Goal: Task Accomplishment & Management: Use online tool/utility

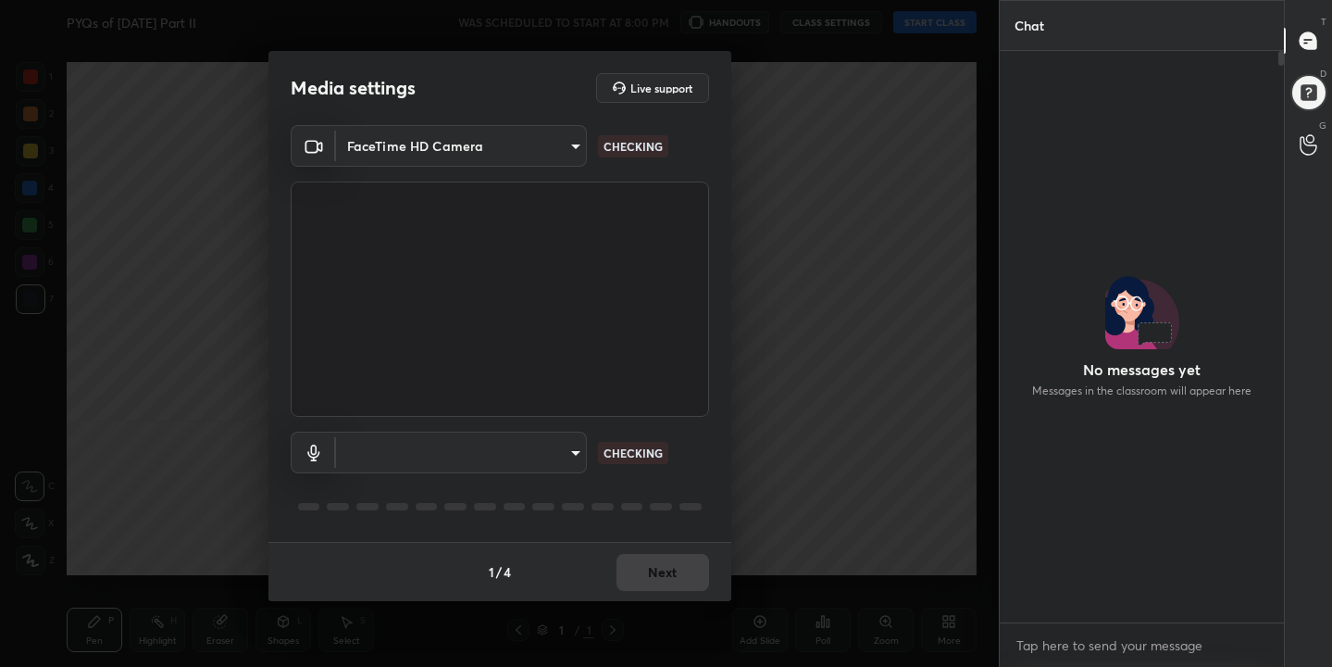
scroll to position [412, 279]
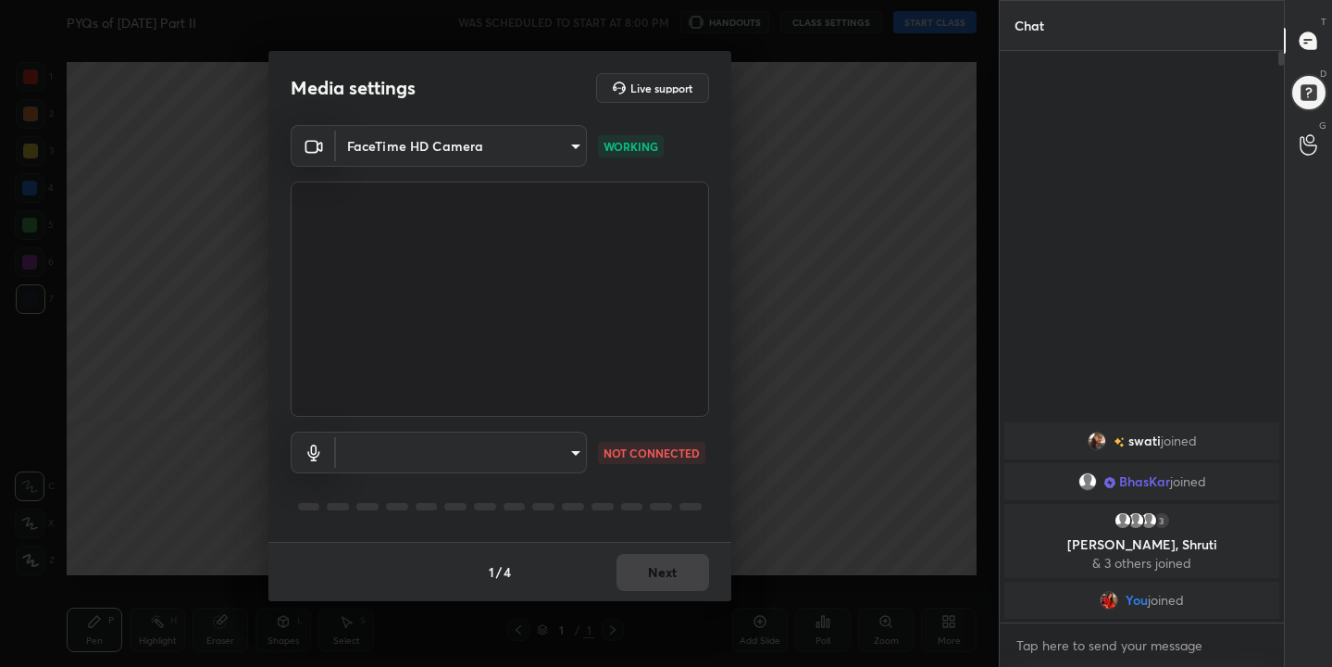
click at [579, 162] on body "1 2 3 4 5 6 7 C X Z C X Z E E Erase all H H PYQs of November 2017 Part II WAS S…" at bounding box center [666, 333] width 1332 height 667
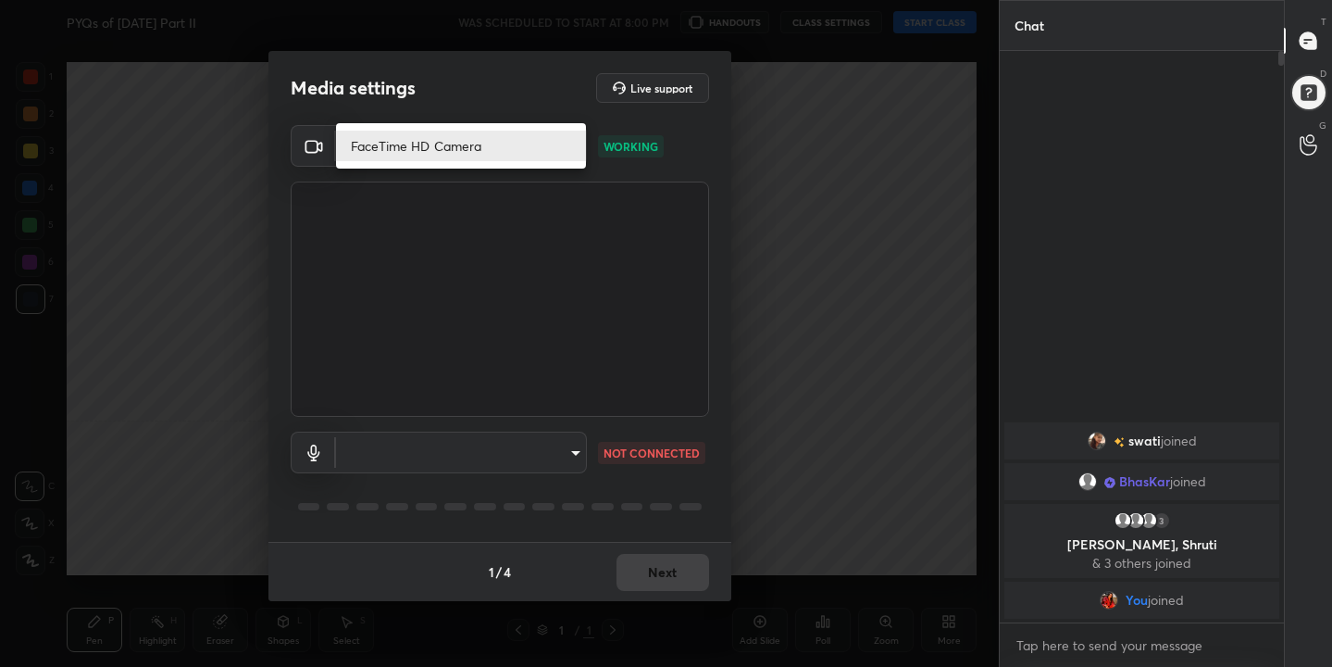
click at [528, 160] on li "FaceTime HD Camera" at bounding box center [461, 146] width 250 height 31
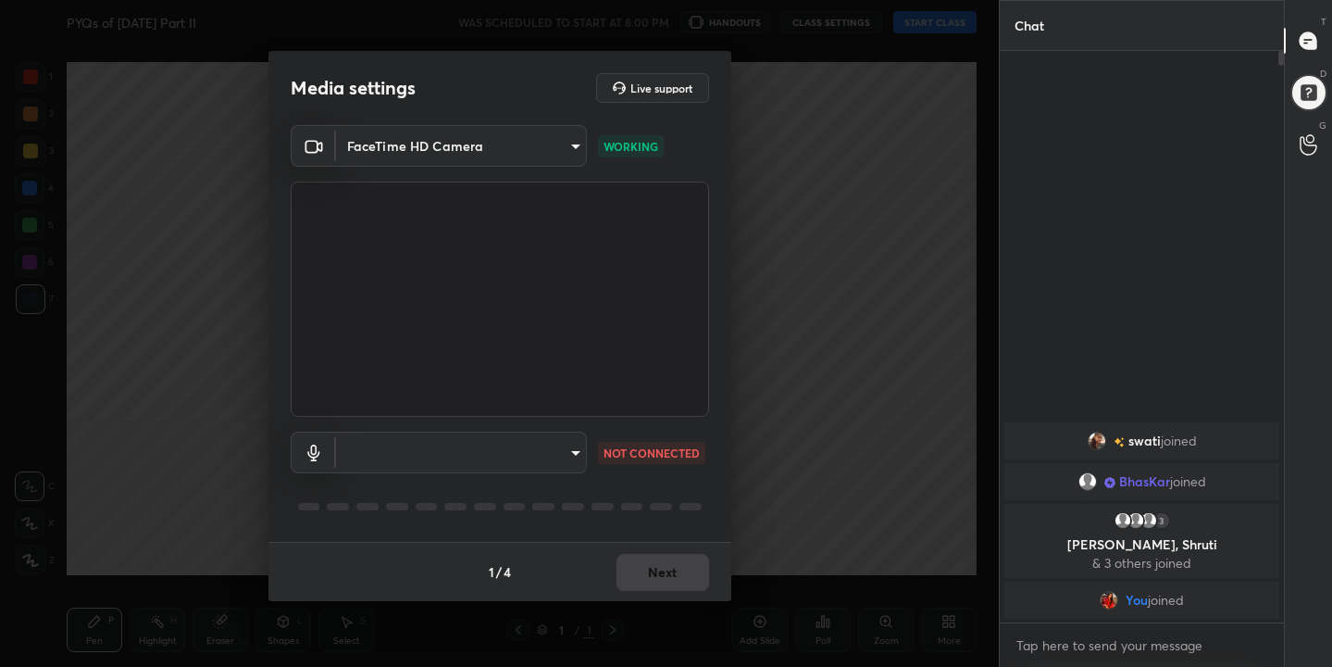
click at [568, 451] on body "1 2 3 4 5 6 7 C X Z C X Z E E Erase all H H PYQs of November 2017 Part II WAS S…" at bounding box center [666, 333] width 1332 height 667
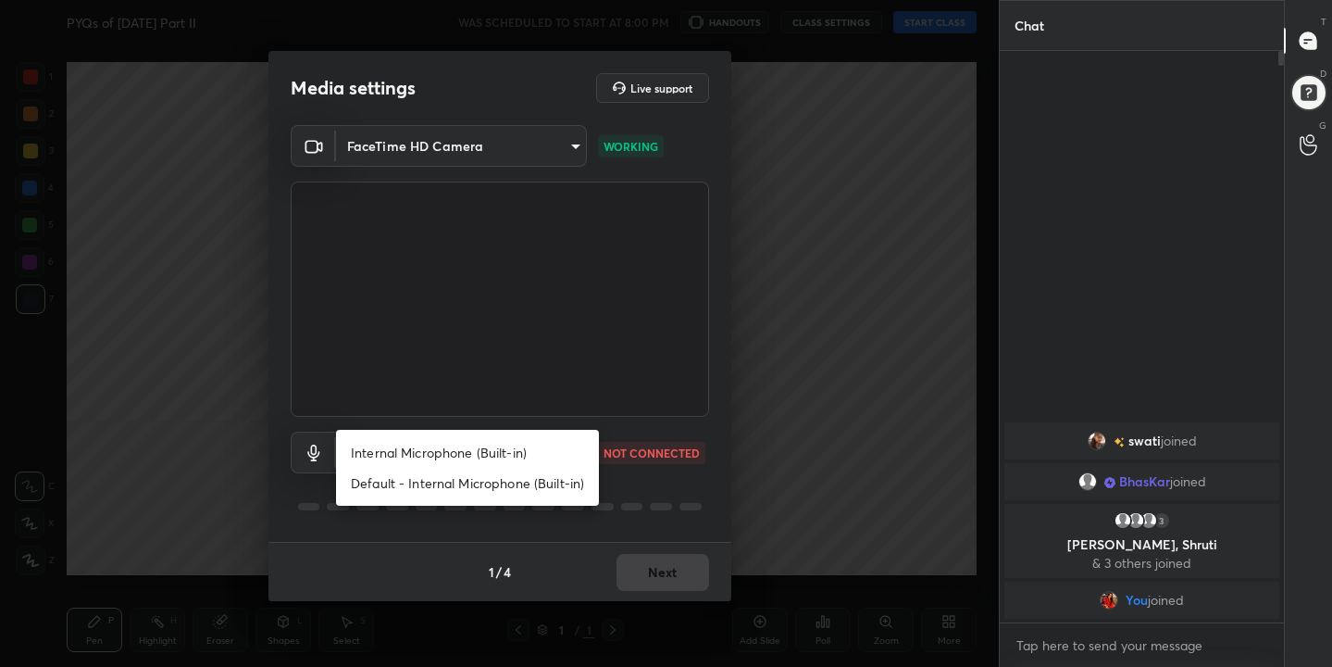
click at [497, 456] on li "Internal Microphone (Built-in)" at bounding box center [467, 452] width 263 height 31
type input "2d0c936f5ba56258ecb82e9db853973f3eb95bb368bdc54a615adf6312a37105"
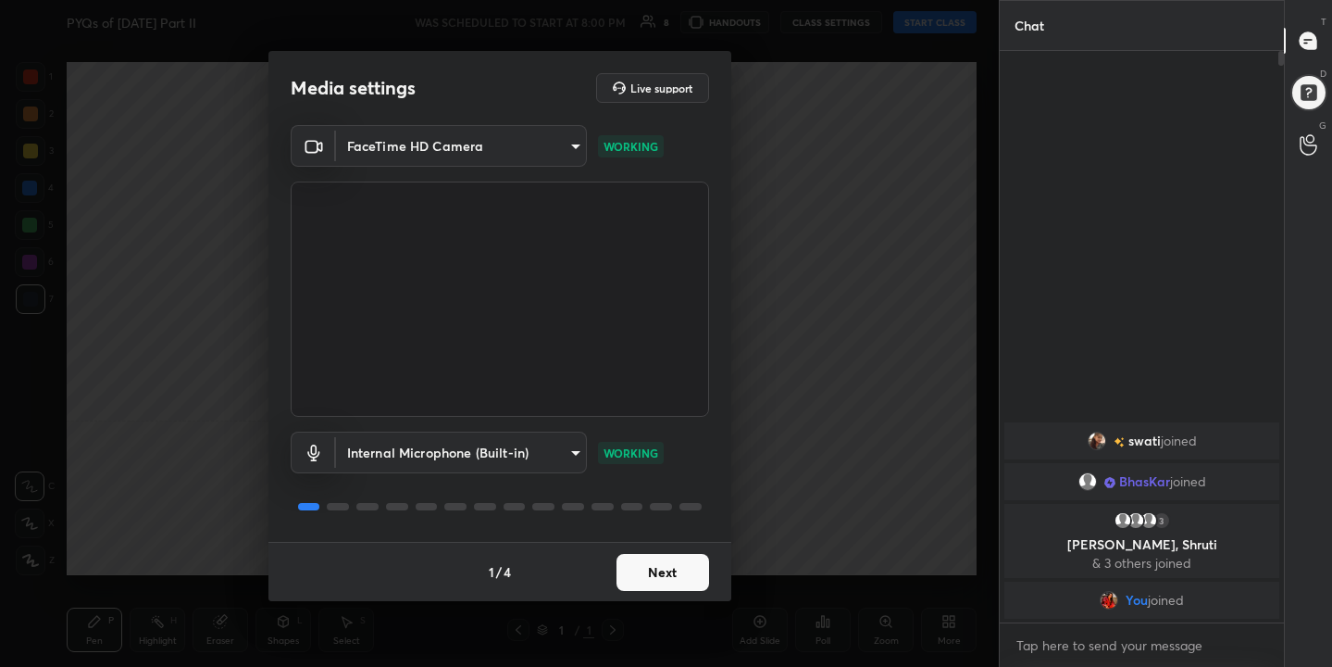
click at [675, 576] on button "Next" at bounding box center [663, 572] width 93 height 37
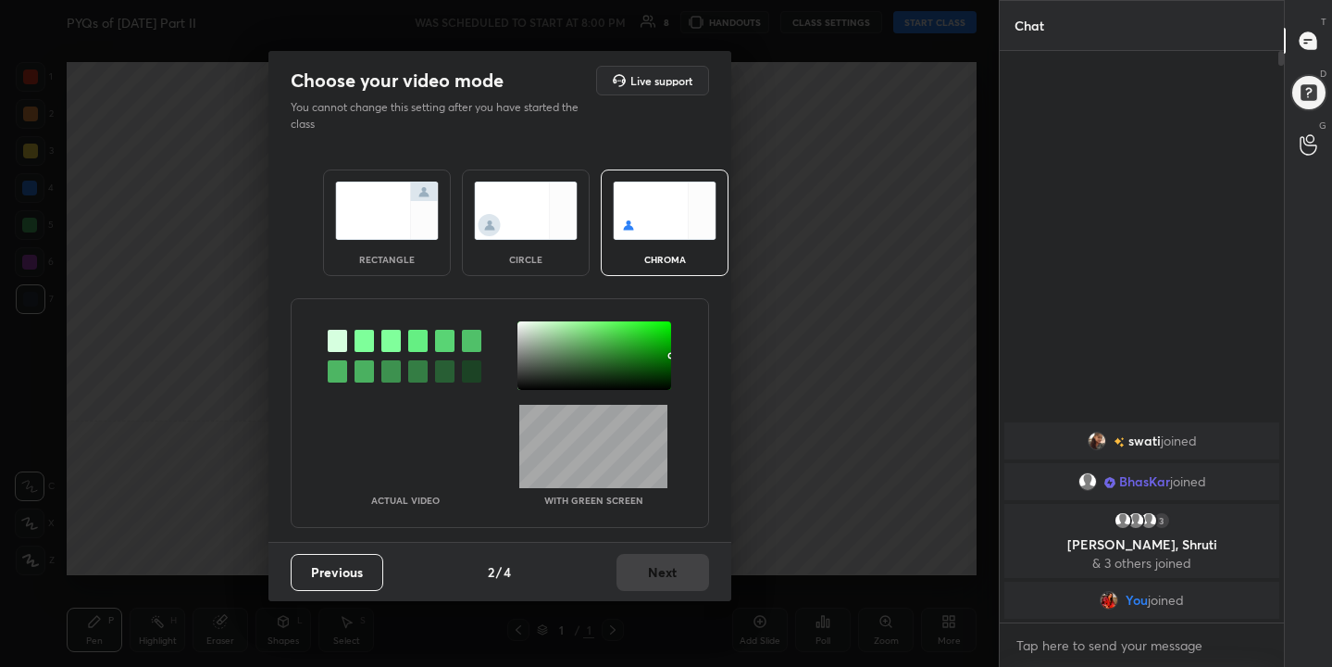
click at [670, 244] on div "chroma" at bounding box center [665, 222] width 128 height 106
click at [372, 344] on div at bounding box center [364, 341] width 19 height 22
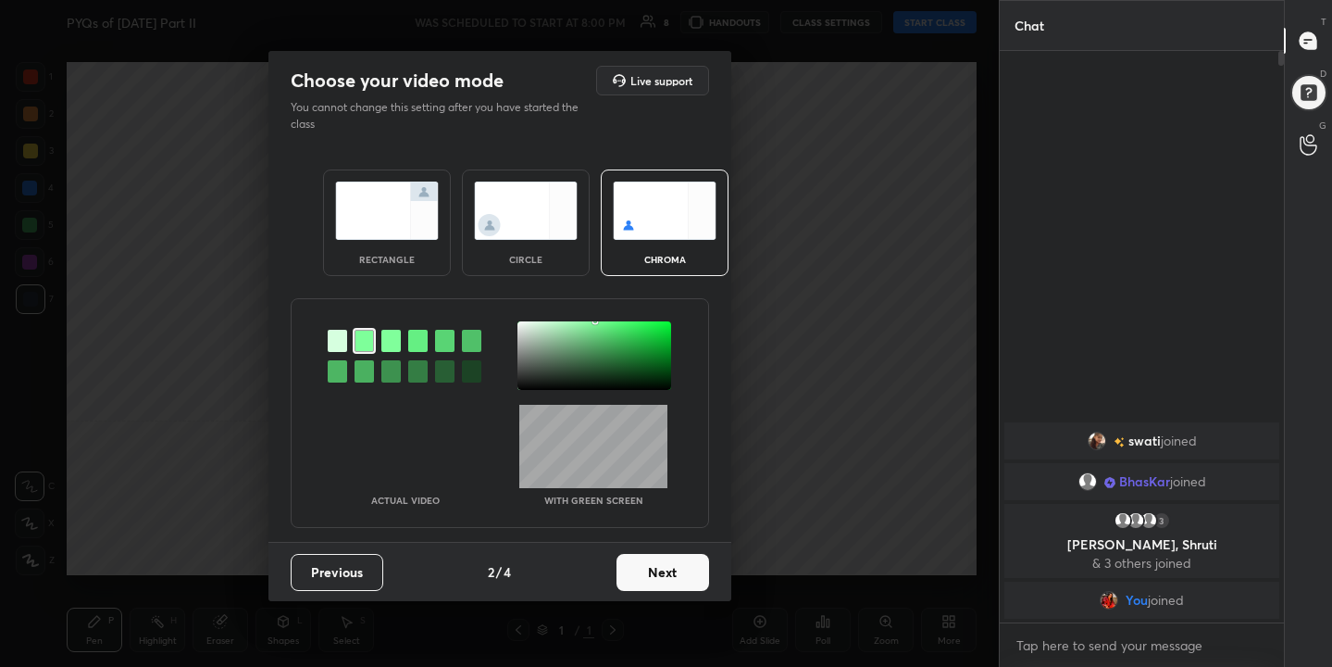
click at [523, 325] on div at bounding box center [595, 355] width 154 height 69
click at [681, 572] on button "Next" at bounding box center [663, 572] width 93 height 37
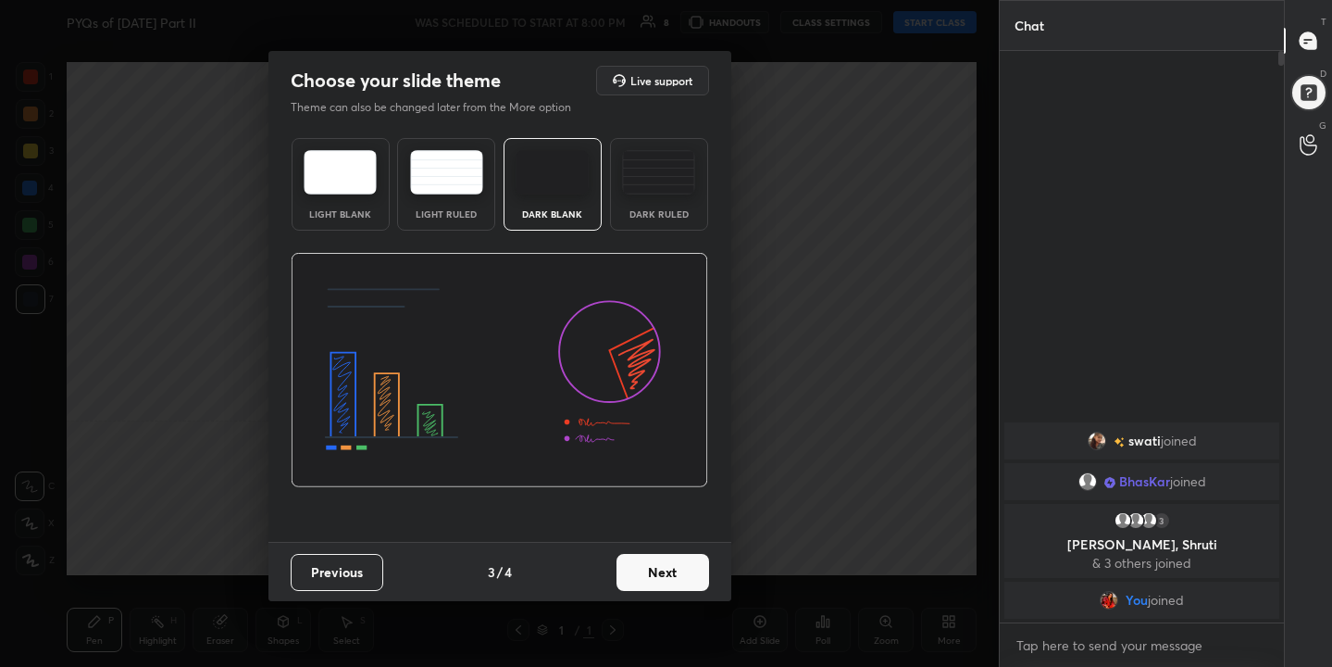
click at [353, 177] on img at bounding box center [340, 172] width 73 height 44
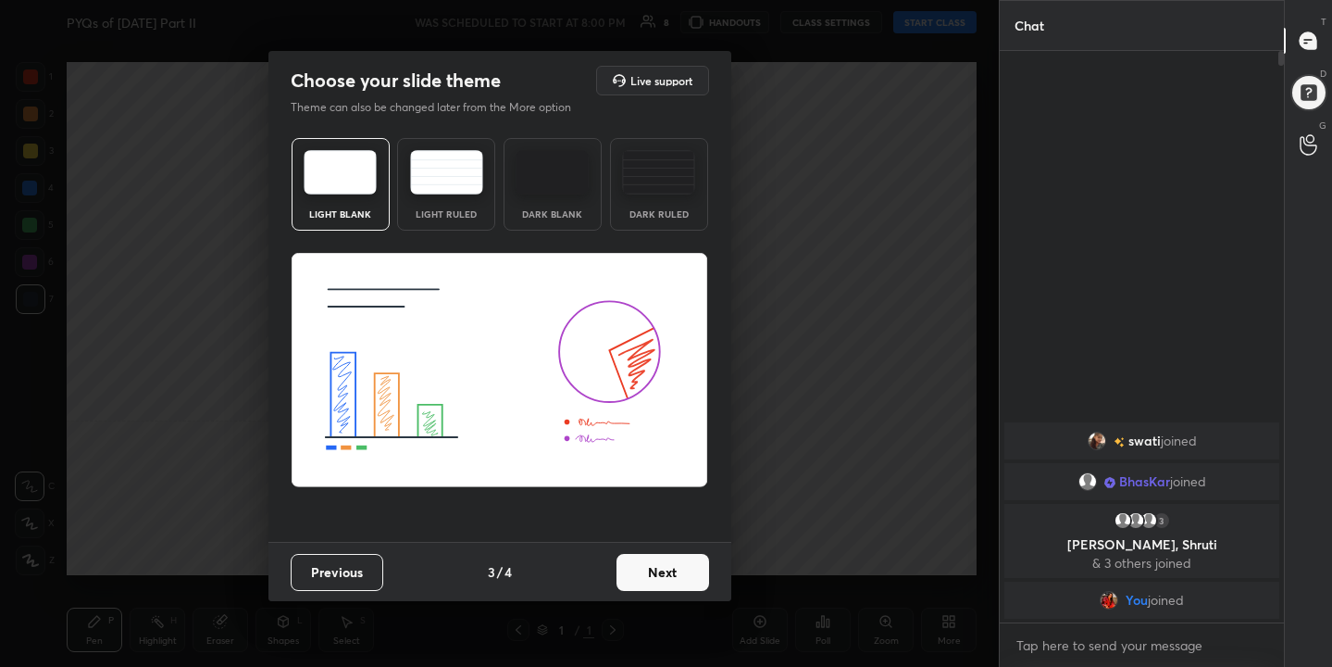
click at [662, 582] on button "Next" at bounding box center [663, 572] width 93 height 37
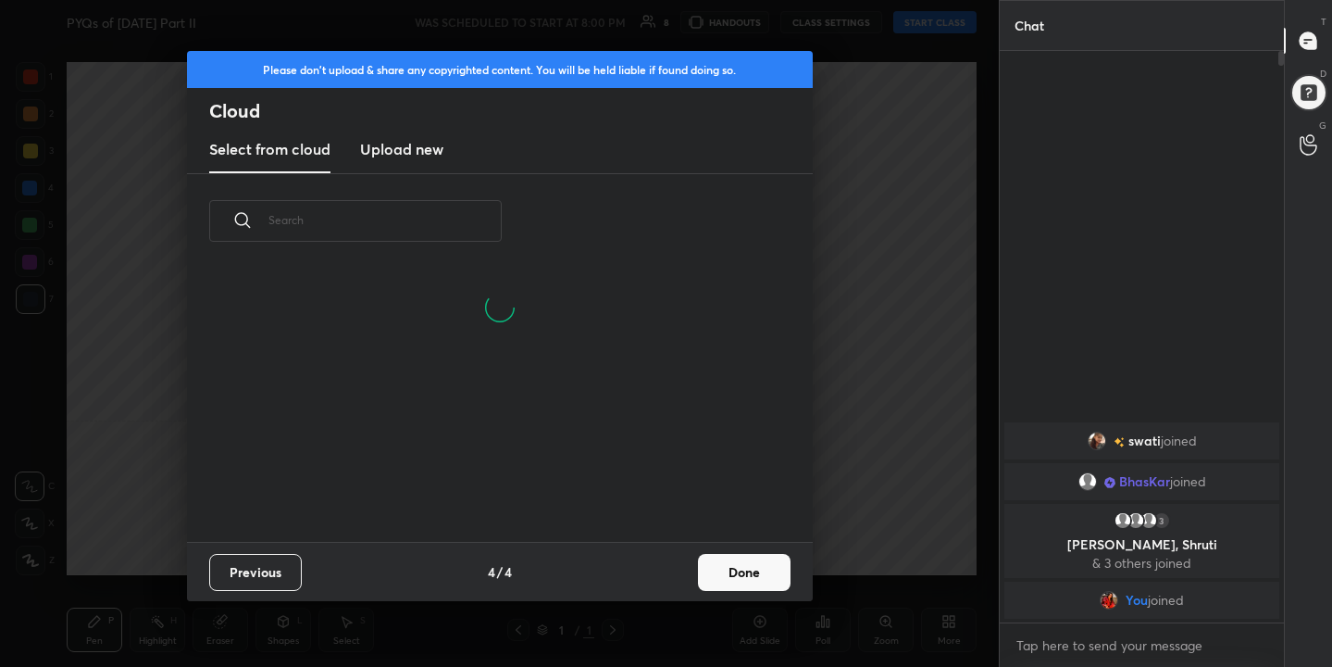
scroll to position [273, 594]
click at [393, 144] on h3 "Upload new" at bounding box center [401, 149] width 83 height 22
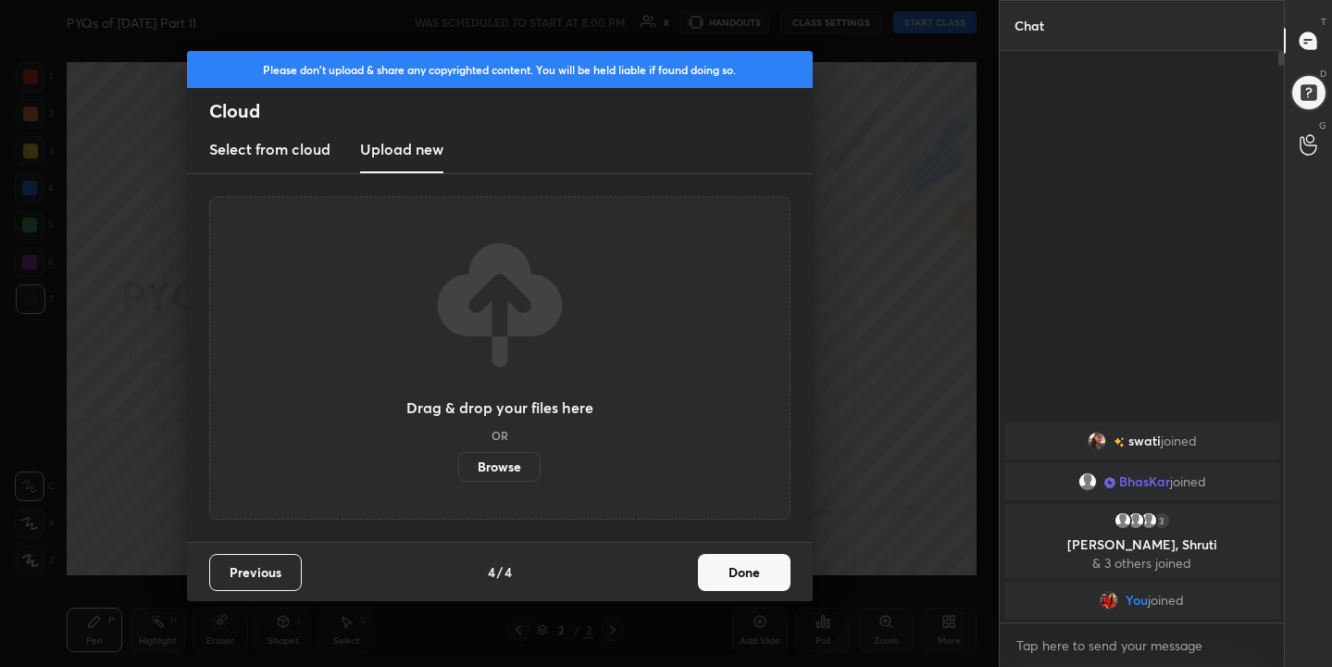
click at [506, 470] on label "Browse" at bounding box center [499, 467] width 82 height 30
click at [458, 470] on input "Browse" at bounding box center [458, 467] width 0 height 30
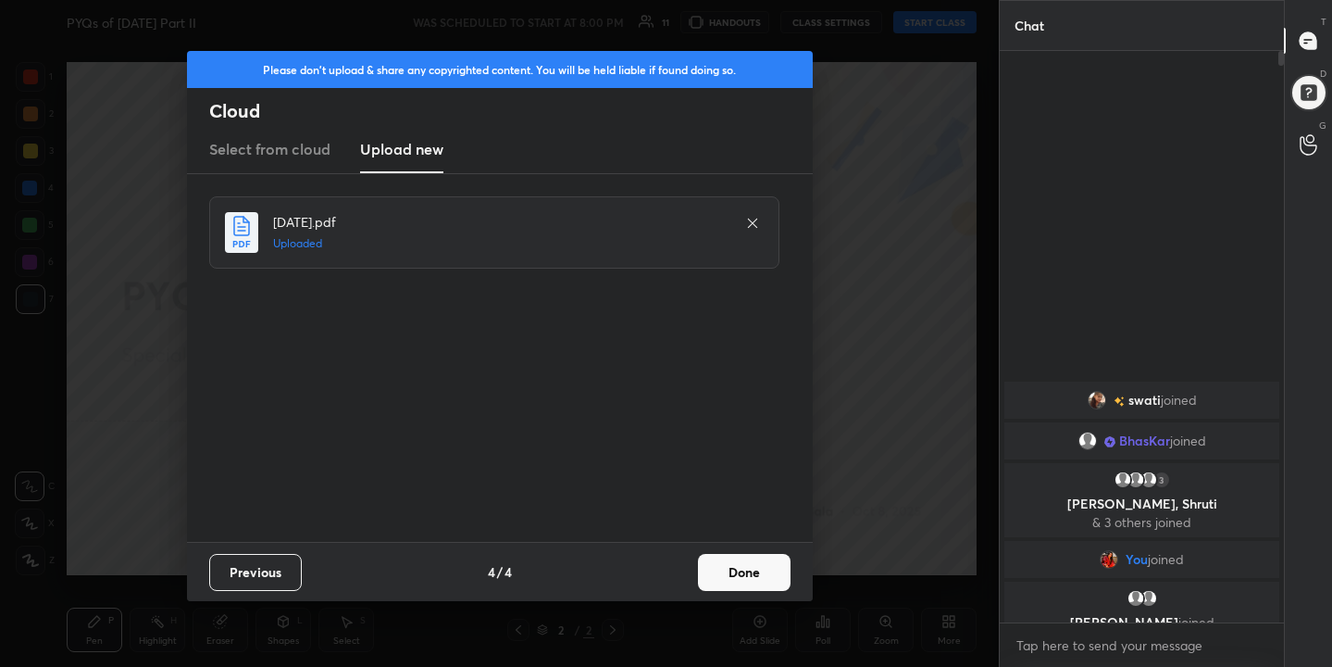
click at [767, 565] on button "Done" at bounding box center [744, 572] width 93 height 37
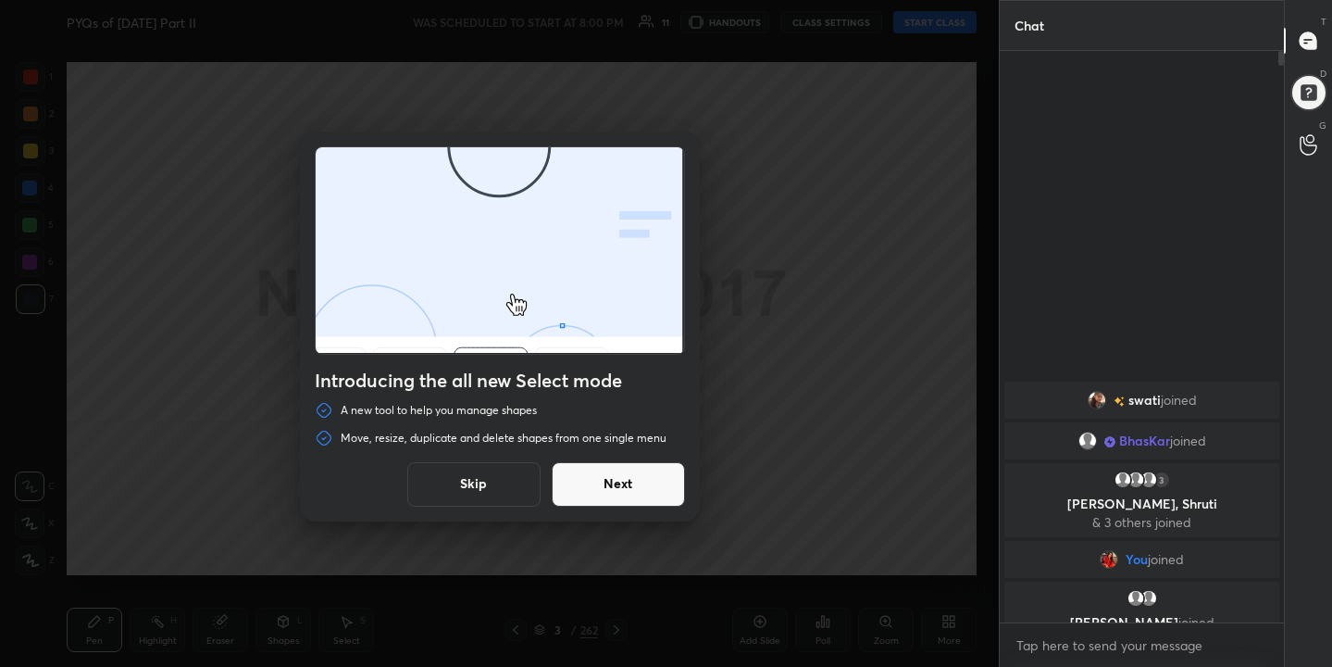
click at [439, 471] on button "Skip" at bounding box center [473, 484] width 133 height 44
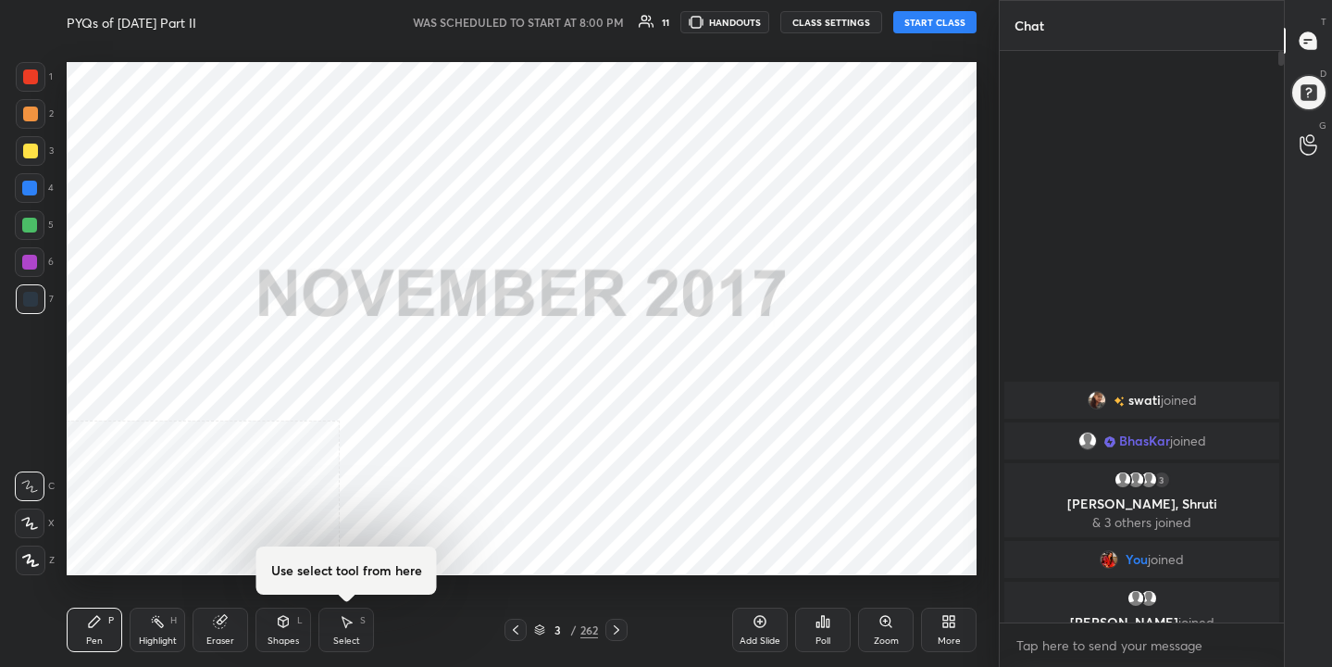
click at [938, 32] on button "START CLASS" at bounding box center [934, 22] width 83 height 22
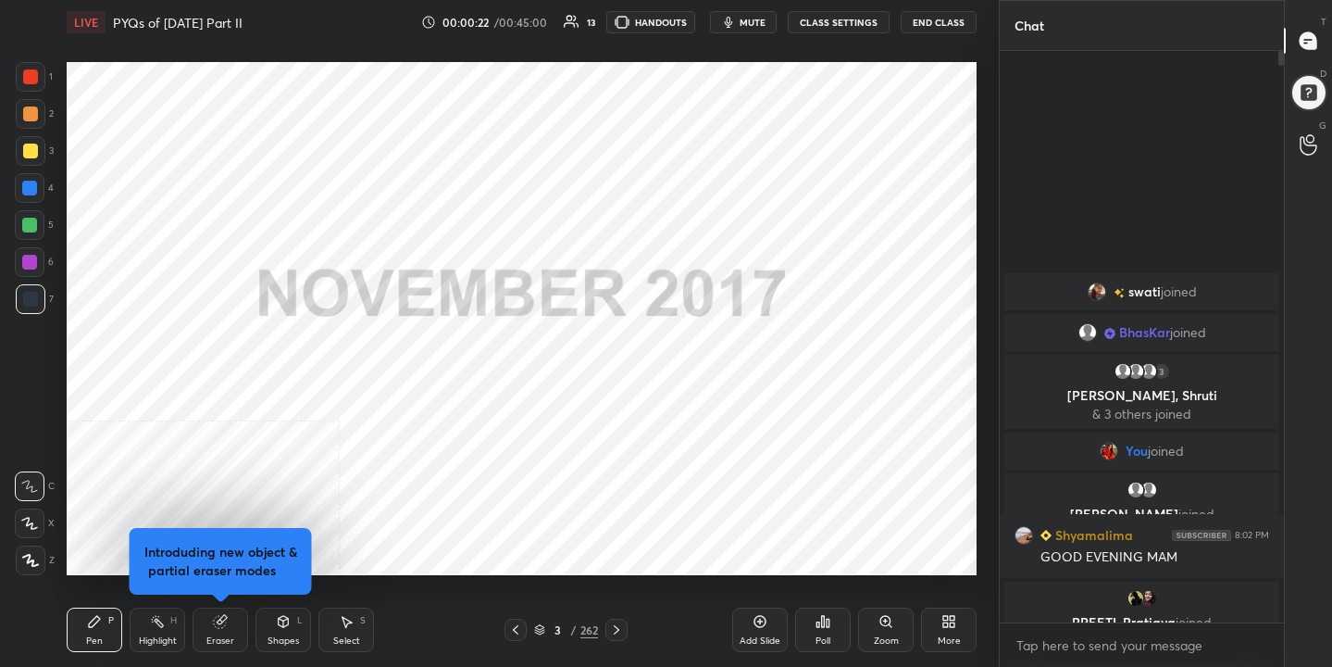
click at [752, 13] on button "mute" at bounding box center [743, 22] width 67 height 22
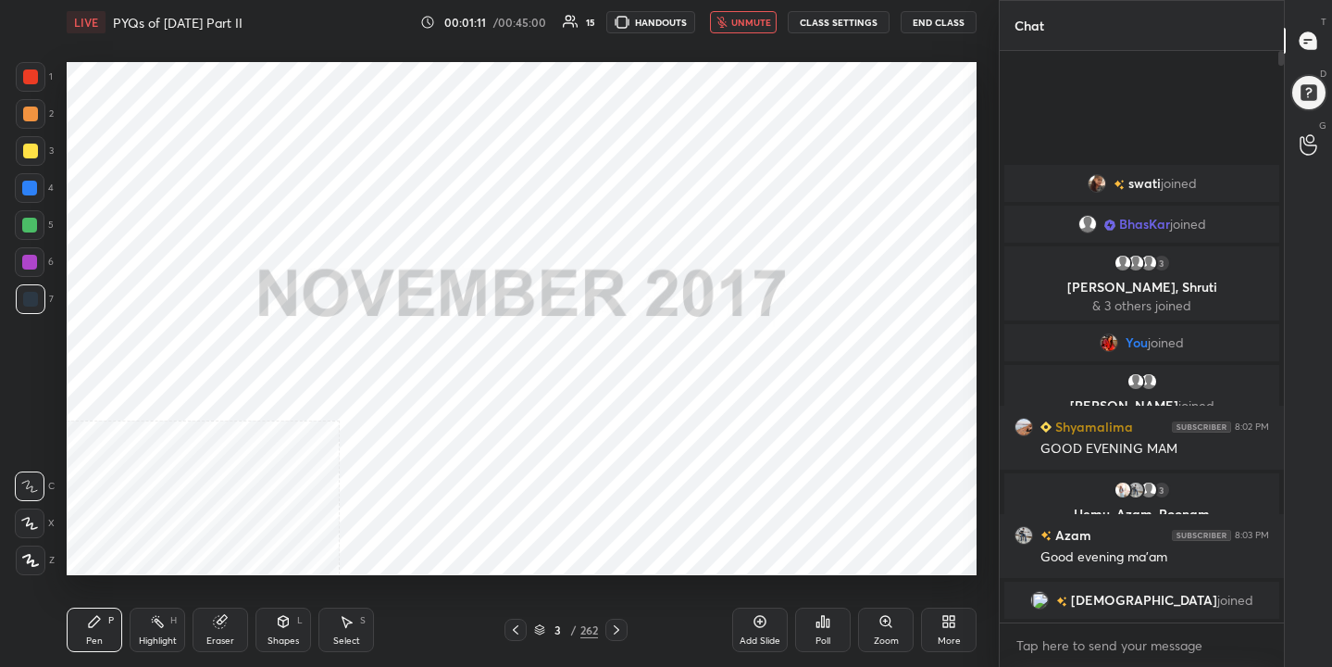
click at [744, 19] on span "unmute" at bounding box center [751, 22] width 40 height 13
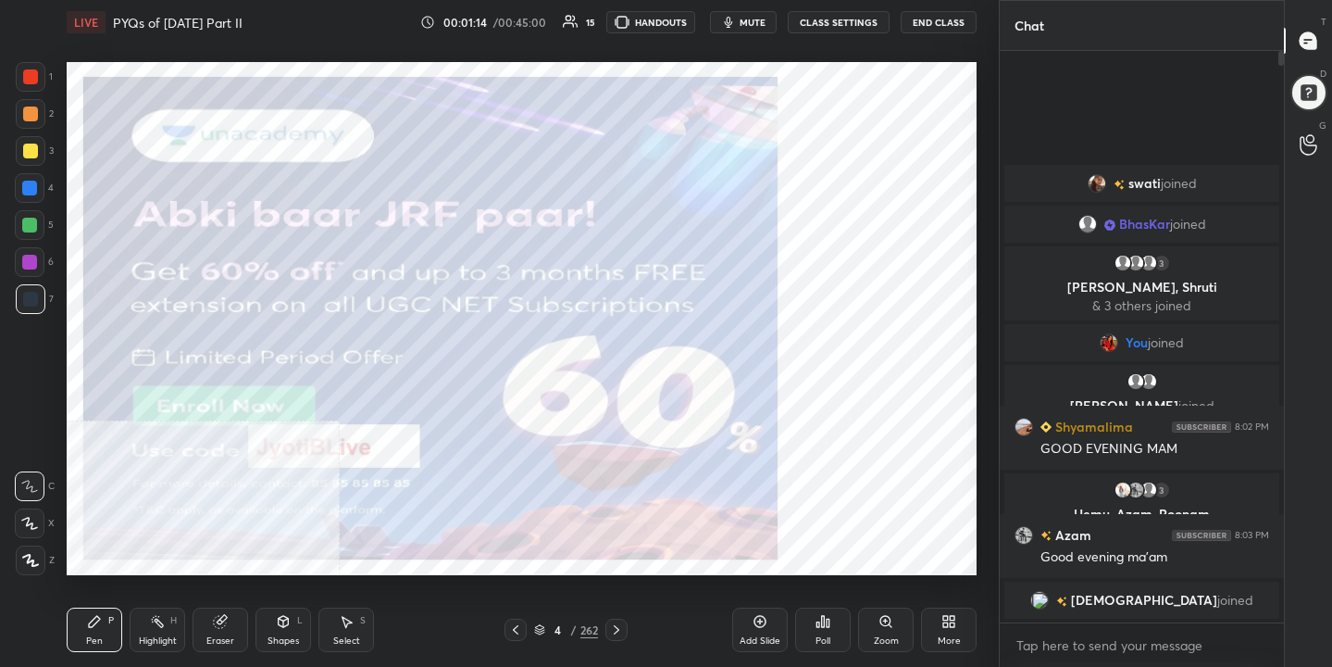
click at [935, 619] on div "More" at bounding box center [949, 629] width 56 height 44
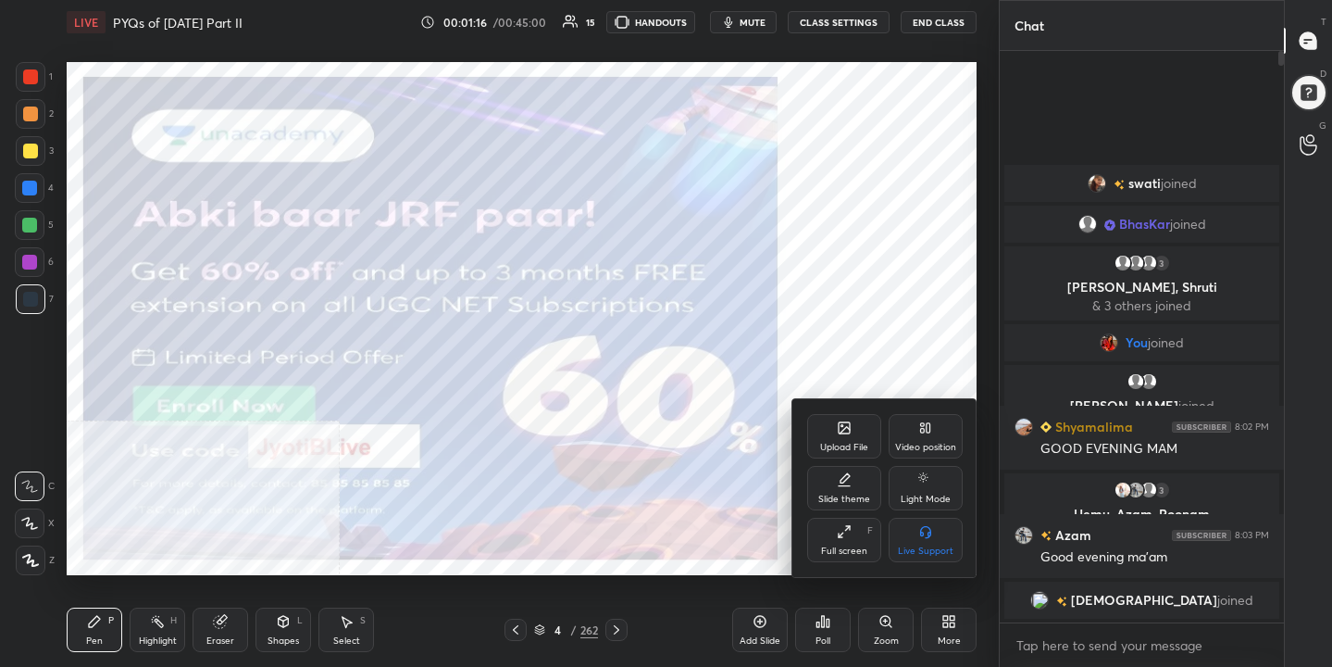
click at [923, 434] on icon at bounding box center [925, 427] width 15 height 15
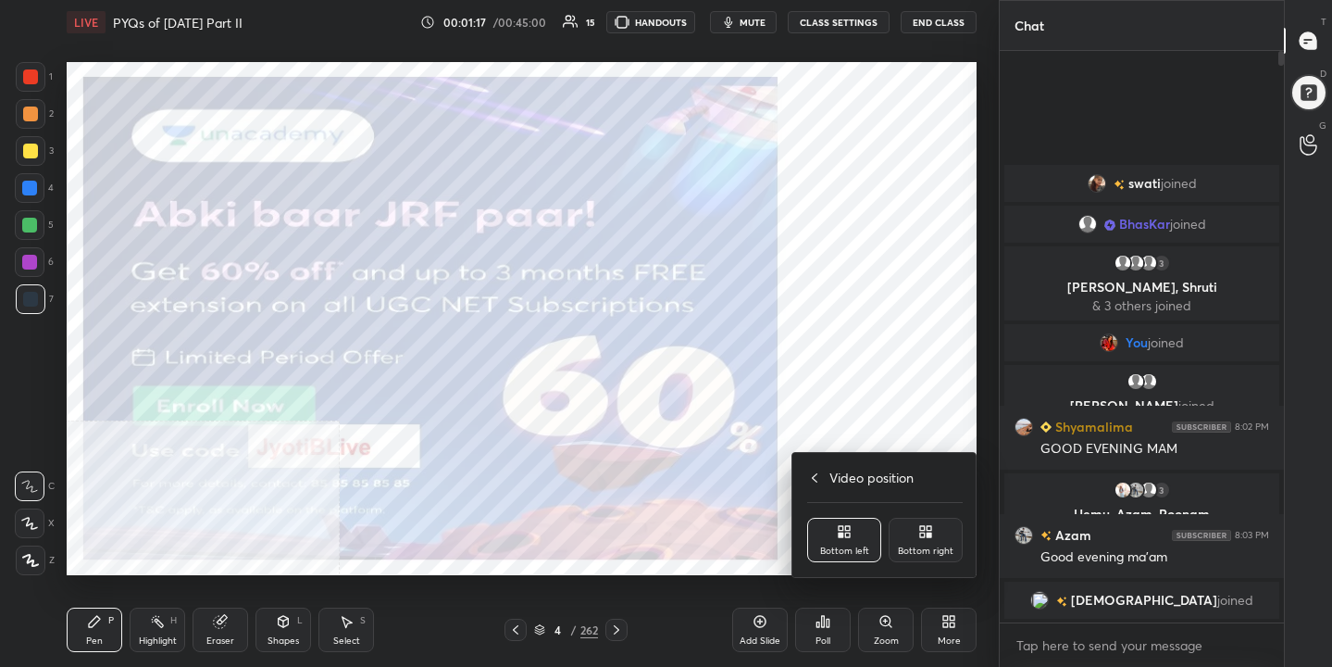
click at [930, 559] on div "Bottom right" at bounding box center [926, 540] width 74 height 44
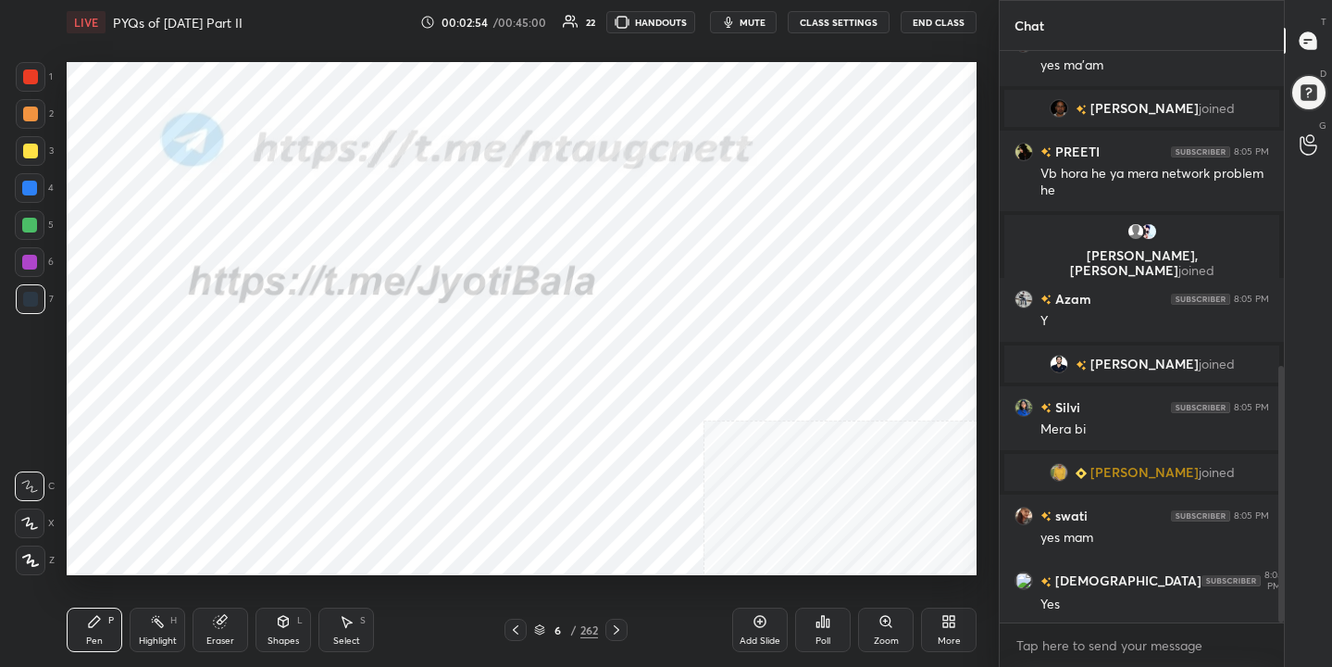
scroll to position [702, 0]
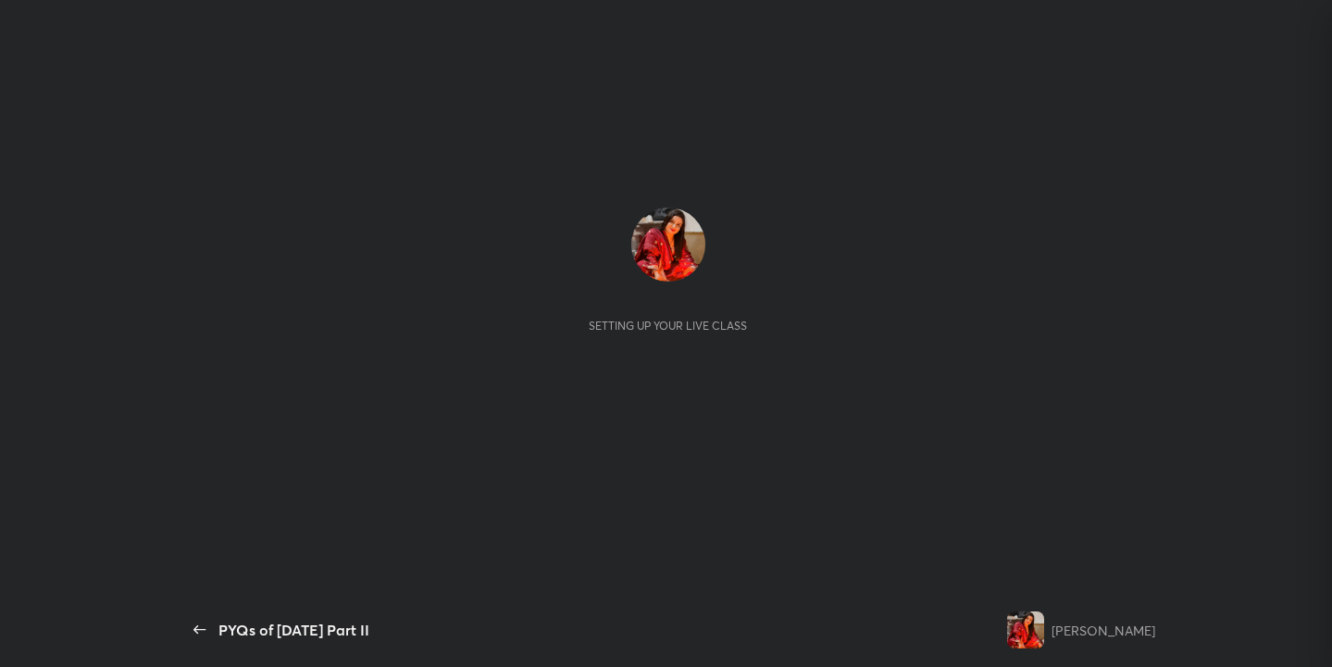
scroll to position [785, 0]
click at [1094, 211] on div "Setting up your live class" at bounding box center [668, 269] width 944 height 125
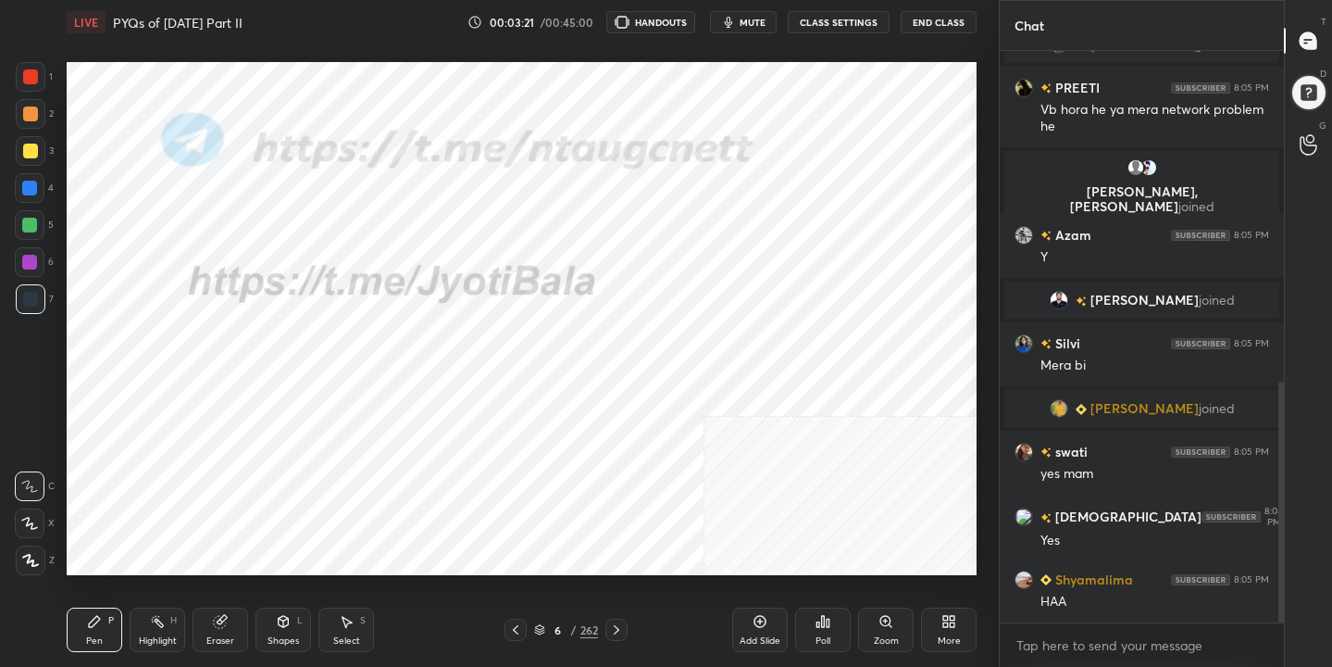
scroll to position [92042, 91666]
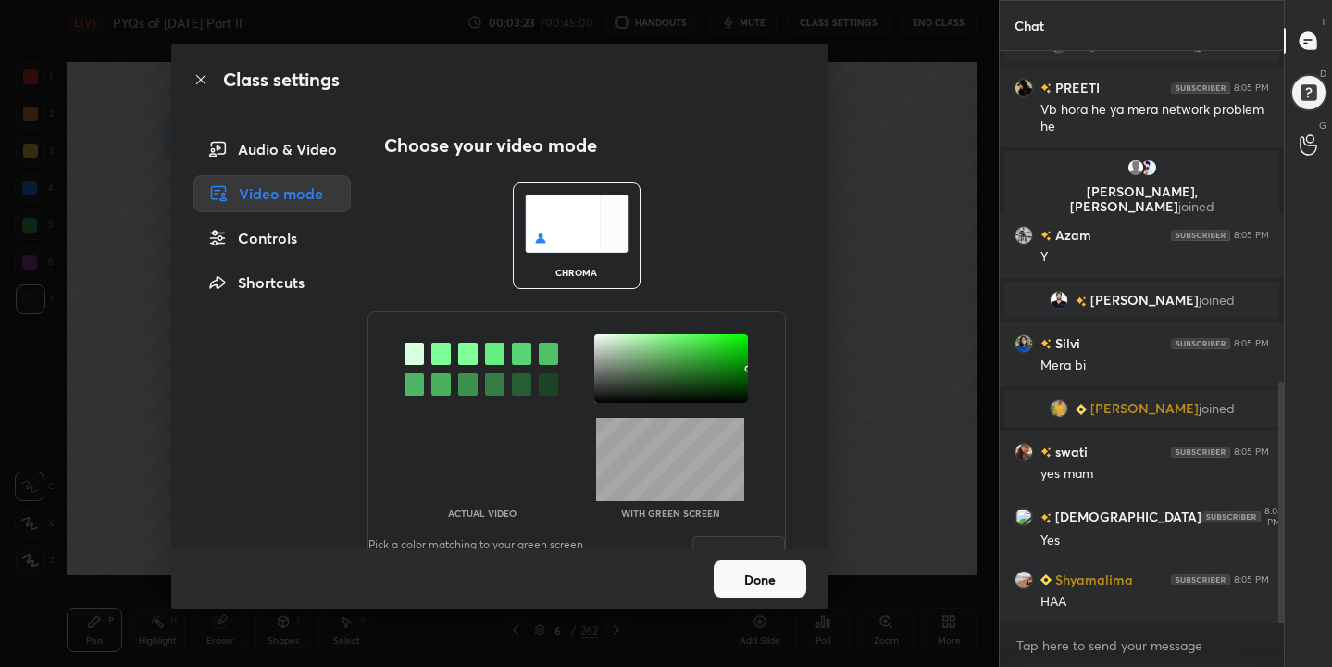
click at [559, 223] on img at bounding box center [577, 223] width 104 height 58
click at [435, 358] on div at bounding box center [440, 354] width 19 height 22
click at [594, 341] on div at bounding box center [671, 368] width 154 height 69
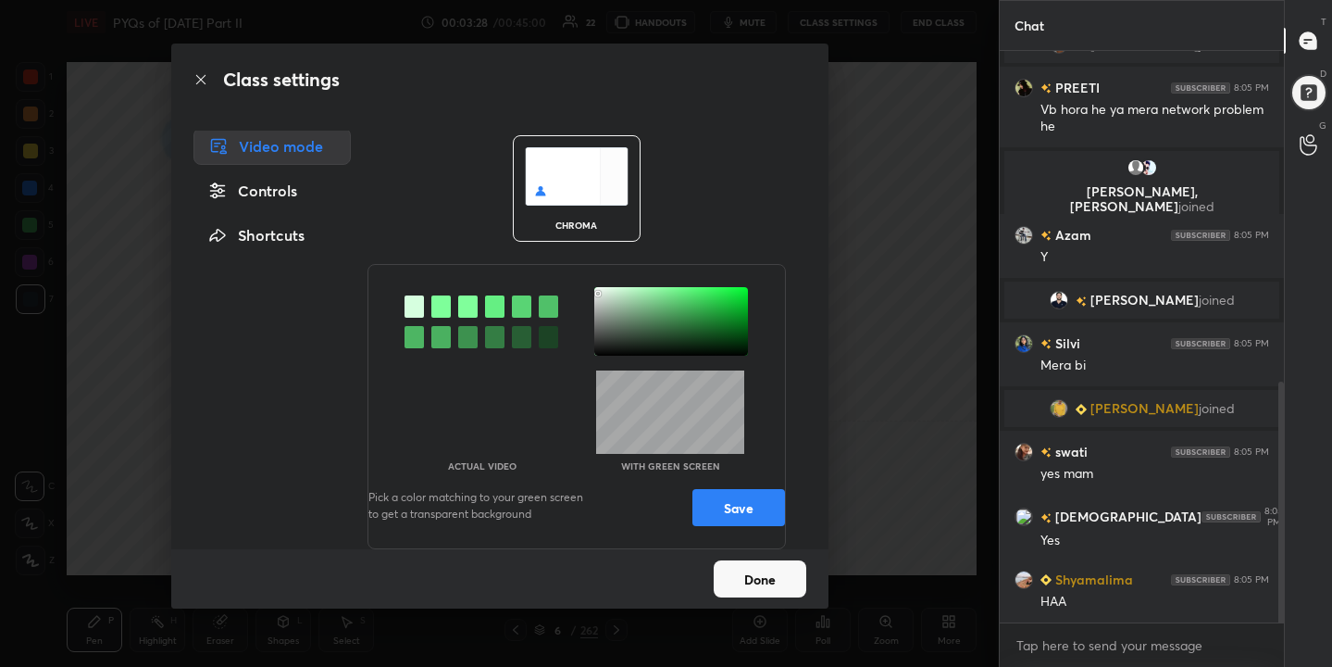
click at [729, 496] on button "Save" at bounding box center [739, 507] width 93 height 37
click at [744, 576] on button "Done" at bounding box center [760, 578] width 93 height 37
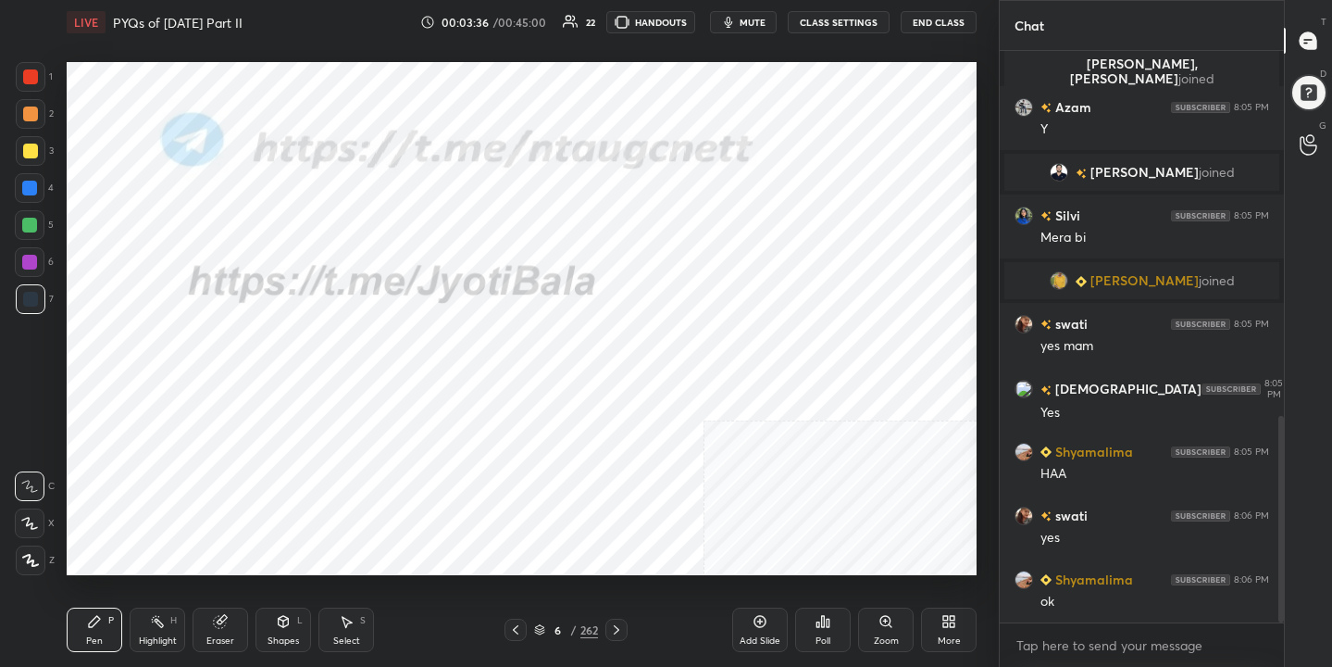
scroll to position [1010, 0]
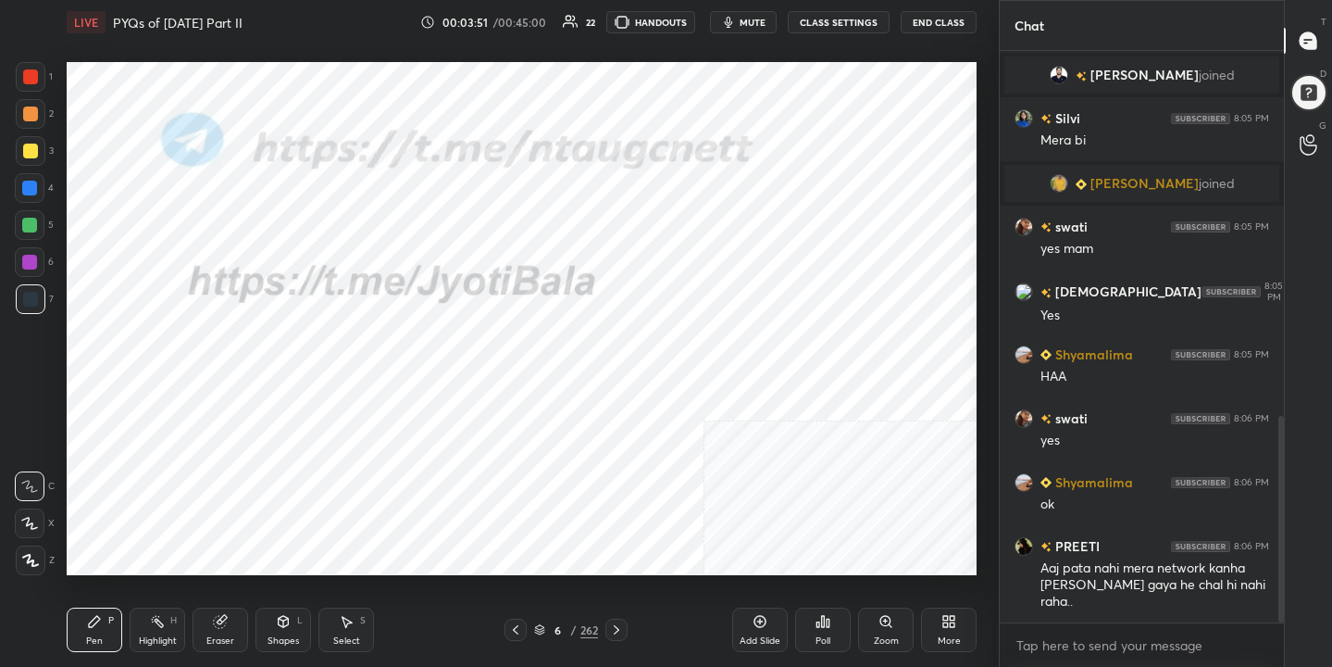
click at [538, 624] on icon at bounding box center [539, 629] width 11 height 11
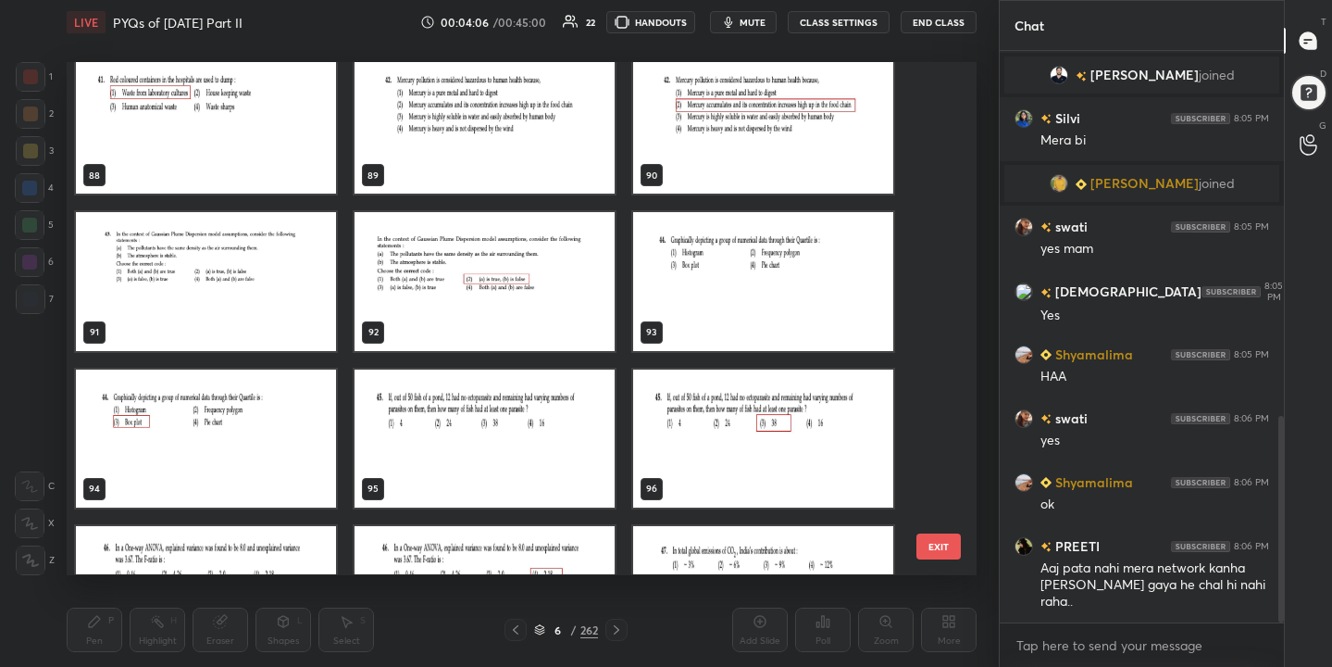
scroll to position [4561, 0]
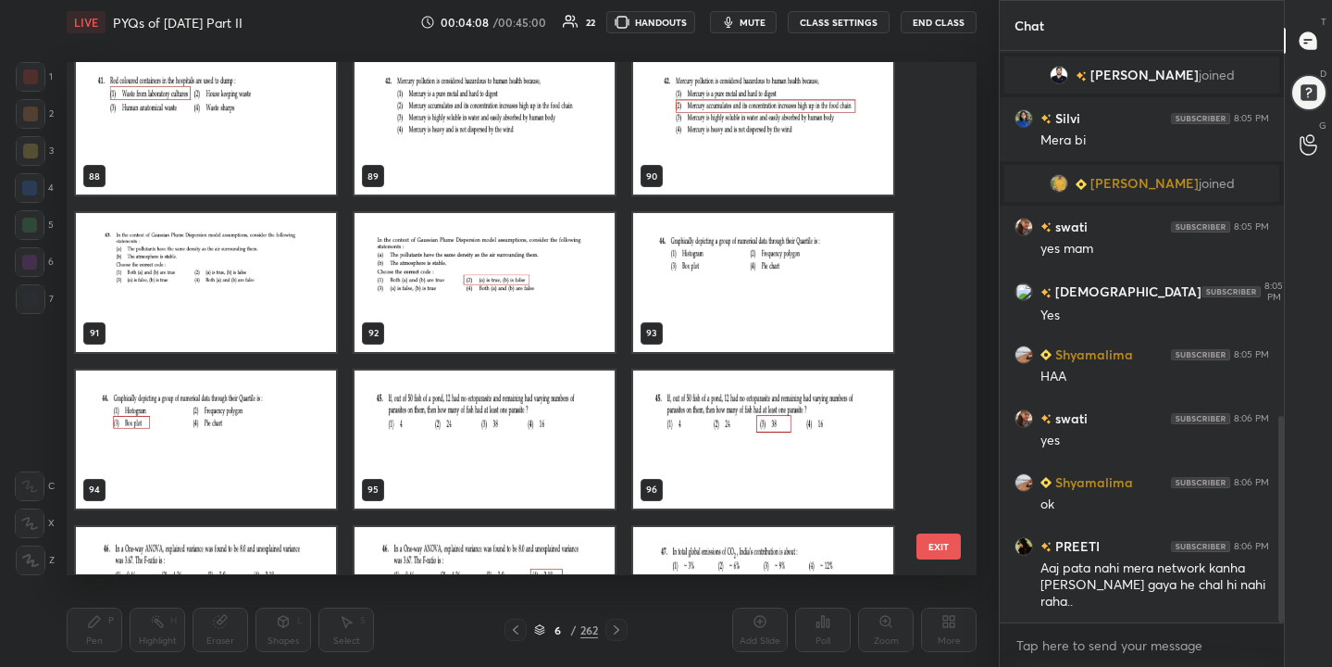
click at [762, 258] on img "grid" at bounding box center [763, 283] width 260 height 138
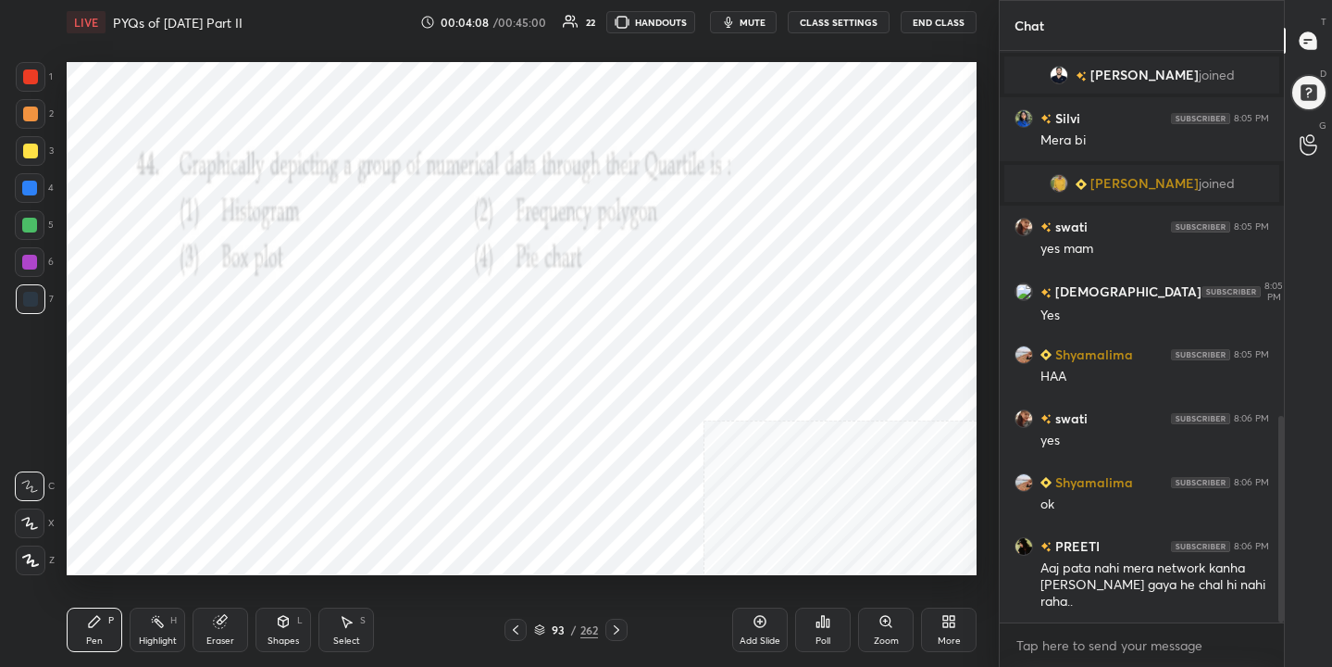
click at [762, 258] on img "grid" at bounding box center [763, 283] width 260 height 138
click at [766, 25] on span "mute" at bounding box center [753, 22] width 26 height 13
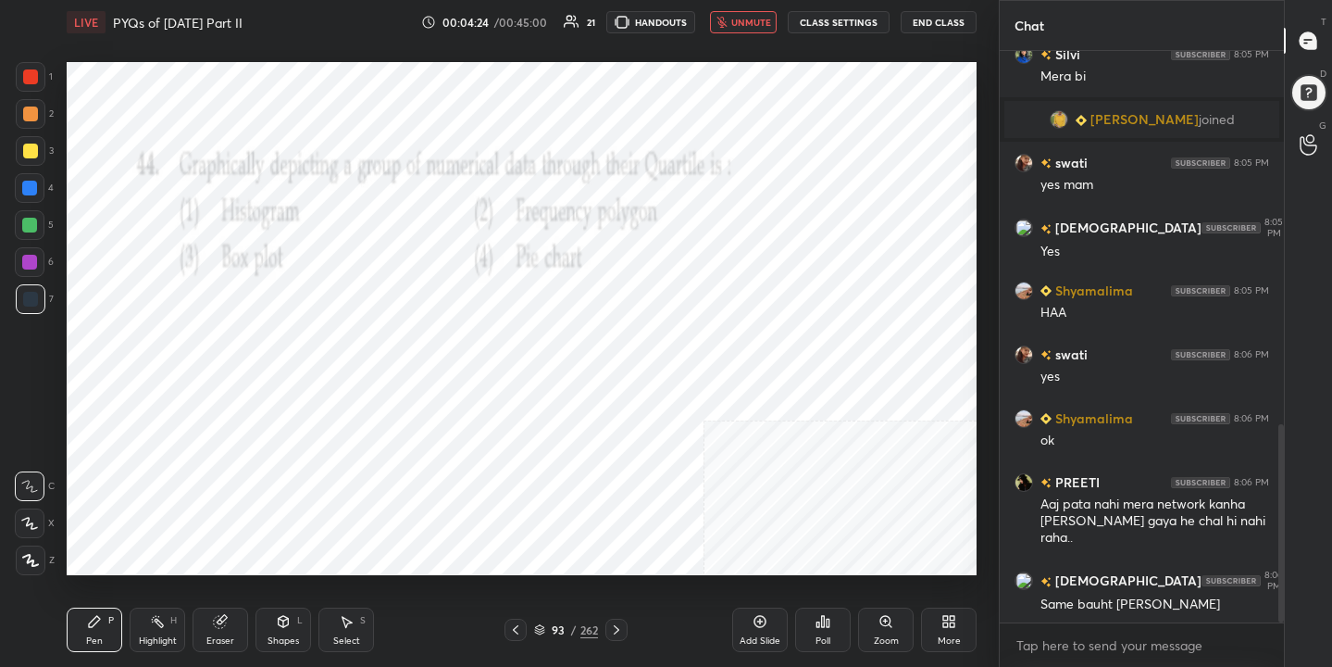
scroll to position [1138, 0]
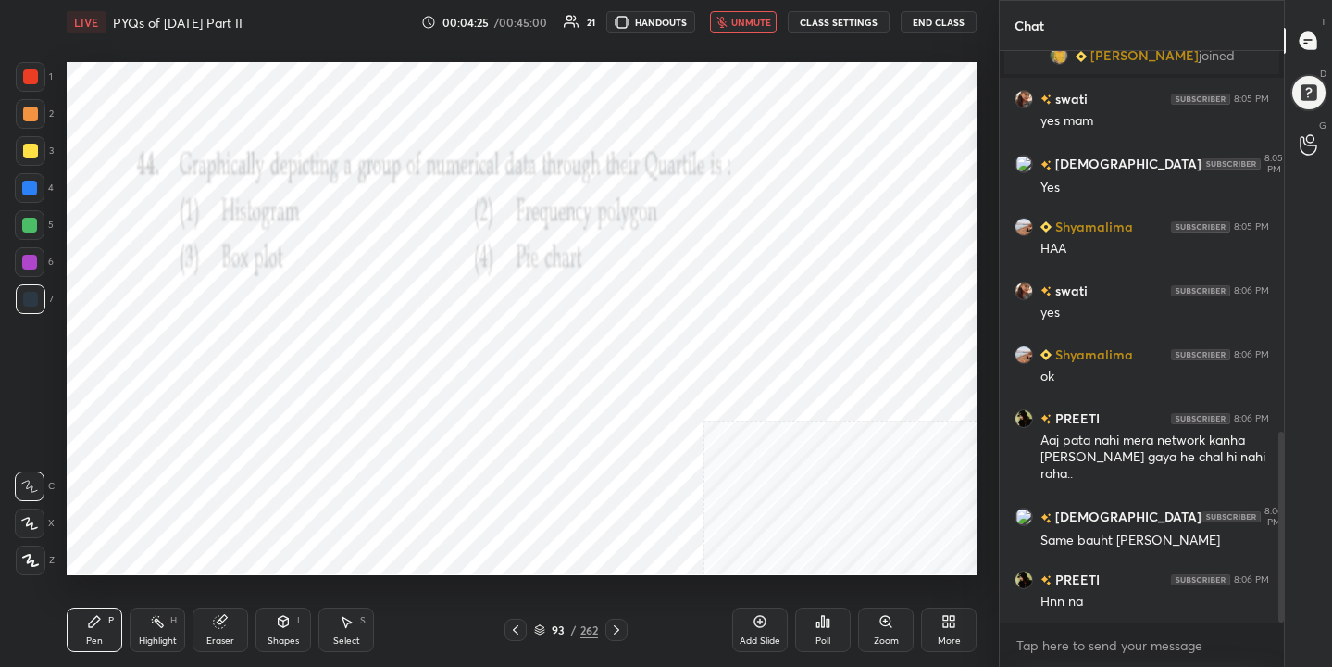
click at [744, 31] on button "unmute" at bounding box center [743, 22] width 67 height 22
click at [540, 625] on icon at bounding box center [539, 627] width 9 height 5
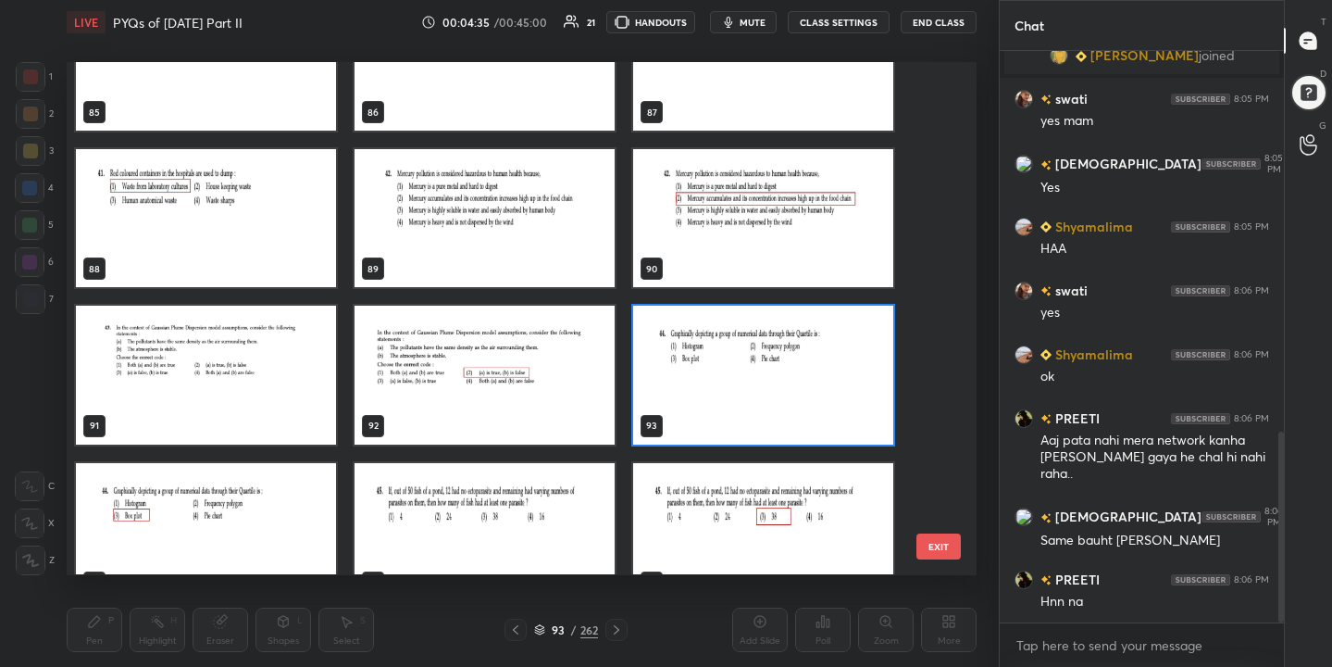
scroll to position [4483, 0]
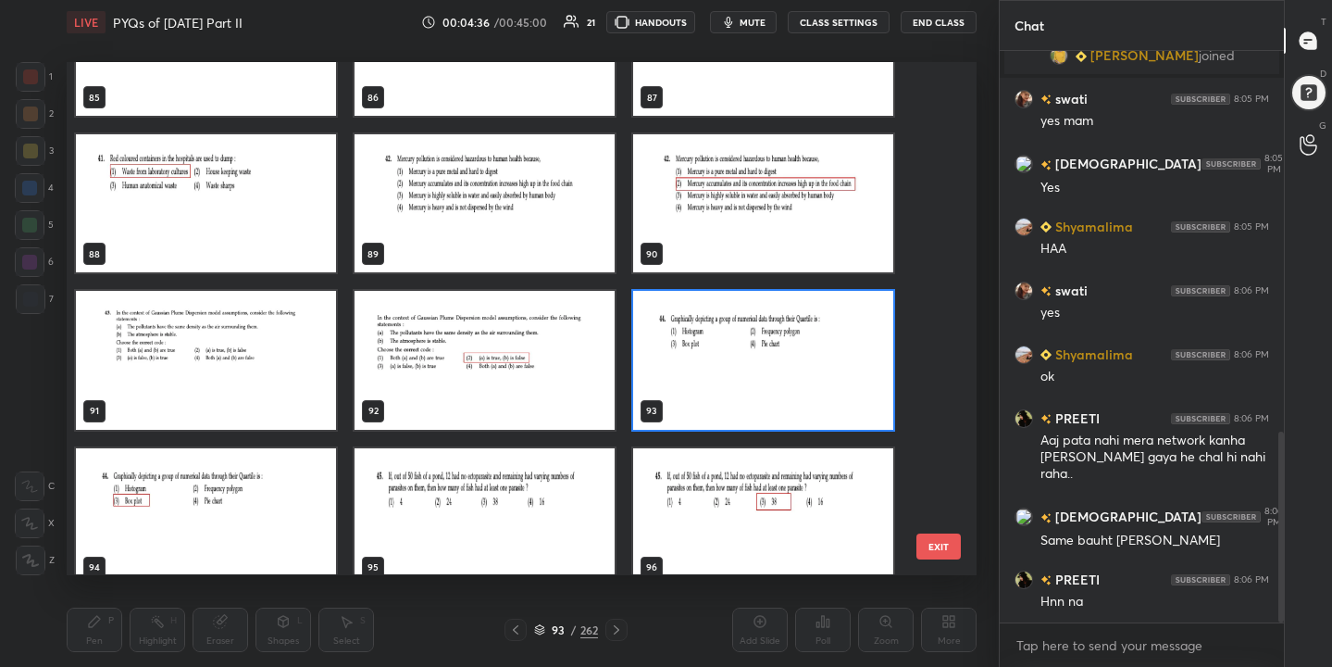
click at [725, 365] on img "grid" at bounding box center [763, 361] width 260 height 138
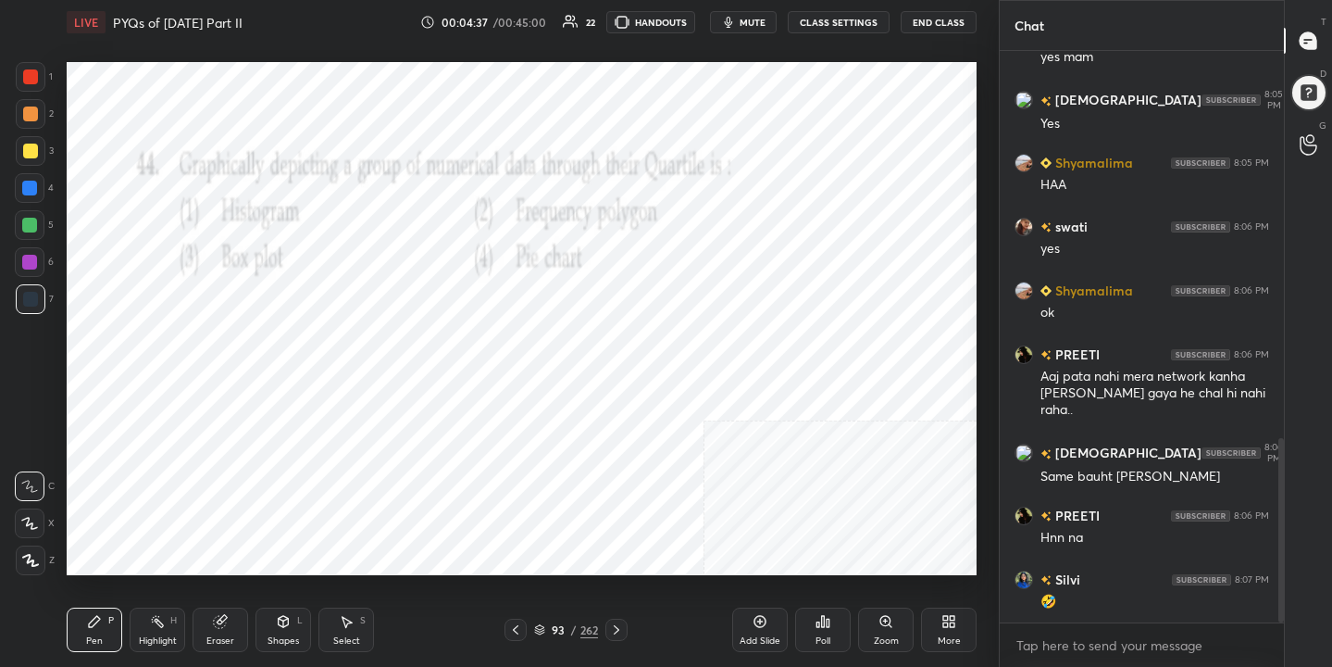
click at [829, 637] on div "Poll" at bounding box center [823, 640] width 15 height 9
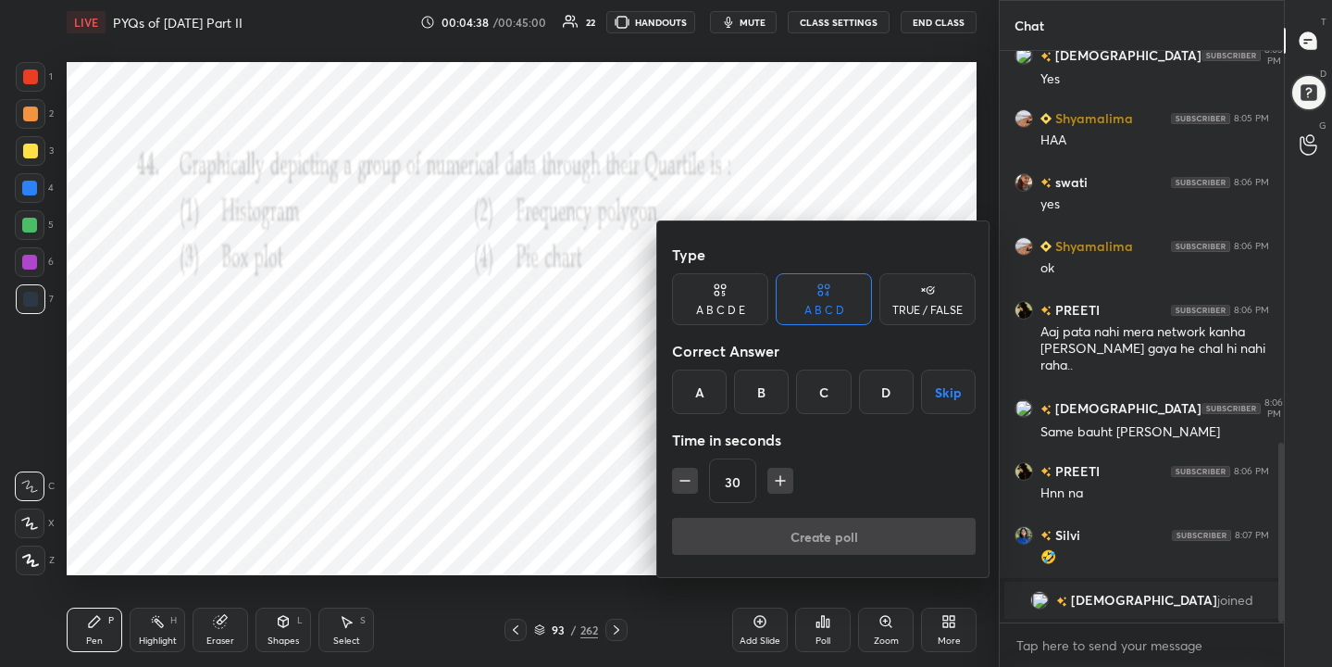
click at [825, 390] on div "C" at bounding box center [823, 391] width 55 height 44
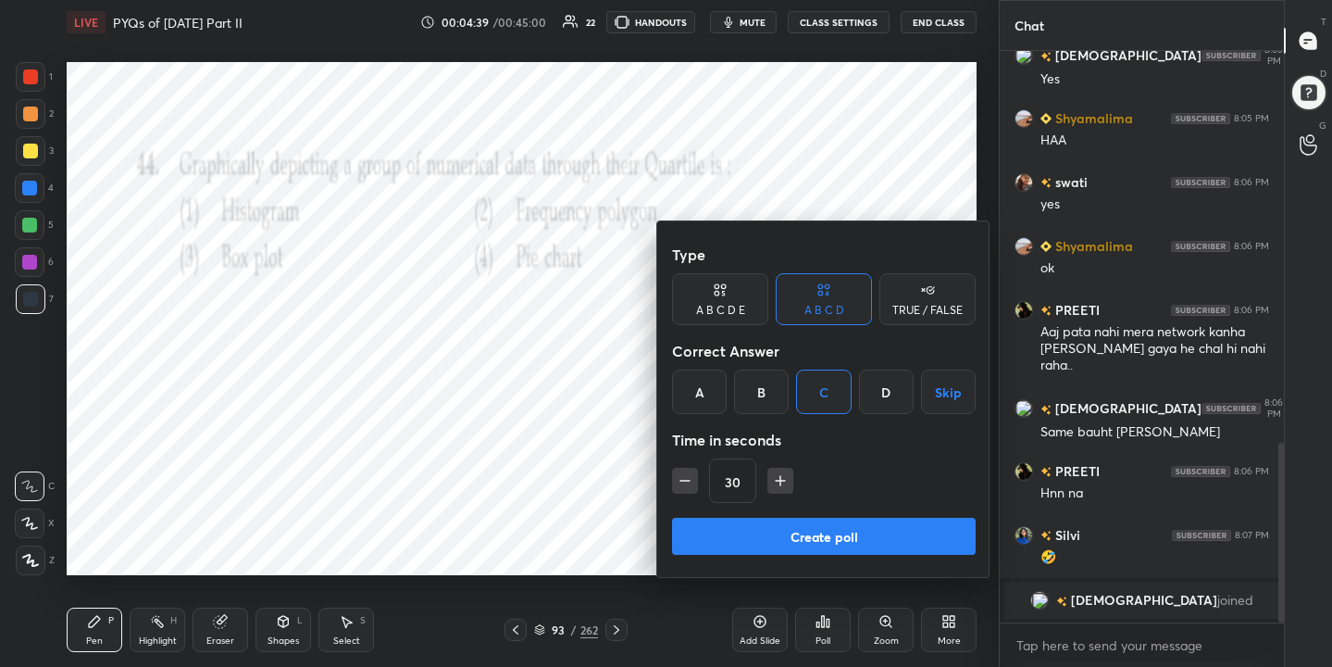
click at [842, 533] on button "Create poll" at bounding box center [824, 536] width 304 height 37
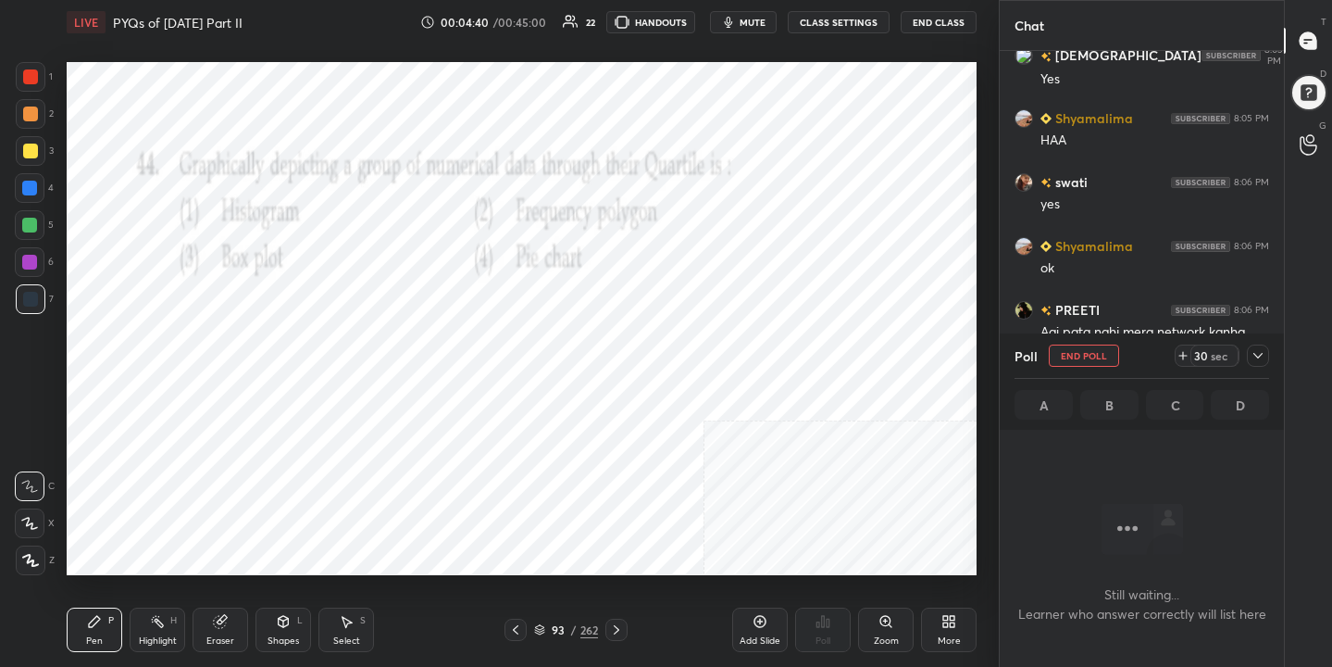
scroll to position [469, 279]
click at [755, 21] on span "mute" at bounding box center [753, 22] width 26 height 13
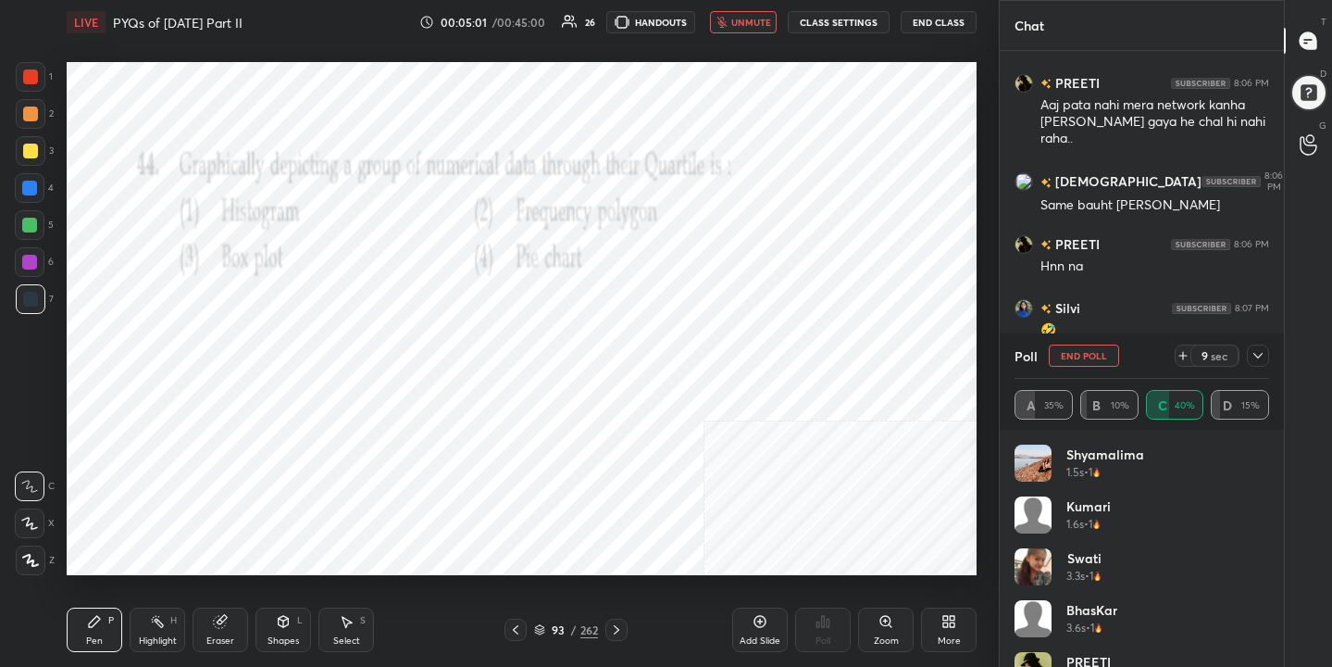
scroll to position [1358, 0]
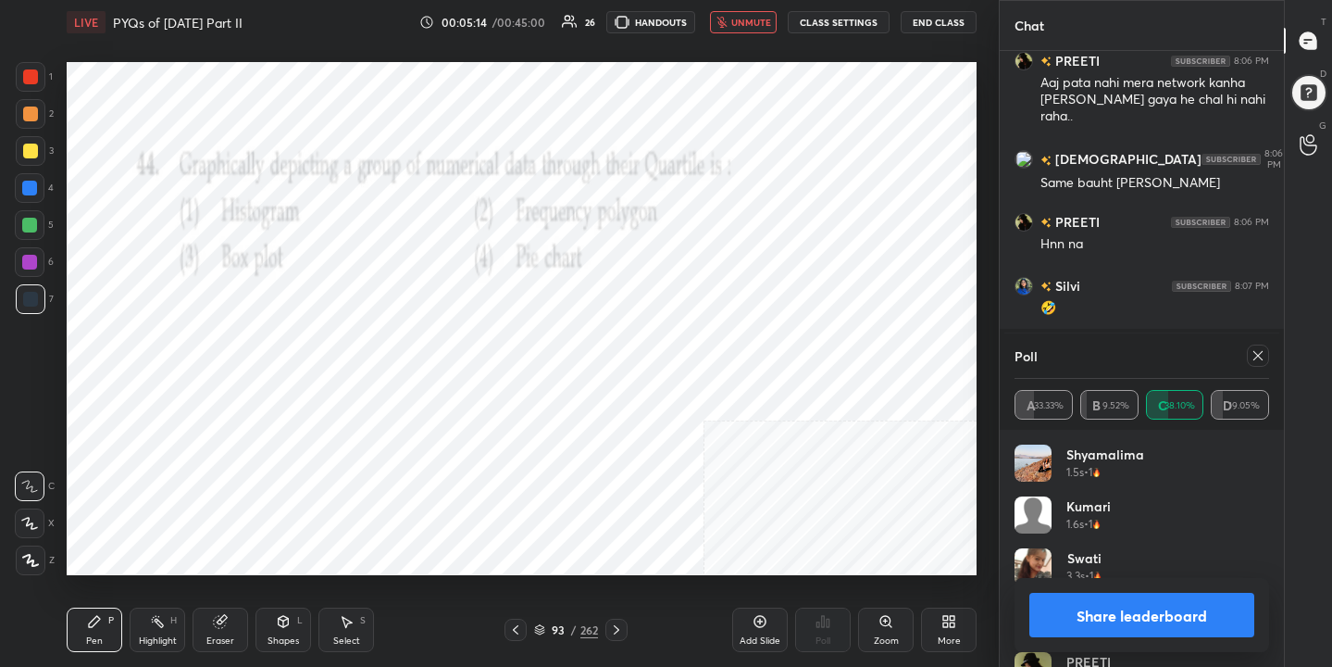
click at [1258, 356] on icon at bounding box center [1258, 355] width 9 height 9
type textarea "x"
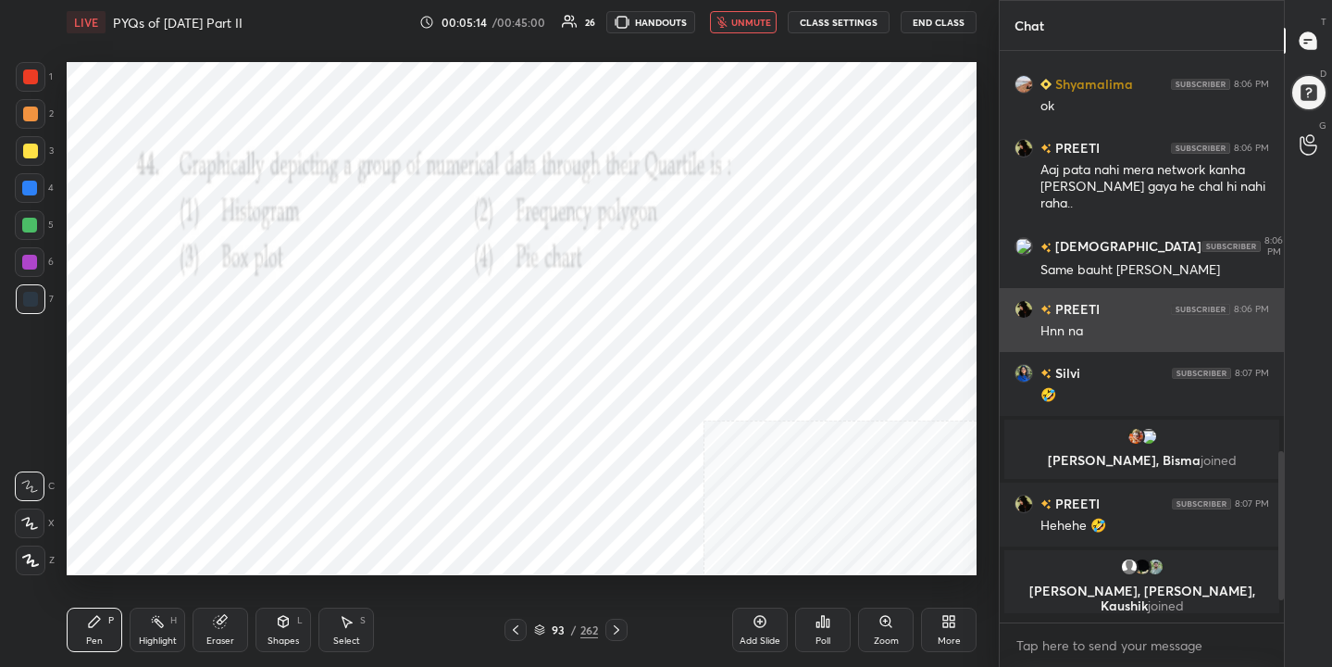
scroll to position [6, 6]
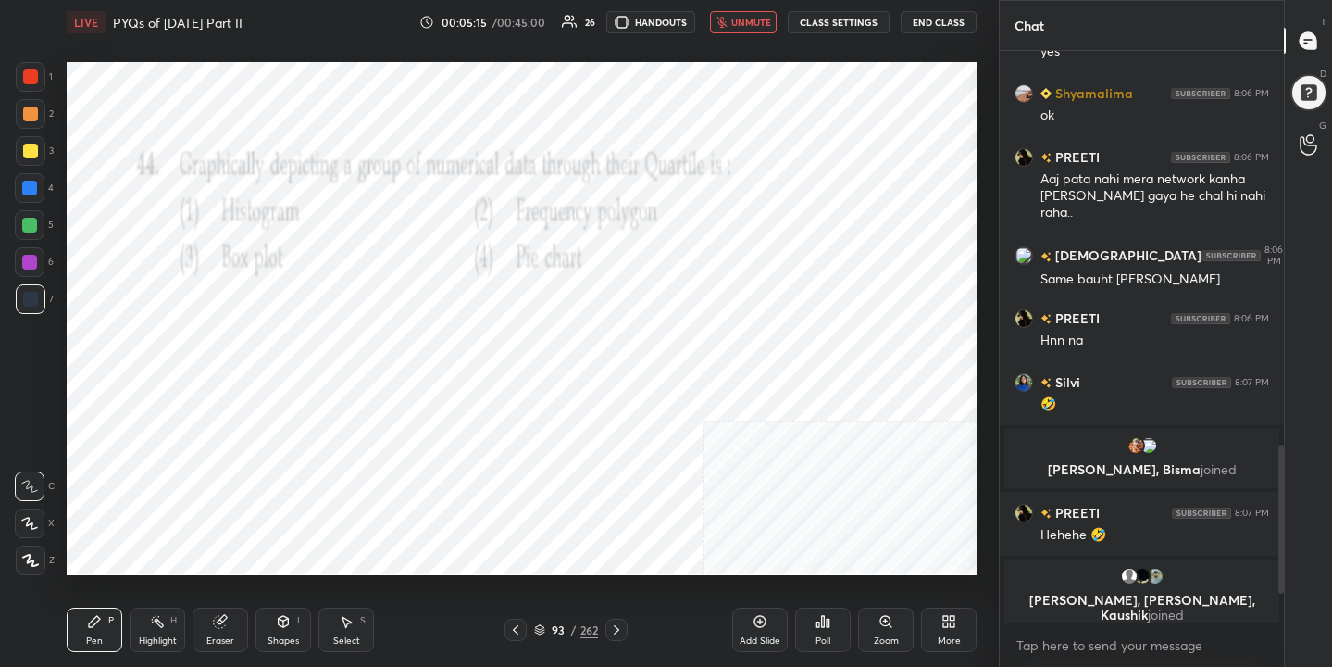
click at [756, 22] on span "unmute" at bounding box center [751, 22] width 40 height 13
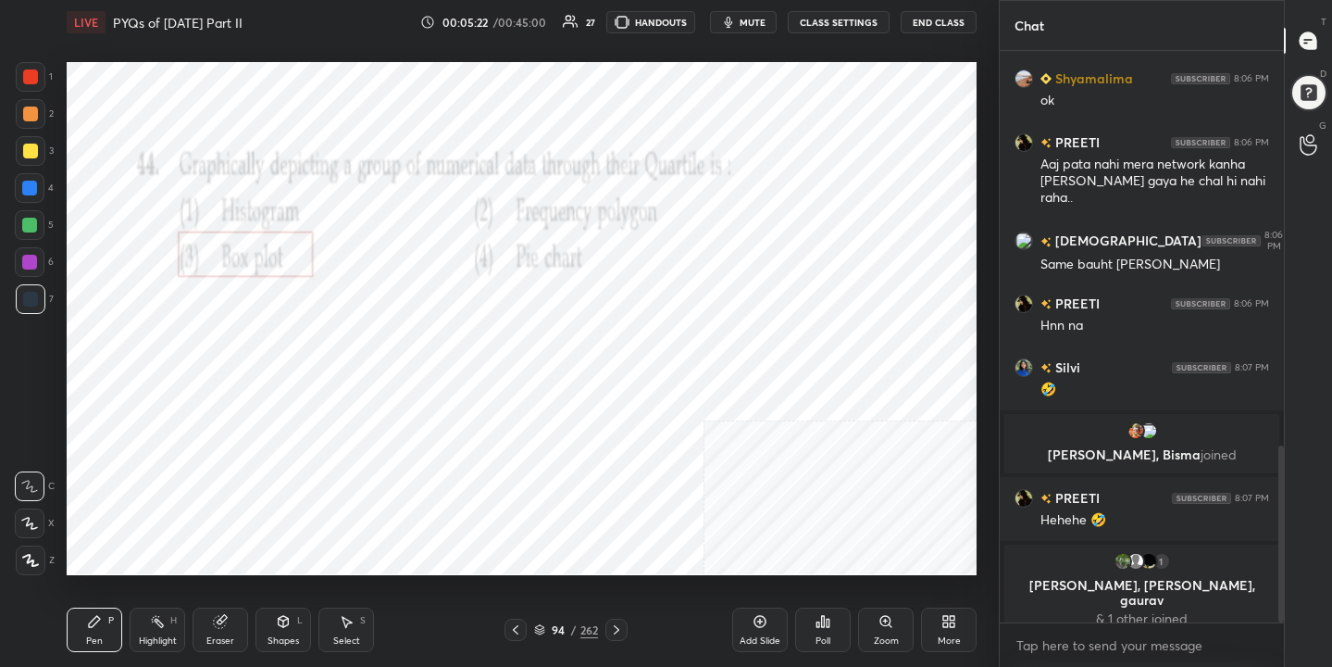
click at [542, 628] on icon at bounding box center [539, 627] width 9 height 5
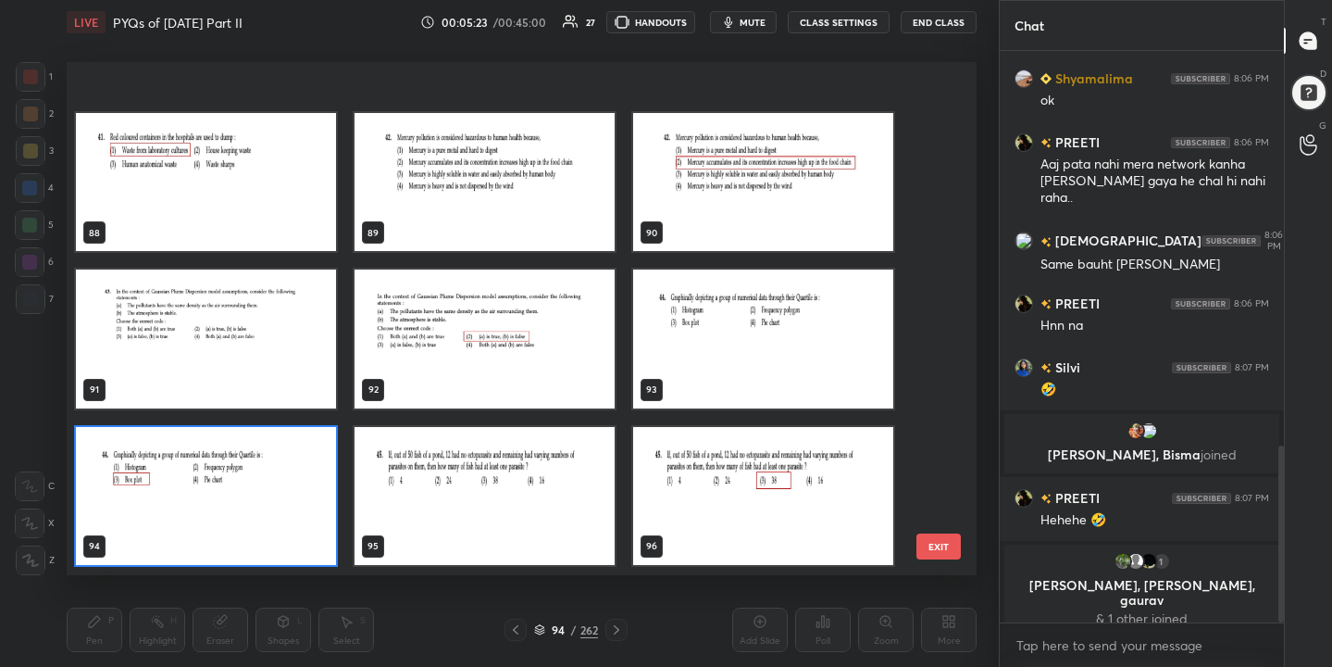
scroll to position [4723, 0]
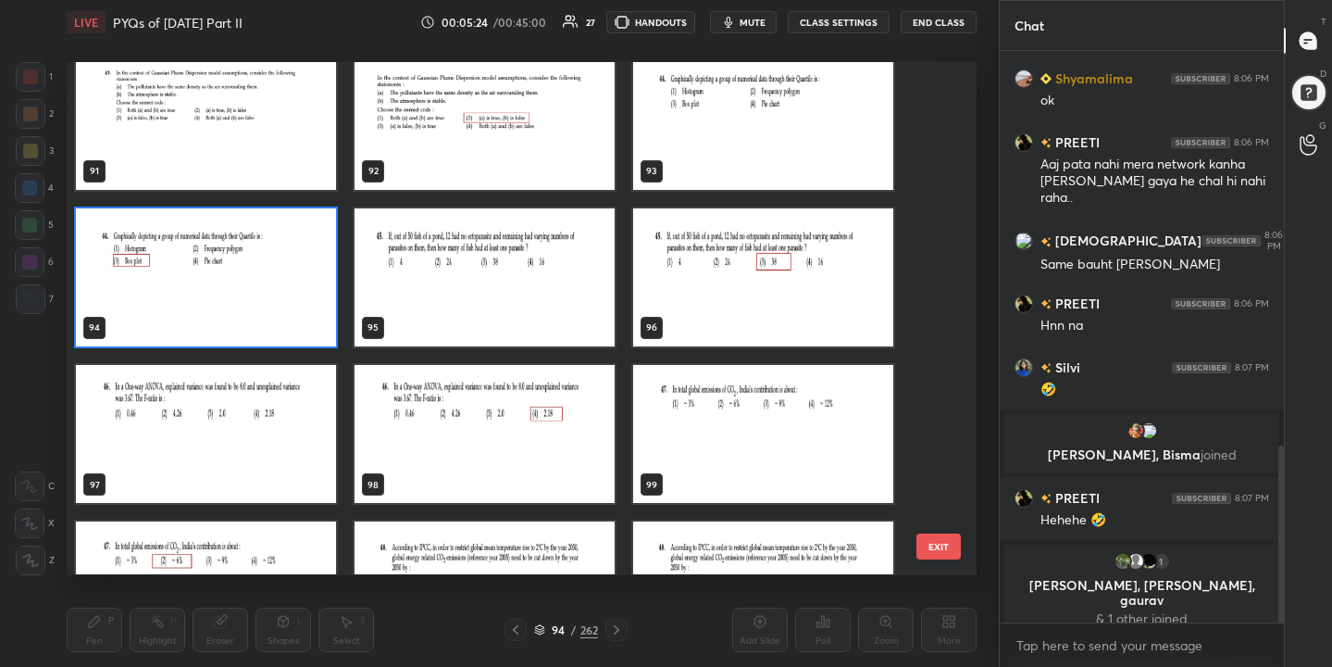
click at [505, 278] on img "grid" at bounding box center [485, 277] width 260 height 138
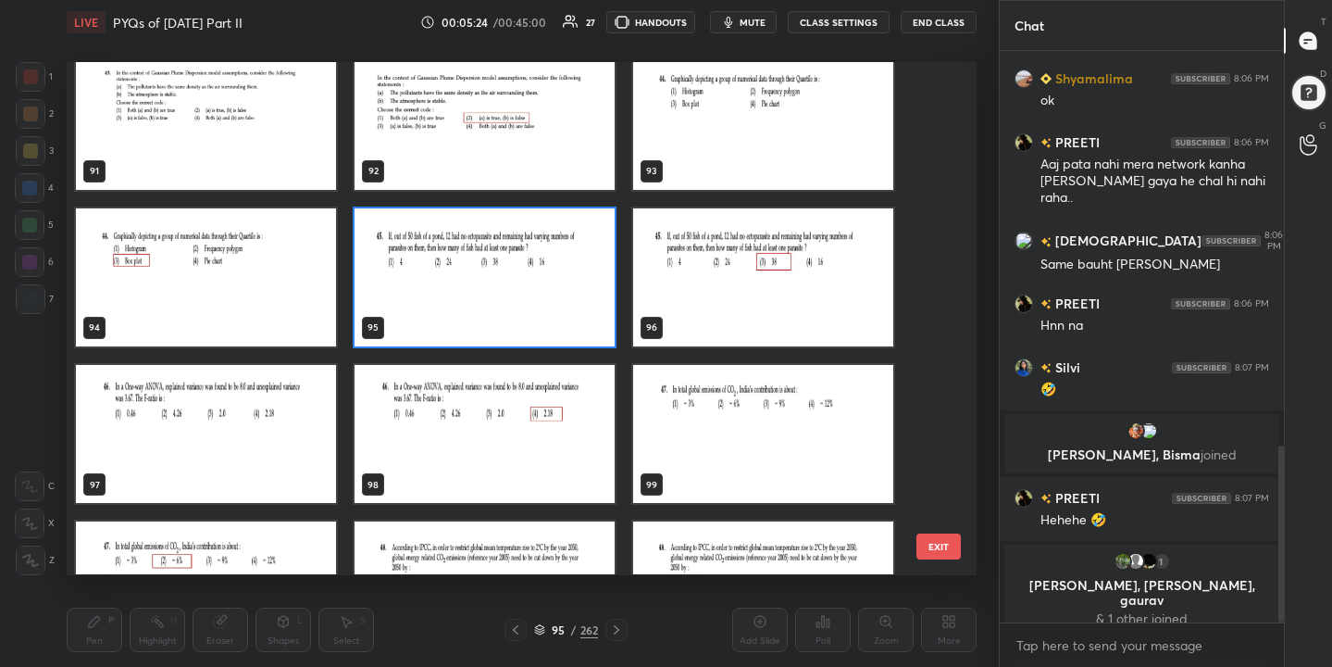
click at [505, 278] on img "grid" at bounding box center [485, 277] width 260 height 138
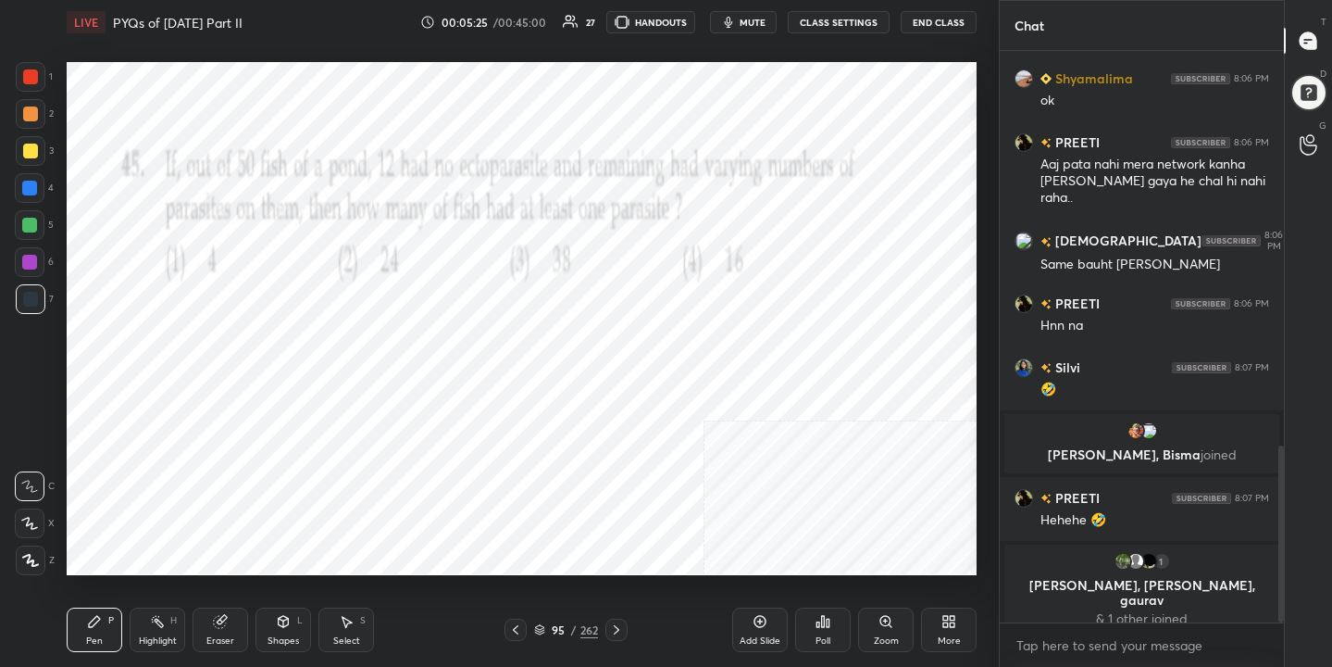
click at [742, 22] on button "mute" at bounding box center [743, 22] width 67 height 22
click at [539, 624] on icon at bounding box center [539, 629] width 11 height 11
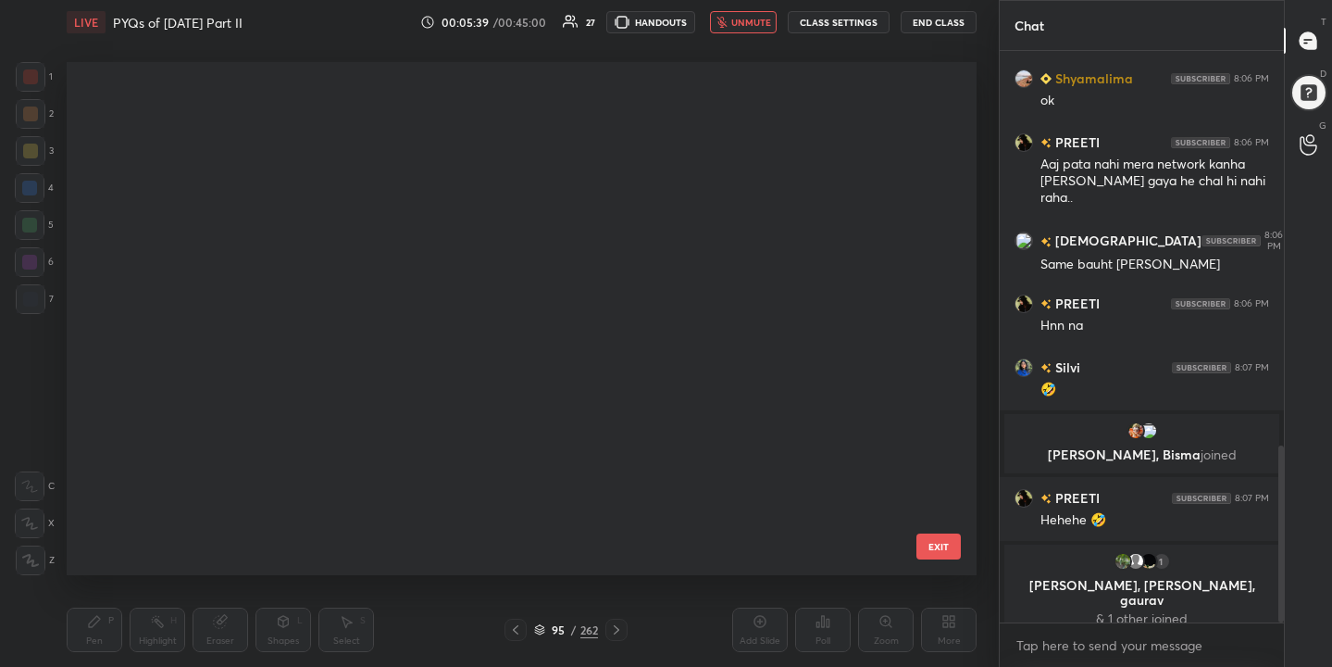
scroll to position [506, 902]
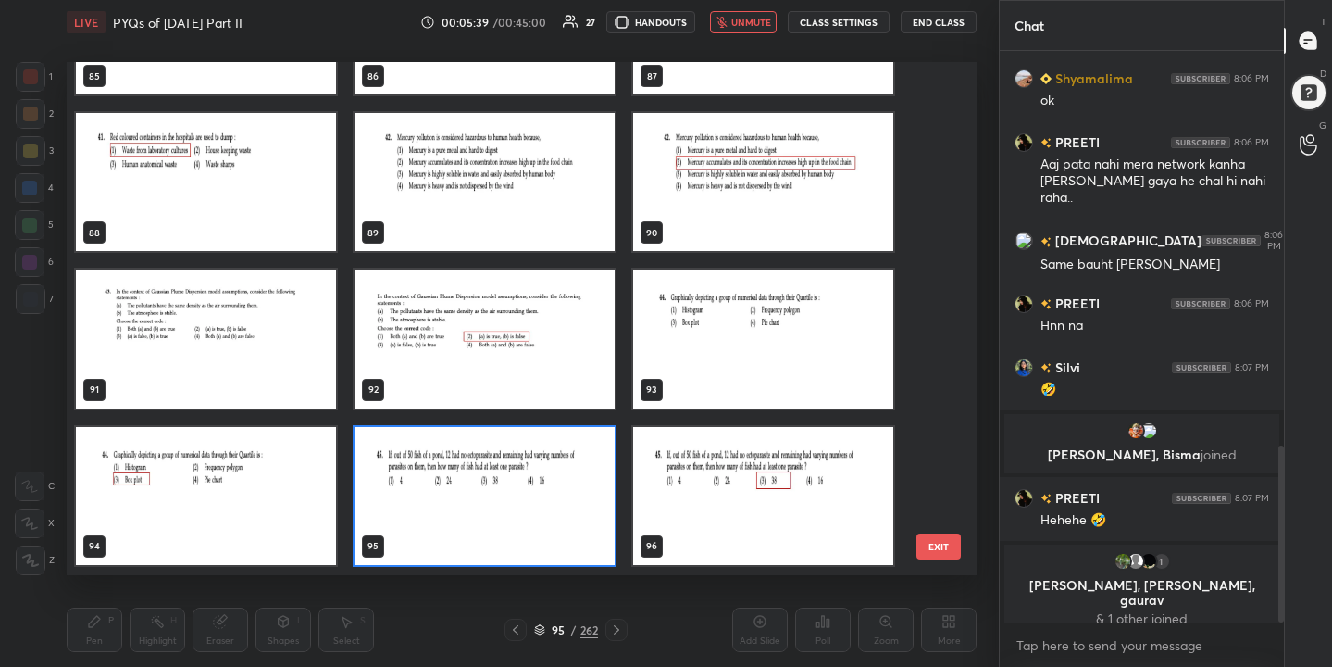
click at [481, 491] on img "grid" at bounding box center [485, 496] width 260 height 138
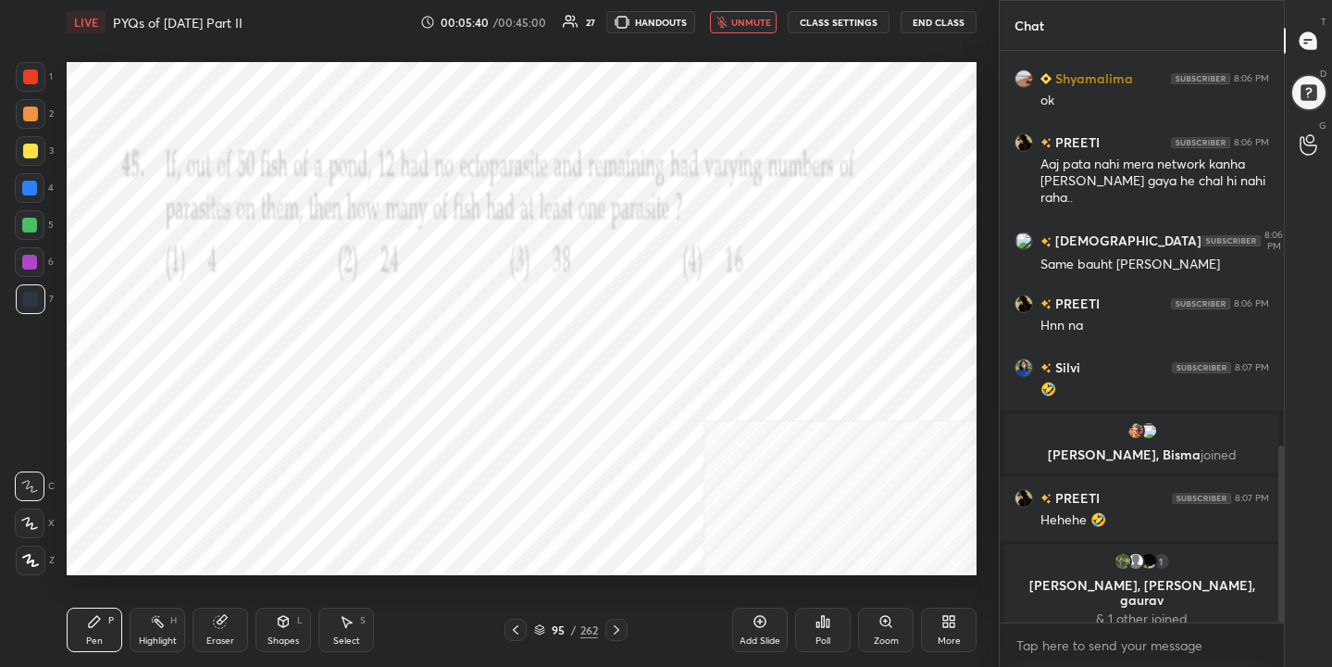
click at [481, 491] on img "grid" at bounding box center [485, 496] width 260 height 138
click at [837, 627] on div "Poll" at bounding box center [823, 629] width 56 height 44
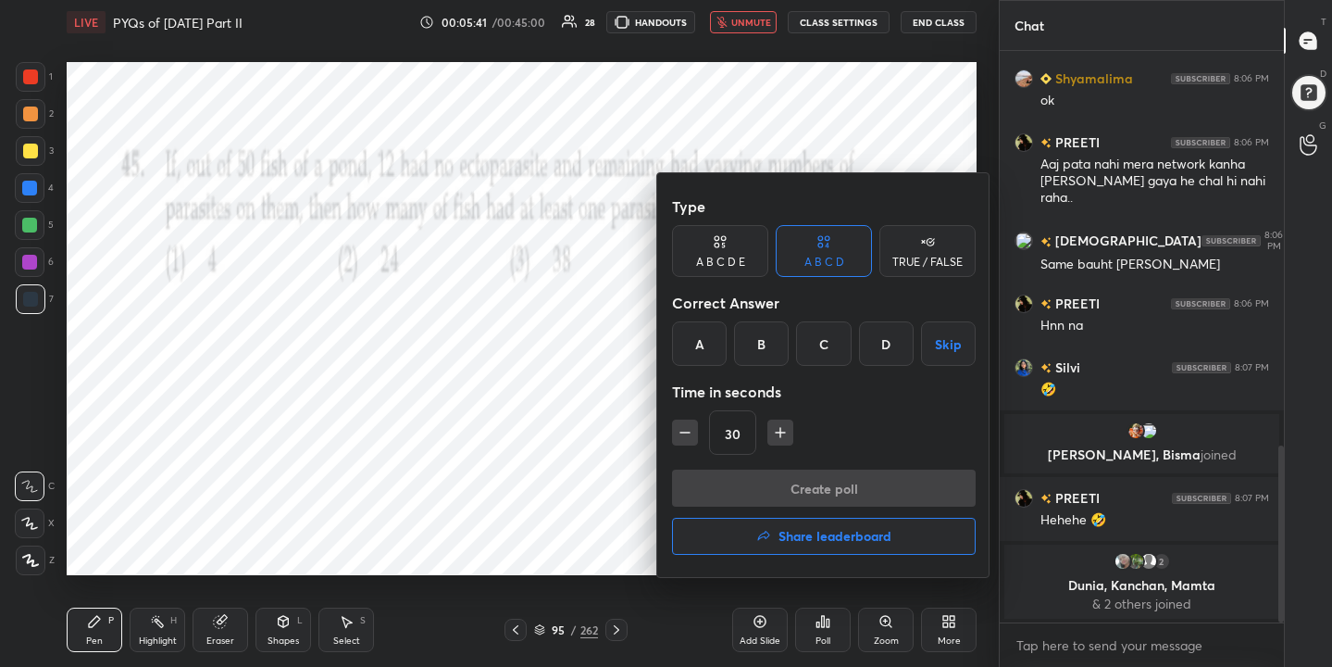
click at [819, 346] on div "C" at bounding box center [823, 343] width 55 height 44
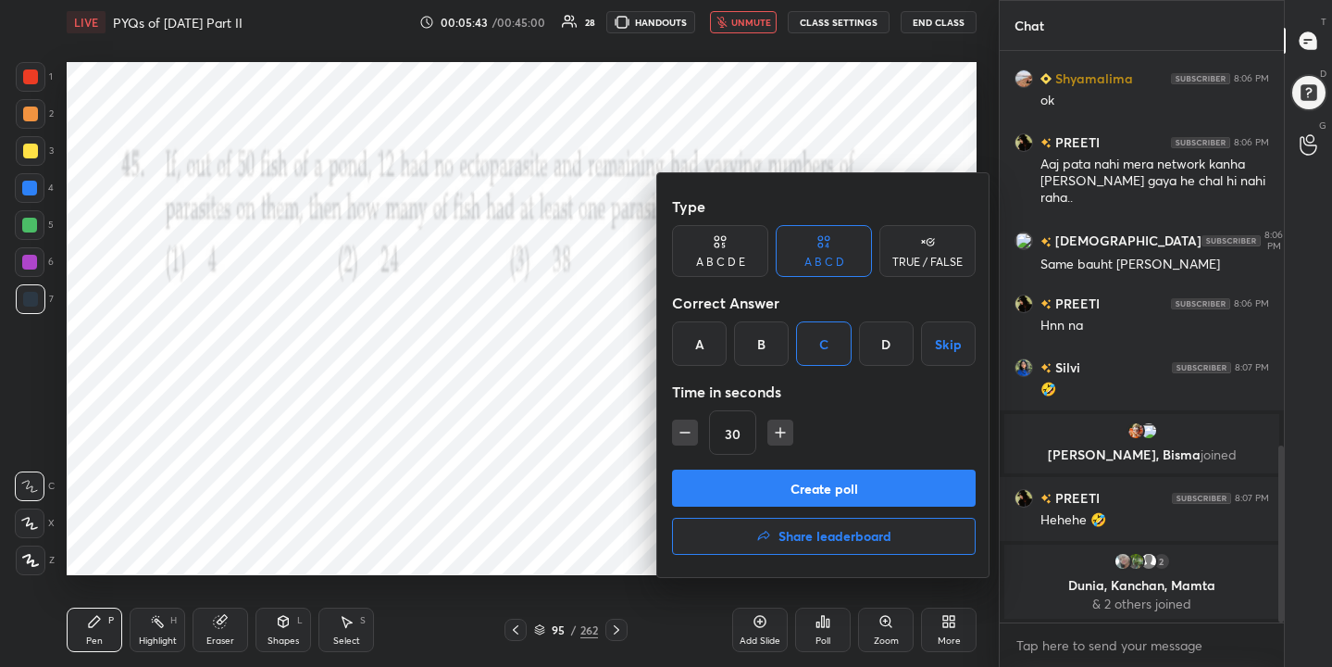
click at [834, 488] on button "Create poll" at bounding box center [824, 487] width 304 height 37
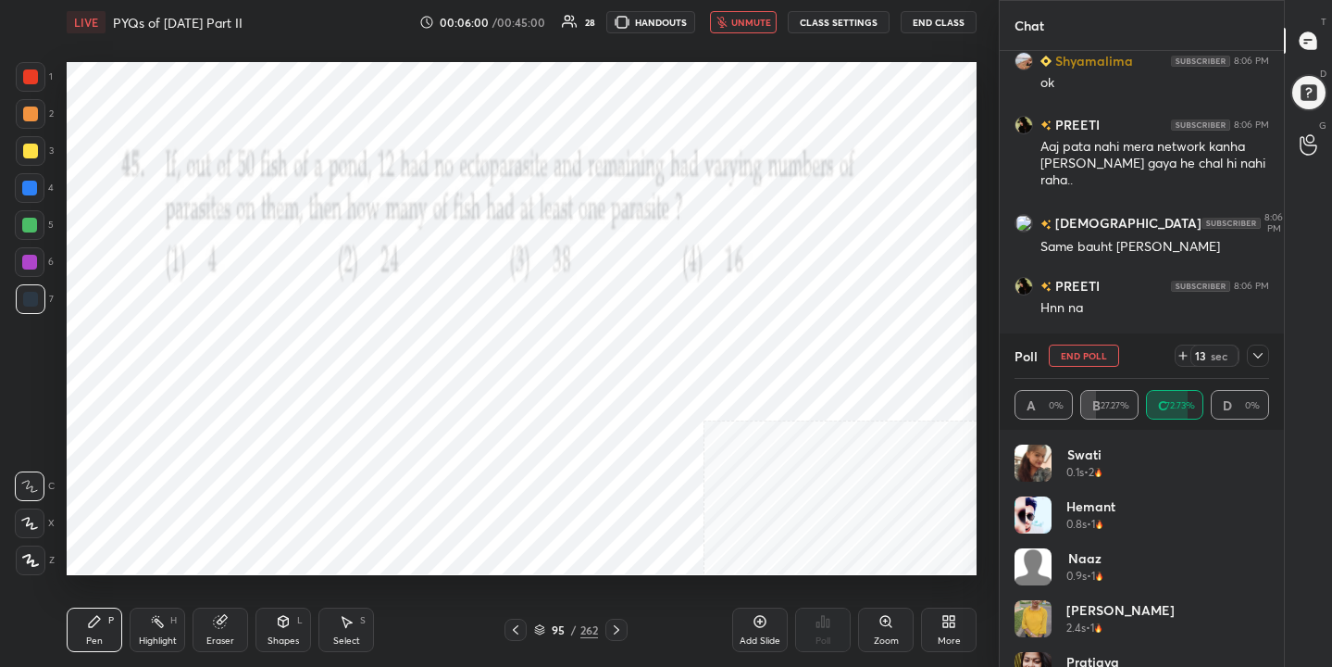
scroll to position [1419, 0]
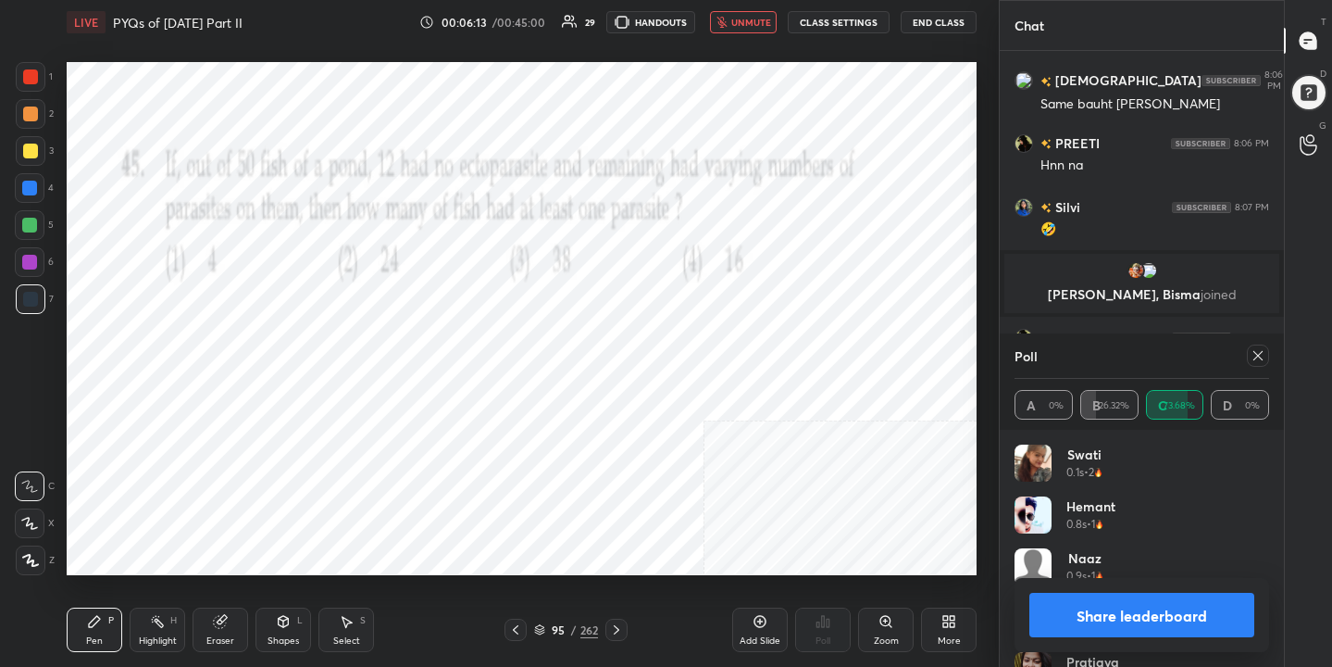
click at [1254, 364] on div at bounding box center [1258, 355] width 22 height 22
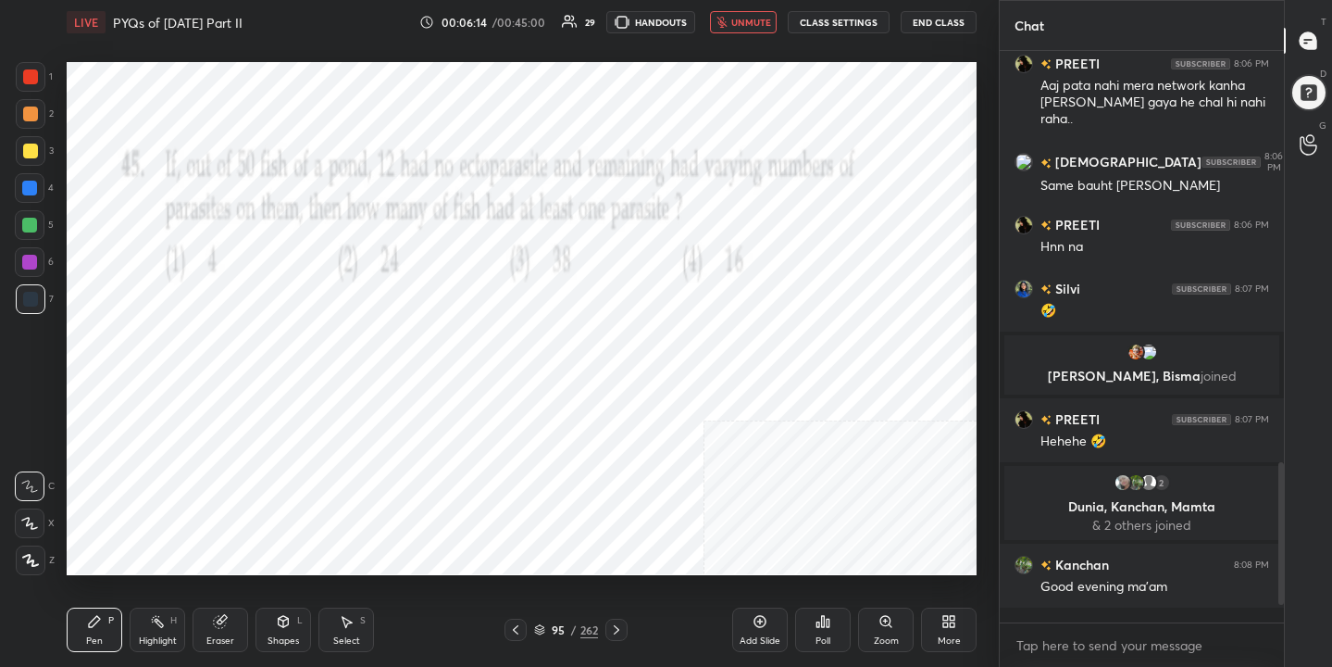
scroll to position [6, 6]
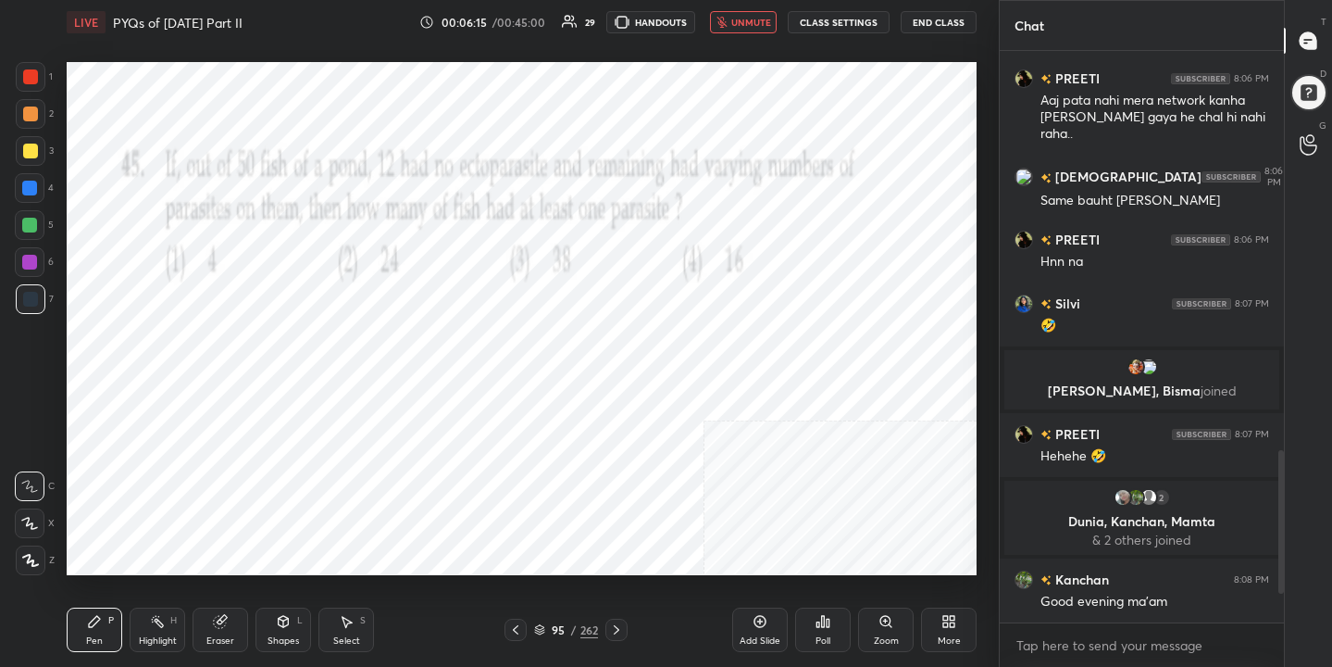
click at [744, 19] on span "unmute" at bounding box center [751, 22] width 40 height 13
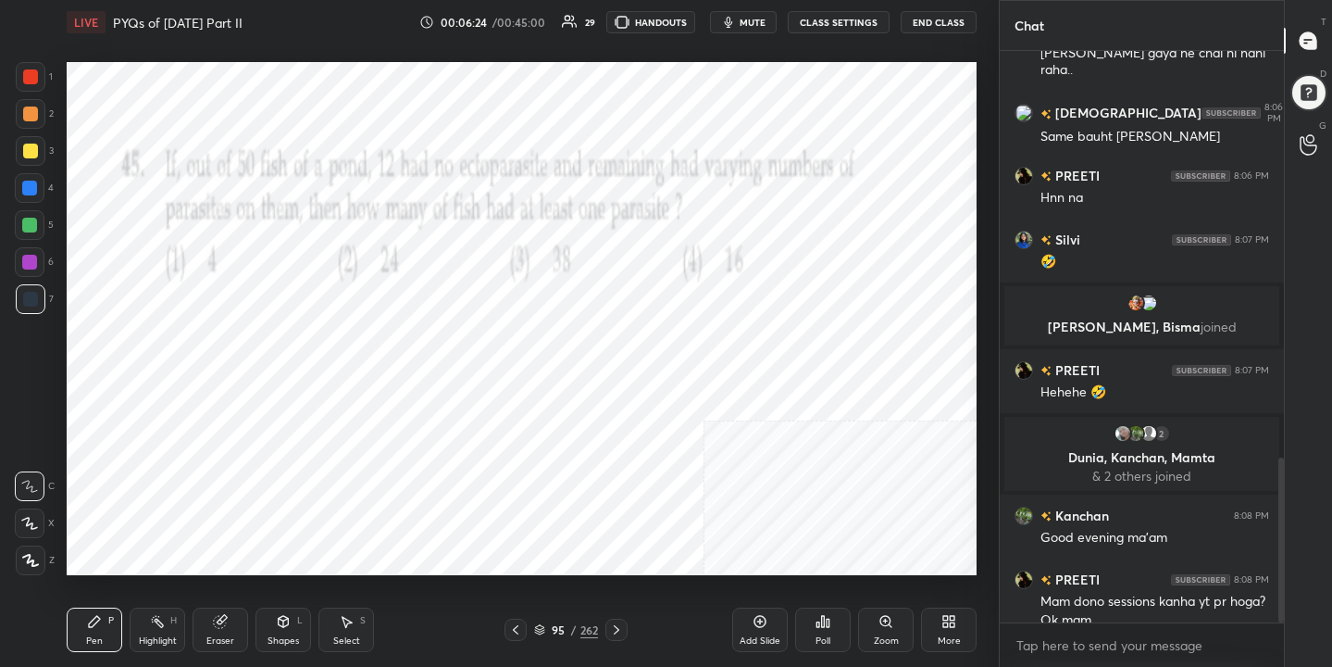
scroll to position [1406, 0]
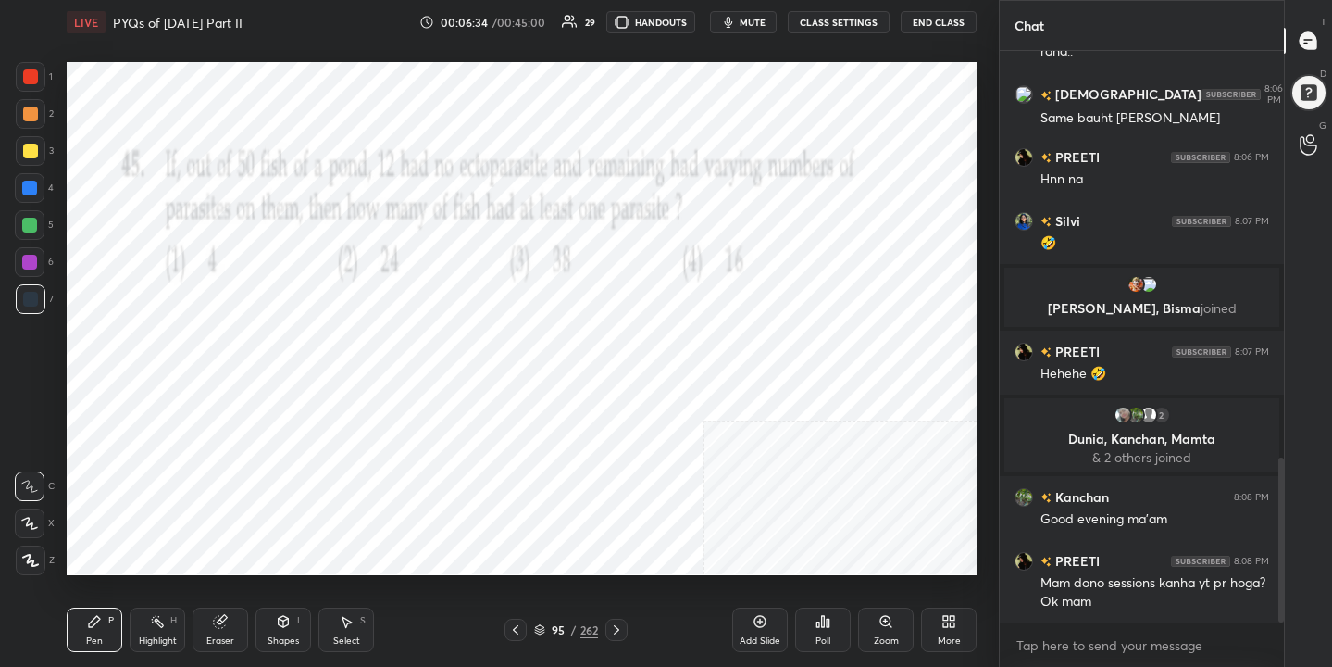
click at [544, 626] on icon at bounding box center [539, 629] width 11 height 11
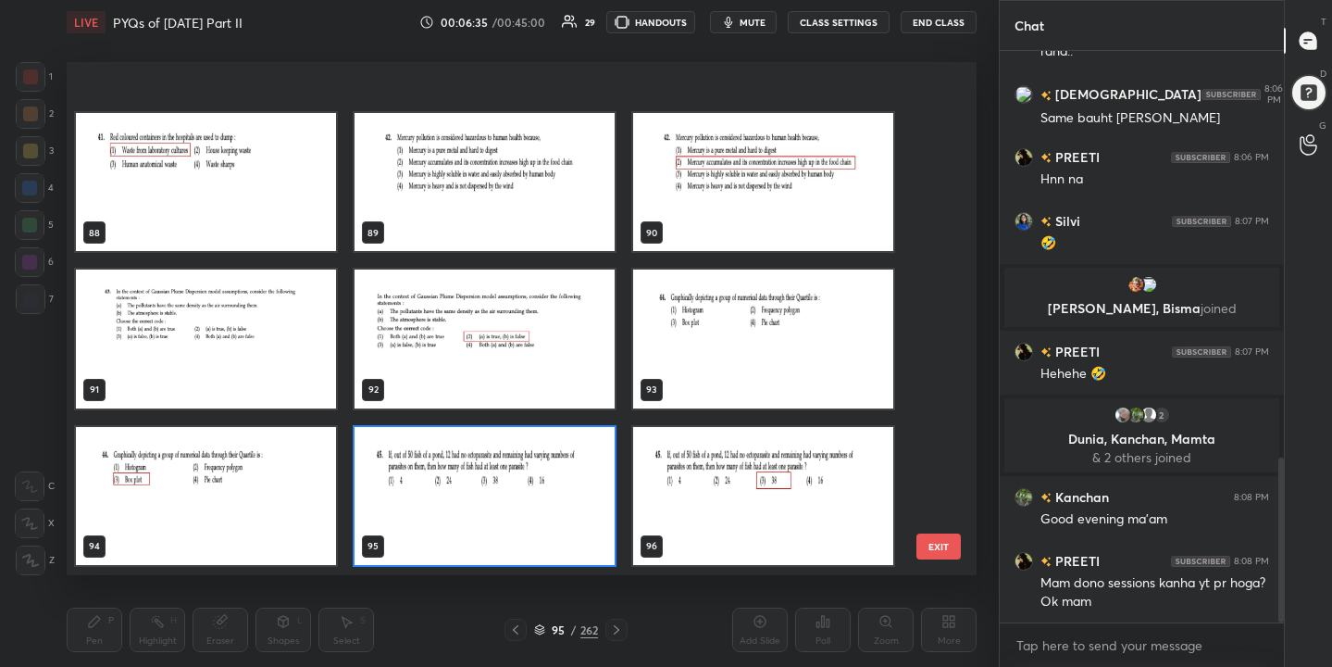
scroll to position [4707, 0]
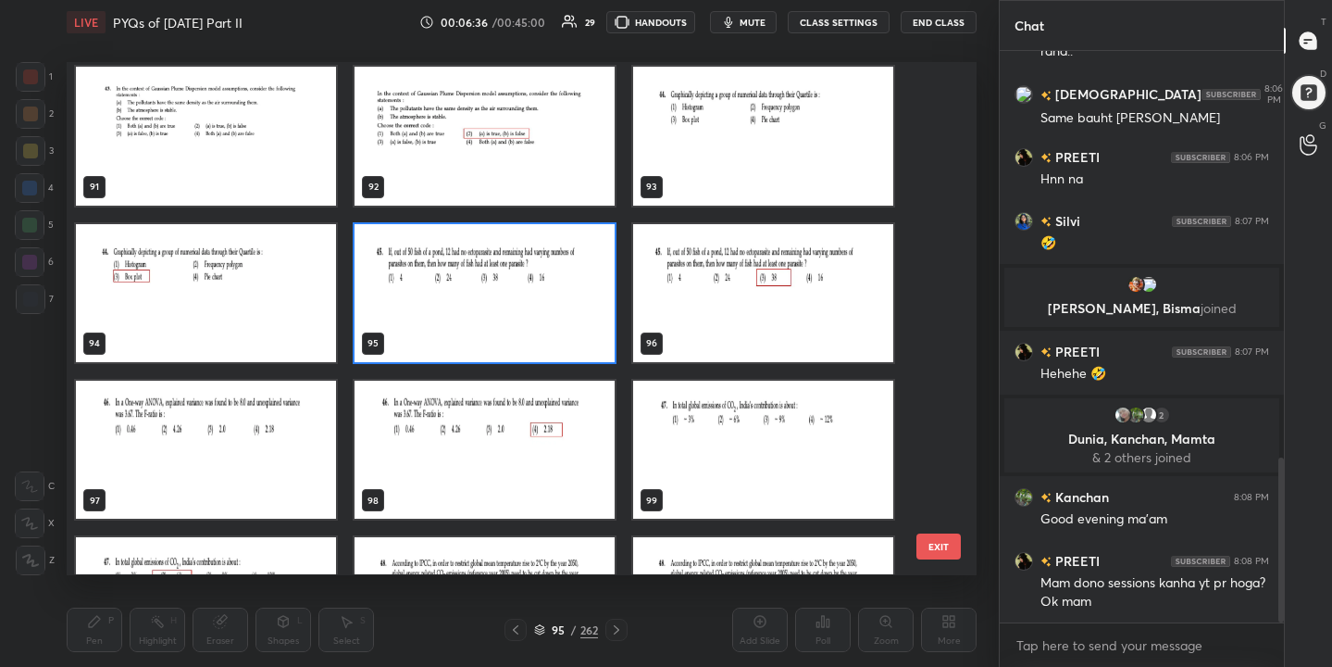
click at [220, 428] on img "grid" at bounding box center [206, 450] width 260 height 138
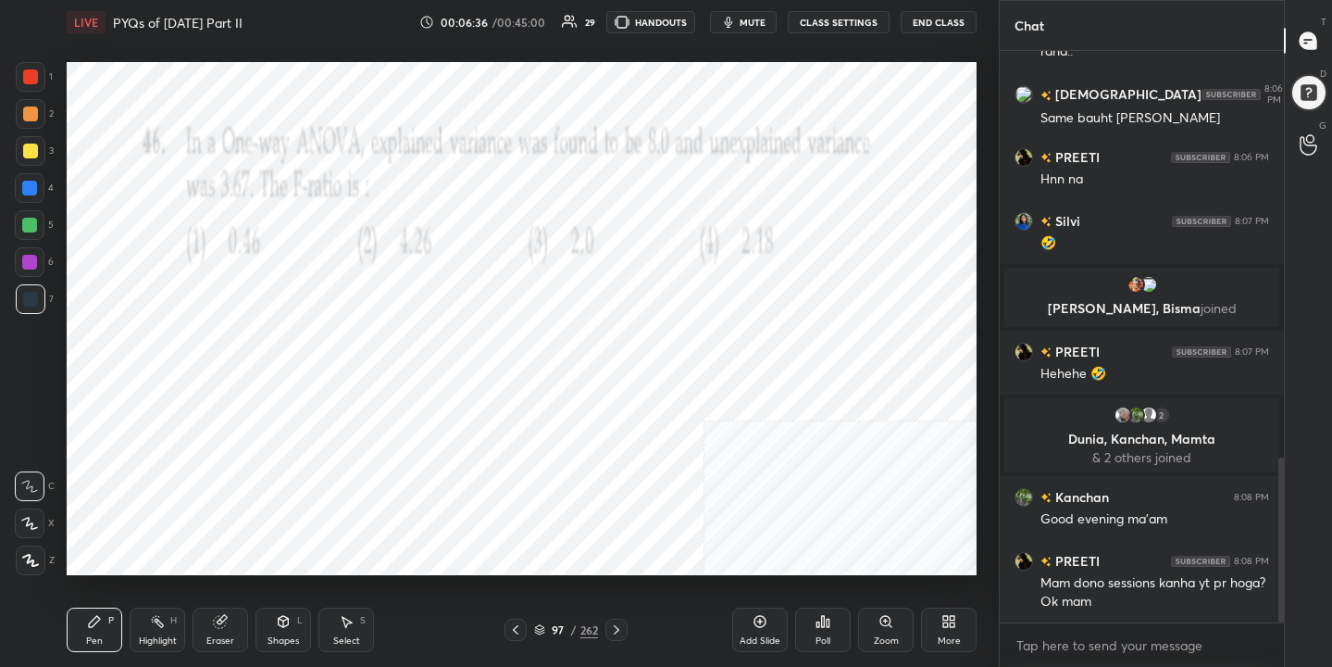
click at [220, 428] on img "grid" at bounding box center [206, 450] width 260 height 138
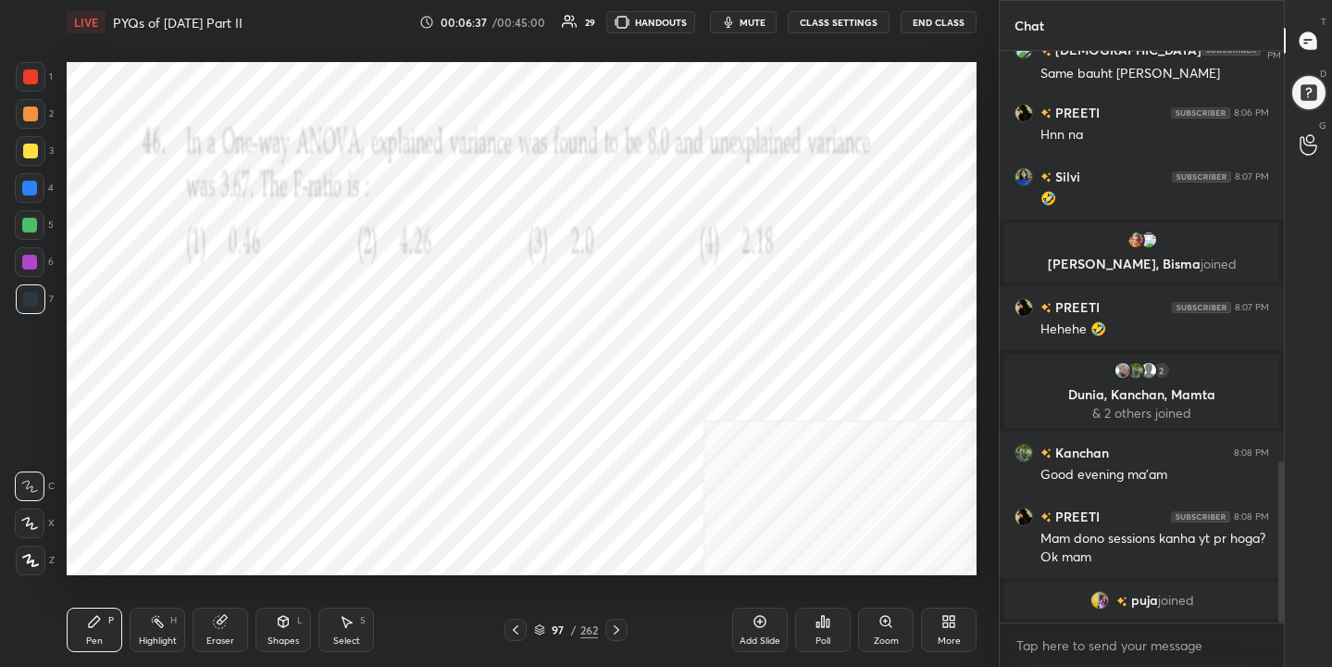
click at [761, 19] on span "mute" at bounding box center [753, 22] width 26 height 13
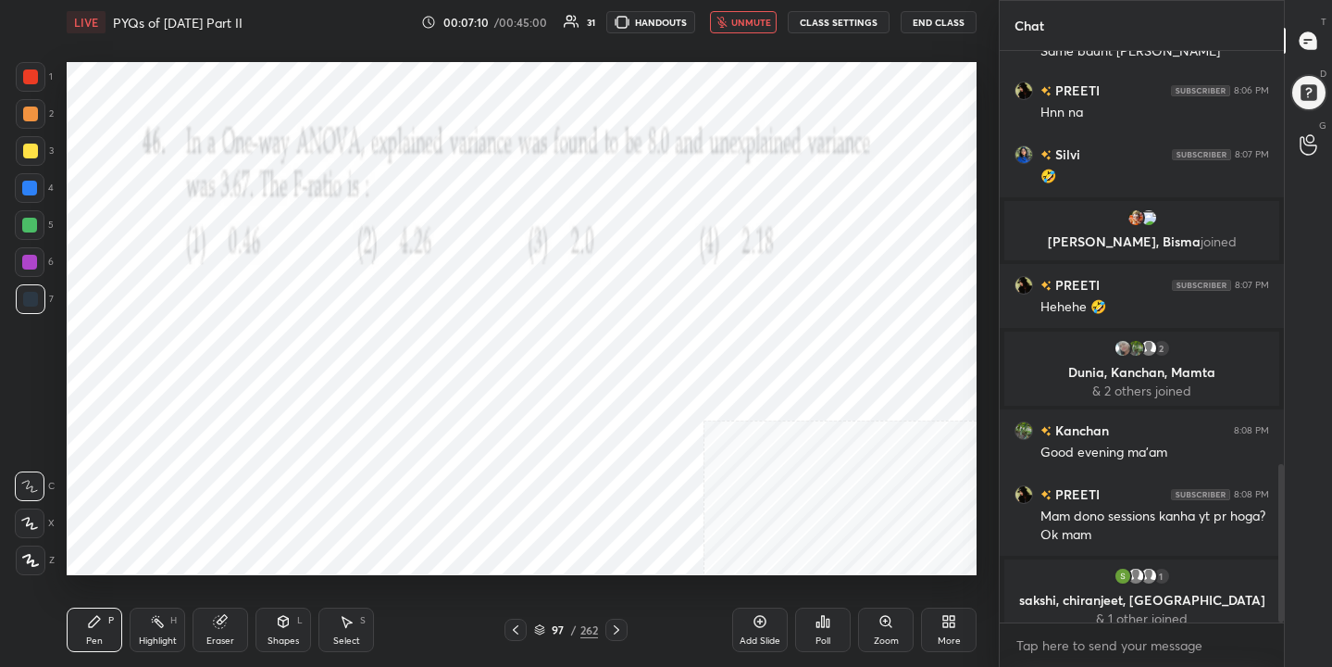
scroll to position [1487, 0]
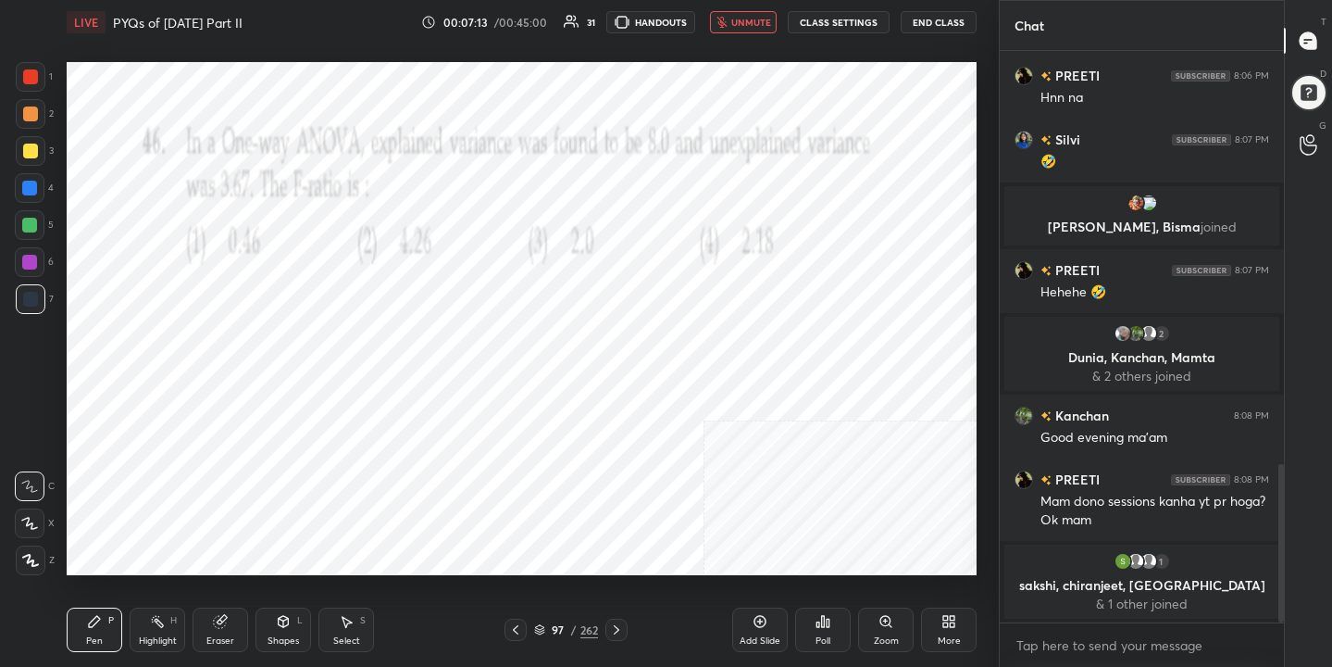
click at [540, 626] on icon at bounding box center [539, 629] width 11 height 11
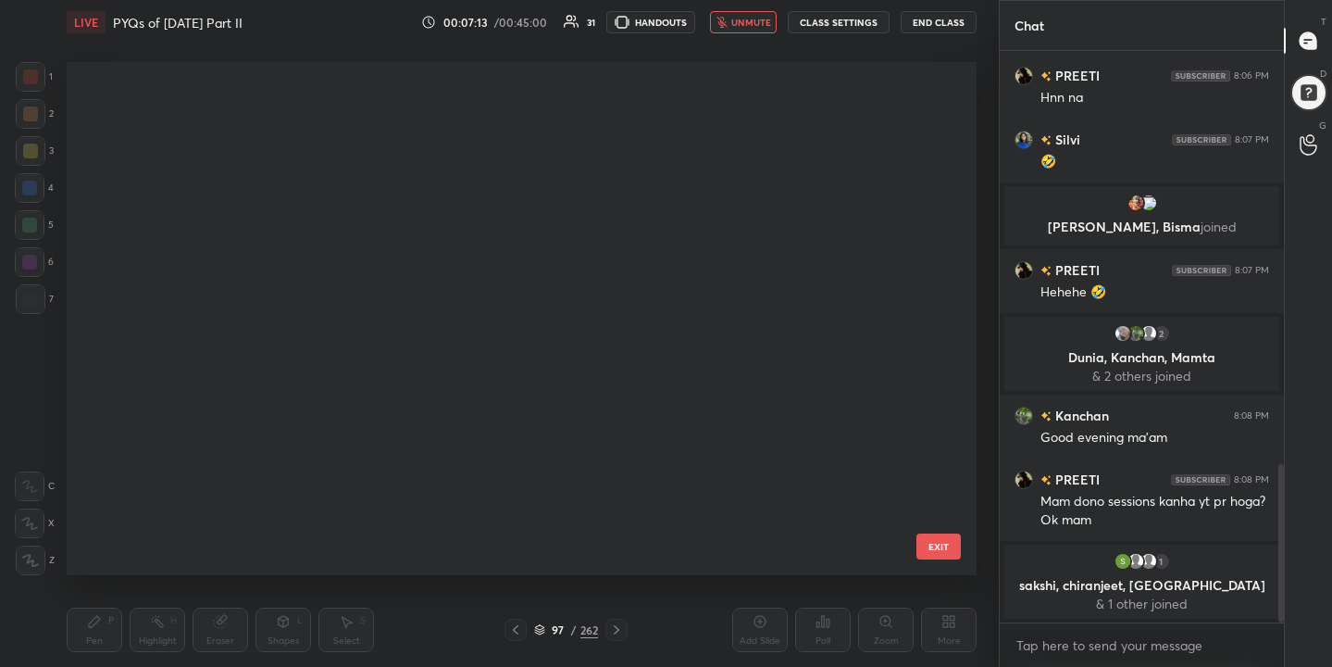
scroll to position [506, 902]
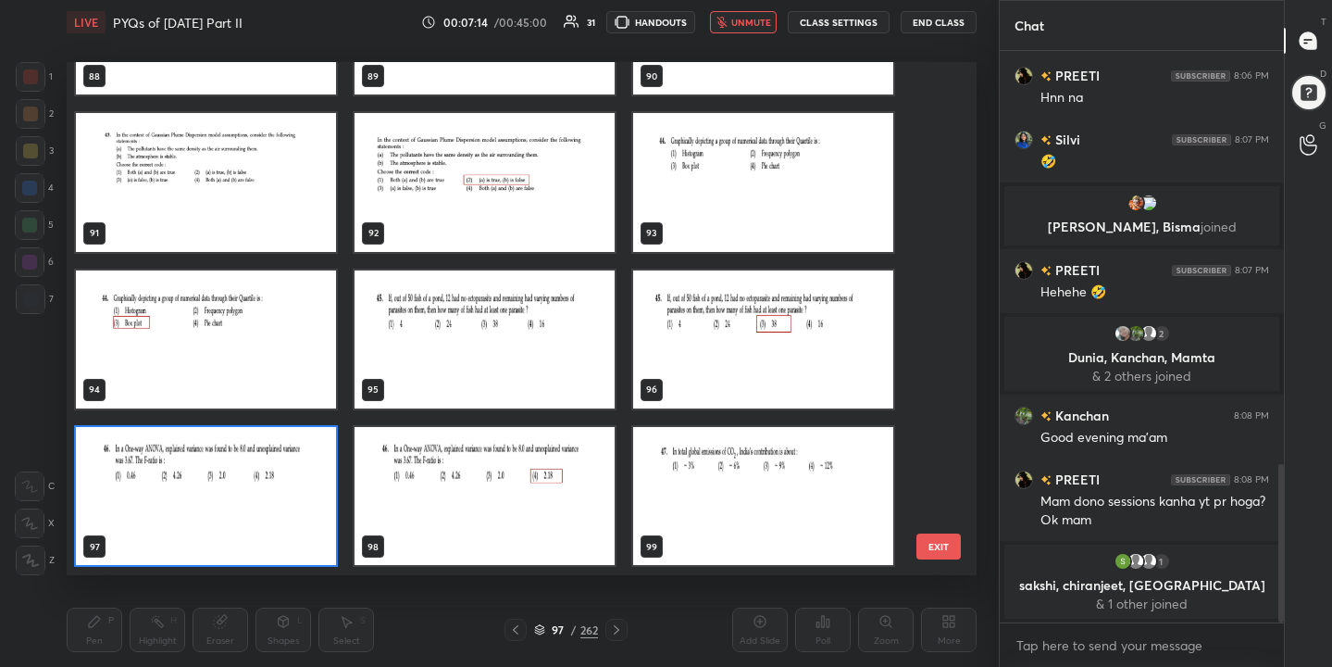
click at [301, 489] on img "grid" at bounding box center [206, 496] width 260 height 138
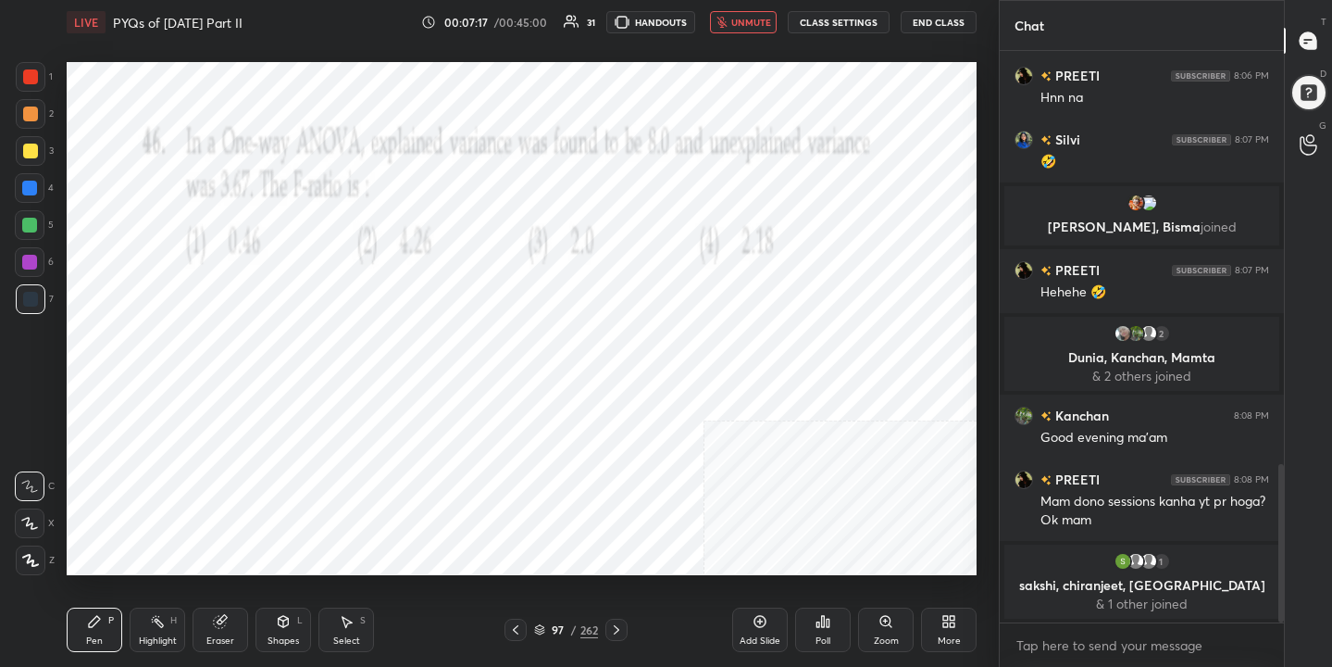
click at [829, 629] on div "Poll" at bounding box center [823, 629] width 56 height 44
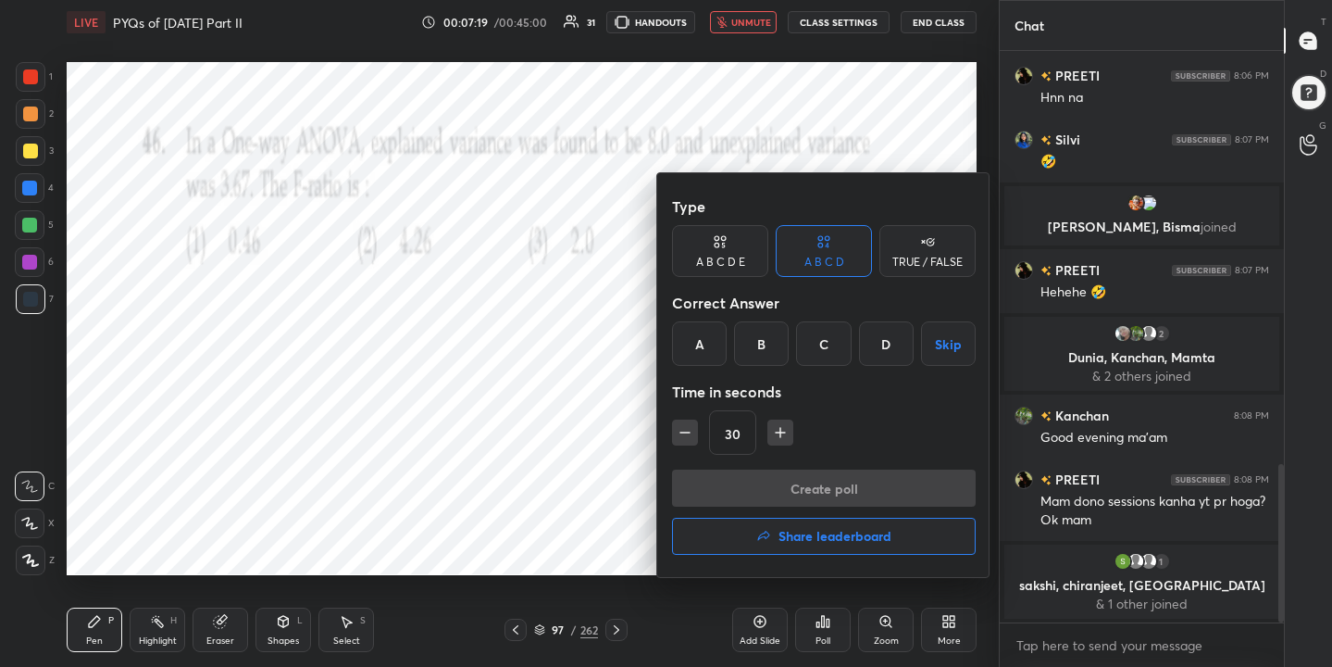
click at [894, 350] on div "D" at bounding box center [886, 343] width 55 height 44
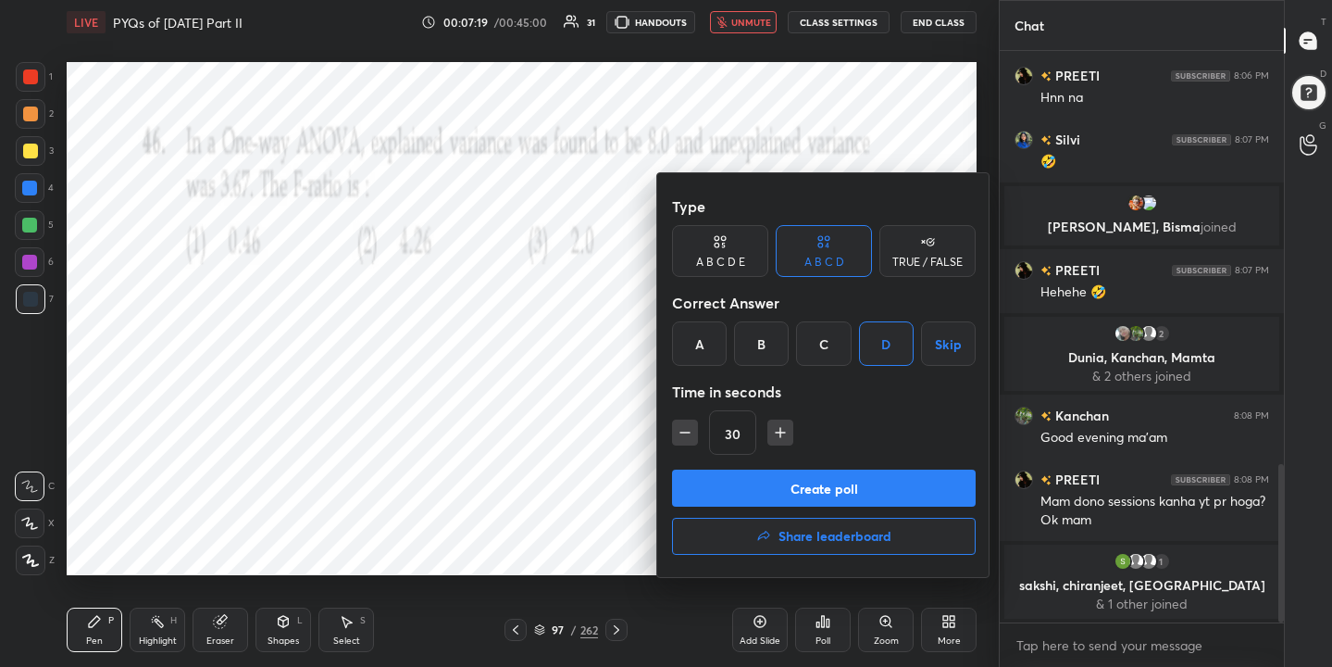
click at [897, 480] on button "Create poll" at bounding box center [824, 487] width 304 height 37
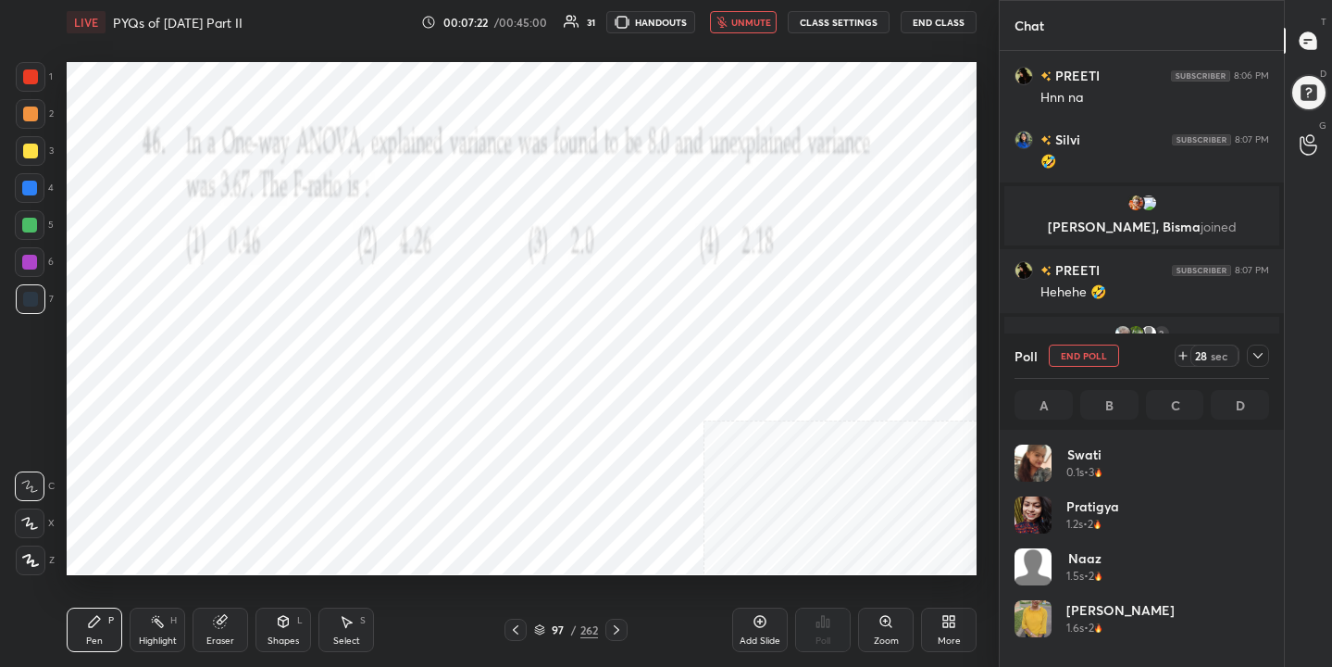
scroll to position [217, 249]
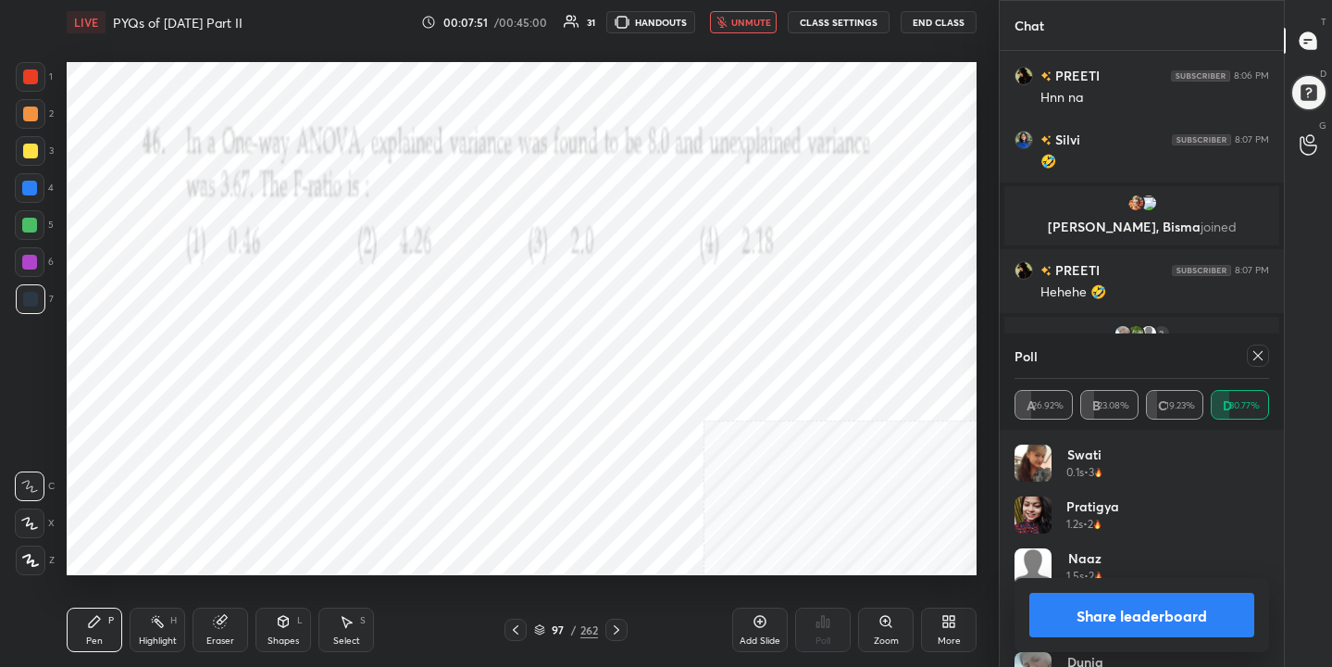
click at [1263, 352] on icon at bounding box center [1258, 355] width 15 height 15
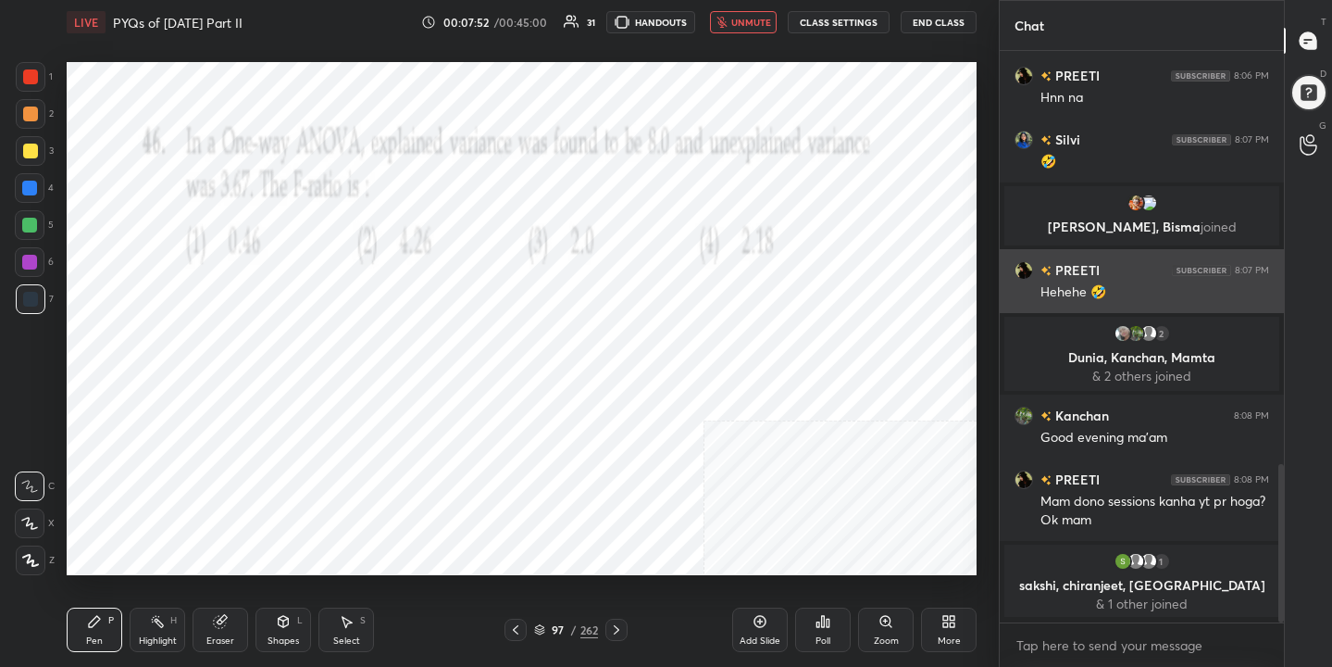
scroll to position [6, 6]
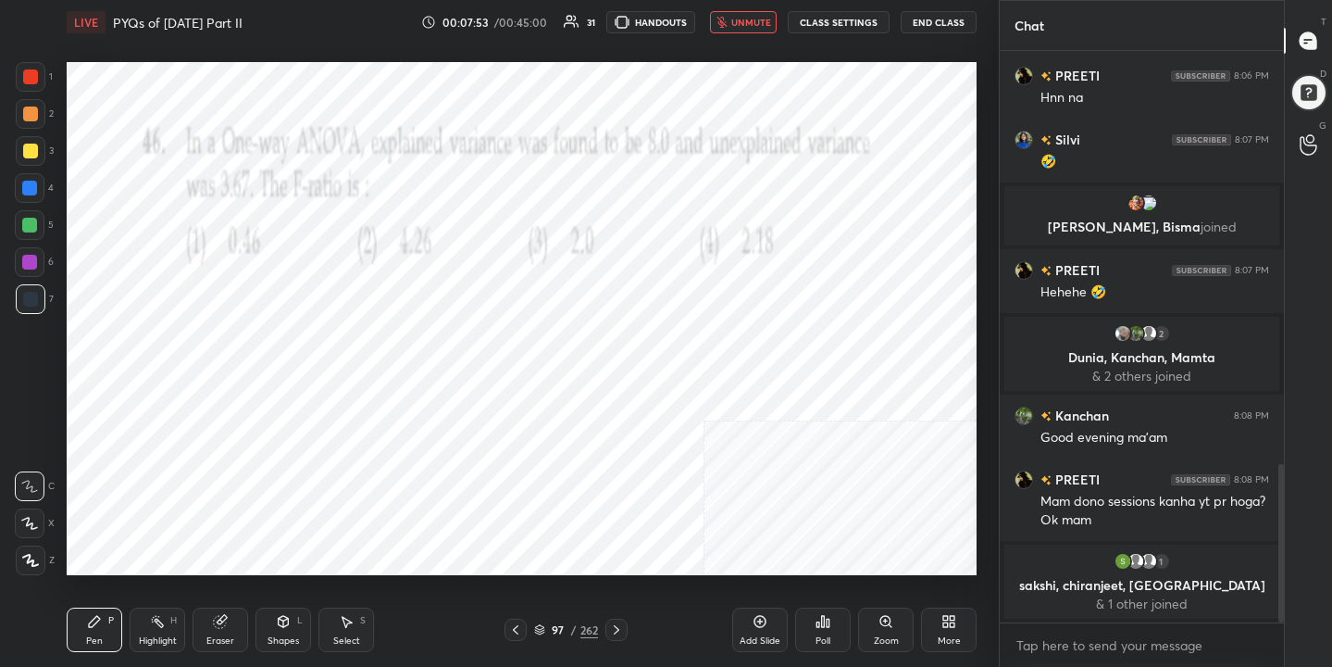
click at [767, 31] on button "unmute" at bounding box center [743, 22] width 67 height 22
click at [539, 622] on div "98 / 262" at bounding box center [566, 629] width 64 height 17
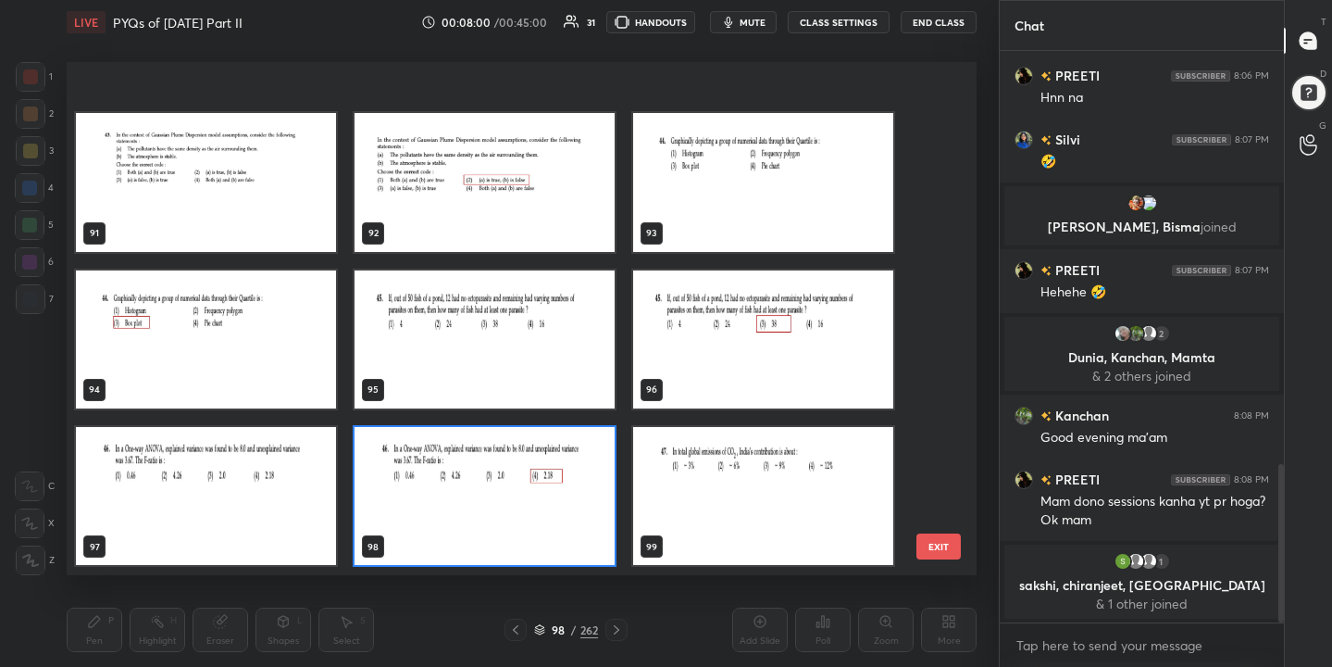
scroll to position [4894, 0]
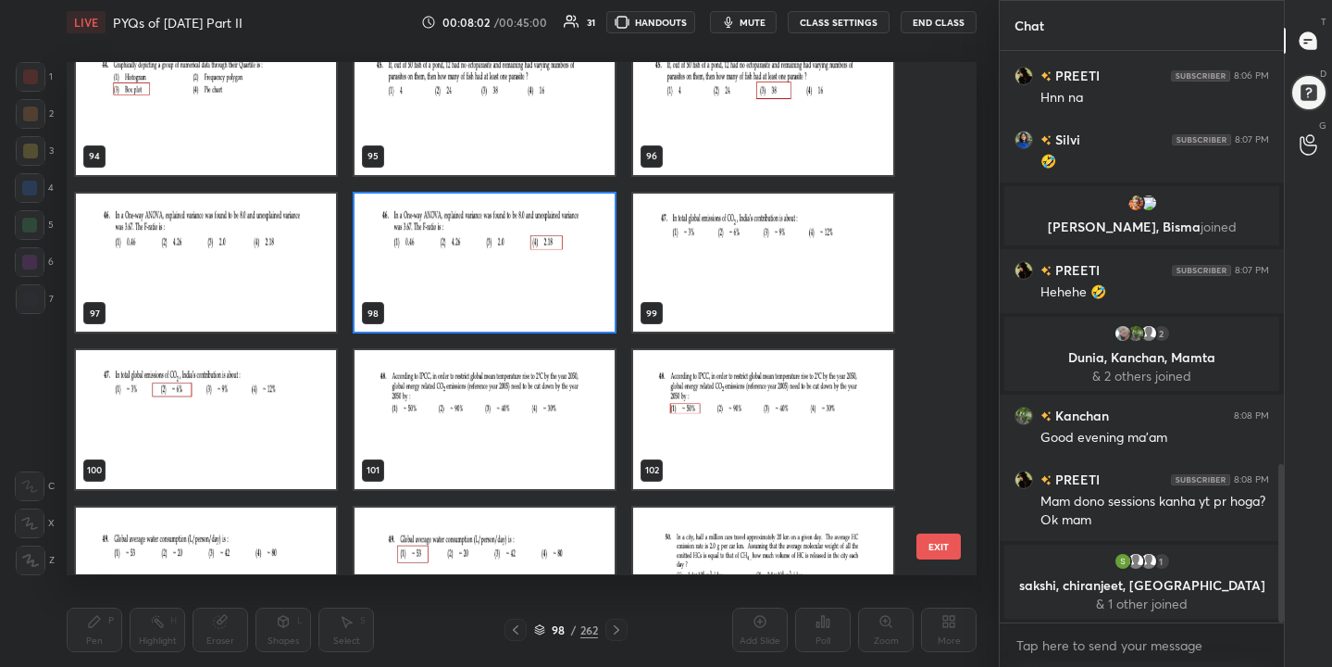
click at [505, 368] on img "grid" at bounding box center [485, 420] width 260 height 138
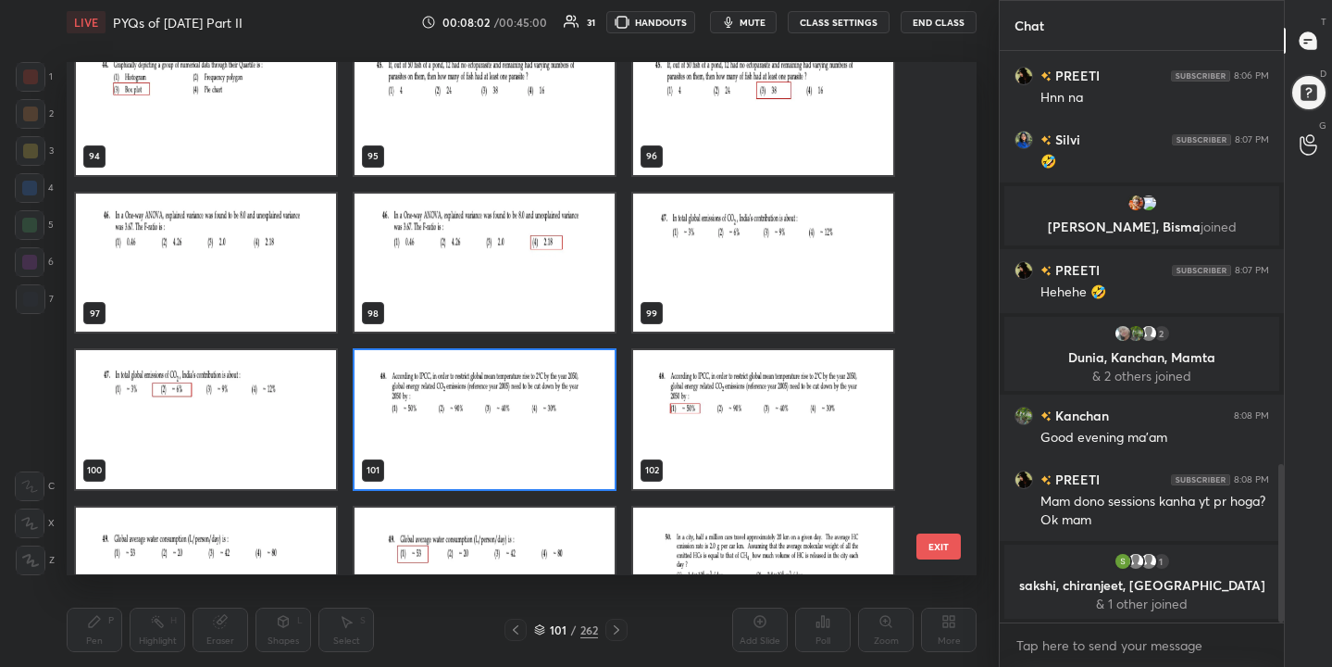
click at [505, 368] on img "grid" at bounding box center [485, 420] width 260 height 138
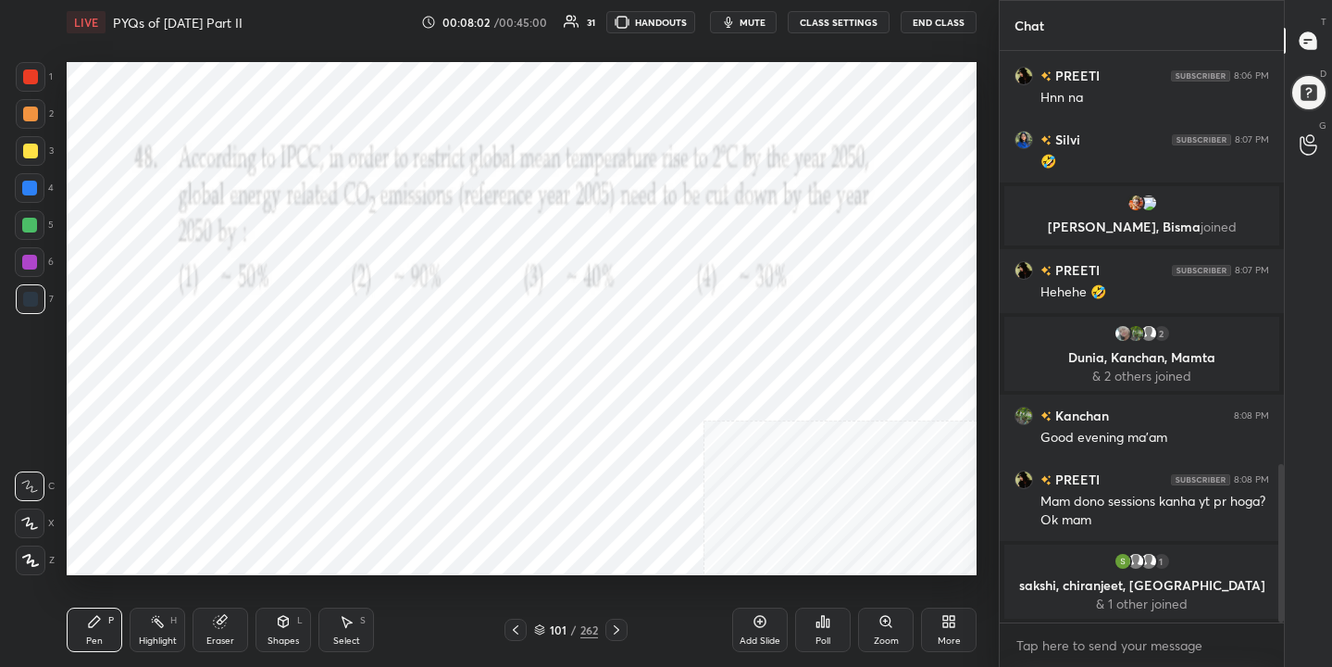
click at [505, 368] on img "grid" at bounding box center [485, 420] width 260 height 138
click at [752, 22] on span "mute" at bounding box center [753, 22] width 26 height 13
click at [542, 625] on icon at bounding box center [539, 629] width 11 height 11
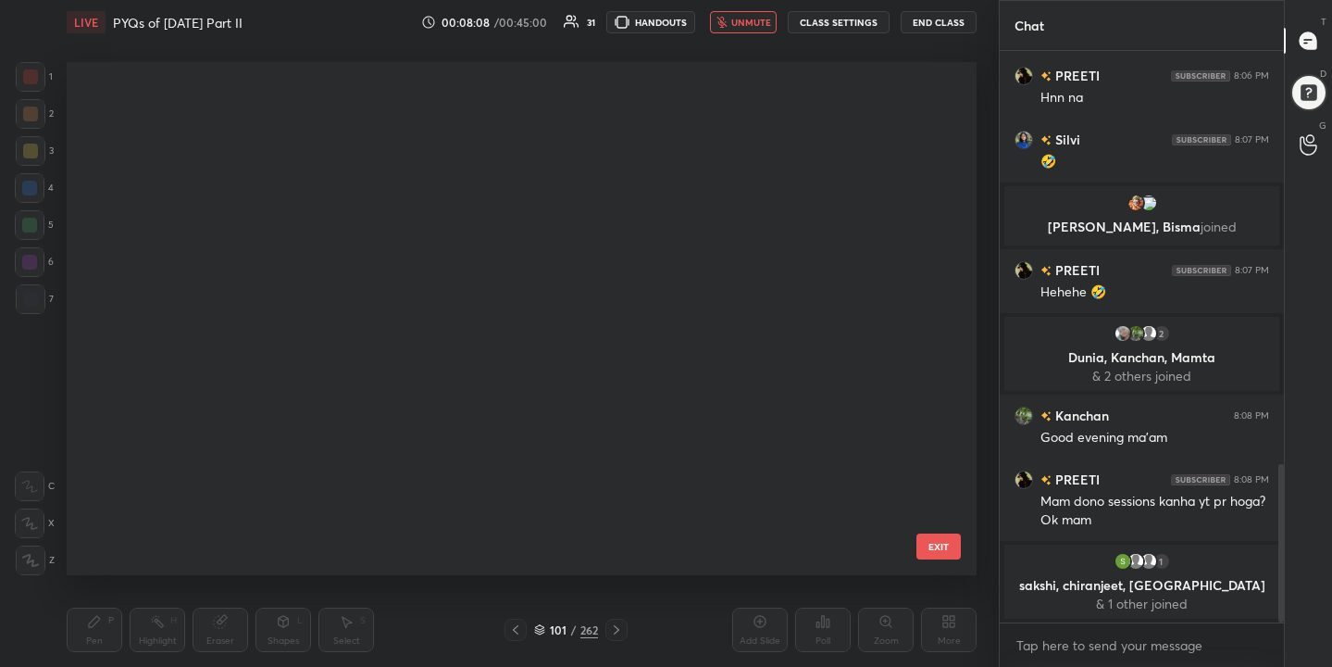
scroll to position [4818, 0]
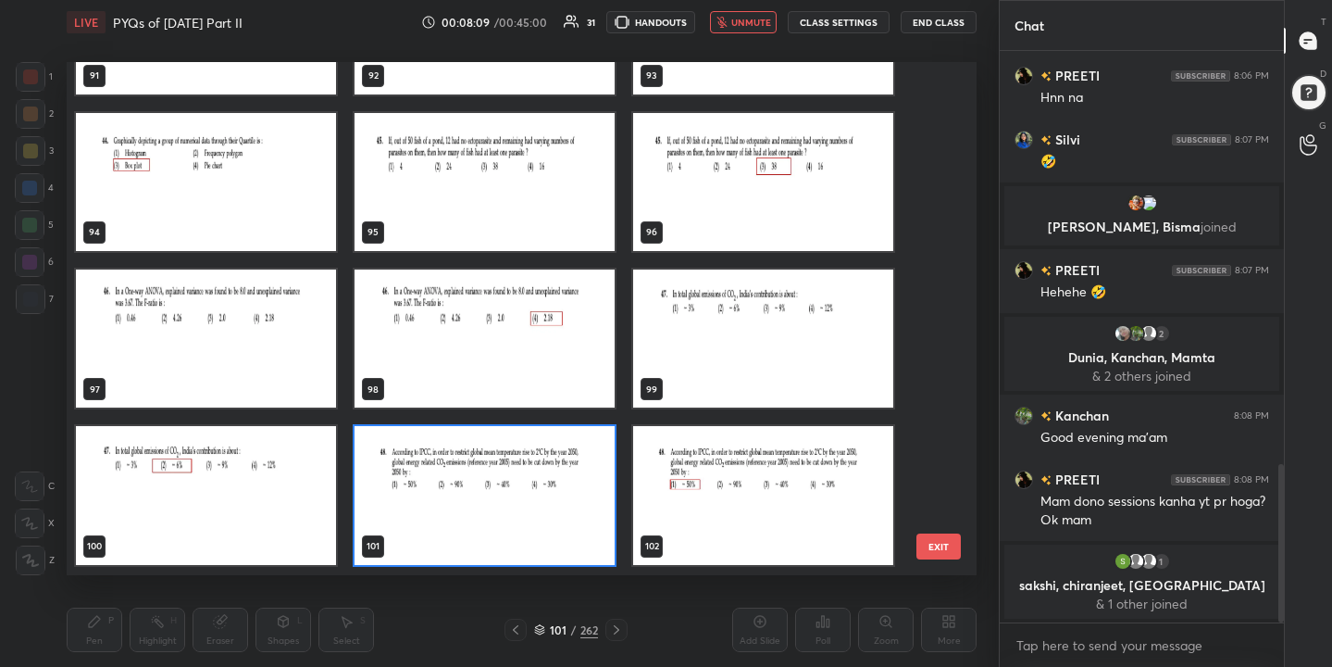
click at [542, 494] on img "grid" at bounding box center [485, 496] width 260 height 138
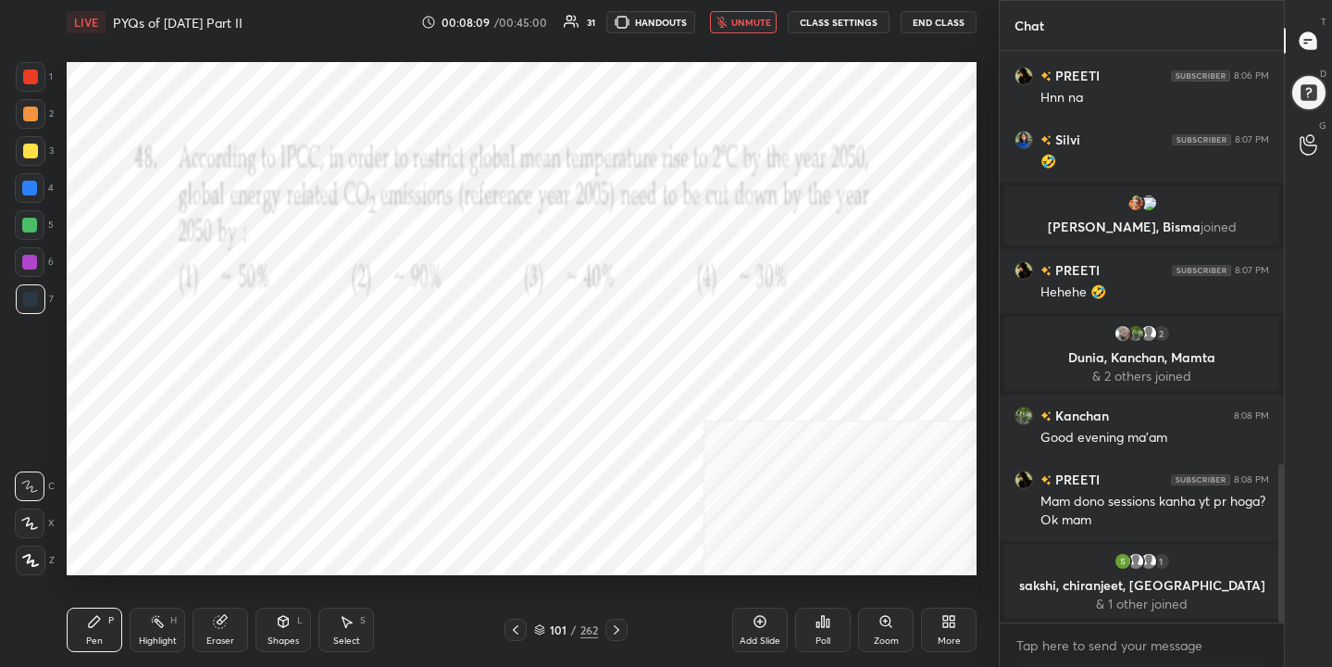
click at [542, 494] on img "grid" at bounding box center [485, 496] width 260 height 138
click at [824, 630] on div "Poll" at bounding box center [823, 629] width 56 height 44
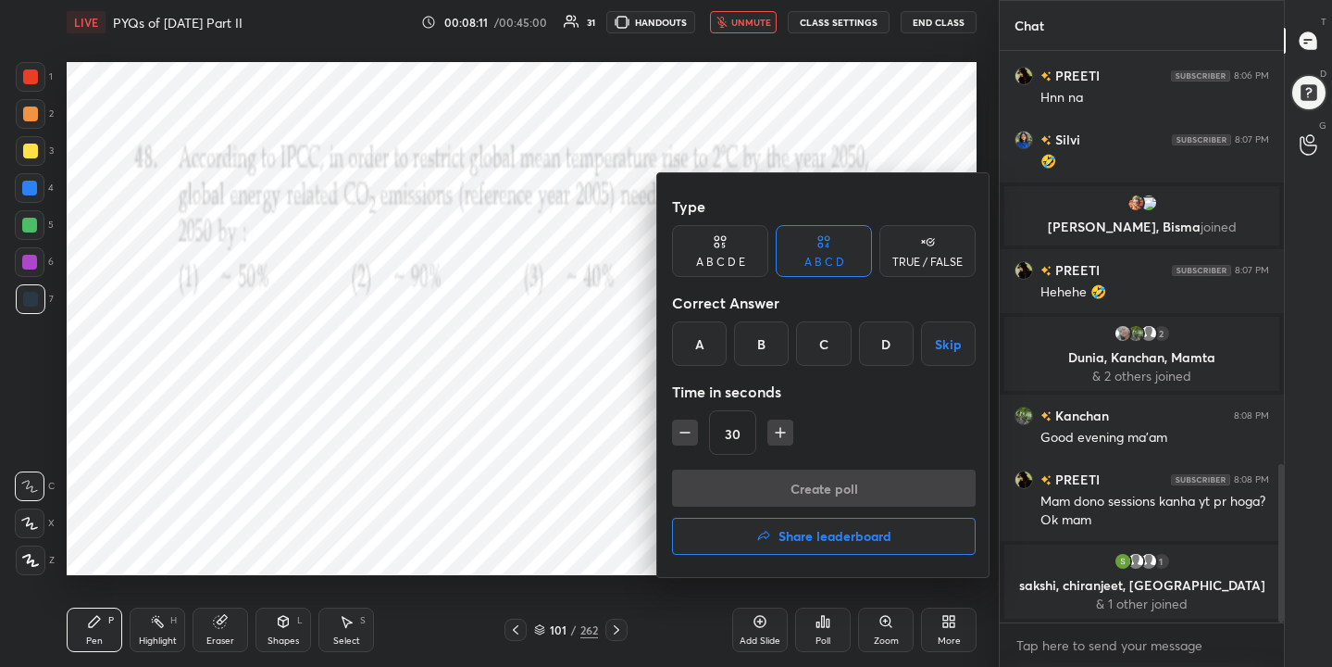
click at [704, 346] on div "A" at bounding box center [699, 343] width 55 height 44
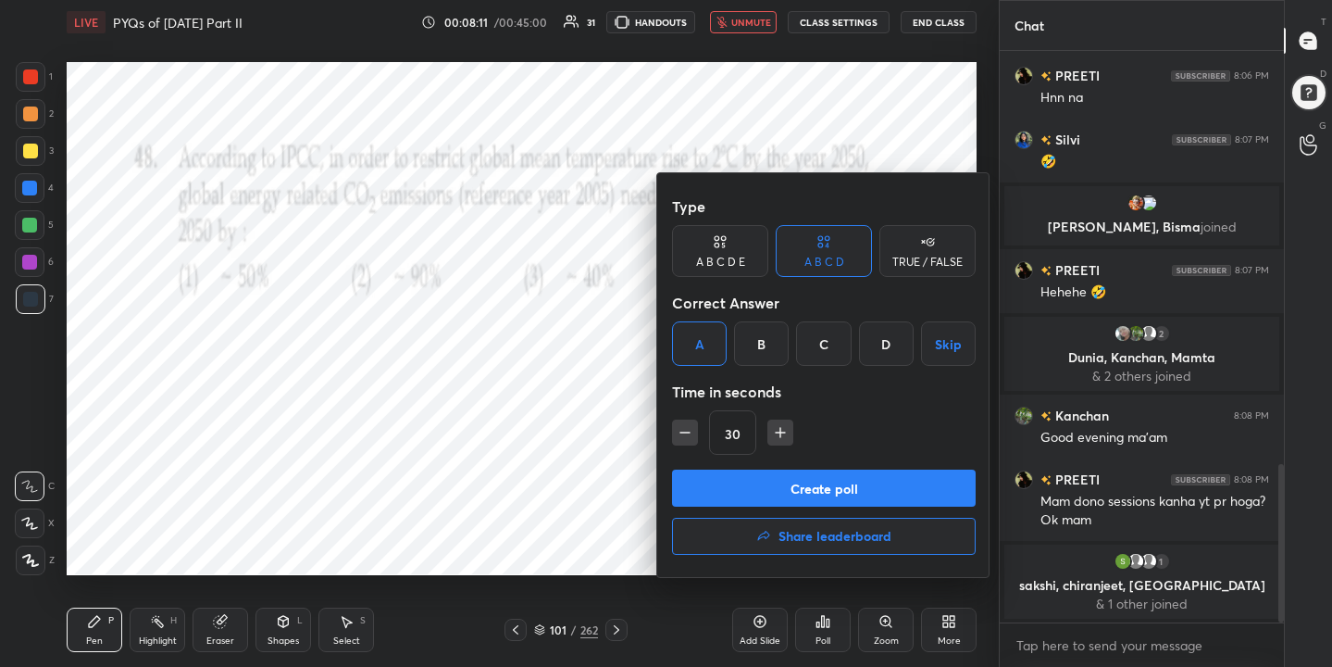
click at [797, 481] on button "Create poll" at bounding box center [824, 487] width 304 height 37
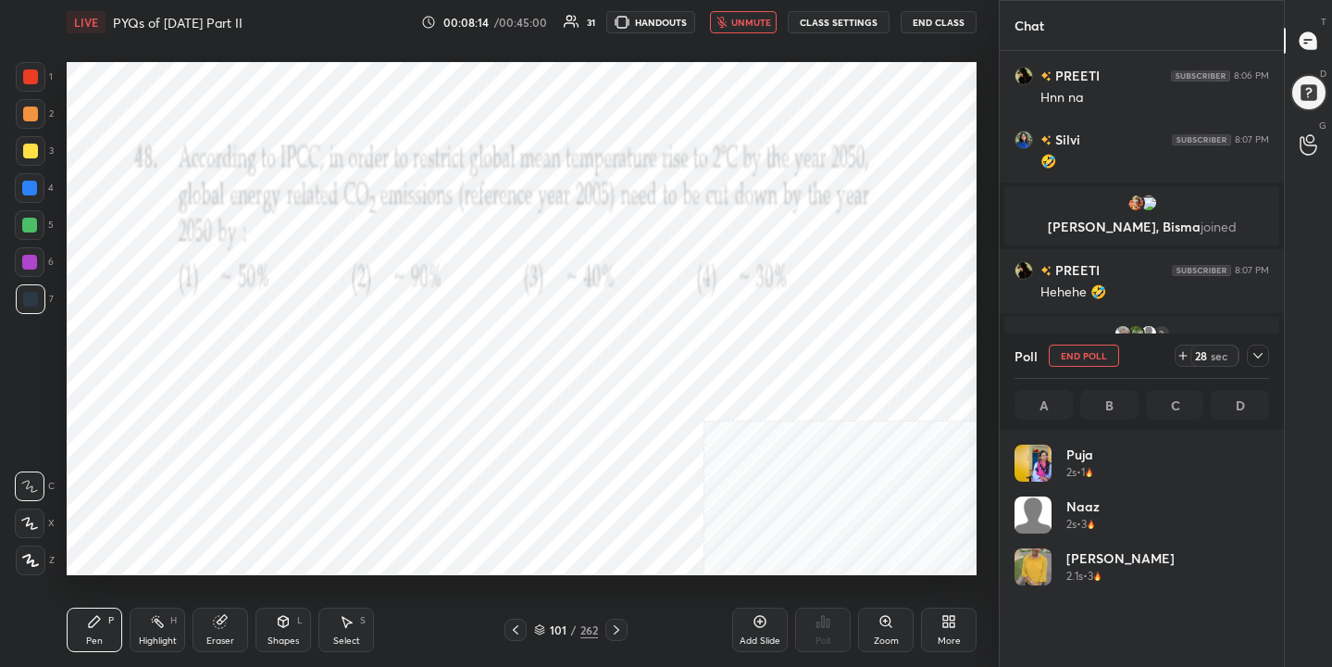
scroll to position [217, 249]
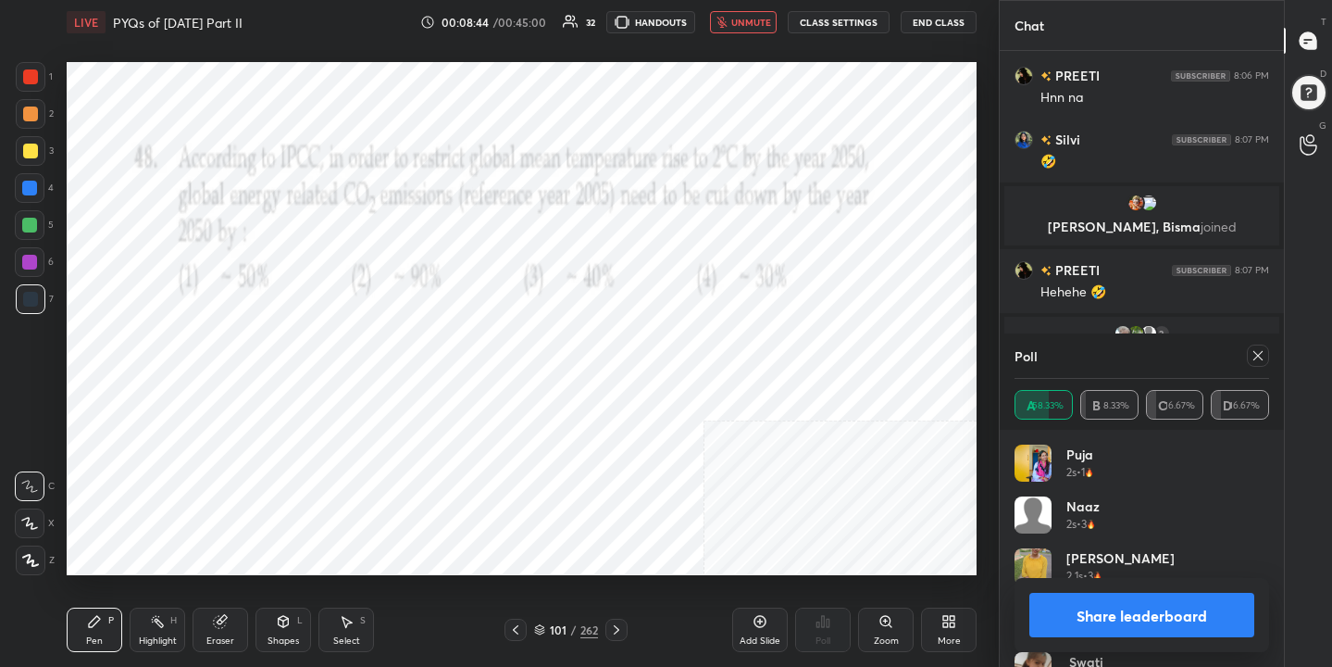
click at [1260, 361] on icon at bounding box center [1258, 355] width 15 height 15
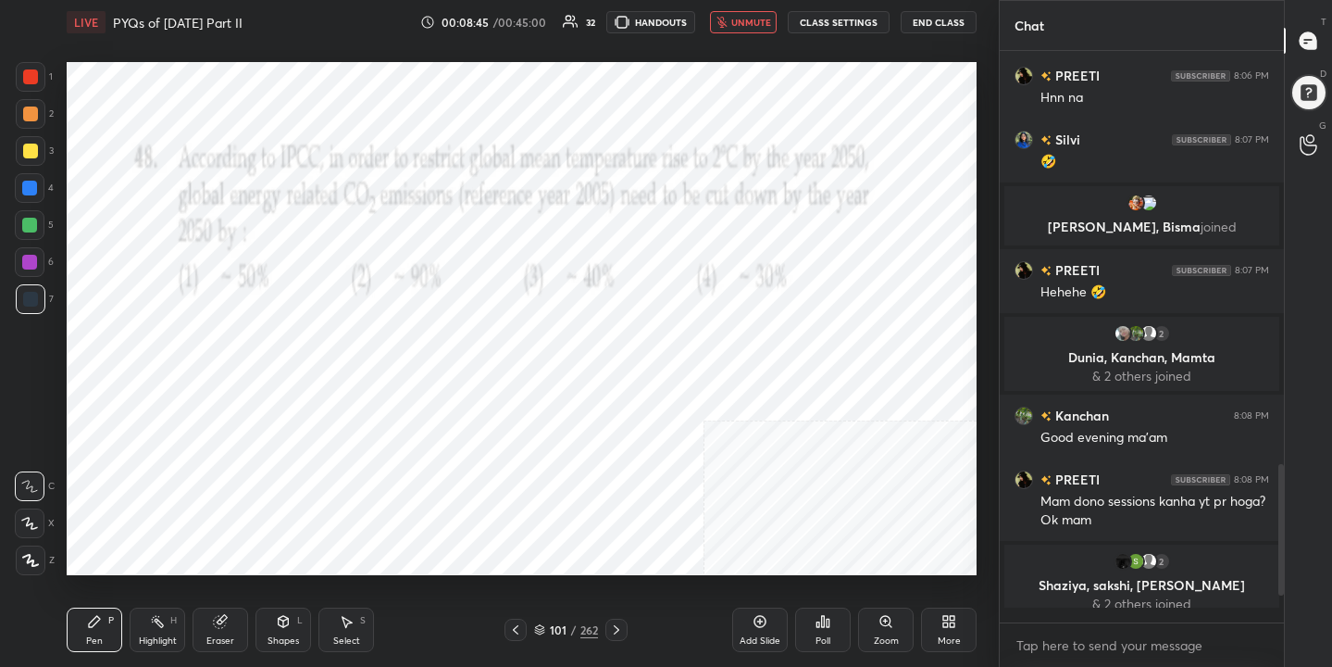
scroll to position [563, 279]
click at [736, 17] on span "unmute" at bounding box center [751, 22] width 40 height 13
click at [541, 629] on icon at bounding box center [539, 629] width 11 height 11
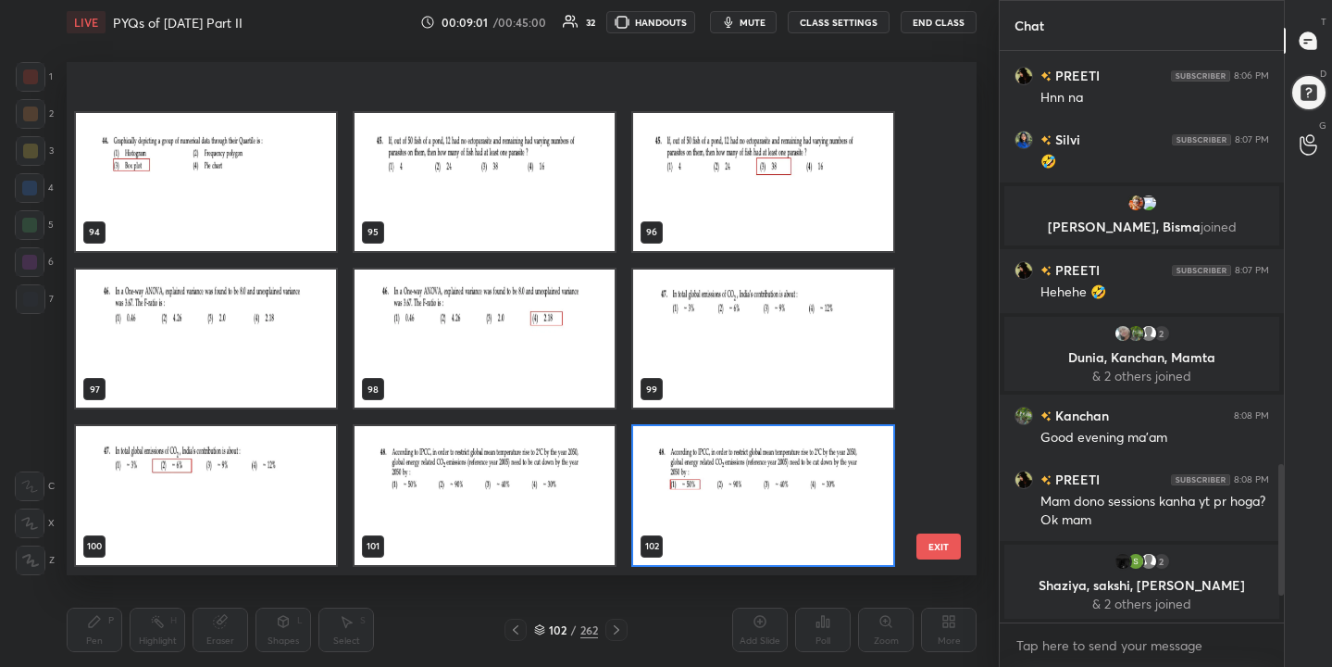
scroll to position [5054, 0]
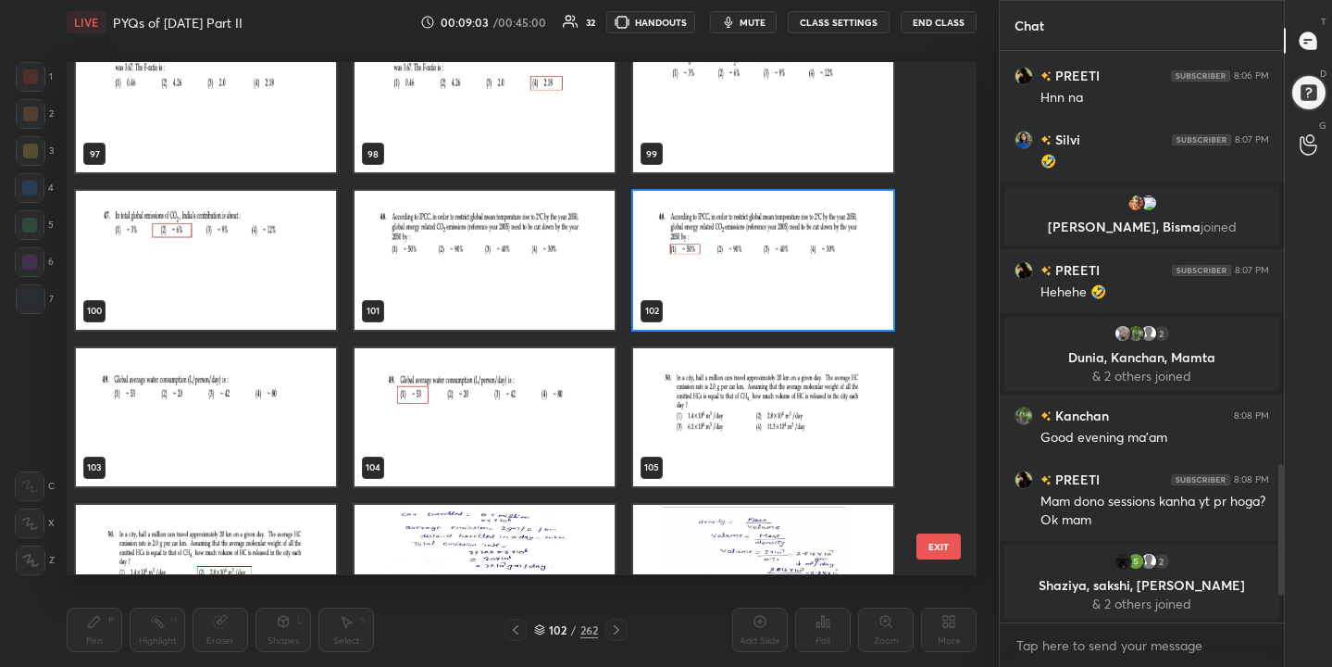
click at [246, 400] on img "grid" at bounding box center [206, 417] width 260 height 138
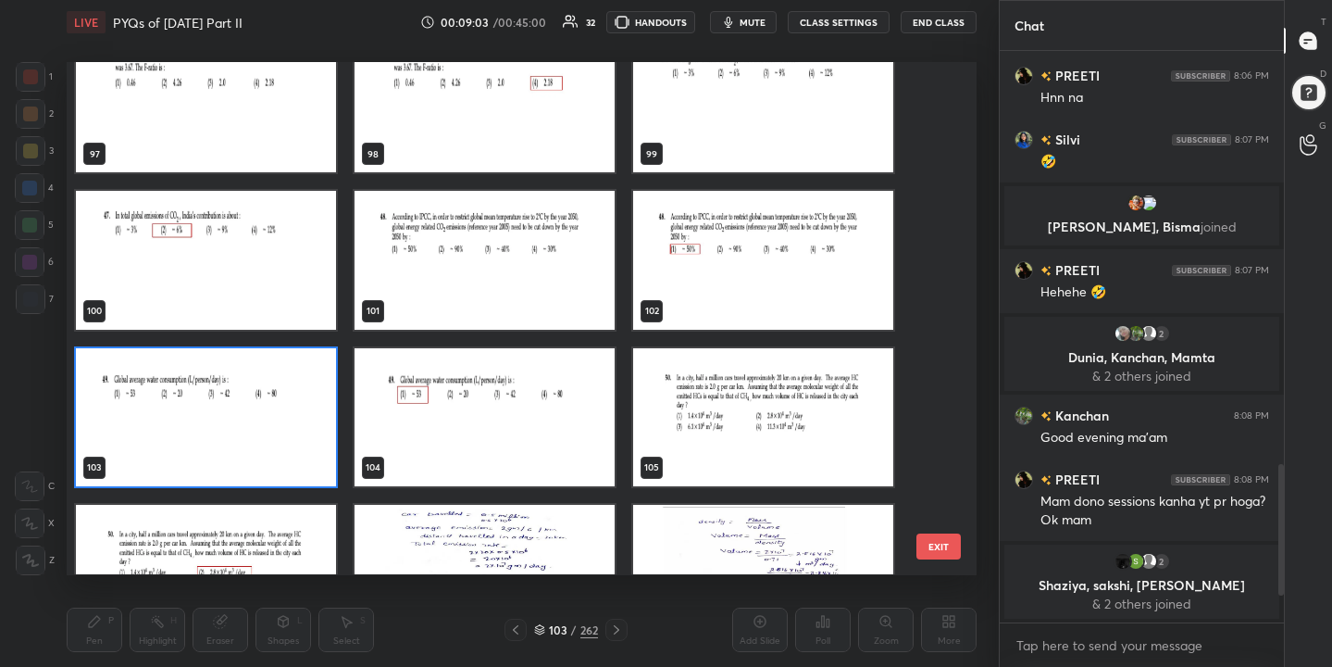
click at [246, 400] on img "grid" at bounding box center [206, 417] width 260 height 138
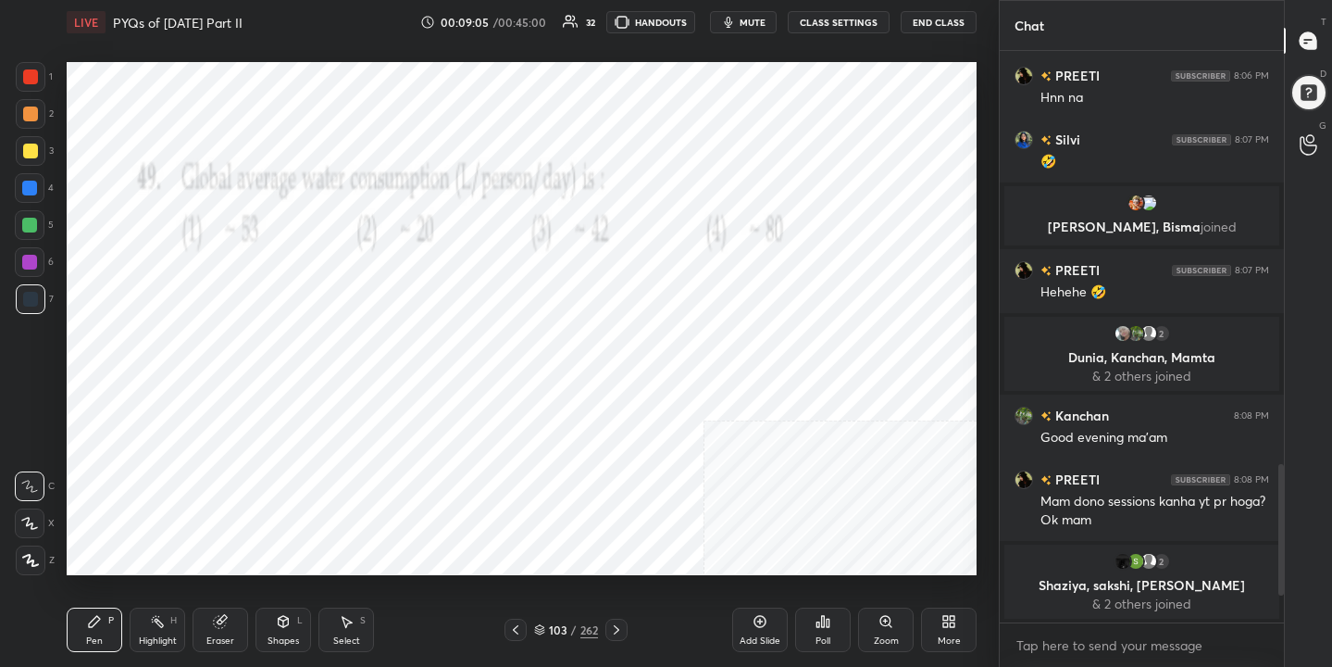
click at [756, 25] on span "mute" at bounding box center [753, 22] width 26 height 13
click at [813, 645] on div "Poll" at bounding box center [823, 629] width 56 height 44
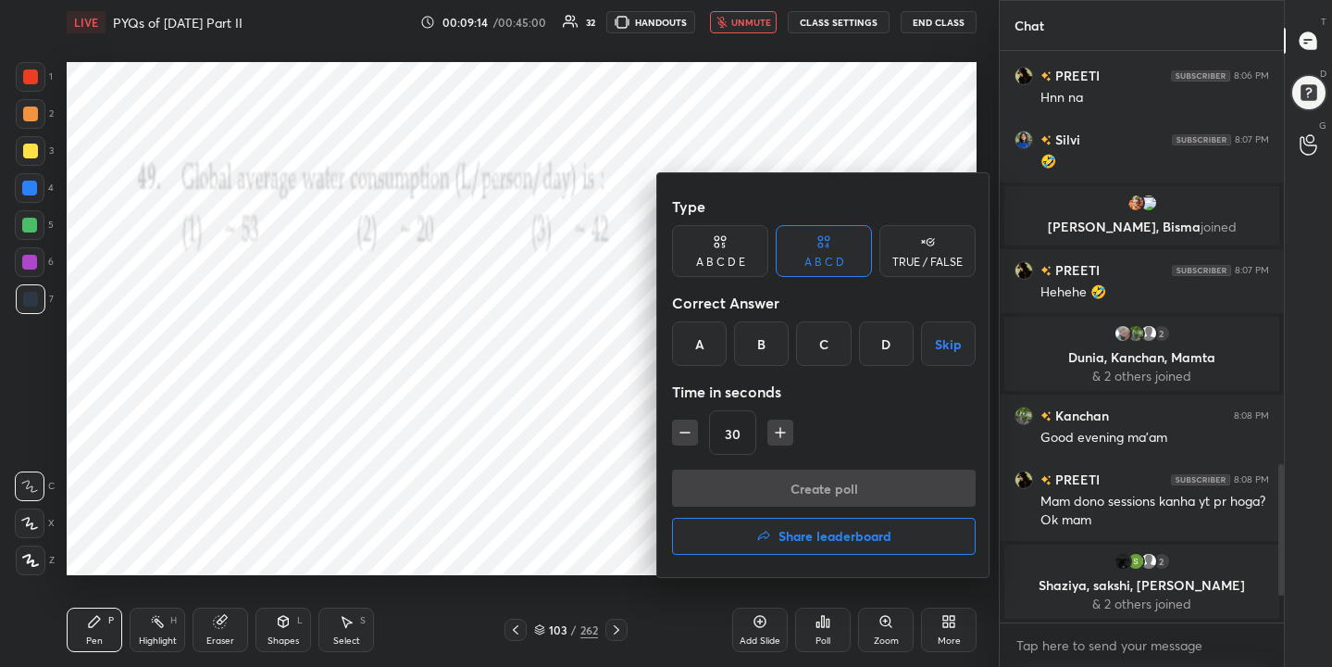
click at [696, 321] on div "A" at bounding box center [699, 343] width 55 height 44
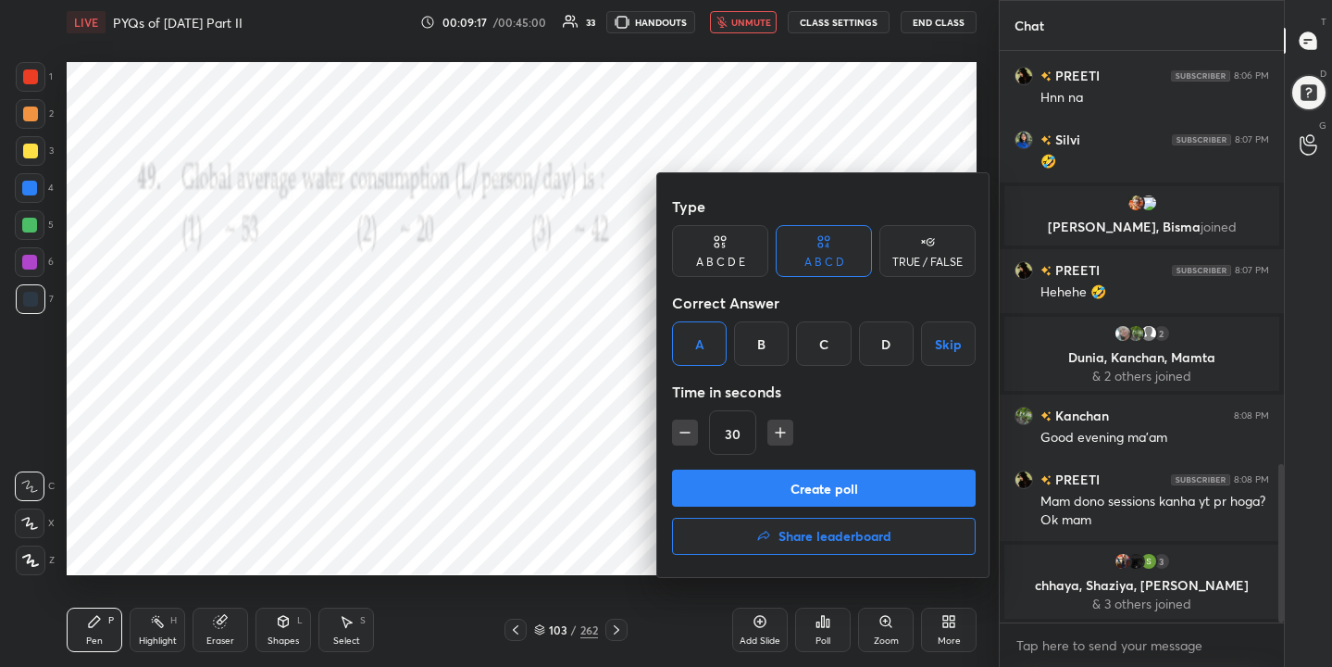
click at [804, 492] on button "Create poll" at bounding box center [824, 487] width 304 height 37
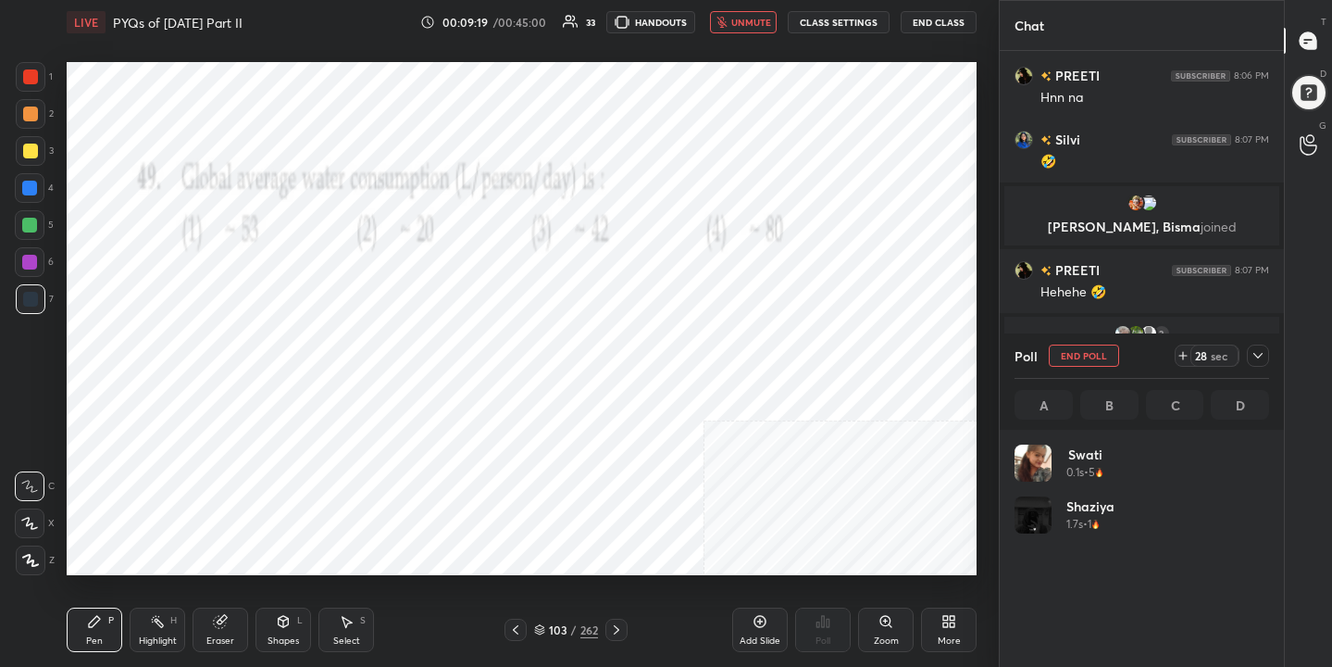
scroll to position [217, 249]
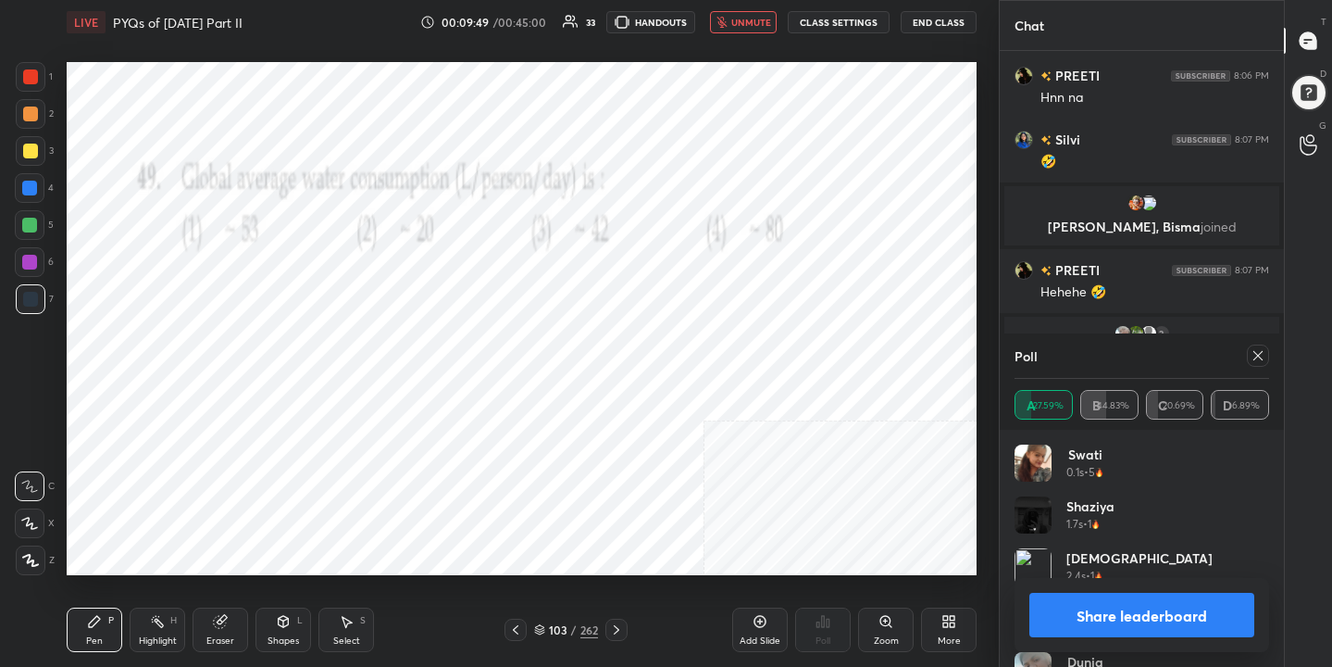
click at [1265, 359] on icon at bounding box center [1258, 355] width 15 height 15
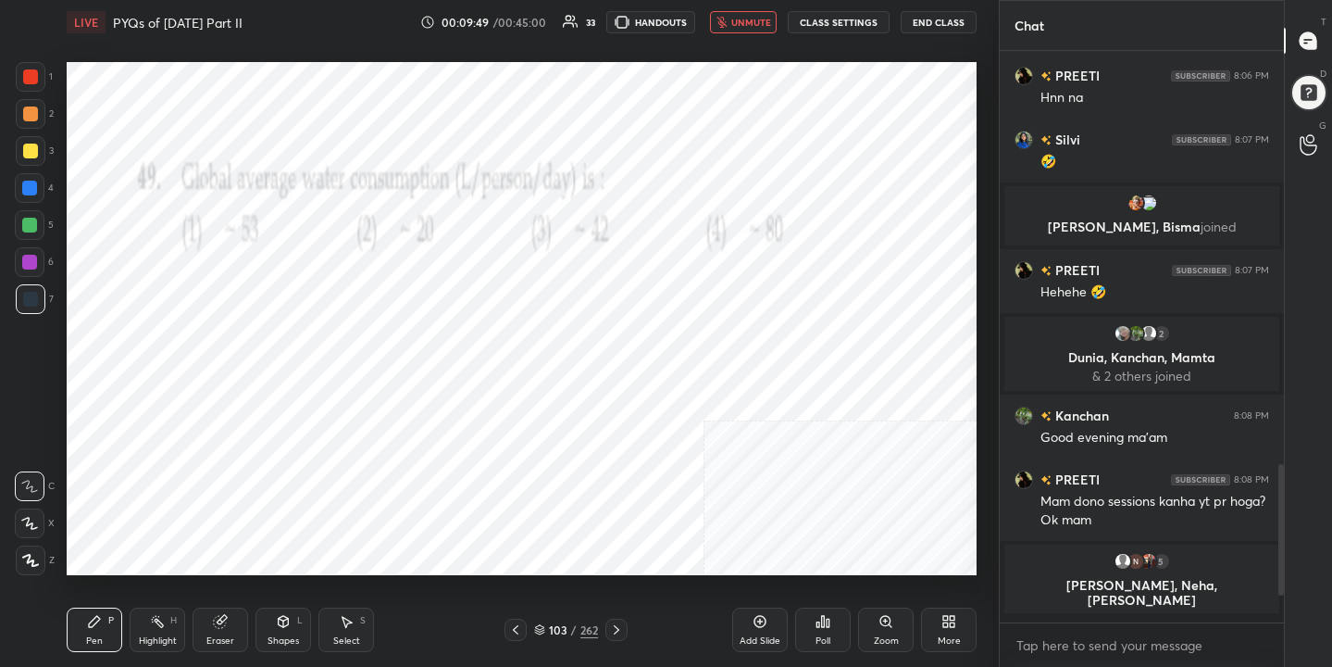
scroll to position [6, 6]
click at [761, 18] on span "unmute" at bounding box center [751, 22] width 40 height 13
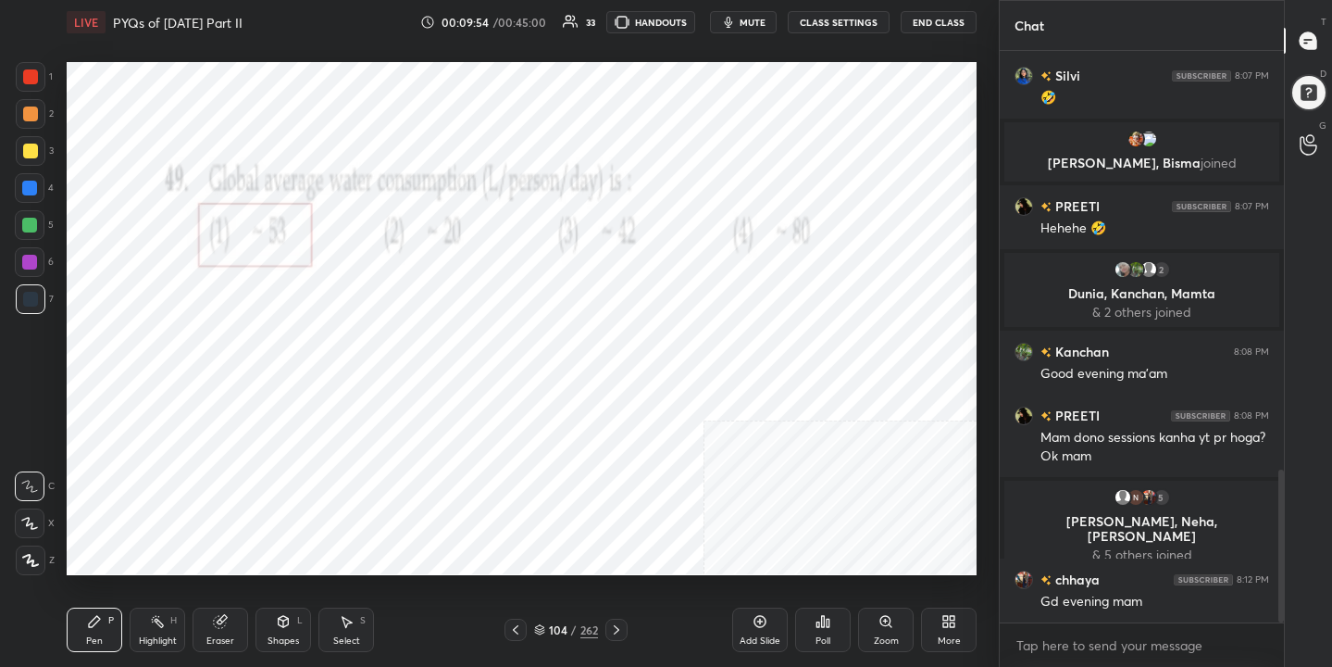
scroll to position [1562, 0]
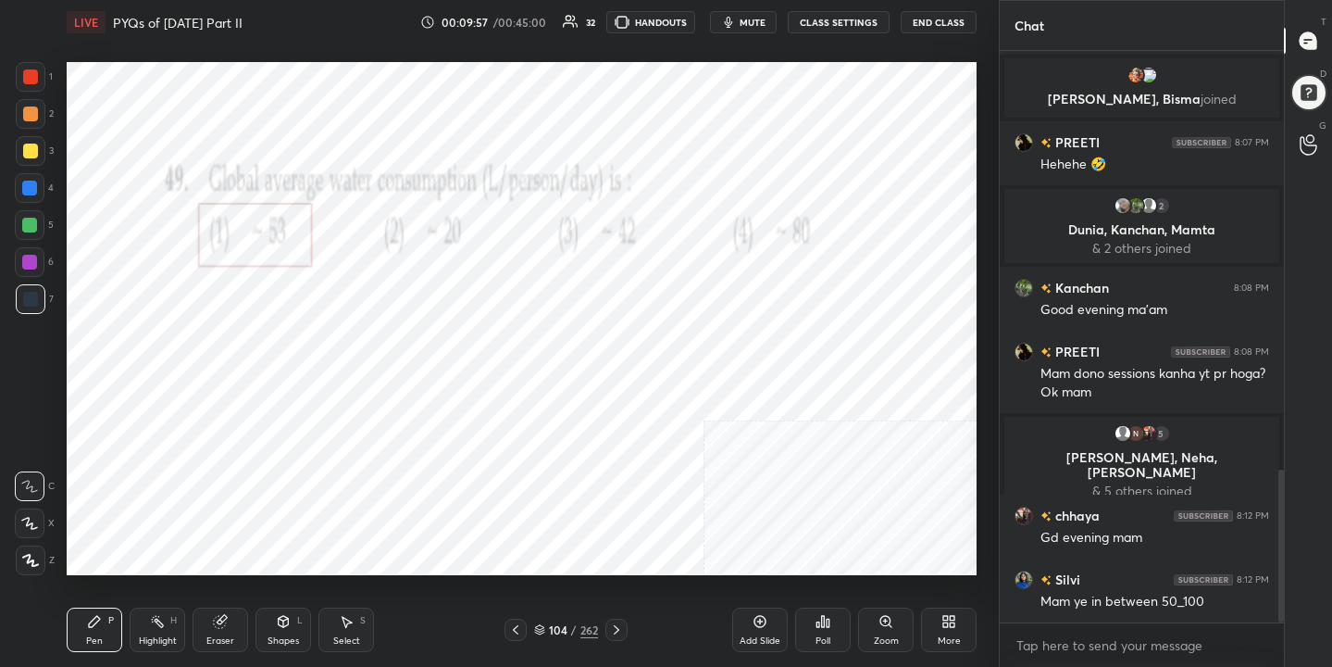
click at [556, 624] on div "104" at bounding box center [558, 629] width 19 height 11
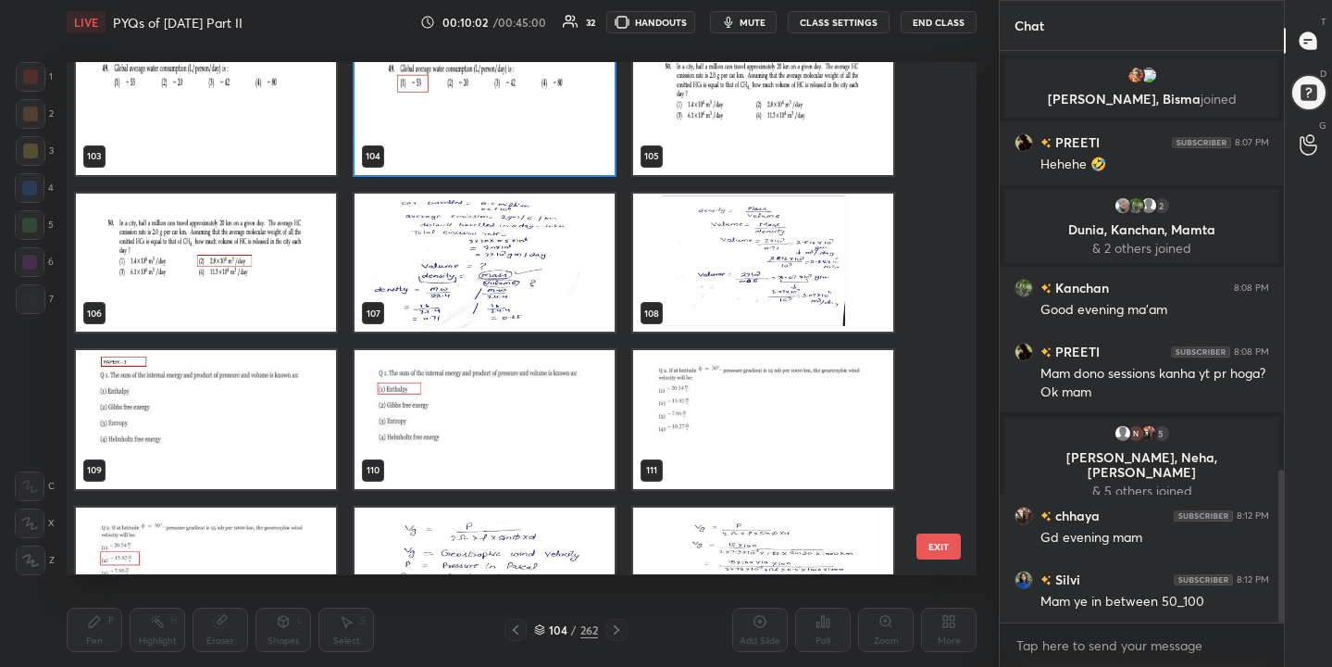
scroll to position [5364, 0]
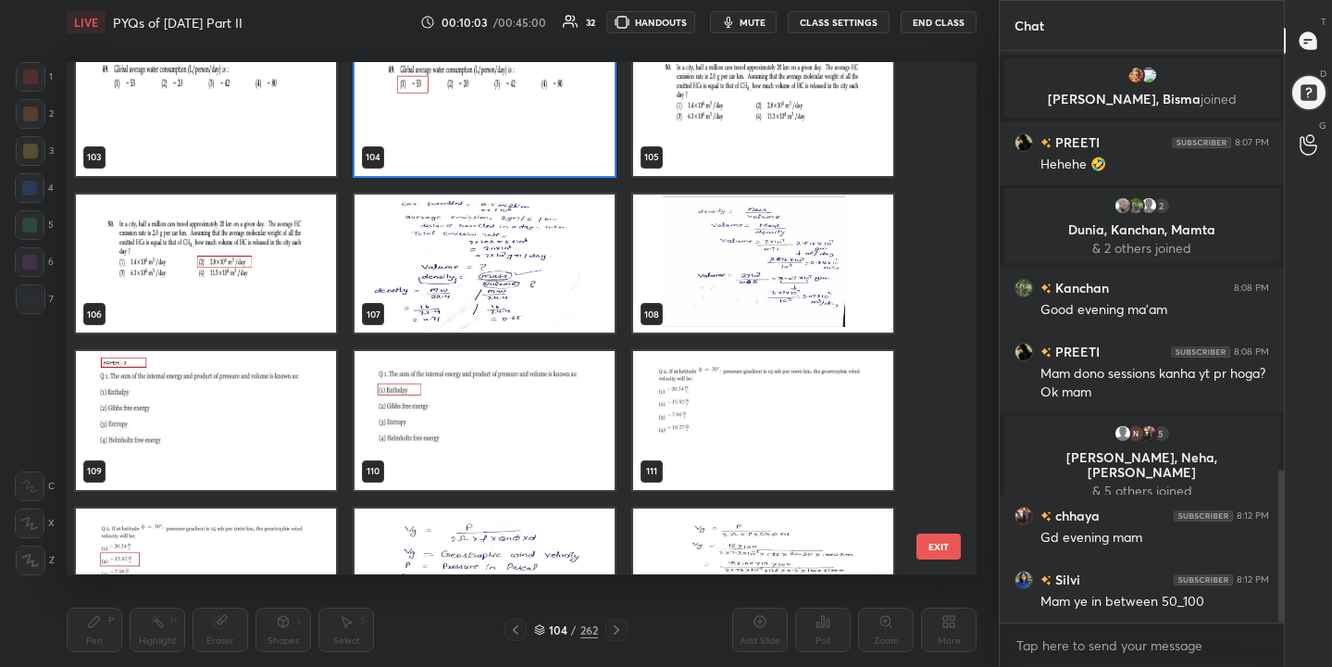
click at [222, 413] on img "grid" at bounding box center [206, 421] width 260 height 138
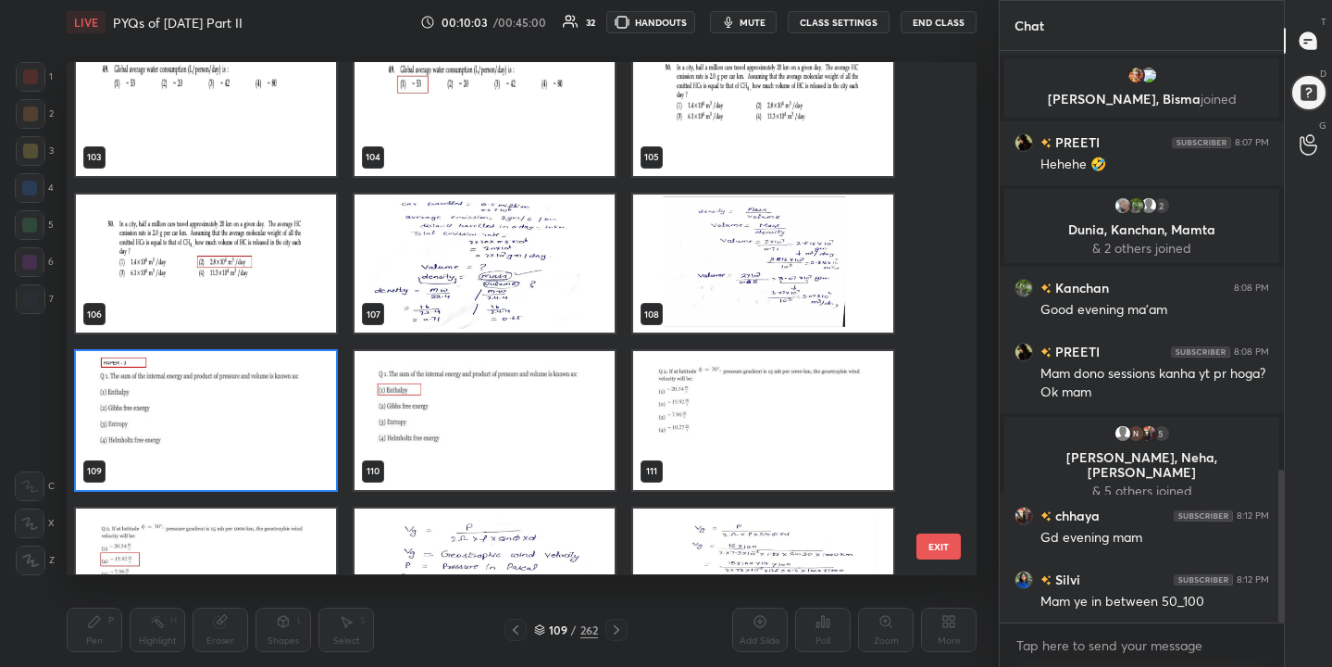
click at [222, 413] on img "grid" at bounding box center [206, 421] width 260 height 138
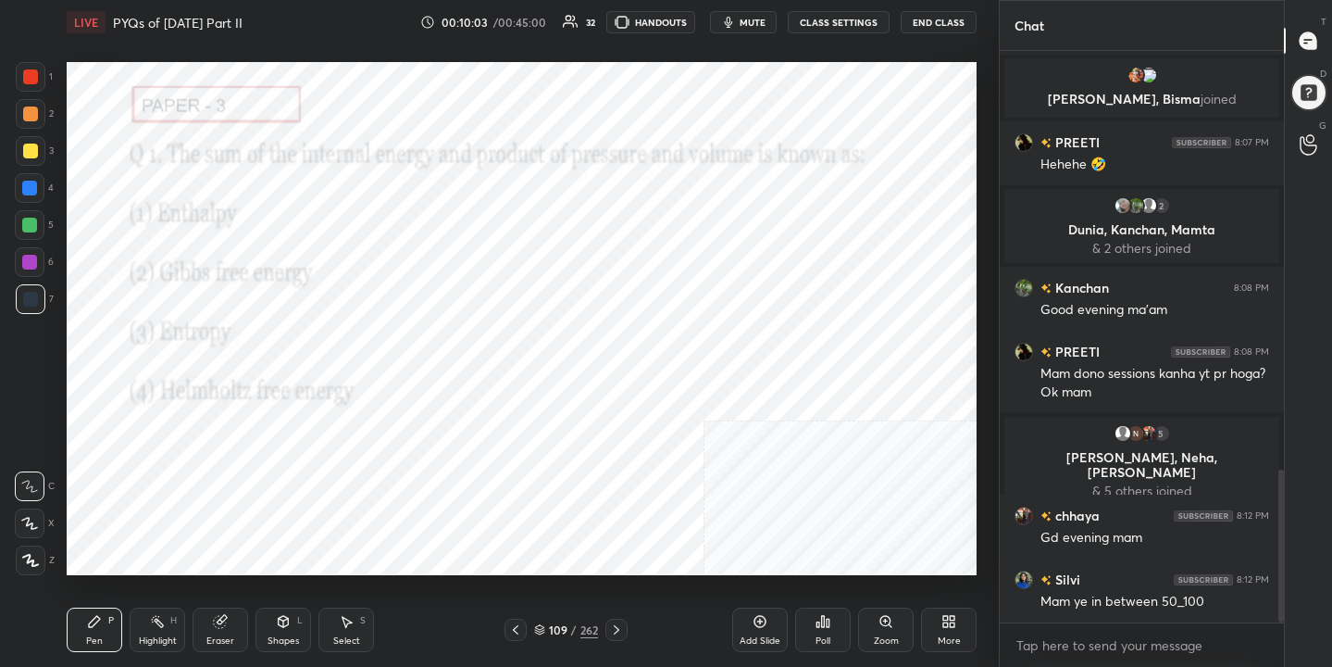
click at [222, 413] on img "grid" at bounding box center [206, 421] width 260 height 138
click at [749, 20] on span "mute" at bounding box center [753, 22] width 26 height 13
click at [545, 625] on div "109 / 262" at bounding box center [566, 629] width 64 height 17
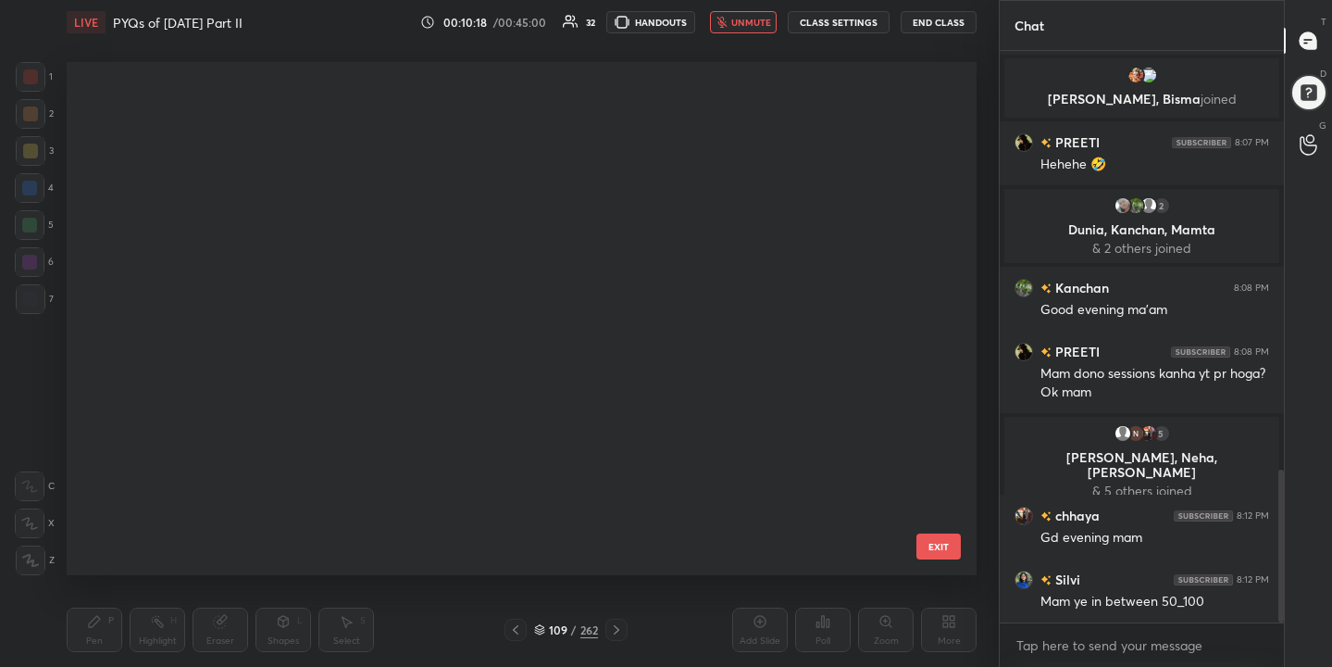
scroll to position [506, 902]
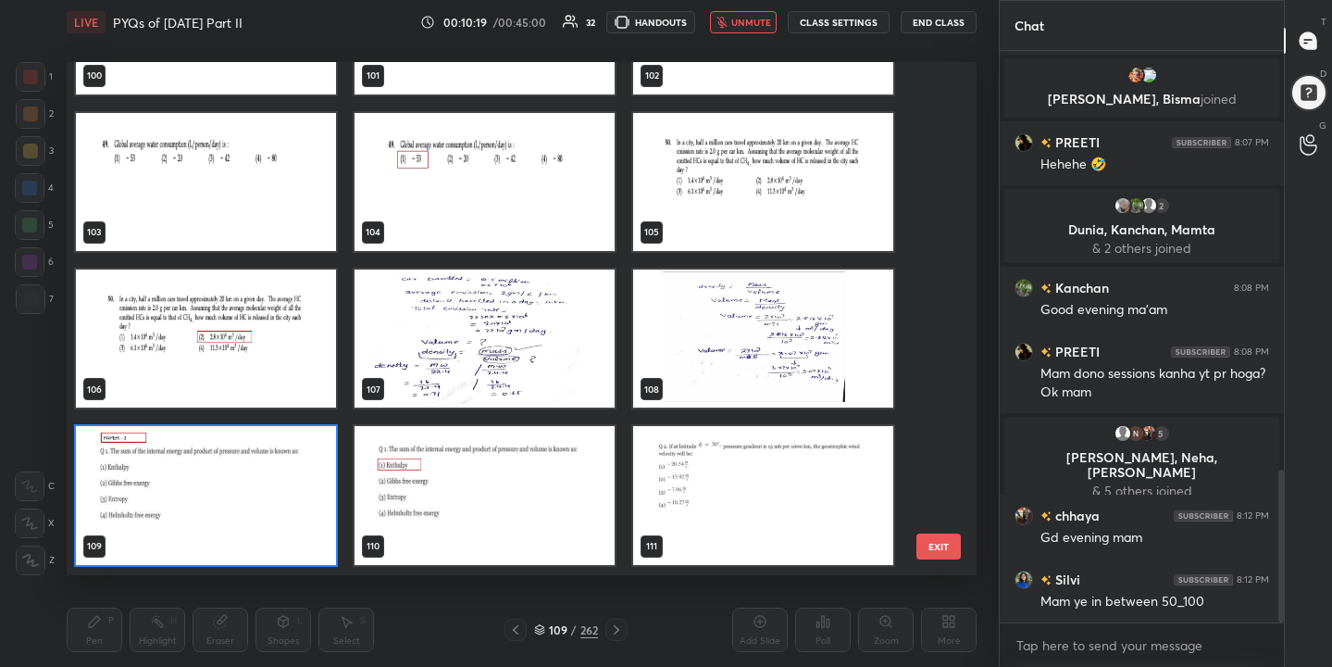
click at [312, 470] on img "grid" at bounding box center [206, 496] width 260 height 138
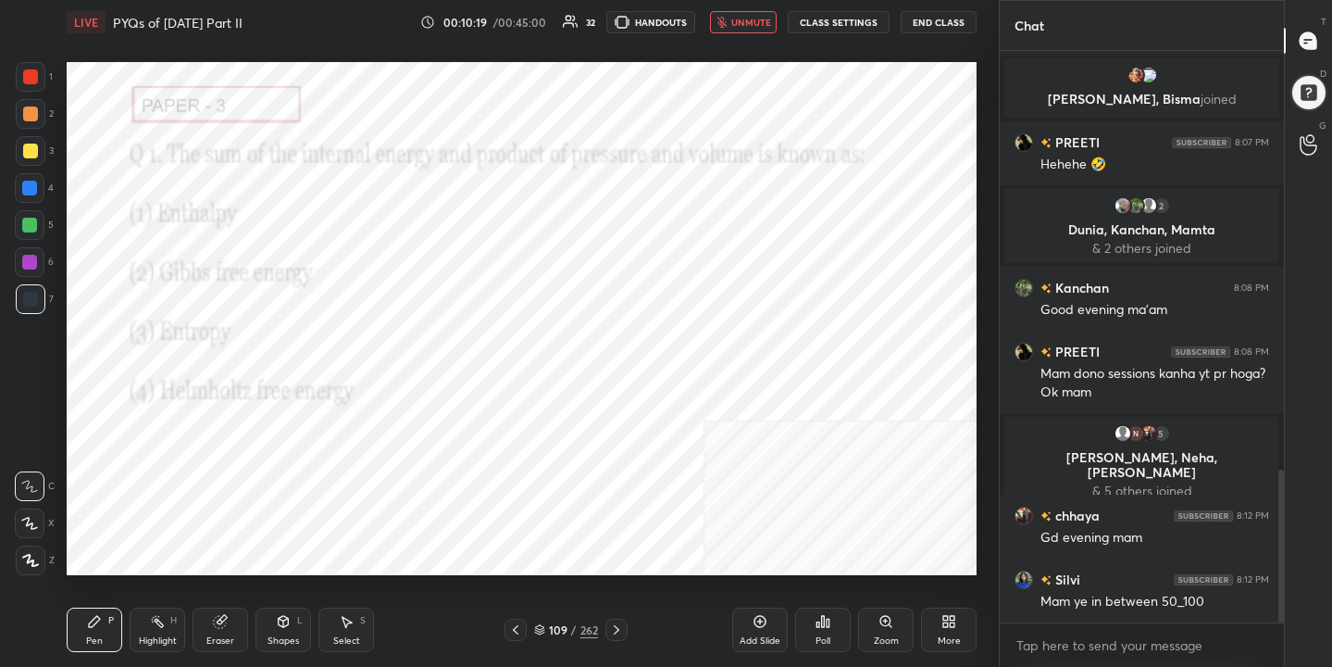
click at [312, 470] on img "grid" at bounding box center [206, 496] width 260 height 138
click at [821, 636] on div "Poll" at bounding box center [823, 640] width 15 height 9
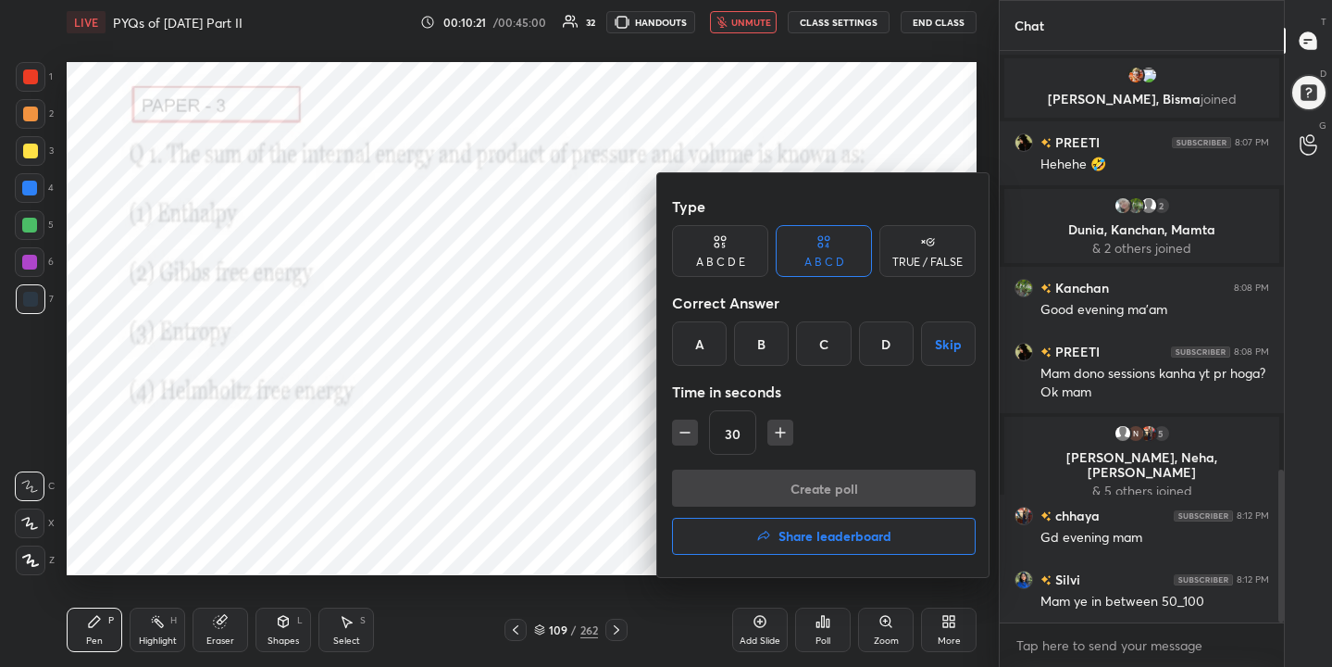
click at [717, 354] on div "A" at bounding box center [699, 343] width 55 height 44
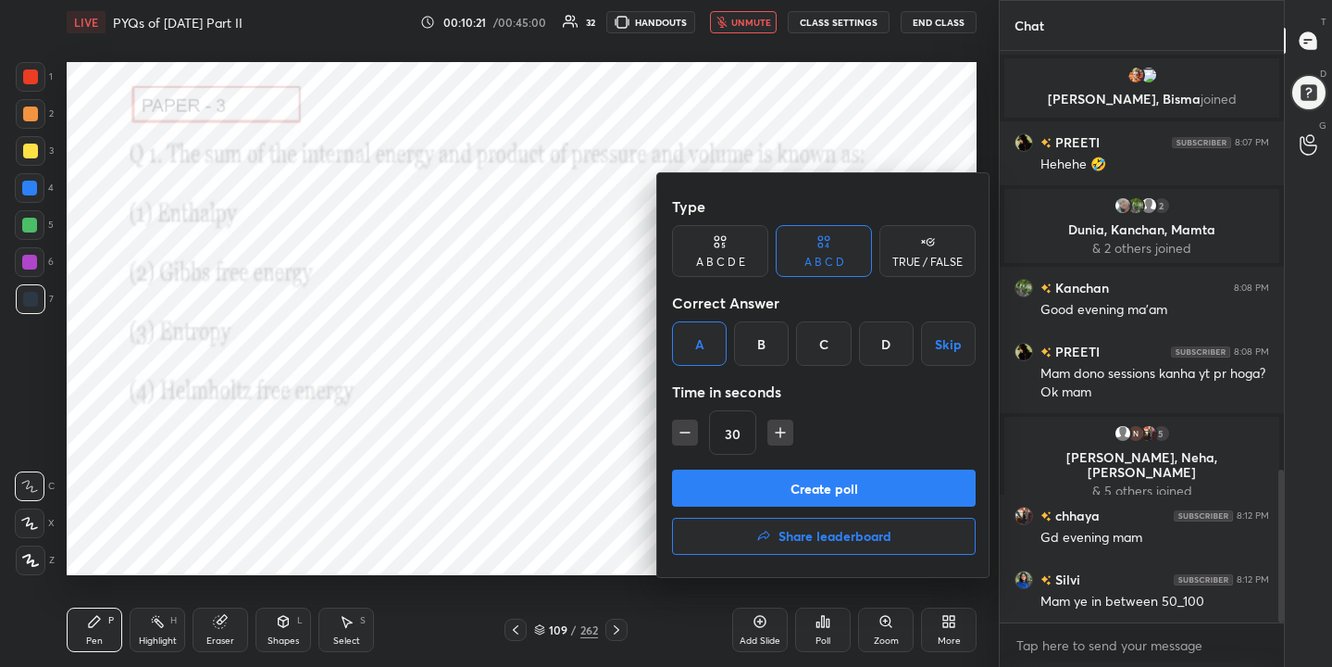
click at [793, 495] on button "Create poll" at bounding box center [824, 487] width 304 height 37
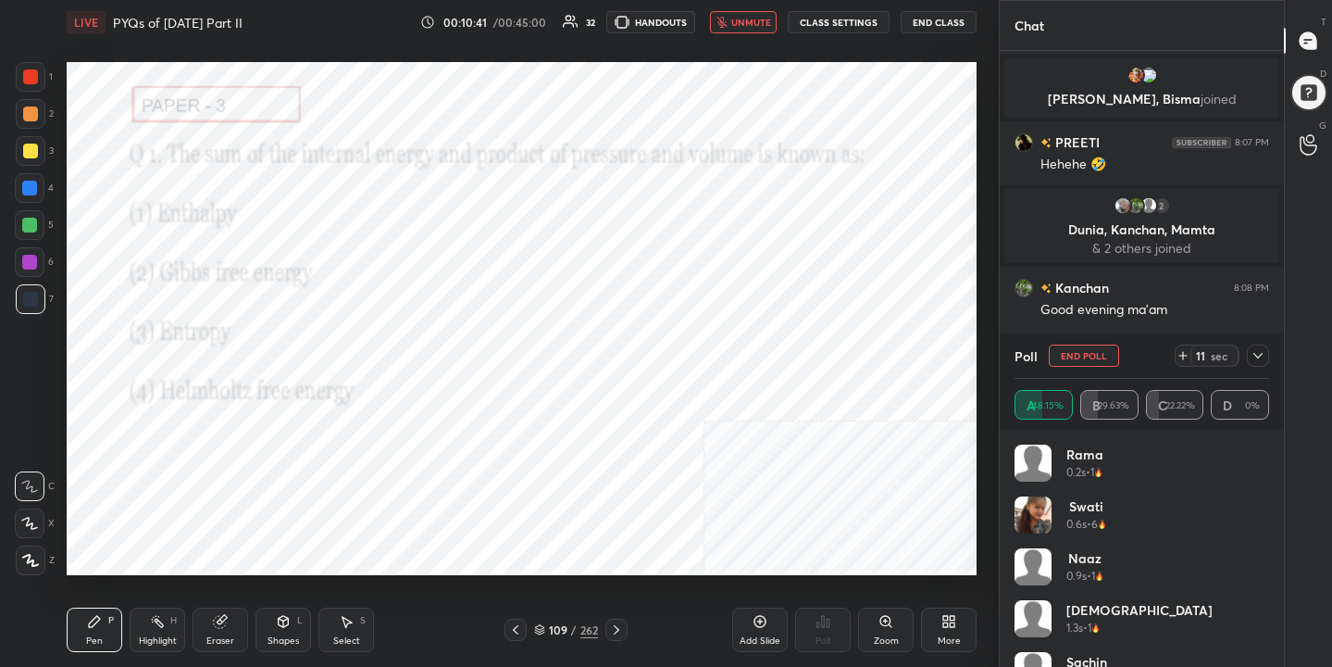
scroll to position [1703, 0]
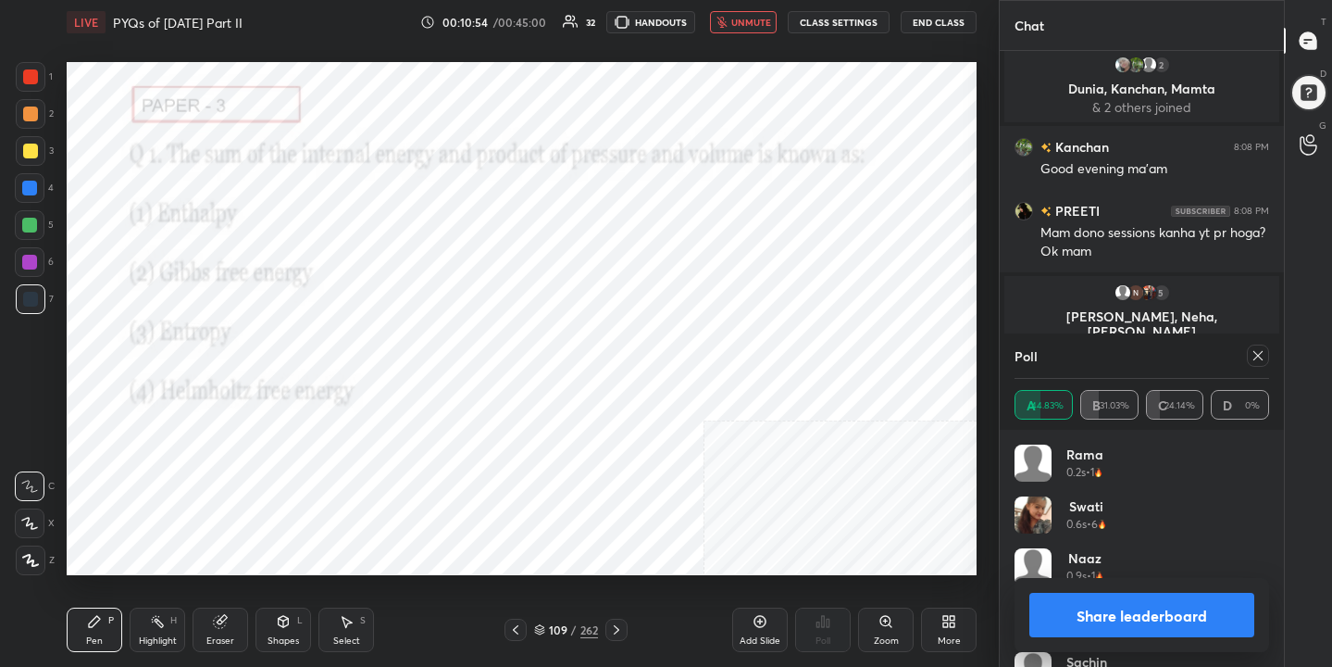
click at [1262, 361] on icon at bounding box center [1258, 355] width 15 height 15
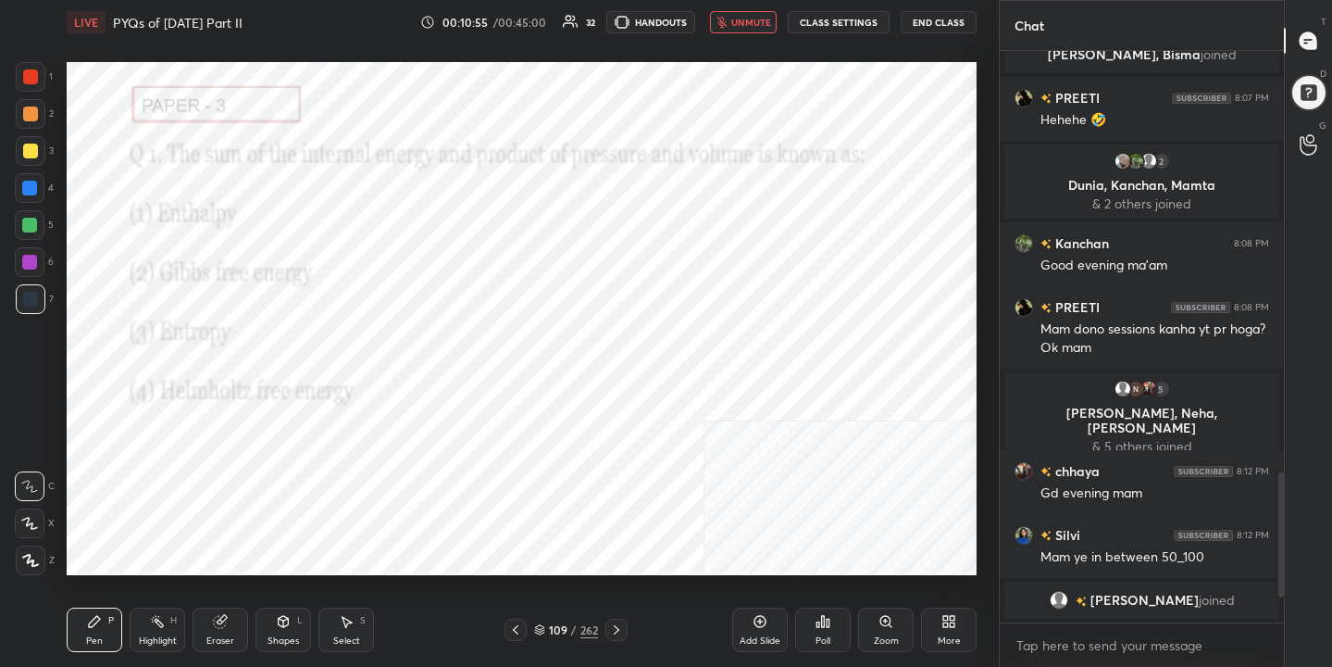
scroll to position [1606, 0]
click at [754, 19] on span "unmute" at bounding box center [751, 22] width 40 height 13
click at [542, 631] on icon at bounding box center [539, 629] width 11 height 11
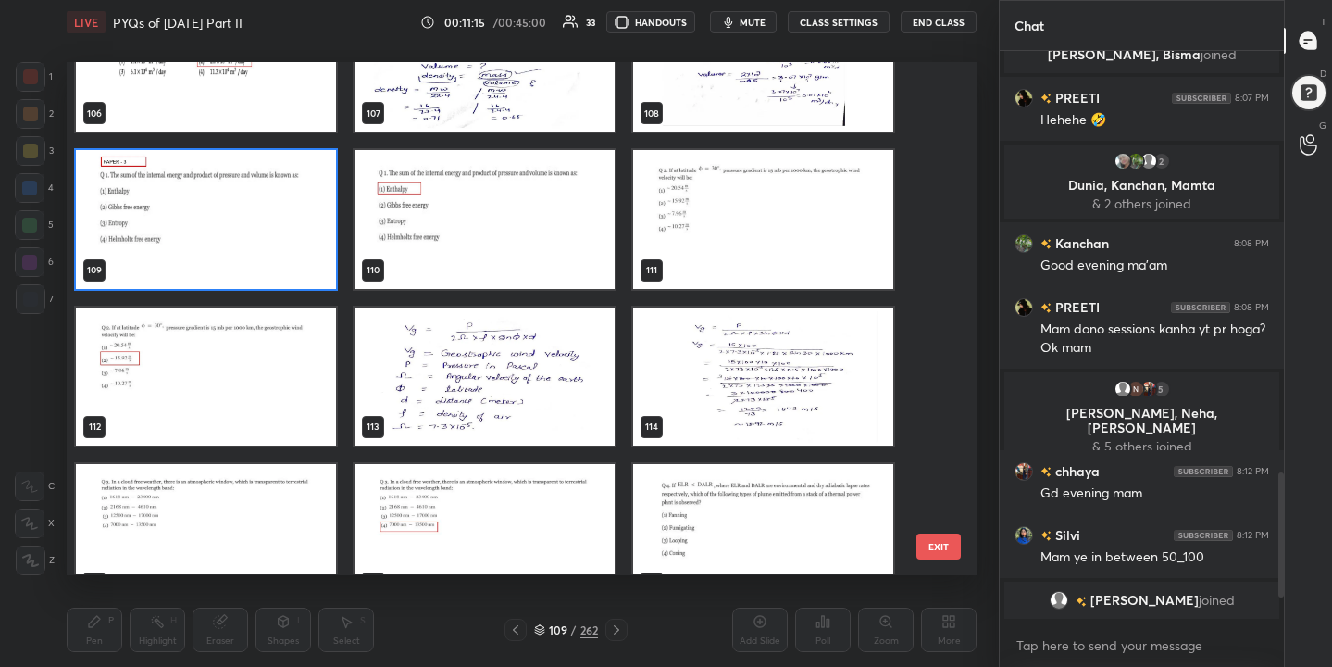
scroll to position [5616, 0]
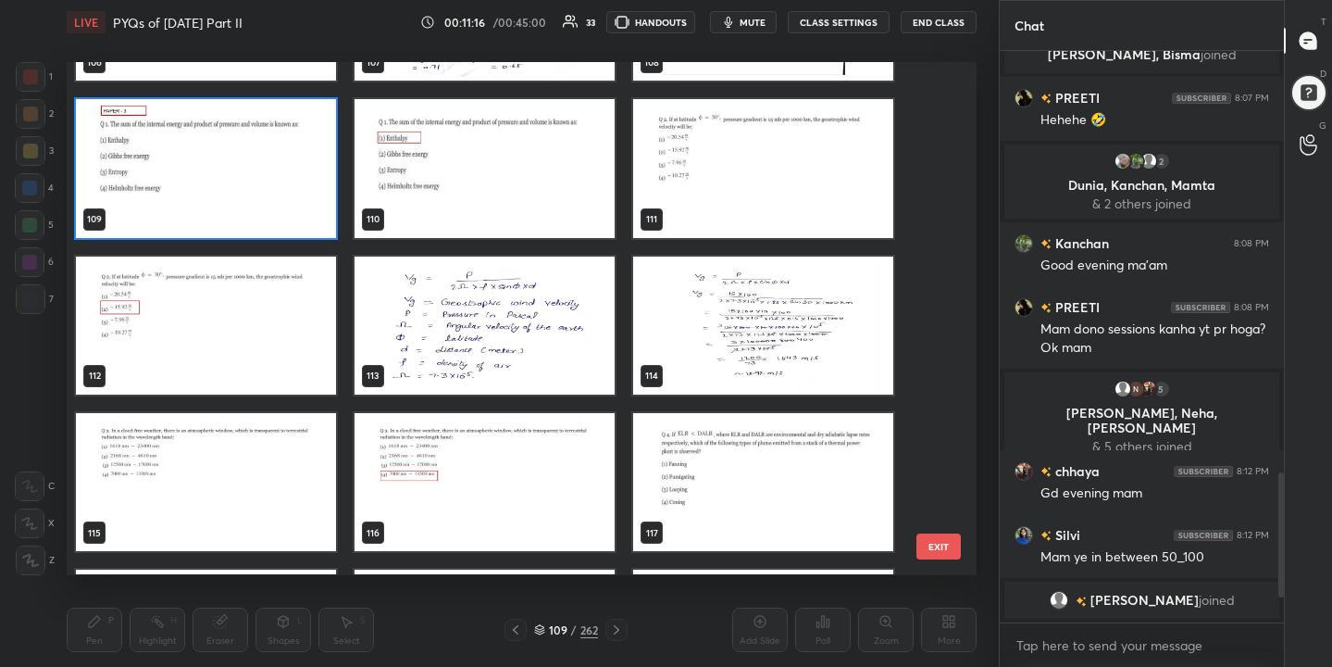
click at [821, 143] on img "grid" at bounding box center [763, 169] width 260 height 138
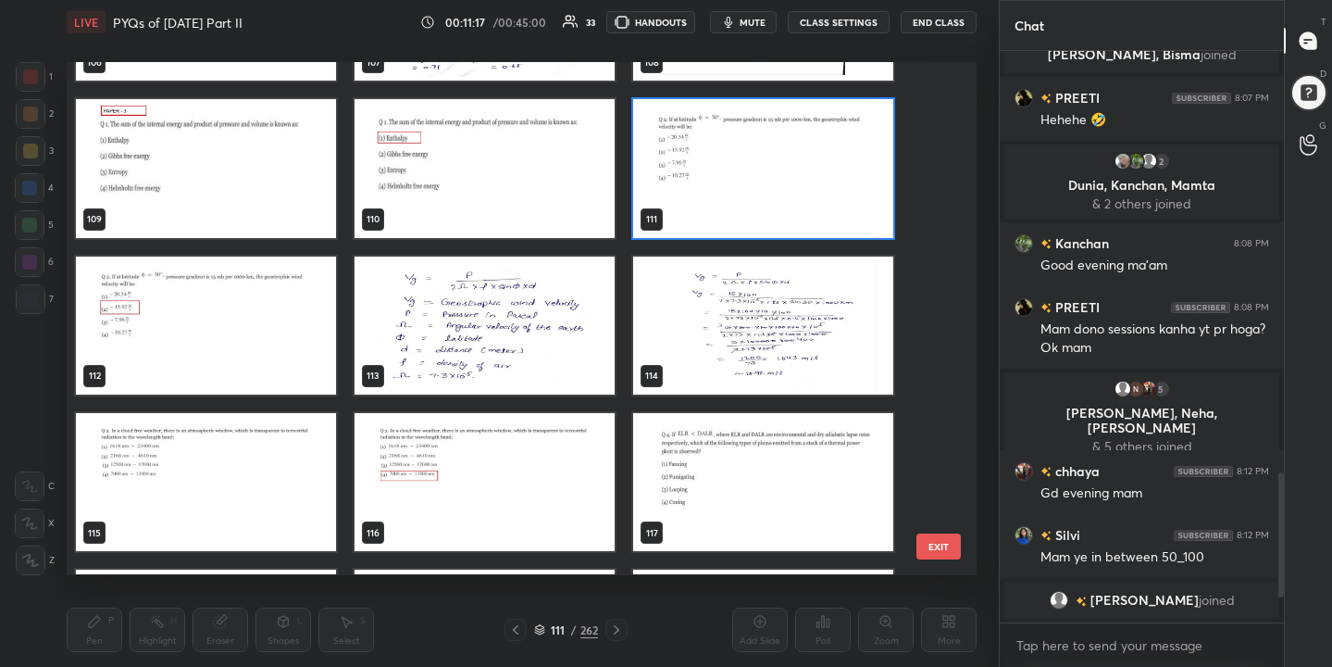
click at [811, 144] on img "grid" at bounding box center [763, 169] width 260 height 138
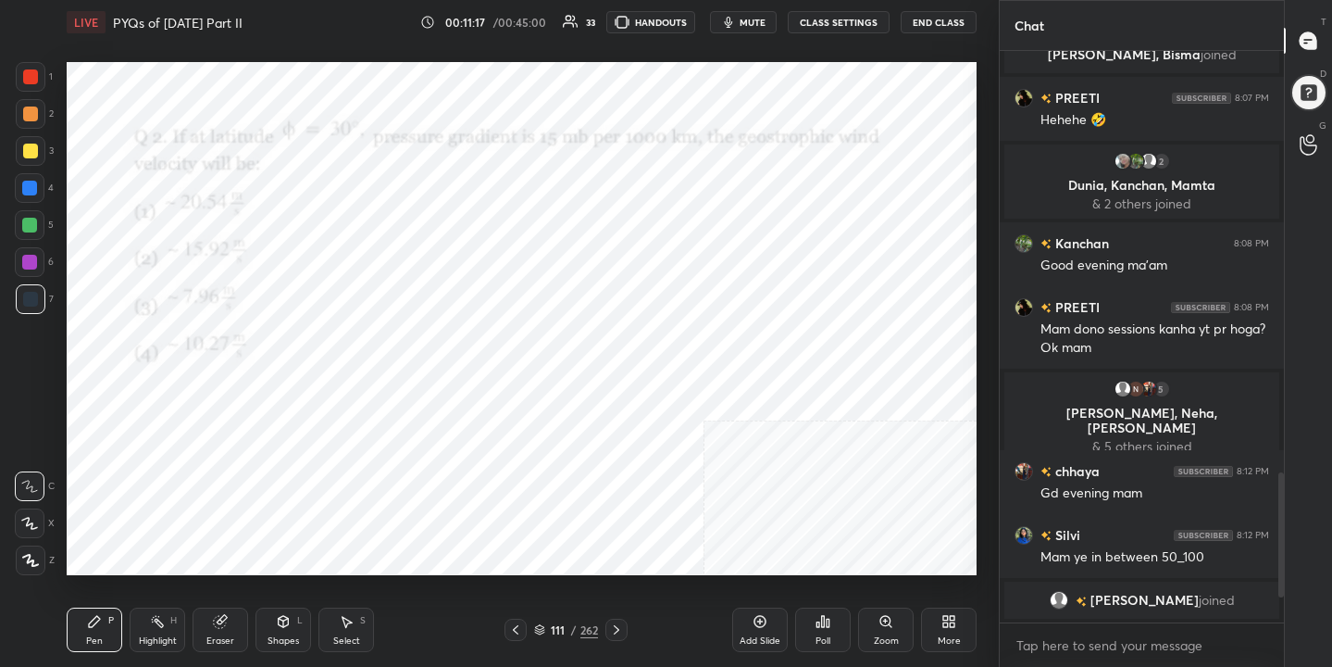
click at [811, 144] on img "grid" at bounding box center [763, 169] width 260 height 138
click at [753, 21] on span "mute" at bounding box center [753, 22] width 26 height 13
click at [546, 630] on div "111 / 262" at bounding box center [566, 629] width 64 height 17
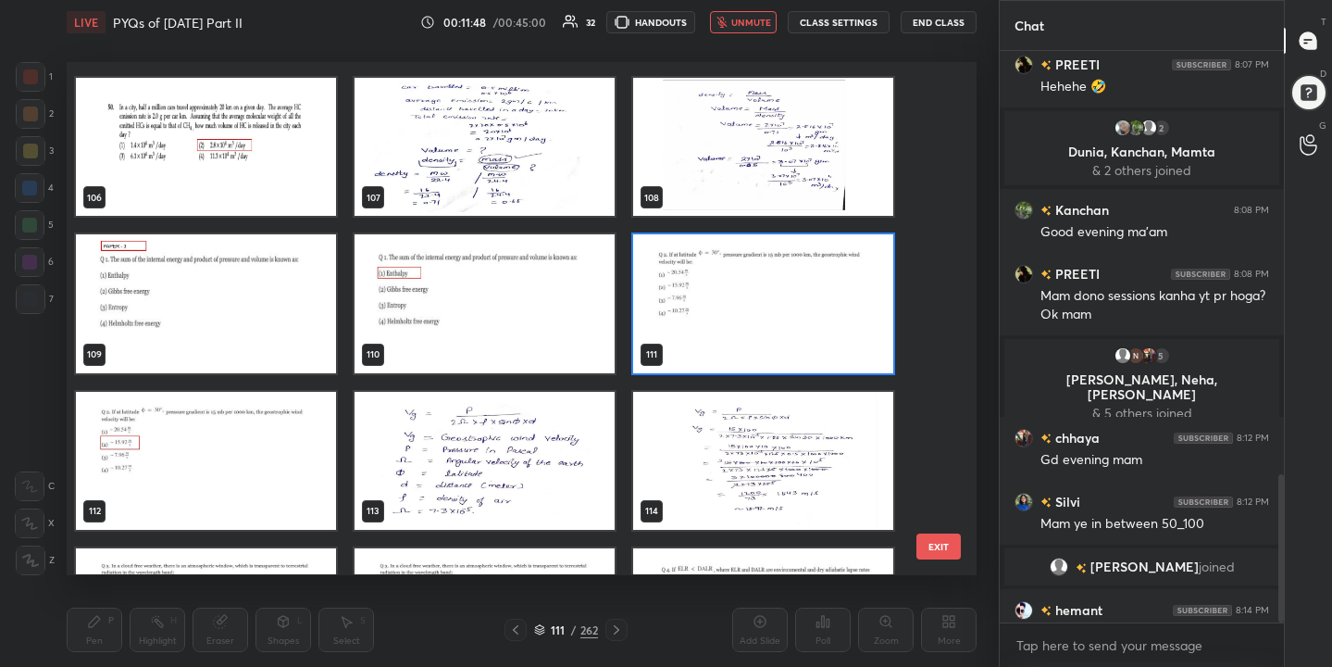
scroll to position [1637, 0]
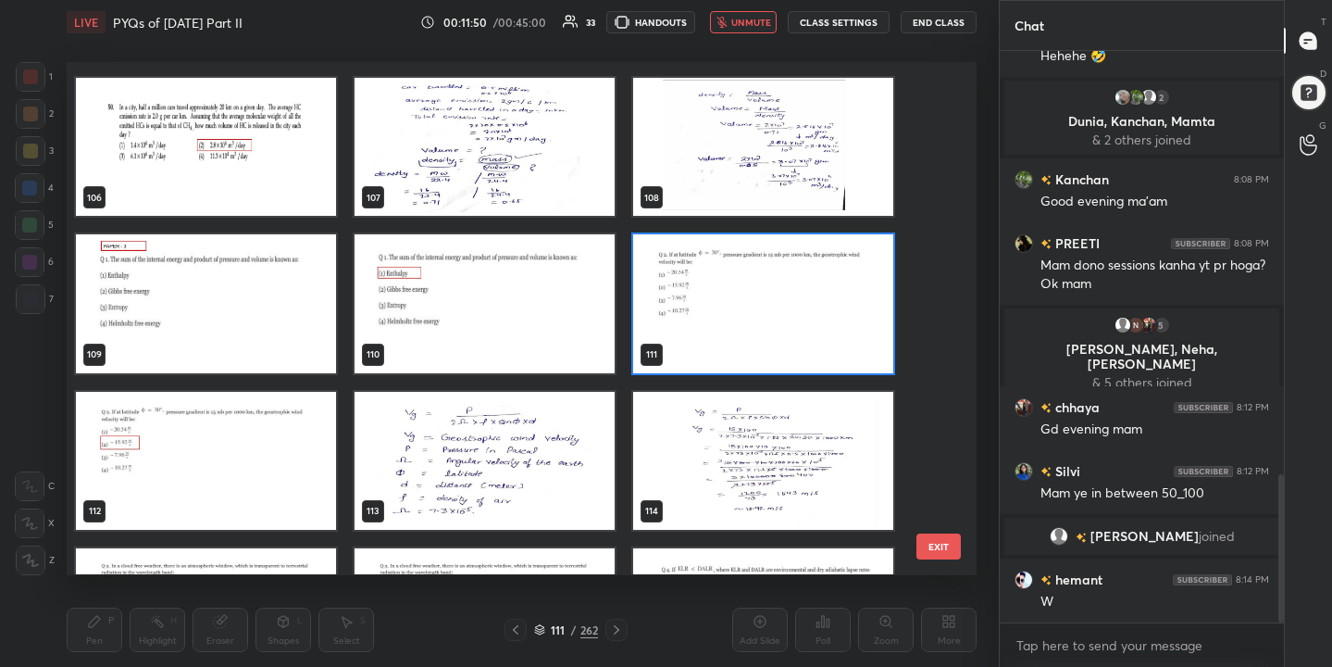
click at [791, 324] on img "grid" at bounding box center [763, 304] width 260 height 138
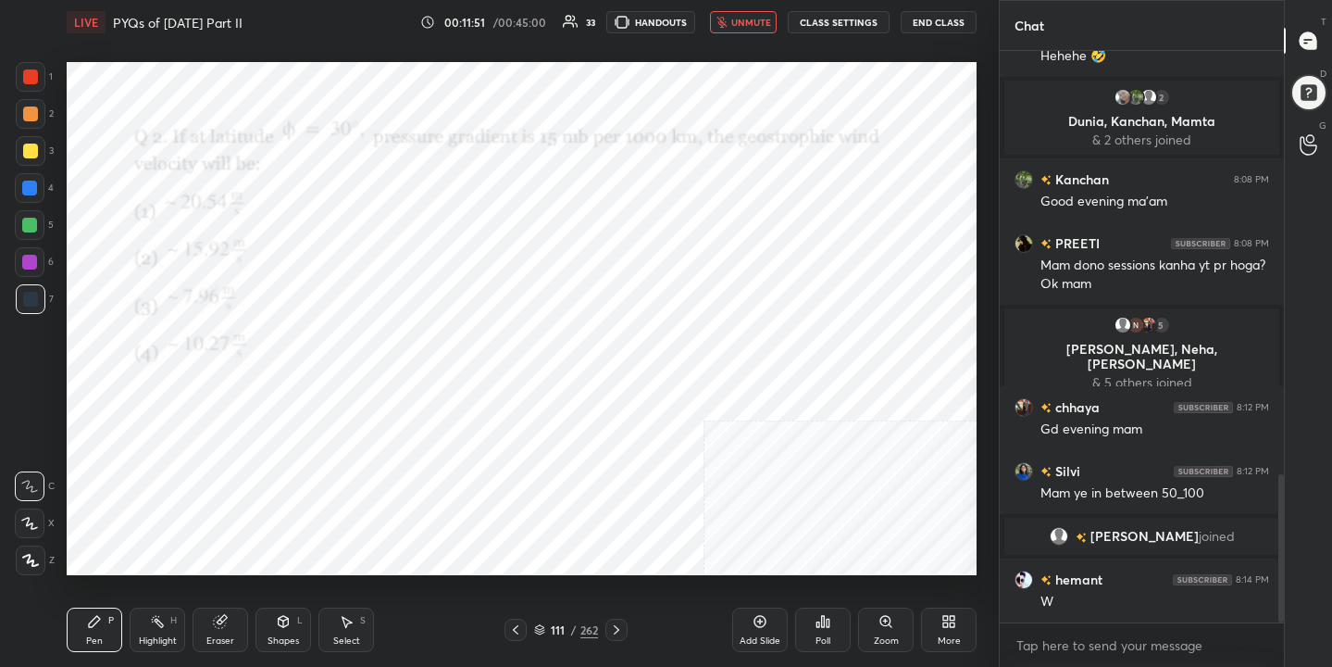
click at [825, 625] on icon at bounding box center [823, 621] width 15 height 15
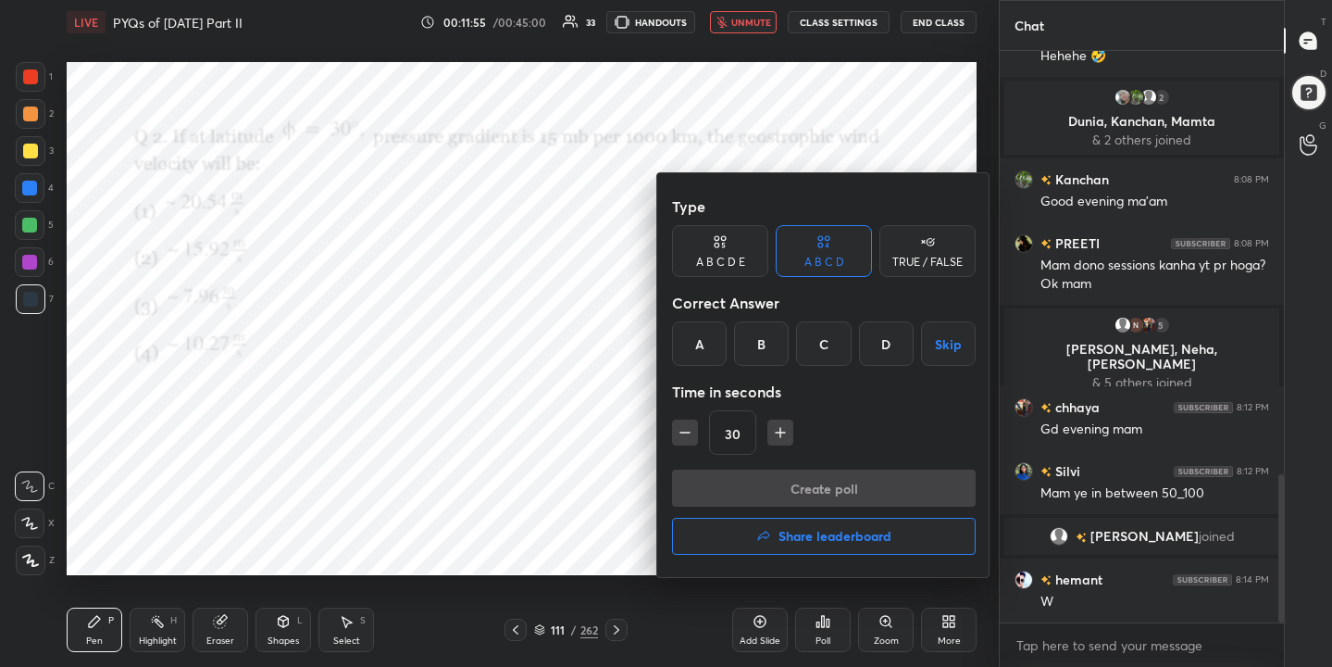
click at [469, 315] on div at bounding box center [666, 333] width 1332 height 667
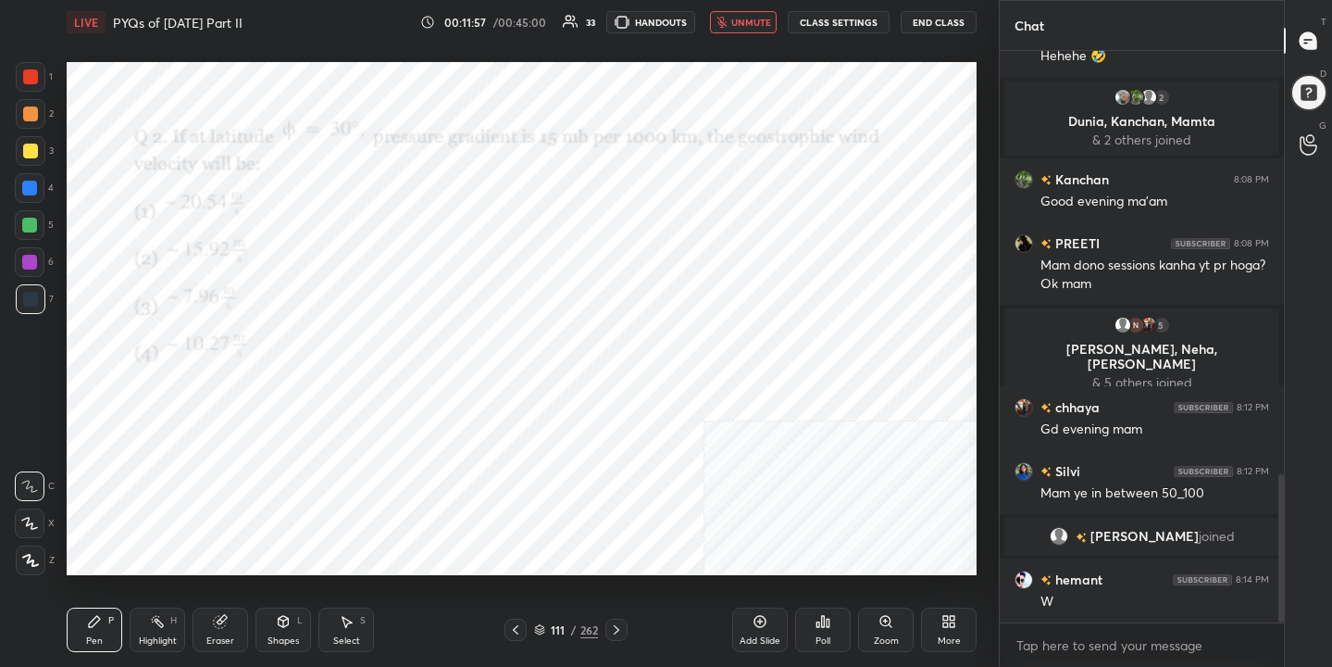
click at [540, 621] on div "111 / 262" at bounding box center [566, 629] width 64 height 17
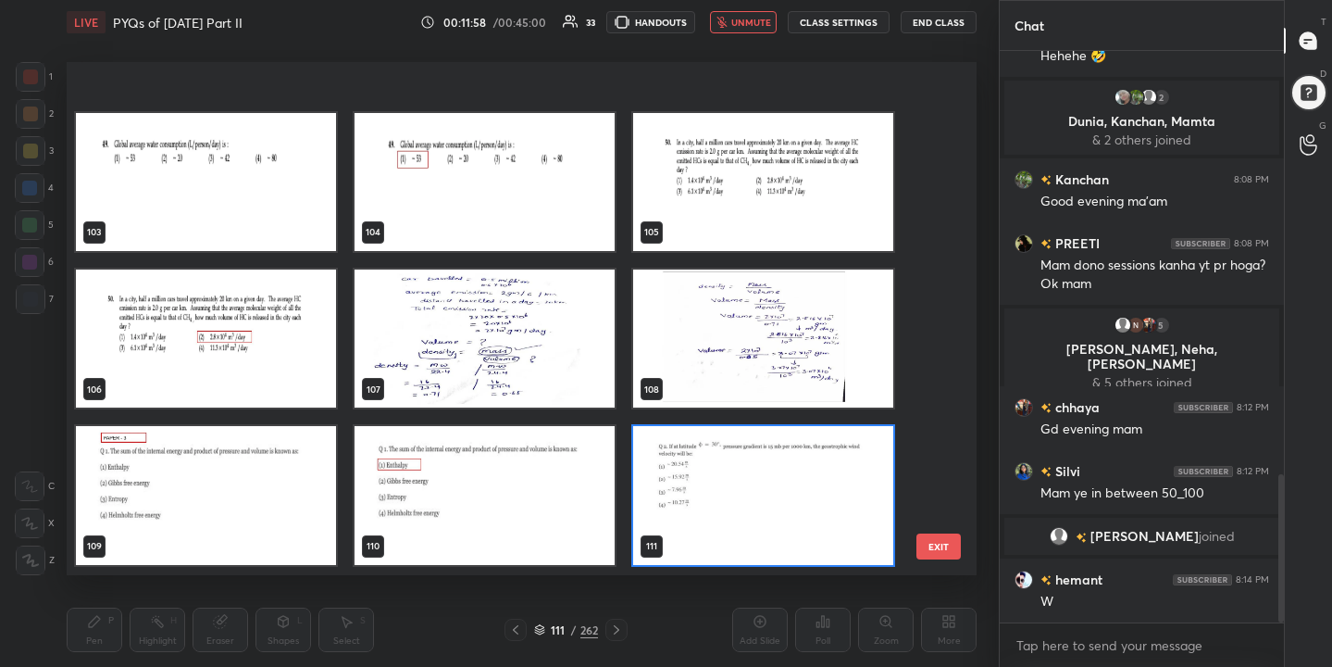
scroll to position [5473, 0]
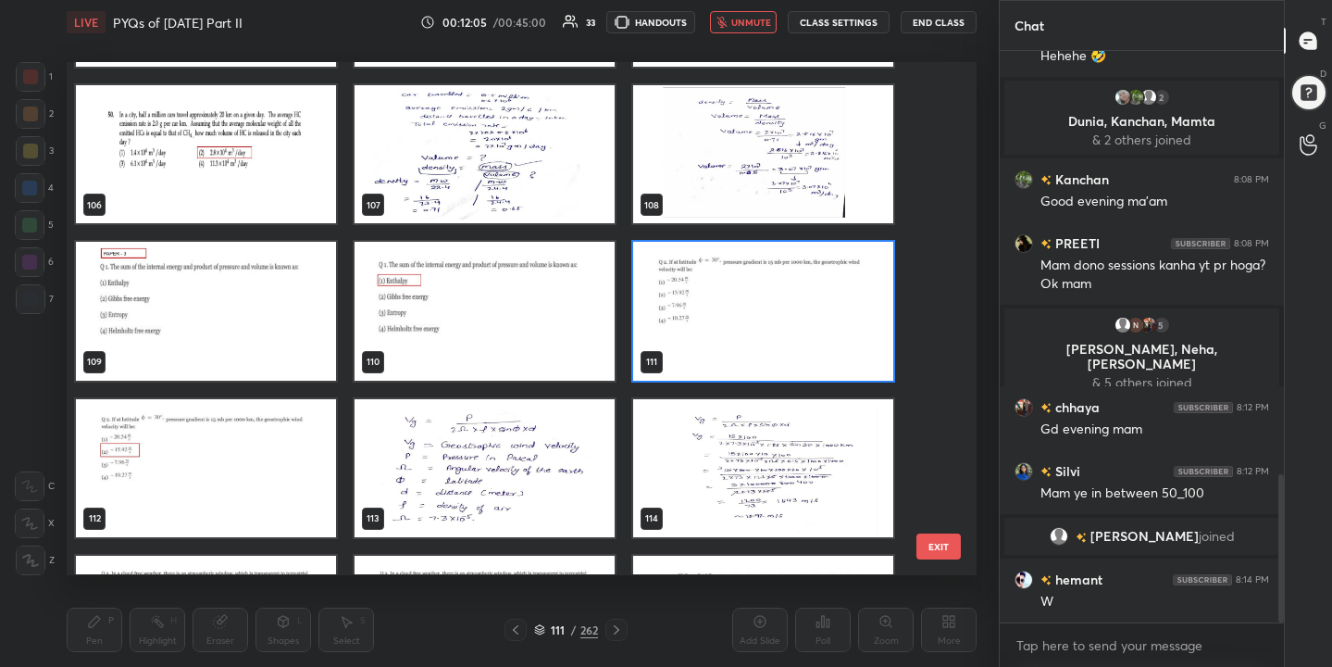
click at [787, 304] on img "grid" at bounding box center [763, 312] width 260 height 138
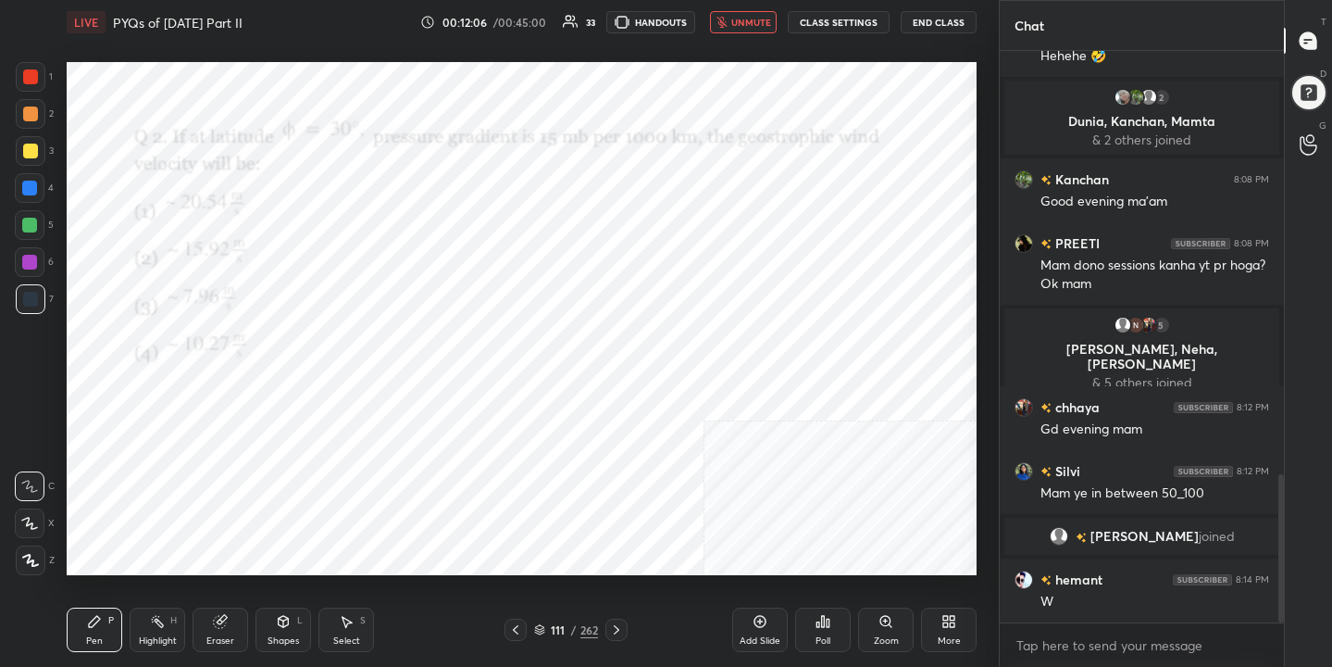
click at [827, 629] on div "Poll" at bounding box center [823, 629] width 56 height 44
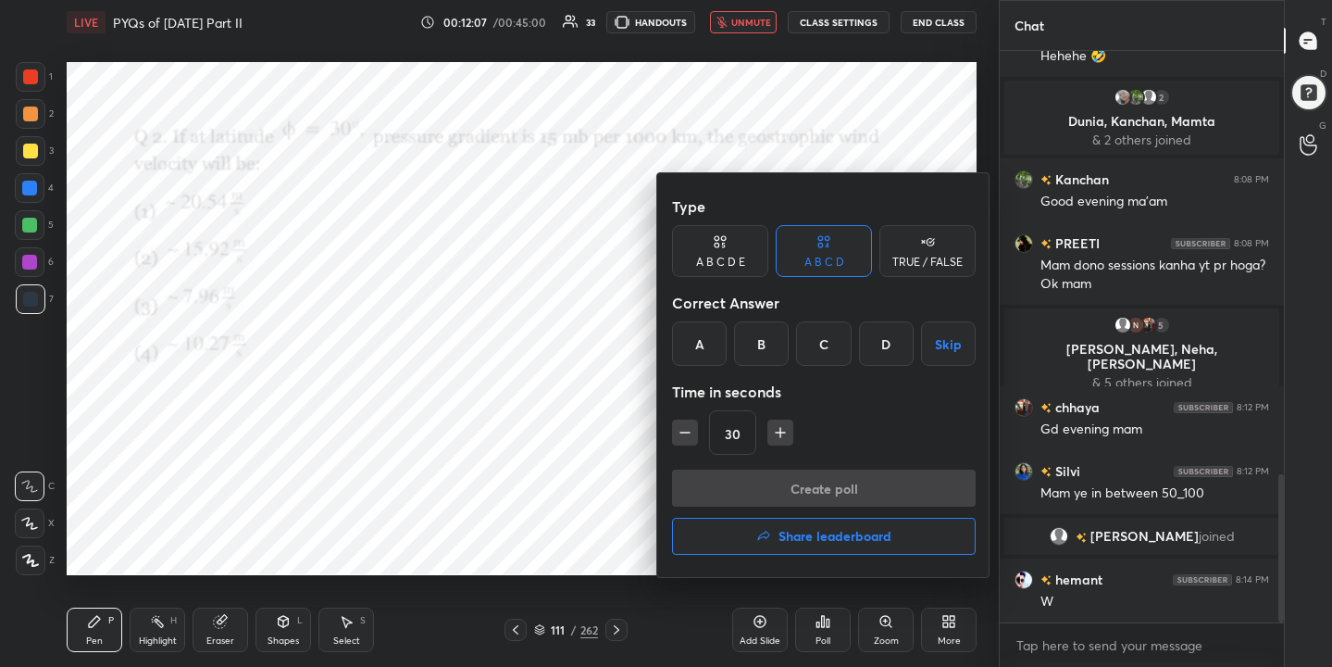
click at [745, 335] on div "B" at bounding box center [761, 343] width 55 height 44
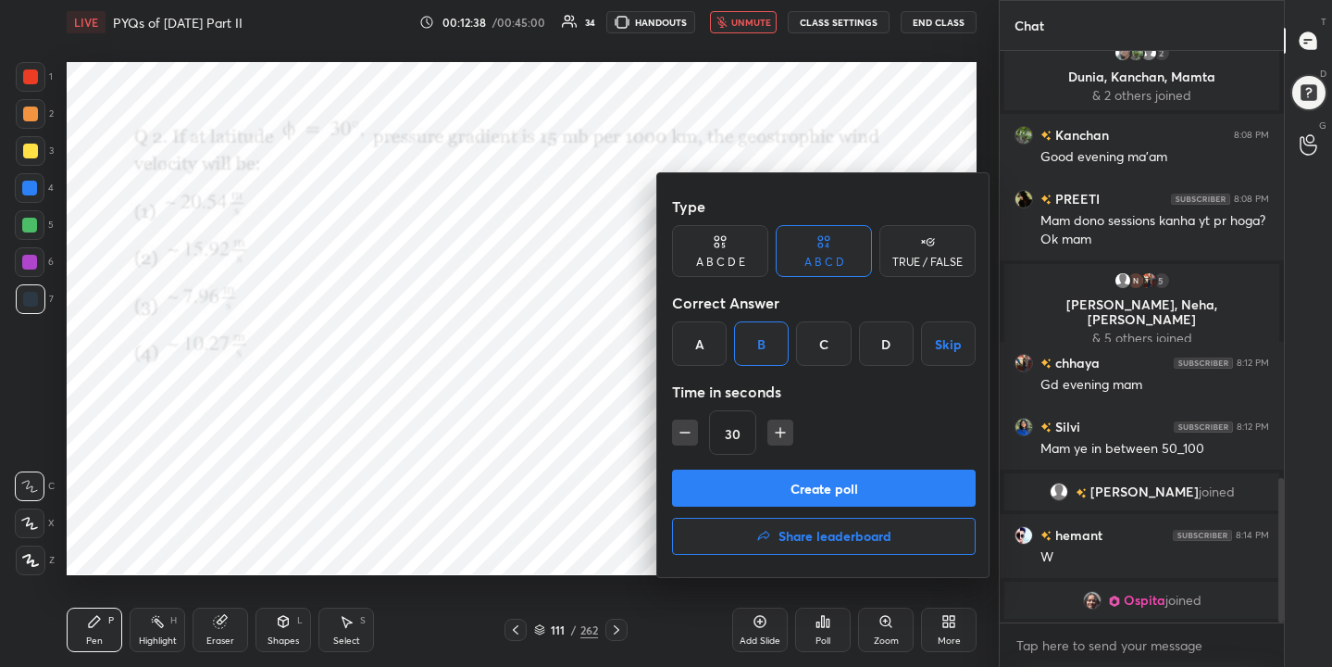
scroll to position [1745, 0]
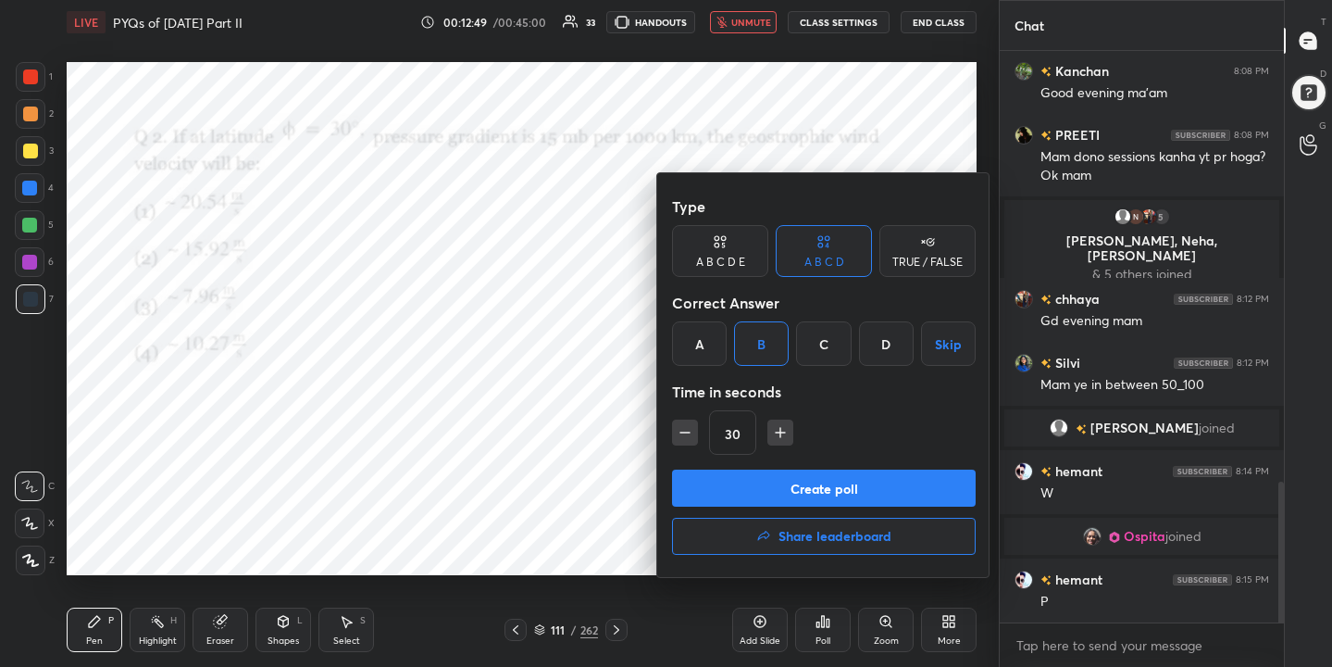
click at [880, 495] on button "Create poll" at bounding box center [824, 487] width 304 height 37
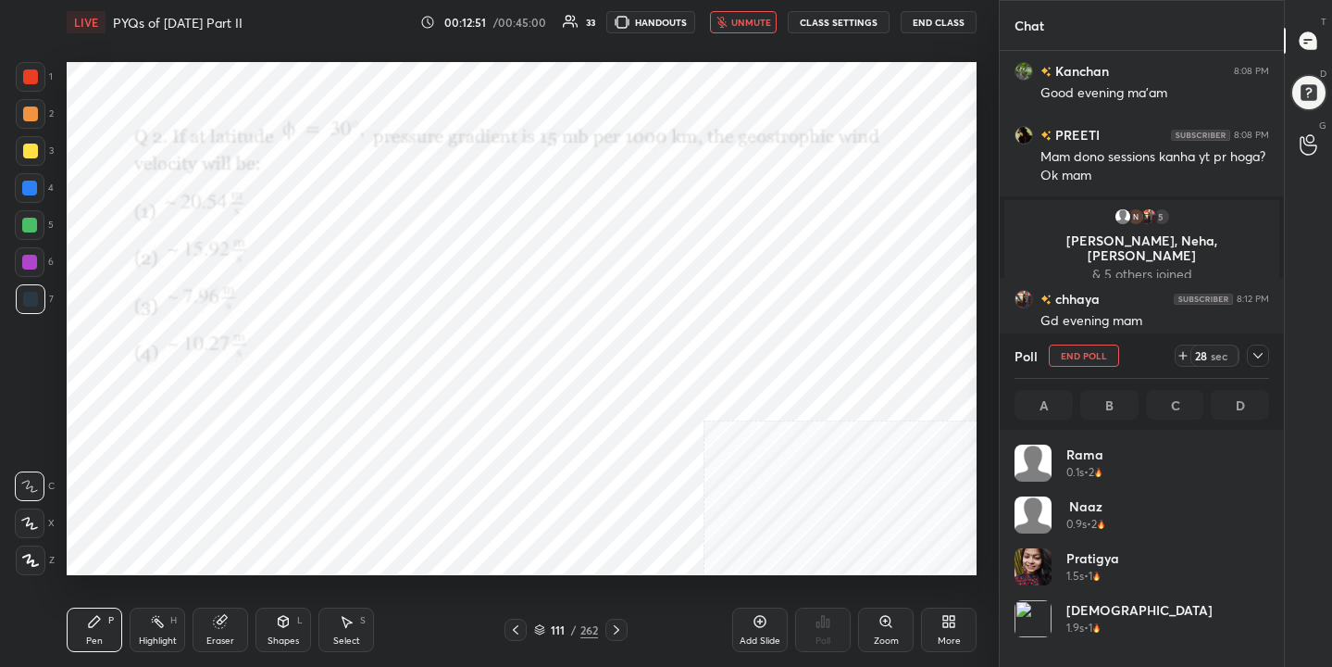
scroll to position [217, 249]
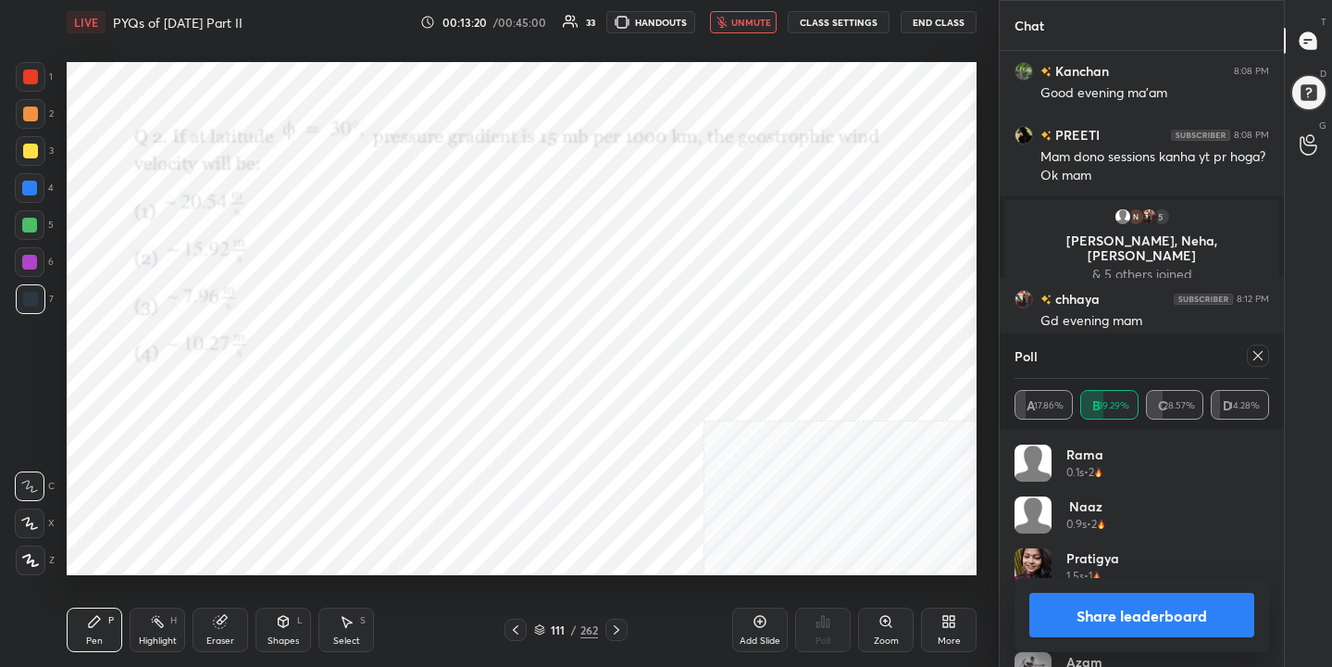
click at [1249, 355] on div at bounding box center [1258, 355] width 22 height 22
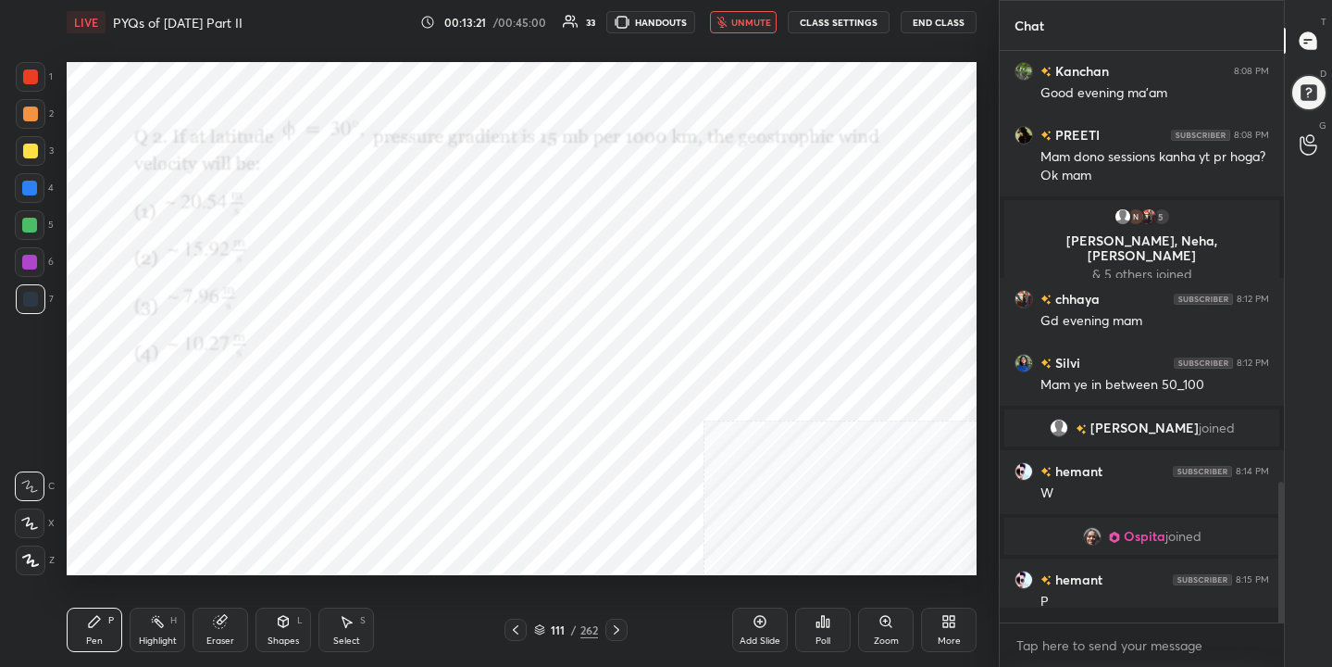
scroll to position [6, 6]
click at [757, 17] on span "unmute" at bounding box center [751, 22] width 40 height 13
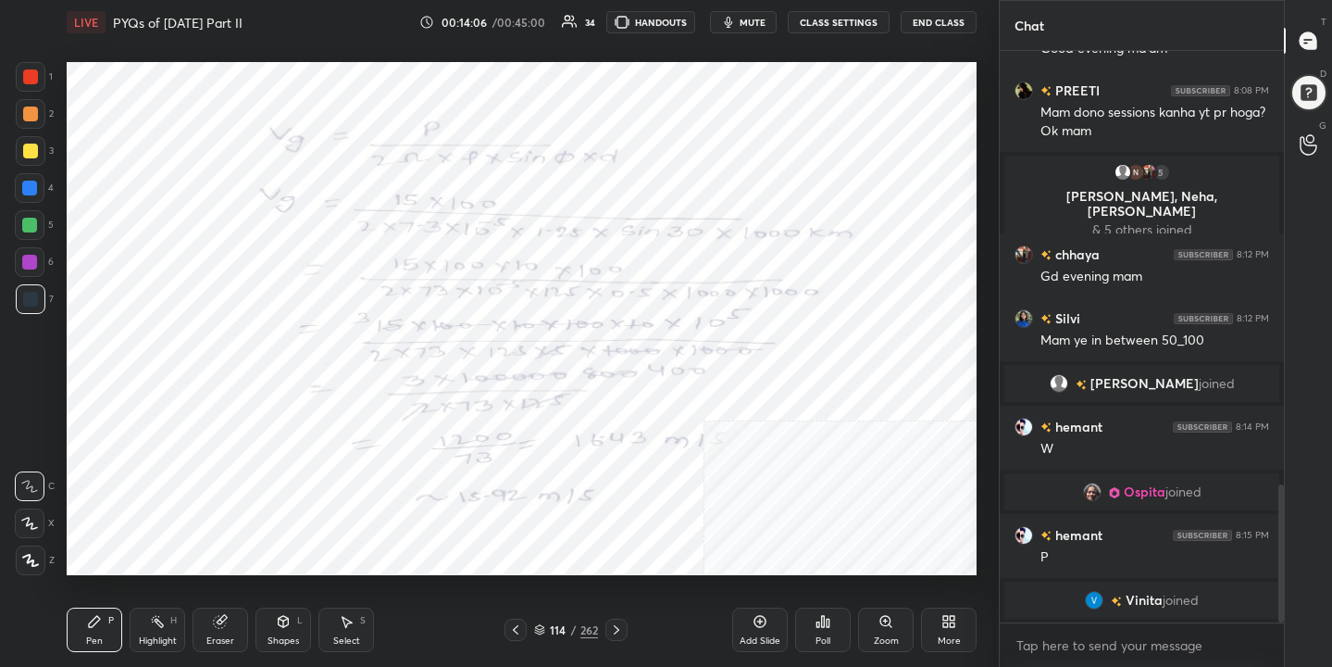
scroll to position [1812, 0]
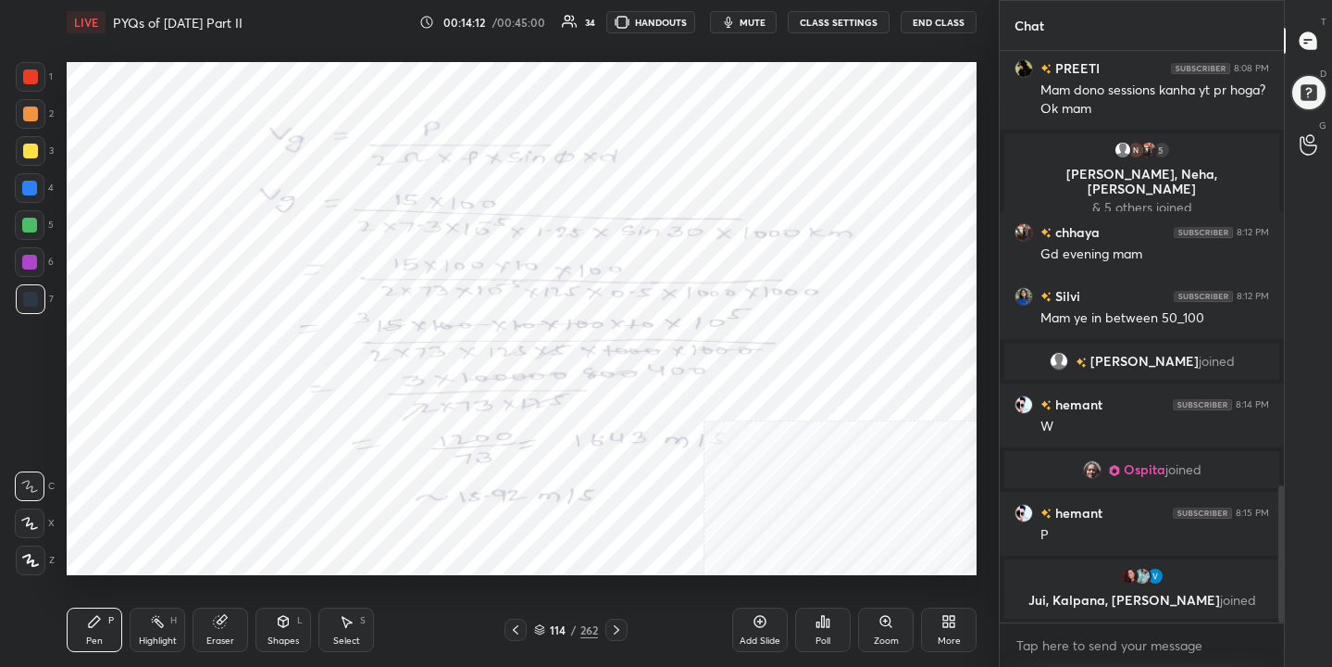
click at [535, 622] on div "114 / 262" at bounding box center [566, 629] width 64 height 17
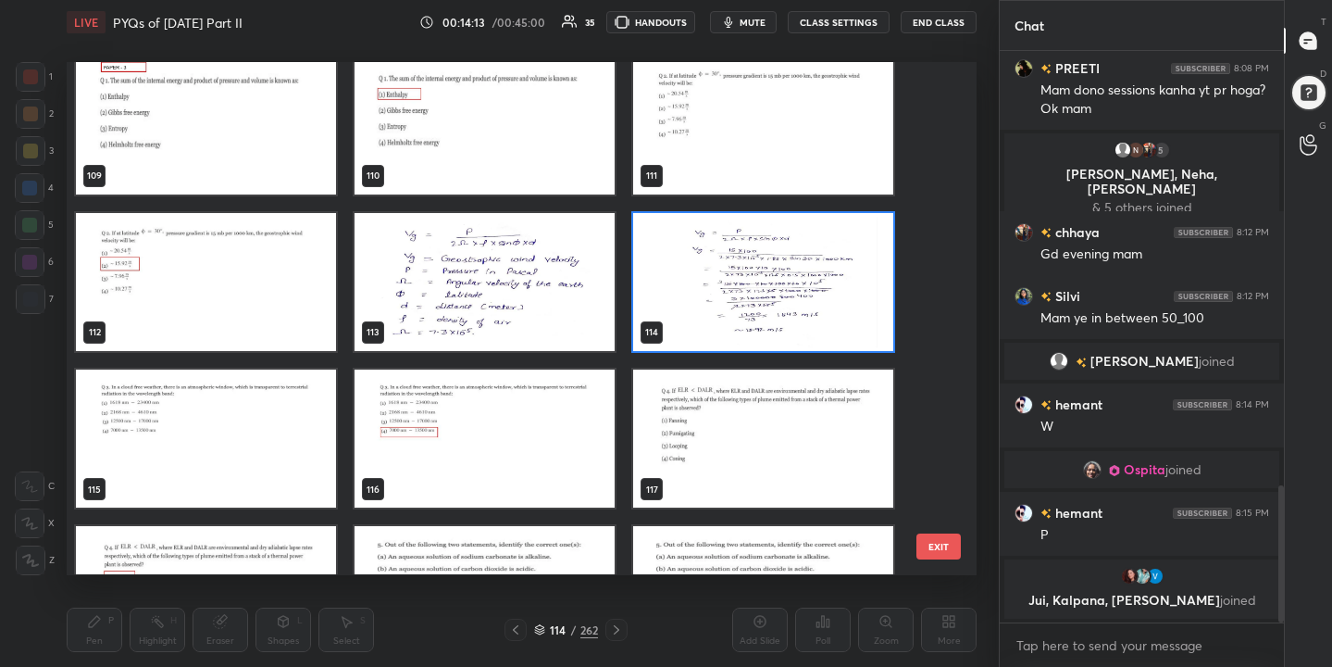
scroll to position [5667, 0]
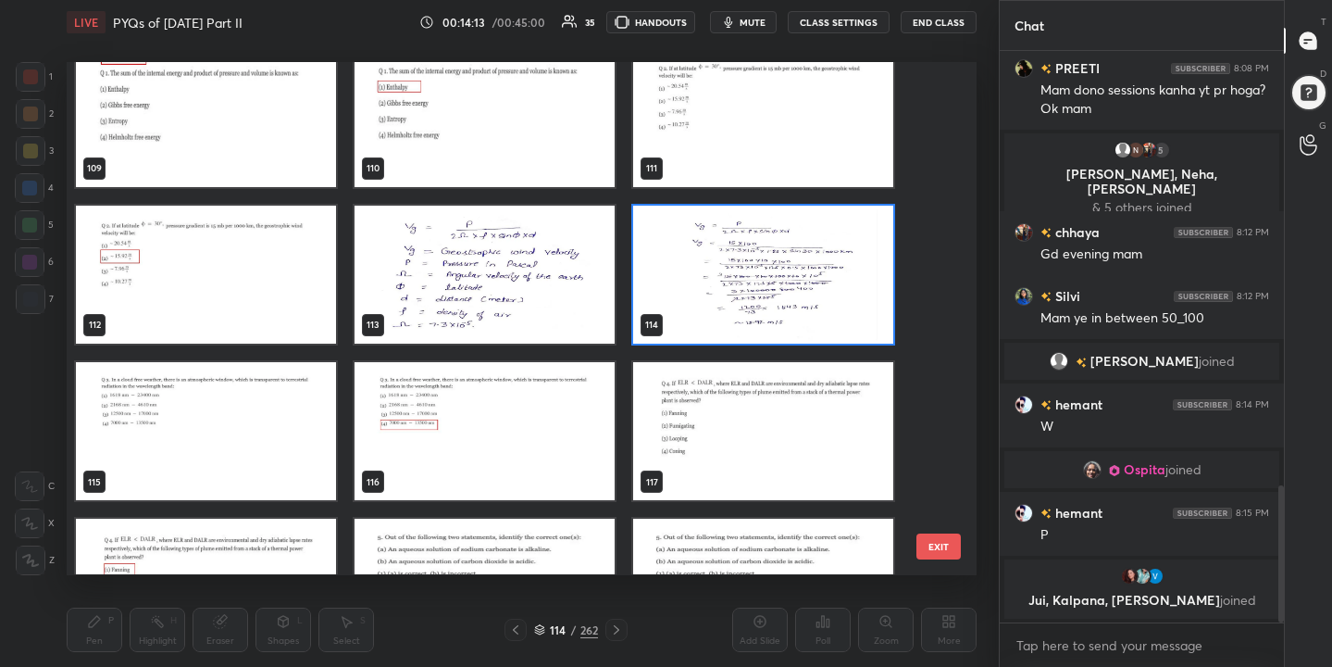
click at [306, 373] on img "grid" at bounding box center [206, 431] width 260 height 138
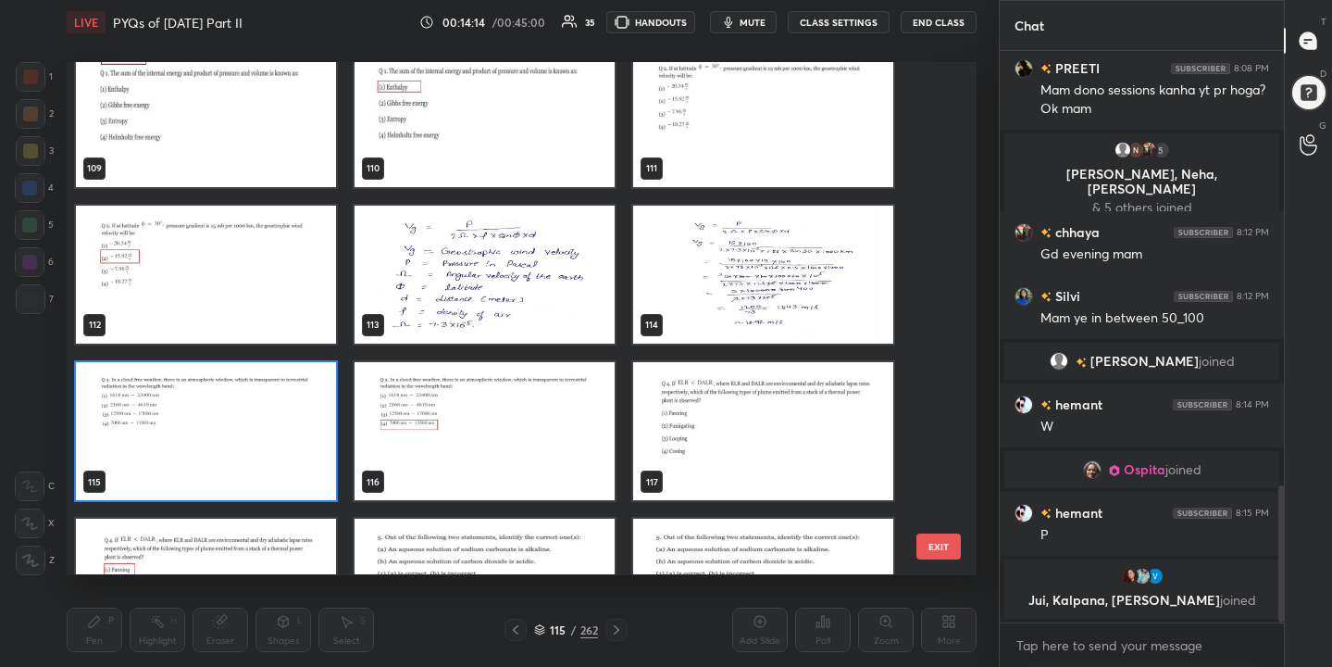
click at [306, 373] on img "grid" at bounding box center [206, 431] width 260 height 138
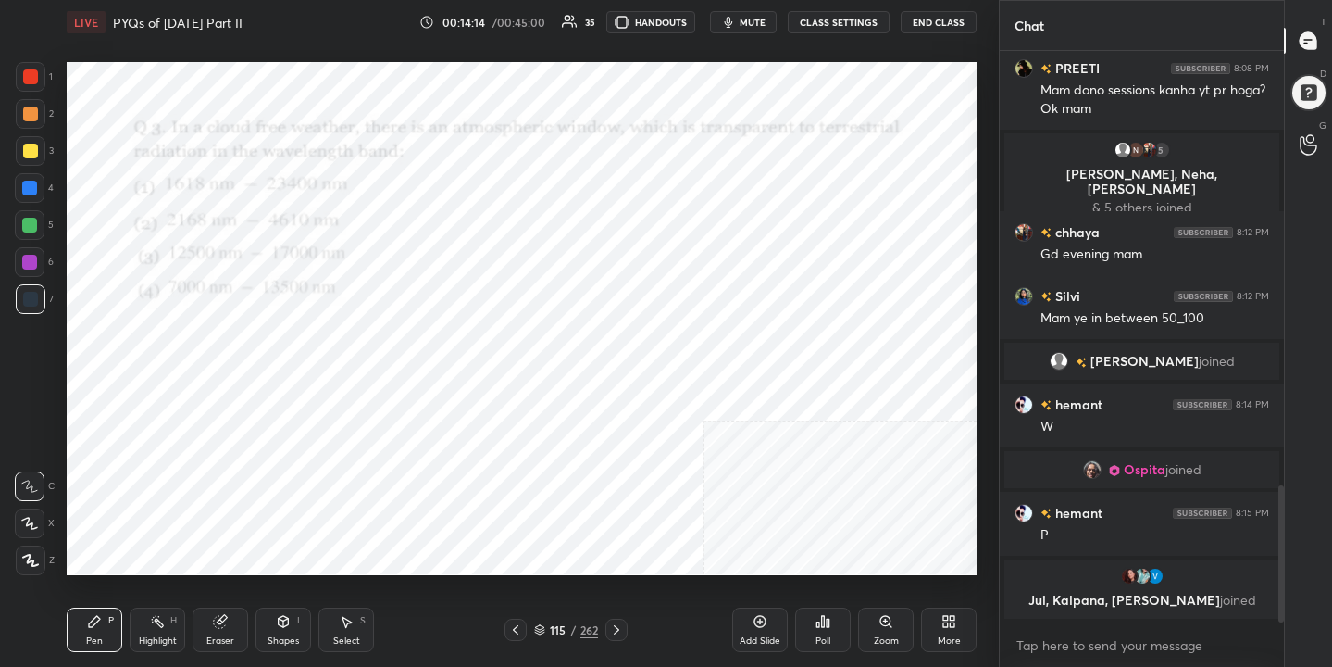
click at [306, 373] on img "grid" at bounding box center [206, 431] width 260 height 138
click at [743, 20] on span "mute" at bounding box center [753, 22] width 26 height 13
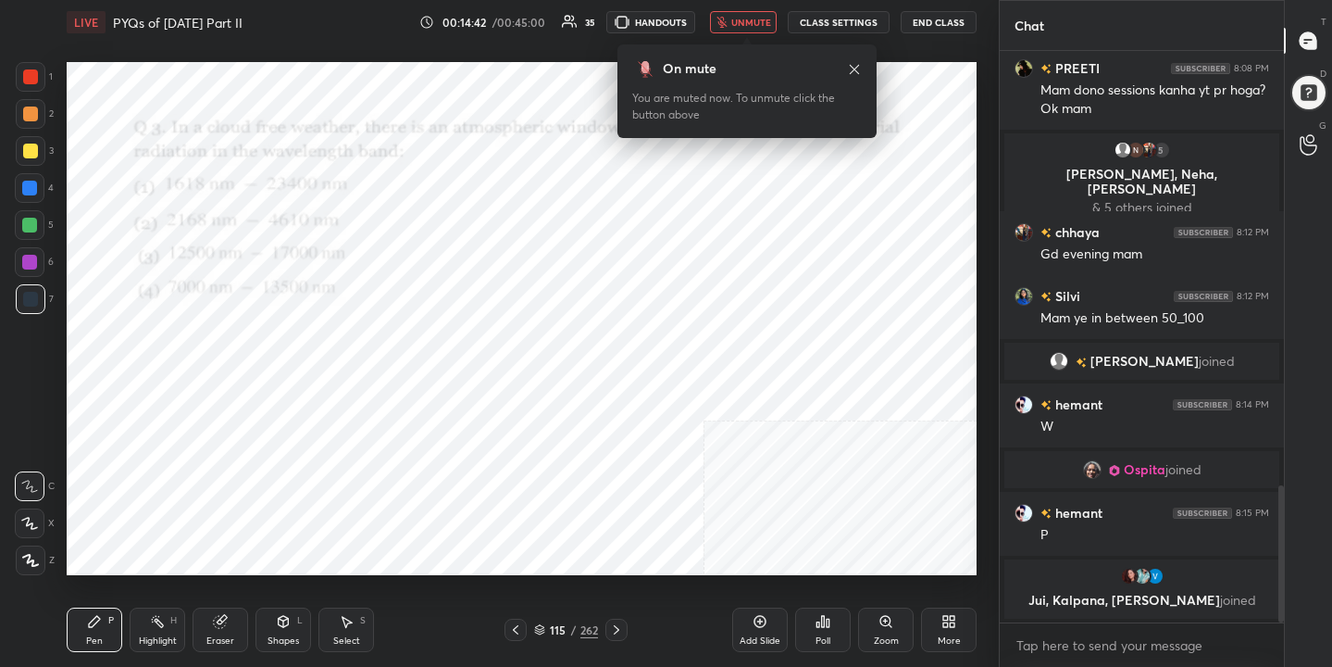
click at [544, 627] on icon at bounding box center [539, 629] width 11 height 11
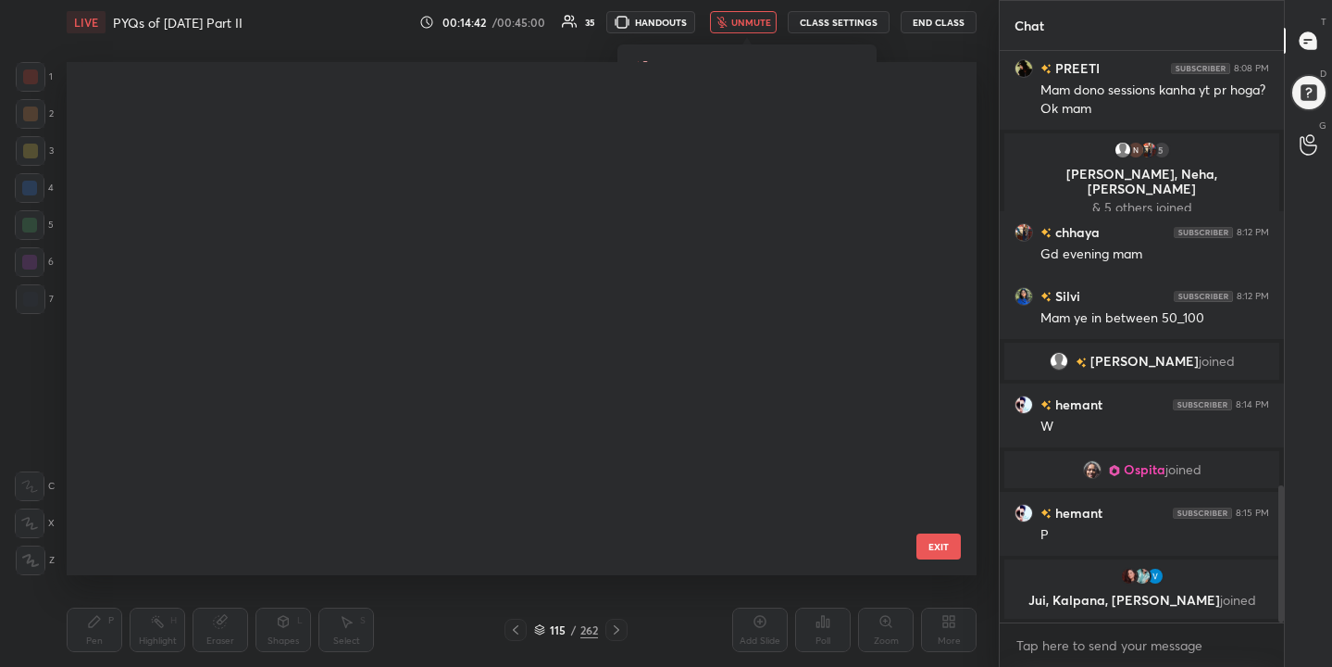
scroll to position [506, 902]
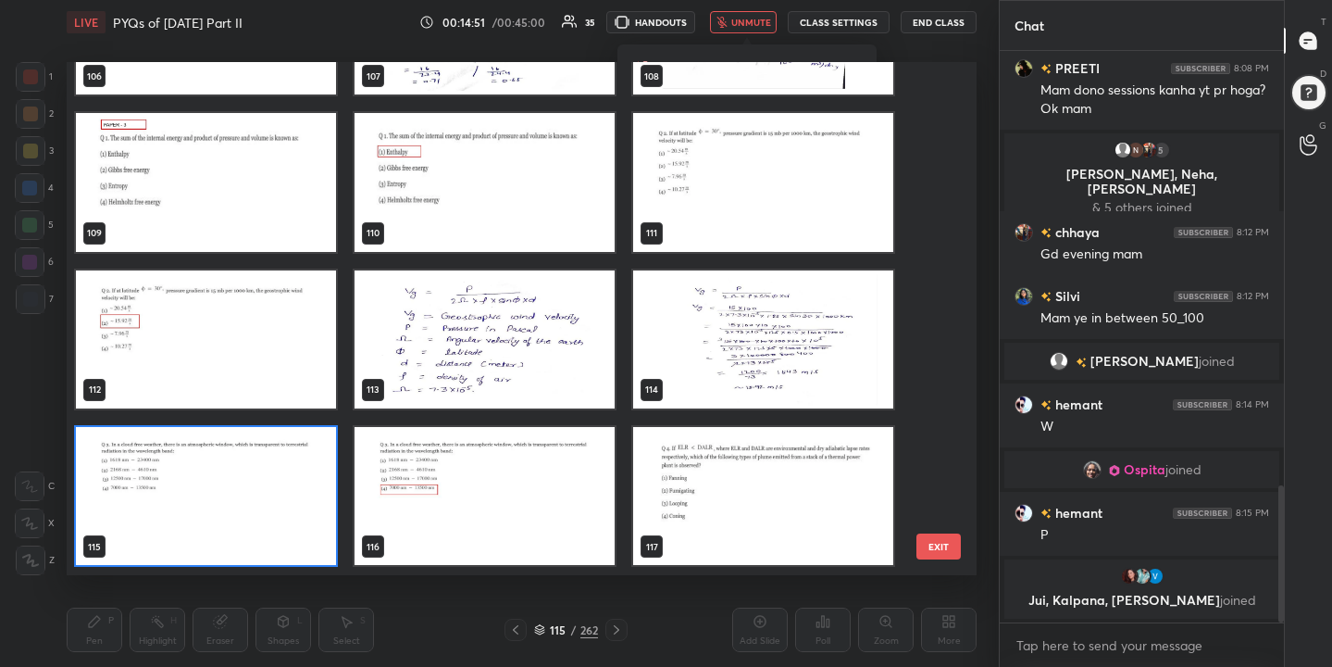
click at [240, 437] on img "grid" at bounding box center [206, 496] width 260 height 138
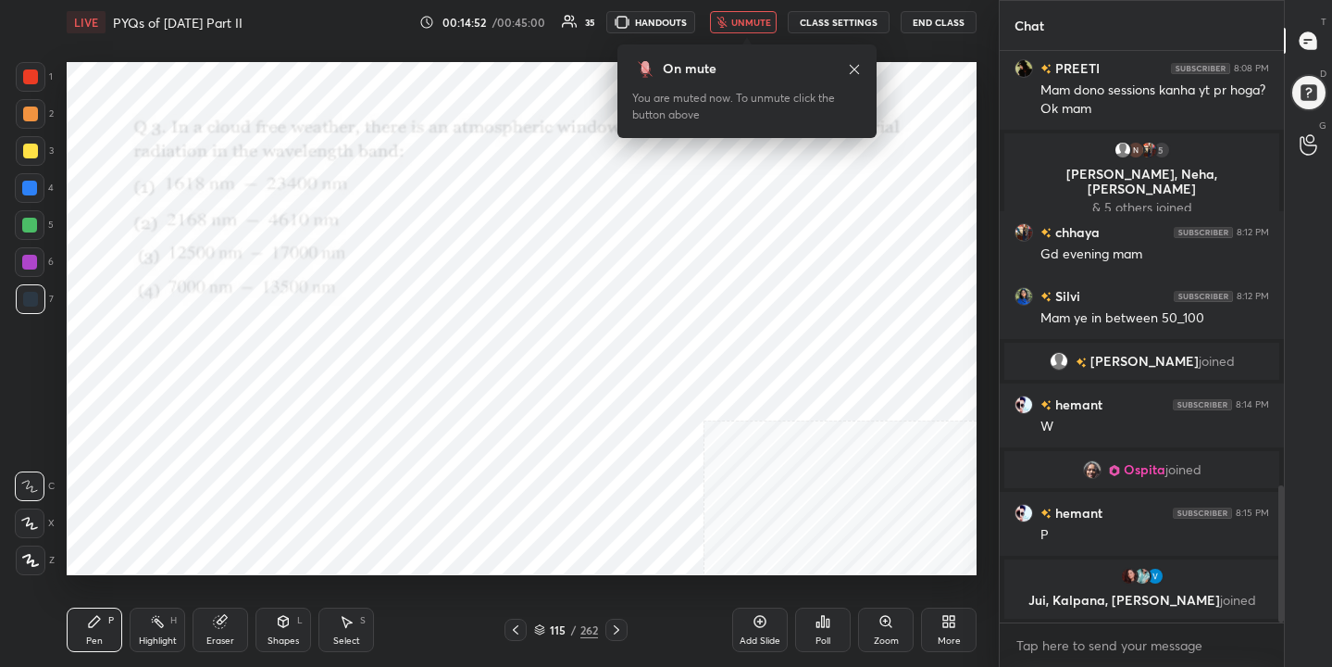
click at [803, 616] on div "Poll" at bounding box center [823, 629] width 56 height 44
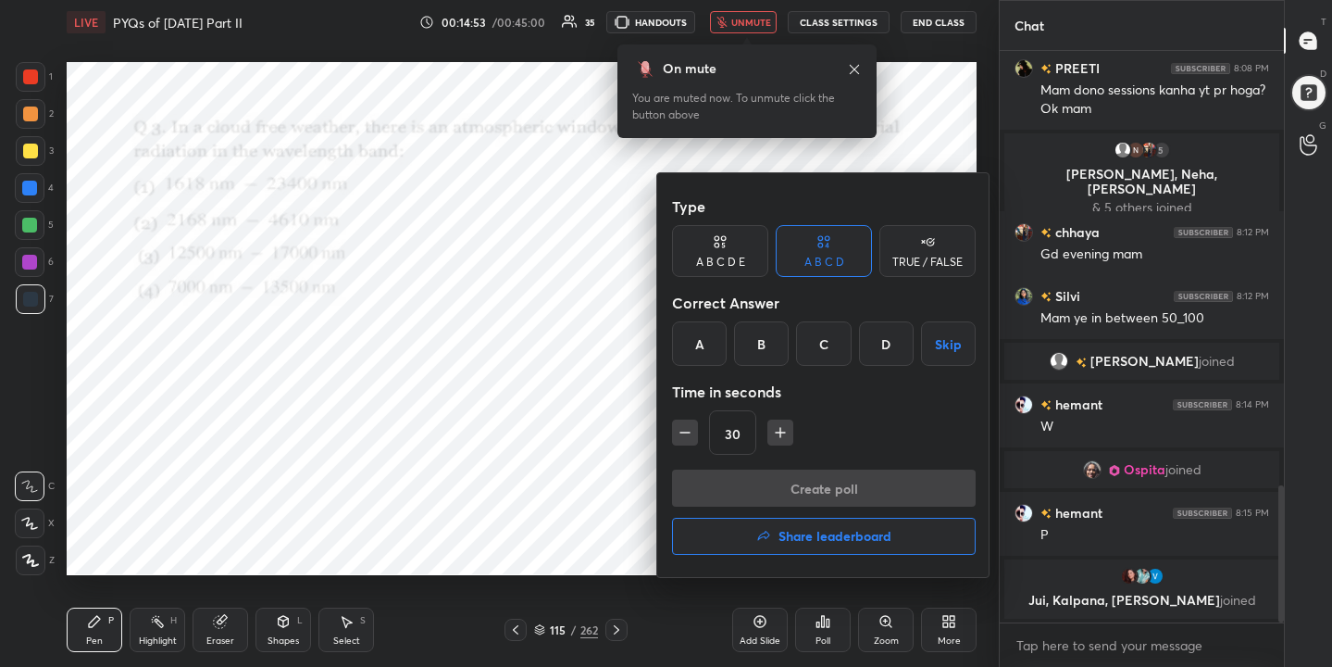
click at [867, 344] on div "D" at bounding box center [886, 343] width 55 height 44
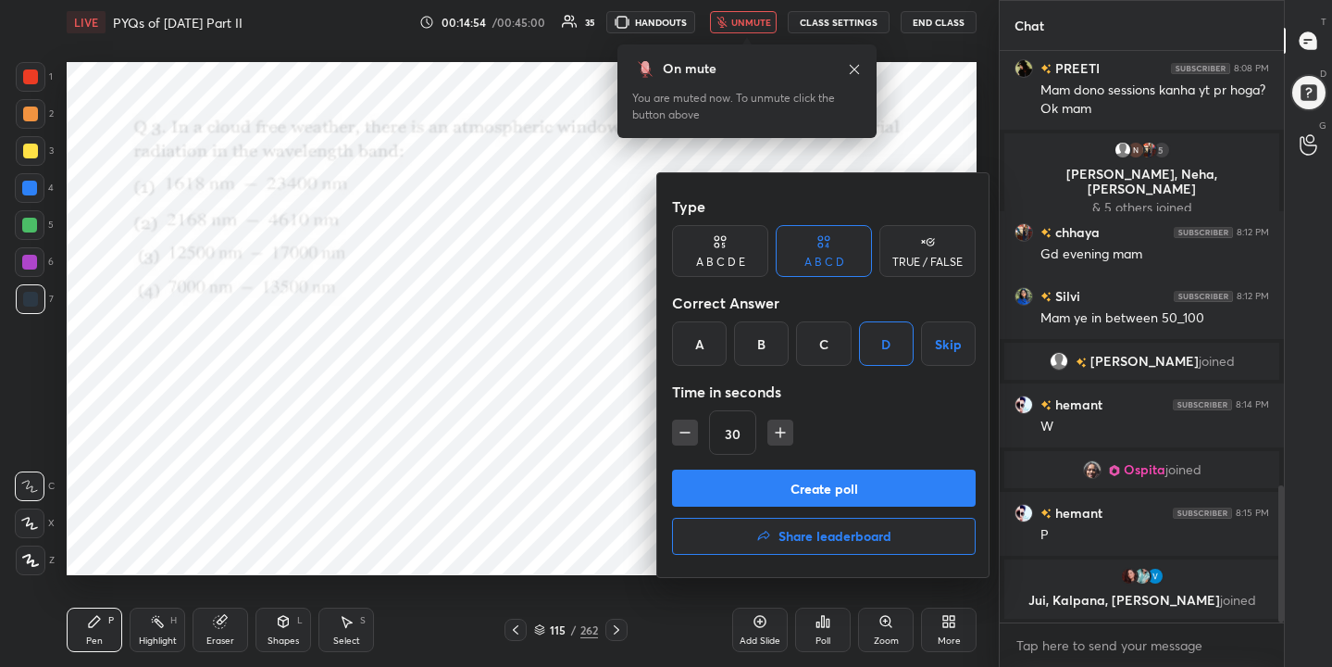
click at [880, 490] on button "Create poll" at bounding box center [824, 487] width 304 height 37
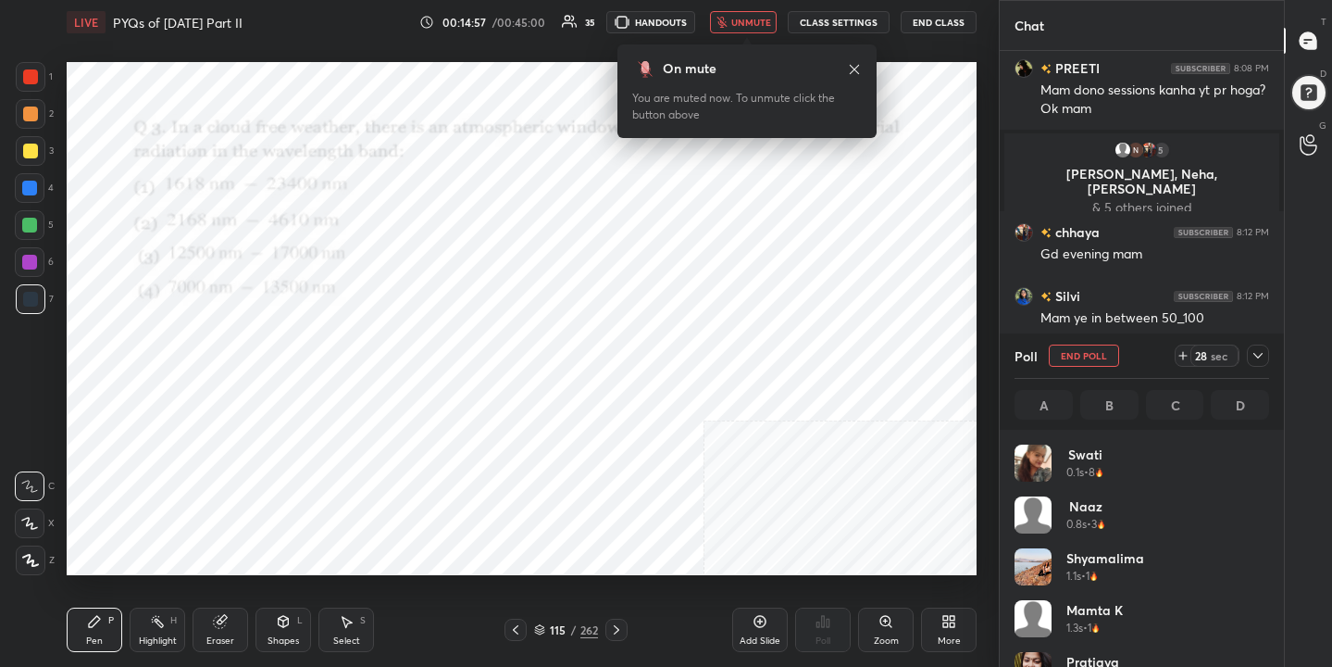
scroll to position [217, 249]
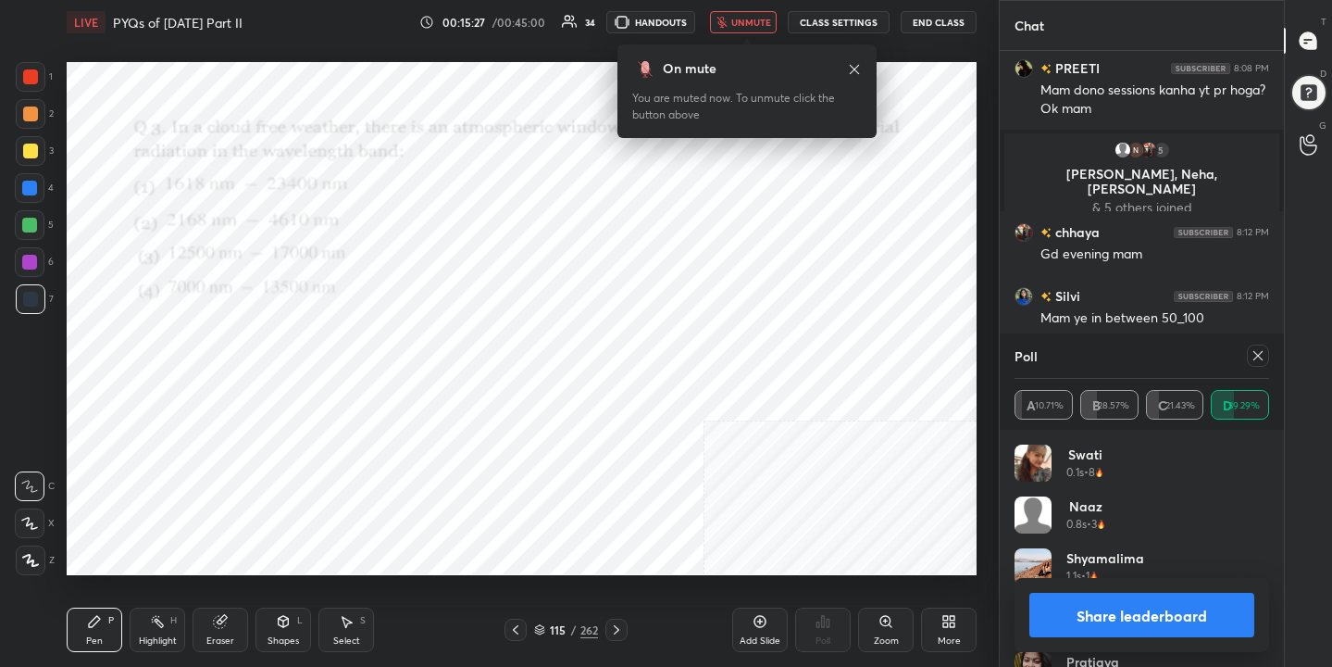
click at [1248, 359] on div at bounding box center [1258, 355] width 22 height 22
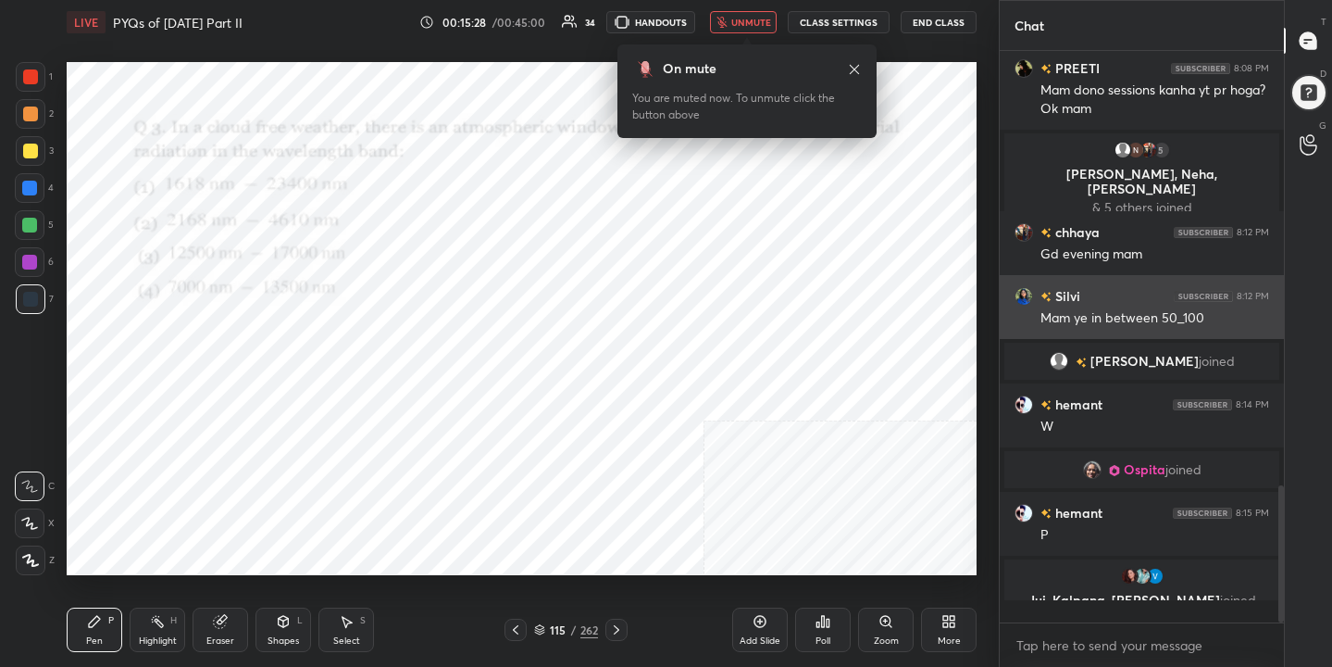
scroll to position [6, 6]
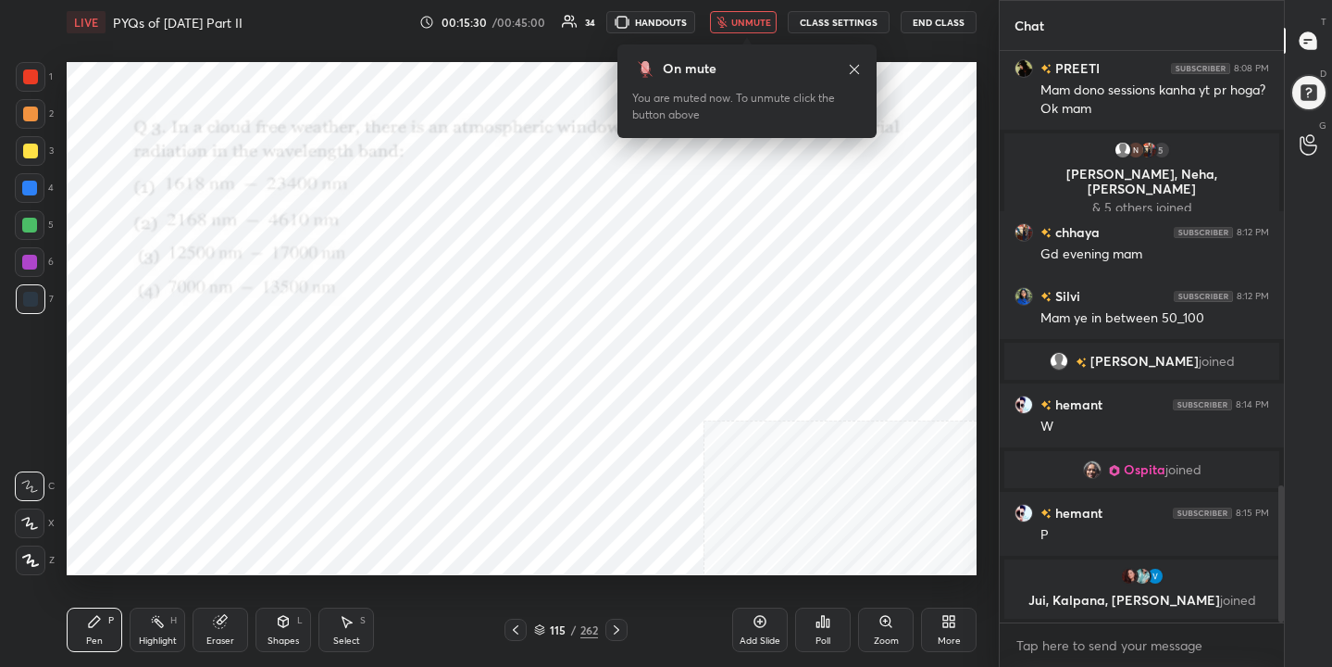
click at [771, 25] on span "unmute" at bounding box center [751, 22] width 40 height 13
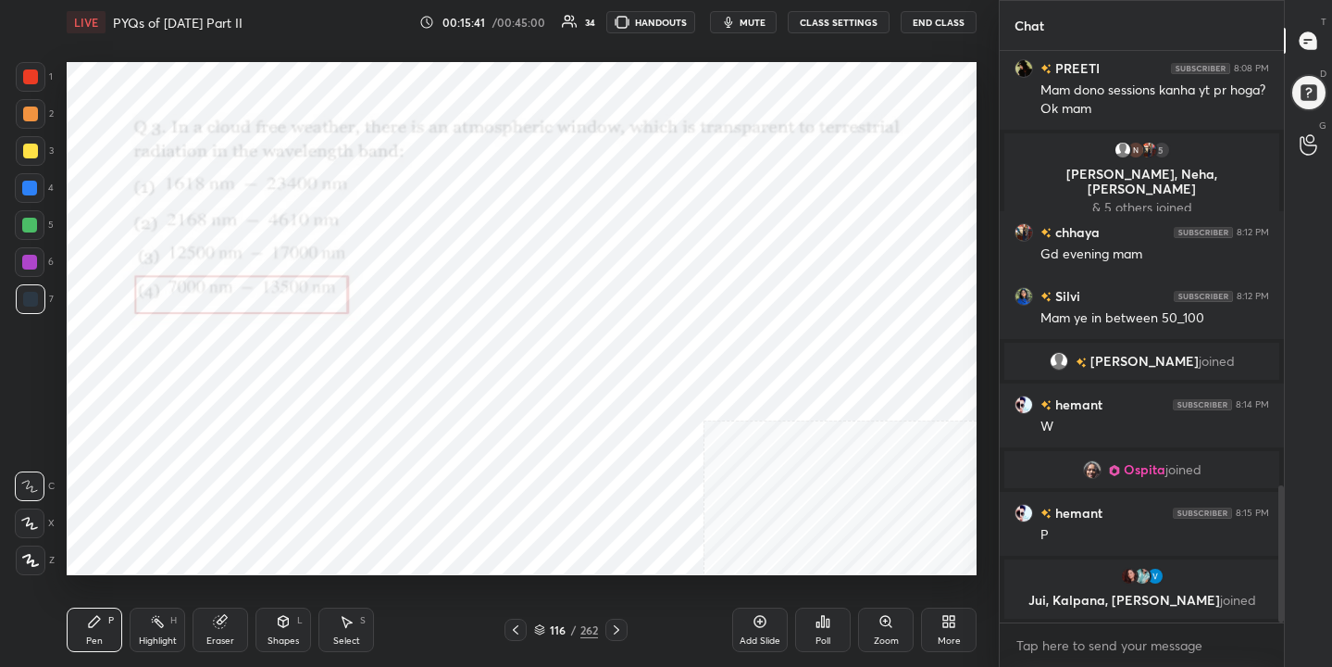
click at [542, 624] on icon at bounding box center [539, 629] width 11 height 11
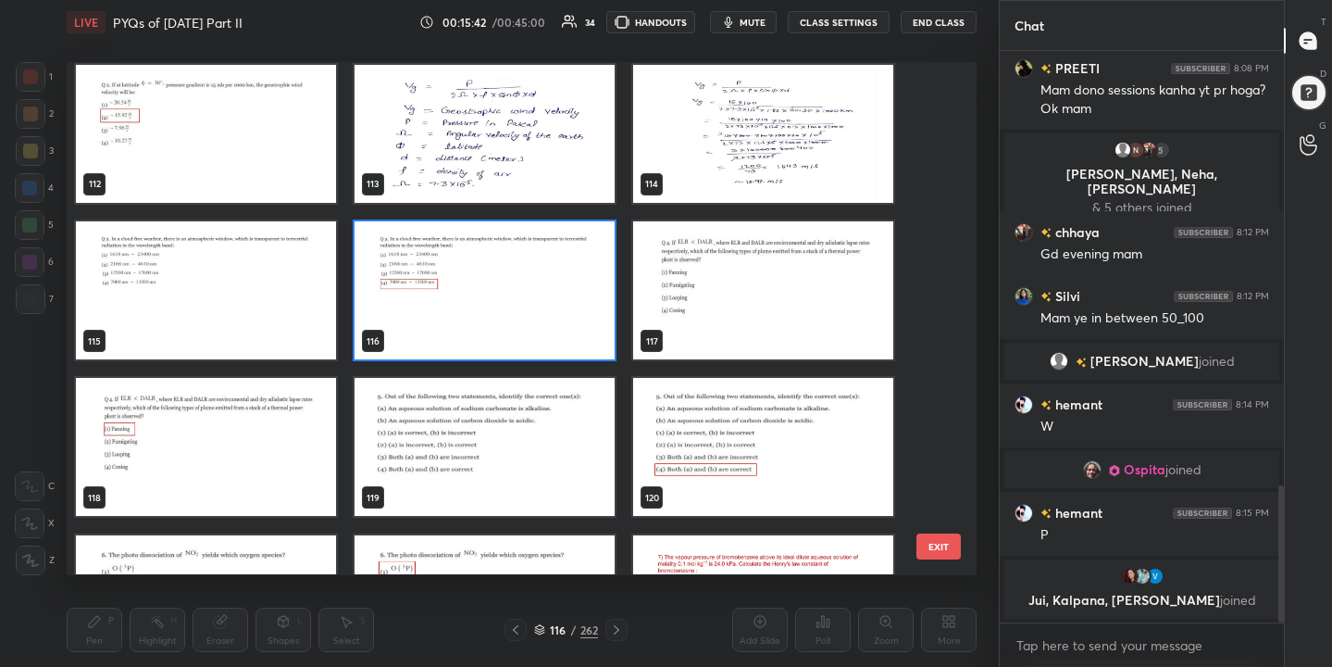
scroll to position [5808, 0]
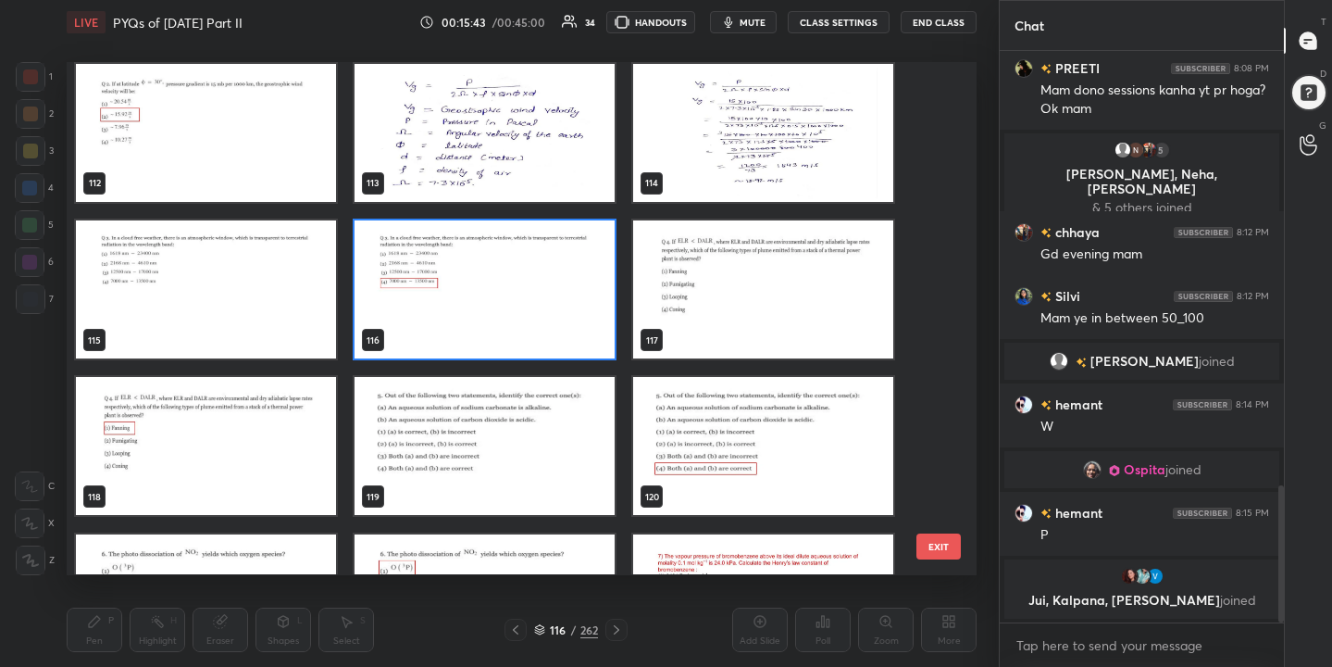
click at [744, 246] on img "grid" at bounding box center [763, 289] width 260 height 138
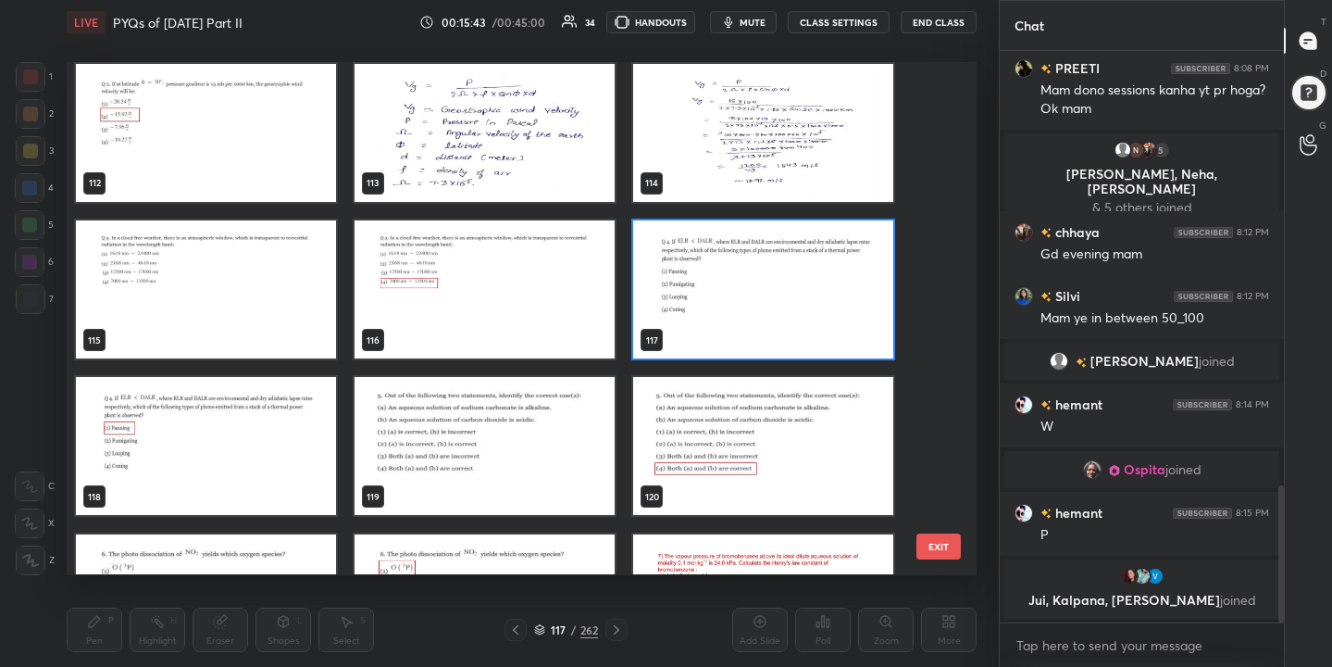
click at [744, 246] on img "grid" at bounding box center [763, 289] width 260 height 138
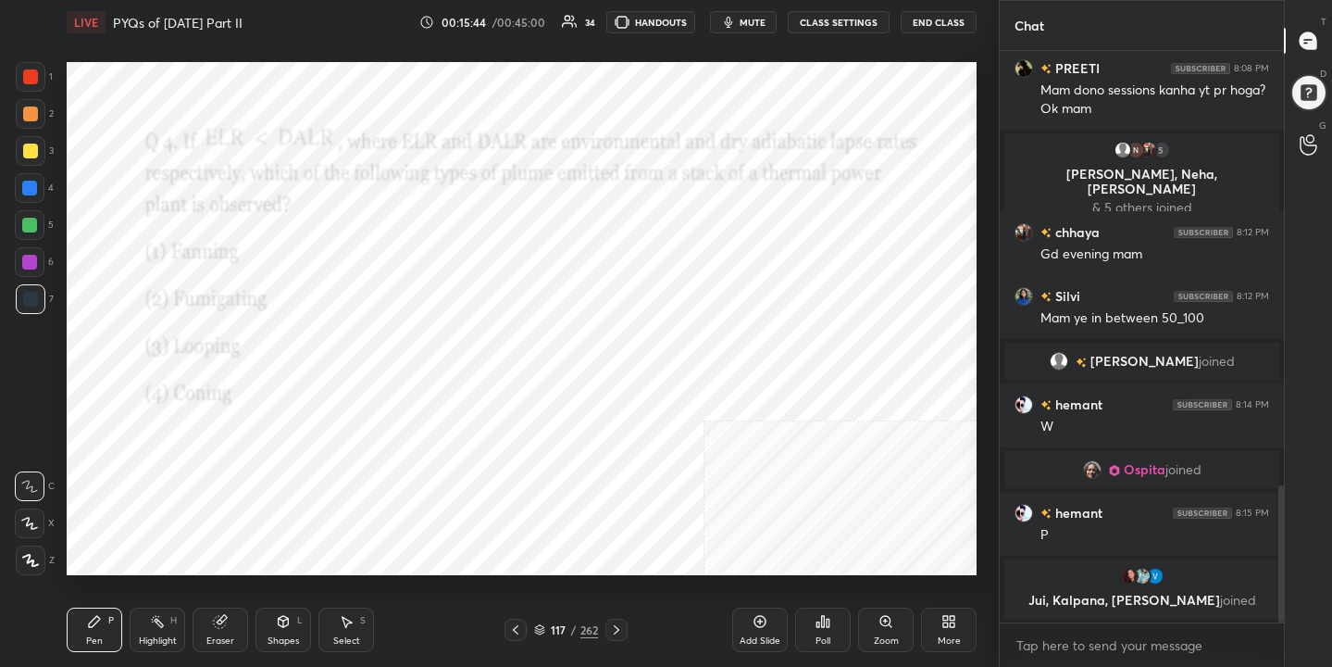
click at [744, 246] on img "grid" at bounding box center [763, 289] width 260 height 138
click at [756, 25] on span "mute" at bounding box center [753, 22] width 26 height 13
click at [534, 631] on icon at bounding box center [539, 629] width 11 height 11
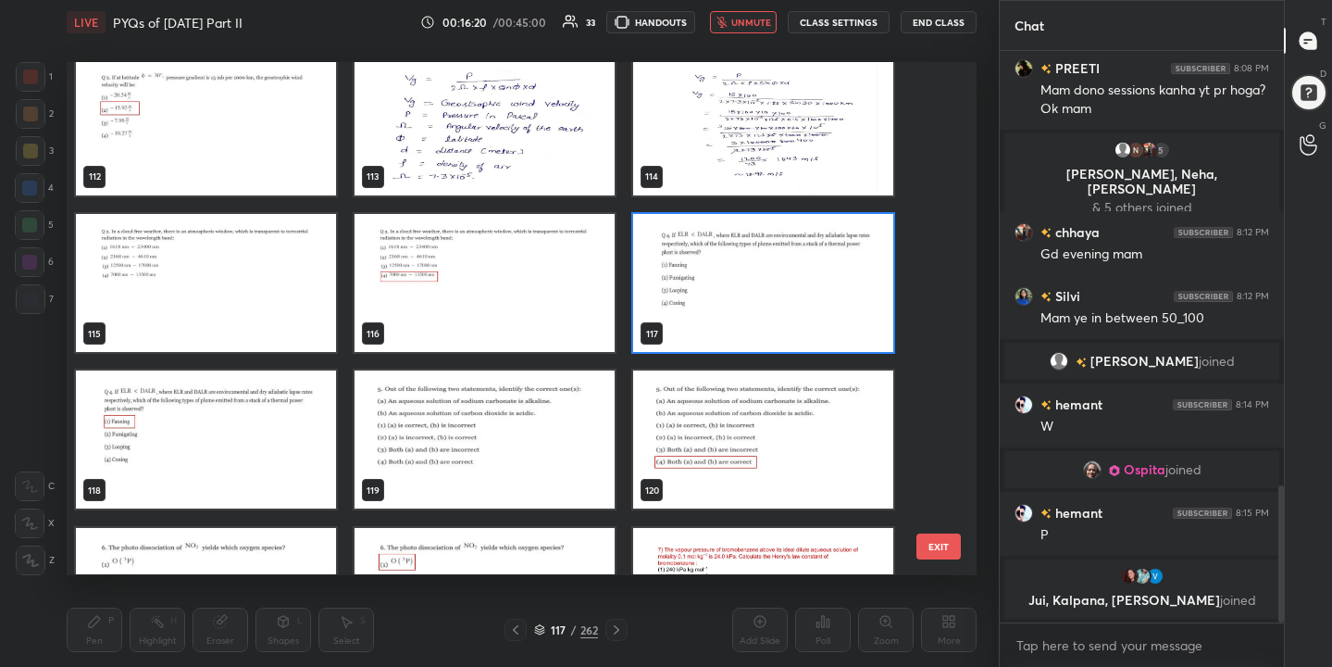
scroll to position [5819, 0]
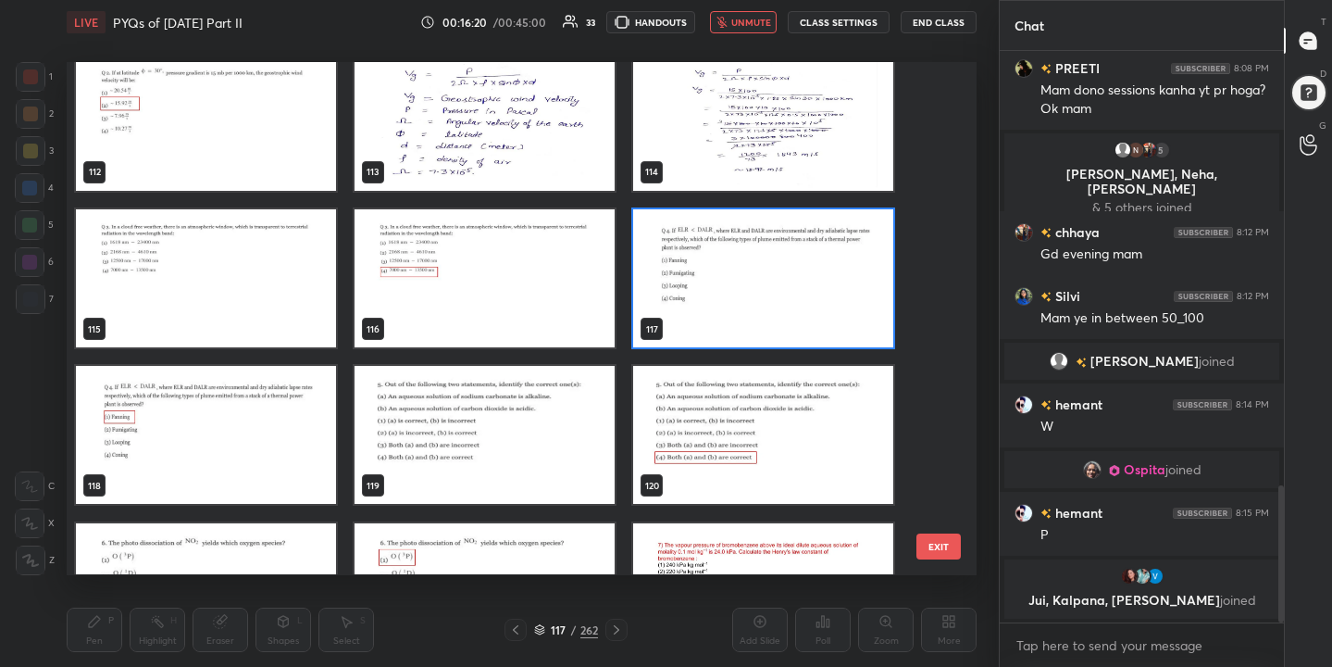
click at [782, 274] on img "grid" at bounding box center [763, 278] width 260 height 138
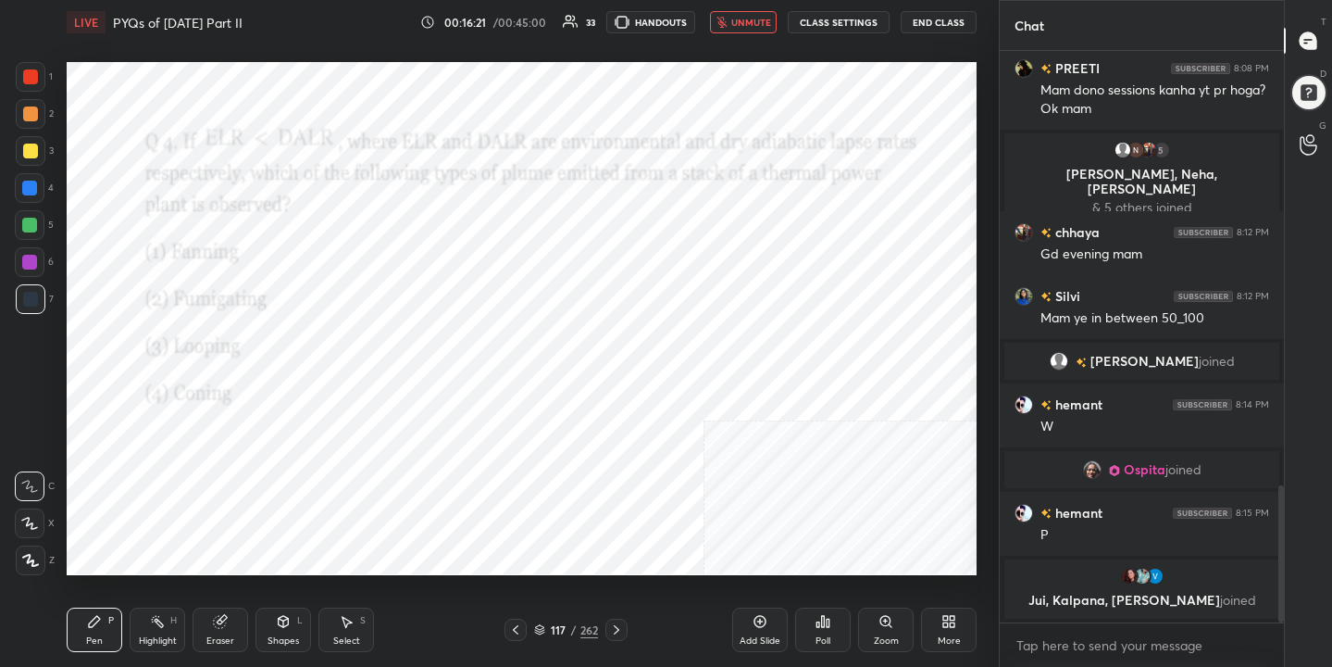
click at [782, 274] on img "grid" at bounding box center [763, 278] width 260 height 138
click at [818, 638] on div "Poll" at bounding box center [823, 640] width 15 height 9
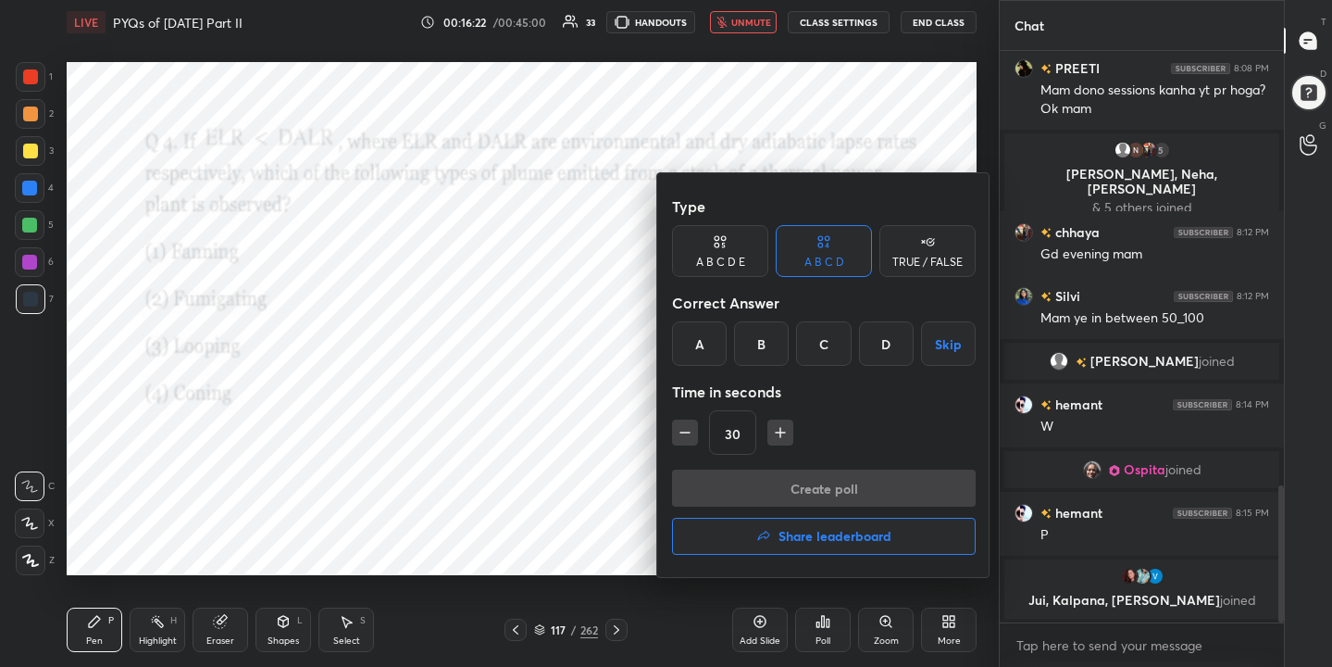
click at [711, 357] on div "A" at bounding box center [699, 343] width 55 height 44
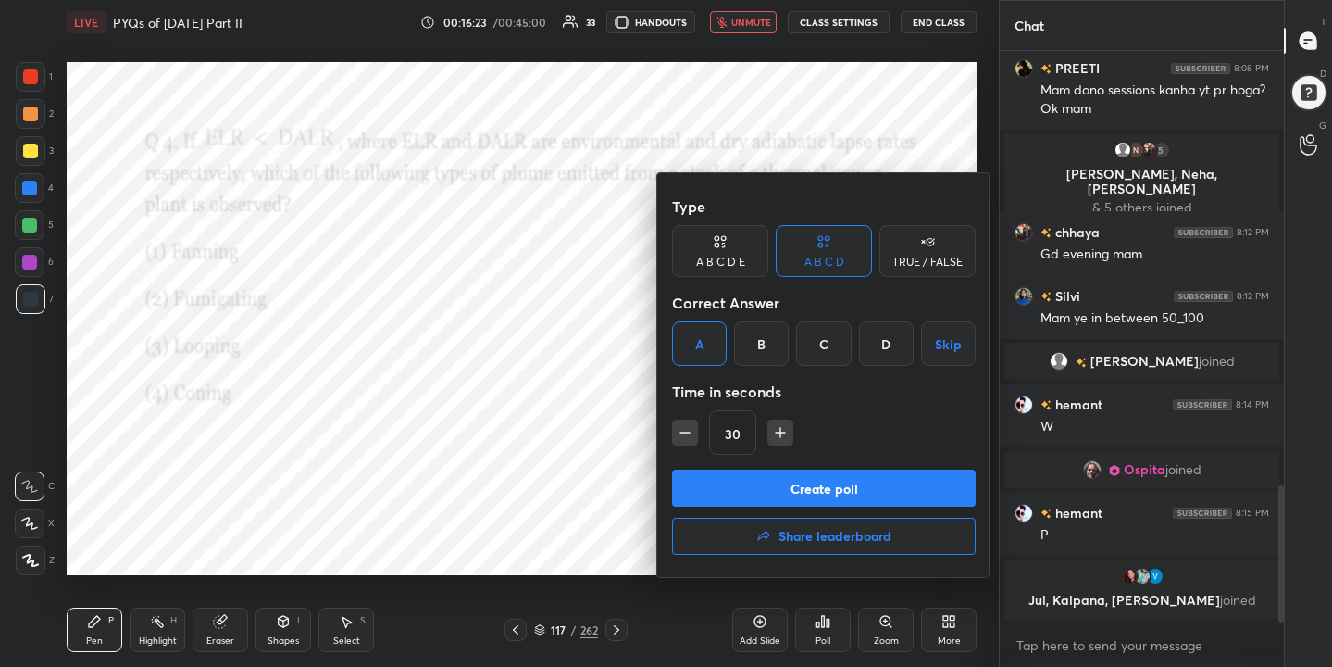
click at [808, 480] on button "Create poll" at bounding box center [824, 487] width 304 height 37
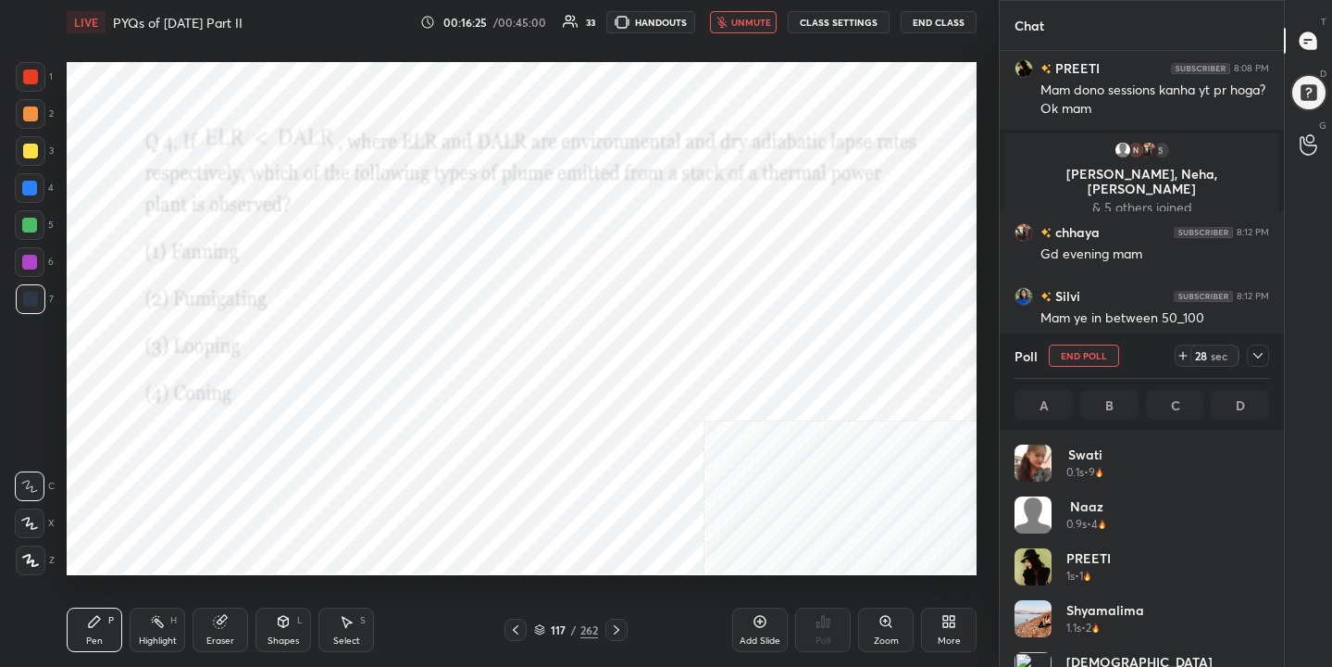
scroll to position [217, 249]
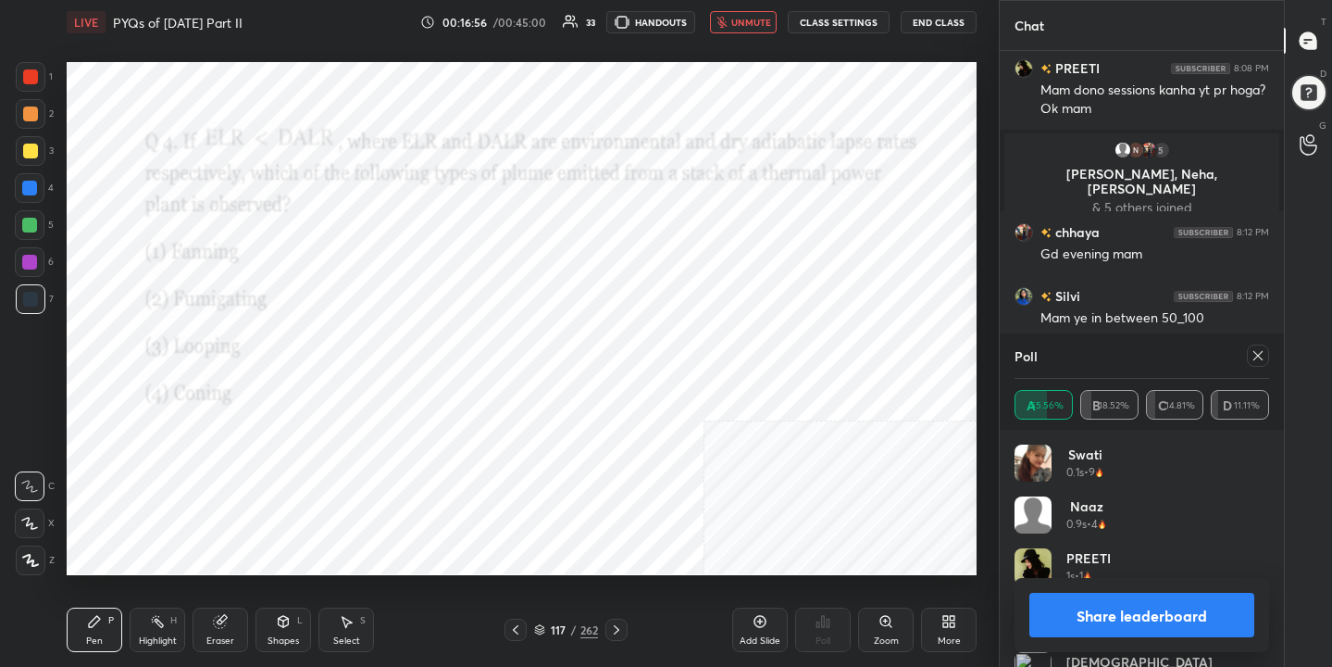
click at [1265, 355] on icon at bounding box center [1258, 355] width 15 height 15
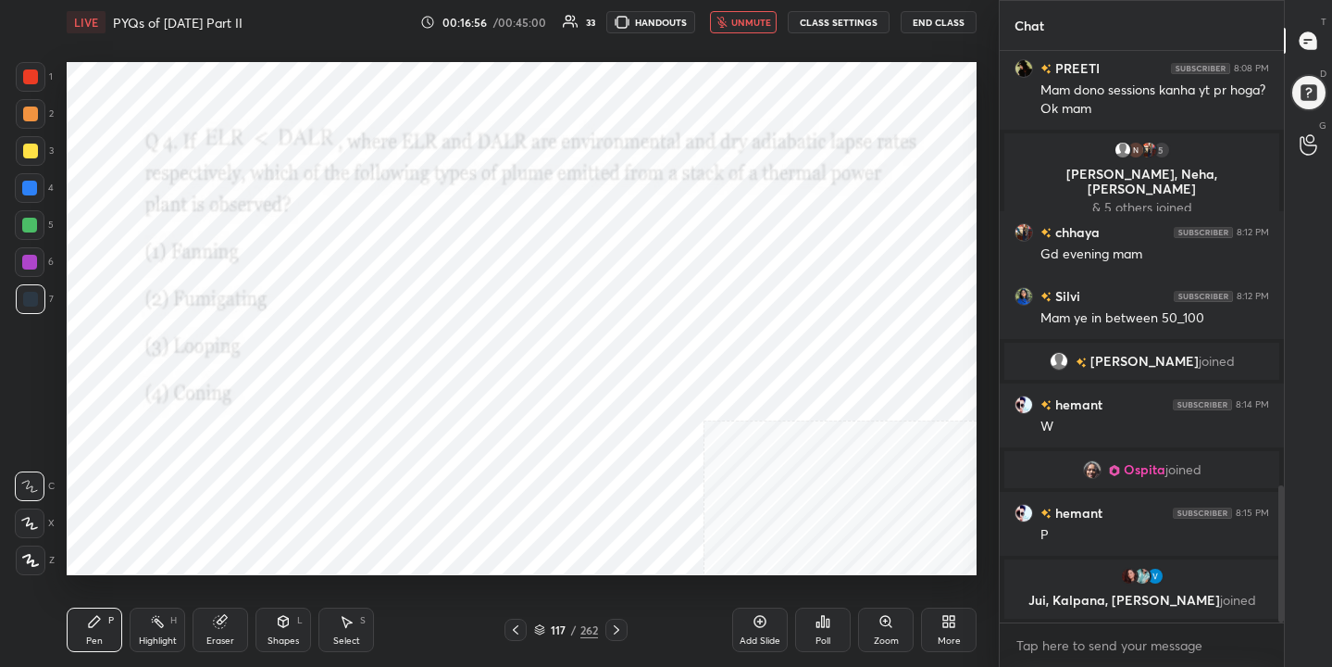
scroll to position [412, 279]
click at [764, 31] on button "unmute" at bounding box center [743, 22] width 67 height 22
click at [541, 624] on icon at bounding box center [539, 629] width 11 height 11
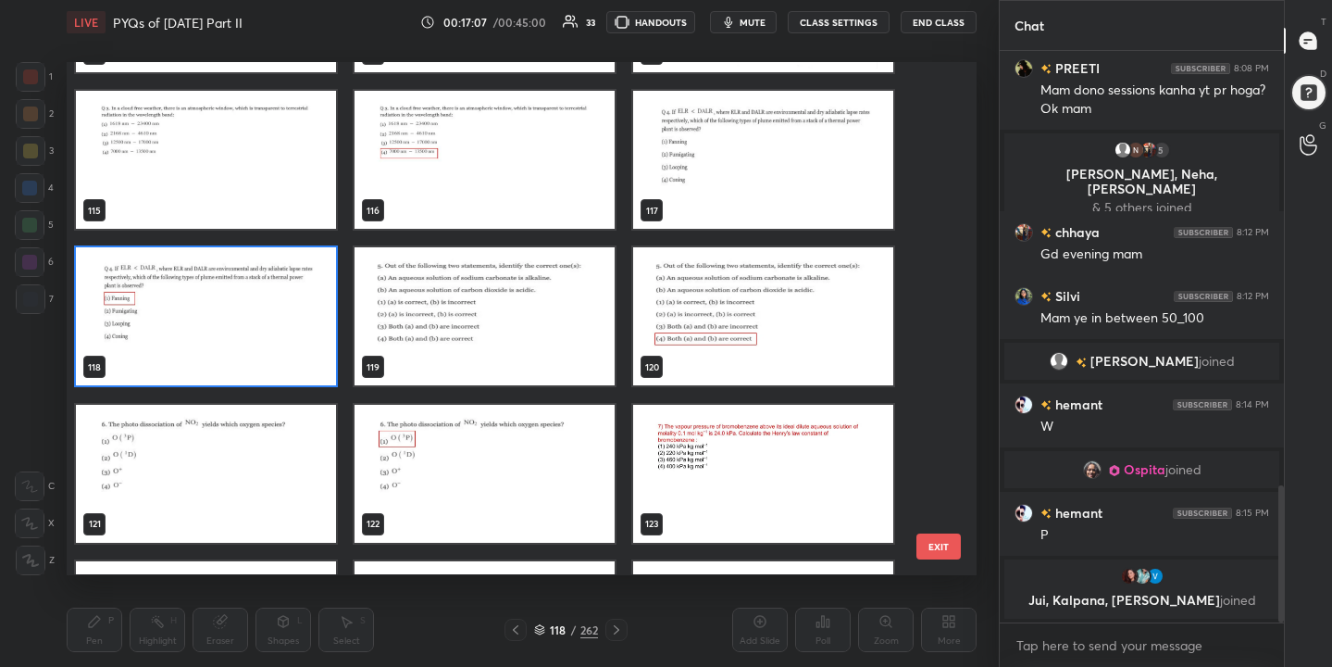
scroll to position [5940, 0]
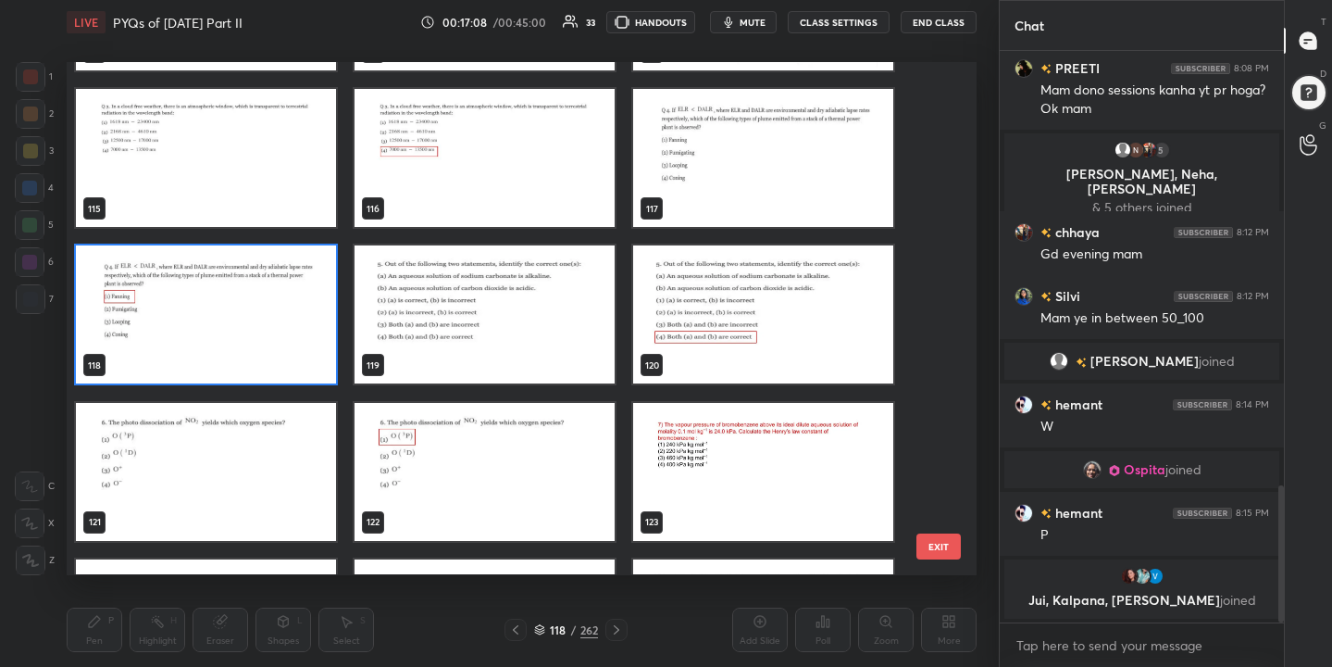
click at [514, 293] on img "grid" at bounding box center [485, 315] width 260 height 138
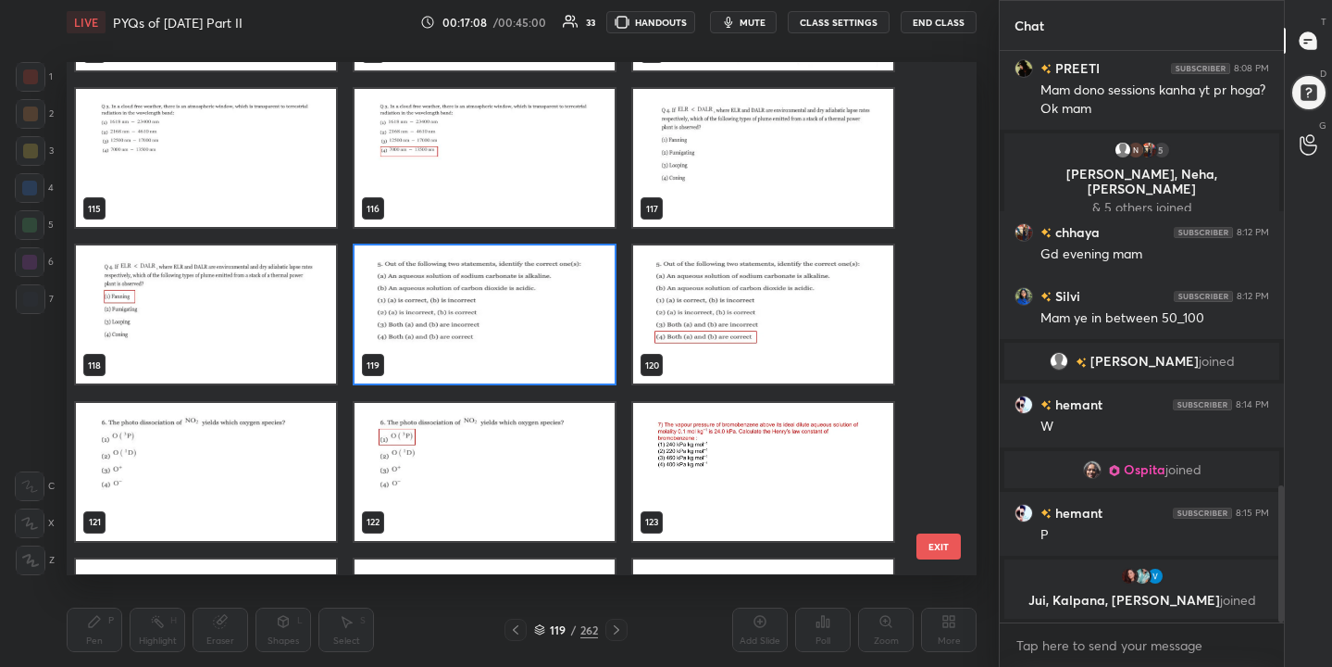
click at [514, 293] on img "grid" at bounding box center [485, 315] width 260 height 138
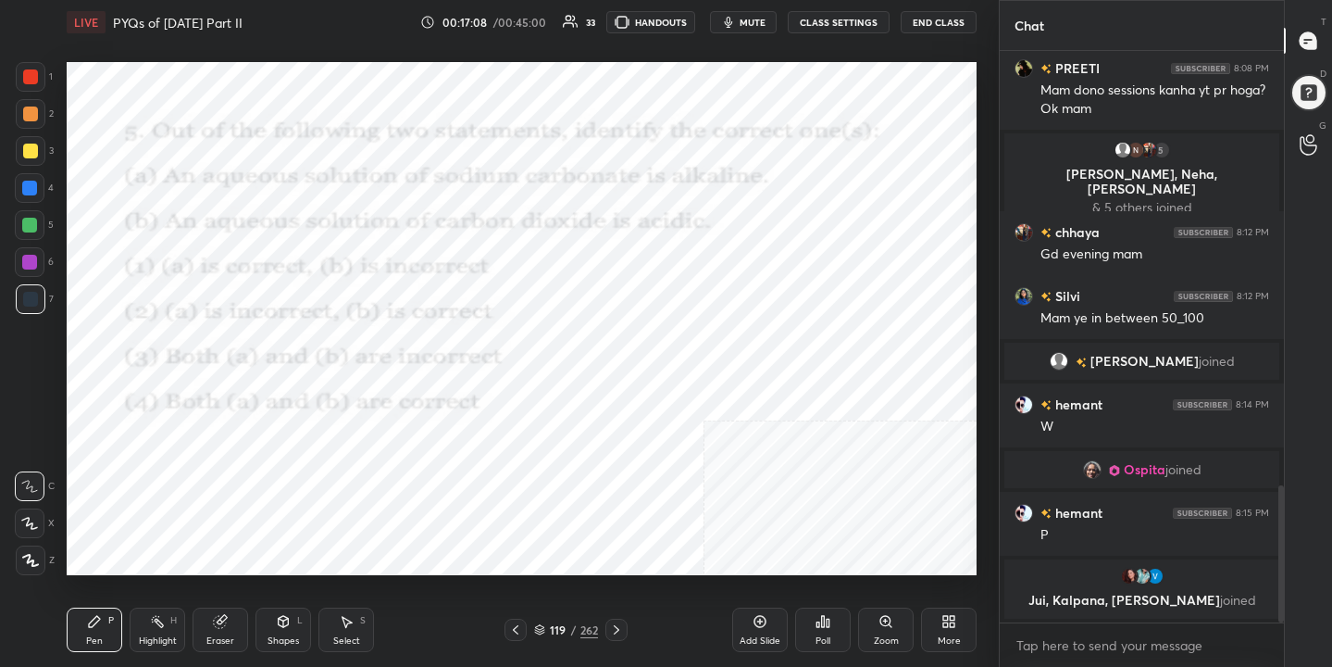
click at [514, 293] on img "grid" at bounding box center [485, 315] width 260 height 138
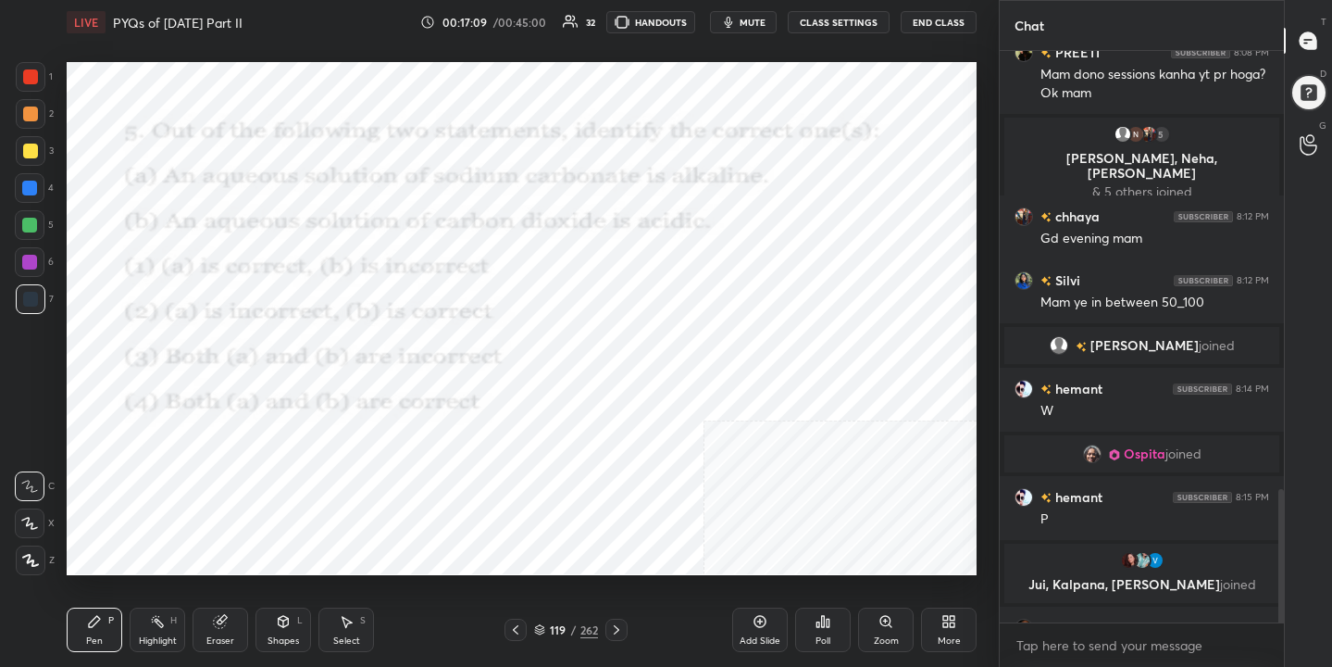
scroll to position [1877, 0]
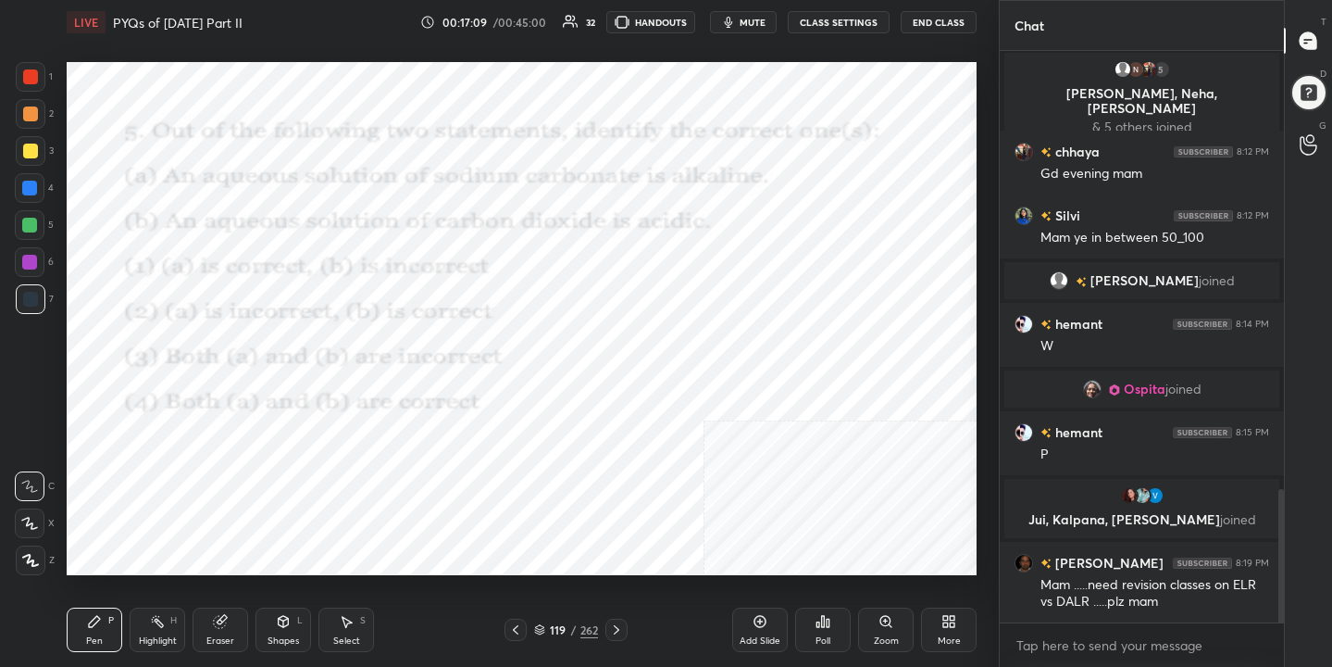
click at [736, 27] on icon "button" at bounding box center [728, 22] width 15 height 15
click at [738, 27] on span "unmute" at bounding box center [751, 22] width 40 height 13
click at [736, 27] on icon "button" at bounding box center [728, 22] width 15 height 15
click at [544, 624] on icon at bounding box center [539, 629] width 11 height 11
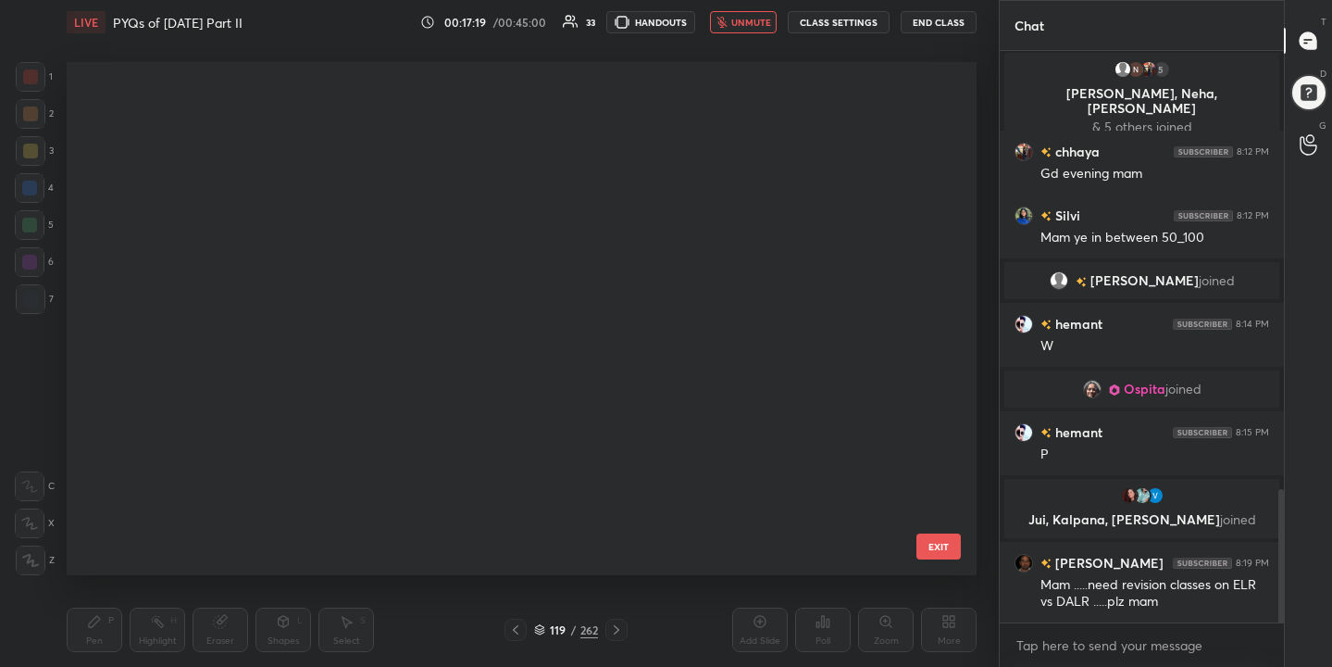
scroll to position [506, 902]
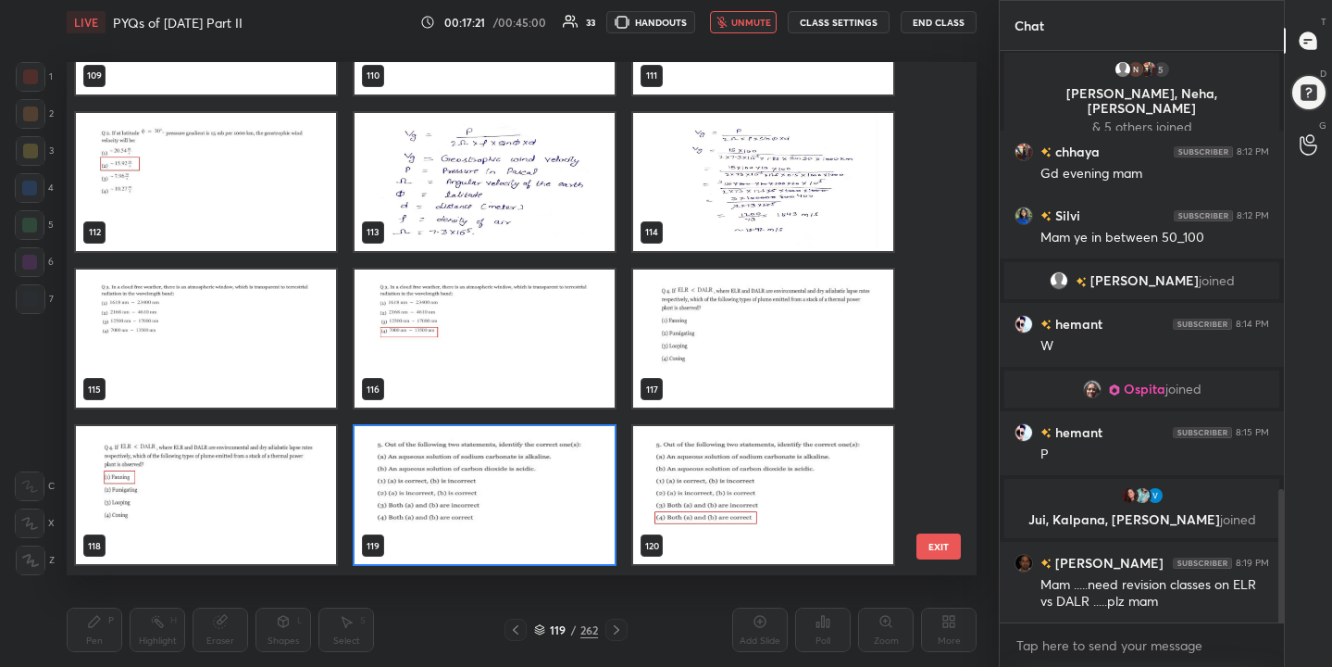
click at [452, 490] on img "grid" at bounding box center [485, 496] width 260 height 138
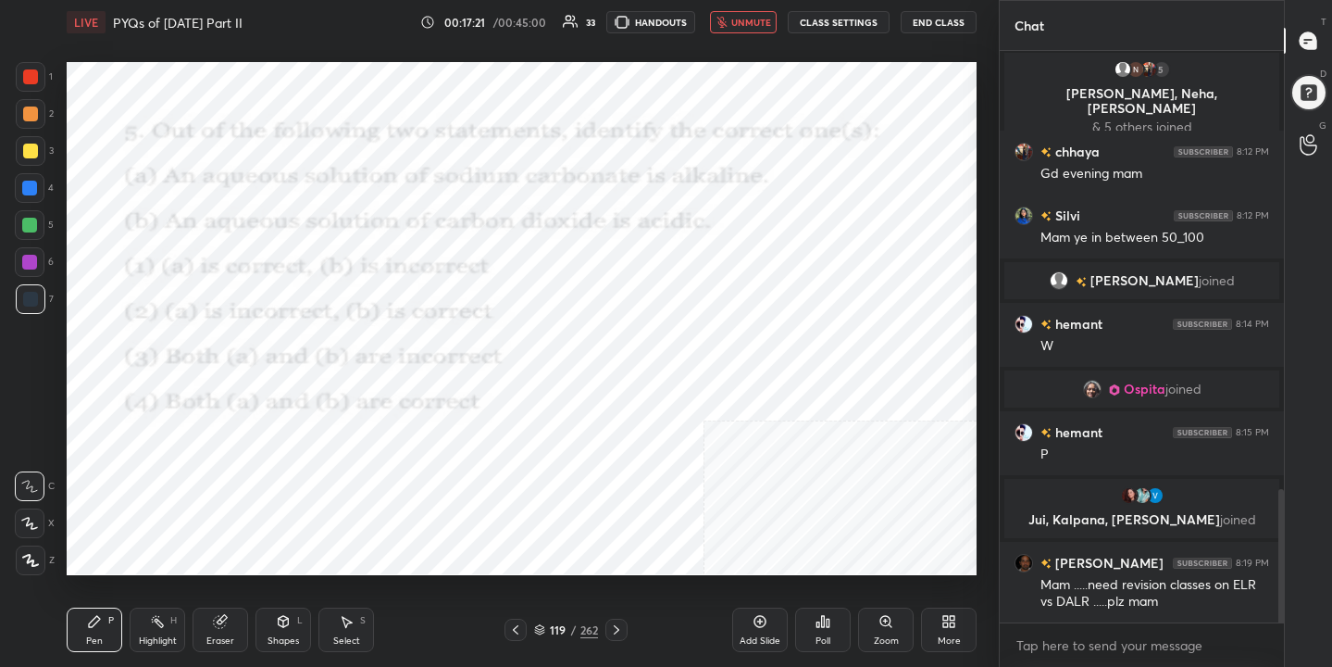
click at [452, 490] on img "grid" at bounding box center [485, 496] width 260 height 138
click at [811, 629] on div "Poll" at bounding box center [823, 629] width 56 height 44
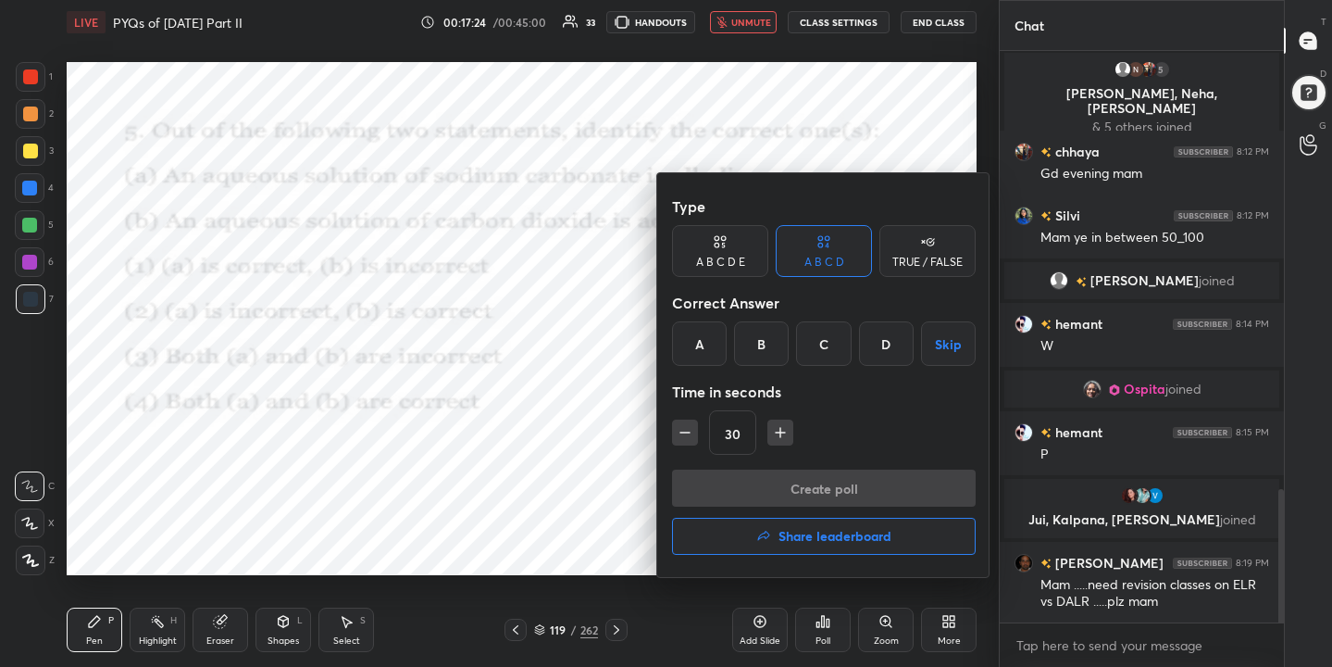
click at [884, 344] on div "D" at bounding box center [886, 343] width 55 height 44
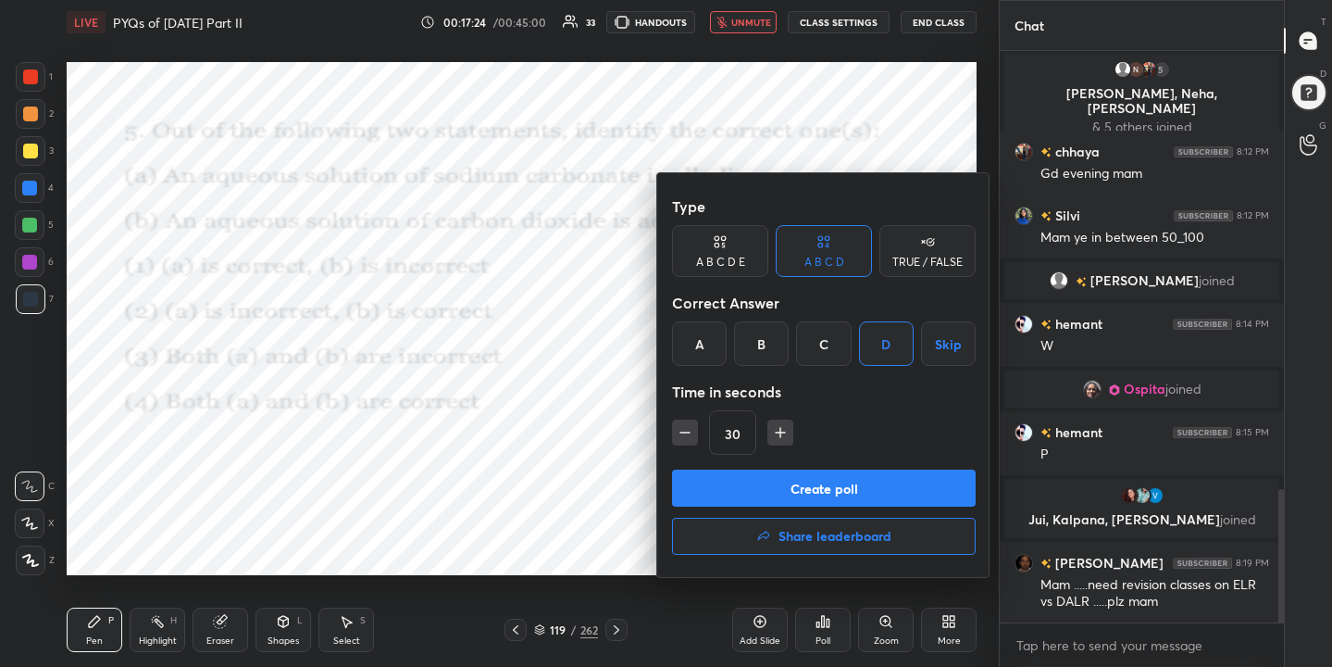
click at [898, 486] on button "Create poll" at bounding box center [824, 487] width 304 height 37
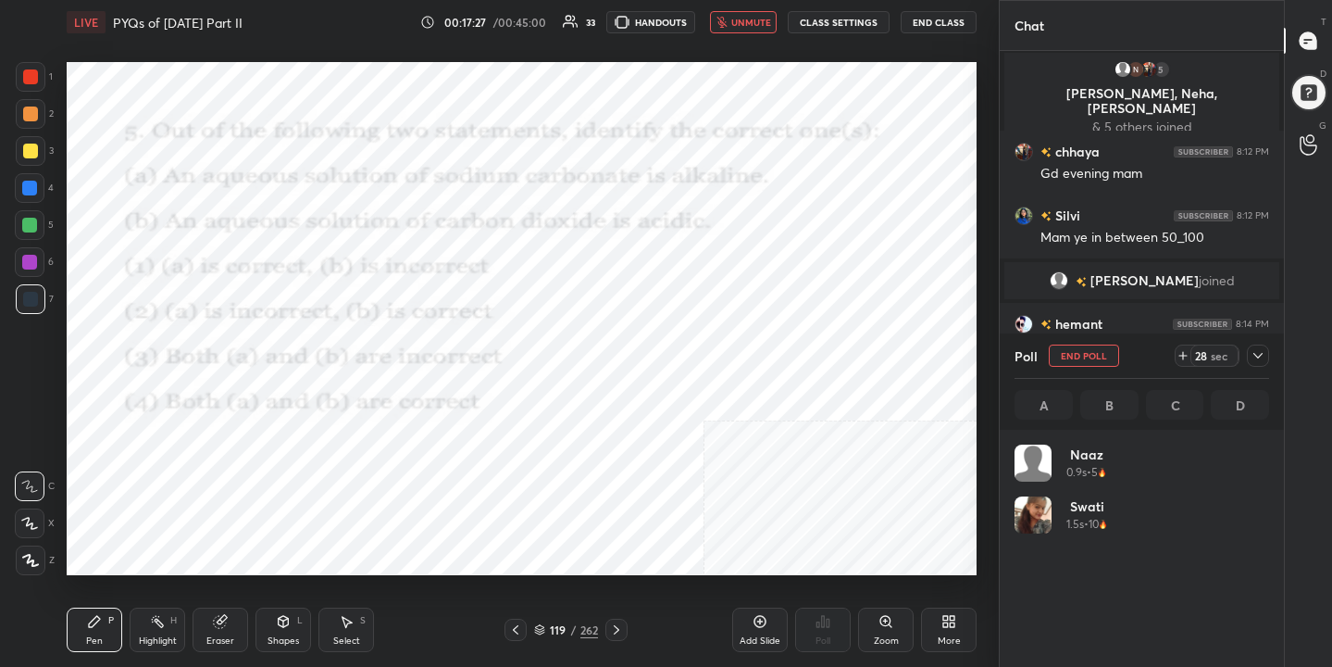
scroll to position [217, 249]
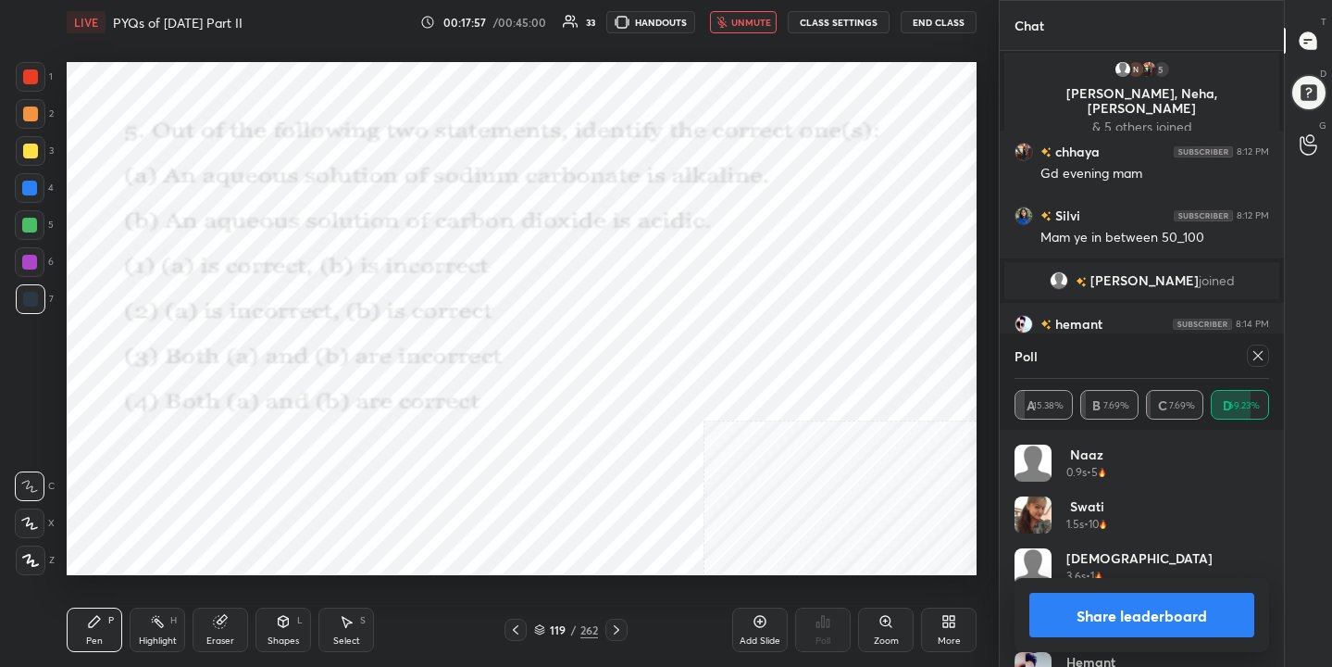
click at [1263, 353] on icon at bounding box center [1258, 355] width 15 height 15
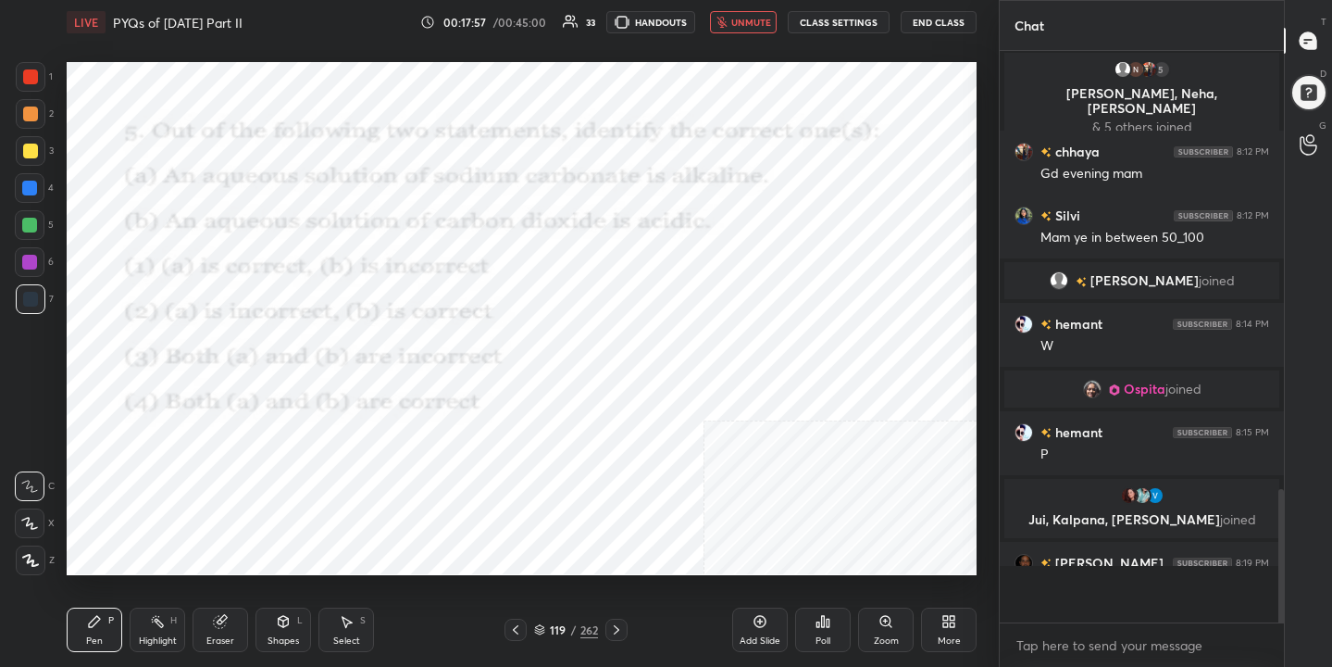
scroll to position [6, 6]
click at [759, 16] on span "unmute" at bounding box center [751, 22] width 40 height 13
click at [537, 632] on icon at bounding box center [539, 632] width 9 height 3
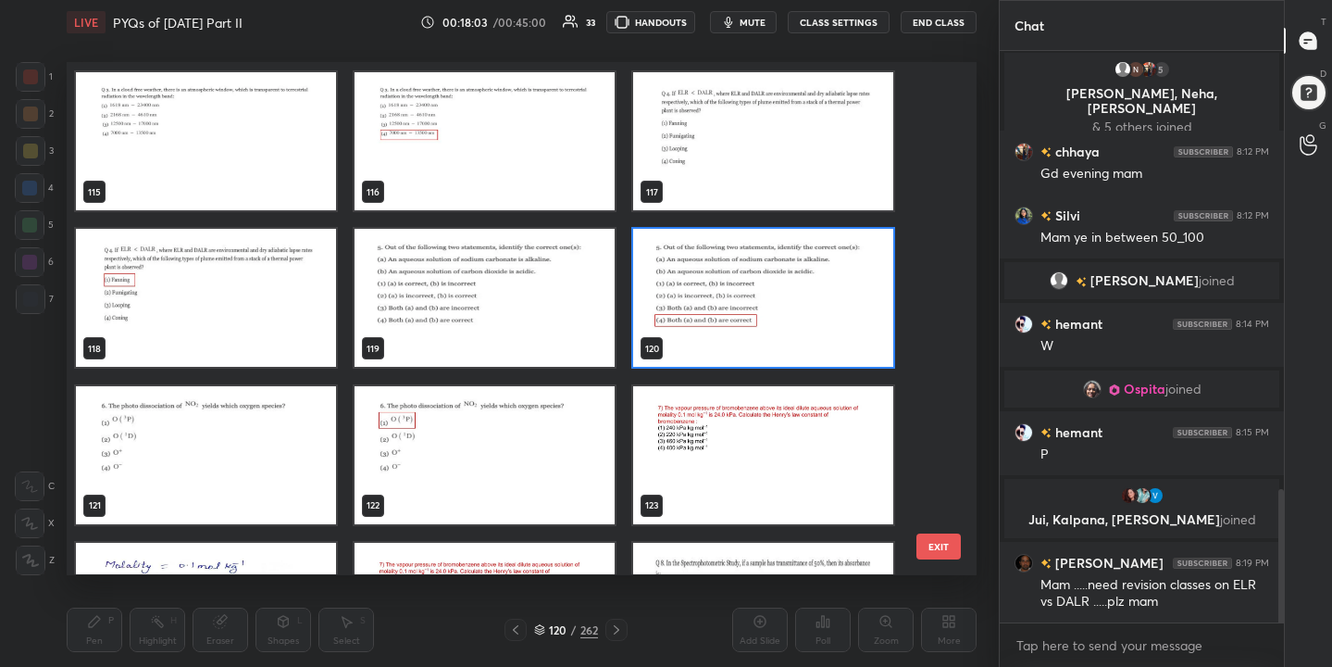
scroll to position [5955, 0]
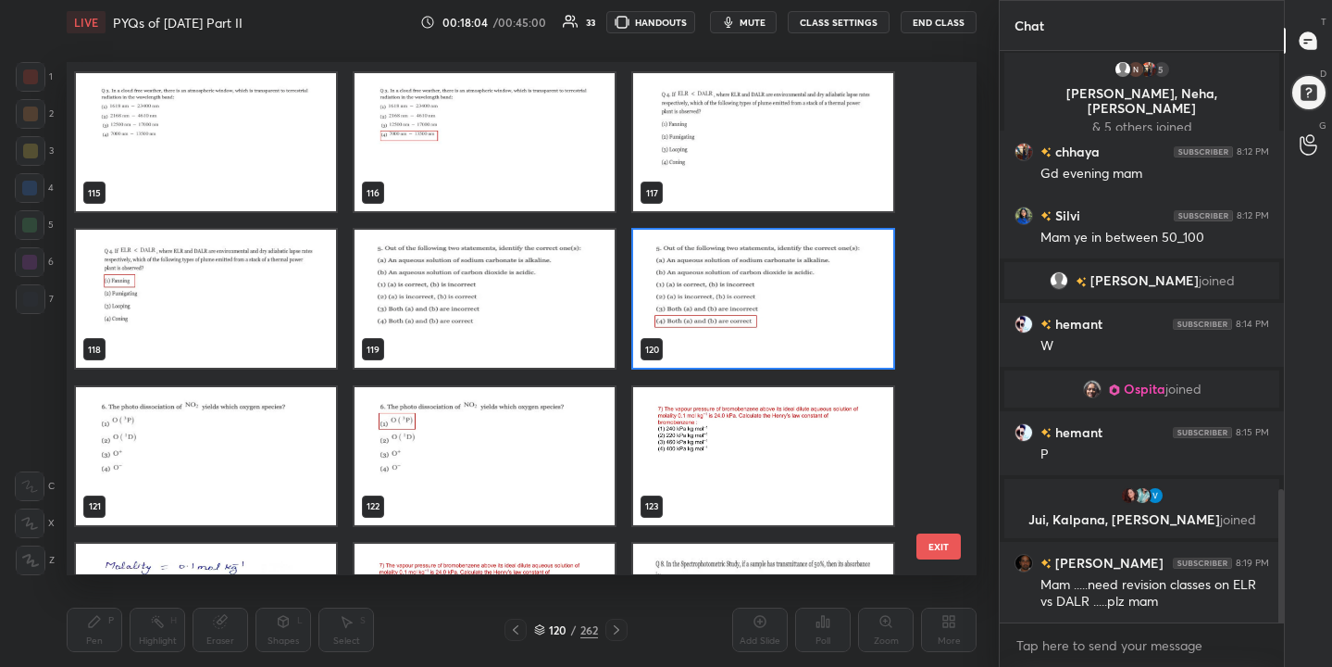
click at [283, 443] on img "grid" at bounding box center [206, 456] width 260 height 138
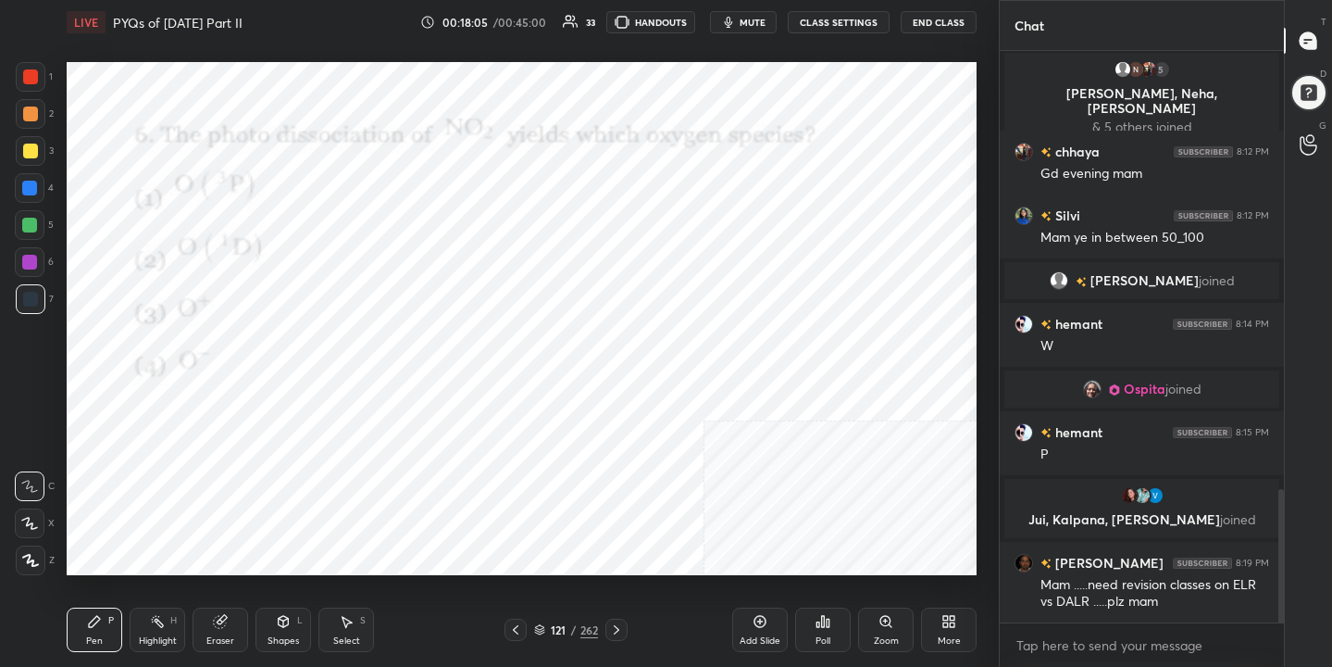
click at [766, 20] on span "mute" at bounding box center [753, 22] width 26 height 13
click at [827, 624] on icon at bounding box center [828, 623] width 3 height 8
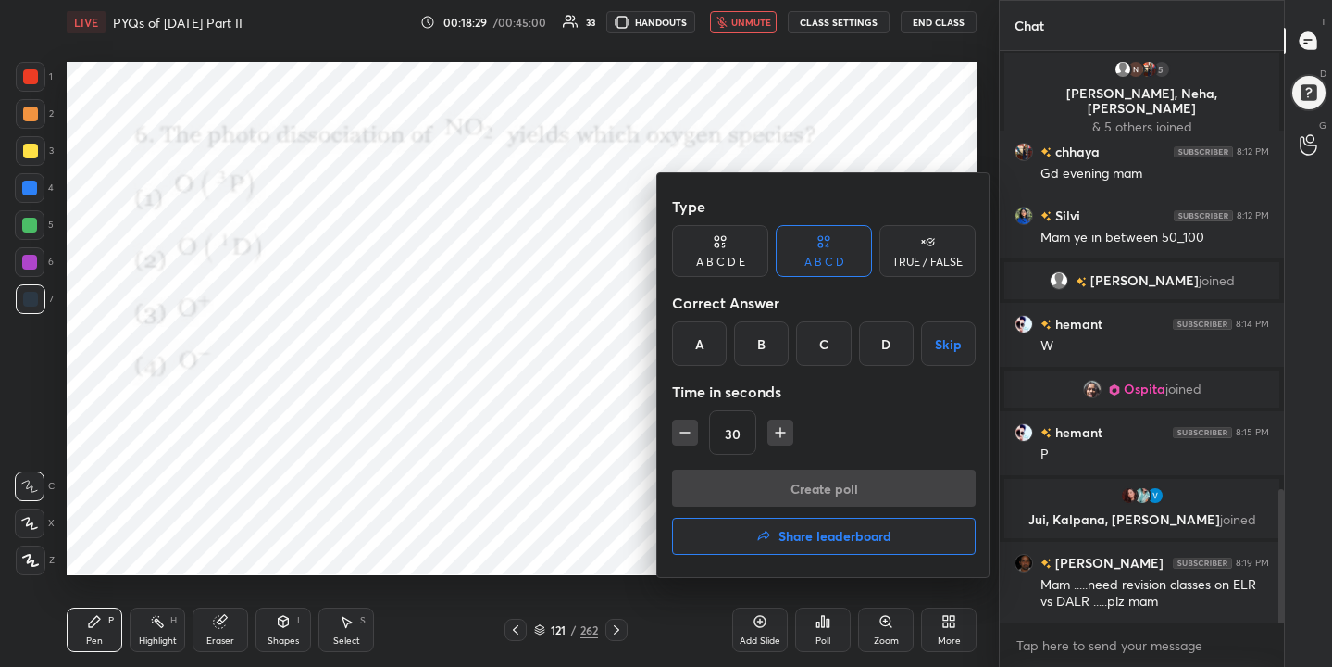
click at [698, 340] on div "A" at bounding box center [699, 343] width 55 height 44
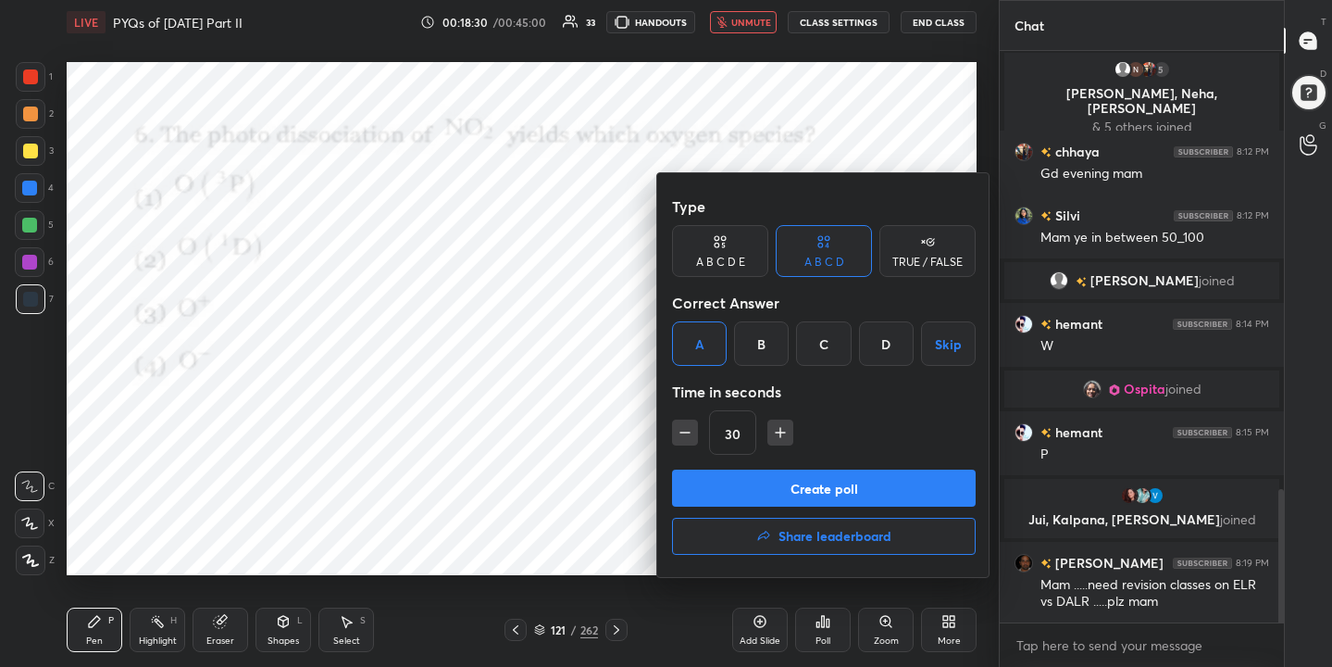
click at [790, 477] on button "Create poll" at bounding box center [824, 487] width 304 height 37
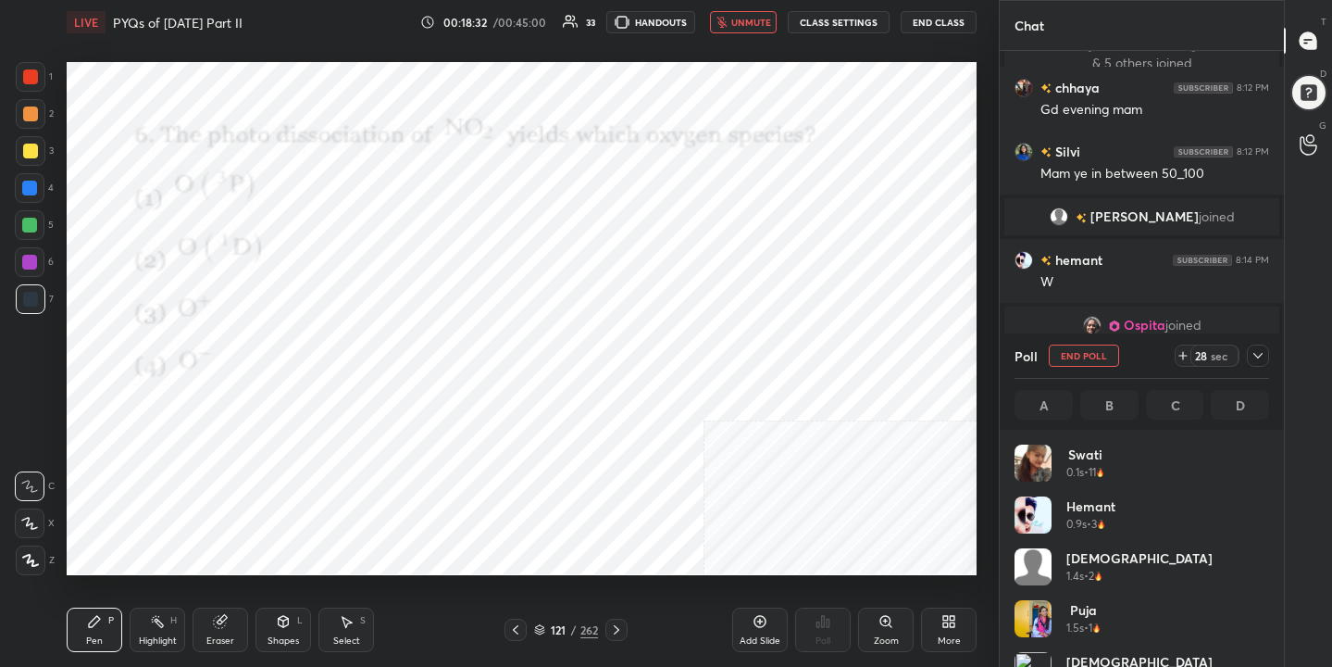
scroll to position [217, 249]
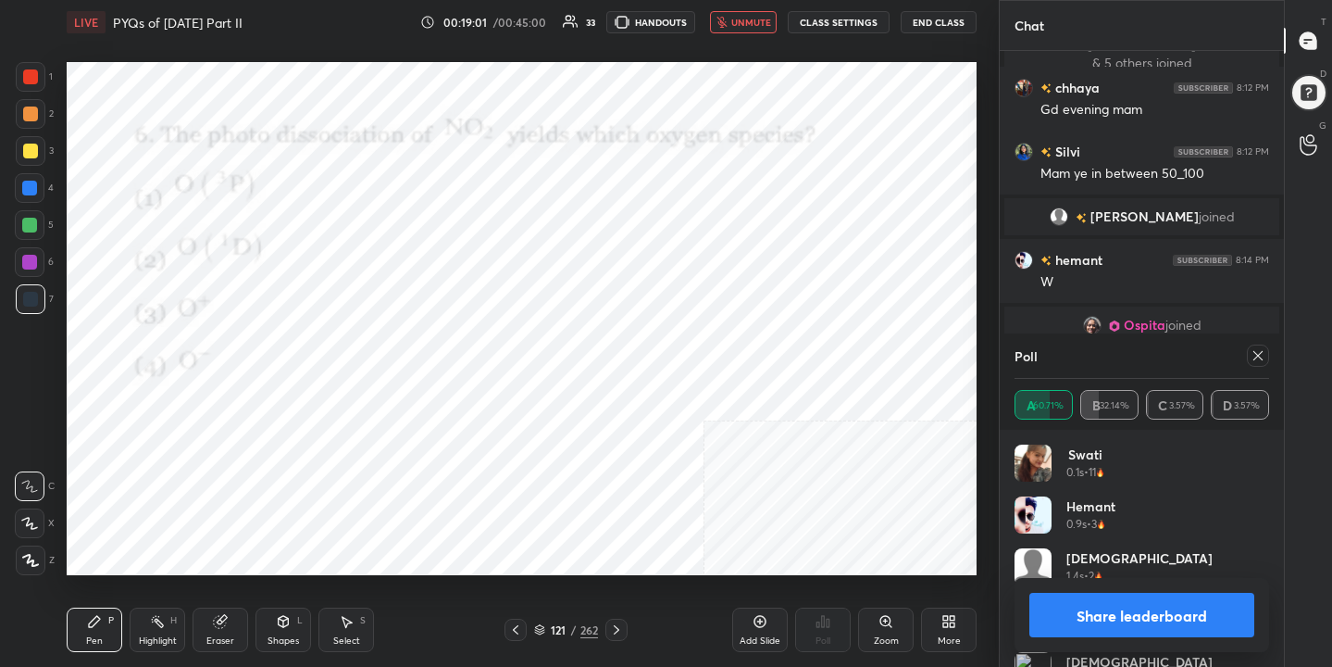
click at [1259, 356] on icon at bounding box center [1258, 355] width 15 height 15
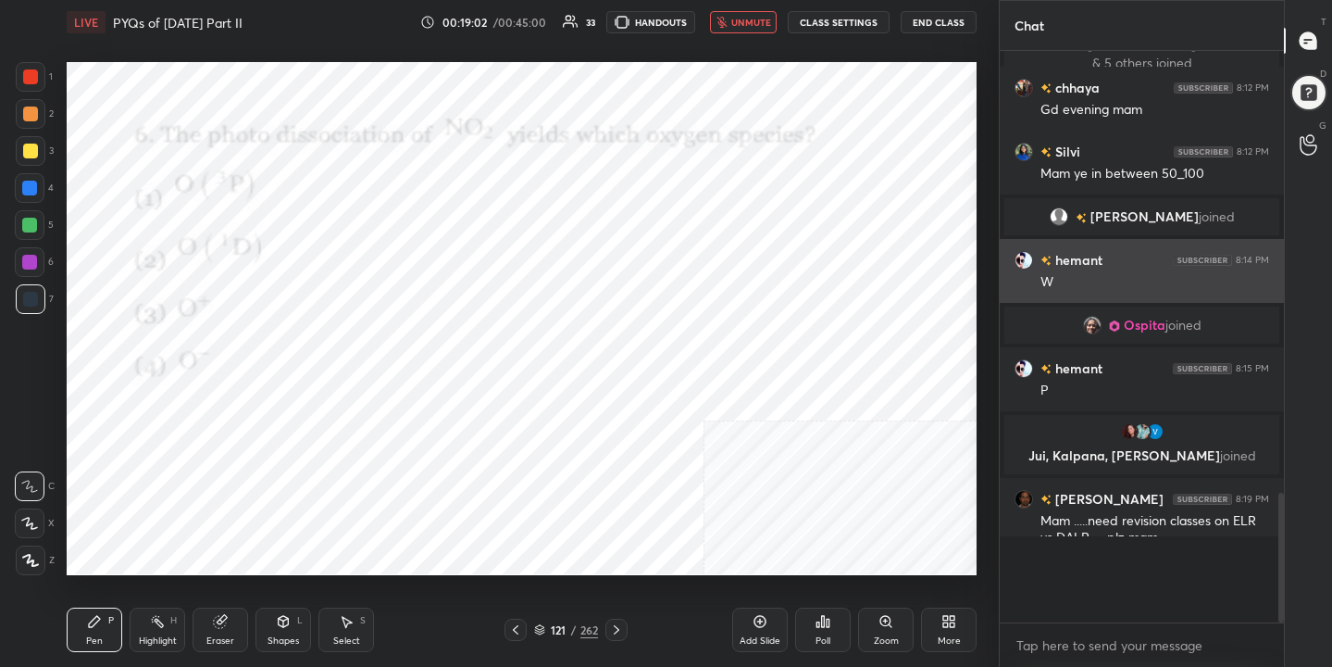
scroll to position [6, 6]
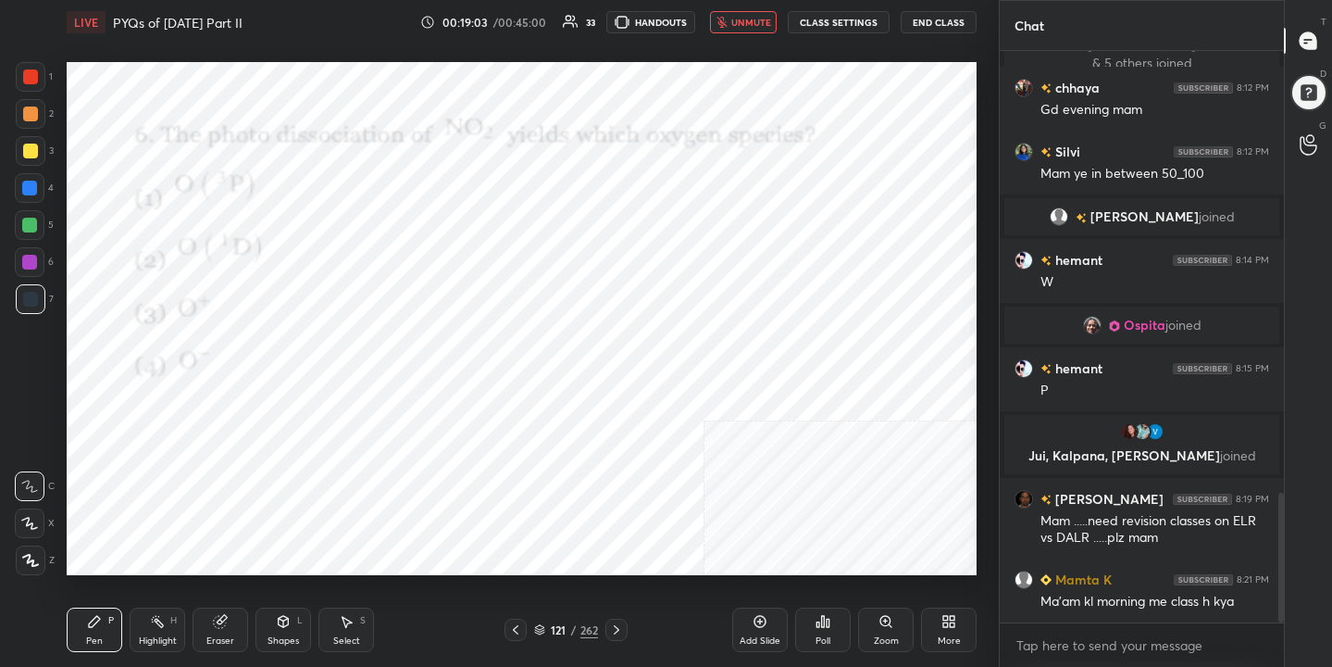
click at [765, 24] on span "unmute" at bounding box center [751, 22] width 40 height 13
click at [546, 629] on div "122 / 262" at bounding box center [566, 629] width 64 height 17
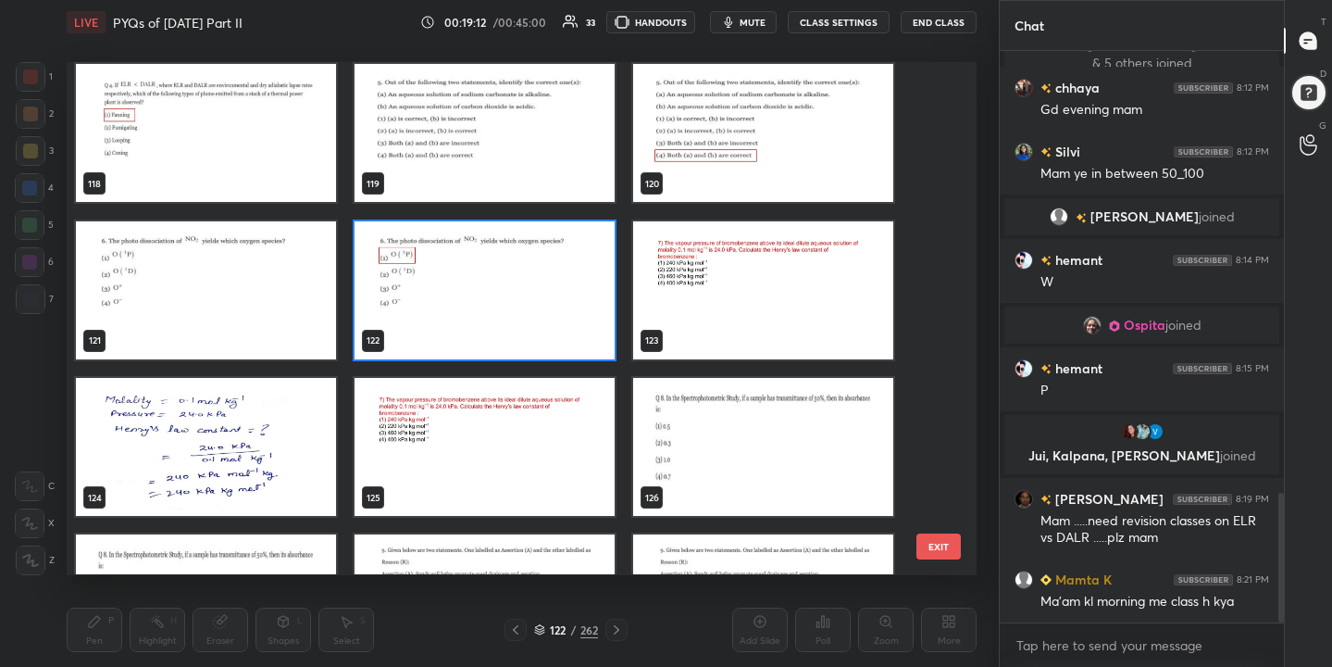
scroll to position [6120, 0]
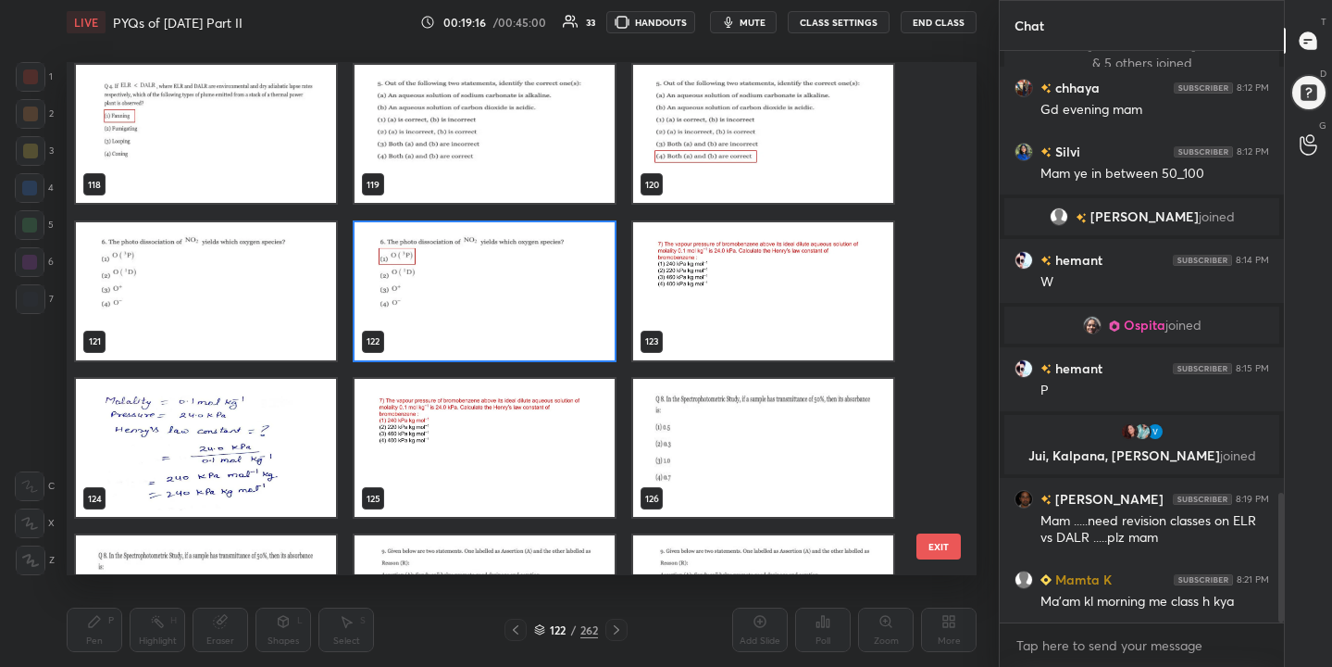
click at [742, 285] on img "grid" at bounding box center [763, 291] width 260 height 138
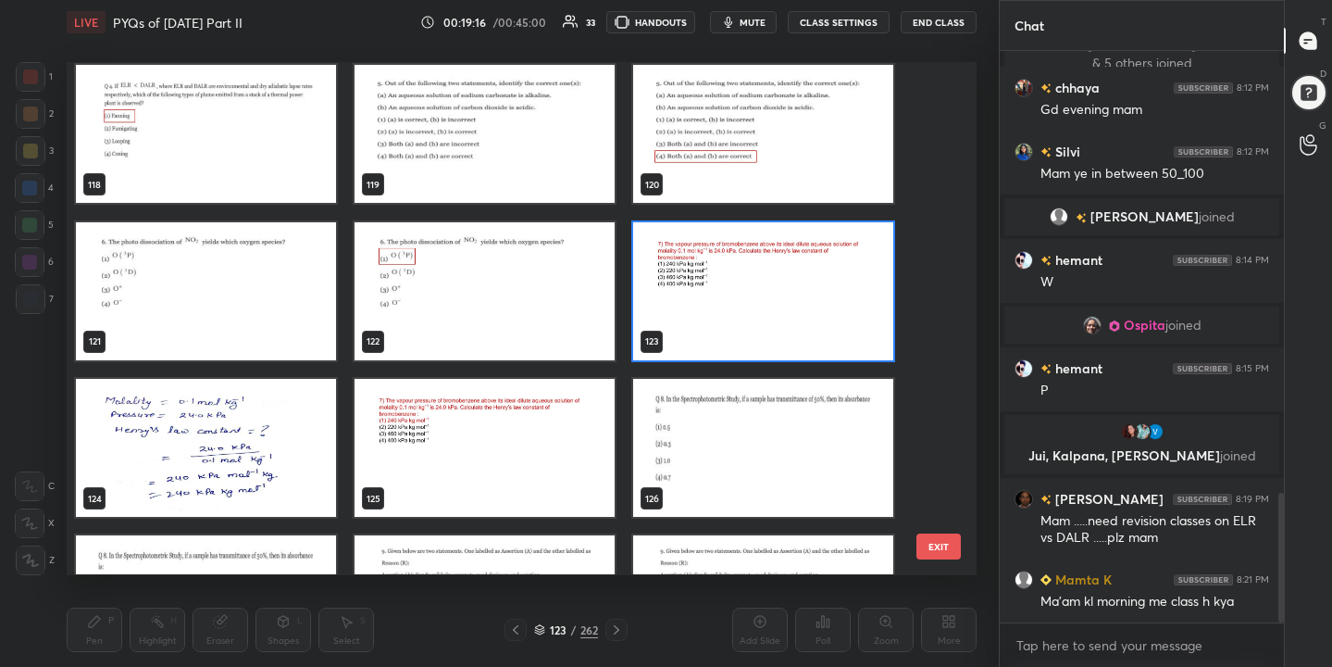
click at [742, 285] on img "grid" at bounding box center [763, 291] width 260 height 138
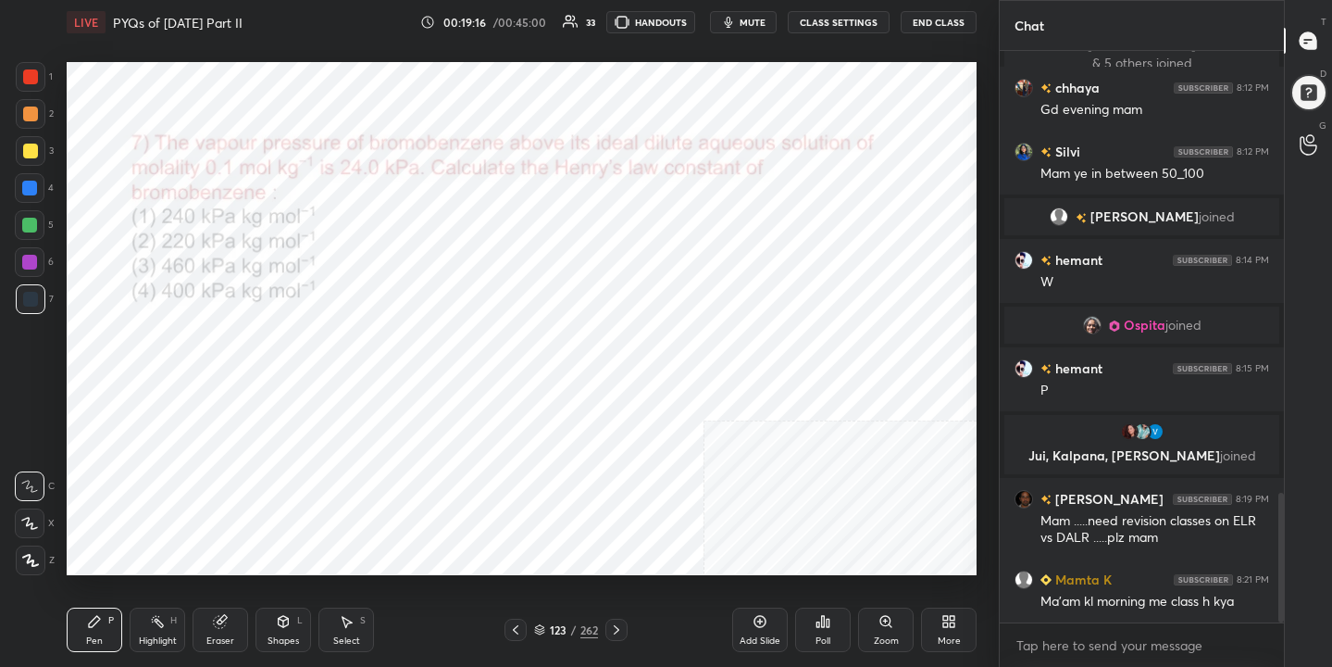
click at [742, 285] on img "grid" at bounding box center [763, 291] width 260 height 138
click at [540, 622] on div "123 / 262" at bounding box center [566, 629] width 64 height 17
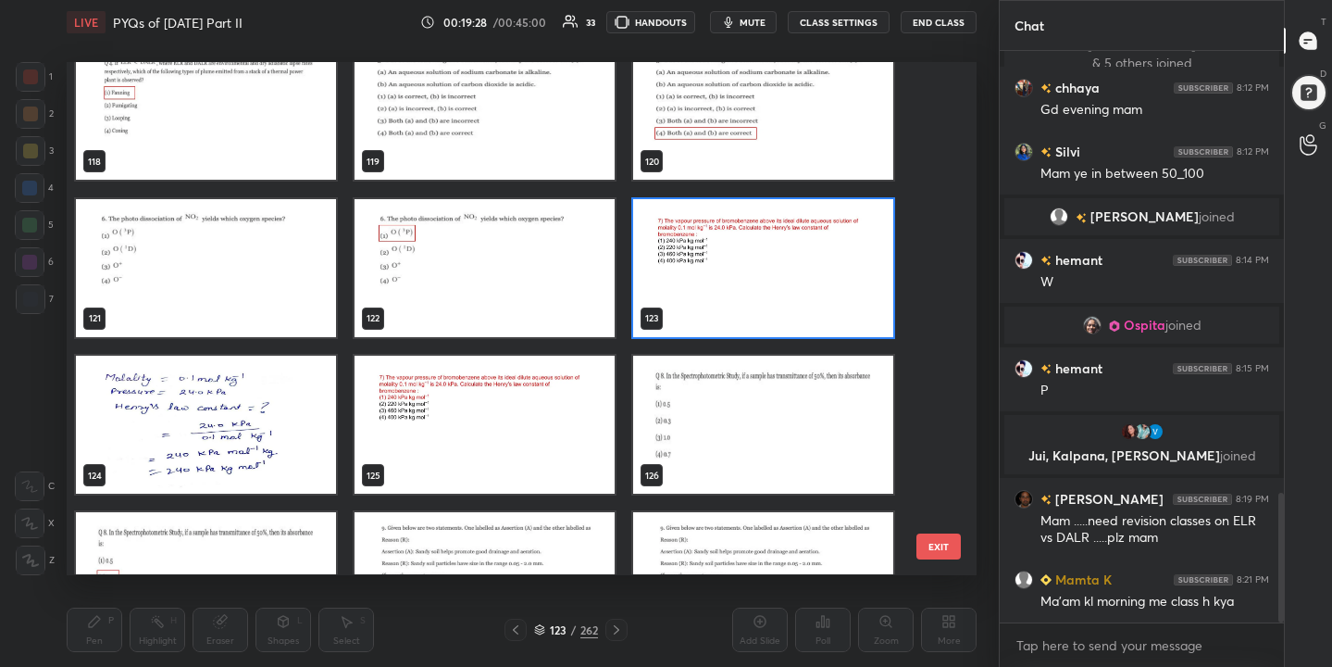
scroll to position [6142, 0]
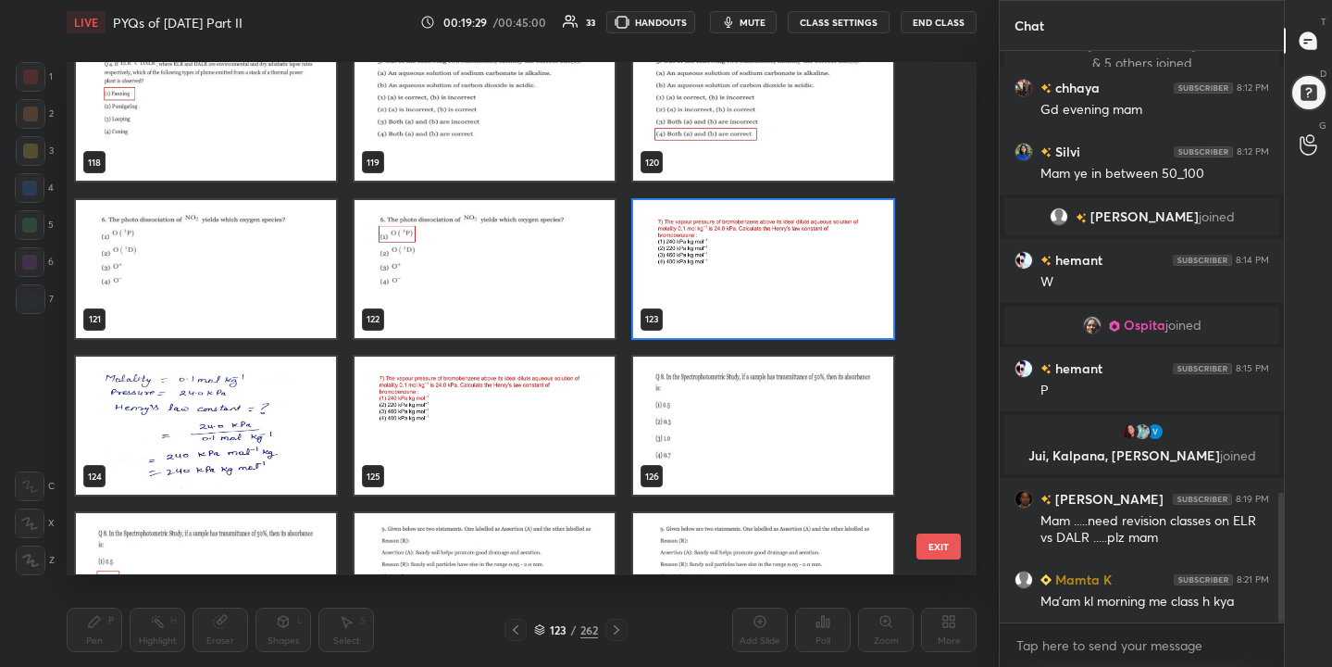
click at [701, 293] on img "grid" at bounding box center [763, 269] width 260 height 138
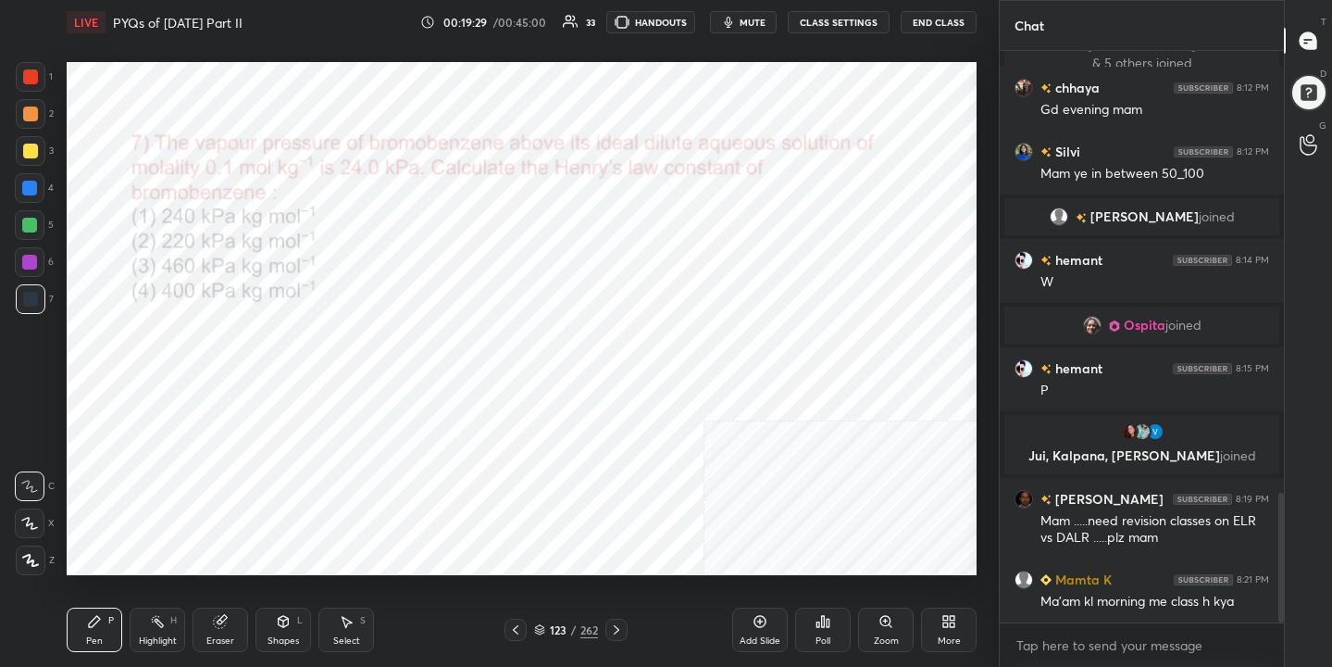
click at [701, 293] on img "grid" at bounding box center [763, 269] width 260 height 138
click at [827, 631] on div "Poll" at bounding box center [823, 629] width 56 height 44
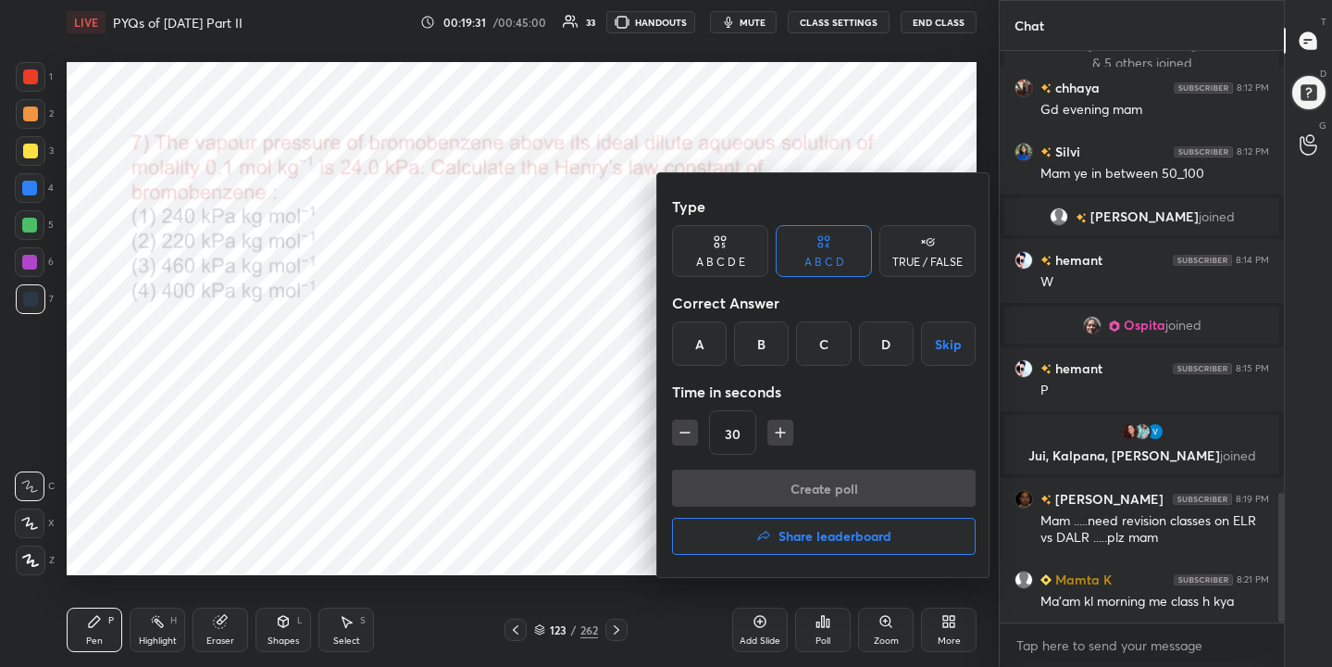
click at [706, 350] on div "A" at bounding box center [699, 343] width 55 height 44
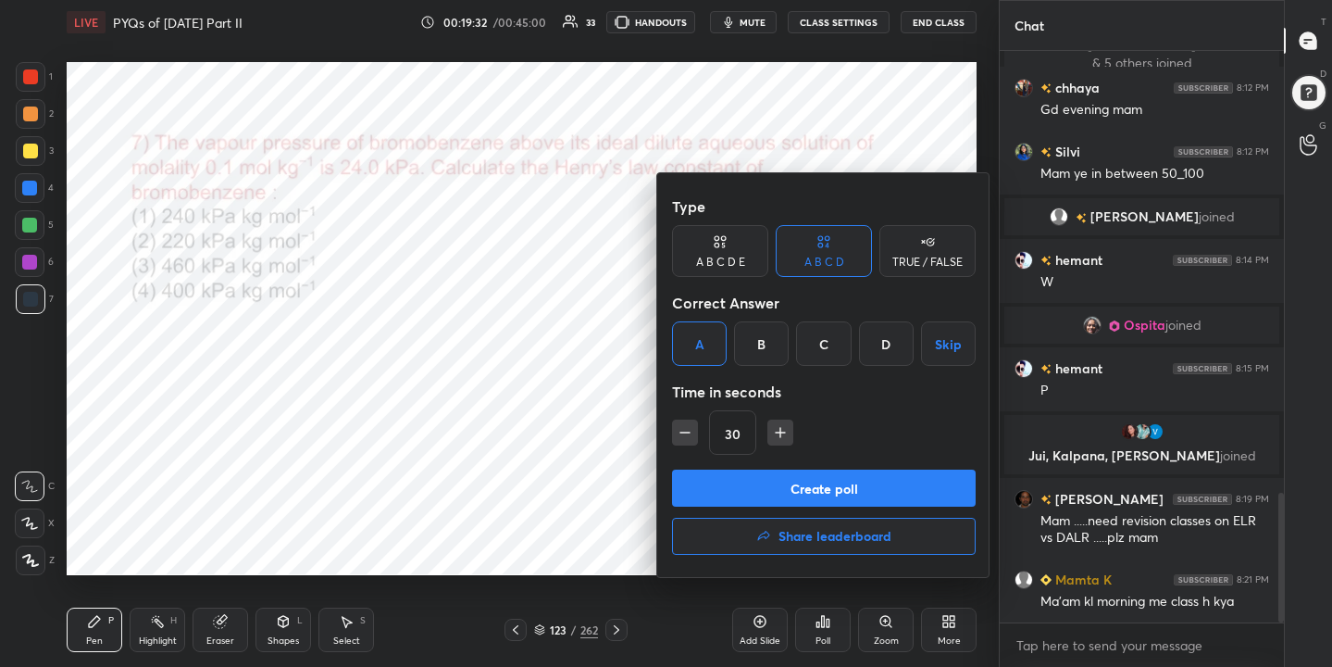
click at [804, 500] on button "Create poll" at bounding box center [824, 487] width 304 height 37
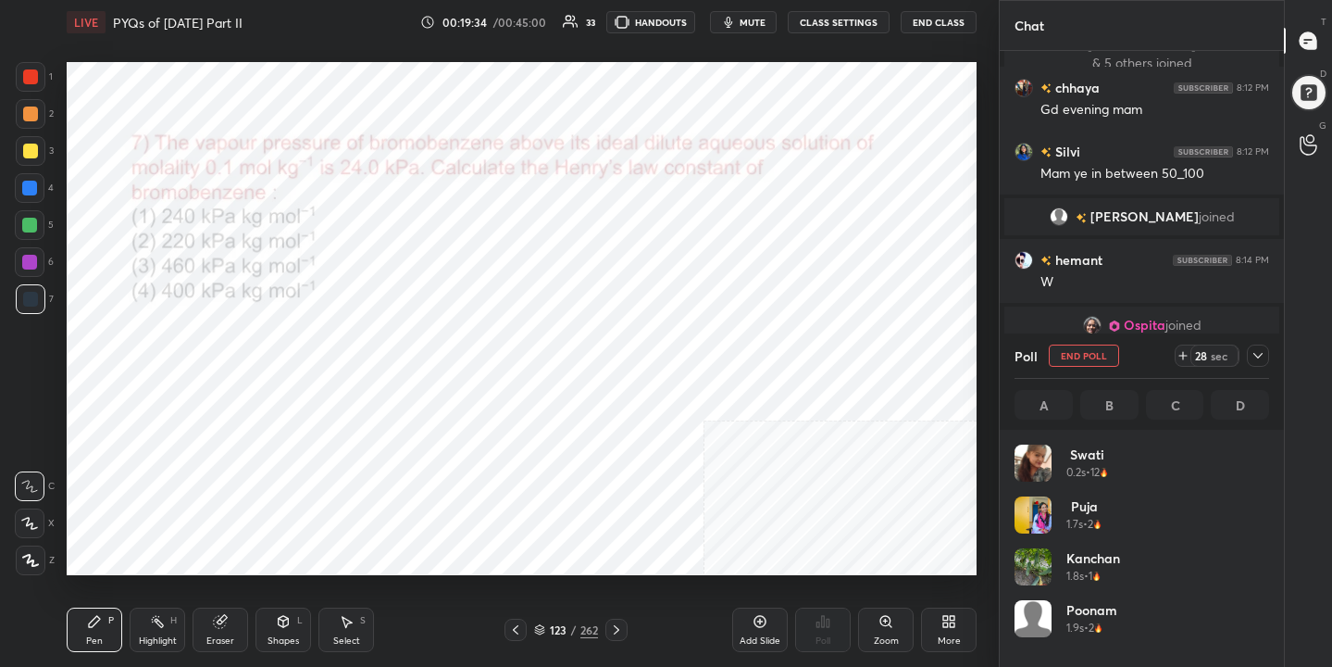
scroll to position [217, 249]
click at [750, 23] on span "mute" at bounding box center [753, 22] width 26 height 13
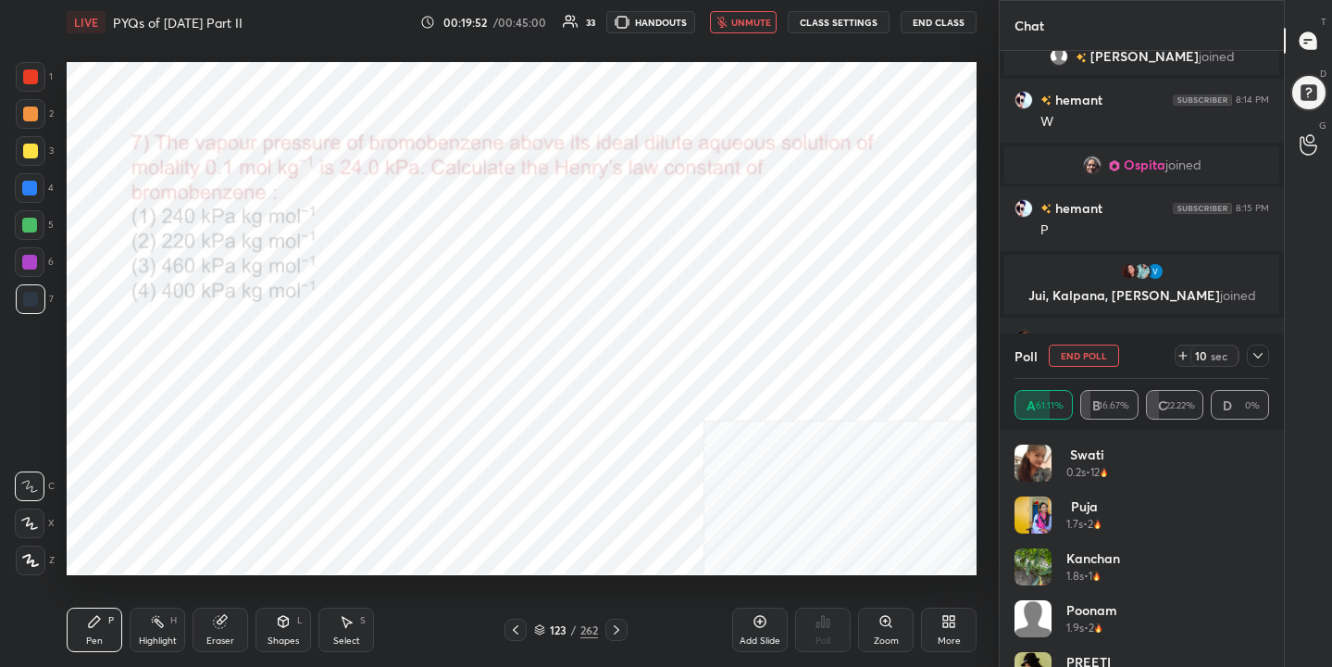
scroll to position [2165, 0]
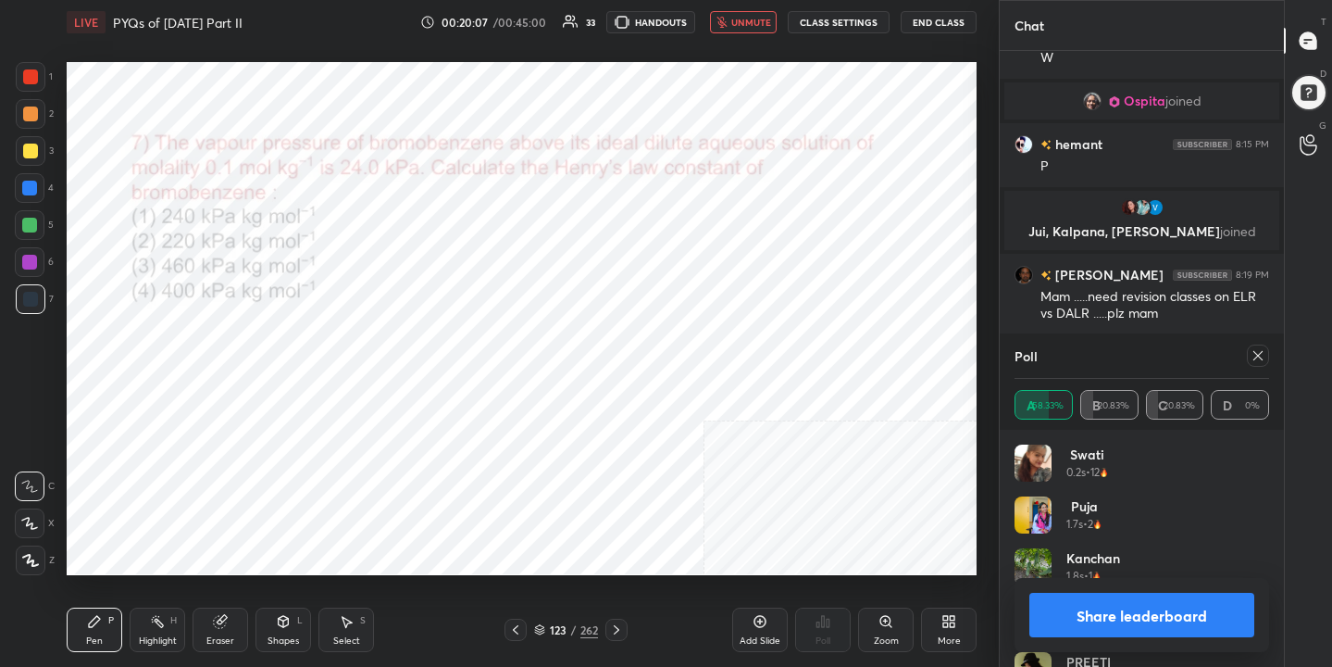
click at [1269, 352] on div "Poll A 58.33% B 20.83% C 20.83% D 0%" at bounding box center [1142, 381] width 284 height 96
click at [758, 19] on span "unmute" at bounding box center [751, 22] width 40 height 13
click at [1256, 354] on icon at bounding box center [1258, 355] width 9 height 9
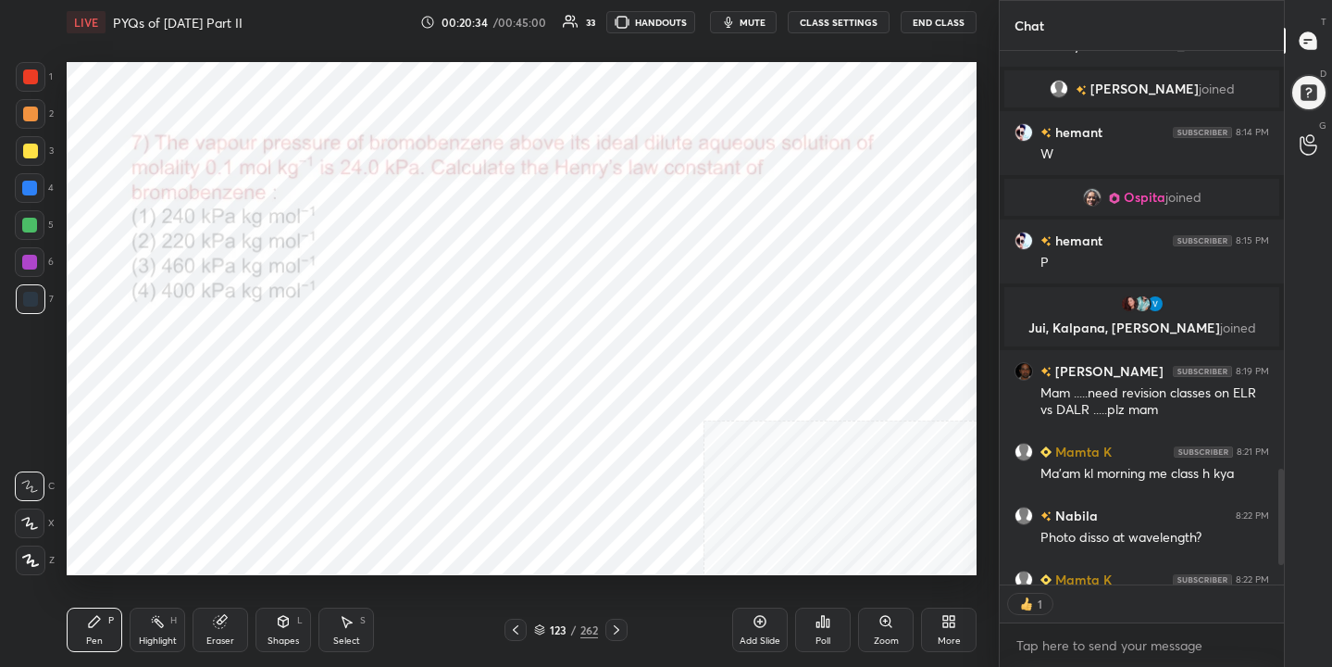
scroll to position [528, 279]
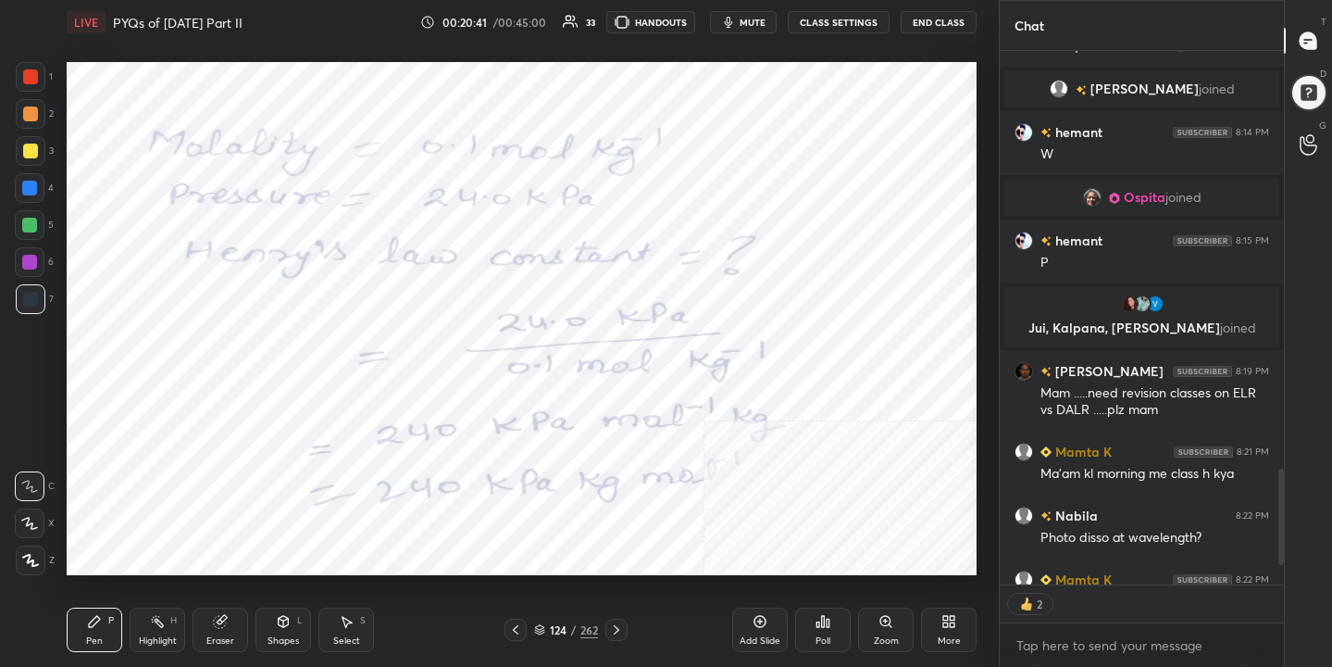
click at [545, 638] on div "124 / 262" at bounding box center [566, 630] width 123 height 22
click at [544, 627] on icon at bounding box center [539, 627] width 9 height 5
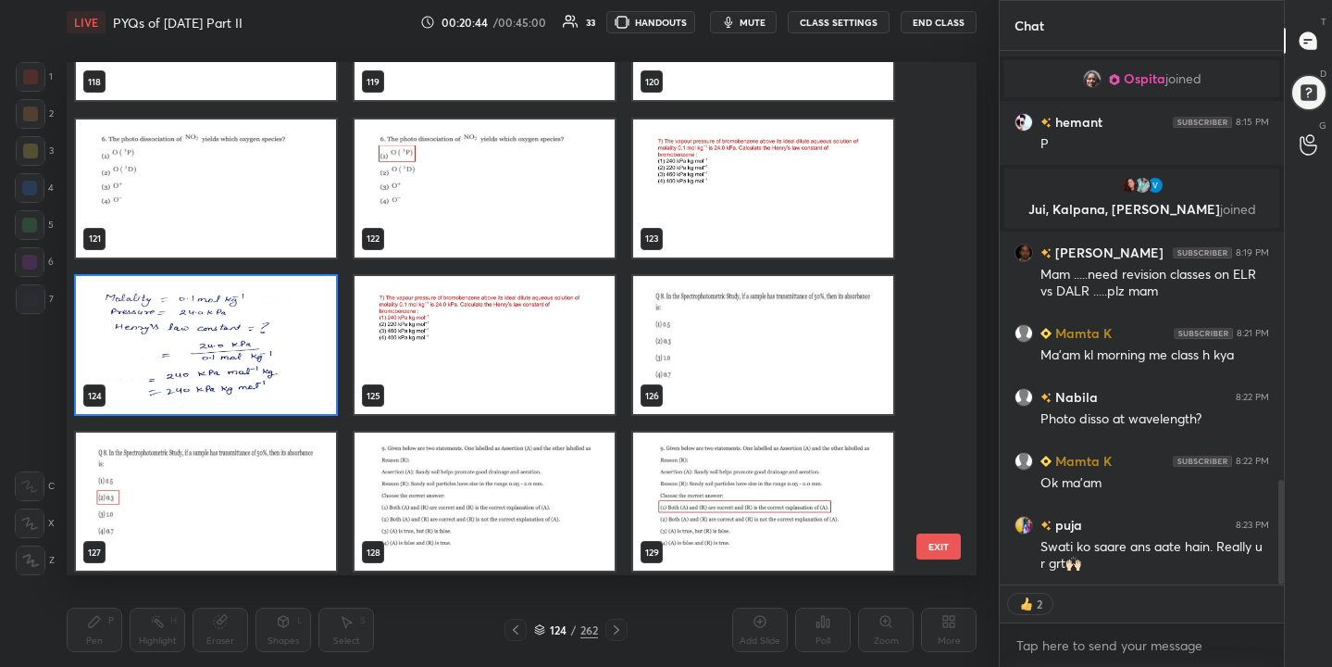
scroll to position [6222, 0]
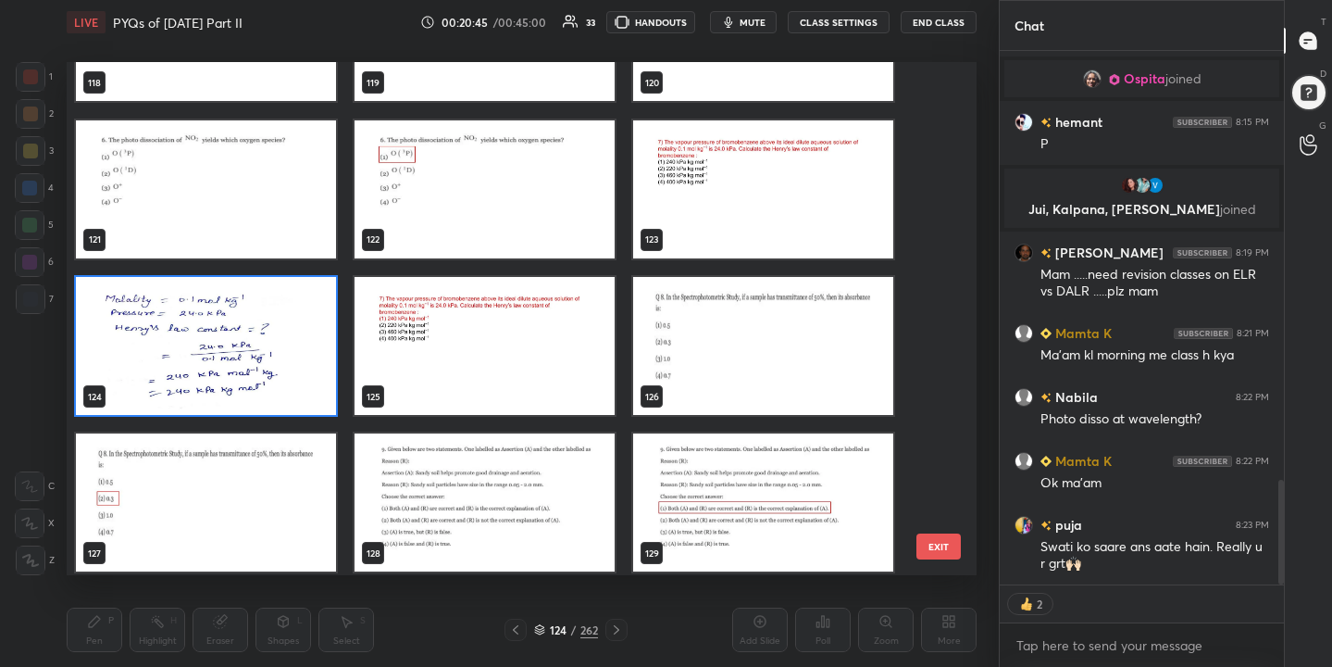
click at [706, 354] on img "grid" at bounding box center [763, 346] width 260 height 138
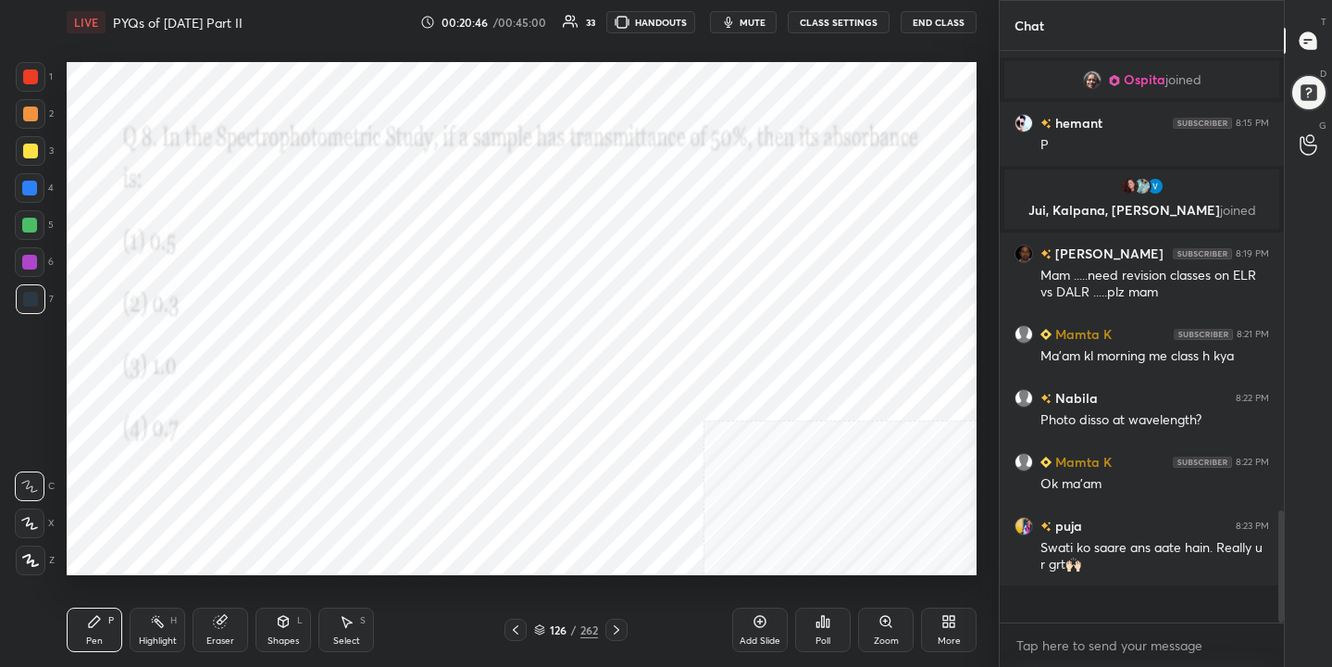
scroll to position [2149, 0]
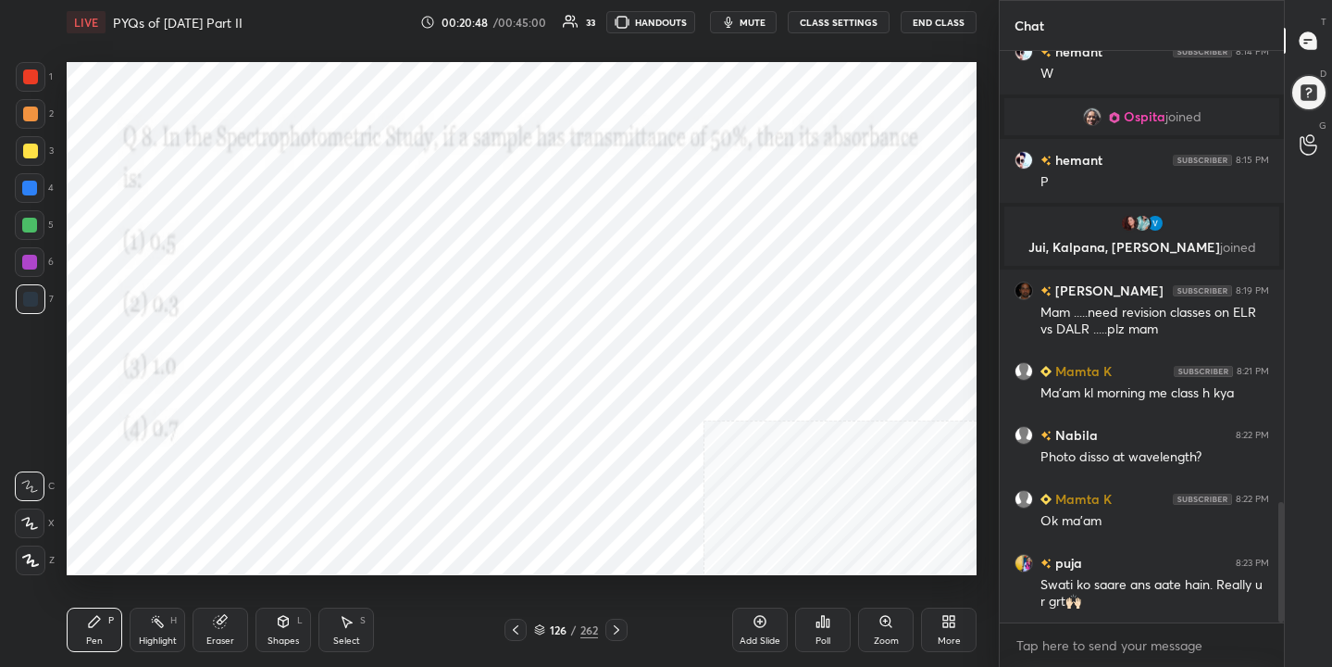
click at [736, 19] on icon "button" at bounding box center [728, 22] width 15 height 15
click at [738, 28] on span "unmute" at bounding box center [751, 22] width 40 height 13
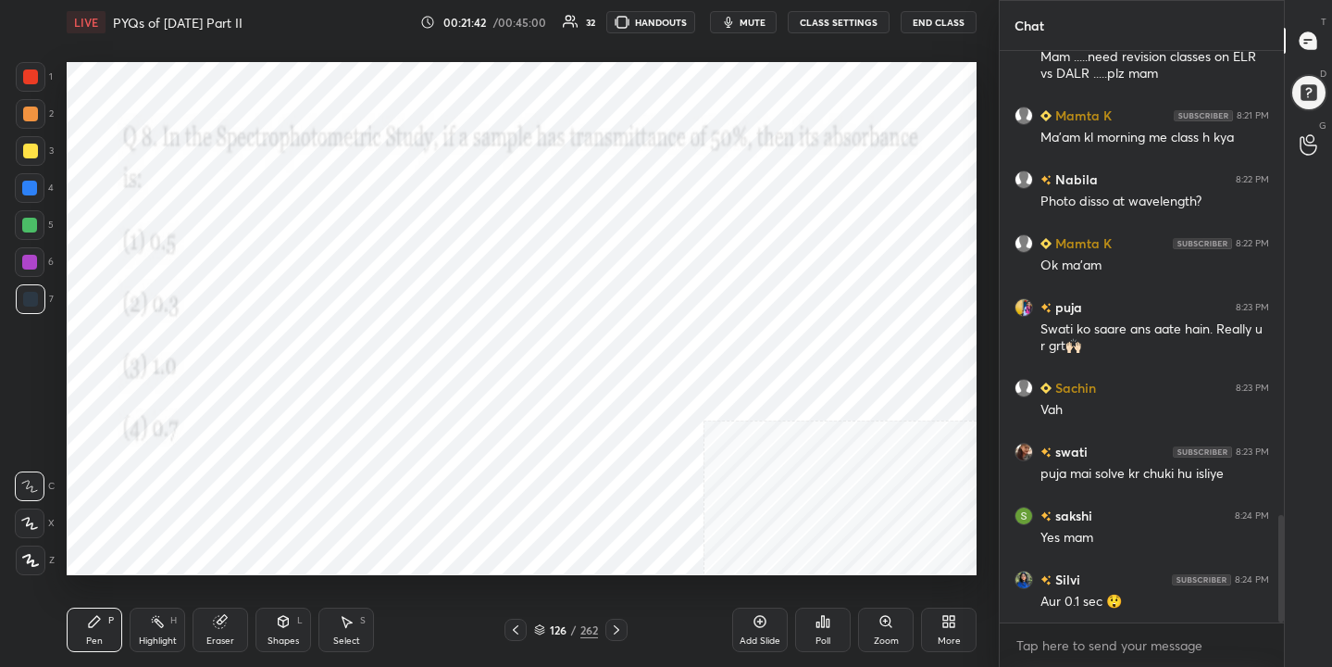
scroll to position [2468, 0]
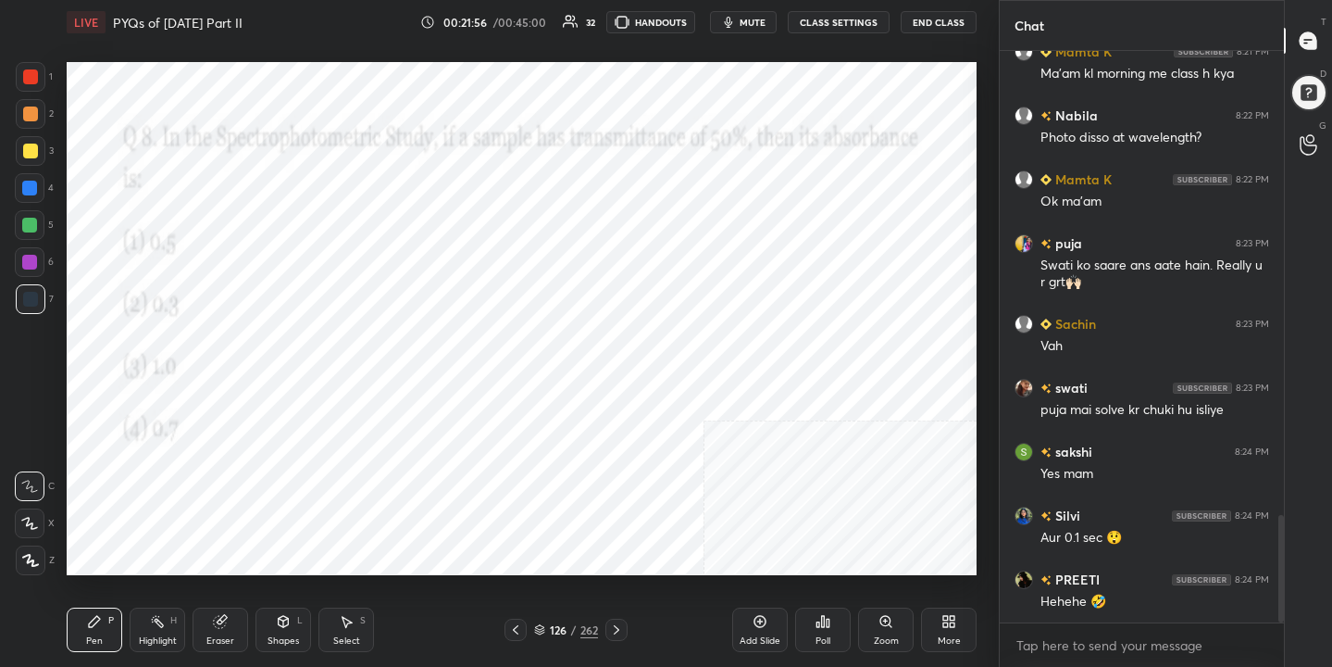
click at [547, 630] on div "126 / 262" at bounding box center [566, 629] width 64 height 17
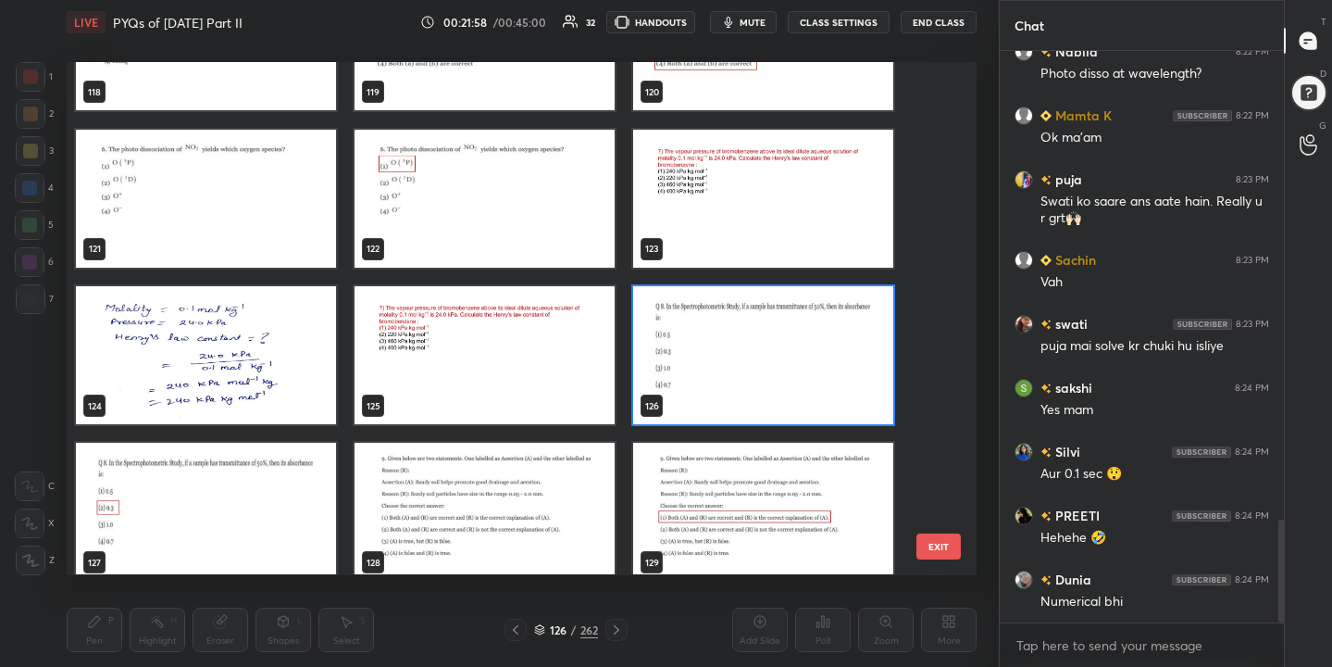
scroll to position [2596, 0]
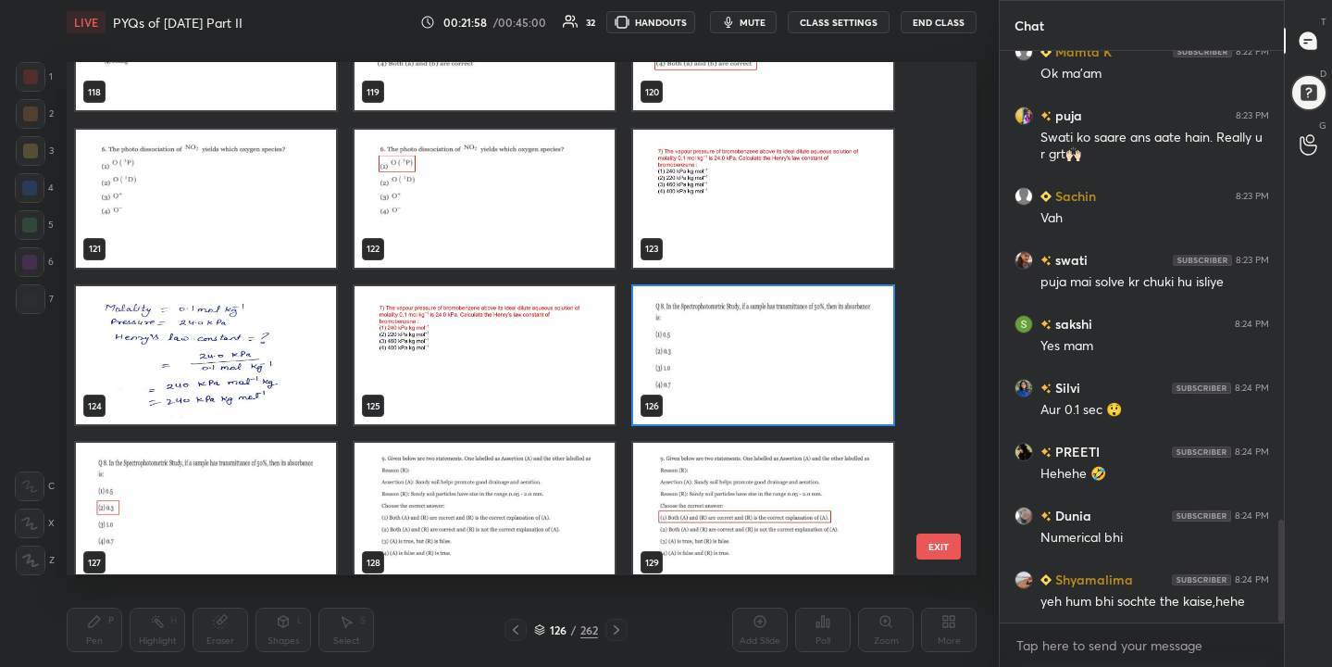
click at [719, 358] on img "grid" at bounding box center [763, 355] width 260 height 138
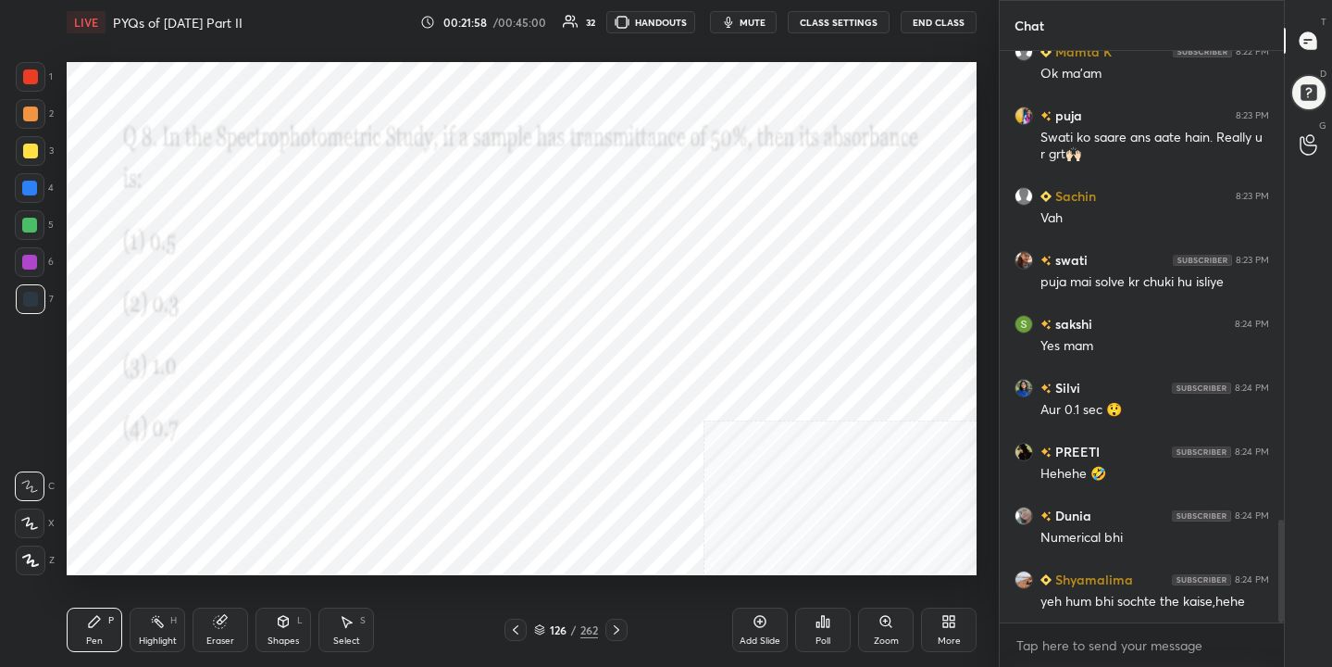
click at [719, 358] on img "grid" at bounding box center [763, 355] width 260 height 138
click at [826, 636] on div "Poll" at bounding box center [823, 640] width 15 height 9
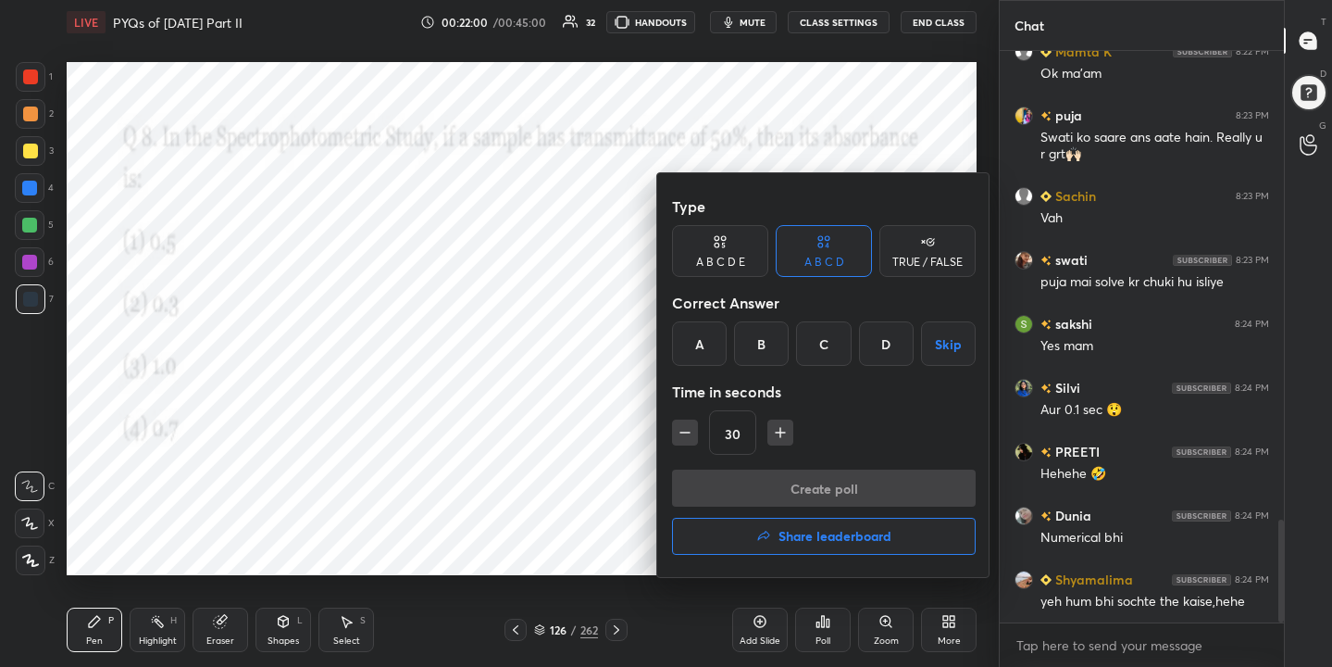
click at [781, 343] on div "B" at bounding box center [761, 343] width 55 height 44
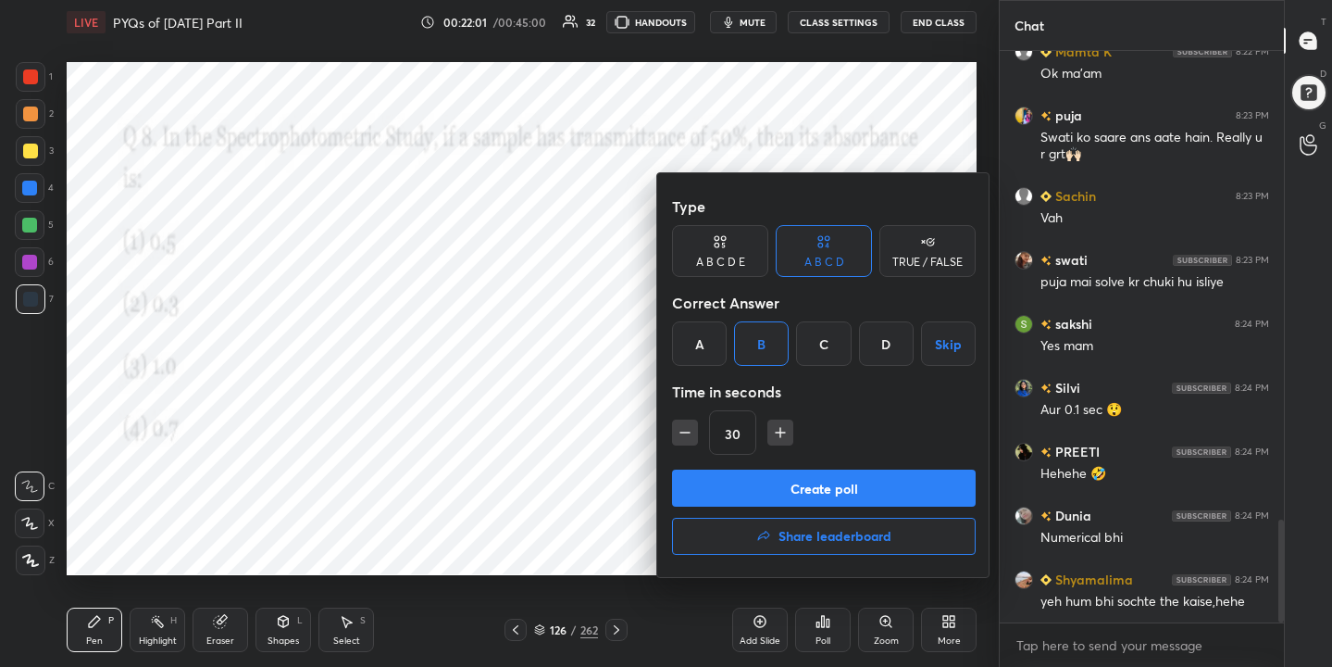
click at [842, 472] on button "Create poll" at bounding box center [824, 487] width 304 height 37
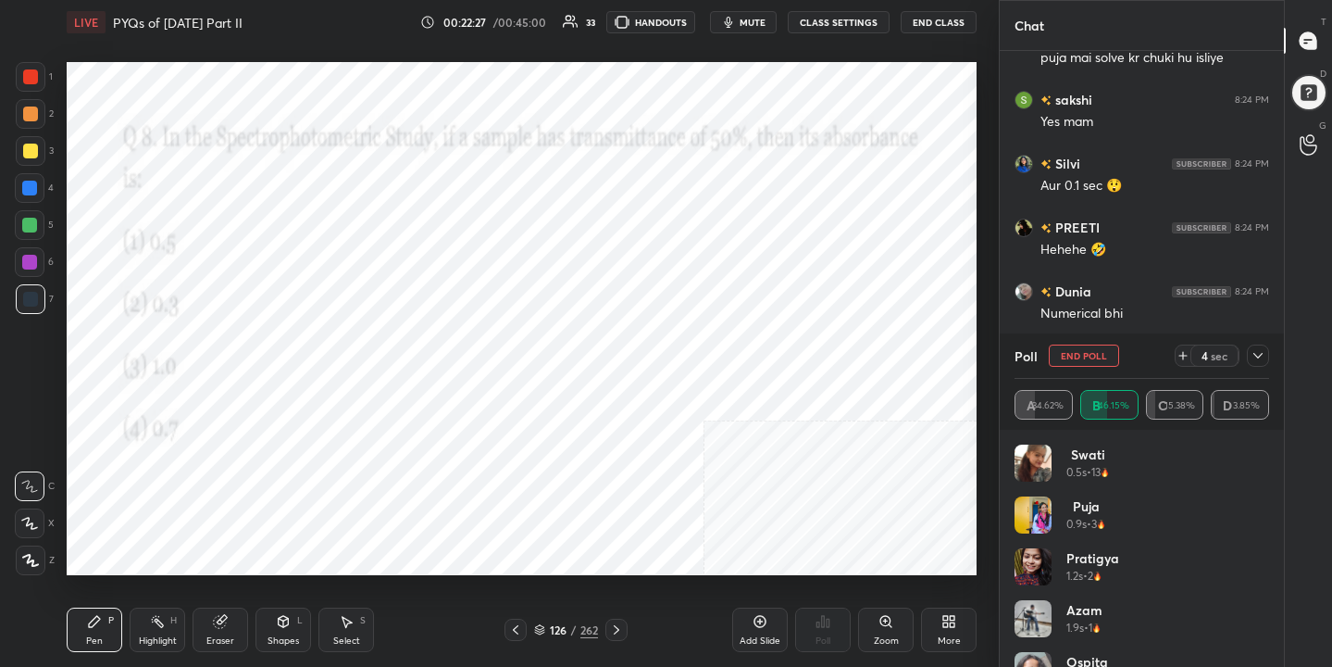
scroll to position [2901, 0]
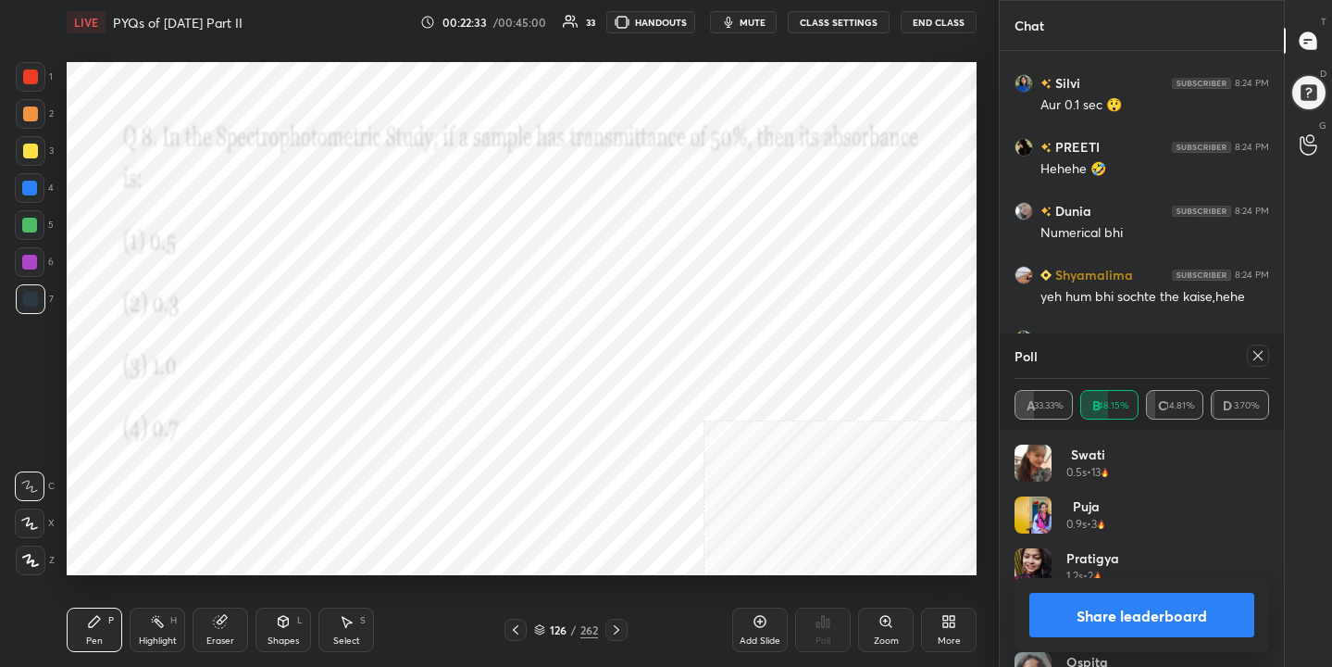
click at [1256, 355] on icon at bounding box center [1258, 355] width 15 height 15
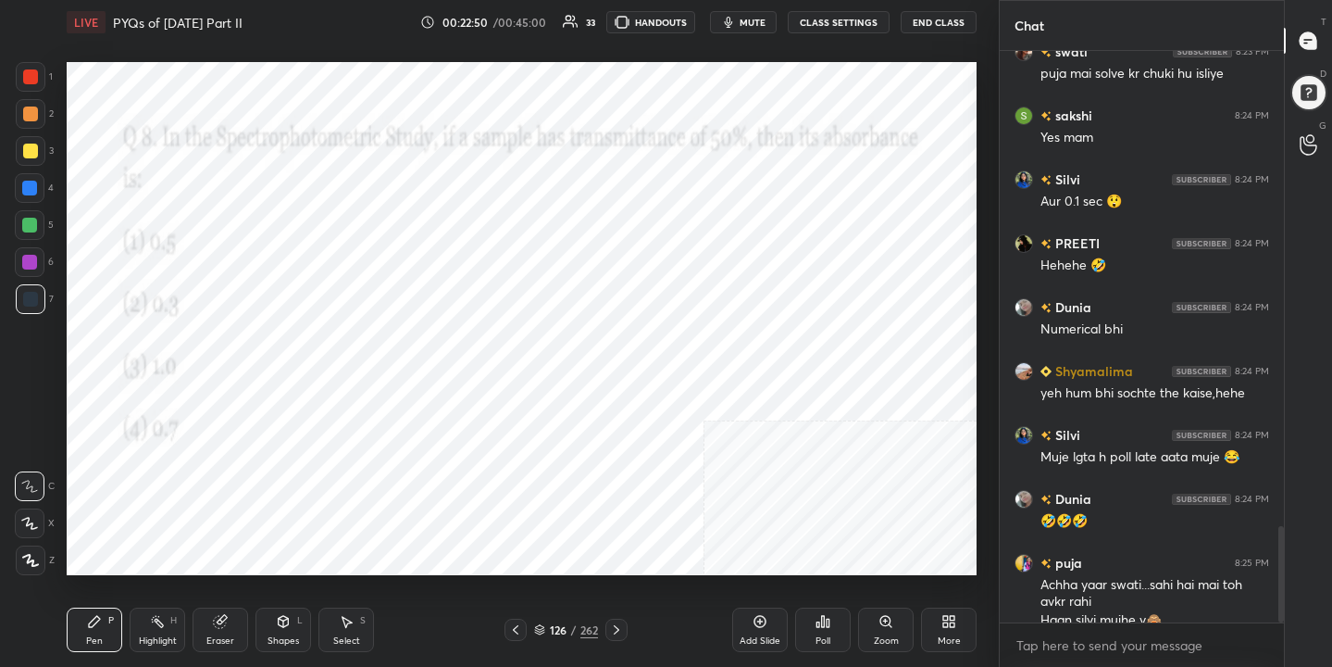
scroll to position [2823, 0]
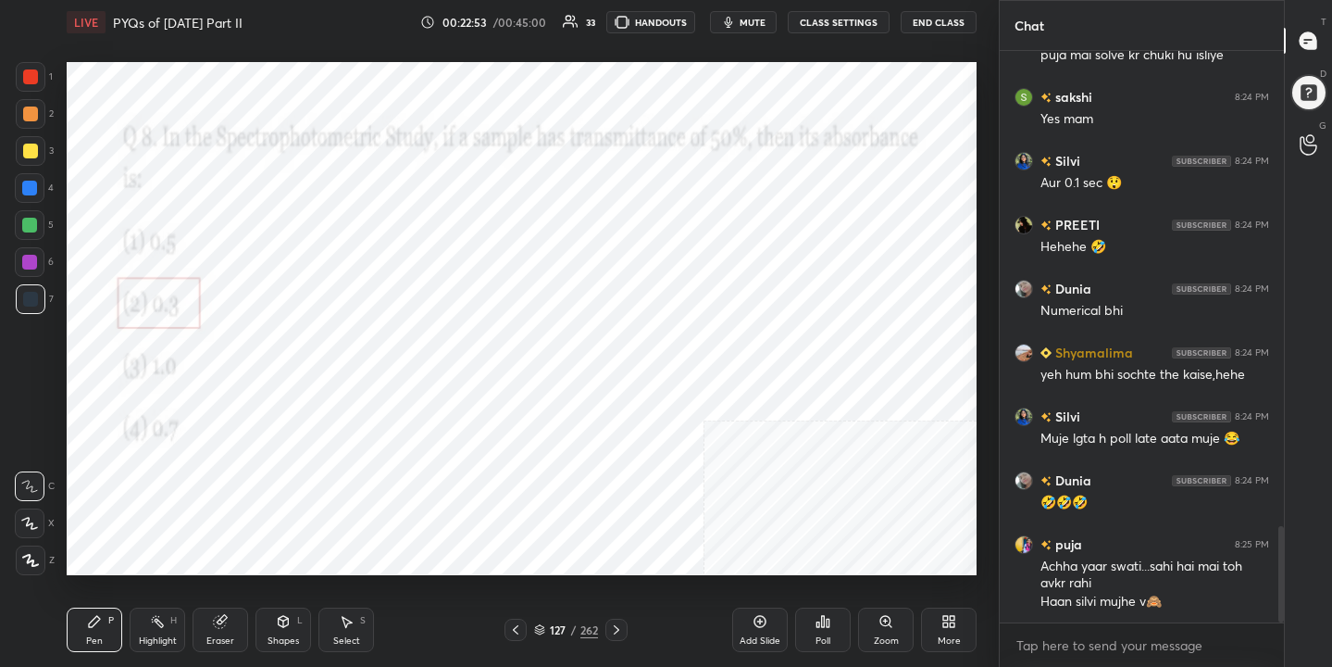
click at [536, 624] on icon at bounding box center [539, 629] width 11 height 11
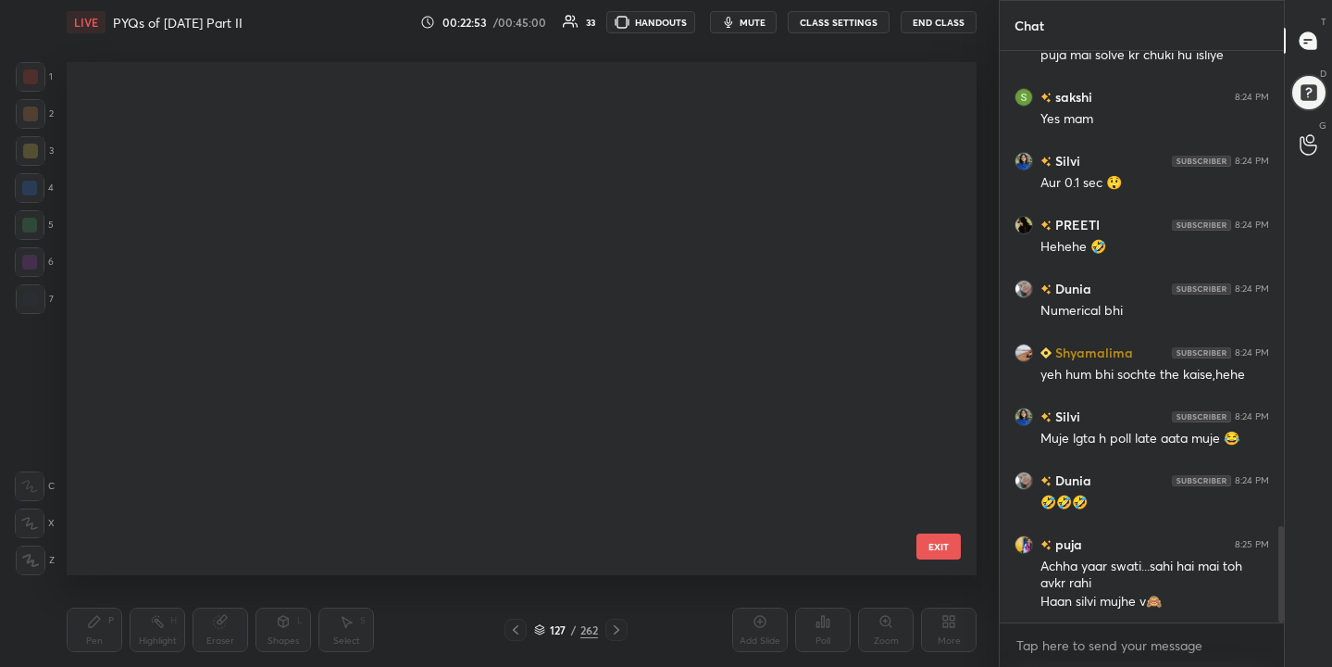
scroll to position [6229, 0]
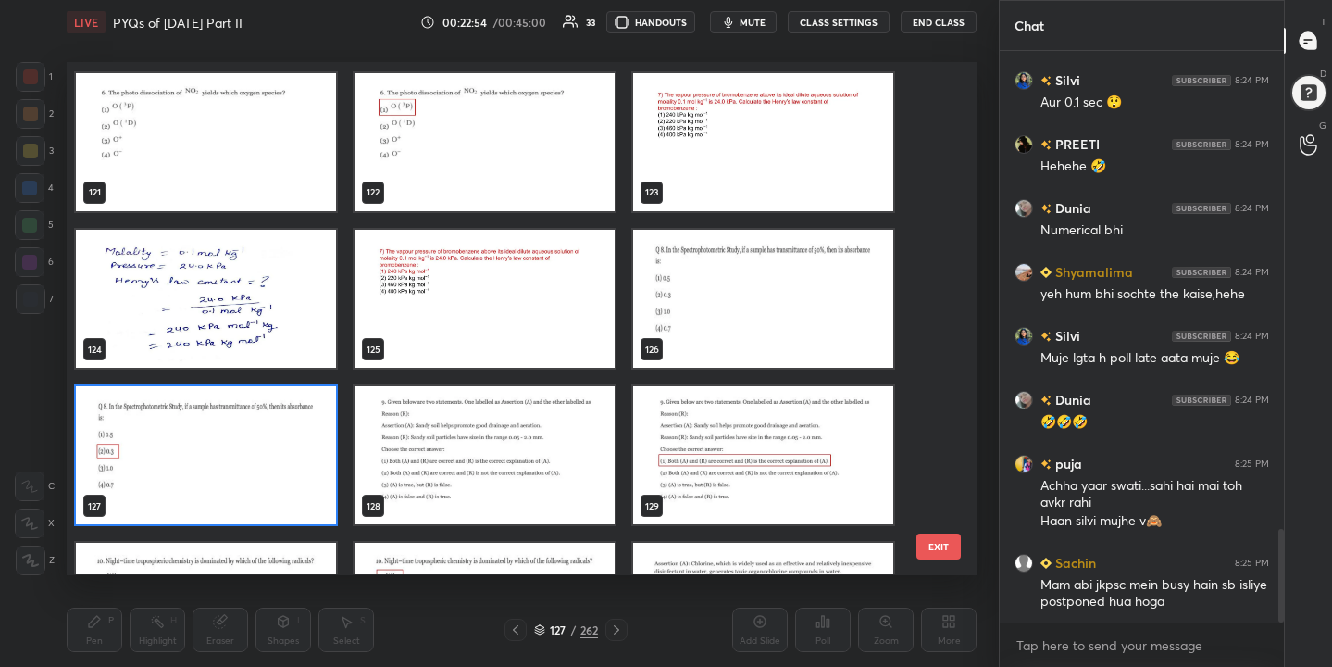
click at [524, 444] on img "grid" at bounding box center [485, 456] width 260 height 138
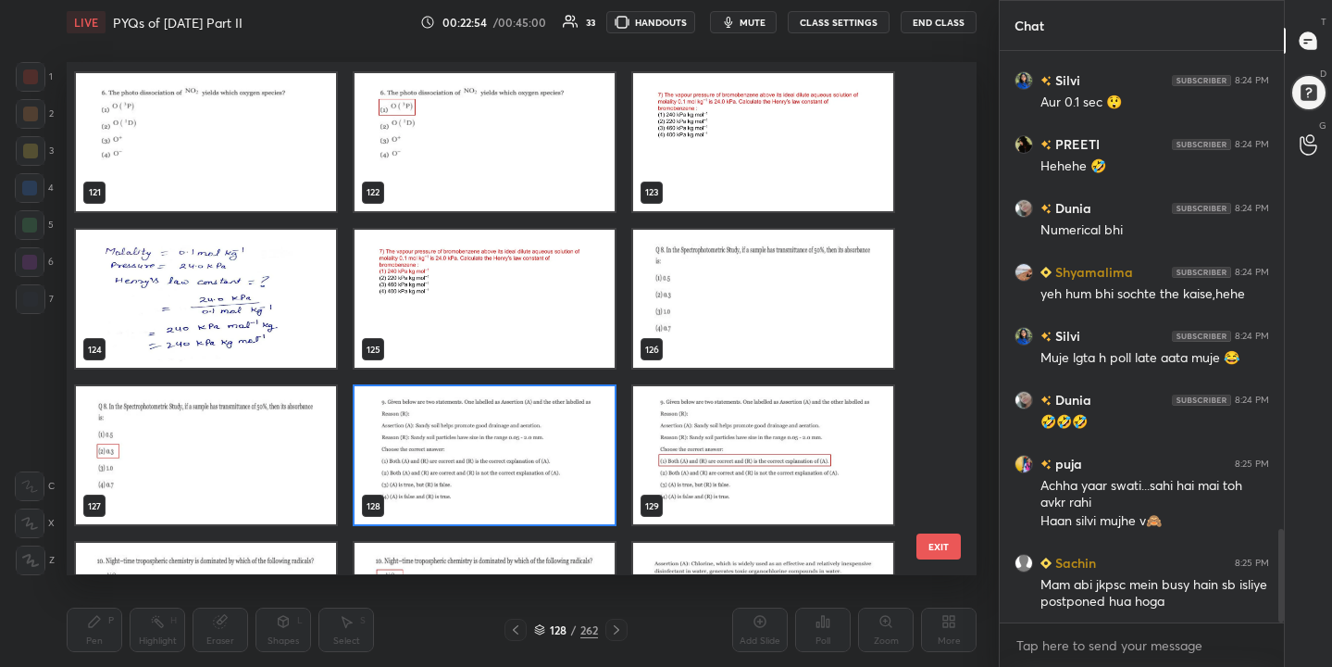
click at [524, 444] on img "grid" at bounding box center [485, 456] width 260 height 138
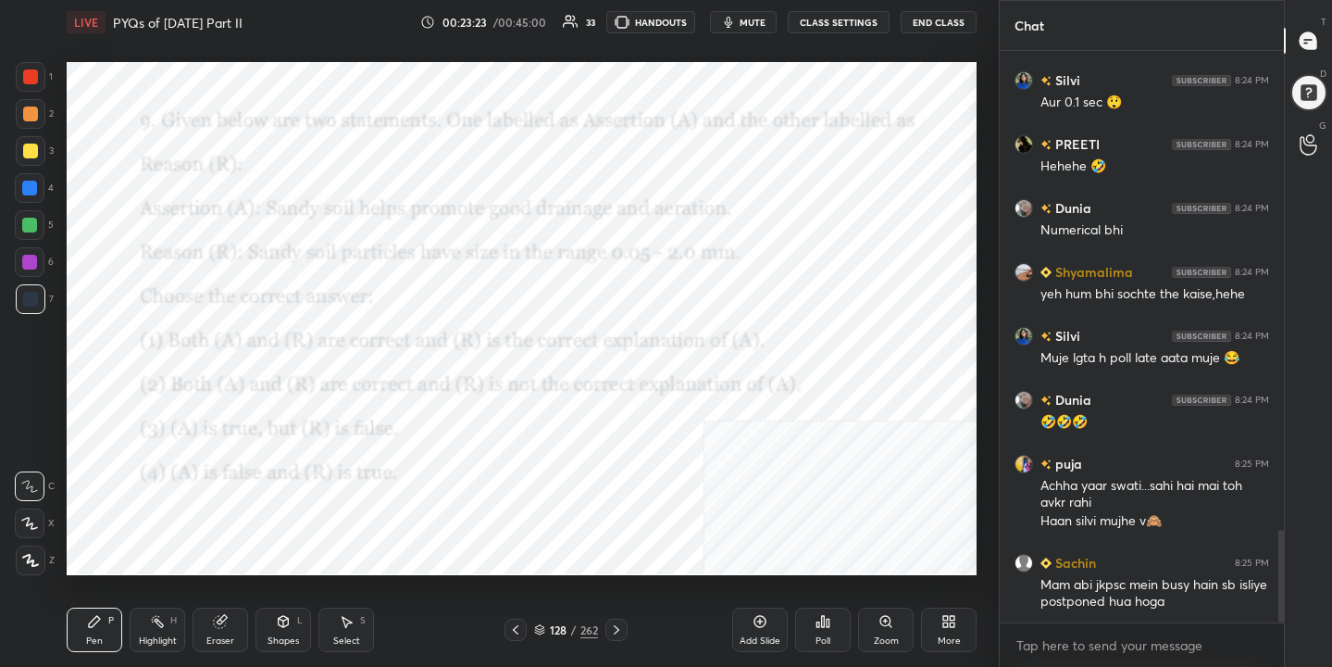
scroll to position [2968, 0]
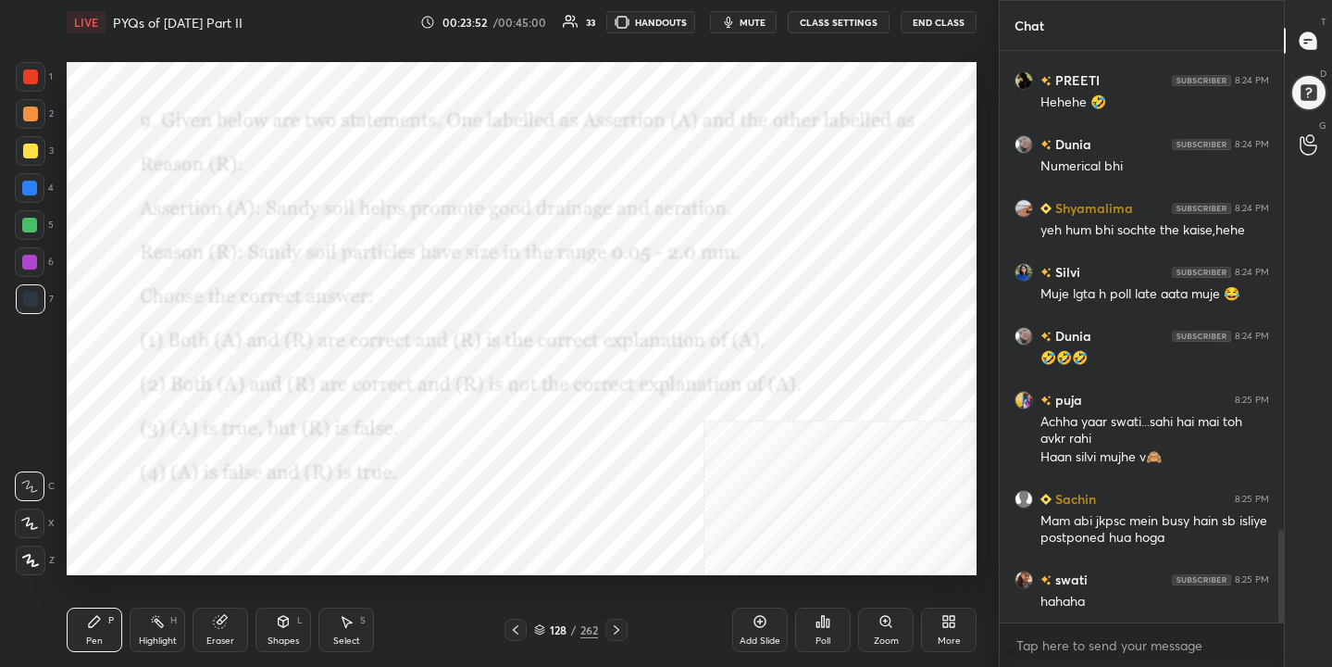
click at [542, 624] on icon at bounding box center [539, 629] width 11 height 11
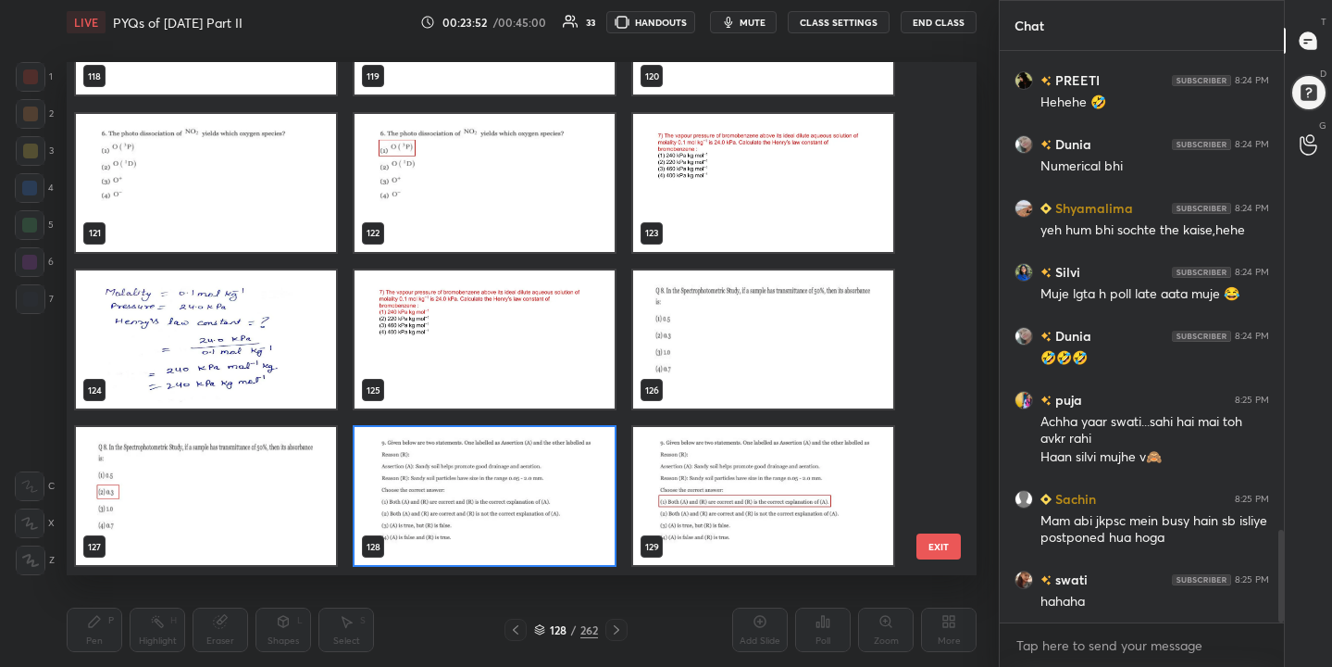
scroll to position [506, 902]
click at [544, 475] on img "grid" at bounding box center [485, 497] width 260 height 138
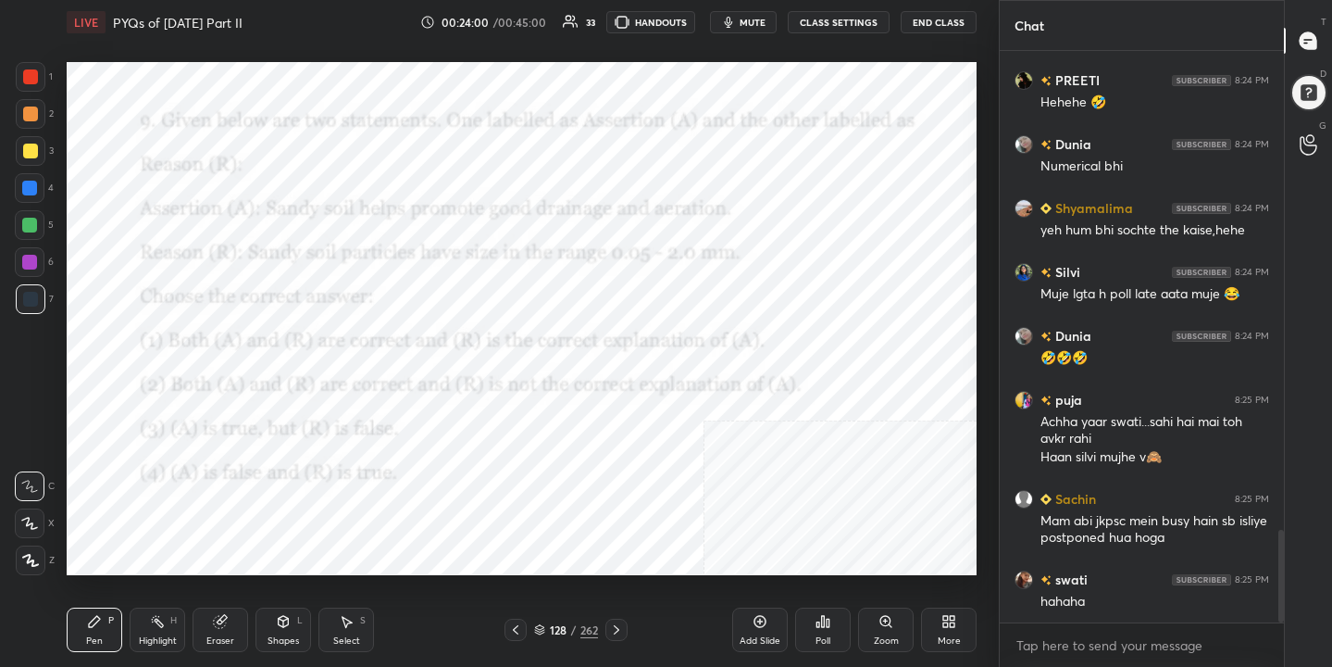
click at [544, 475] on img "grid" at bounding box center [485, 497] width 260 height 138
click at [810, 629] on div "Poll" at bounding box center [823, 629] width 56 height 44
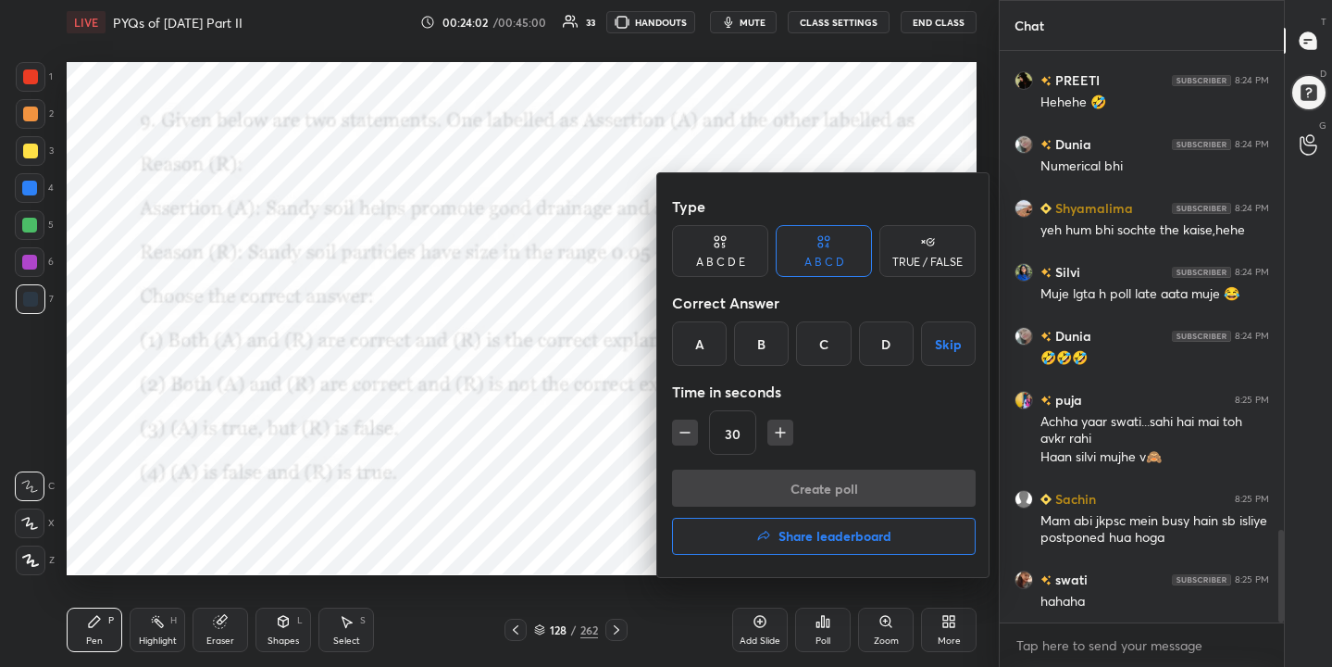
click at [684, 337] on div "A" at bounding box center [699, 343] width 55 height 44
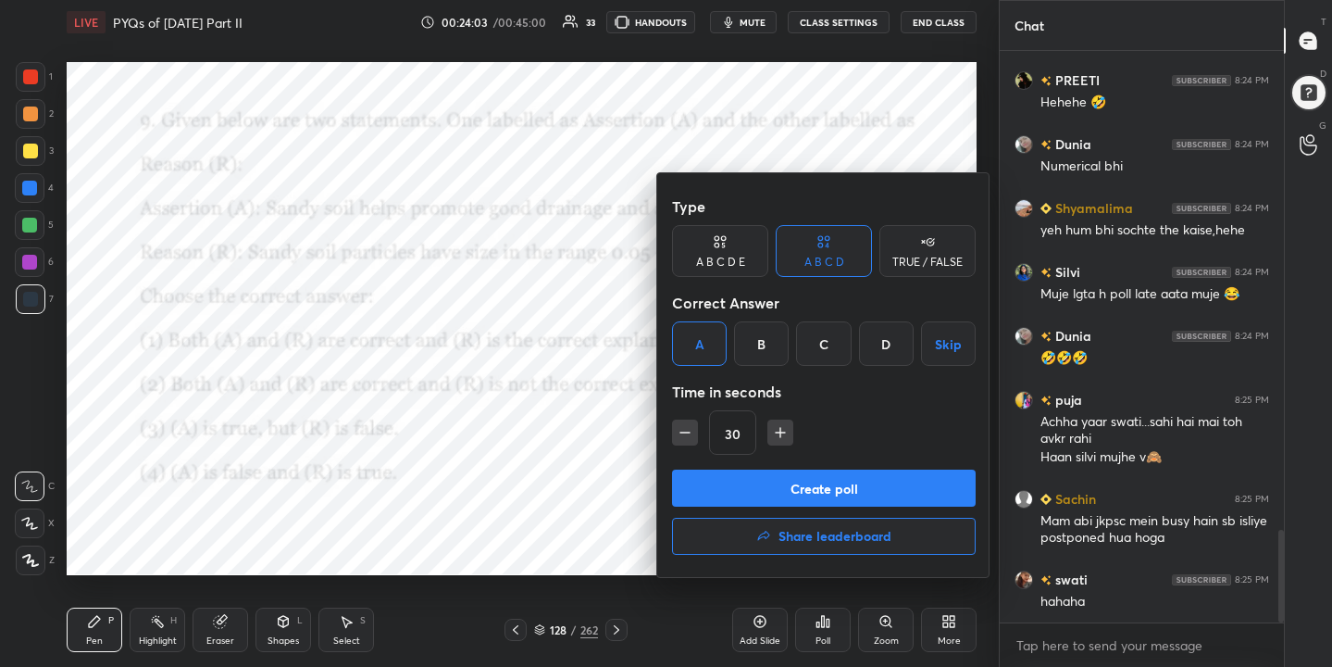
click at [813, 492] on button "Create poll" at bounding box center [824, 487] width 304 height 37
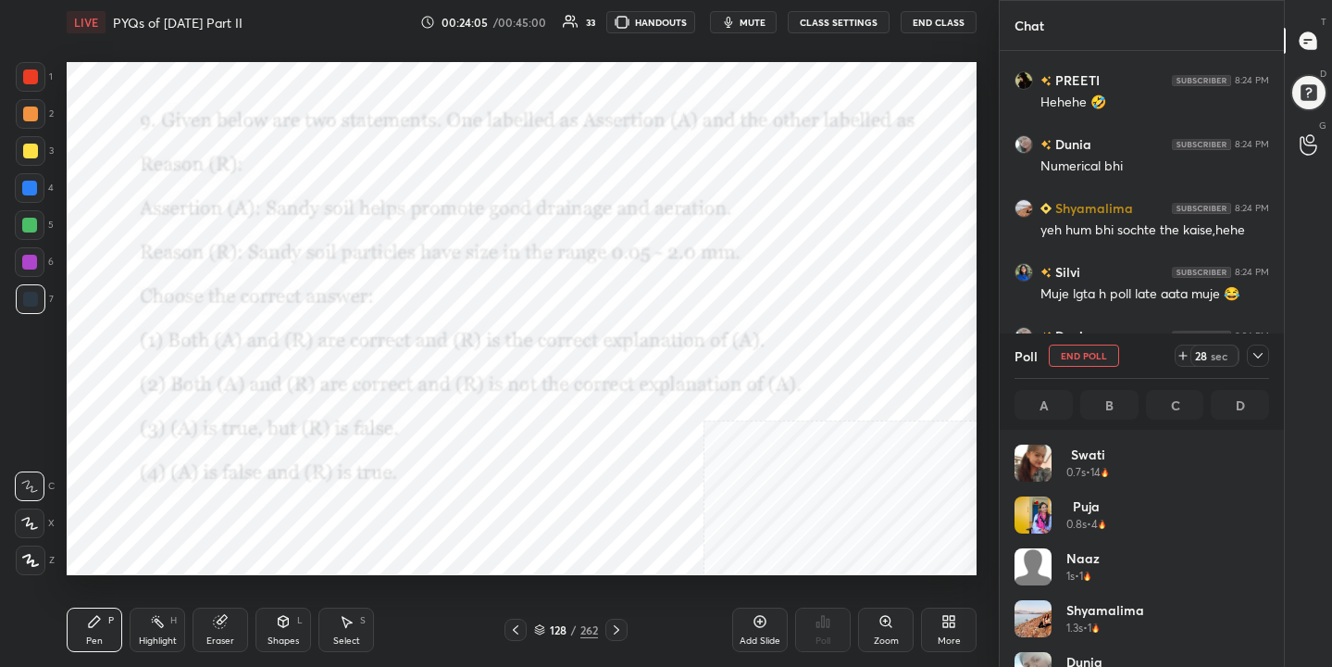
scroll to position [217, 249]
click at [749, 11] on button "mute" at bounding box center [743, 22] width 67 height 22
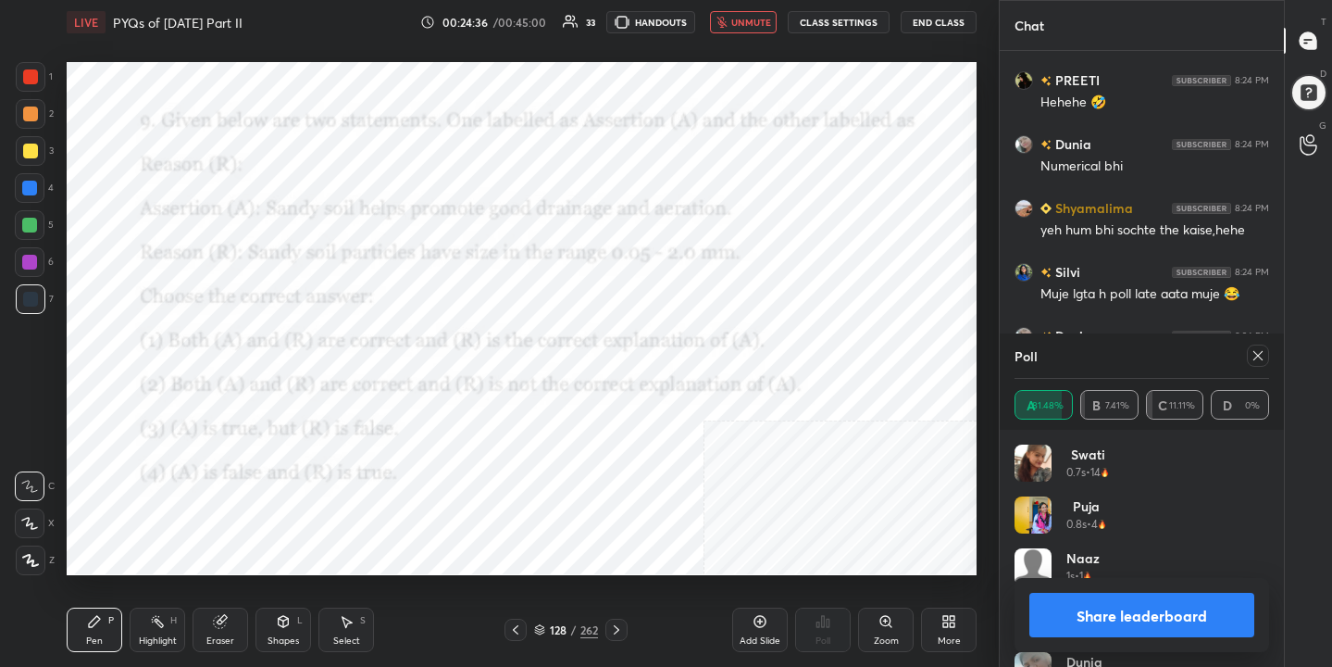
click at [1255, 352] on icon at bounding box center [1258, 355] width 9 height 9
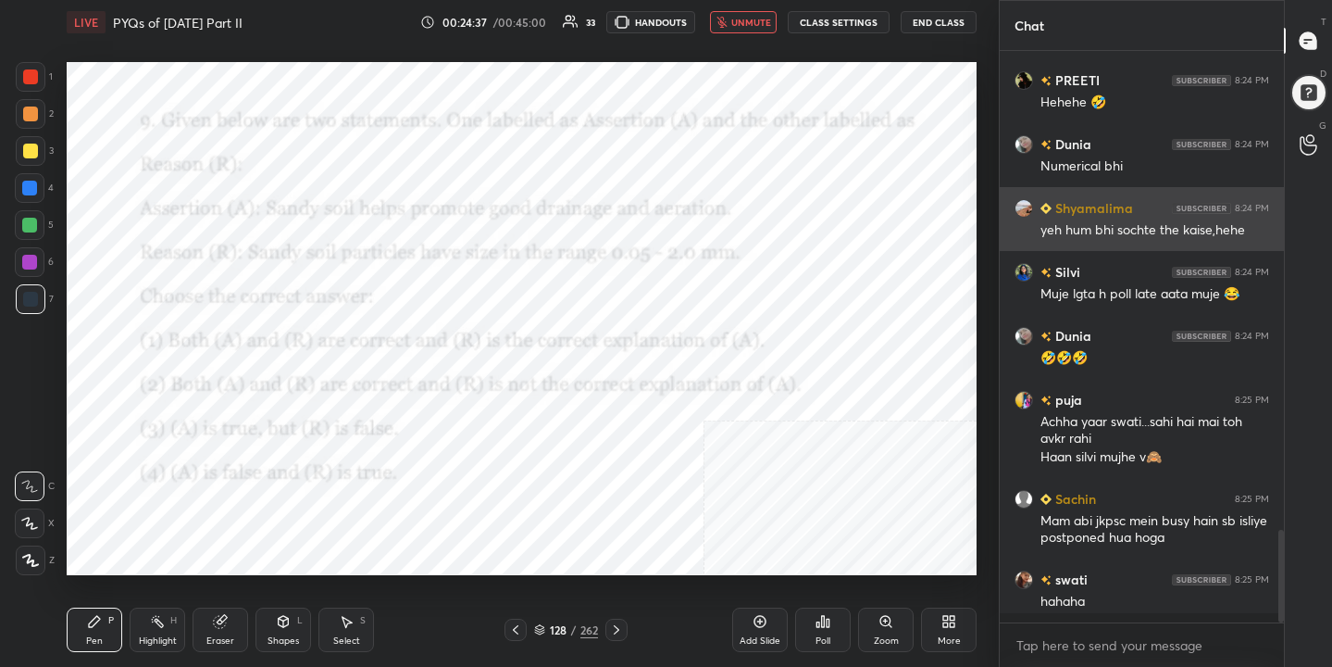
scroll to position [6, 6]
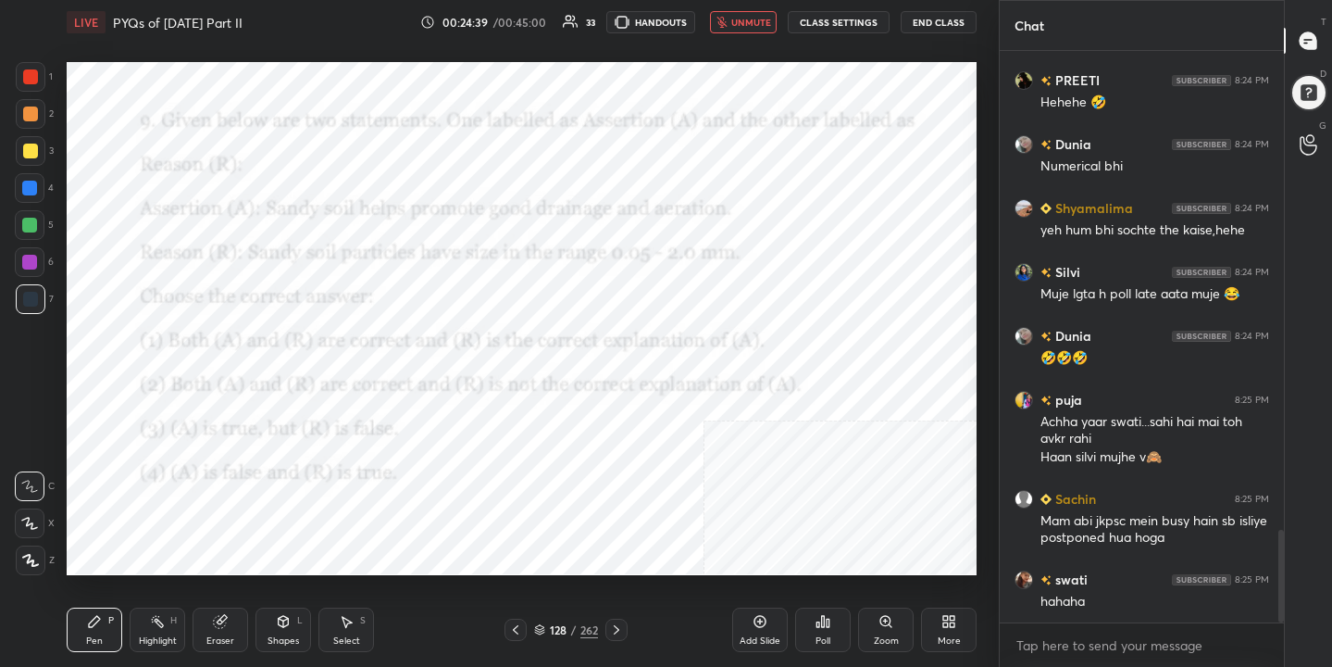
click at [769, 16] on span "unmute" at bounding box center [751, 22] width 40 height 13
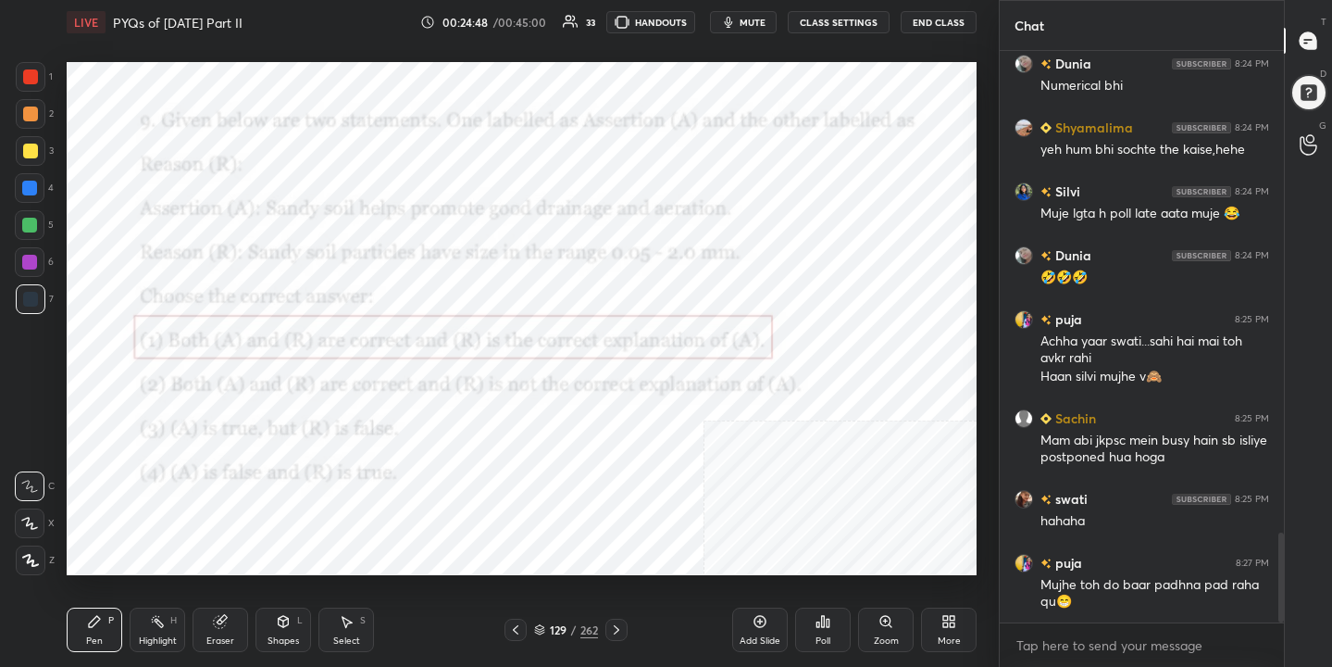
click at [561, 628] on div "129" at bounding box center [558, 629] width 19 height 11
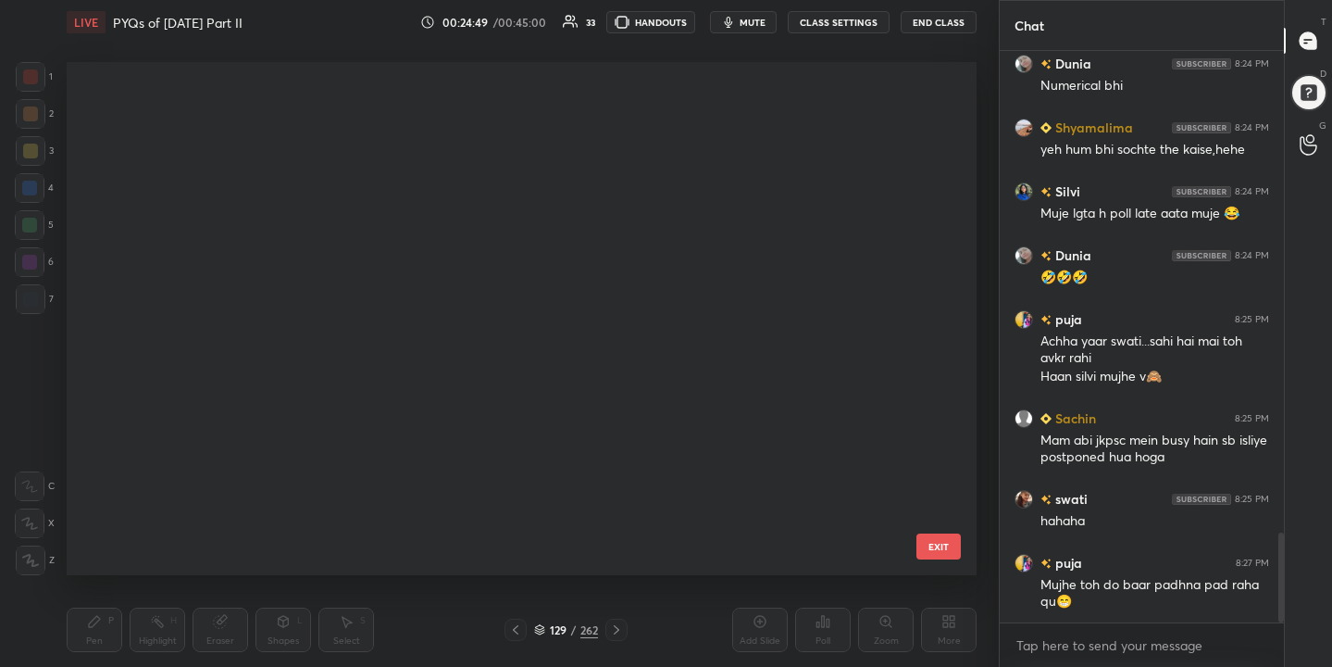
scroll to position [506, 902]
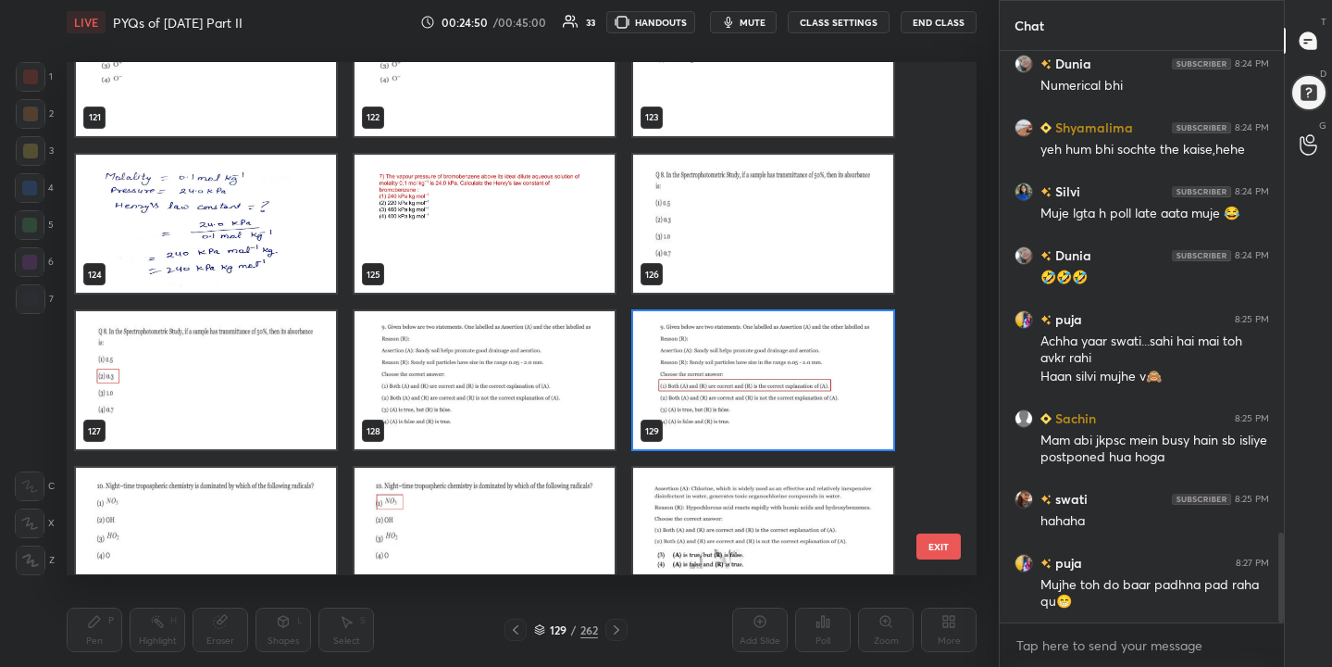
click at [259, 538] on img "grid" at bounding box center [206, 538] width 260 height 138
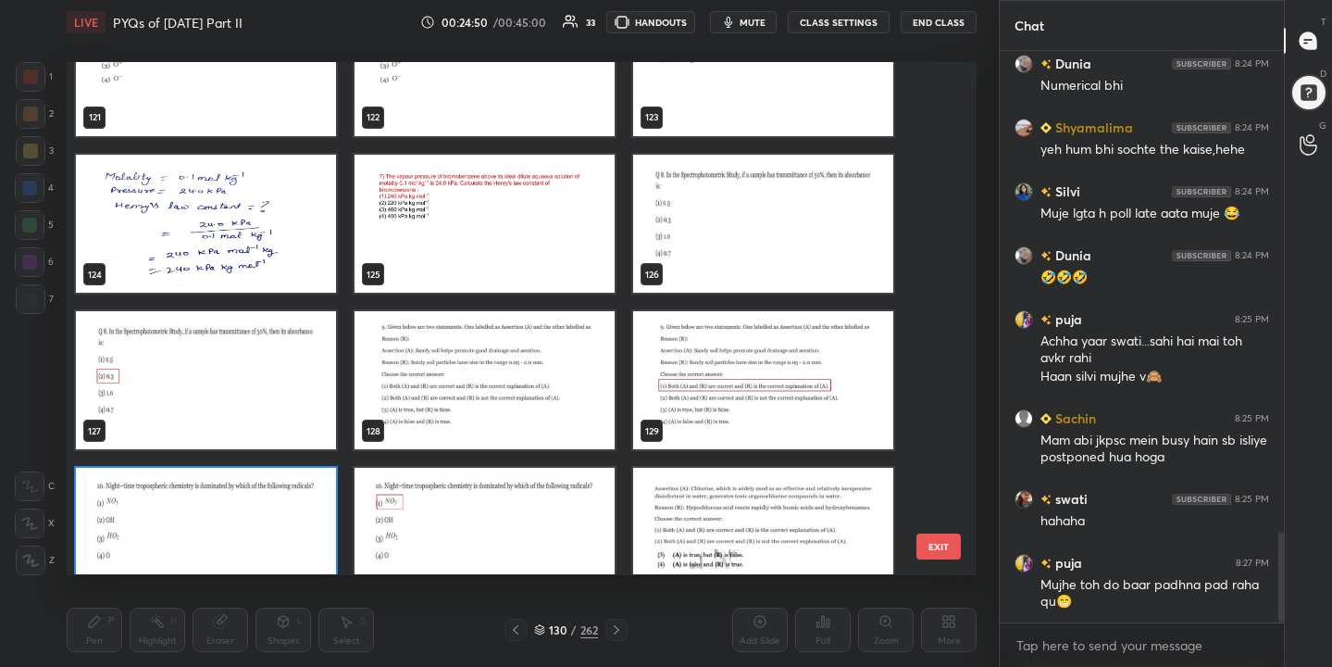
scroll to position [6386, 0]
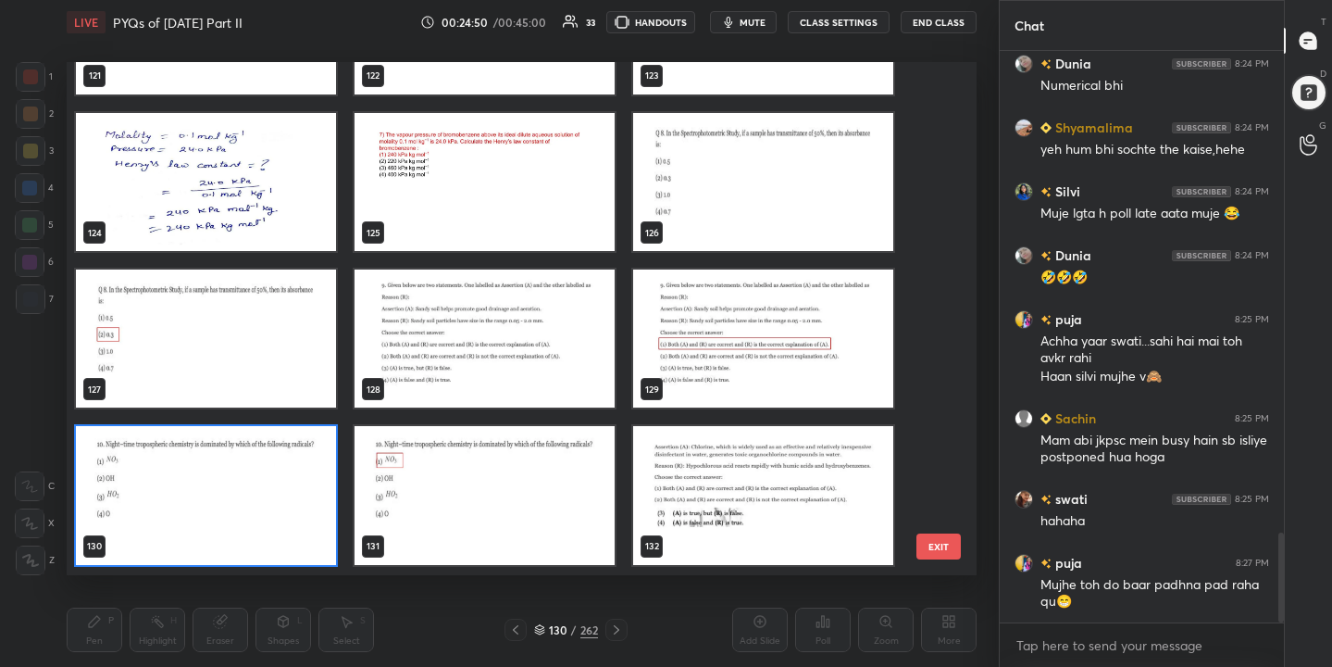
click at [259, 538] on div "121 122 123 124 125 126 127 128 129 130 131 132 133 134 135 136 137 138" at bounding box center [506, 318] width 878 height 512
click at [259, 538] on img "grid" at bounding box center [206, 496] width 260 height 138
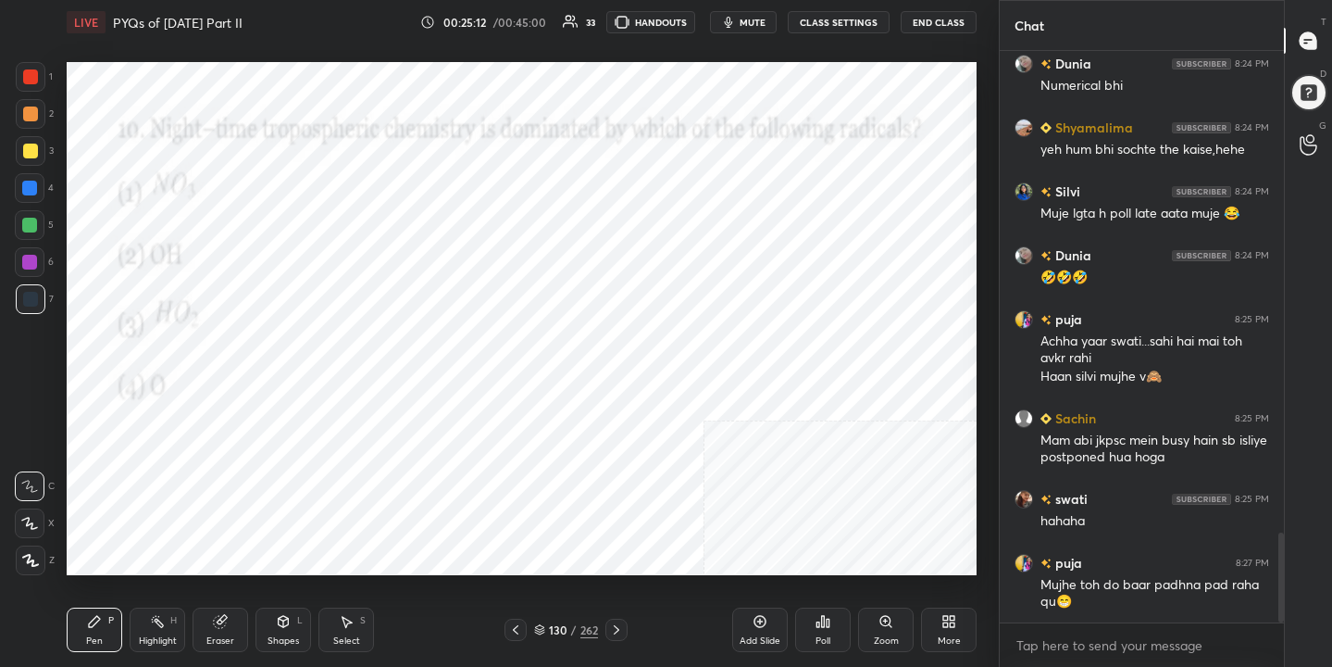
click at [553, 624] on div "130" at bounding box center [558, 629] width 19 height 11
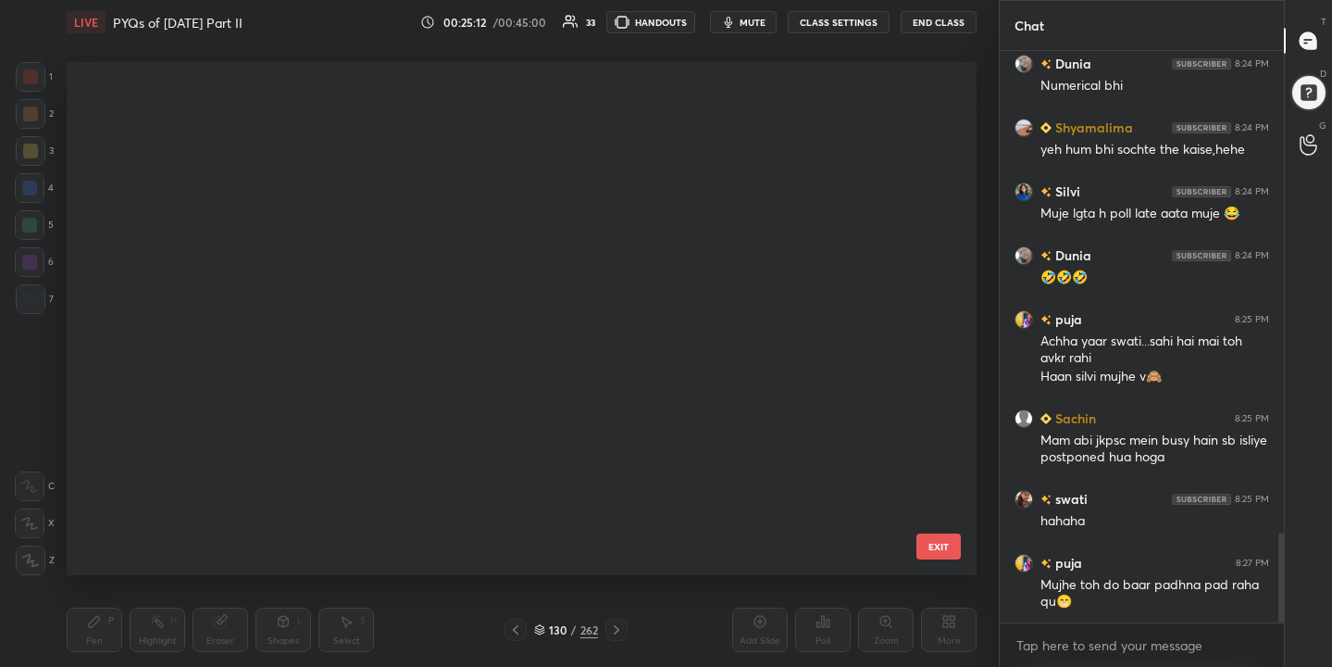
scroll to position [506, 902]
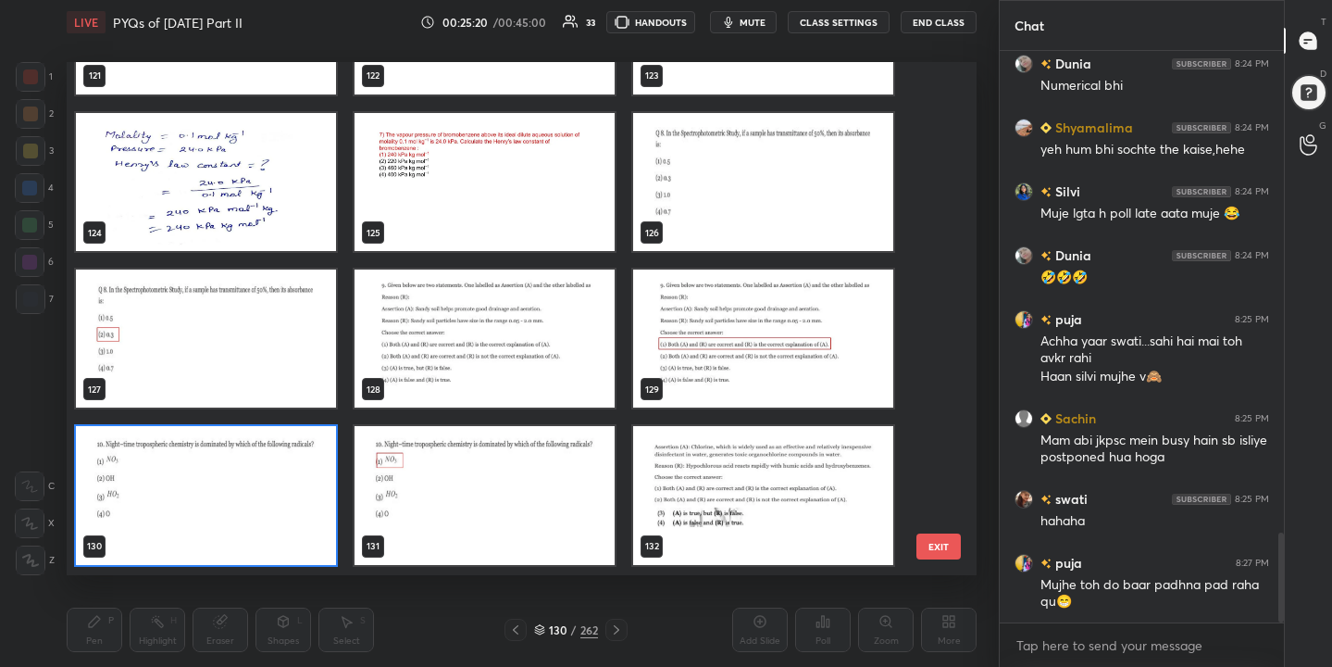
click at [237, 485] on img "grid" at bounding box center [206, 496] width 260 height 138
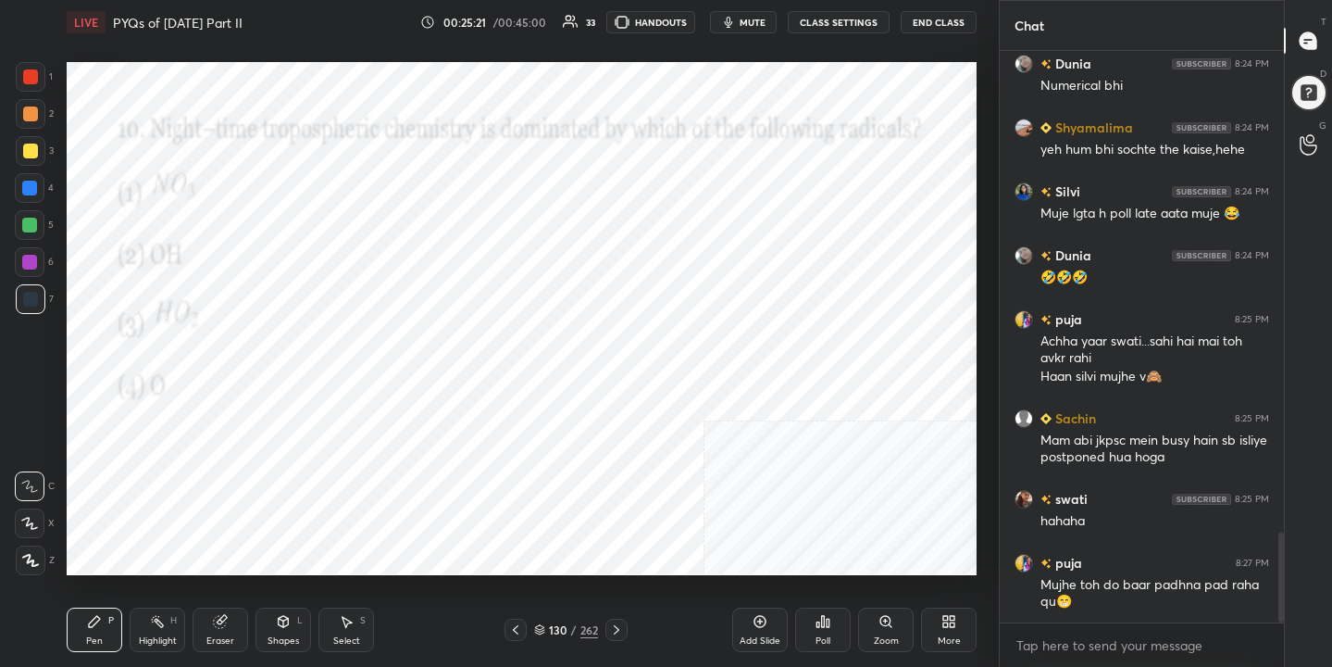
click at [237, 485] on img "grid" at bounding box center [206, 496] width 260 height 138
click at [543, 631] on icon at bounding box center [539, 629] width 11 height 11
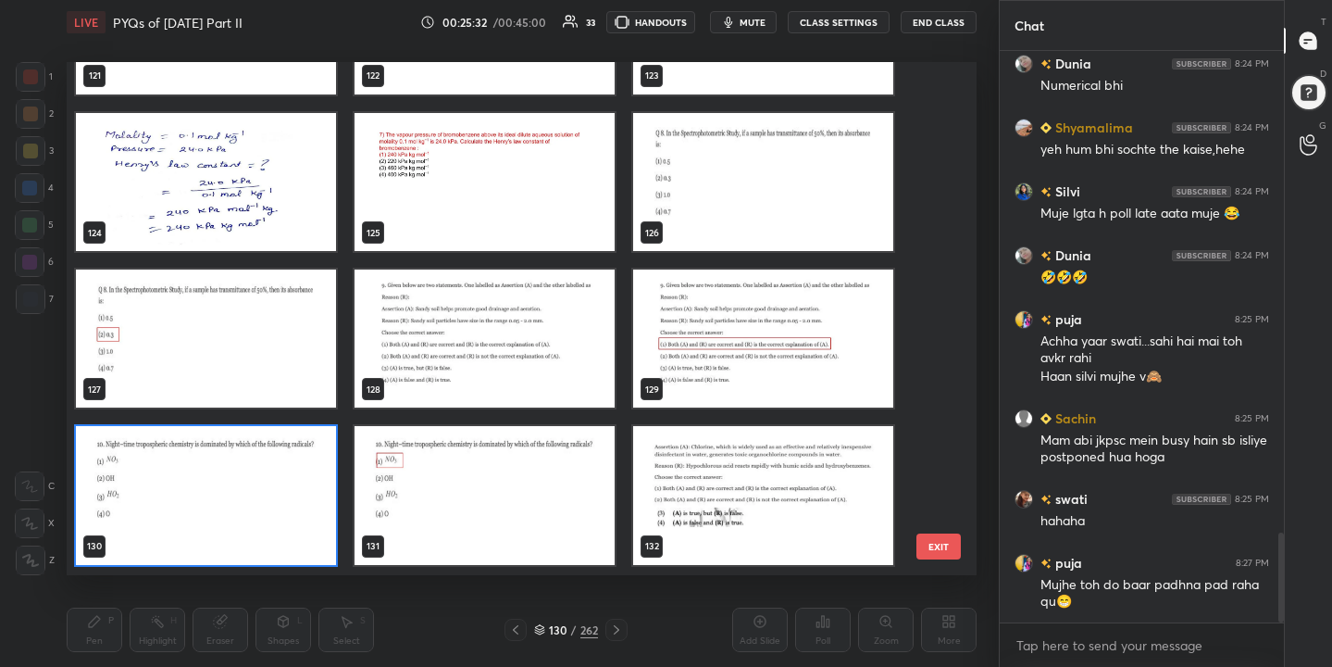
click at [312, 541] on img "grid" at bounding box center [206, 496] width 260 height 138
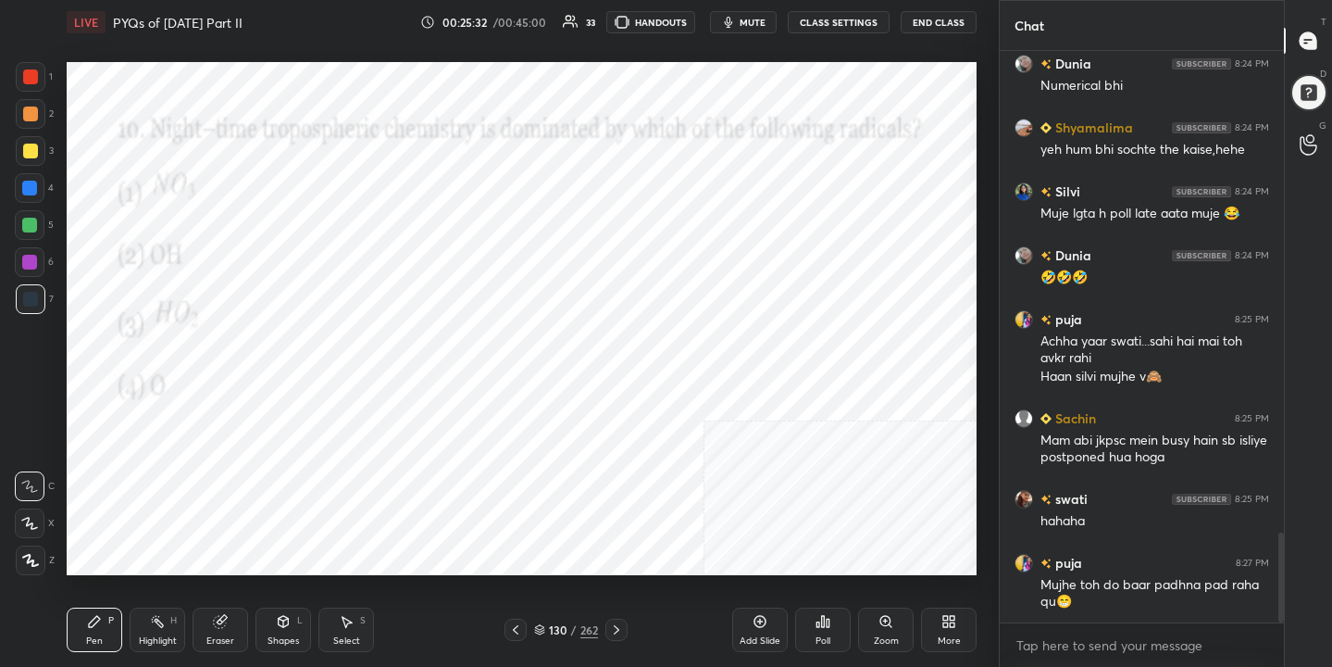
click at [312, 541] on img "grid" at bounding box center [206, 496] width 260 height 138
click at [832, 615] on div "Poll" at bounding box center [823, 629] width 56 height 44
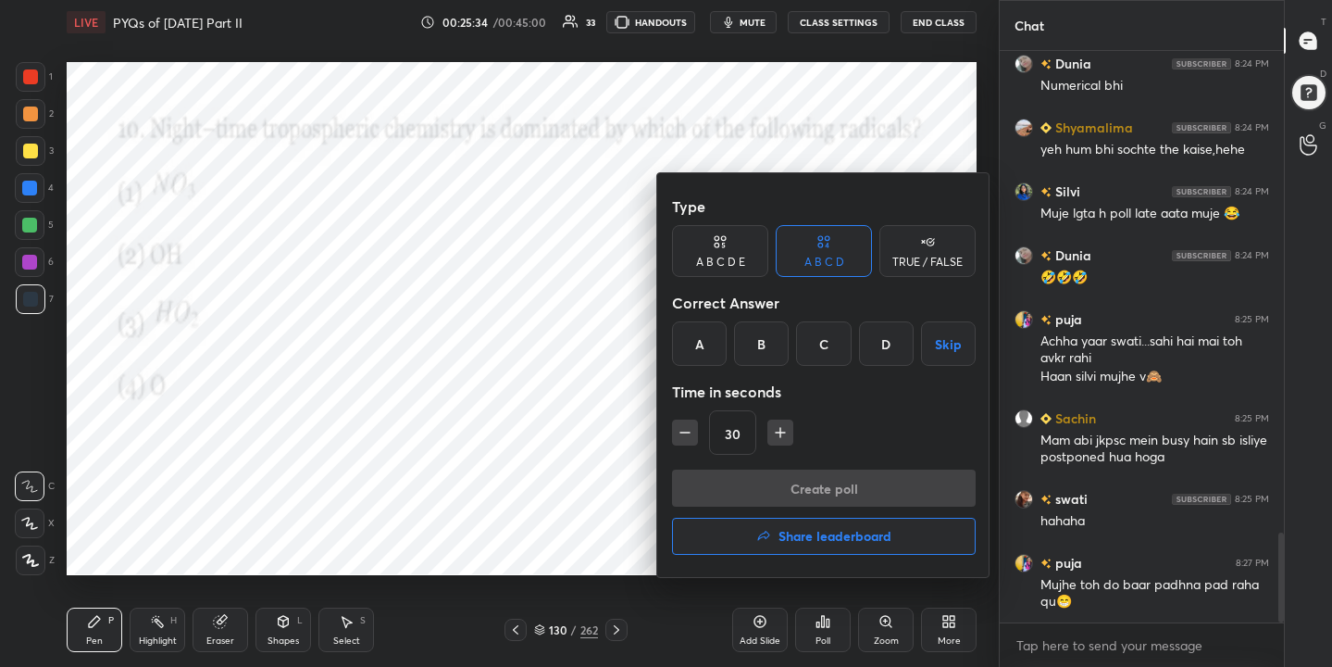
click at [723, 354] on div "A" at bounding box center [699, 343] width 55 height 44
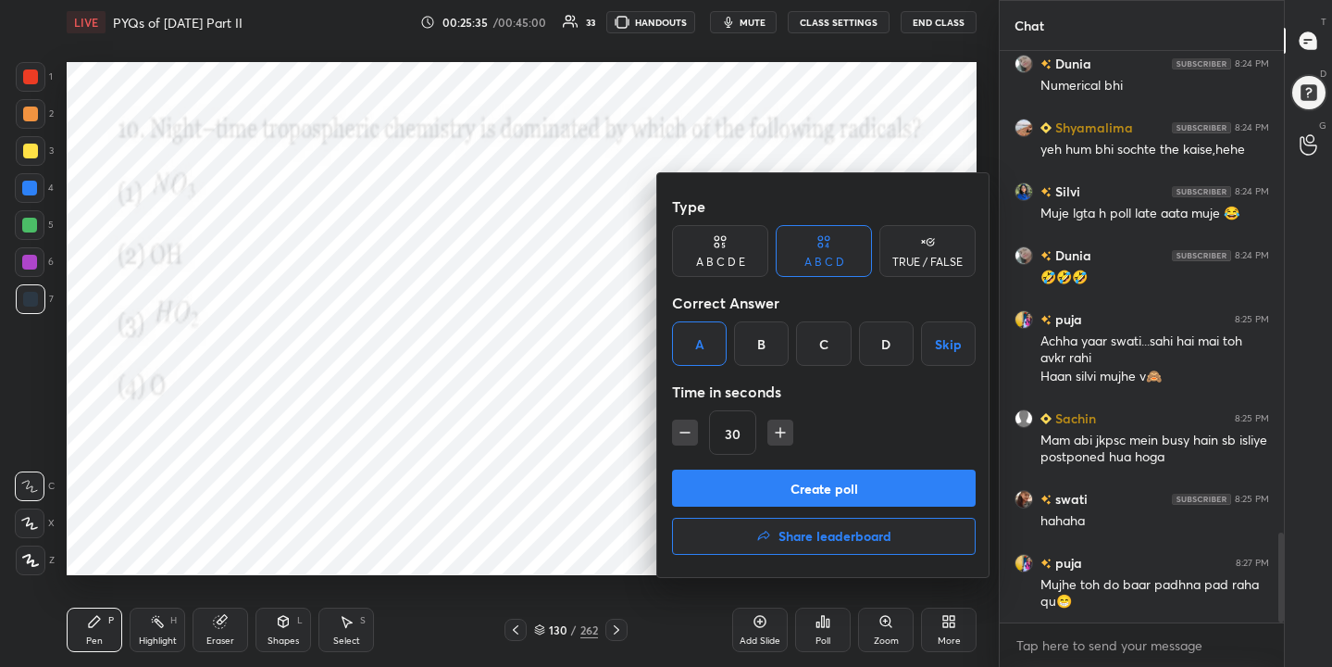
click at [811, 475] on button "Create poll" at bounding box center [824, 487] width 304 height 37
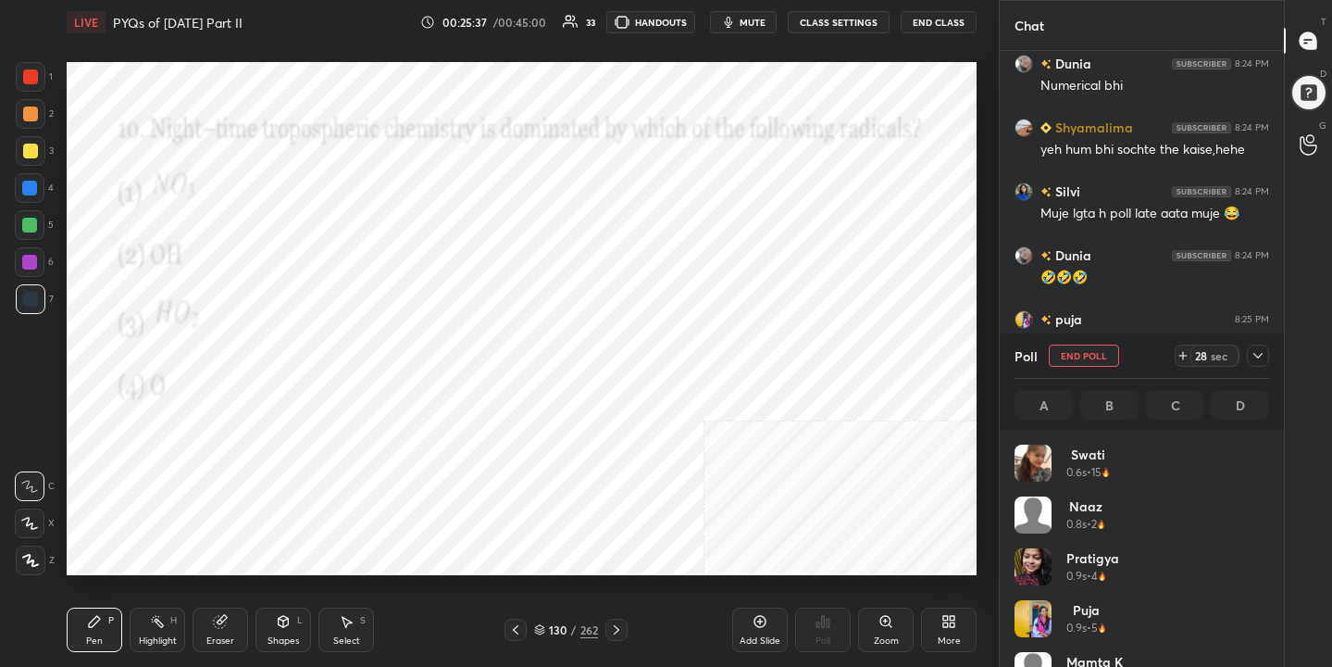
scroll to position [217, 249]
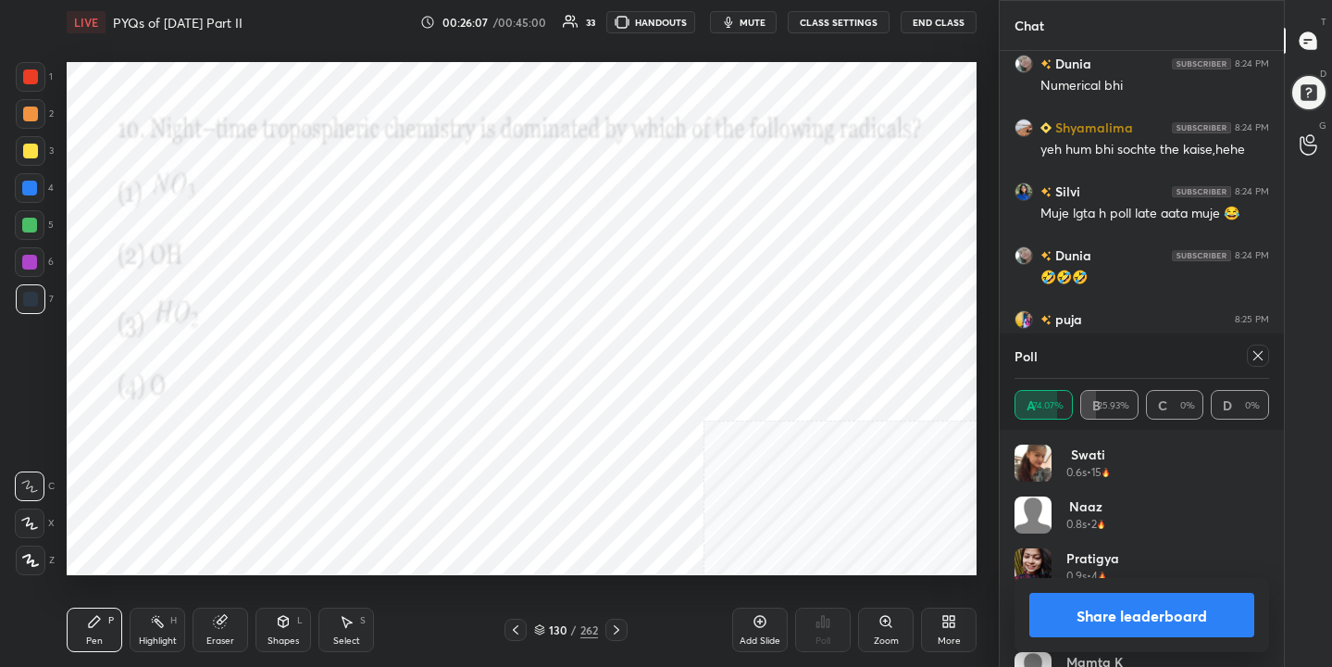
click at [1261, 356] on icon at bounding box center [1258, 355] width 15 height 15
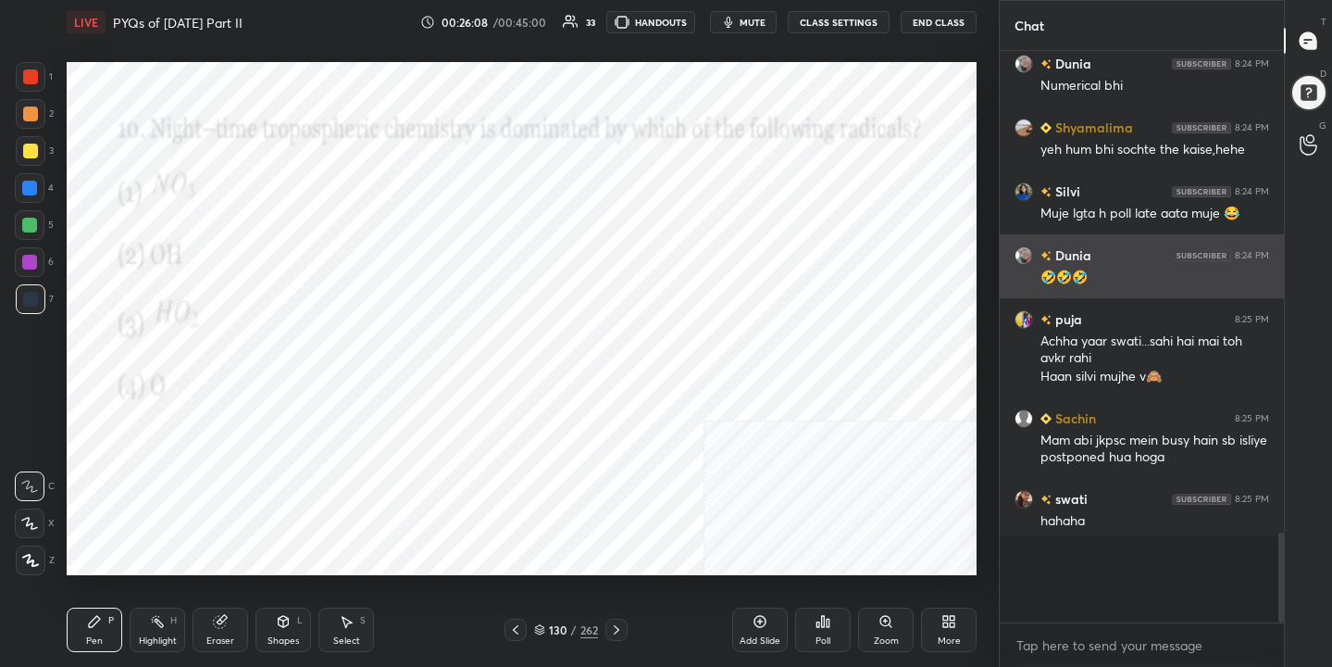
scroll to position [6, 6]
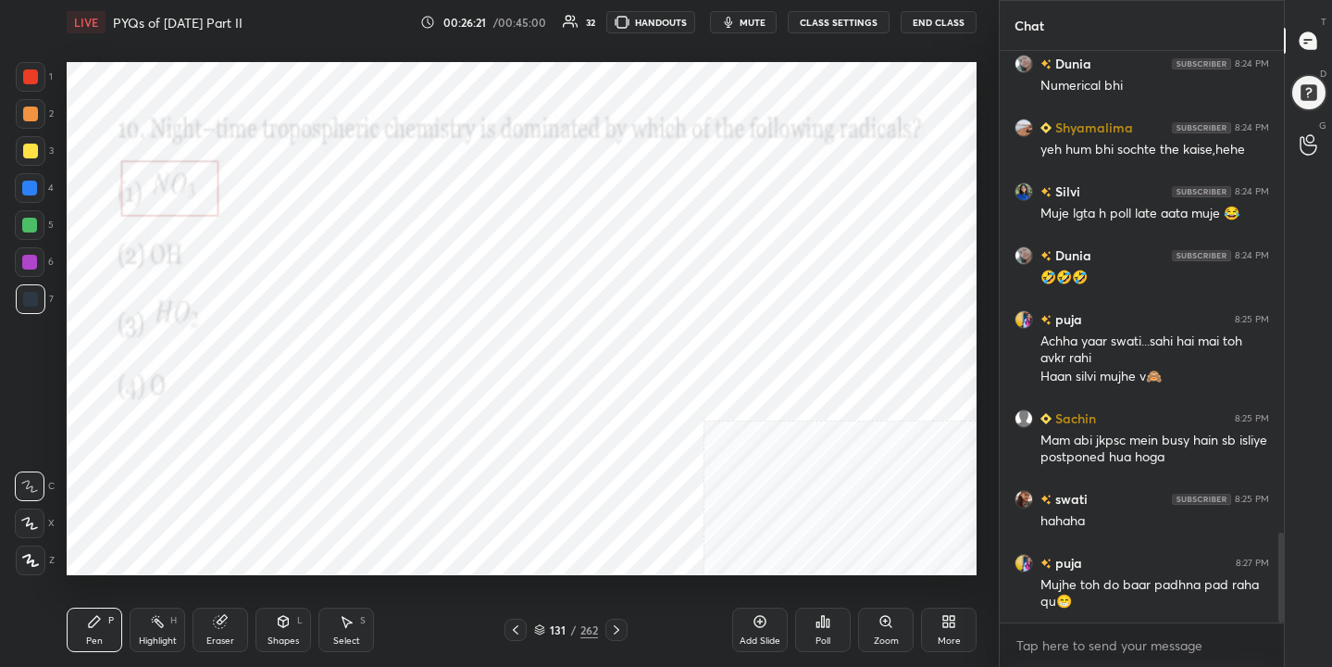
click at [537, 630] on icon at bounding box center [539, 629] width 11 height 11
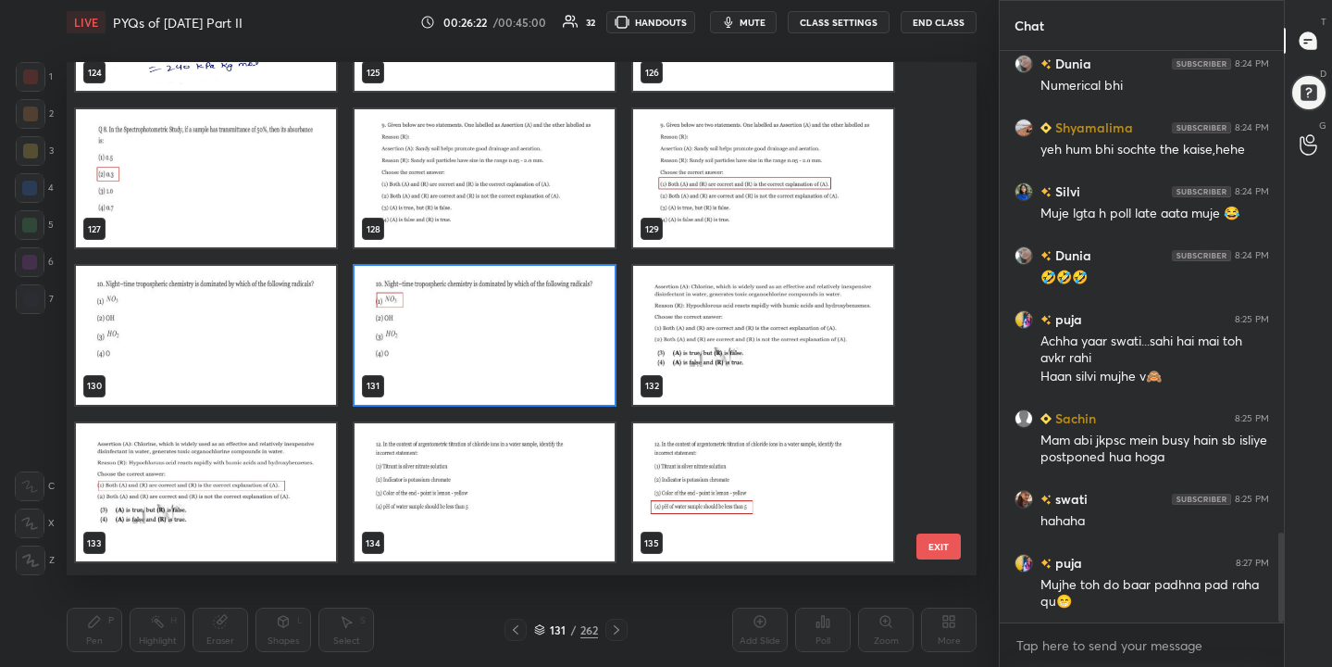
scroll to position [6544, 0]
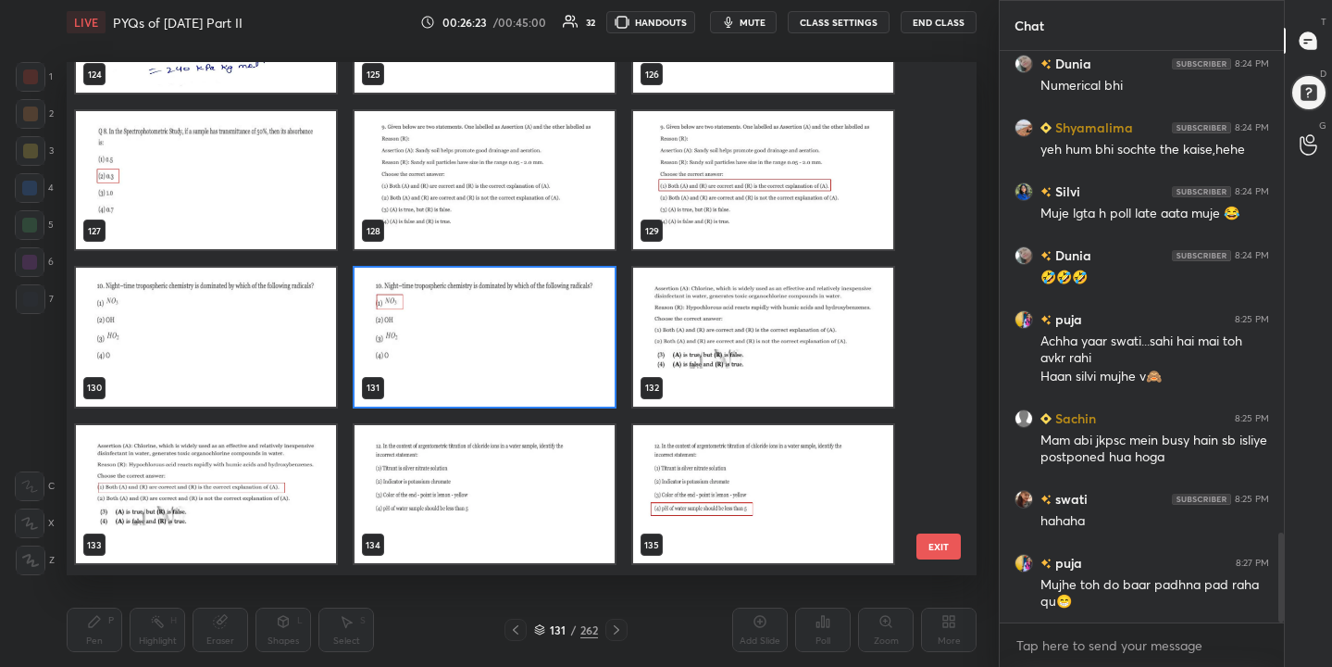
click at [689, 356] on img "grid" at bounding box center [763, 338] width 260 height 138
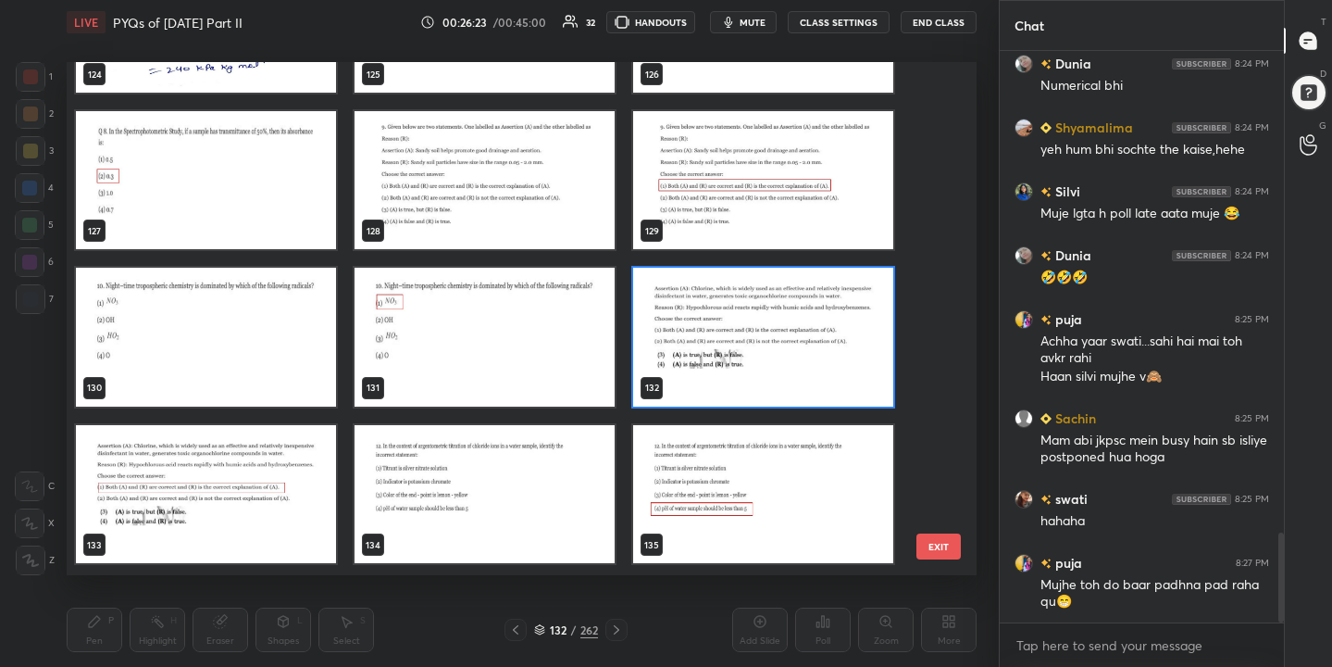
click at [689, 356] on img "grid" at bounding box center [763, 338] width 260 height 138
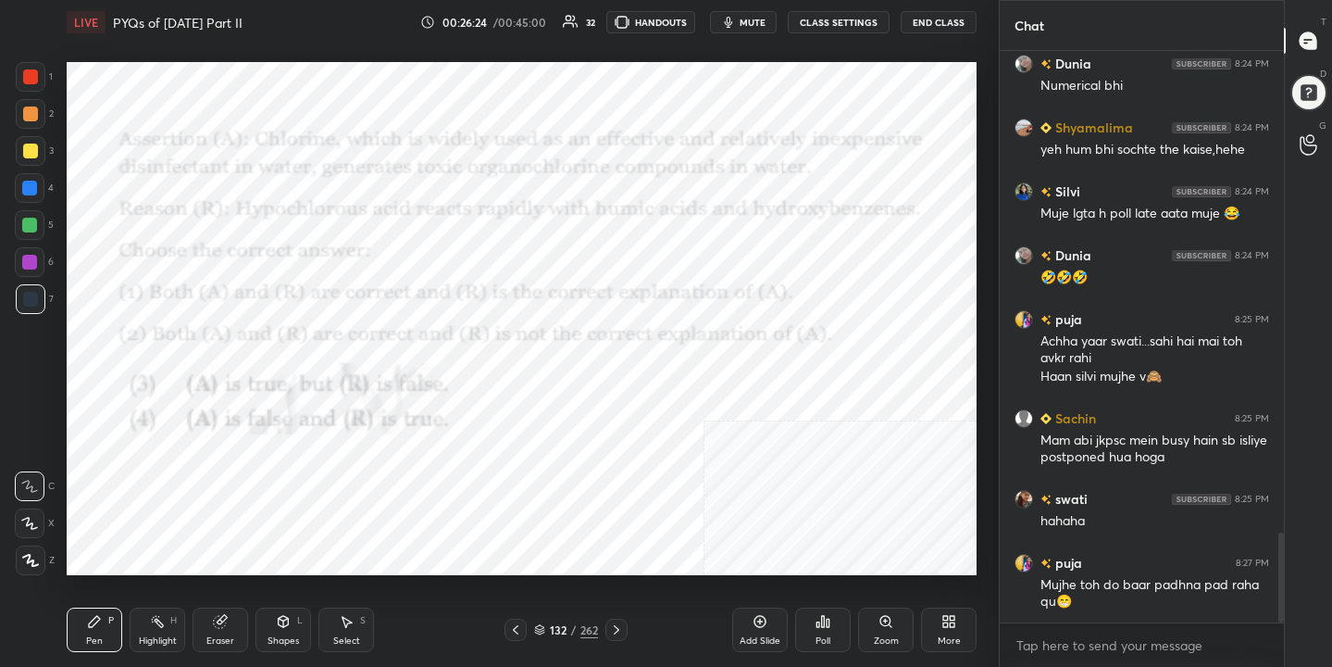
click at [755, 19] on span "mute" at bounding box center [753, 22] width 26 height 13
click at [538, 625] on icon at bounding box center [539, 629] width 11 height 11
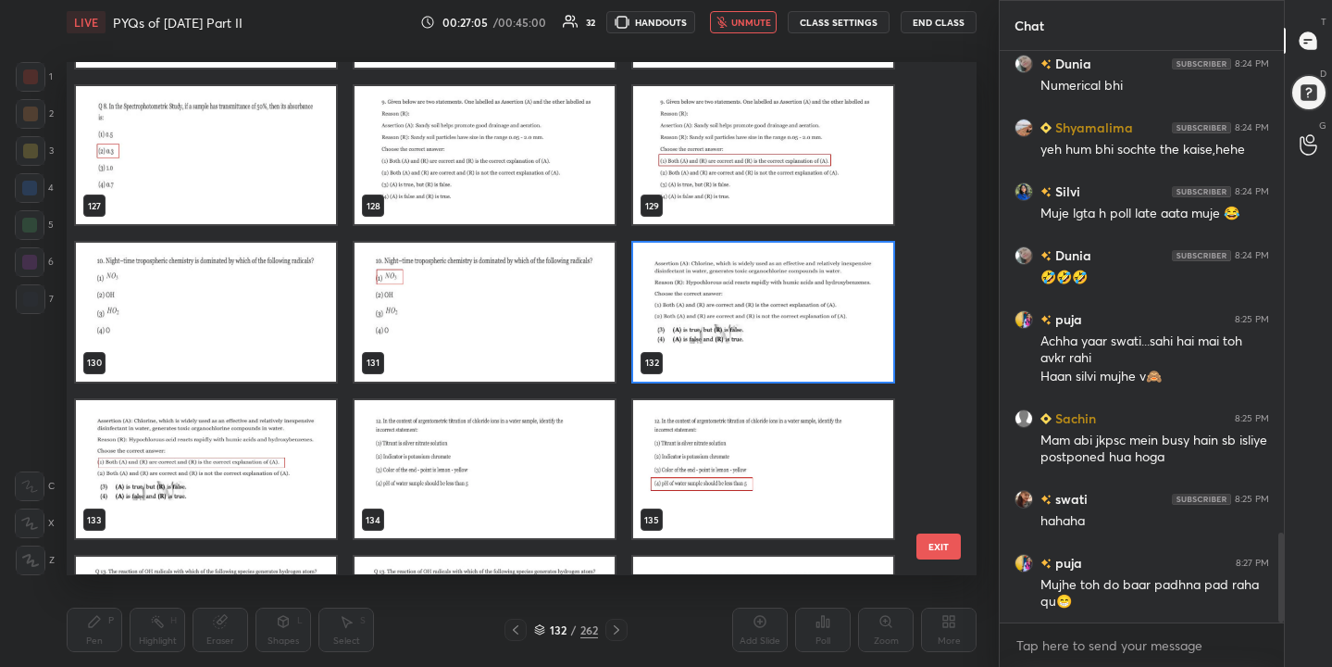
scroll to position [6568, 0]
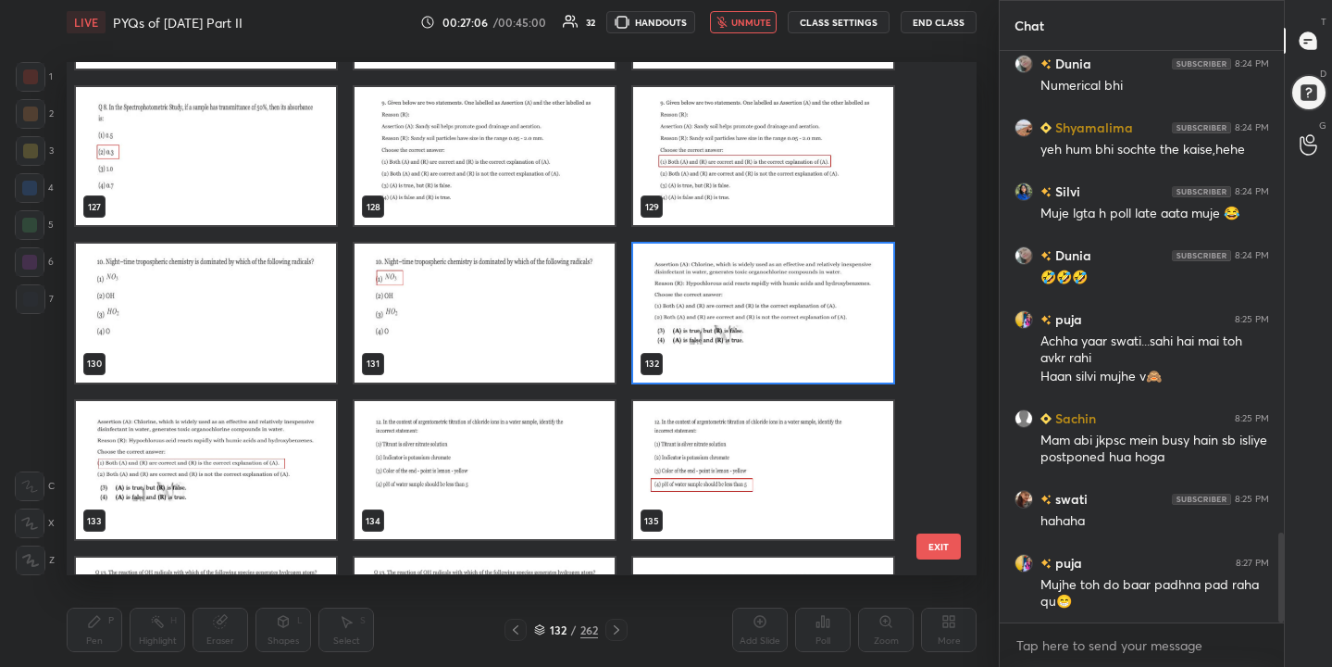
click at [743, 280] on img "grid" at bounding box center [763, 313] width 260 height 138
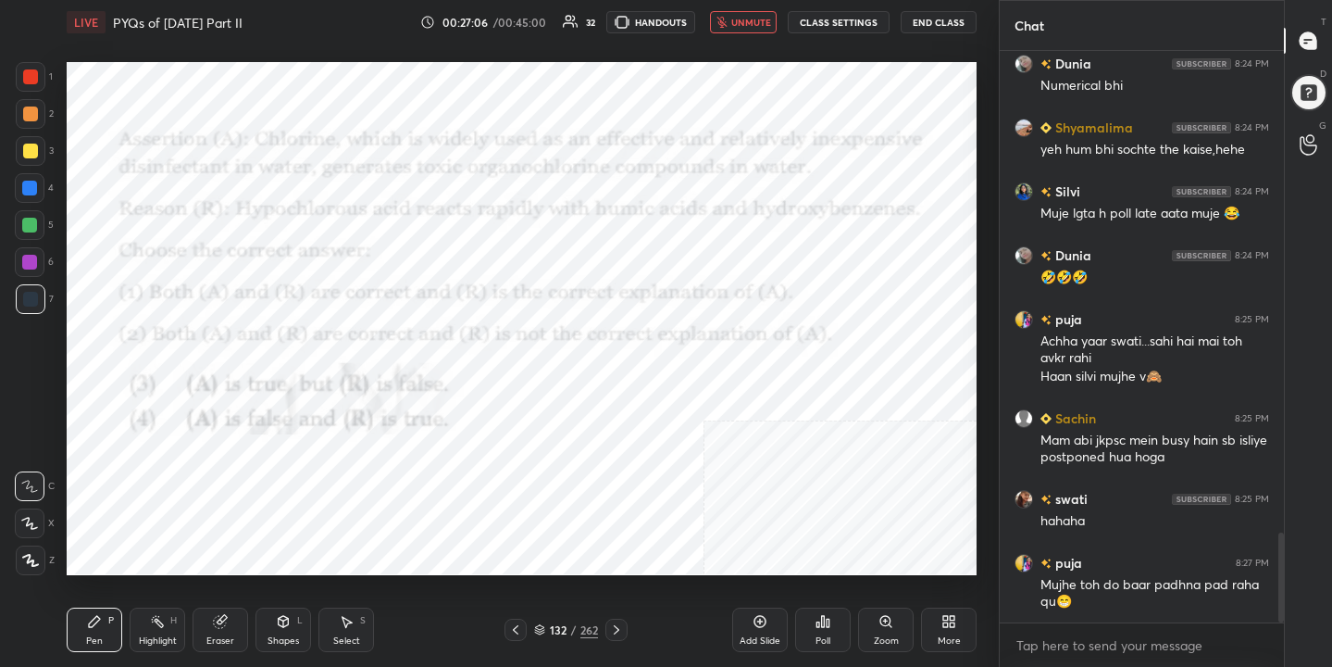
click at [743, 280] on img "grid" at bounding box center [763, 313] width 260 height 138
click at [816, 628] on icon at bounding box center [823, 621] width 15 height 15
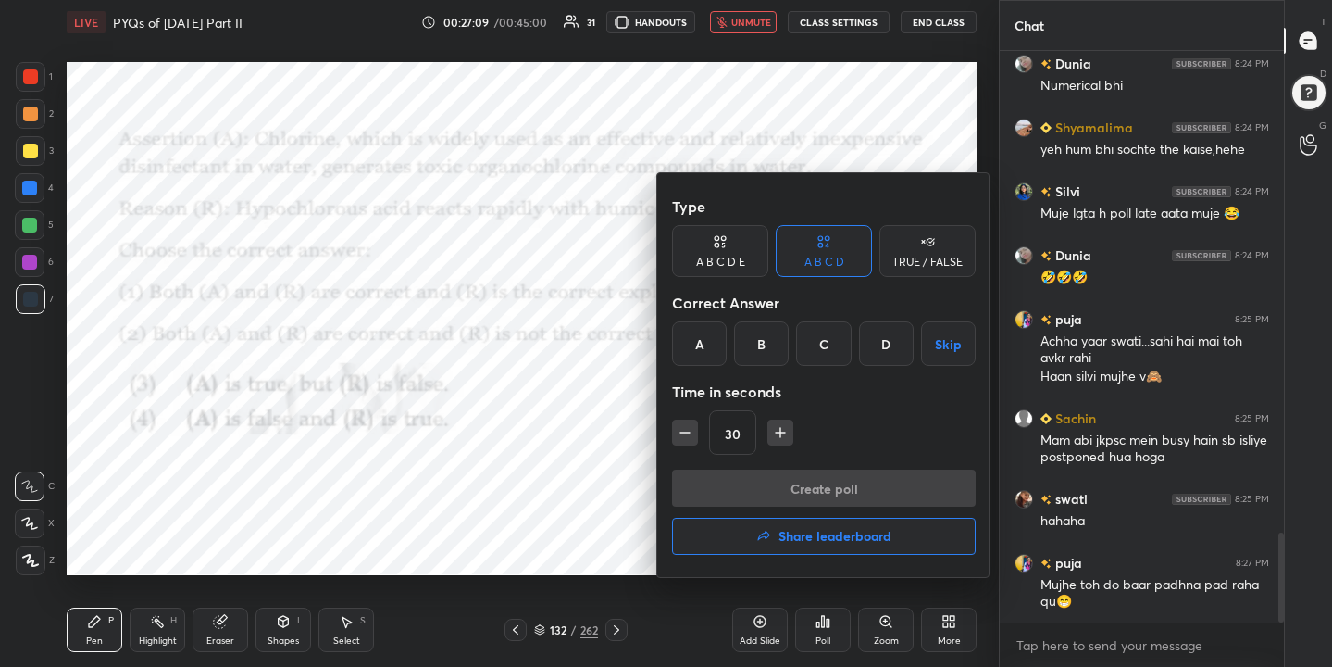
click at [705, 350] on div "A" at bounding box center [699, 343] width 55 height 44
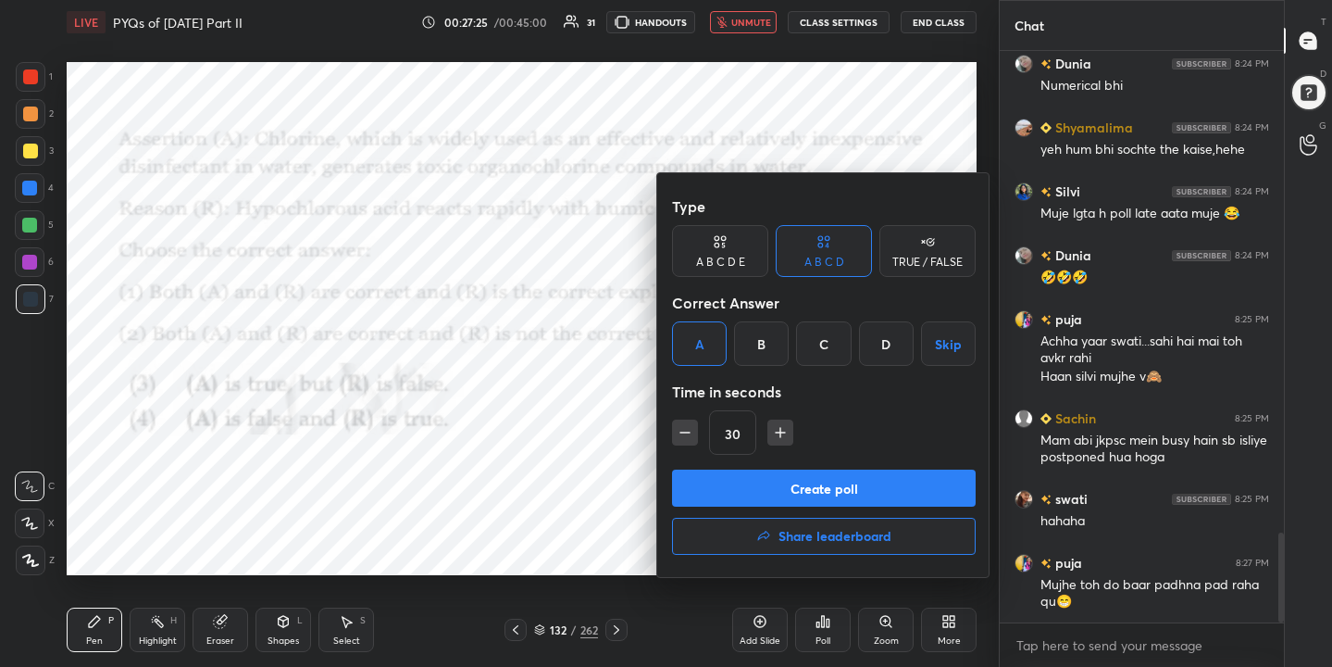
click at [804, 484] on button "Create poll" at bounding box center [824, 487] width 304 height 37
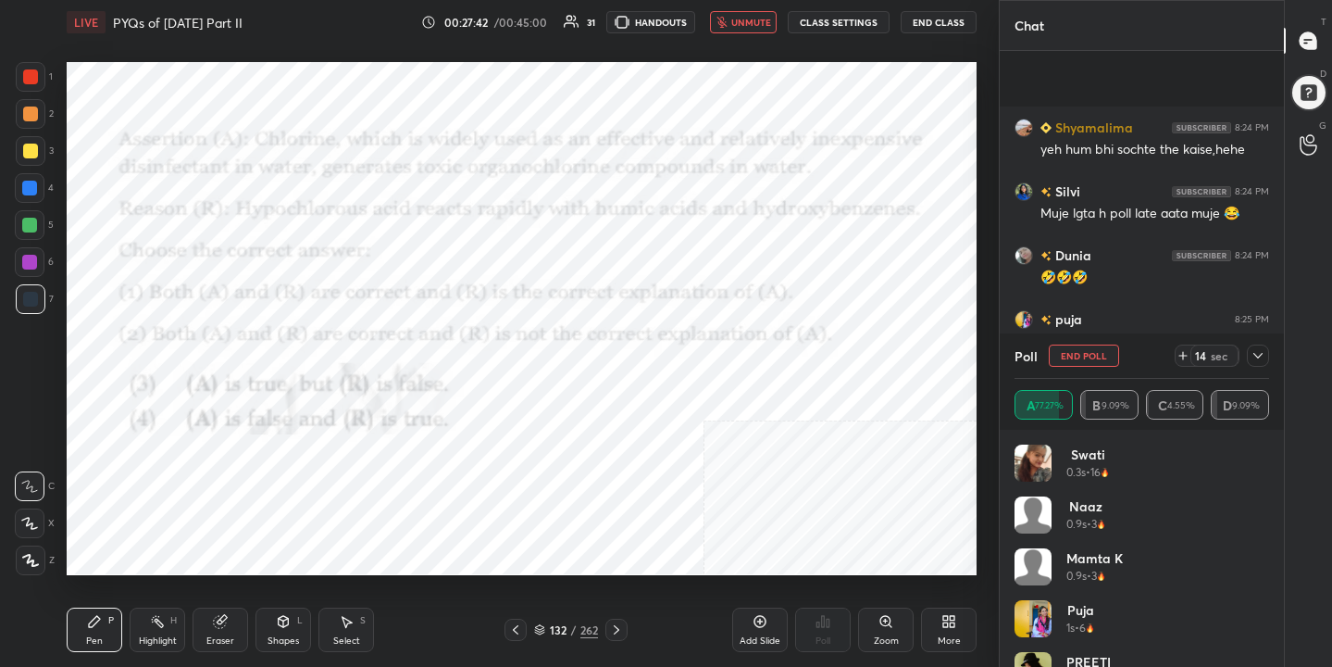
scroll to position [3208, 0]
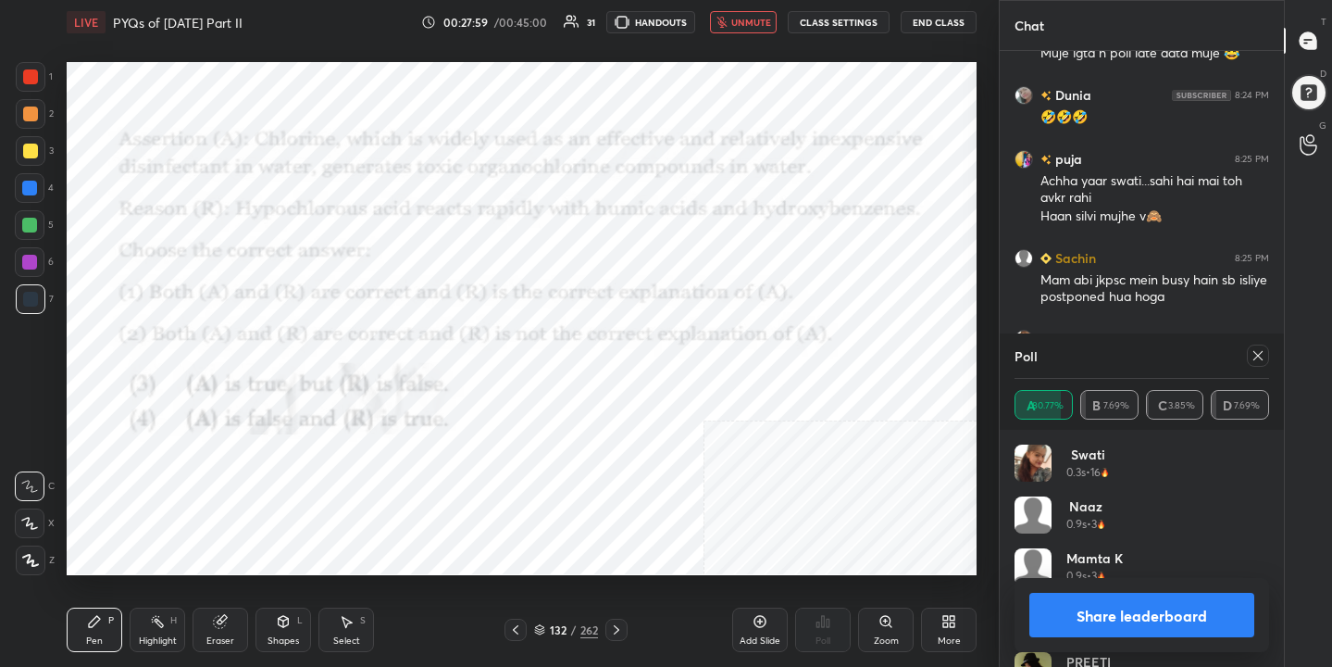
click at [1264, 346] on div at bounding box center [1258, 355] width 22 height 22
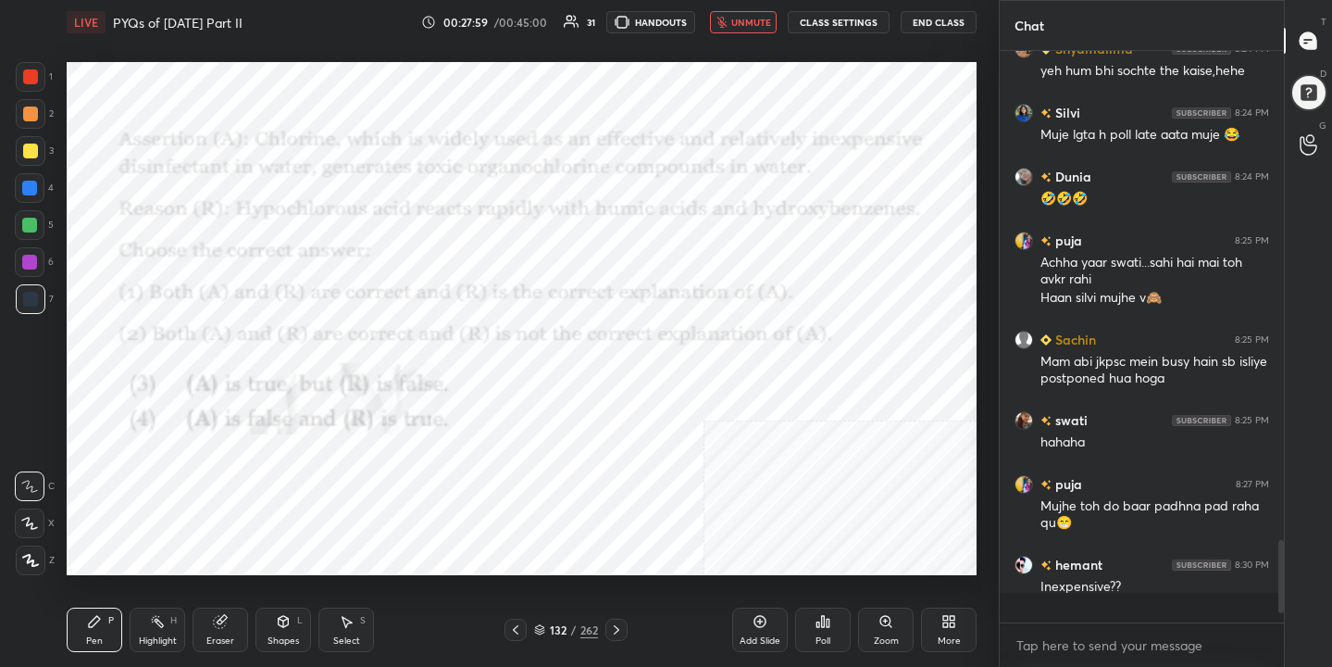
scroll to position [6, 6]
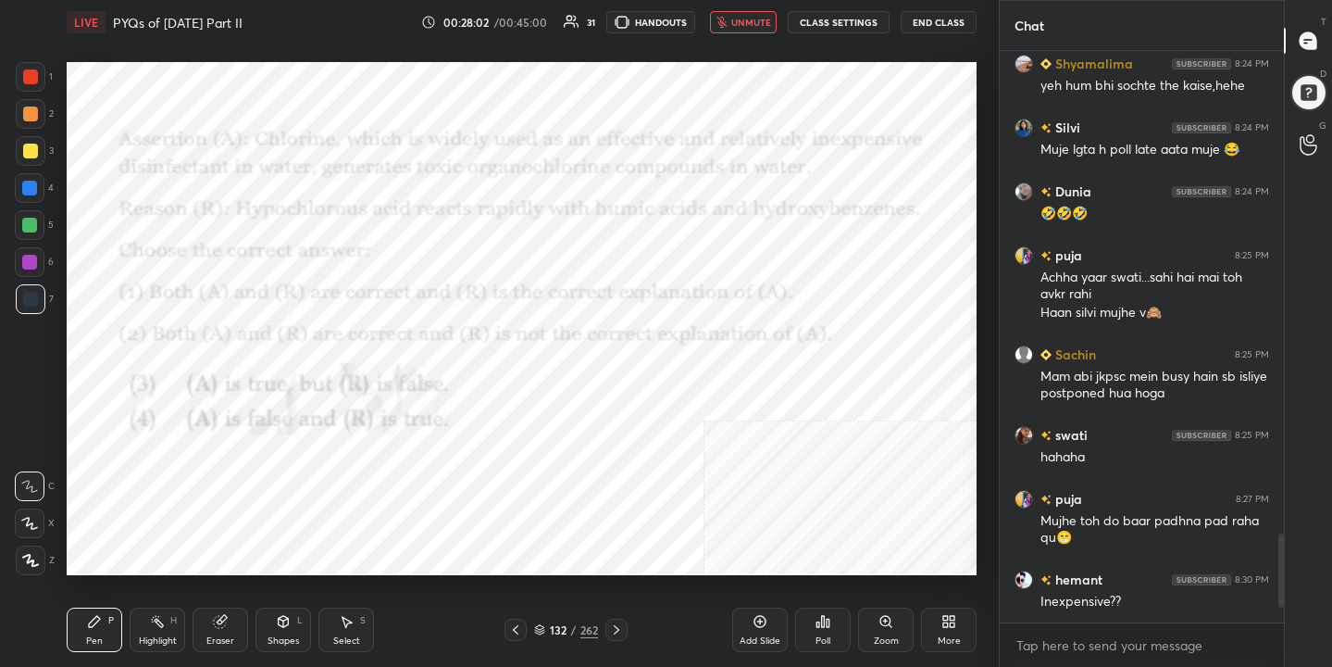
click at [759, 19] on span "unmute" at bounding box center [751, 22] width 40 height 13
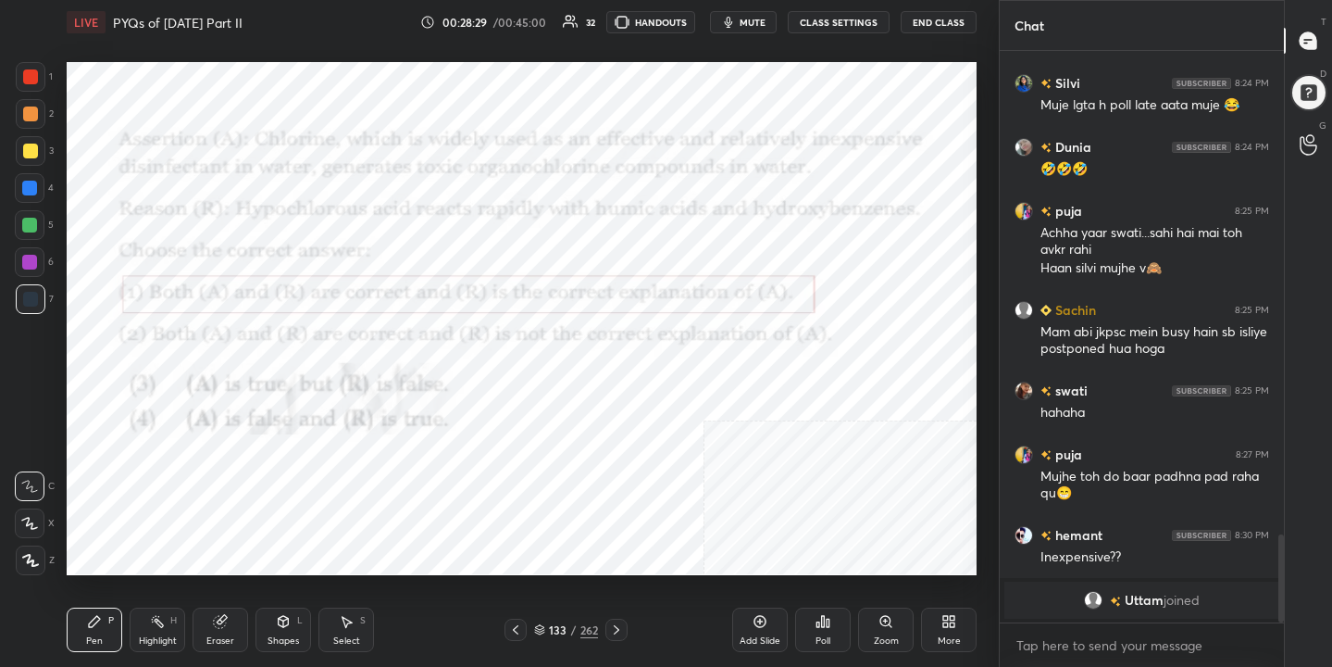
scroll to position [2763, 0]
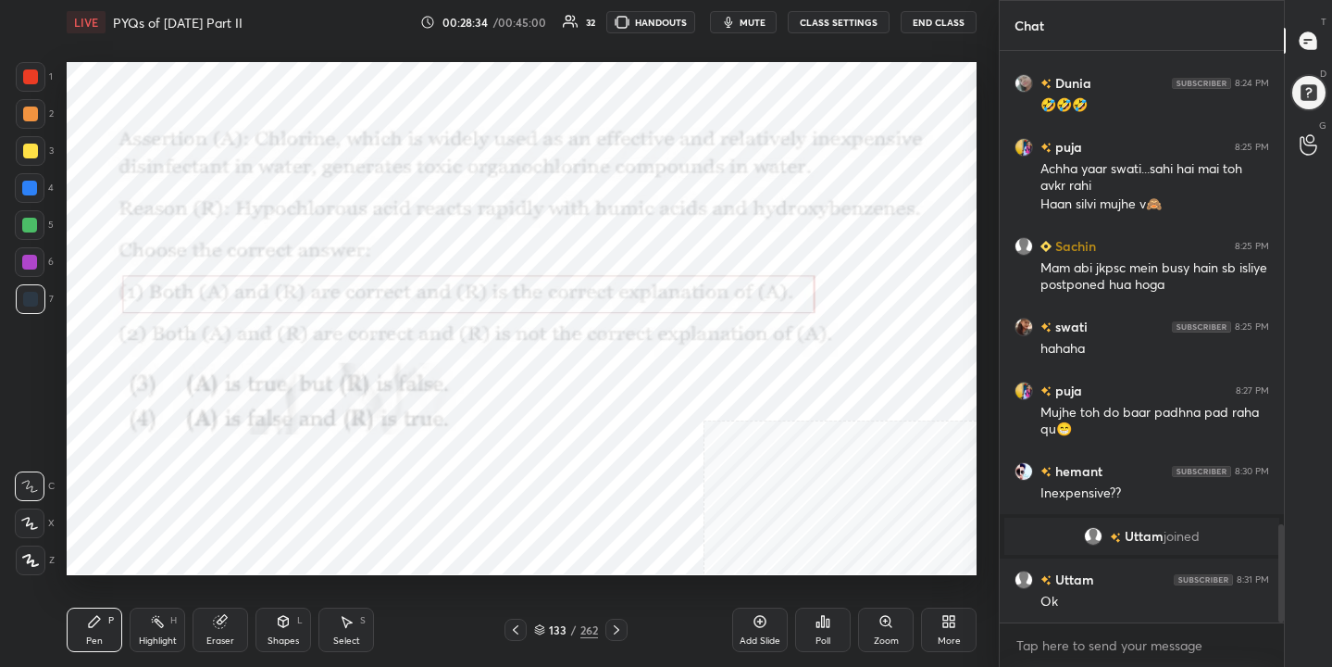
click at [542, 624] on icon at bounding box center [539, 629] width 11 height 11
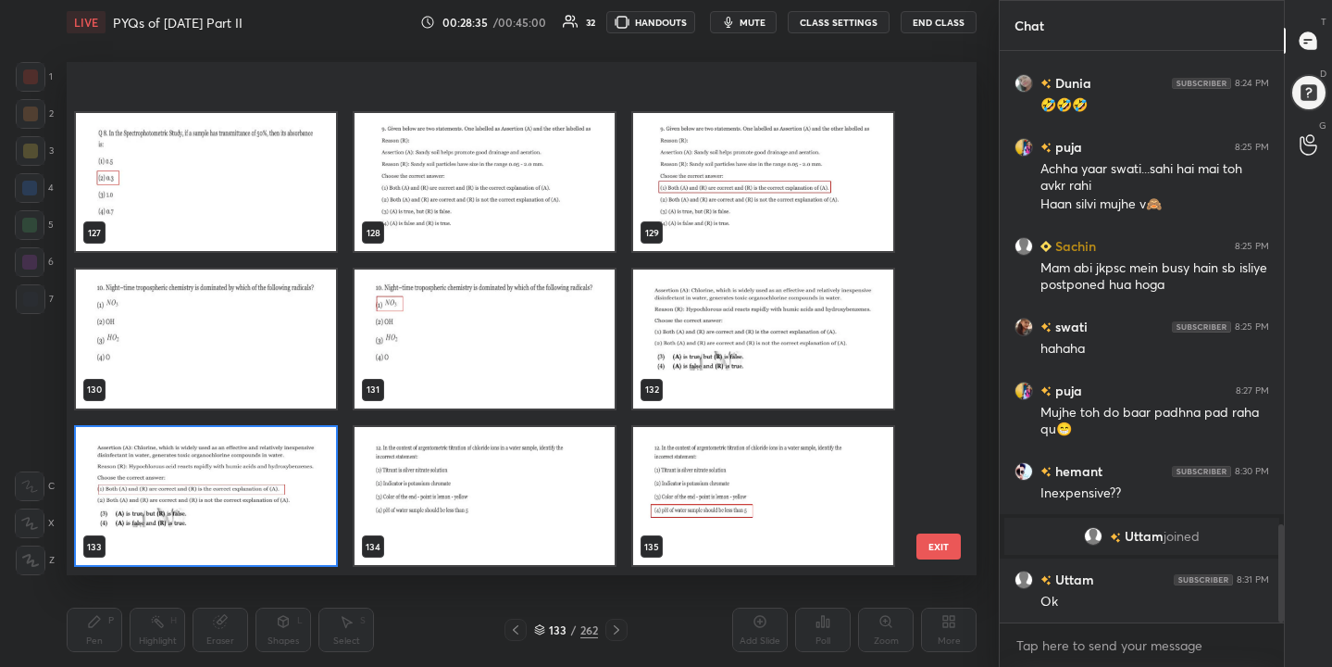
scroll to position [6761, 0]
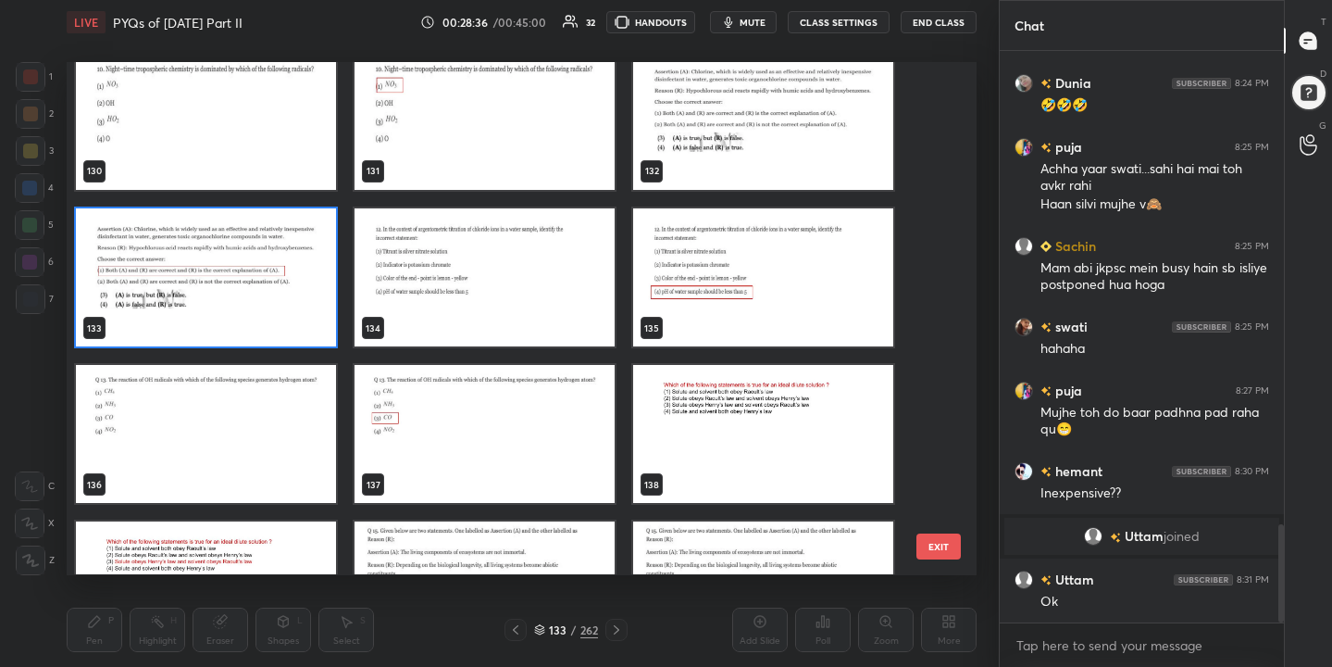
click at [511, 267] on img "grid" at bounding box center [485, 277] width 260 height 138
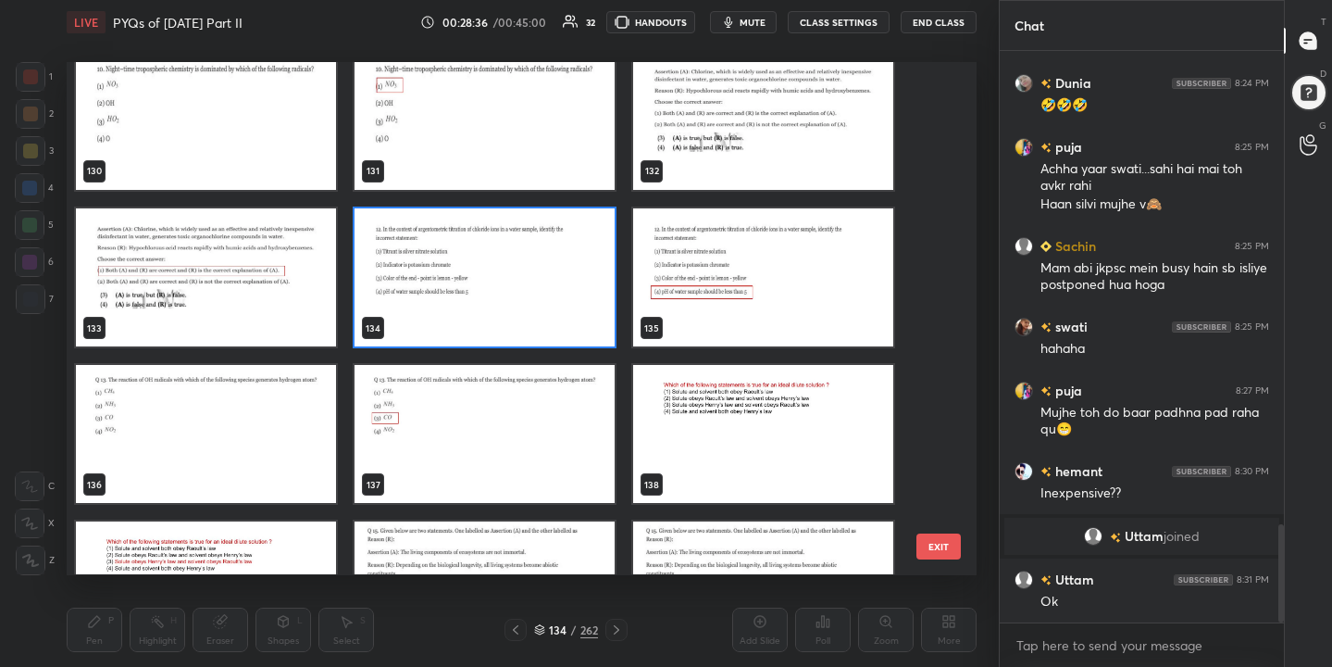
click at [511, 267] on img "grid" at bounding box center [485, 277] width 260 height 138
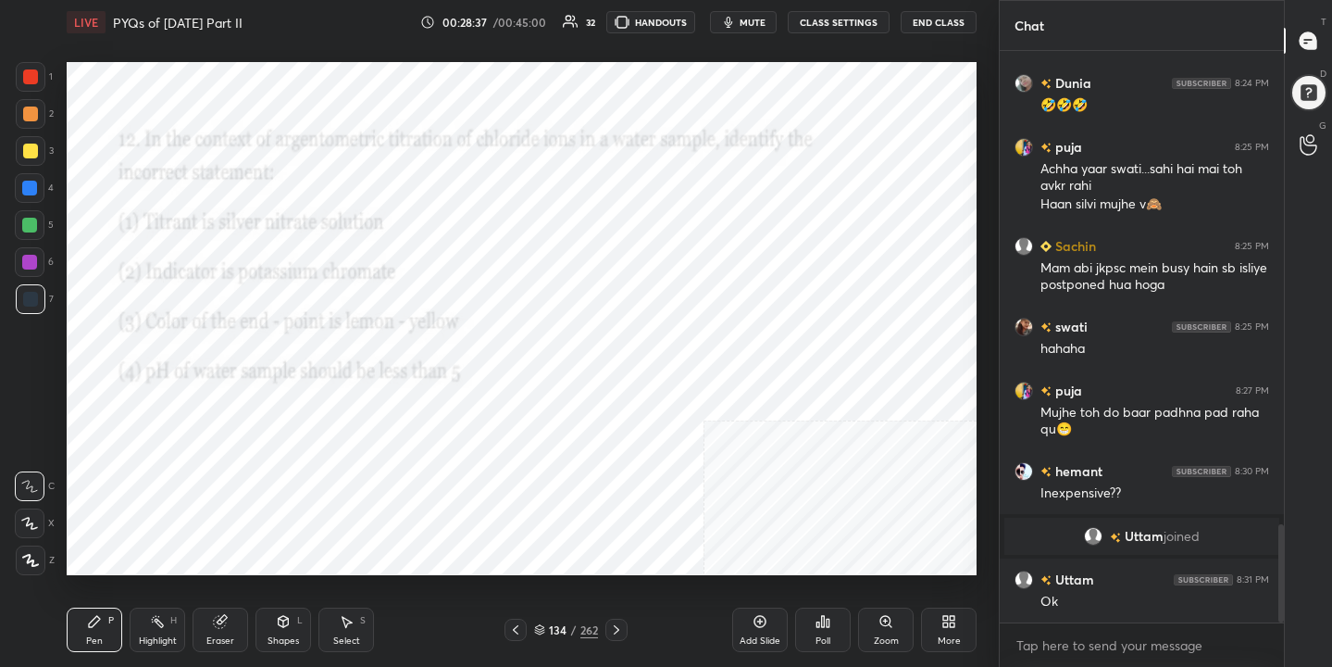
click at [749, 16] on span "mute" at bounding box center [753, 22] width 26 height 13
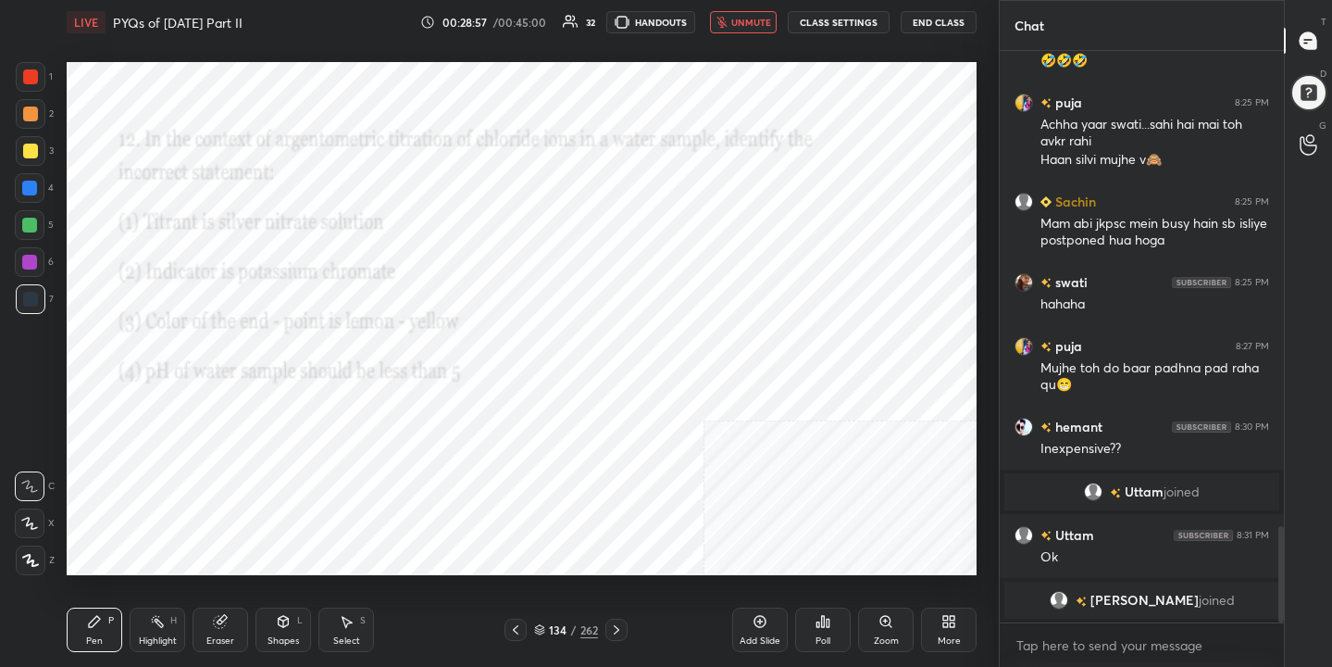
click at [553, 624] on div "134" at bounding box center [558, 629] width 19 height 11
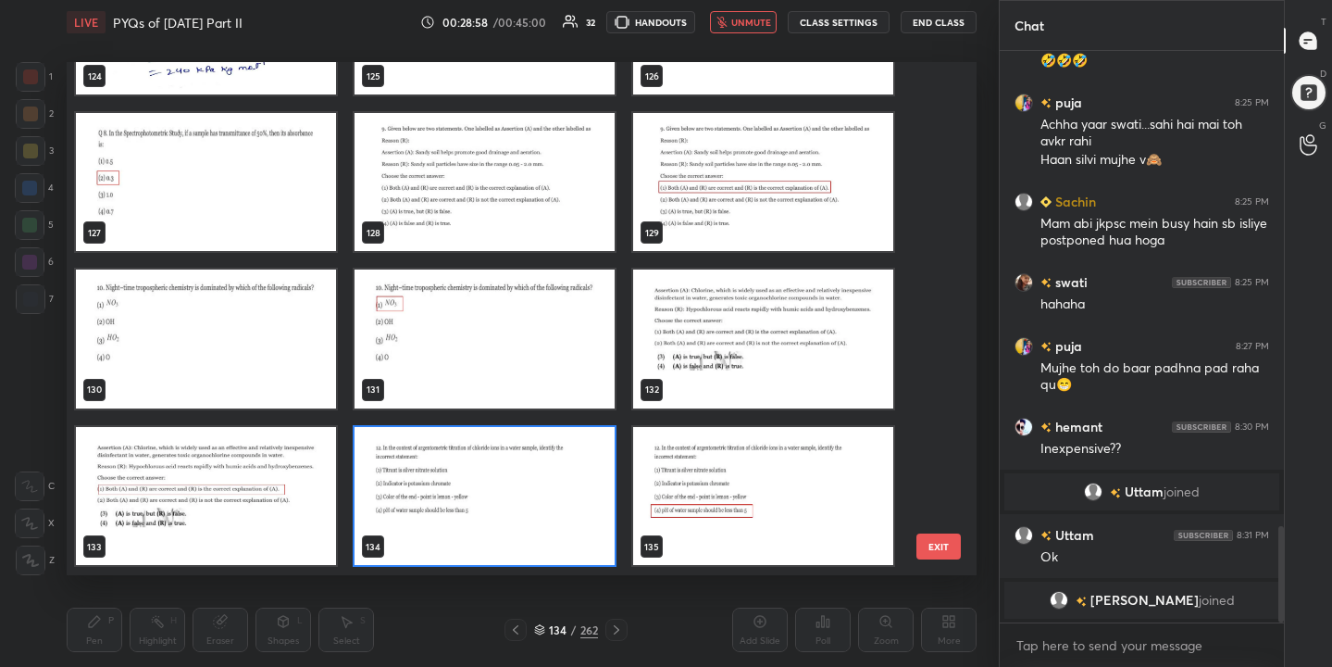
scroll to position [506, 902]
click at [559, 461] on img "grid" at bounding box center [485, 496] width 260 height 138
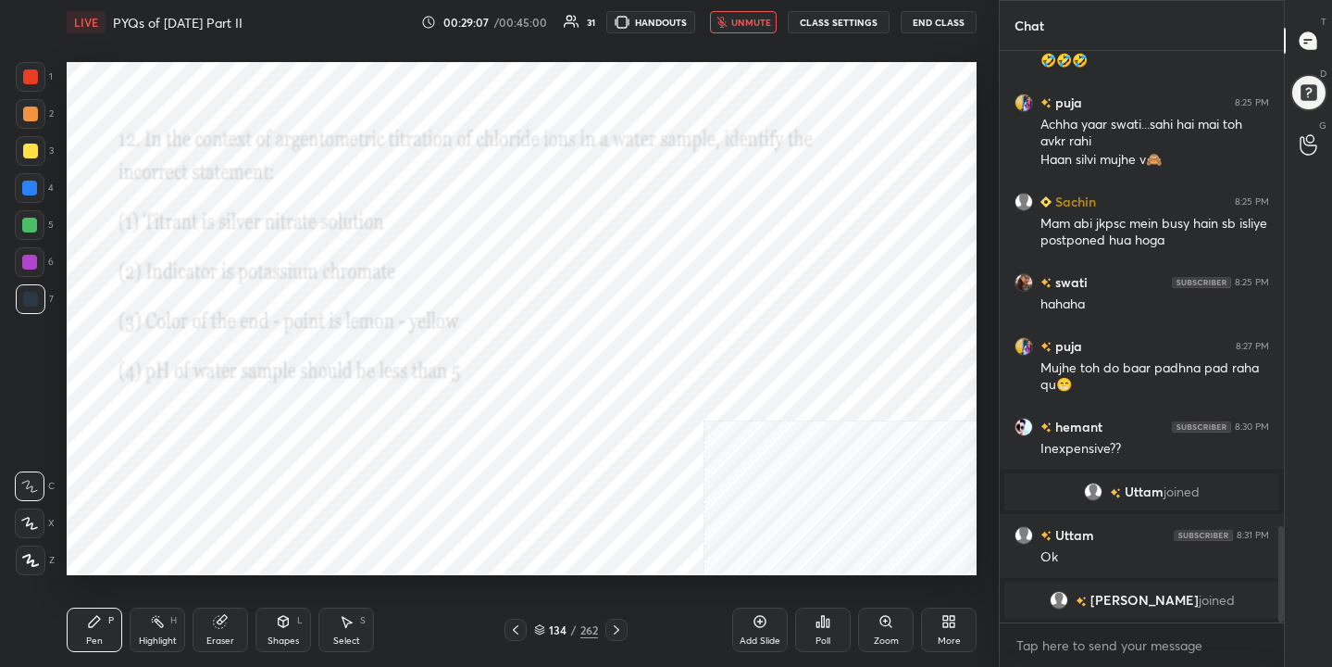
click at [825, 628] on icon at bounding box center [823, 621] width 15 height 15
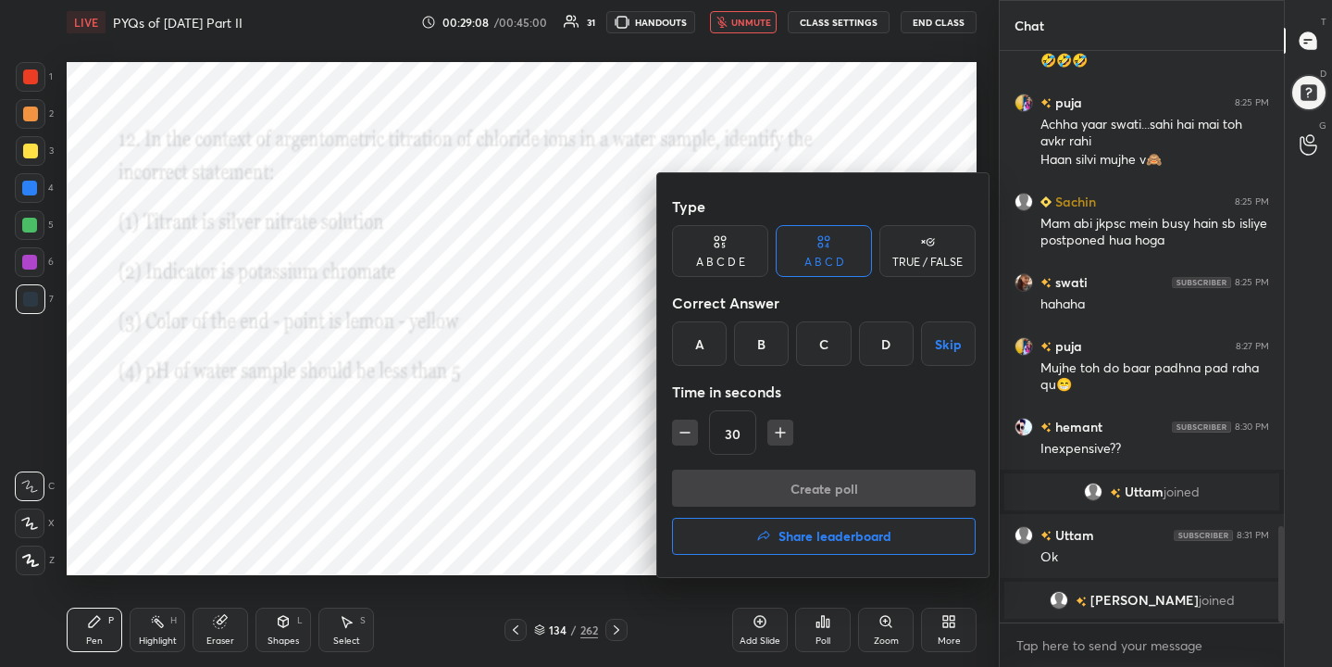
click at [890, 354] on div "D" at bounding box center [886, 343] width 55 height 44
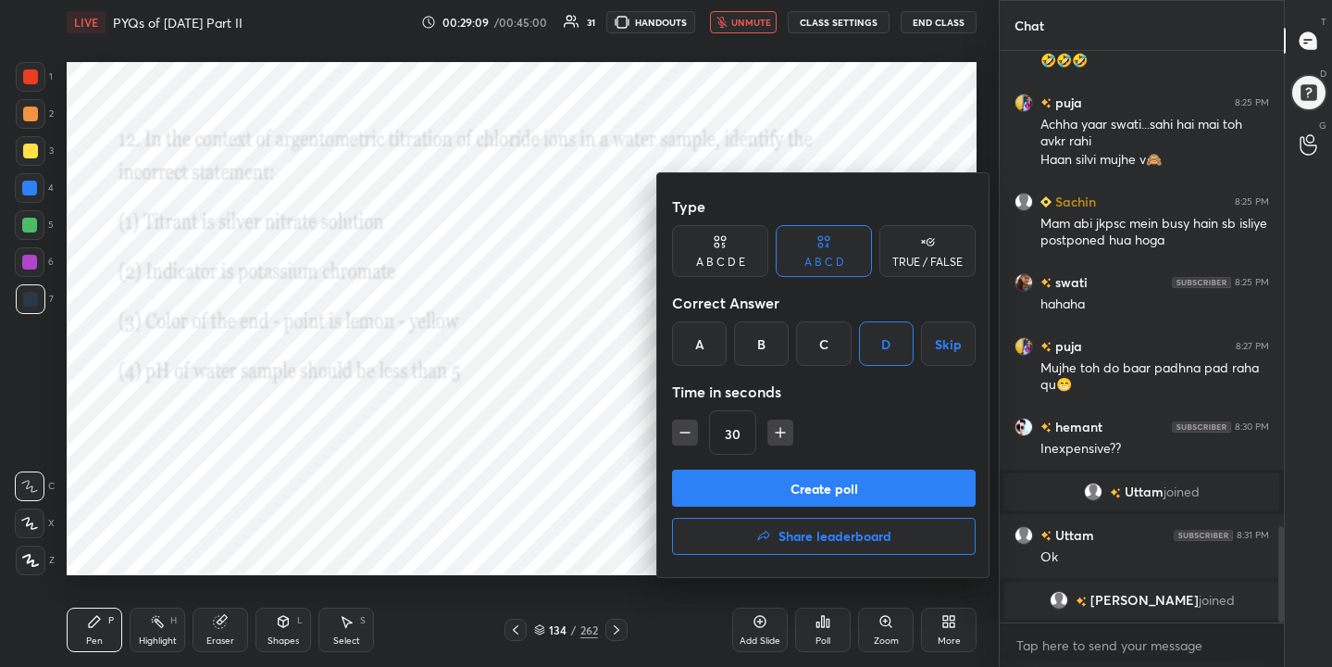
click at [902, 485] on button "Create poll" at bounding box center [824, 487] width 304 height 37
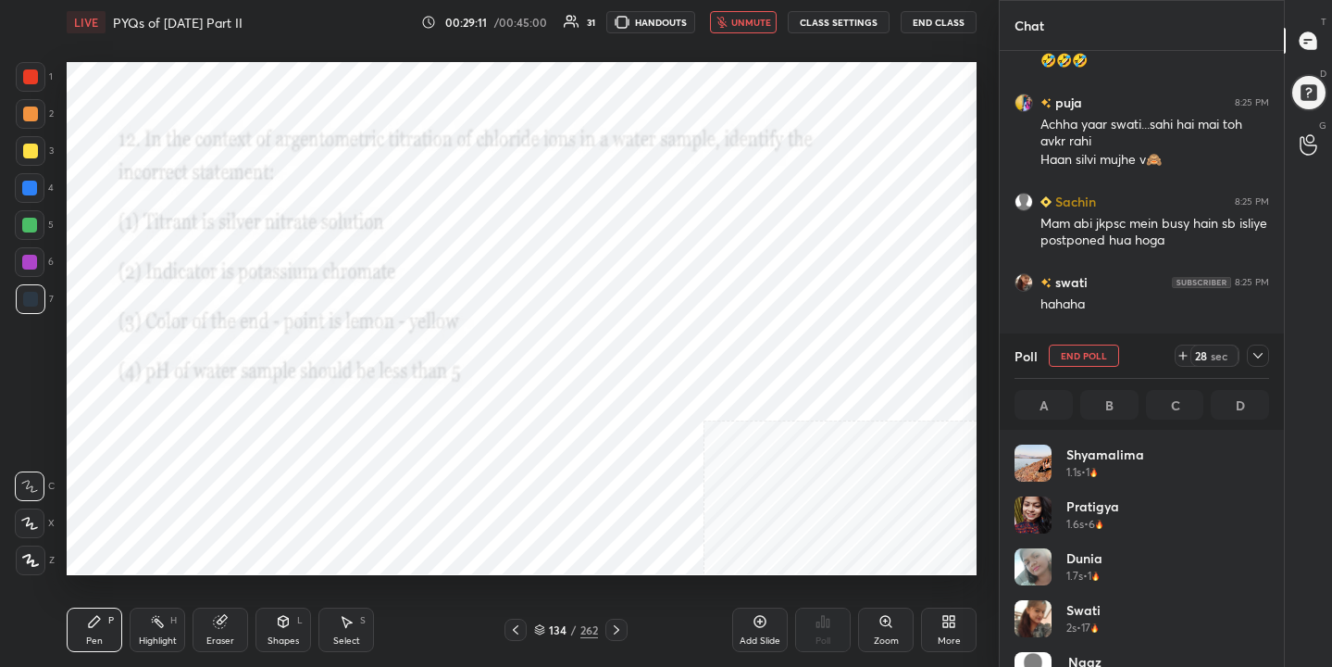
scroll to position [217, 249]
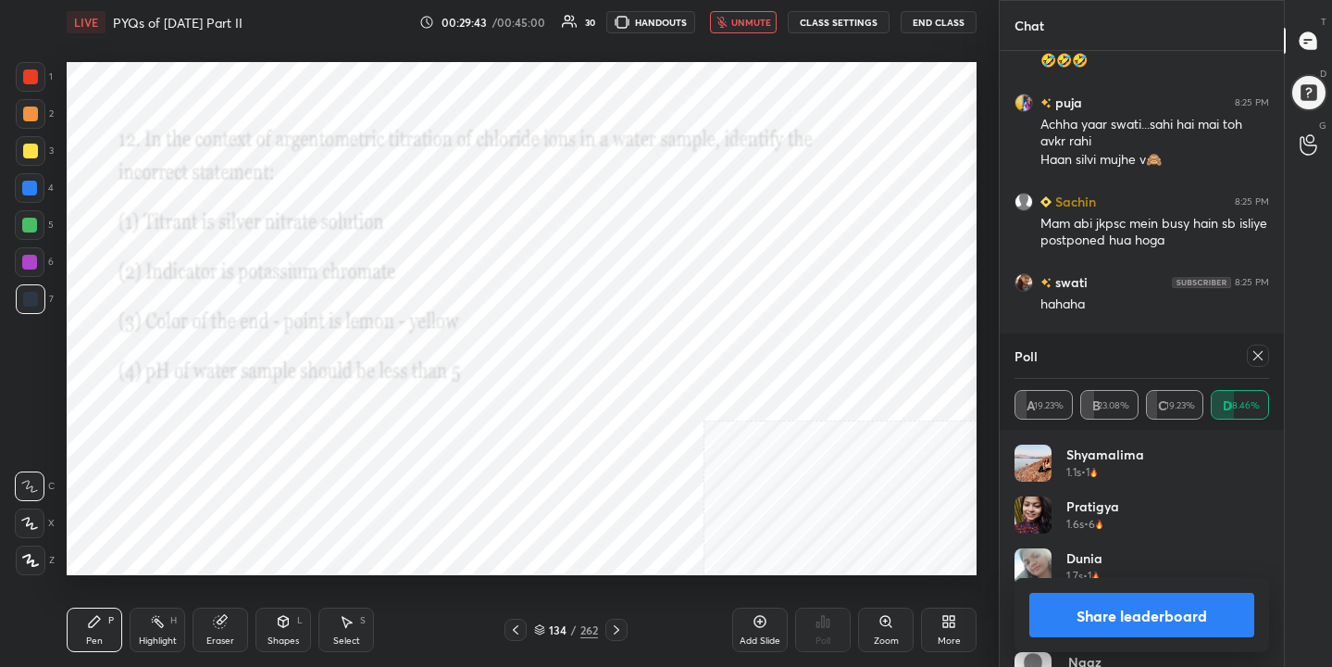
click at [1260, 355] on icon at bounding box center [1258, 355] width 15 height 15
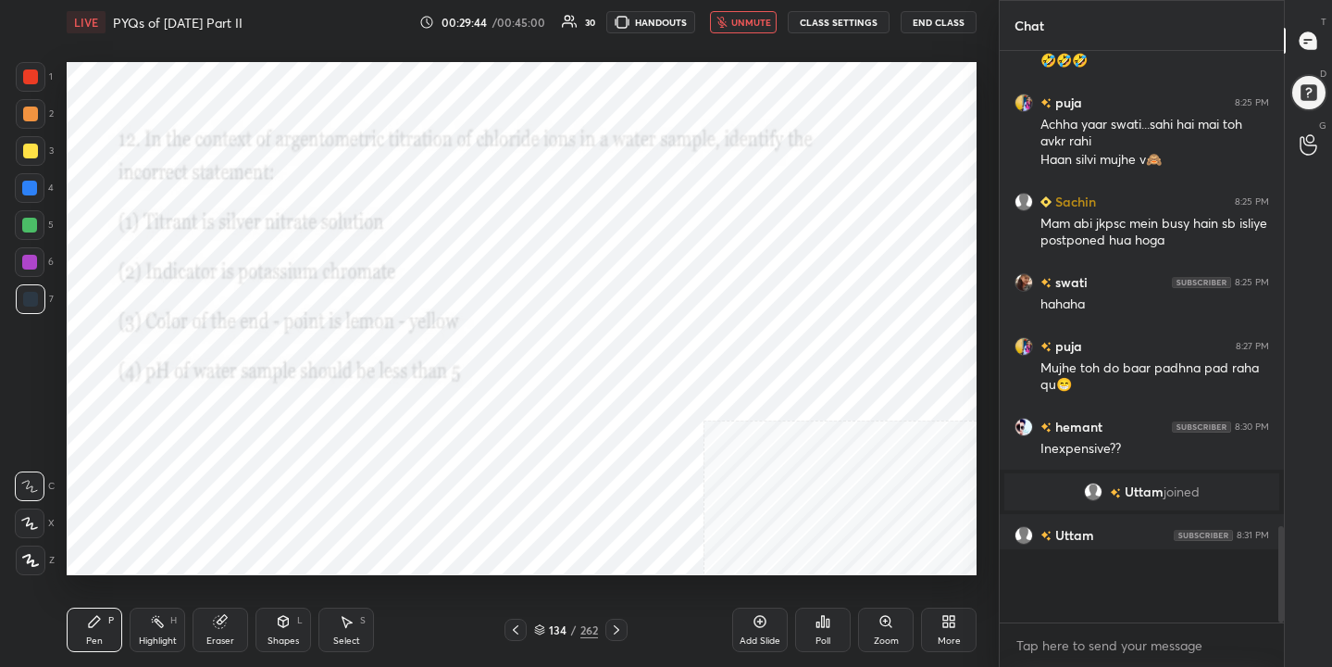
scroll to position [412, 279]
click at [758, 26] on span "unmute" at bounding box center [751, 22] width 40 height 13
click at [540, 629] on icon at bounding box center [539, 627] width 9 height 5
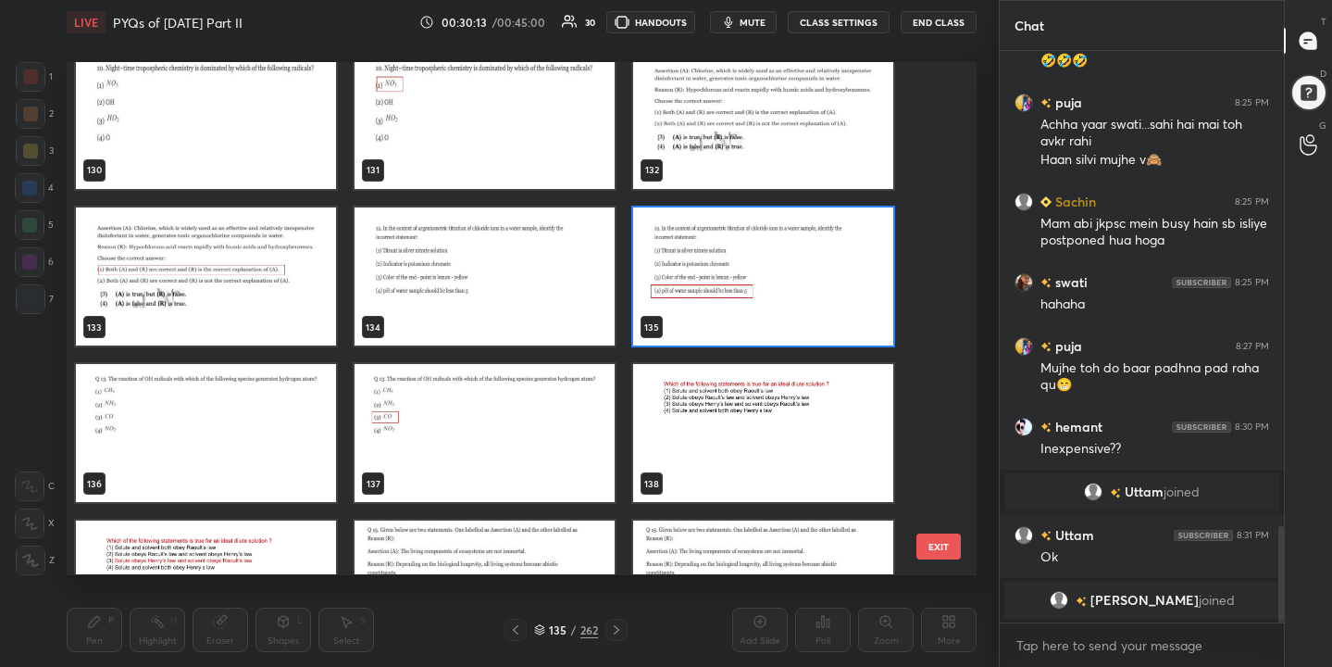
scroll to position [6763, 0]
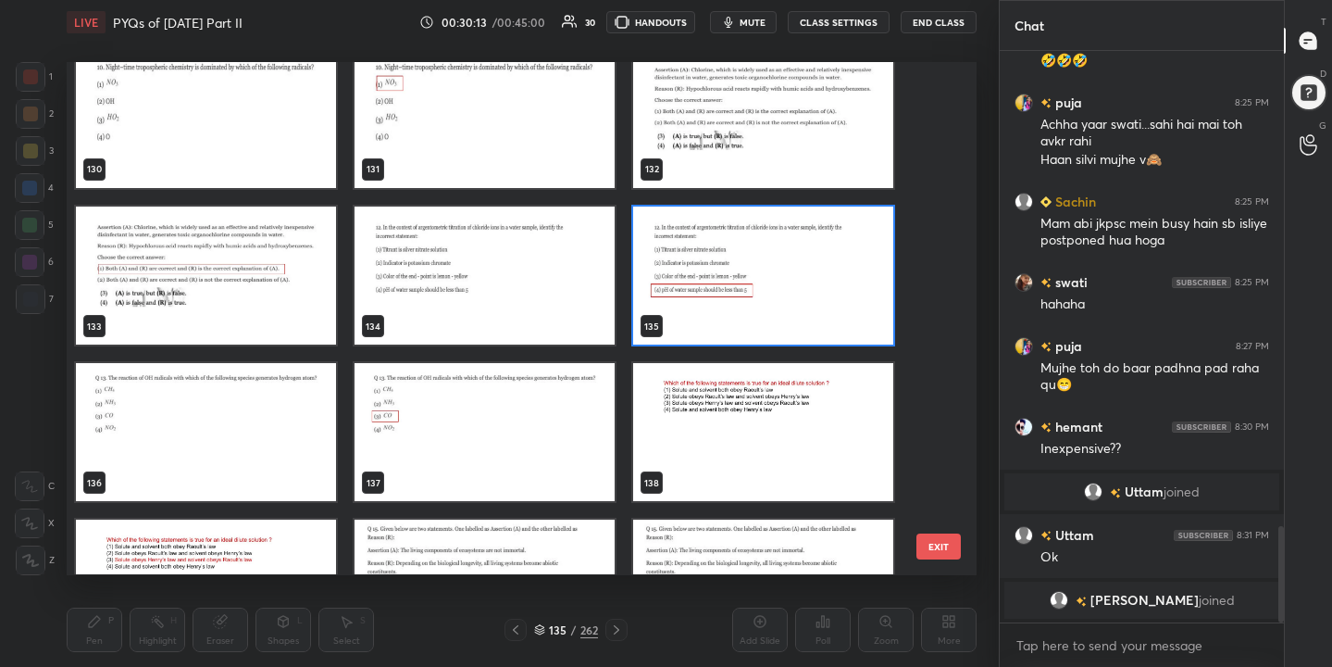
click at [290, 396] on img "grid" at bounding box center [206, 433] width 260 height 138
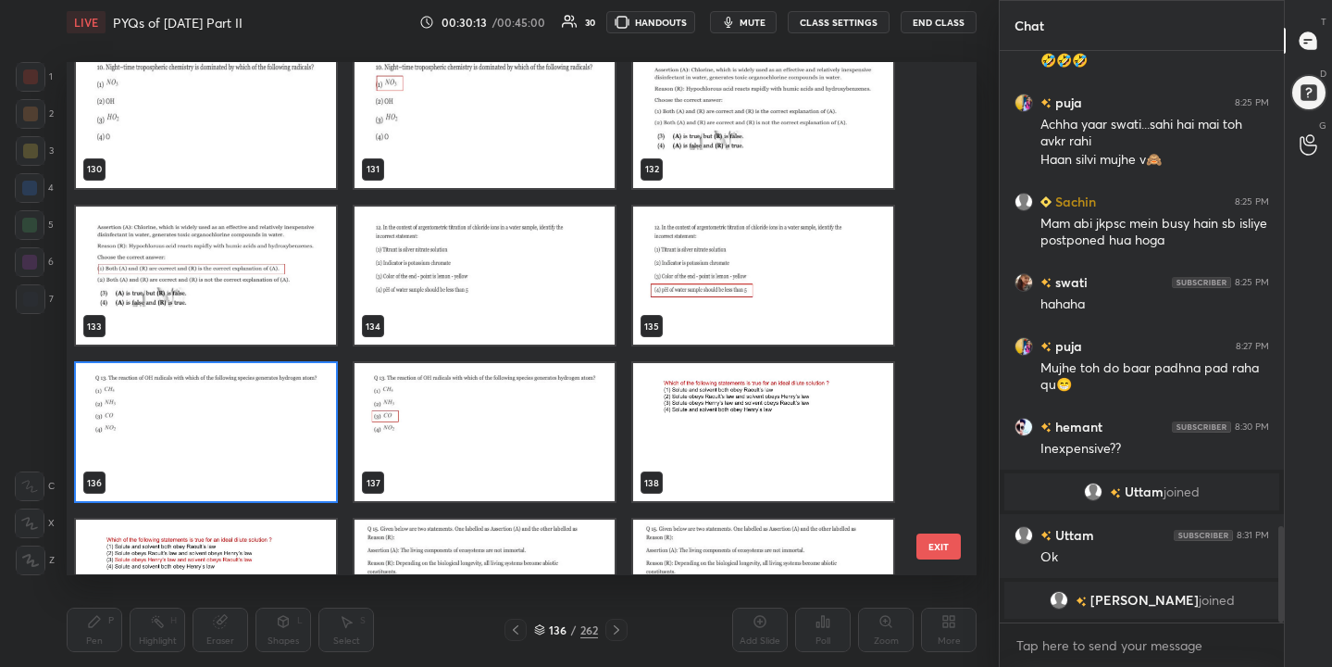
click at [290, 396] on img "grid" at bounding box center [206, 433] width 260 height 138
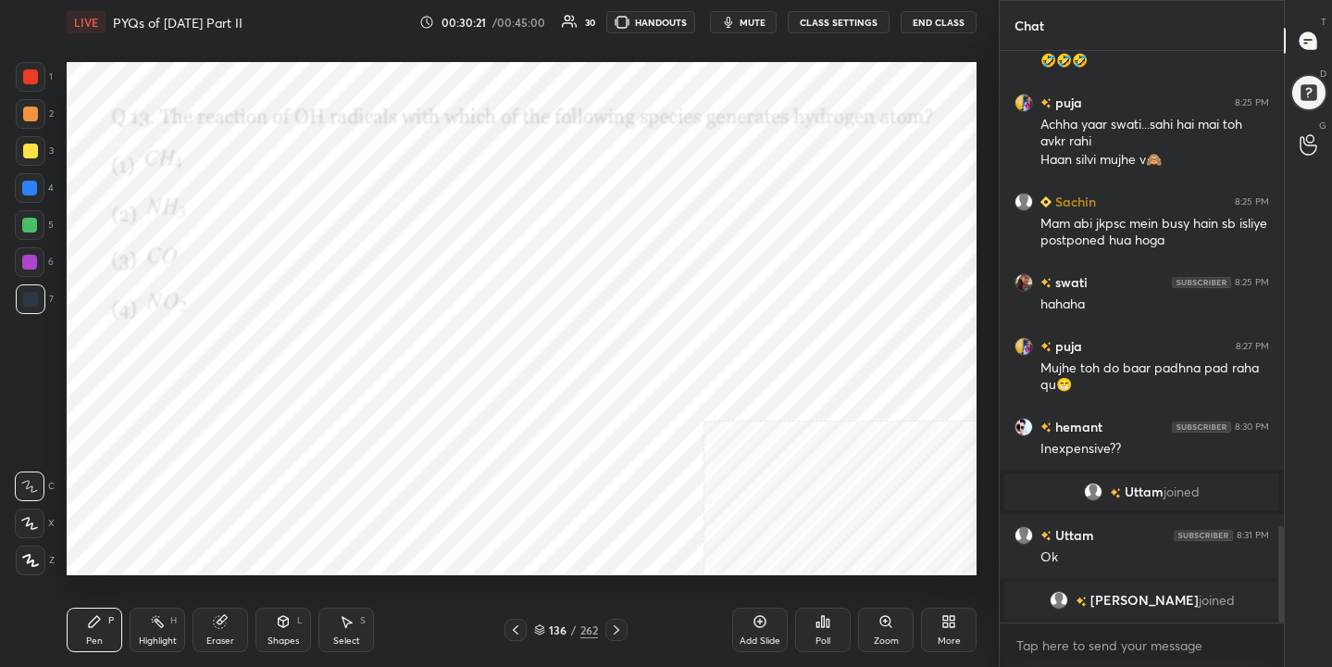
click at [766, 16] on span "mute" at bounding box center [753, 22] width 26 height 13
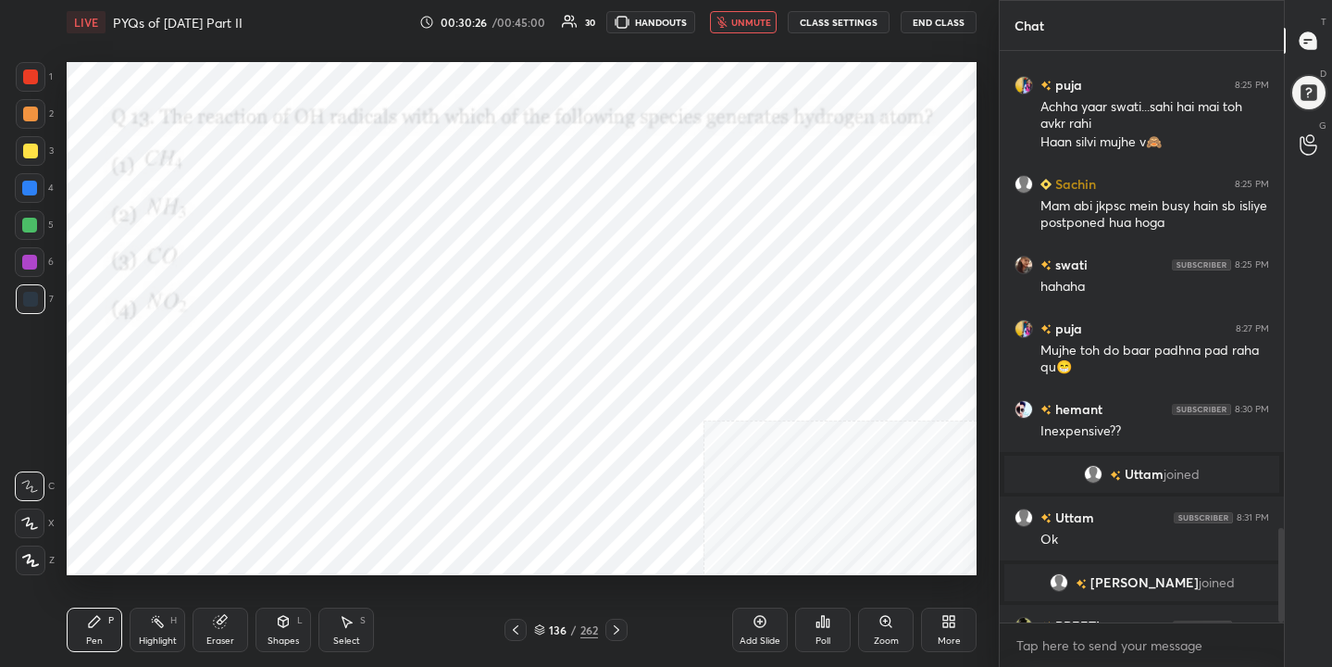
scroll to position [2870, 0]
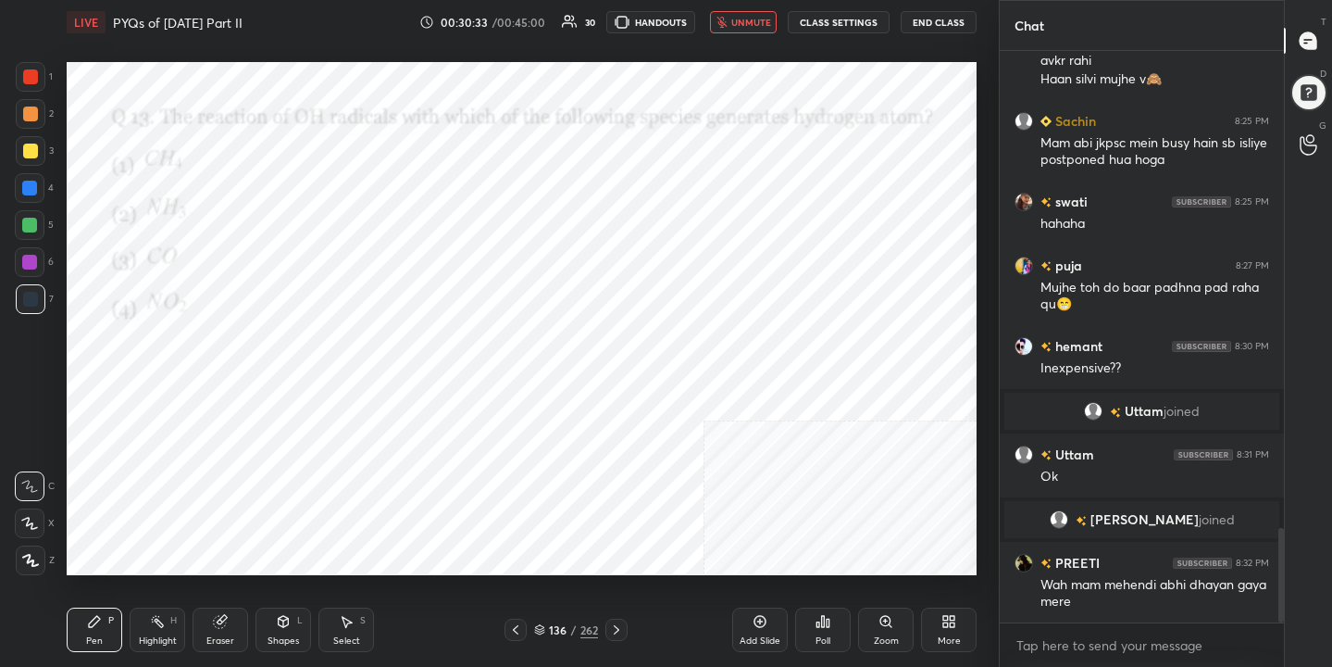
click at [542, 627] on icon at bounding box center [539, 629] width 11 height 11
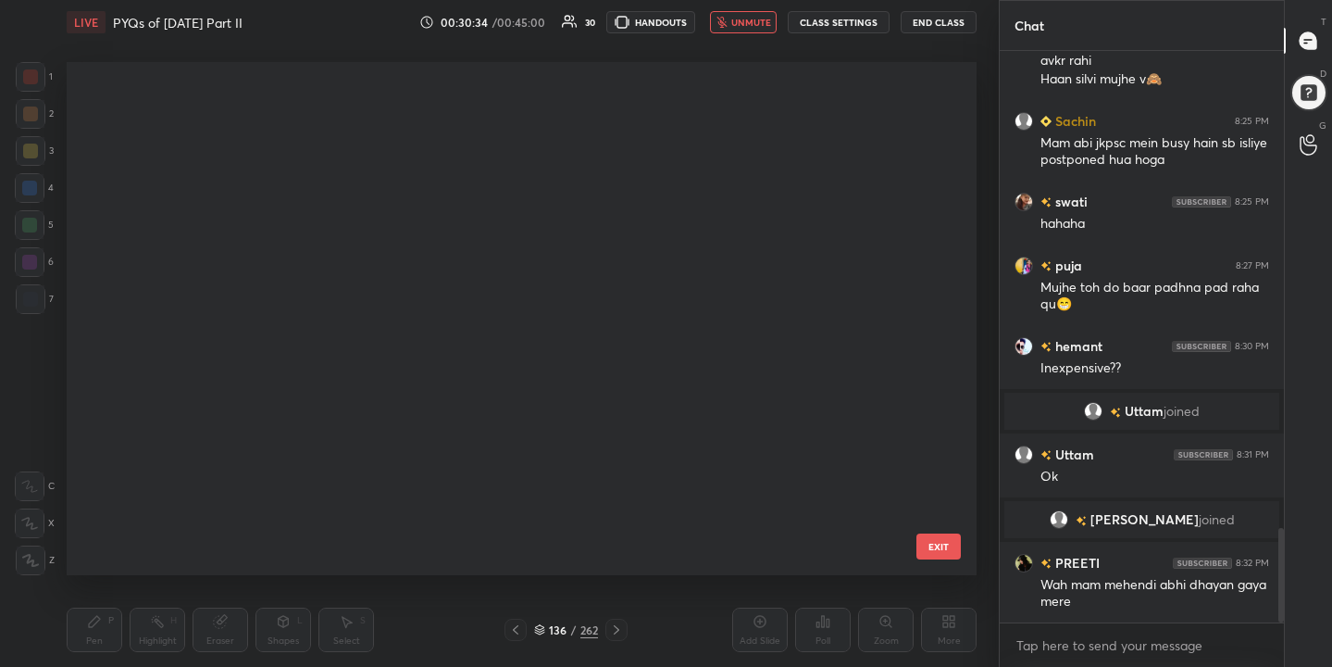
scroll to position [506, 902]
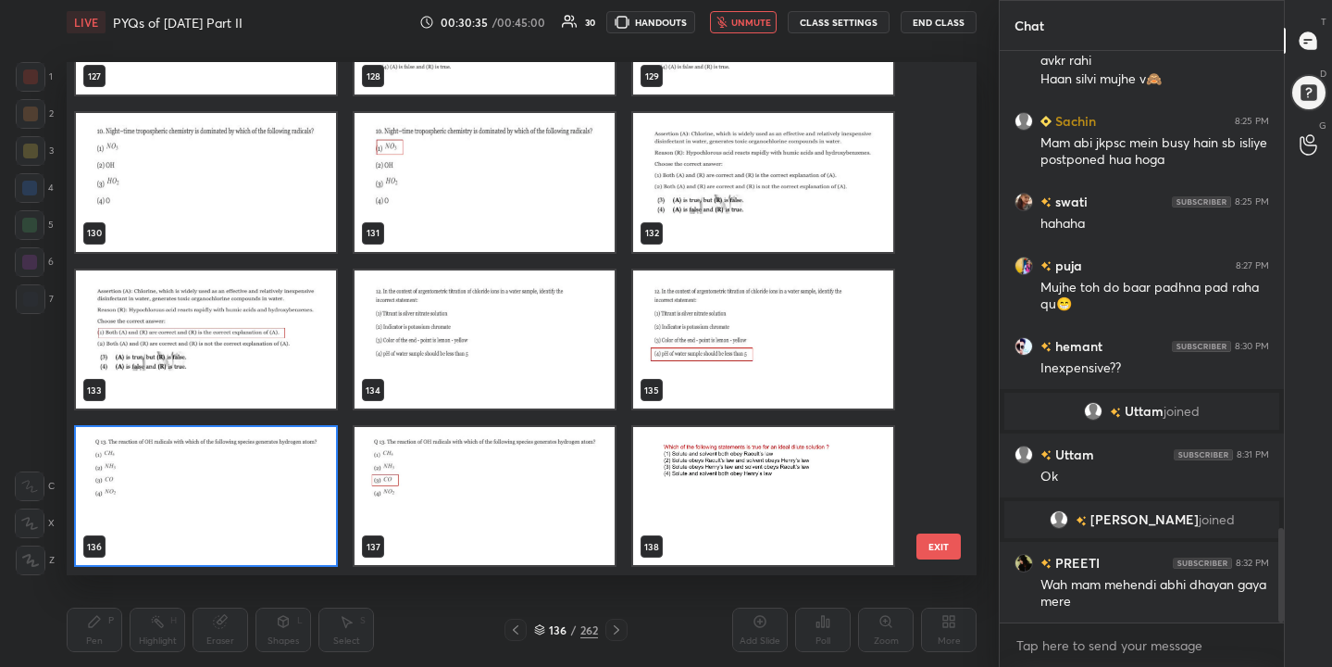
click at [772, 31] on button "unmute" at bounding box center [743, 22] width 67 height 22
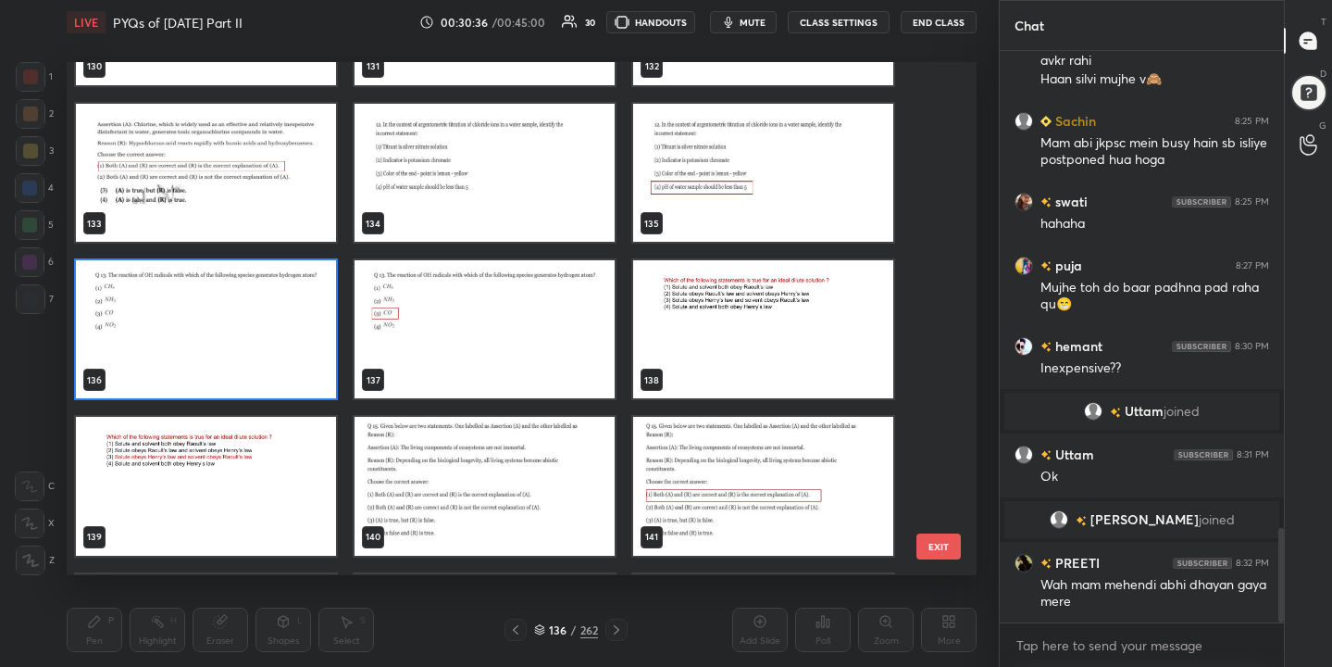
scroll to position [6867, 0]
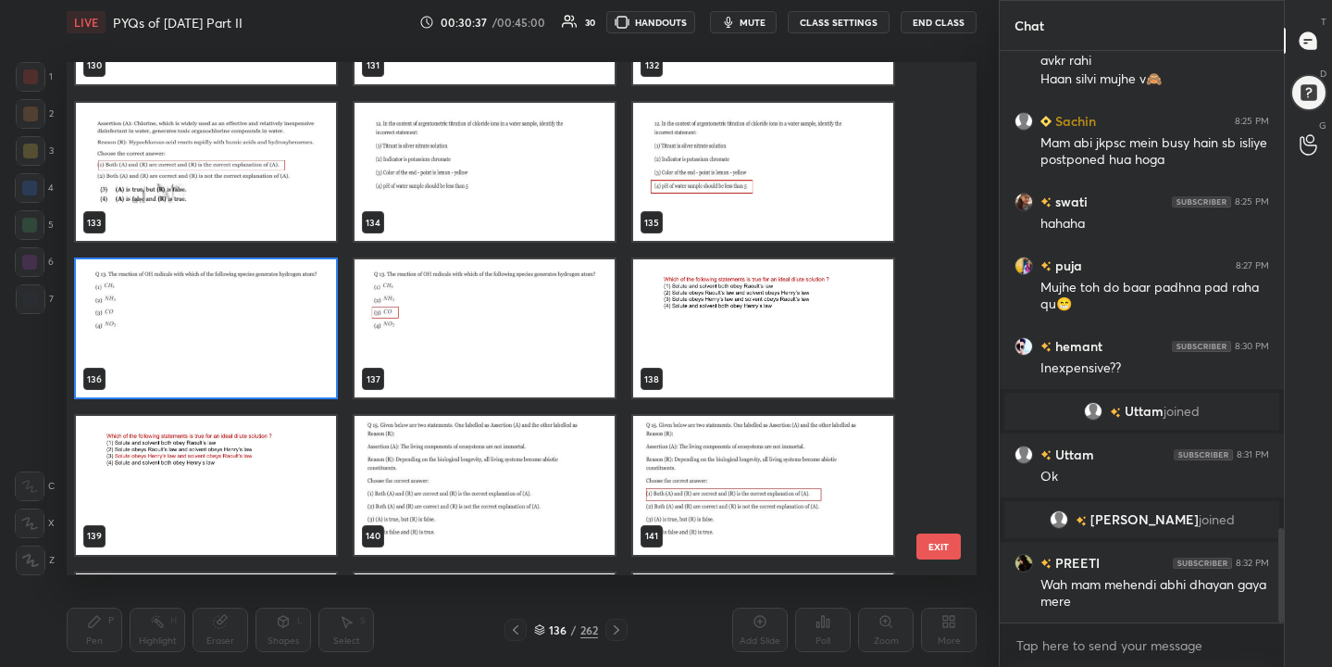
click at [304, 340] on img "grid" at bounding box center [206, 329] width 260 height 138
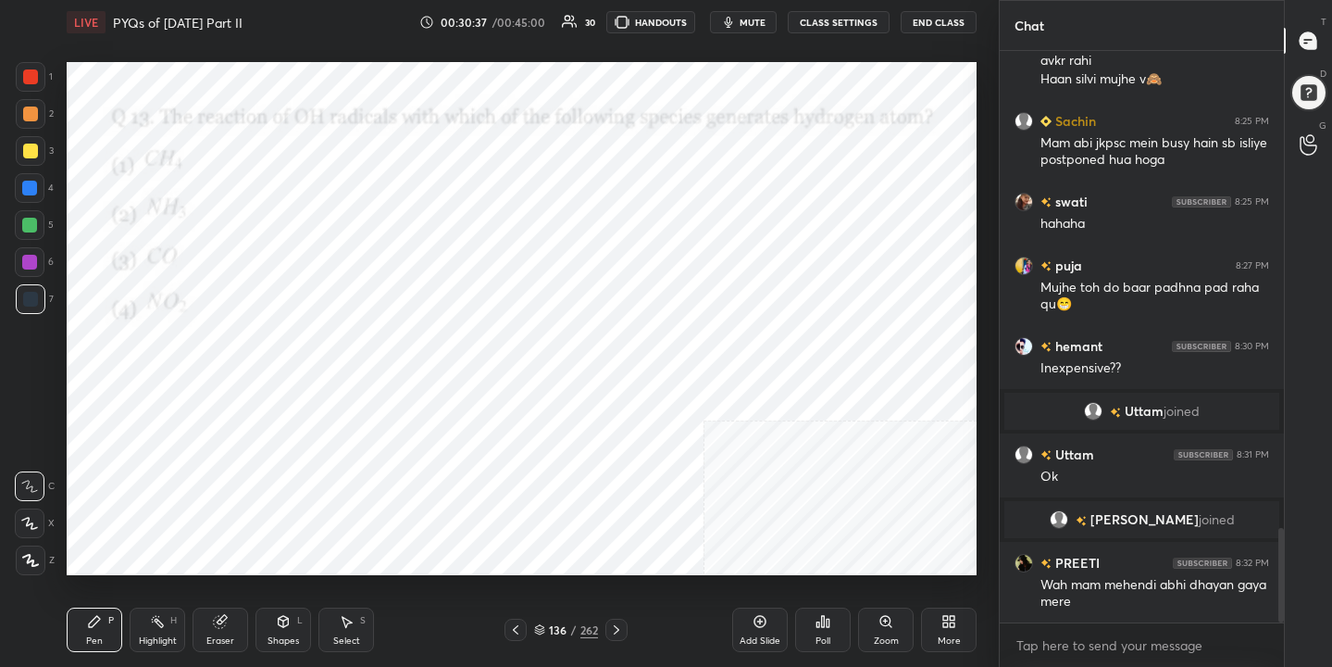
click at [304, 340] on img "grid" at bounding box center [206, 329] width 260 height 138
click at [542, 625] on icon at bounding box center [539, 627] width 9 height 5
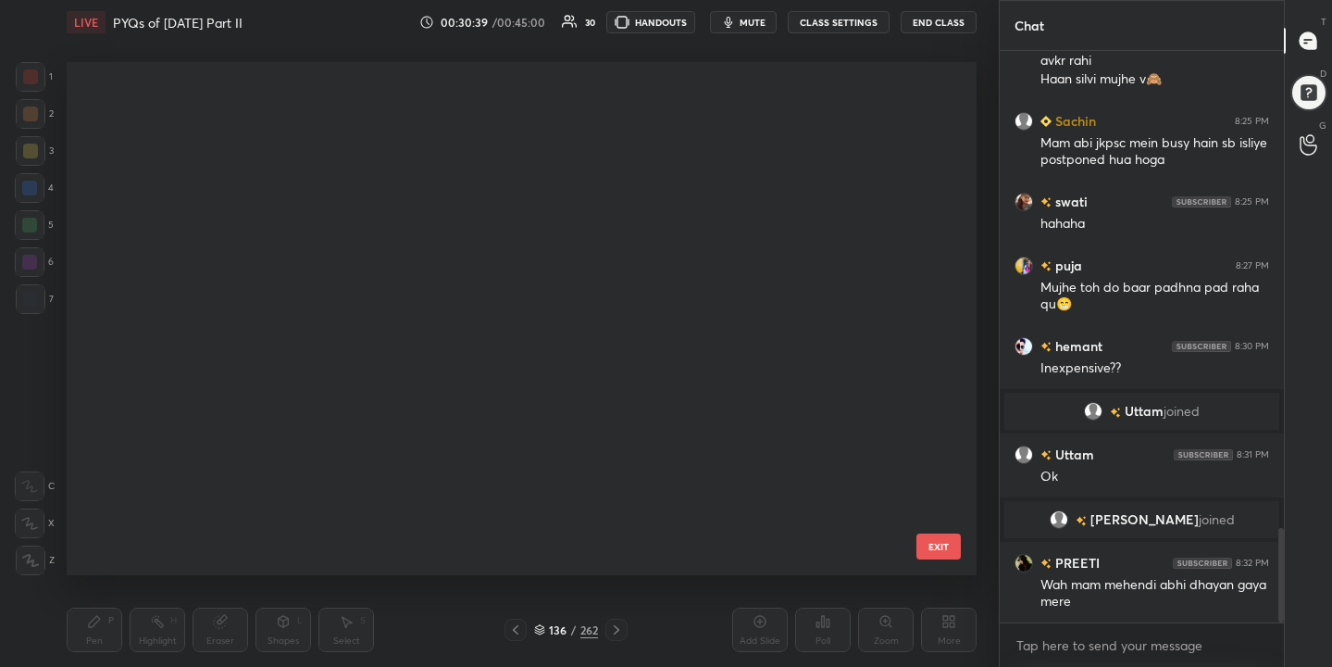
scroll to position [506, 902]
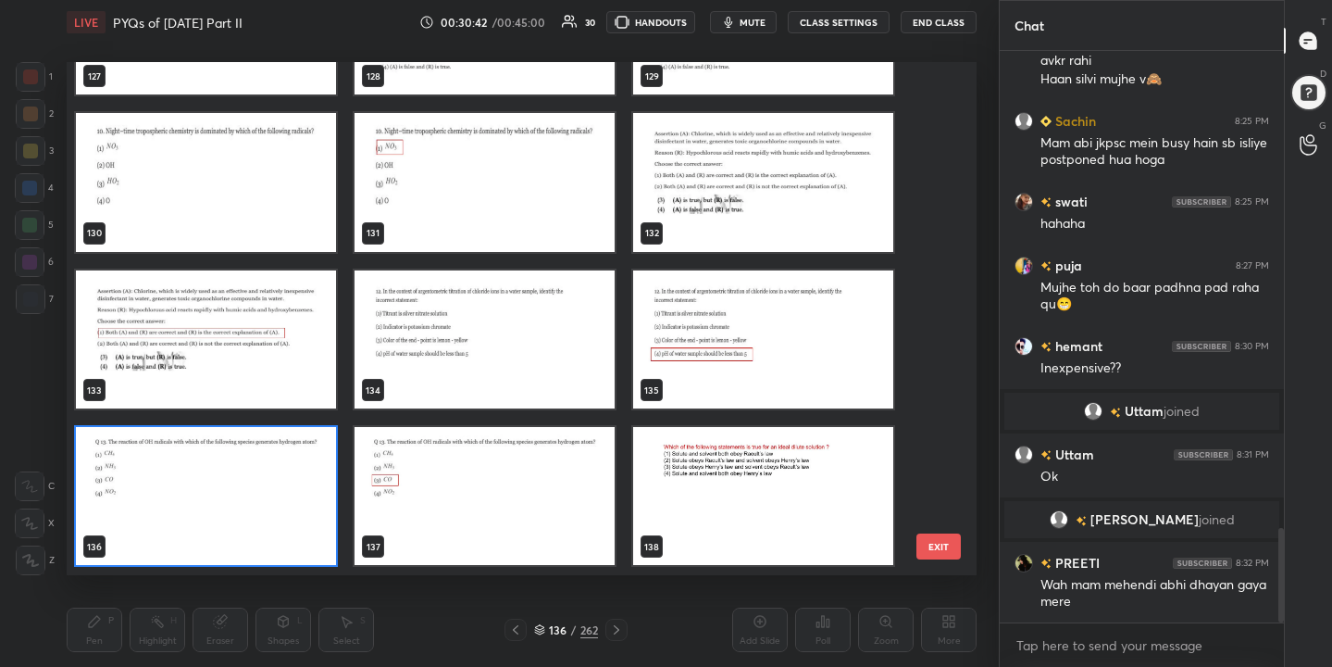
click at [295, 469] on img "grid" at bounding box center [206, 497] width 260 height 138
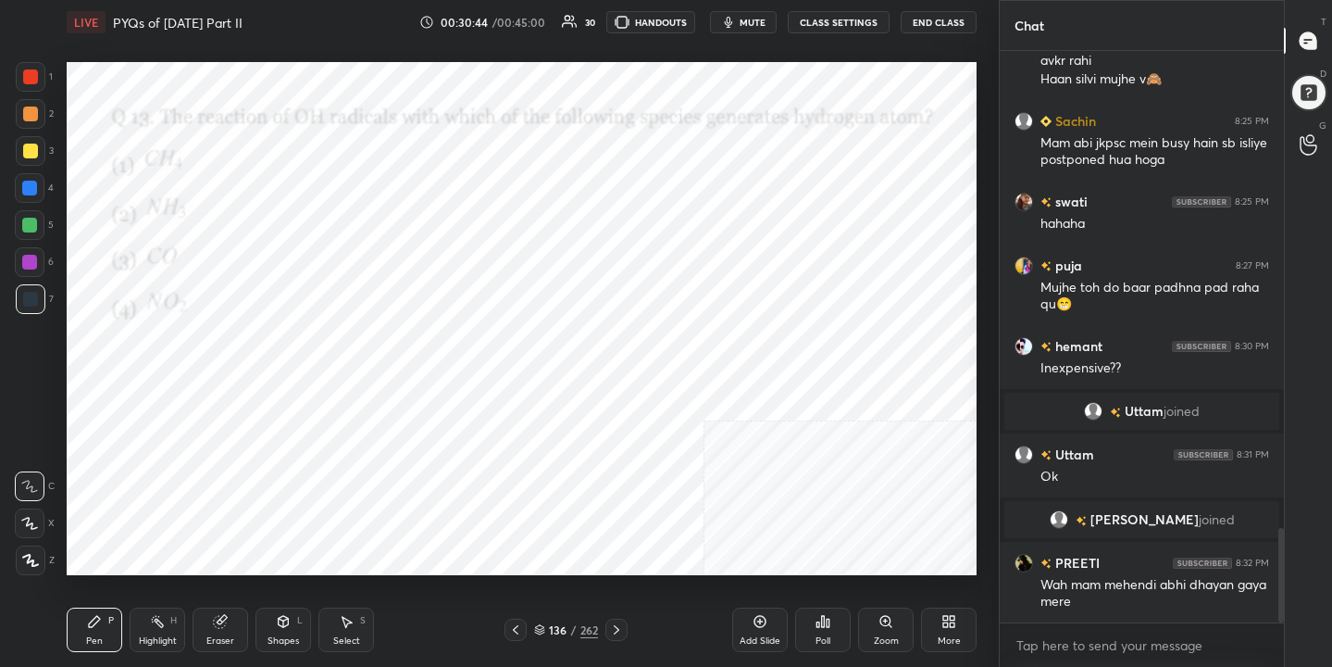
click at [542, 622] on div "136 / 262" at bounding box center [566, 629] width 64 height 17
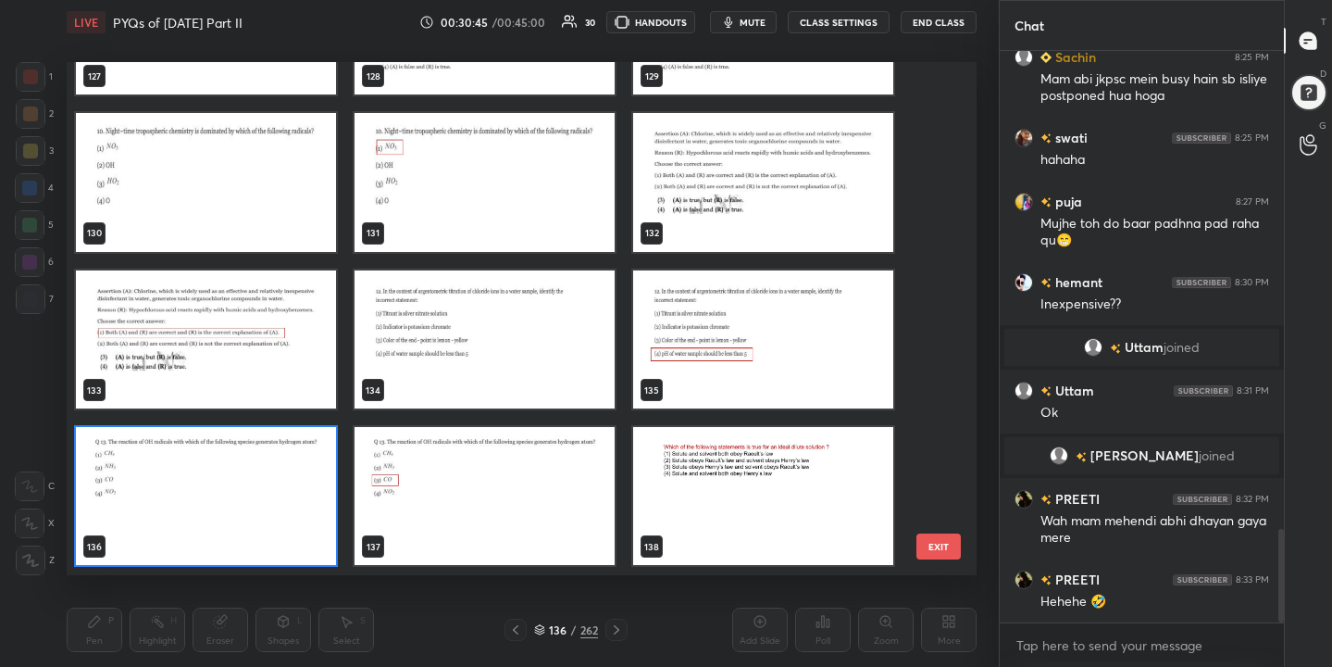
click at [293, 476] on img "grid" at bounding box center [206, 497] width 260 height 138
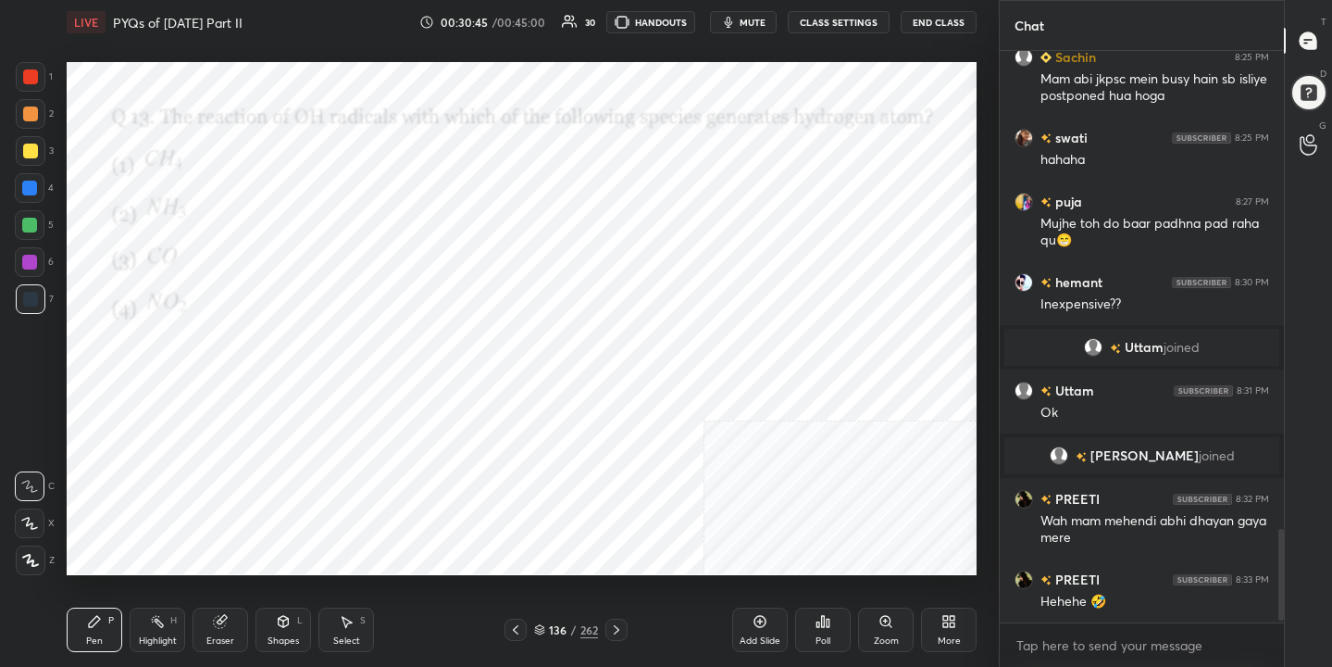
click at [293, 476] on img "grid" at bounding box center [206, 497] width 260 height 138
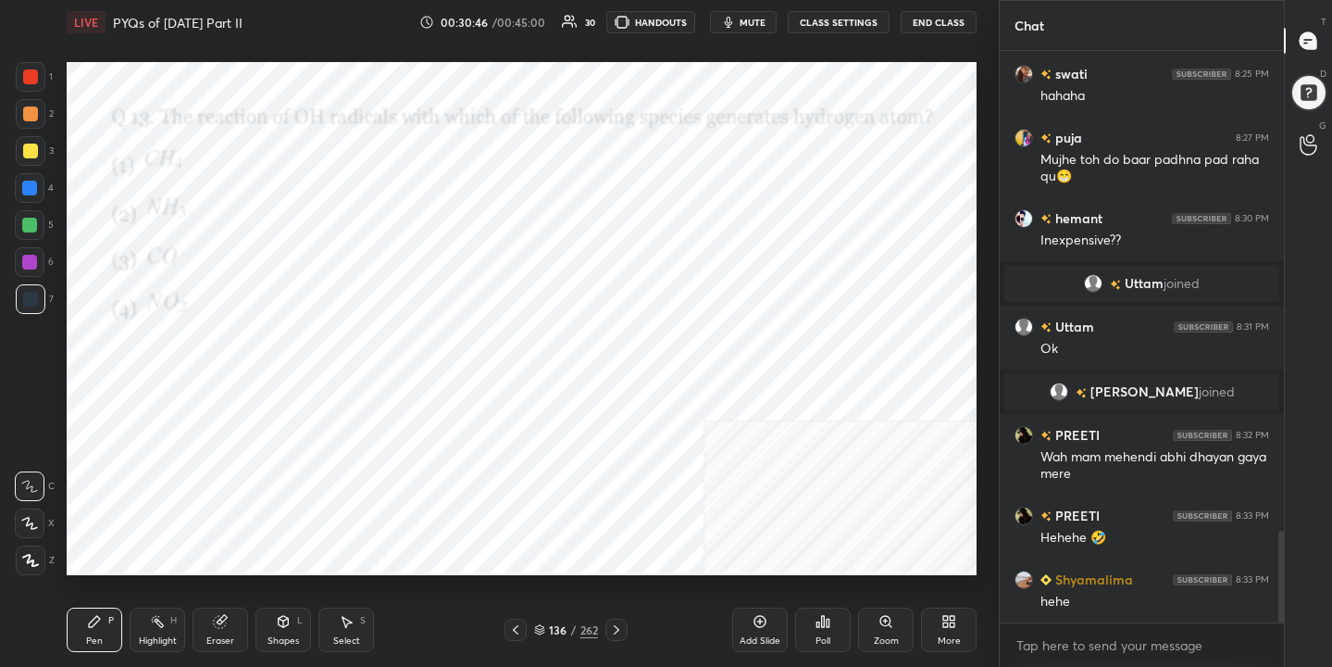
click at [803, 631] on div "Poll" at bounding box center [823, 629] width 56 height 44
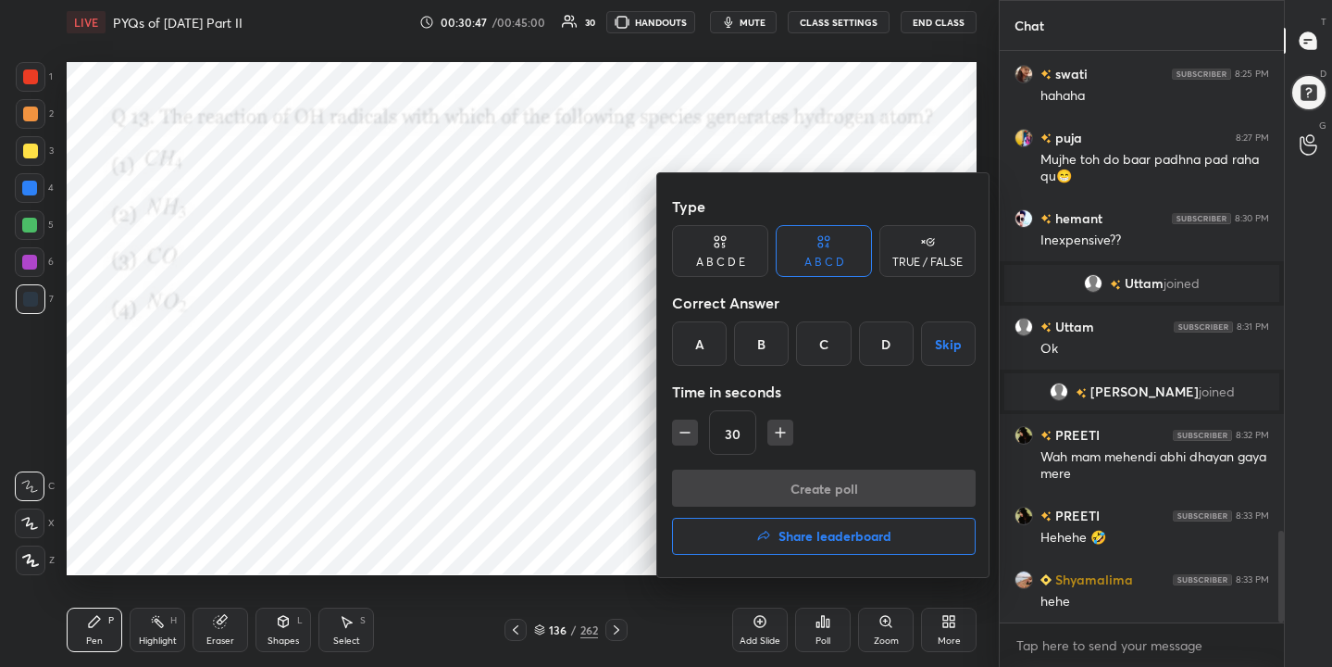
click at [808, 341] on div "C" at bounding box center [823, 343] width 55 height 44
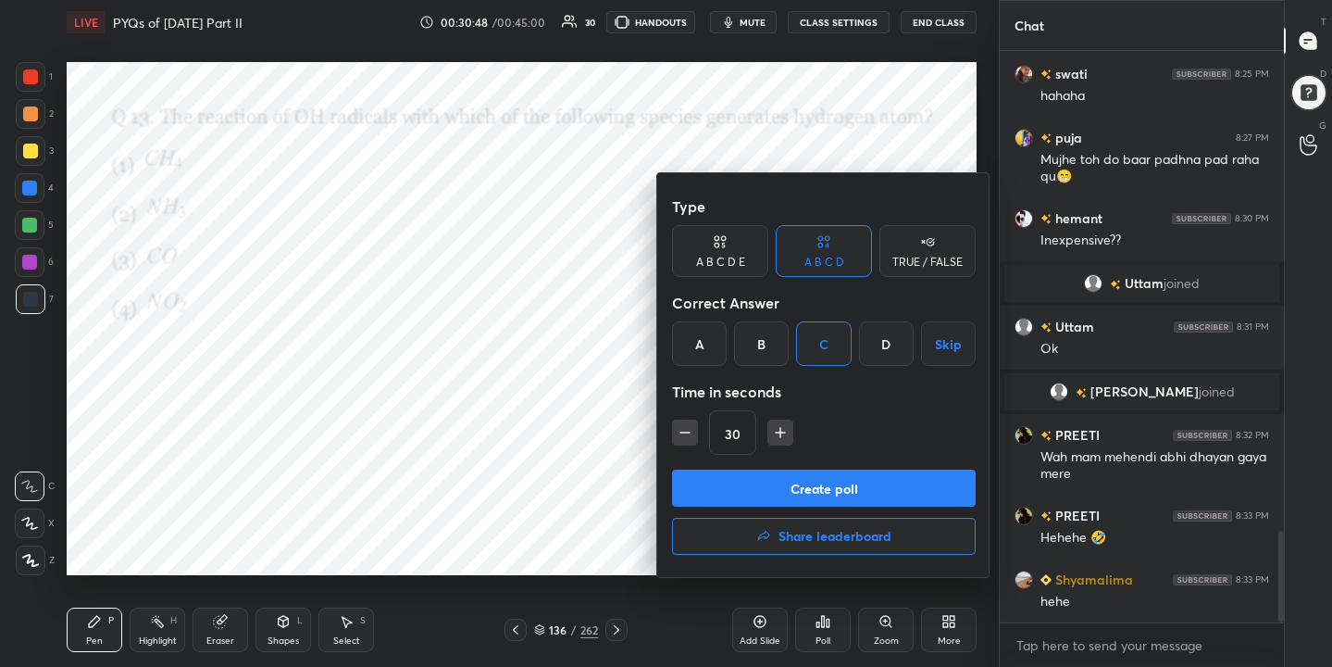
scroll to position [3062, 0]
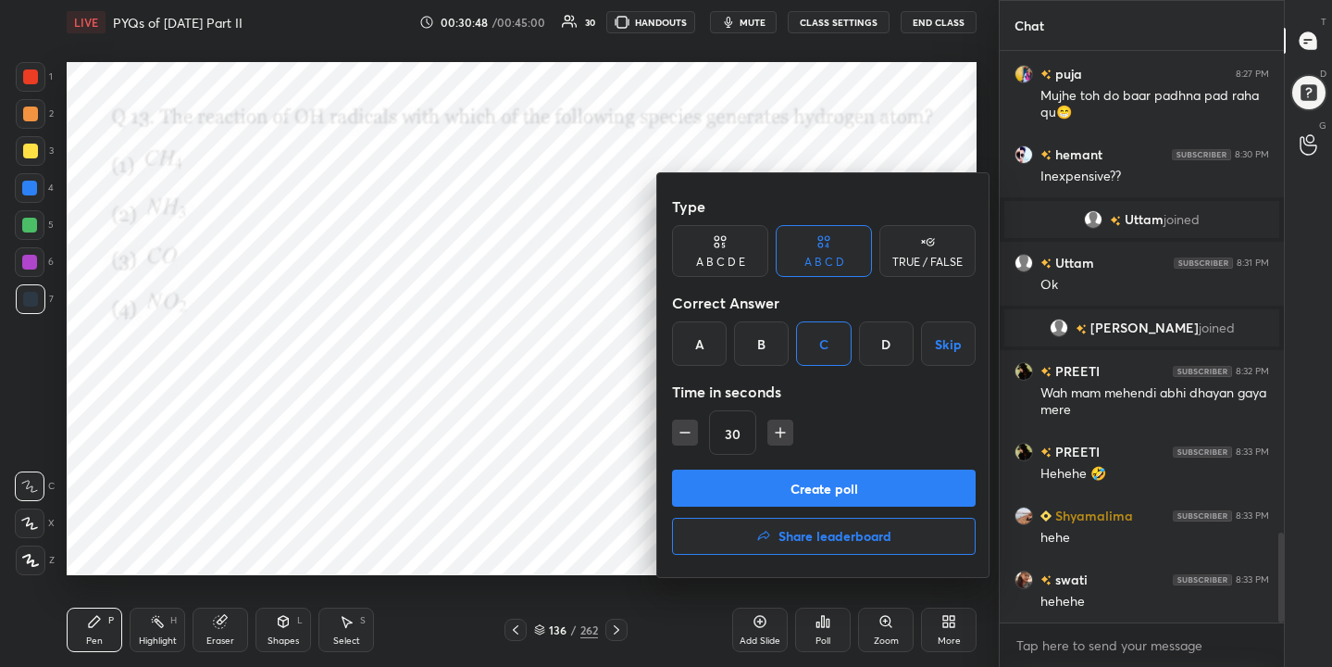
click at [833, 497] on button "Create poll" at bounding box center [824, 487] width 304 height 37
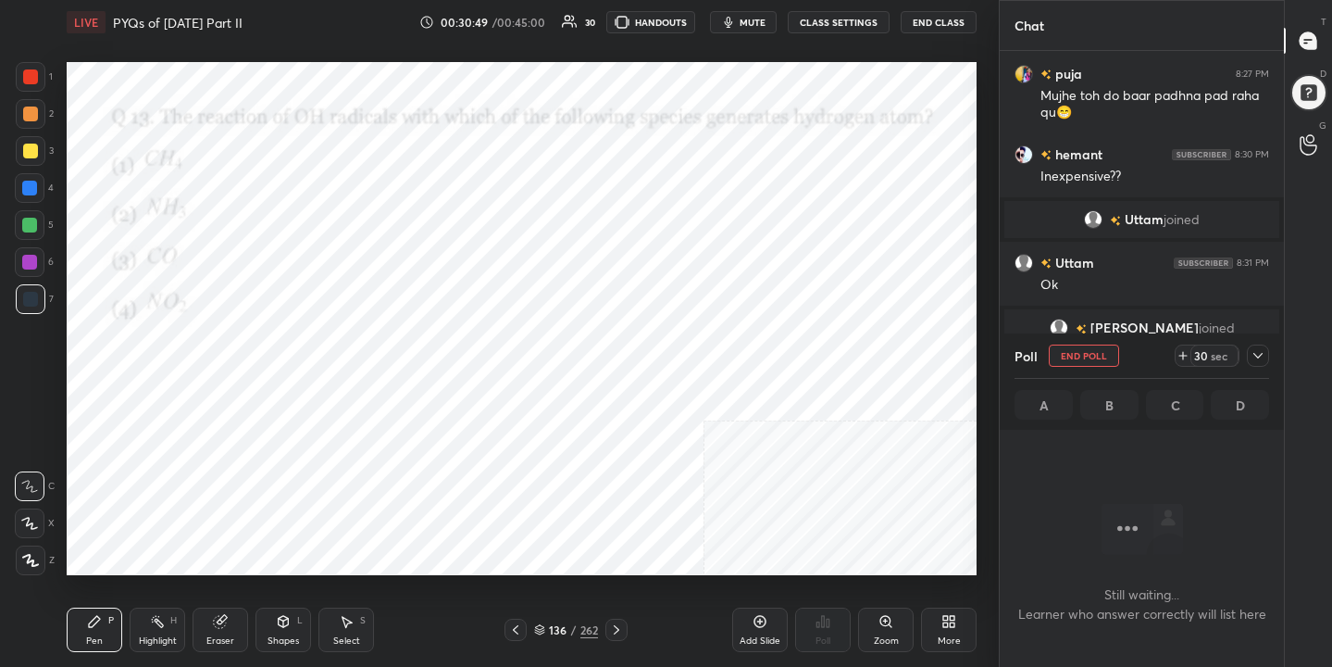
scroll to position [316, 279]
click at [756, 24] on span "mute" at bounding box center [753, 22] width 26 height 13
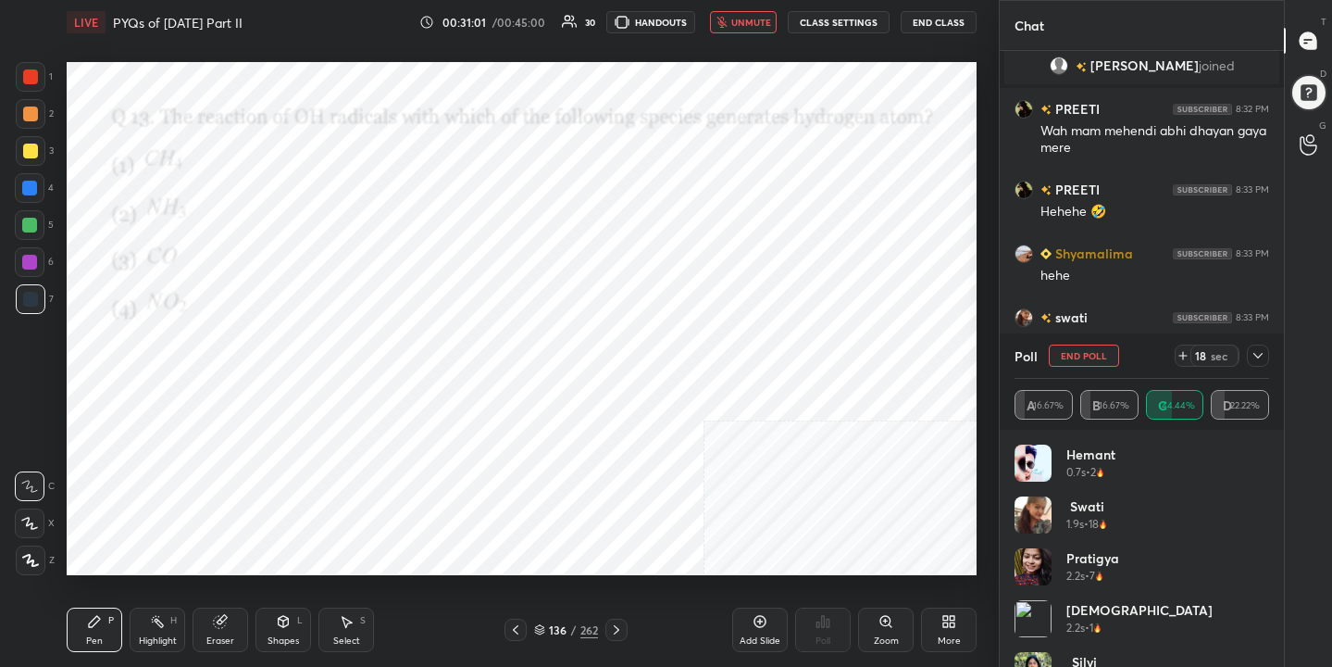
scroll to position [3286, 0]
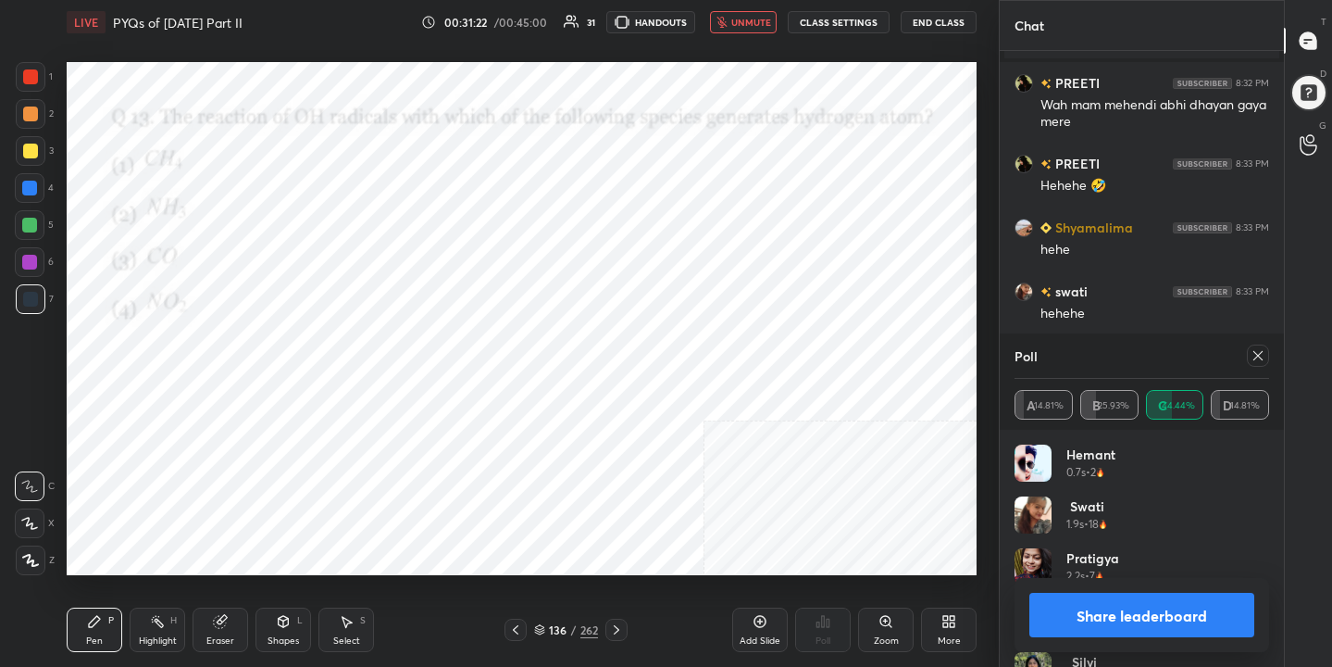
click at [1256, 355] on icon at bounding box center [1258, 355] width 15 height 15
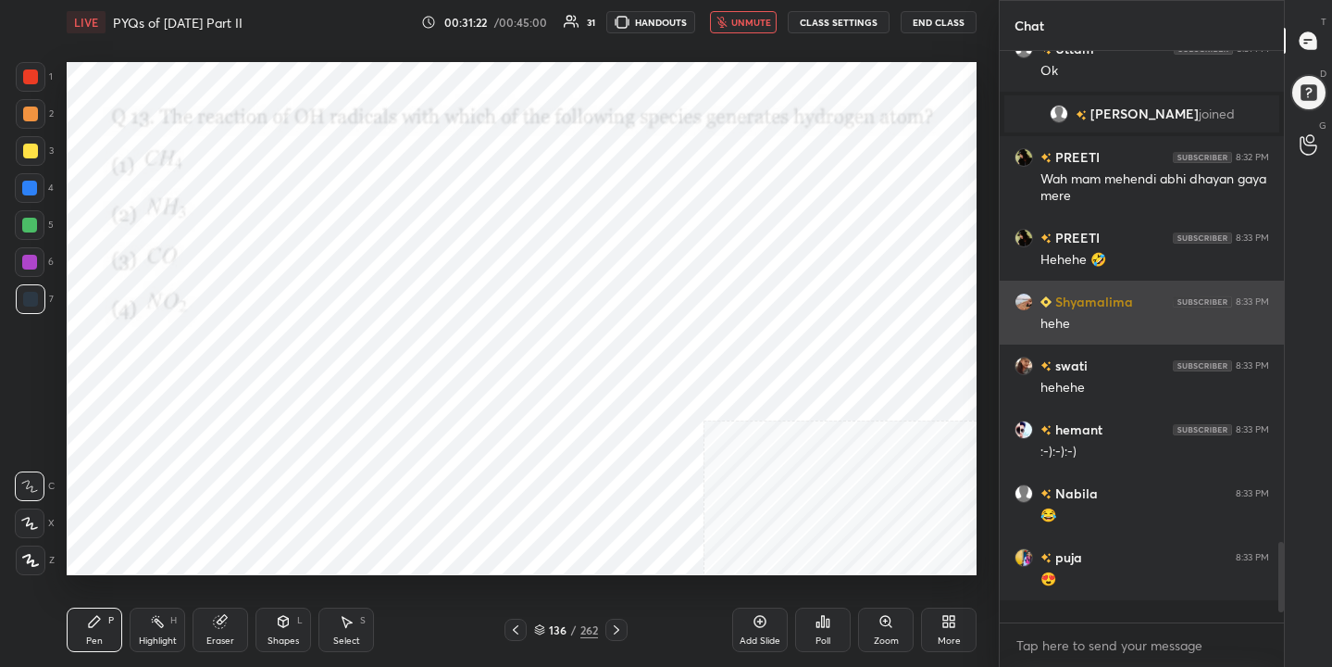
scroll to position [6, 6]
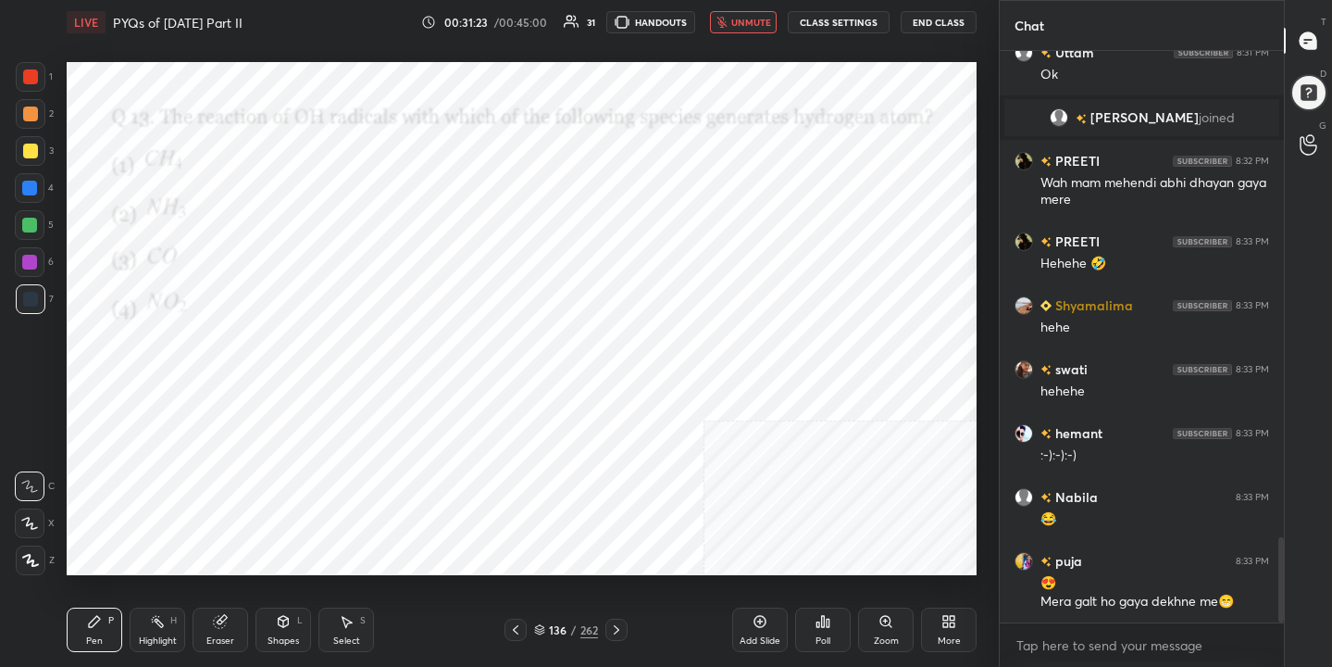
click at [757, 27] on span "unmute" at bounding box center [751, 22] width 40 height 13
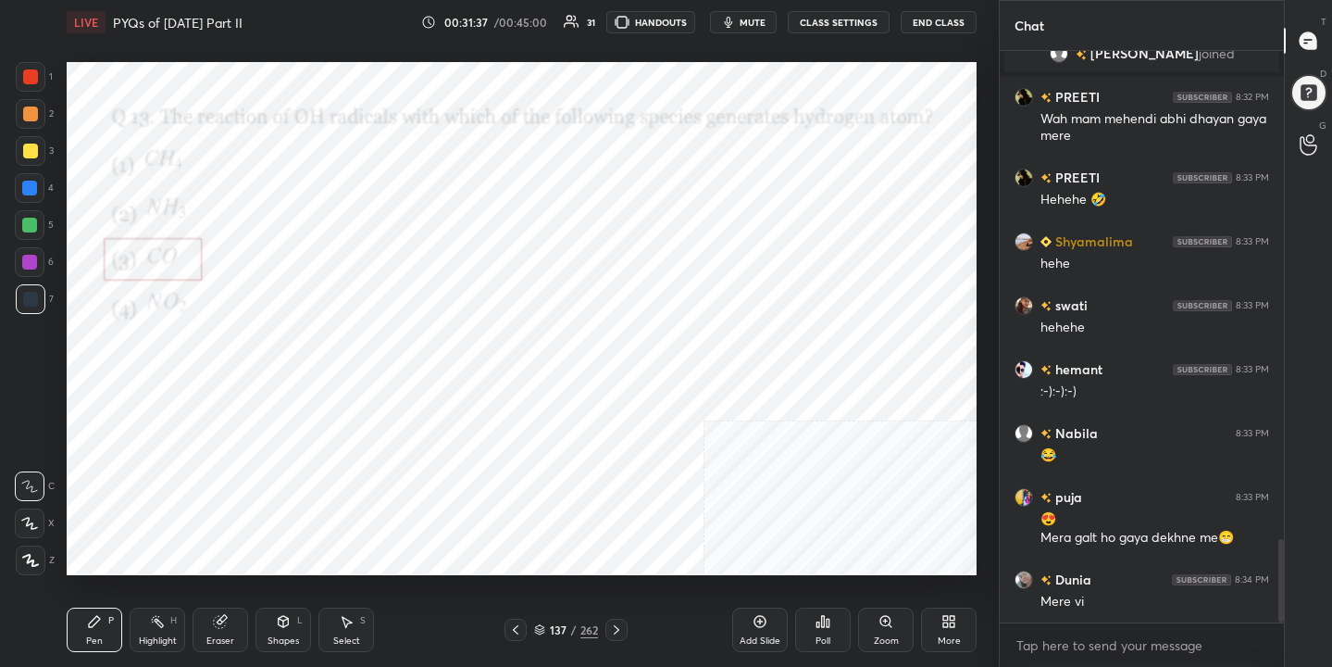
click at [555, 624] on div "137" at bounding box center [558, 629] width 19 height 11
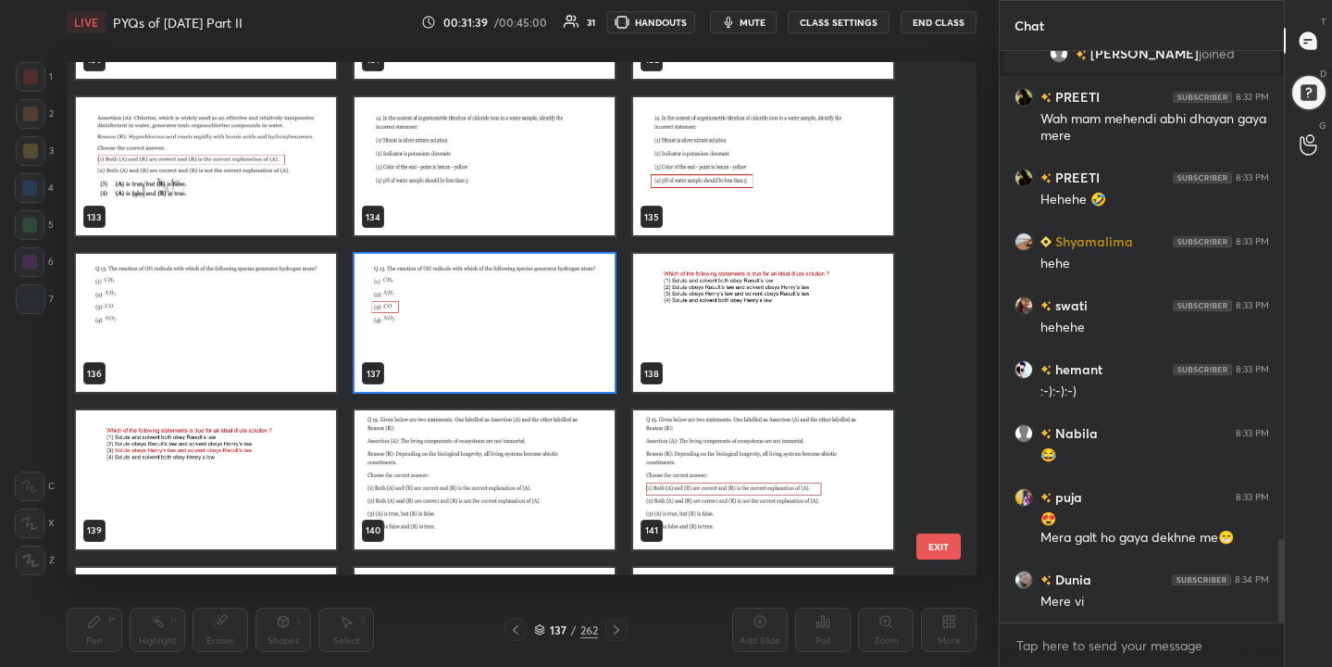
click at [728, 319] on img "grid" at bounding box center [763, 324] width 260 height 138
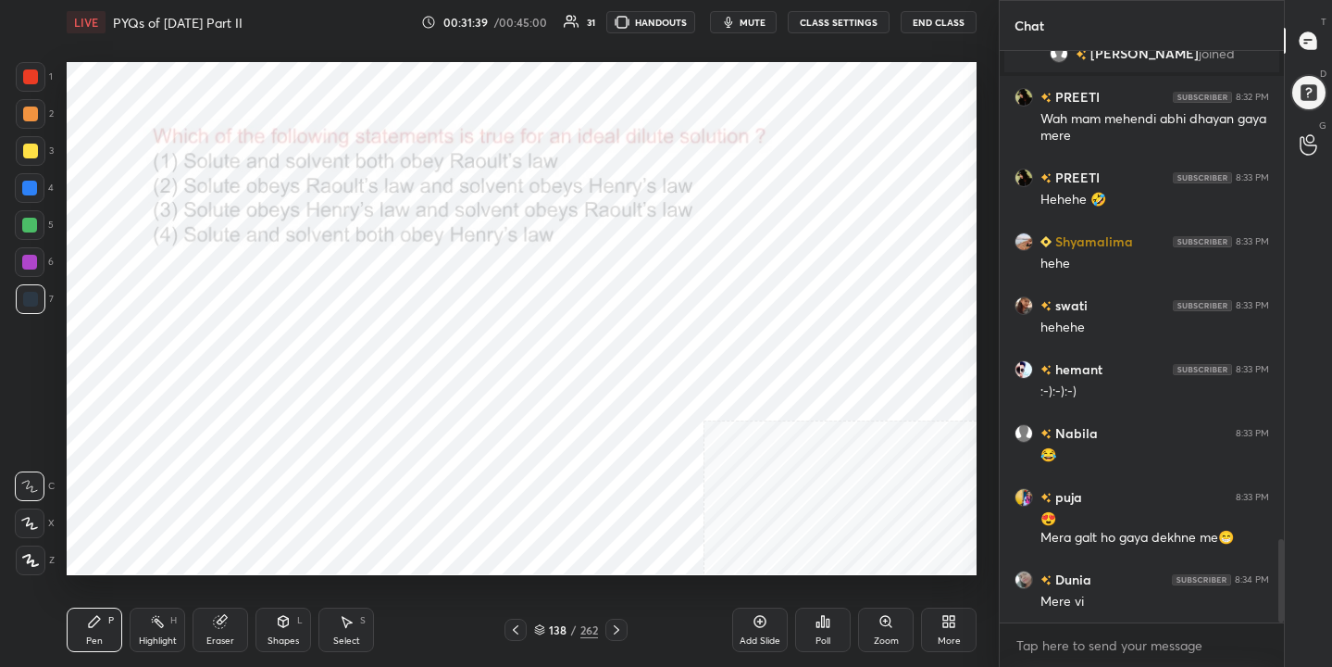
click at [728, 319] on img "grid" at bounding box center [763, 324] width 260 height 138
click at [751, 20] on span "mute" at bounding box center [753, 22] width 26 height 13
click at [538, 629] on icon at bounding box center [539, 627] width 9 height 5
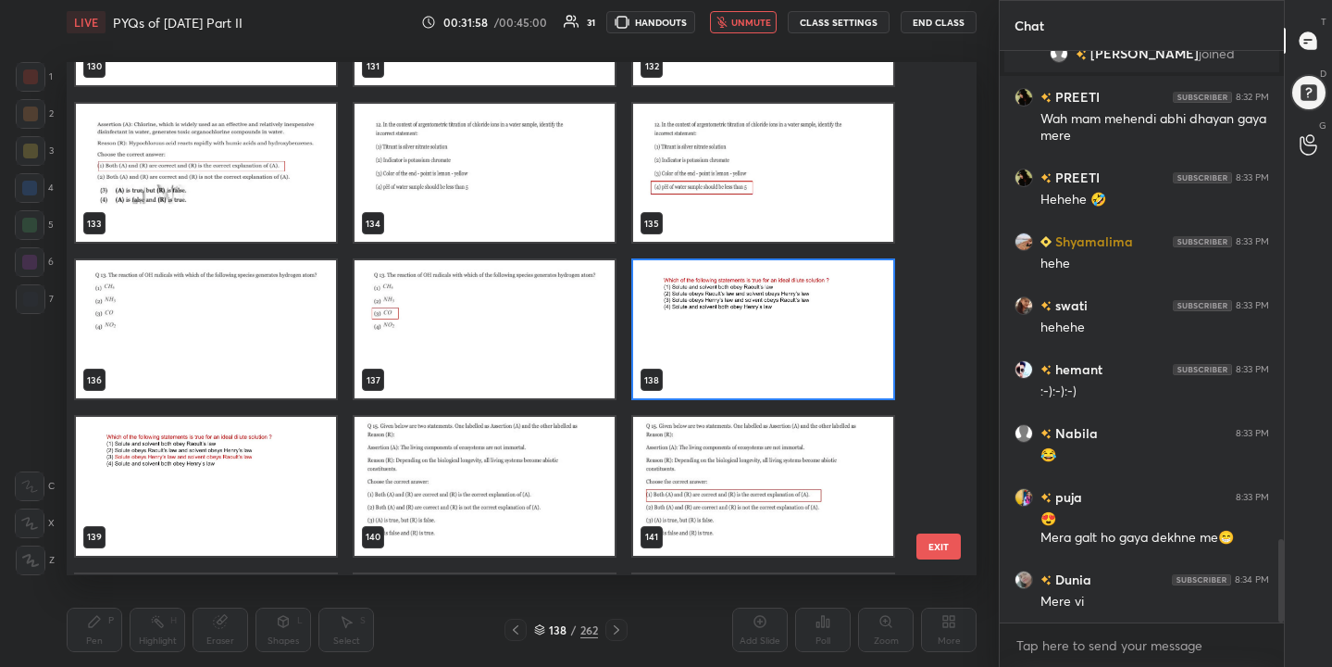
scroll to position [6867, 0]
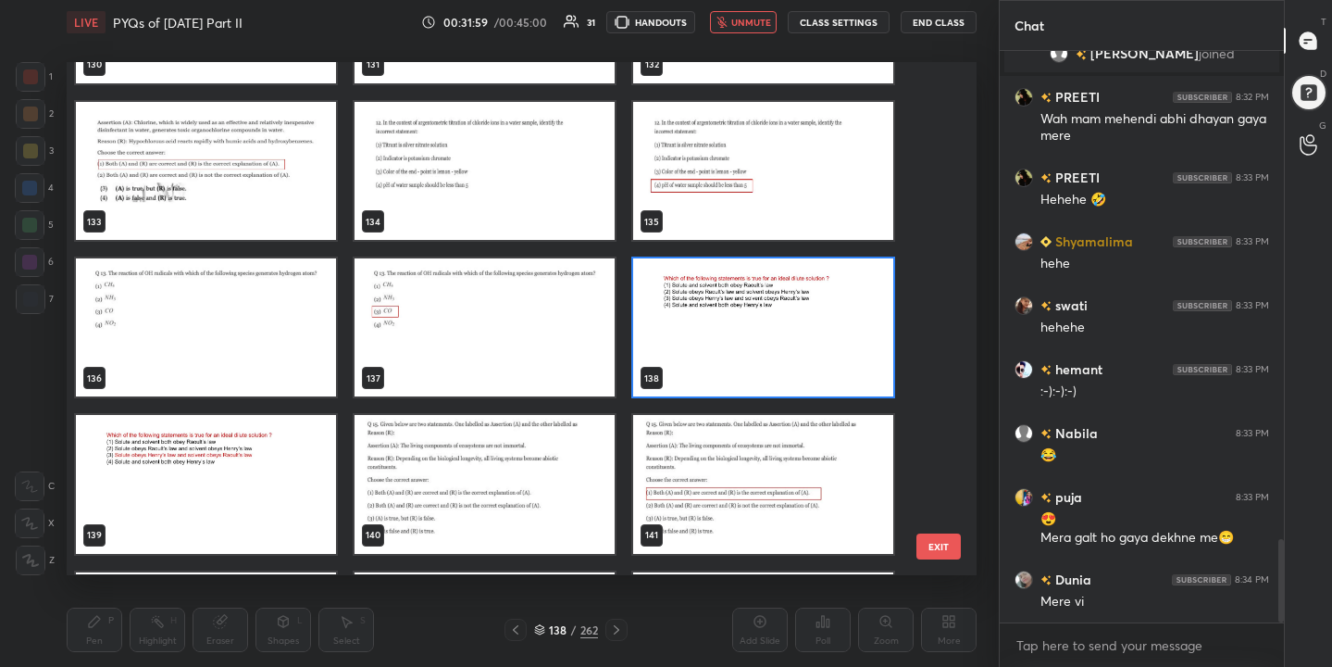
click at [752, 275] on img "grid" at bounding box center [763, 328] width 260 height 138
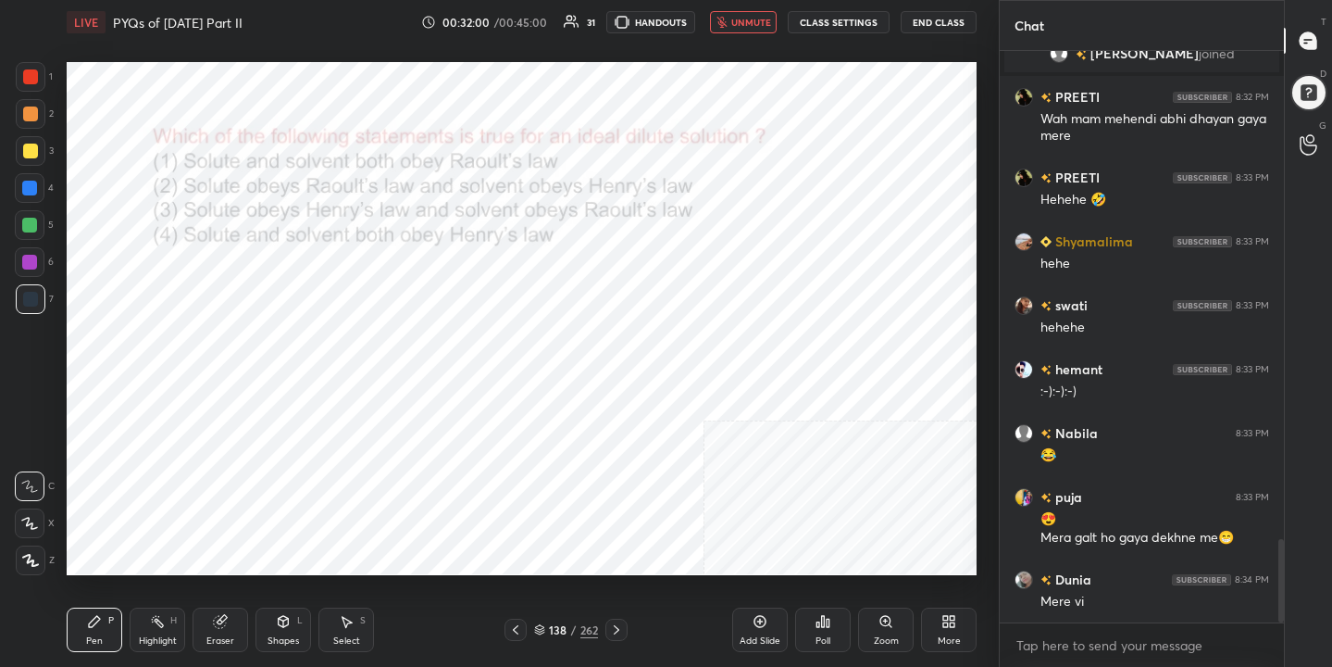
click at [823, 631] on div "Poll" at bounding box center [823, 629] width 56 height 44
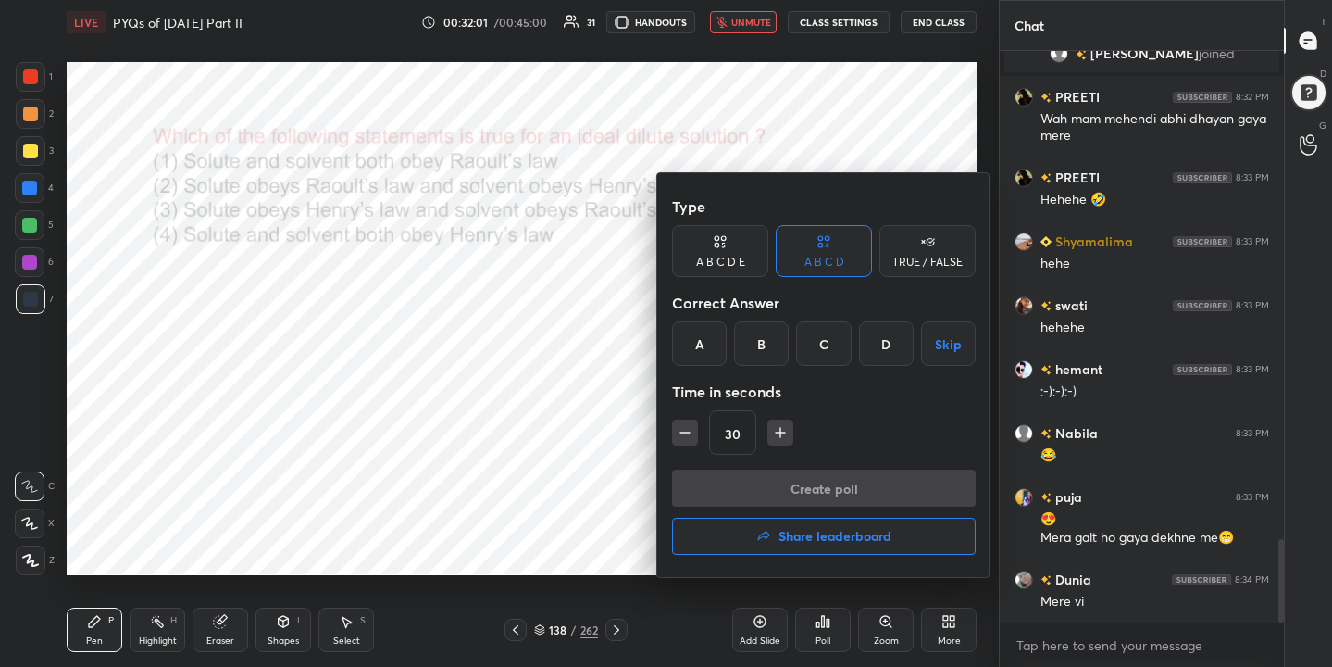
click at [811, 354] on div "C" at bounding box center [823, 343] width 55 height 44
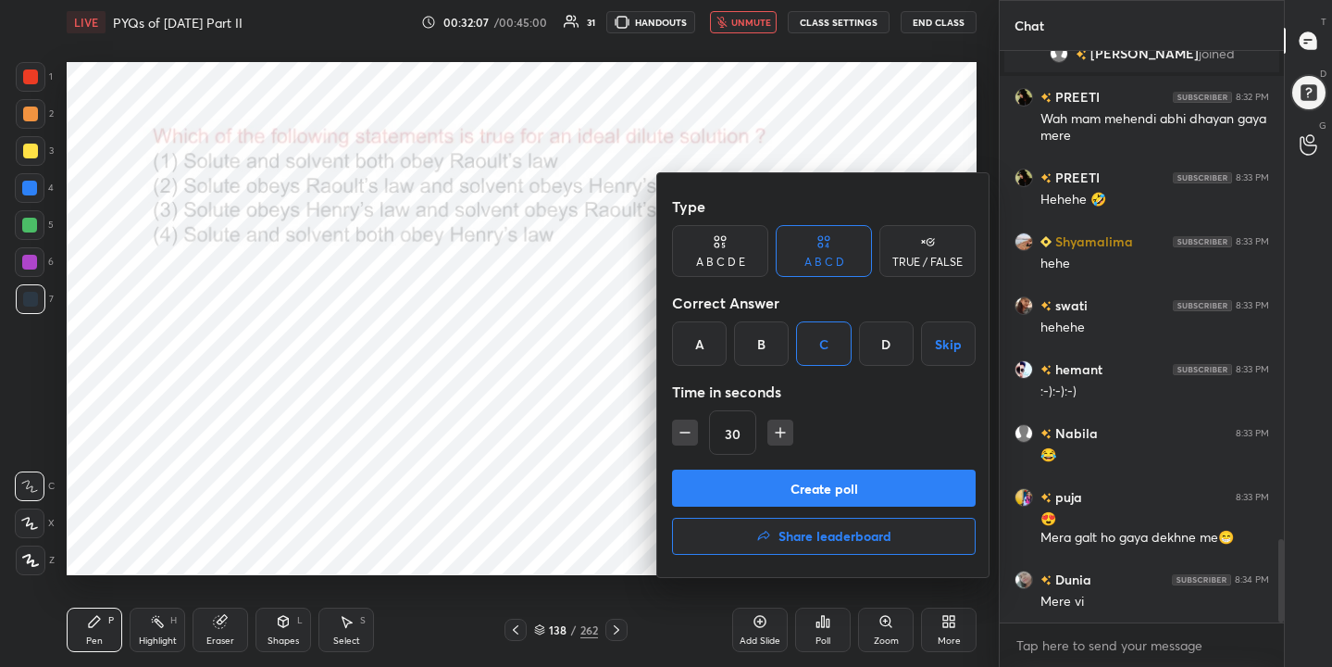
click at [843, 476] on button "Create poll" at bounding box center [824, 487] width 304 height 37
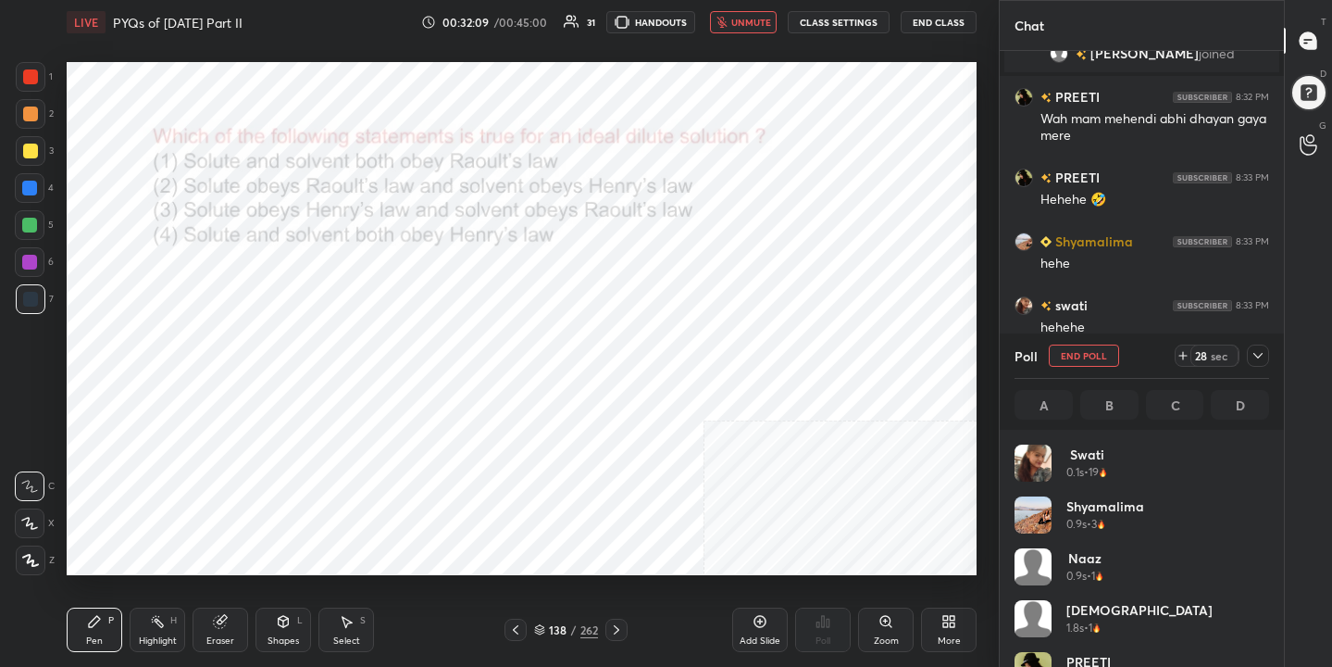
scroll to position [217, 249]
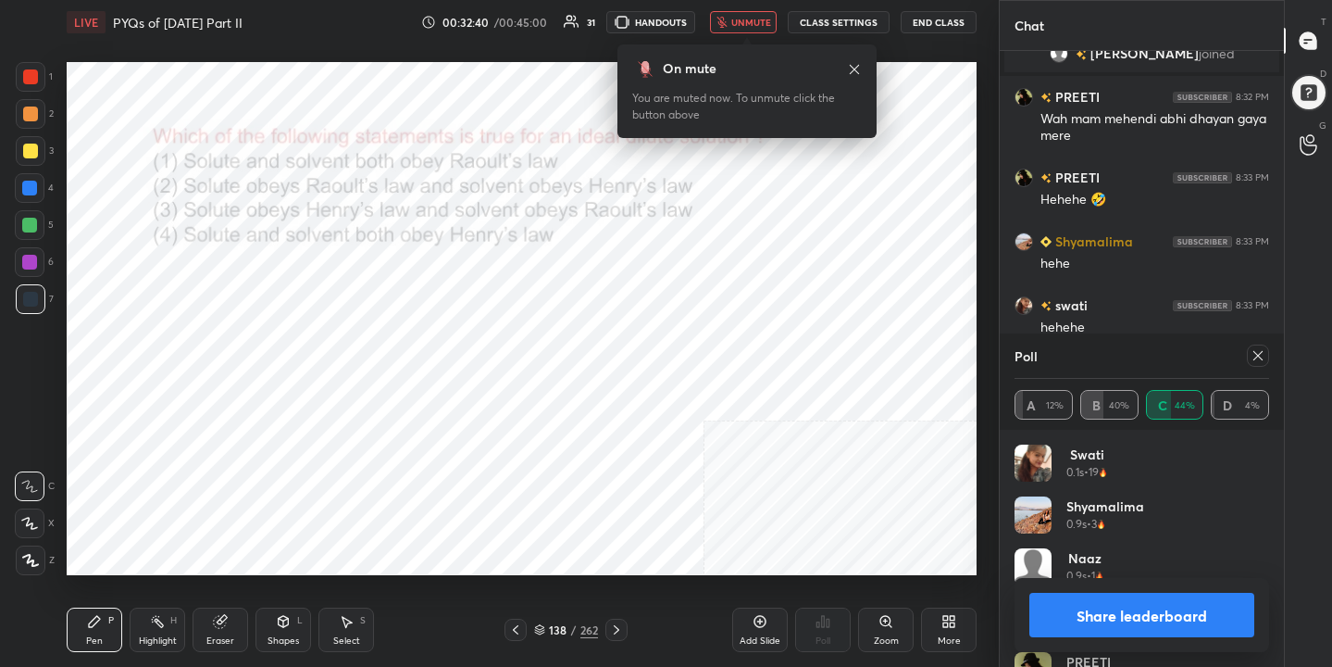
click at [1260, 357] on icon at bounding box center [1258, 355] width 9 height 9
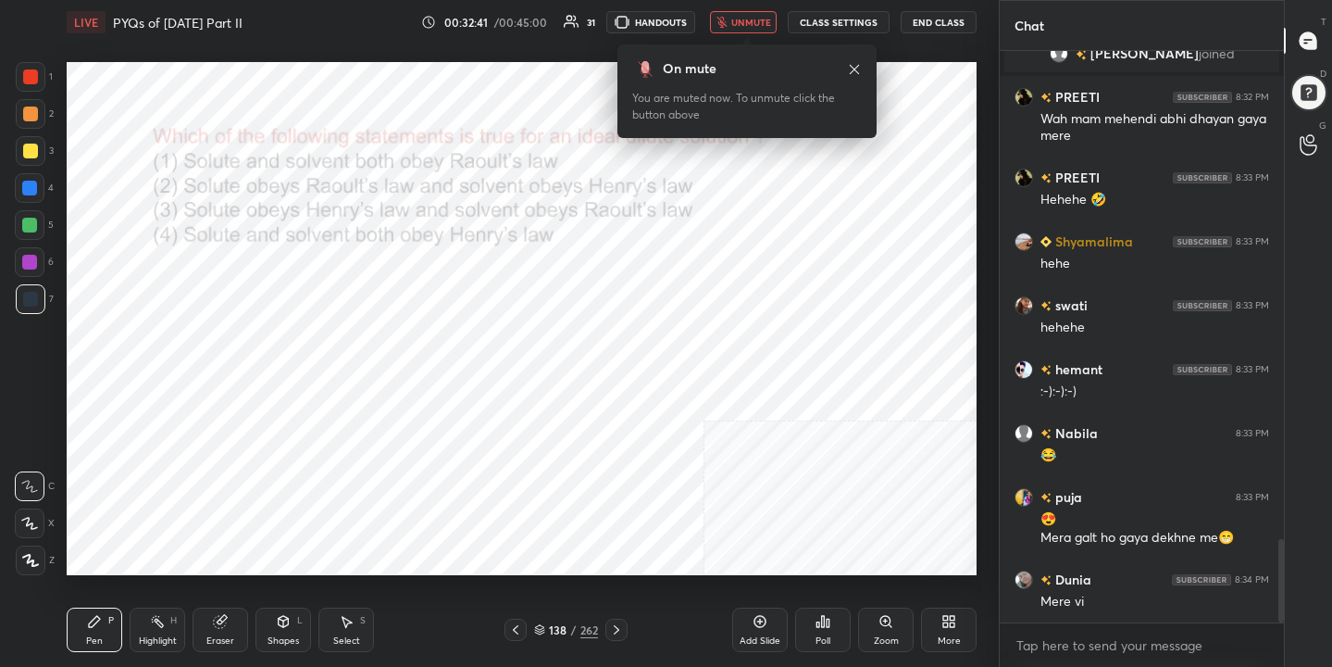
scroll to position [6, 6]
click at [756, 21] on span "unmute" at bounding box center [751, 22] width 40 height 13
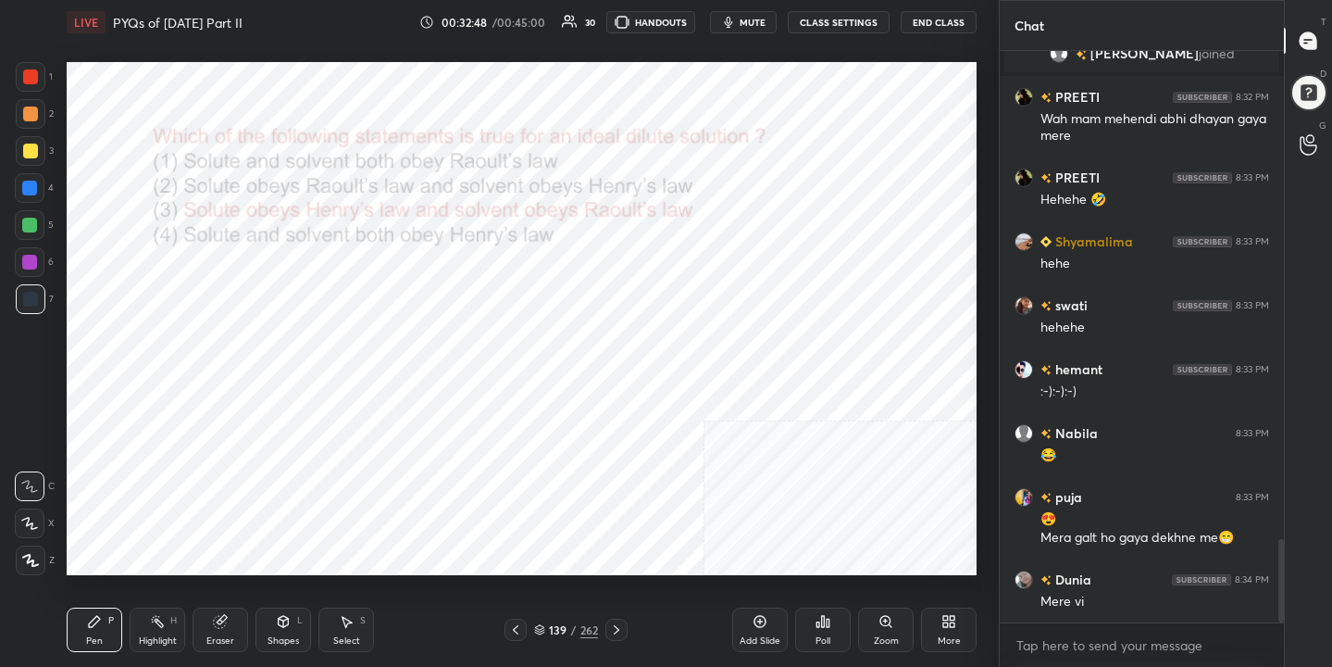
click at [544, 630] on icon at bounding box center [539, 631] width 9 height 3
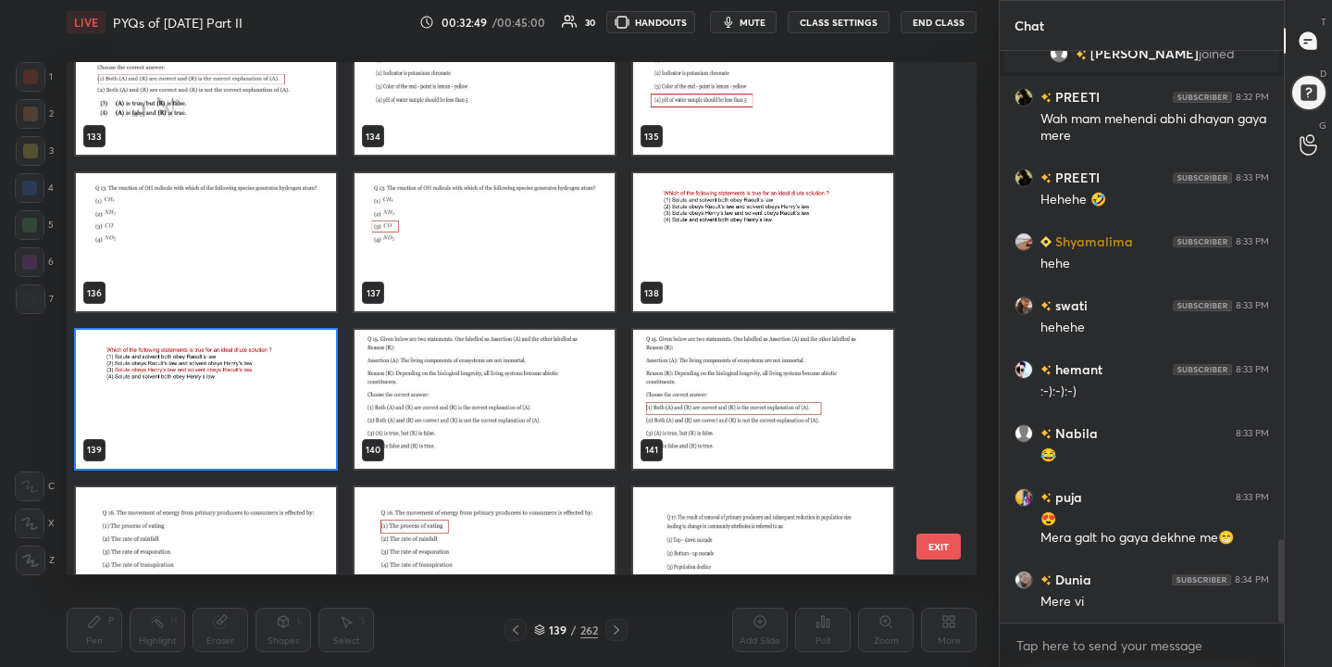
scroll to position [6985, 0]
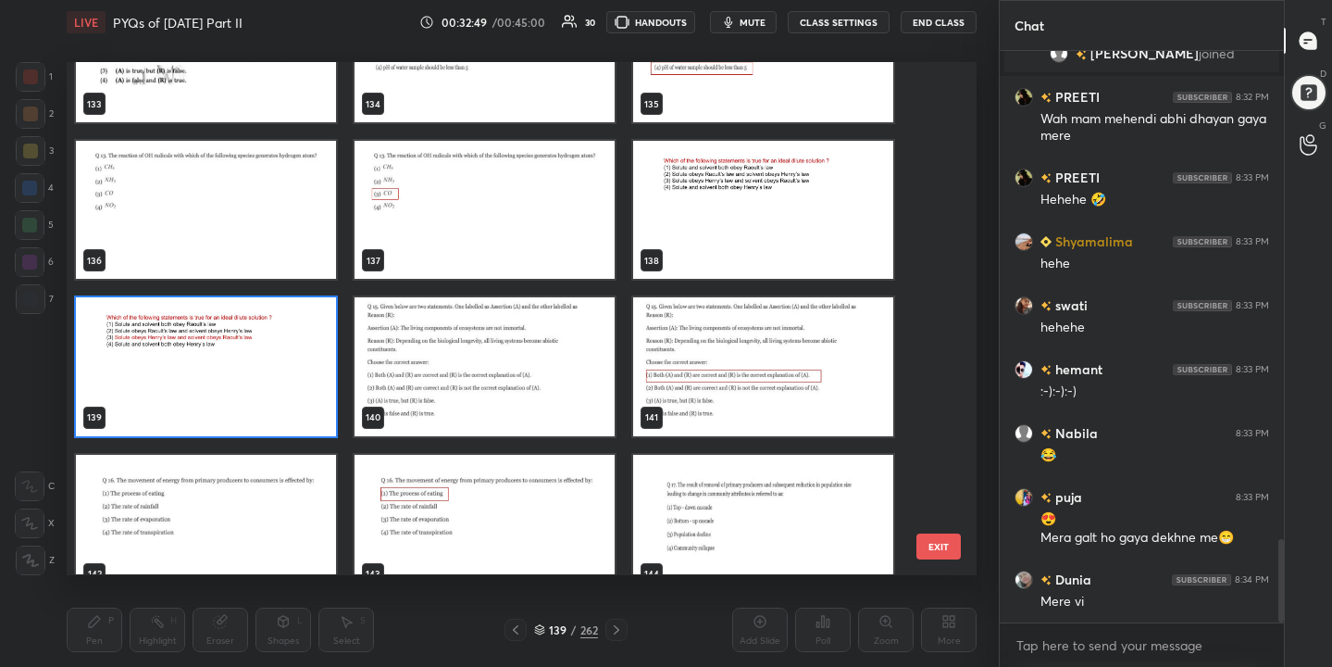
click at [464, 361] on img "grid" at bounding box center [485, 367] width 260 height 138
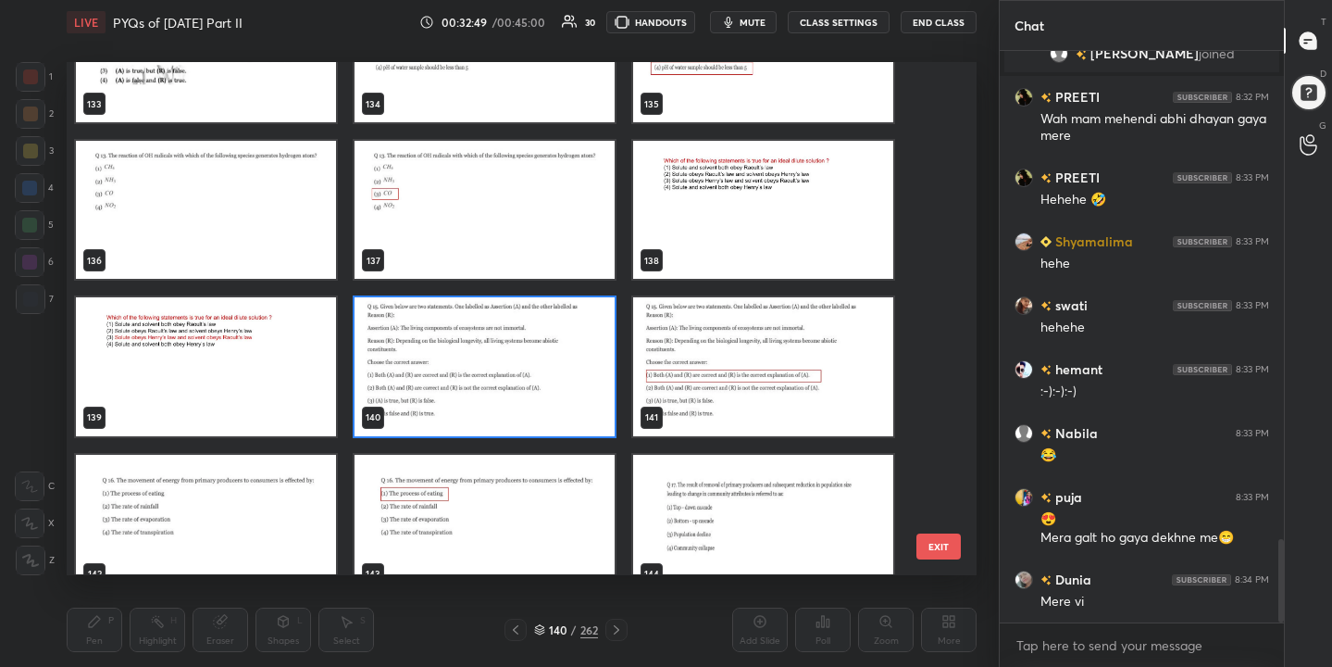
click at [464, 361] on img "grid" at bounding box center [485, 367] width 260 height 138
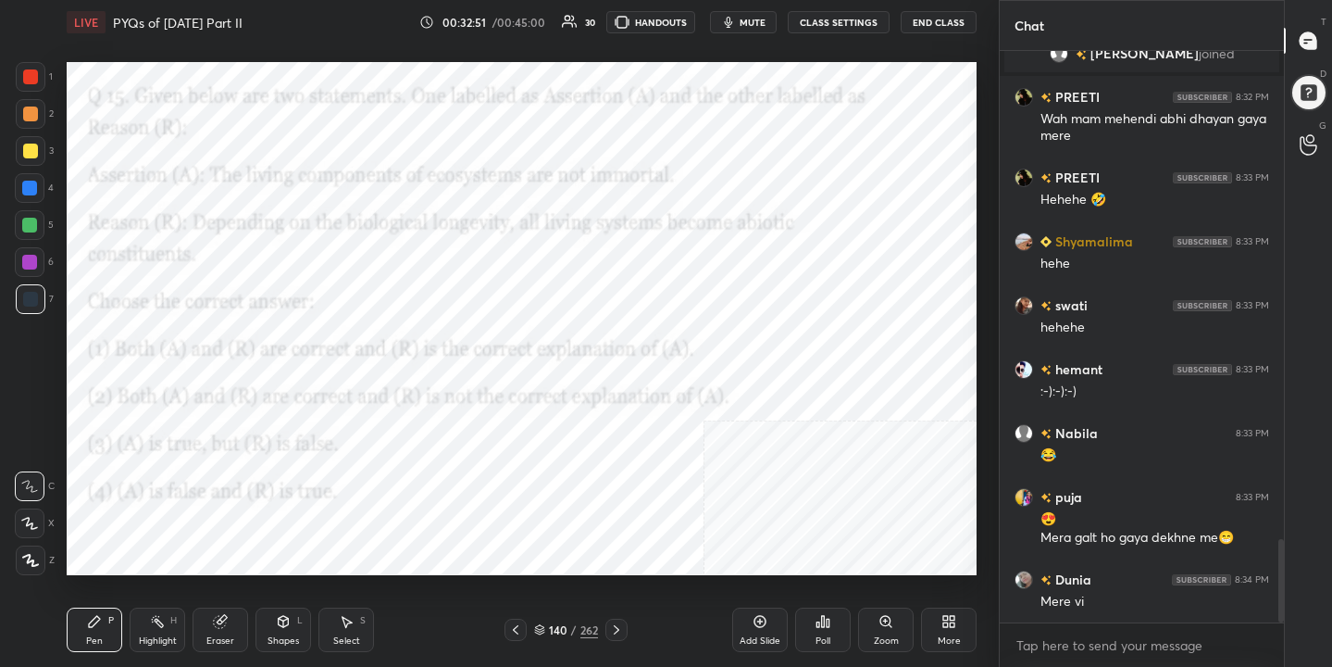
click at [736, 26] on icon "button" at bounding box center [728, 22] width 15 height 15
click at [544, 632] on icon at bounding box center [539, 629] width 11 height 11
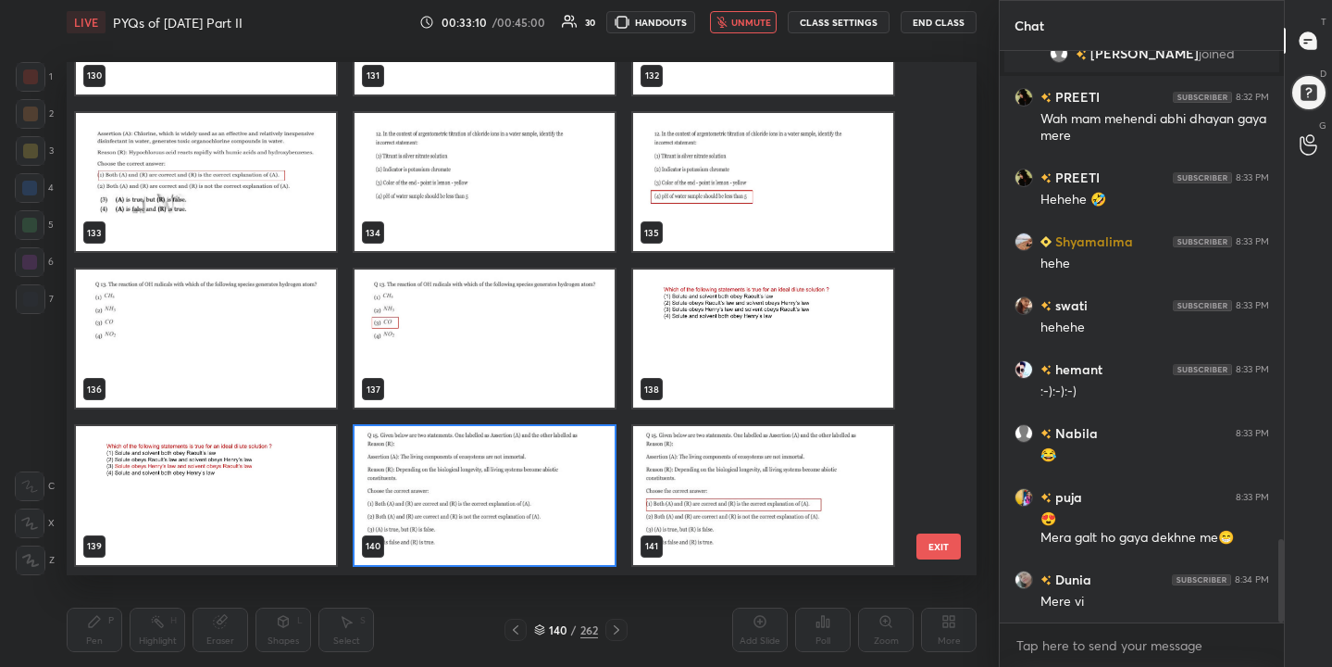
scroll to position [506, 902]
click at [556, 502] on img "grid" at bounding box center [485, 496] width 260 height 138
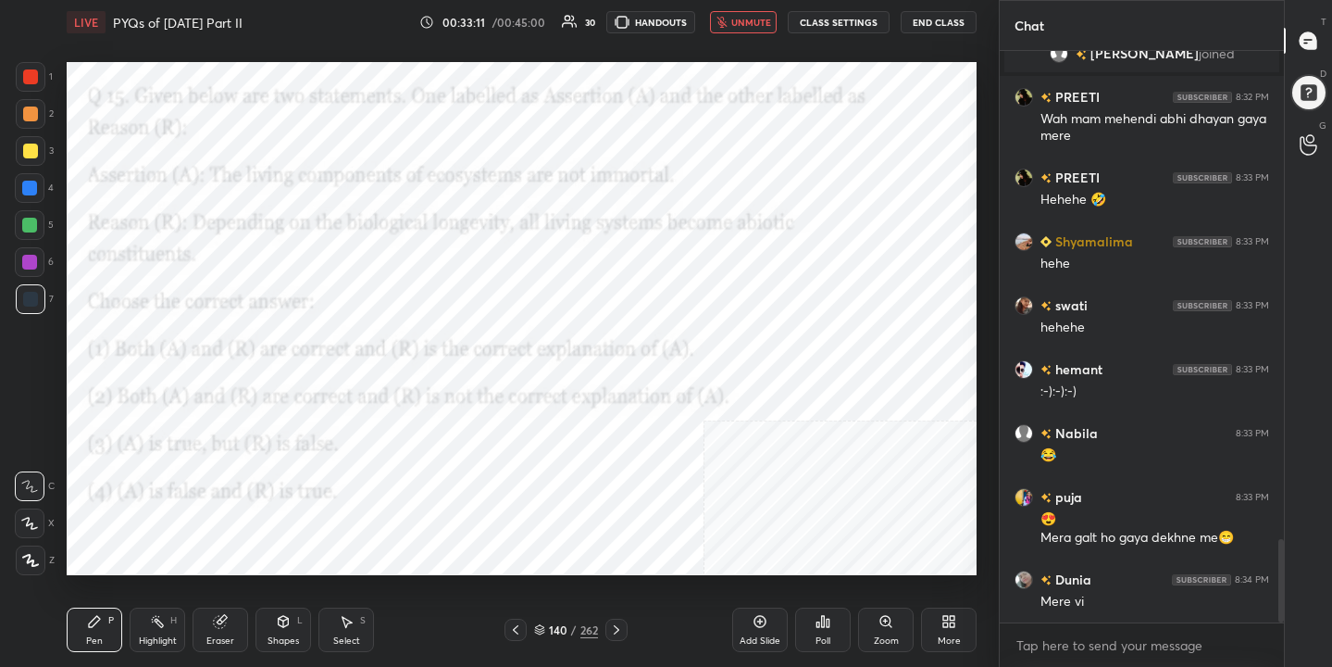
click at [556, 502] on img "grid" at bounding box center [485, 496] width 260 height 138
click at [821, 642] on div "Poll" at bounding box center [823, 640] width 15 height 9
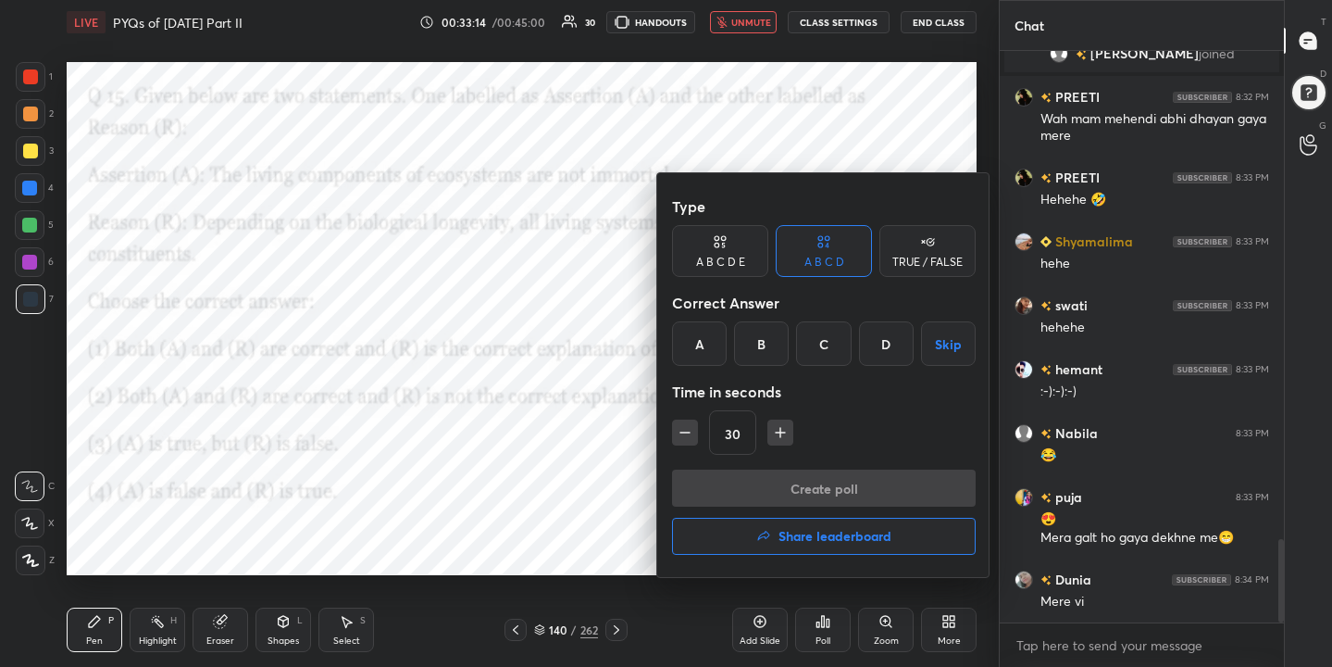
click at [714, 356] on div "A" at bounding box center [699, 343] width 55 height 44
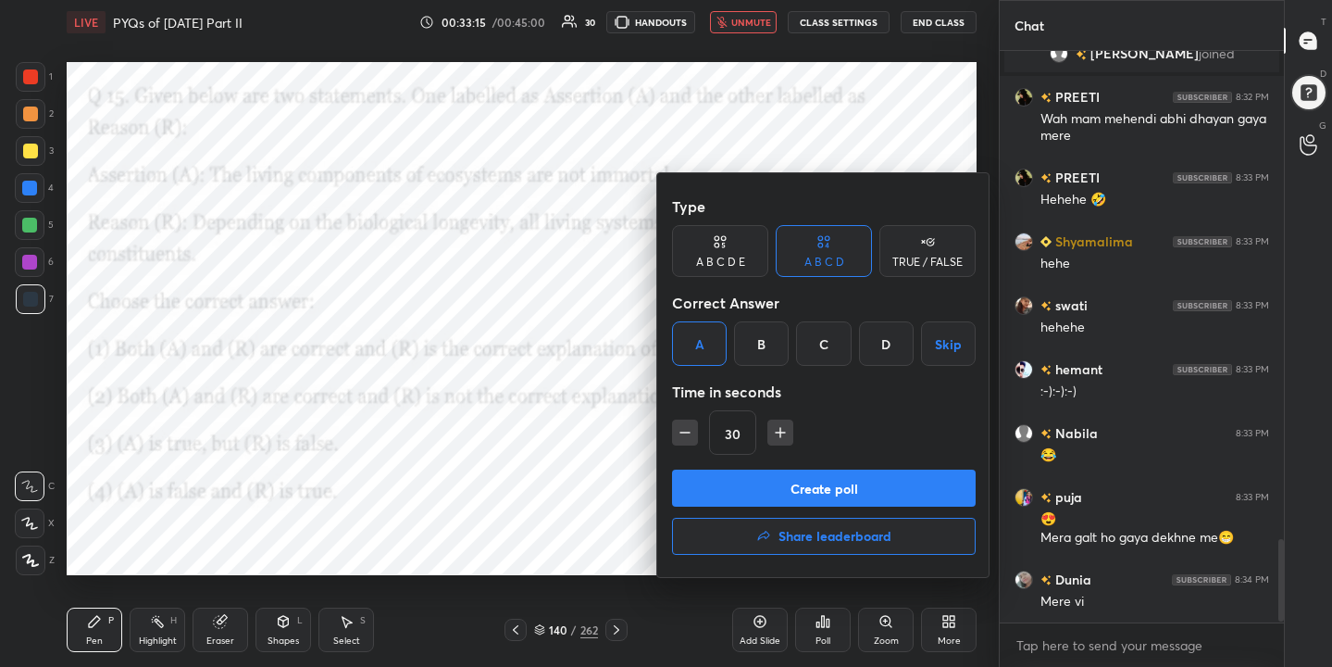
scroll to position [3400, 0]
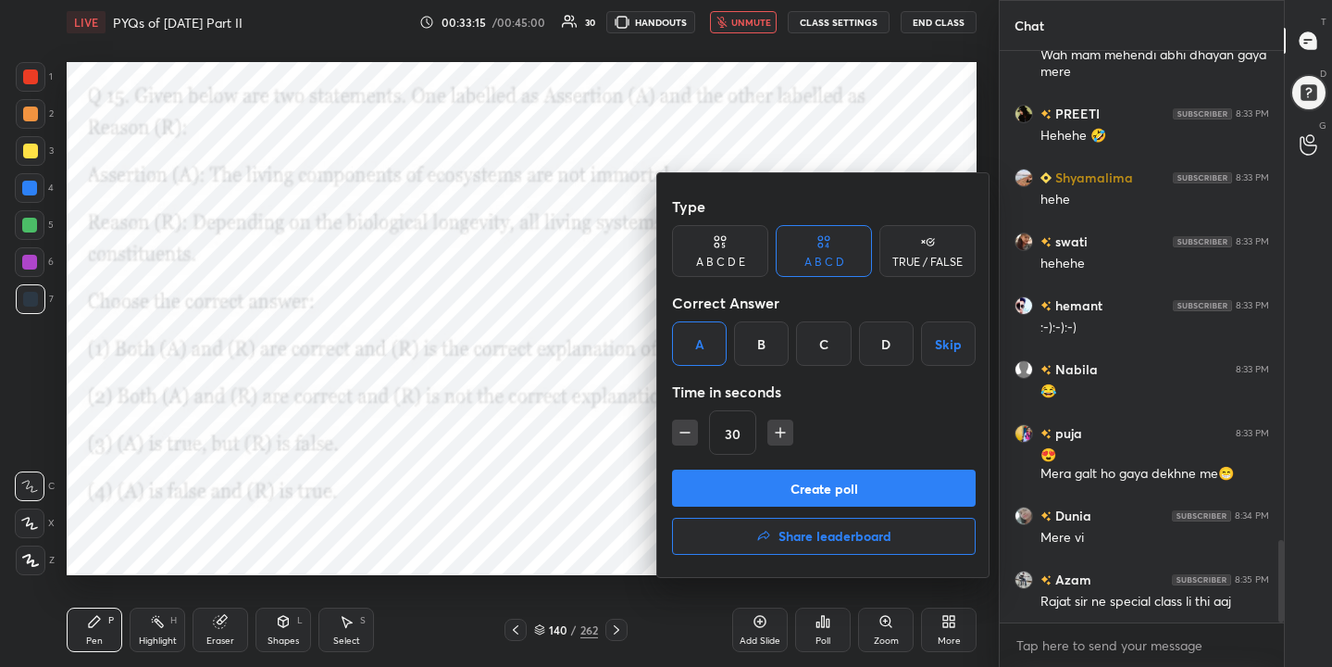
click at [818, 489] on button "Create poll" at bounding box center [824, 487] width 304 height 37
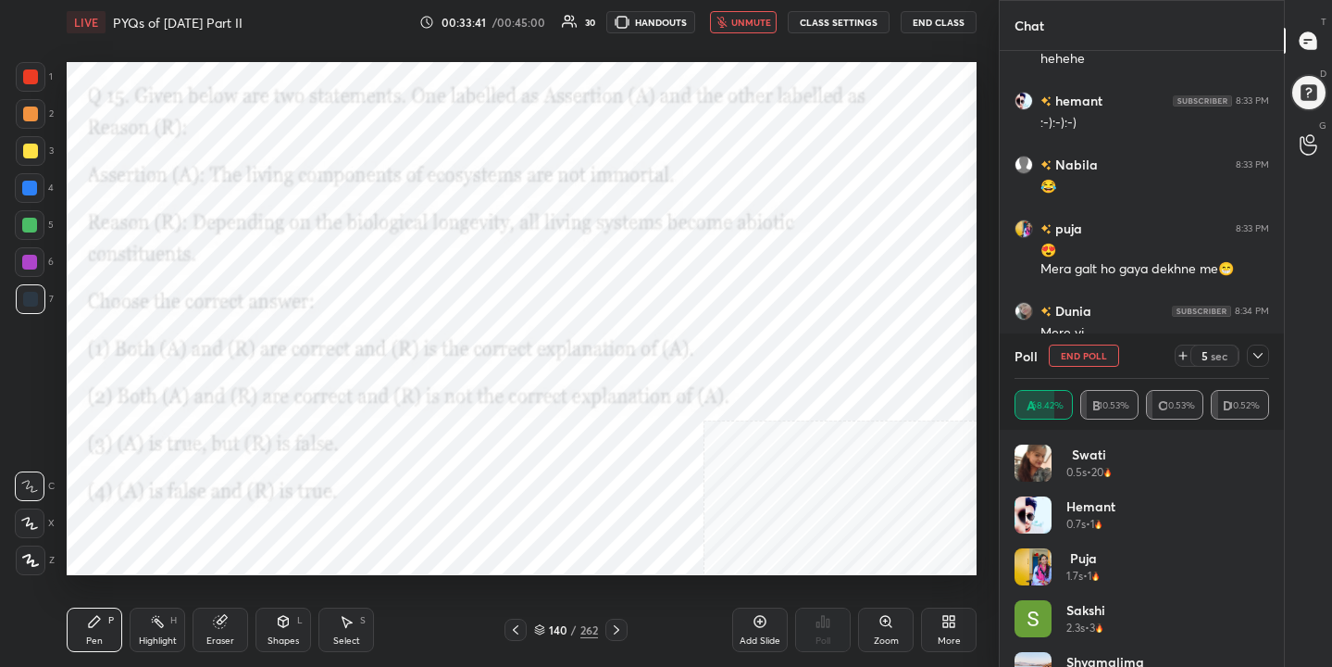
scroll to position [3458, 0]
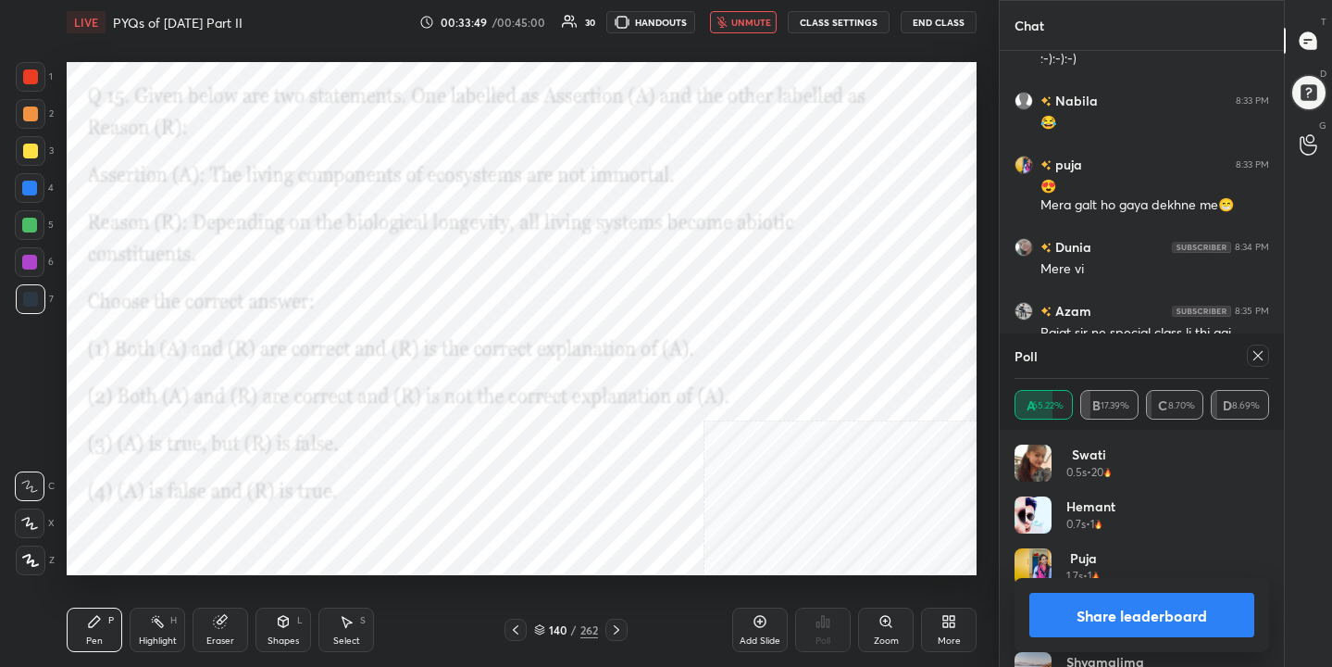
click at [1250, 368] on div "Poll" at bounding box center [1142, 355] width 255 height 44
click at [755, 28] on span "unmute" at bounding box center [751, 22] width 40 height 13
click at [1247, 356] on div at bounding box center [1258, 355] width 22 height 22
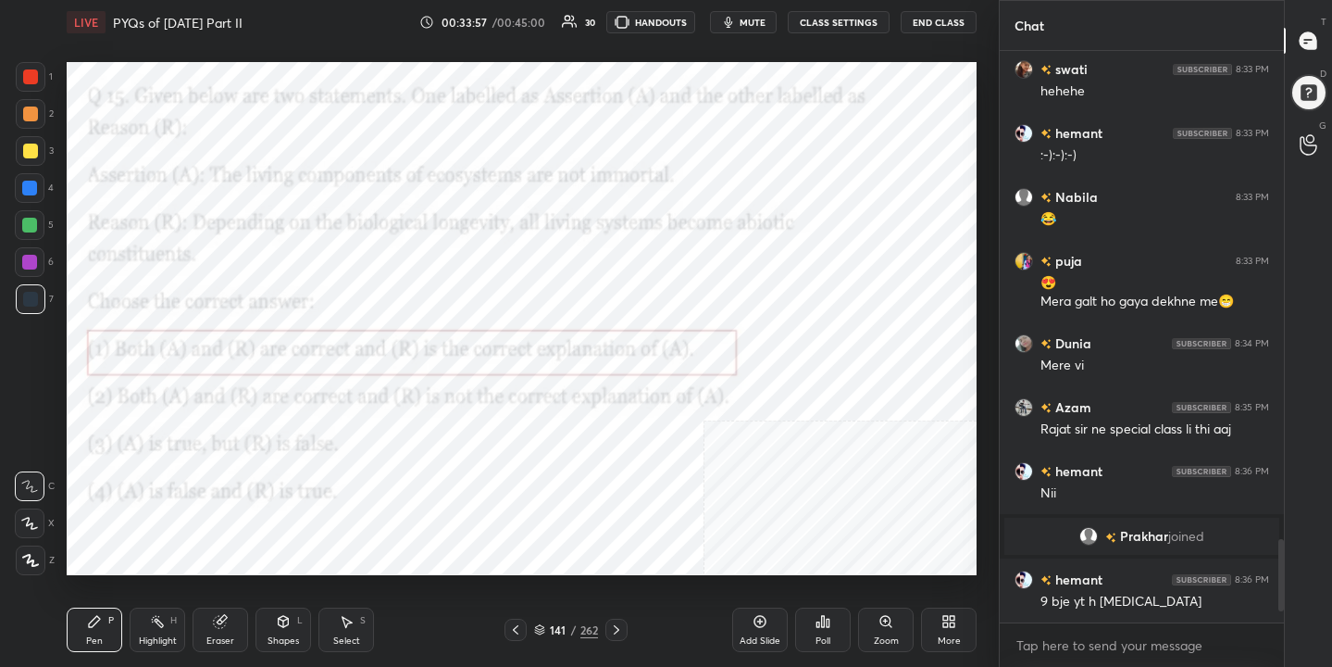
scroll to position [3380, 0]
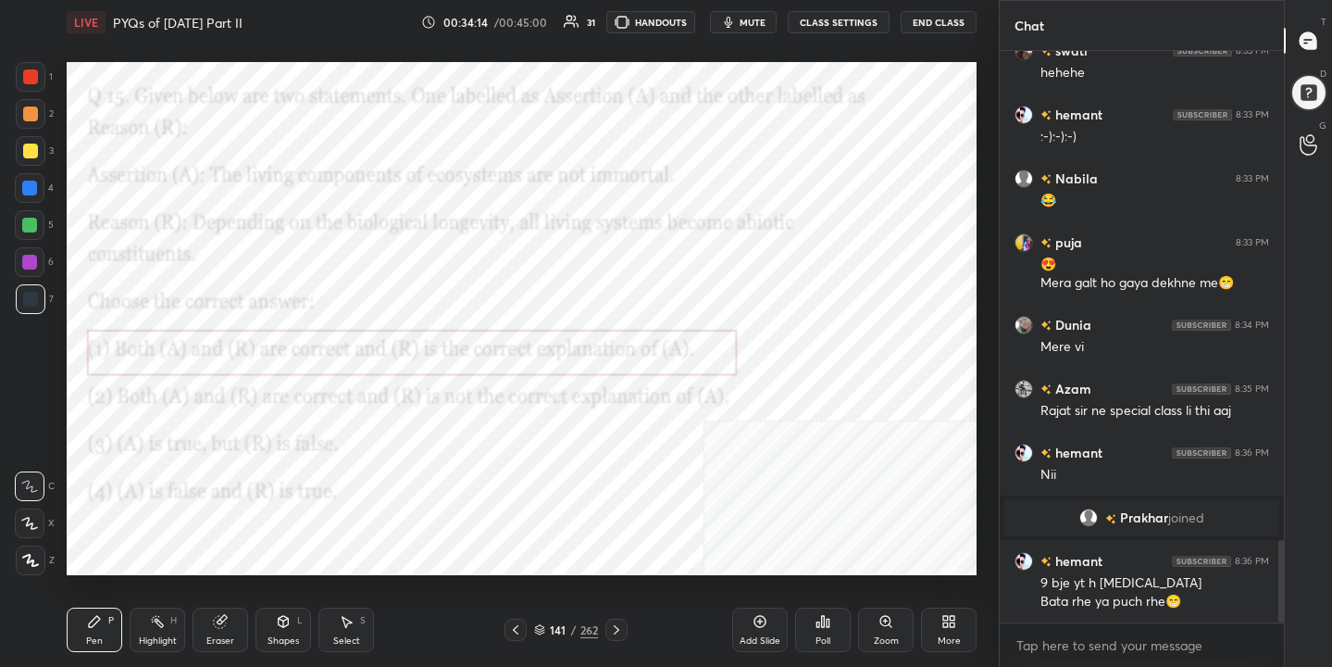
click at [543, 621] on div "141 / 262" at bounding box center [566, 629] width 64 height 17
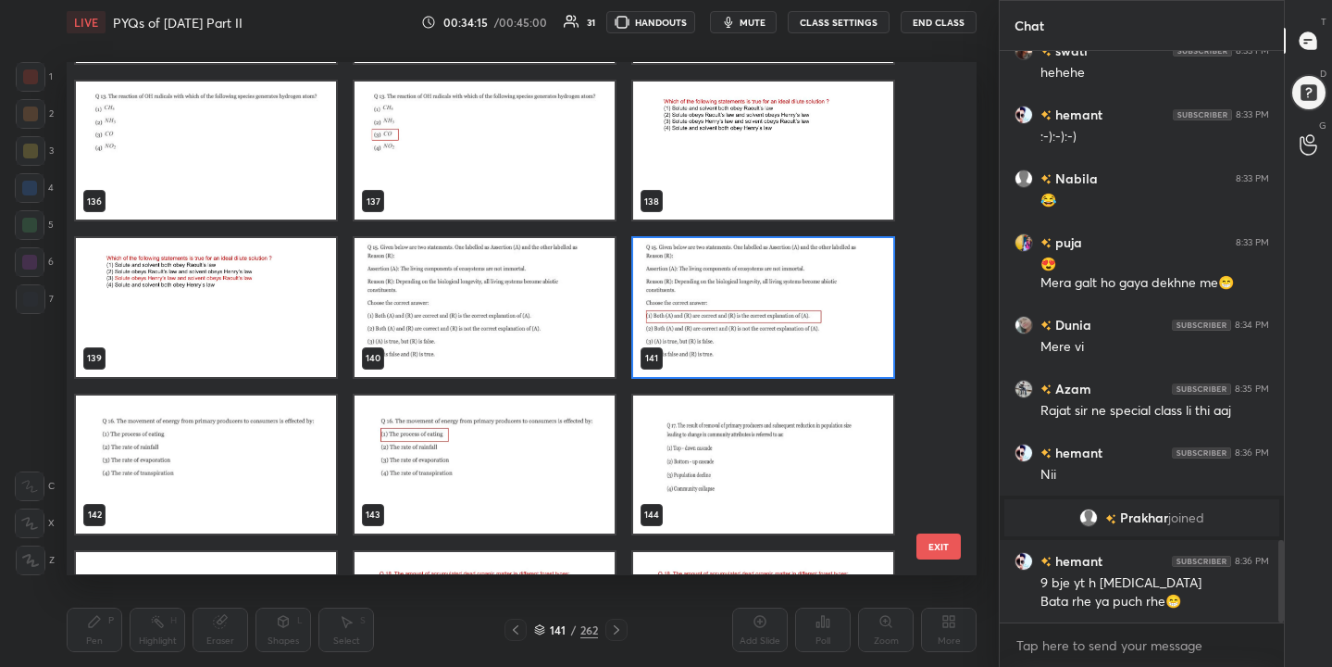
scroll to position [7042, 0]
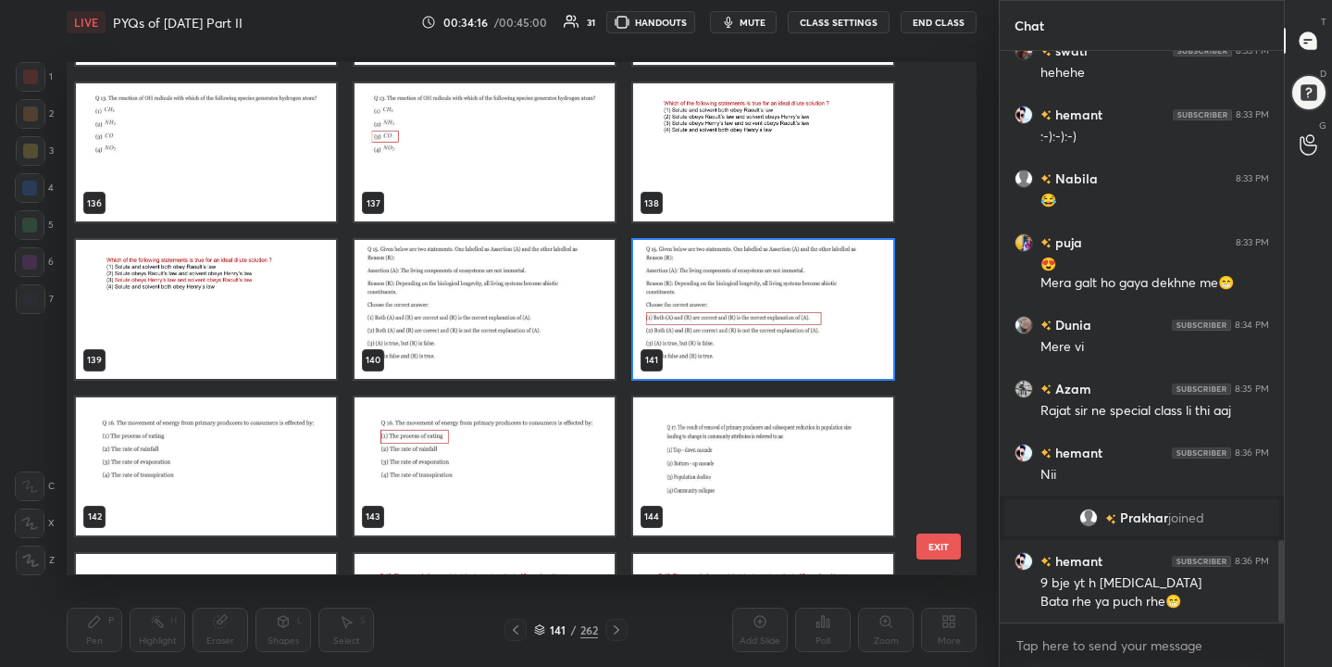
click at [237, 416] on img "grid" at bounding box center [206, 466] width 260 height 138
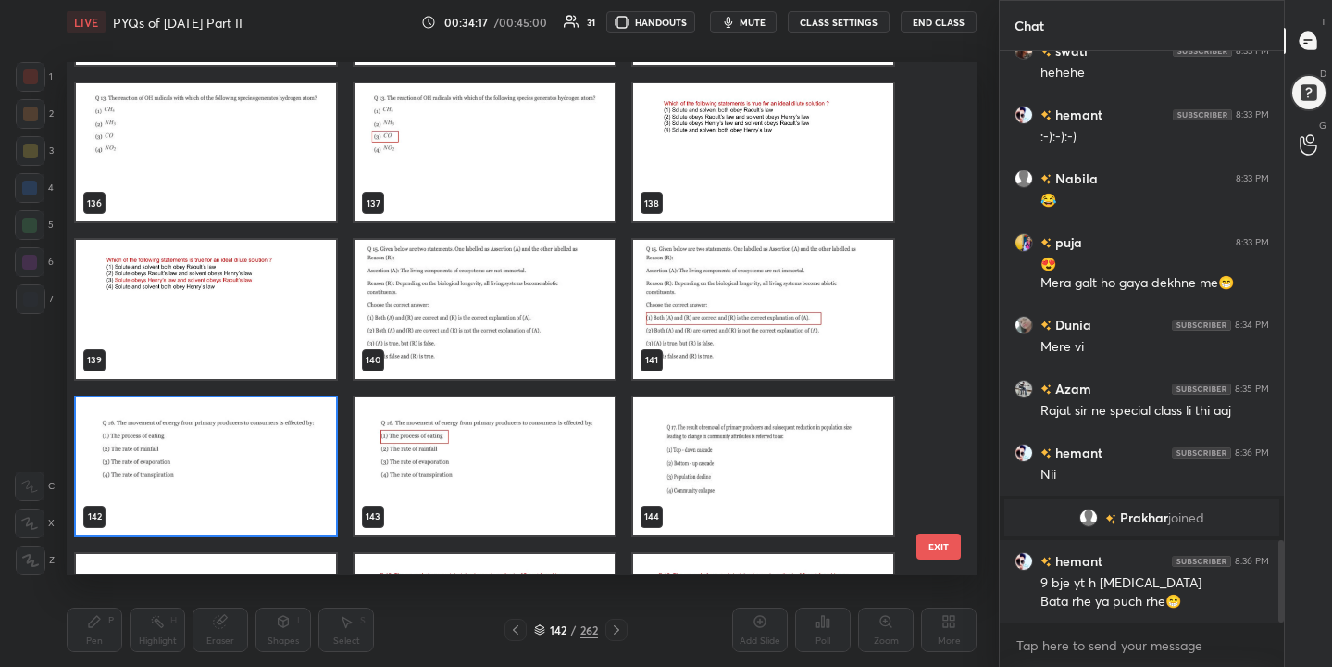
click at [237, 416] on img "grid" at bounding box center [206, 466] width 260 height 138
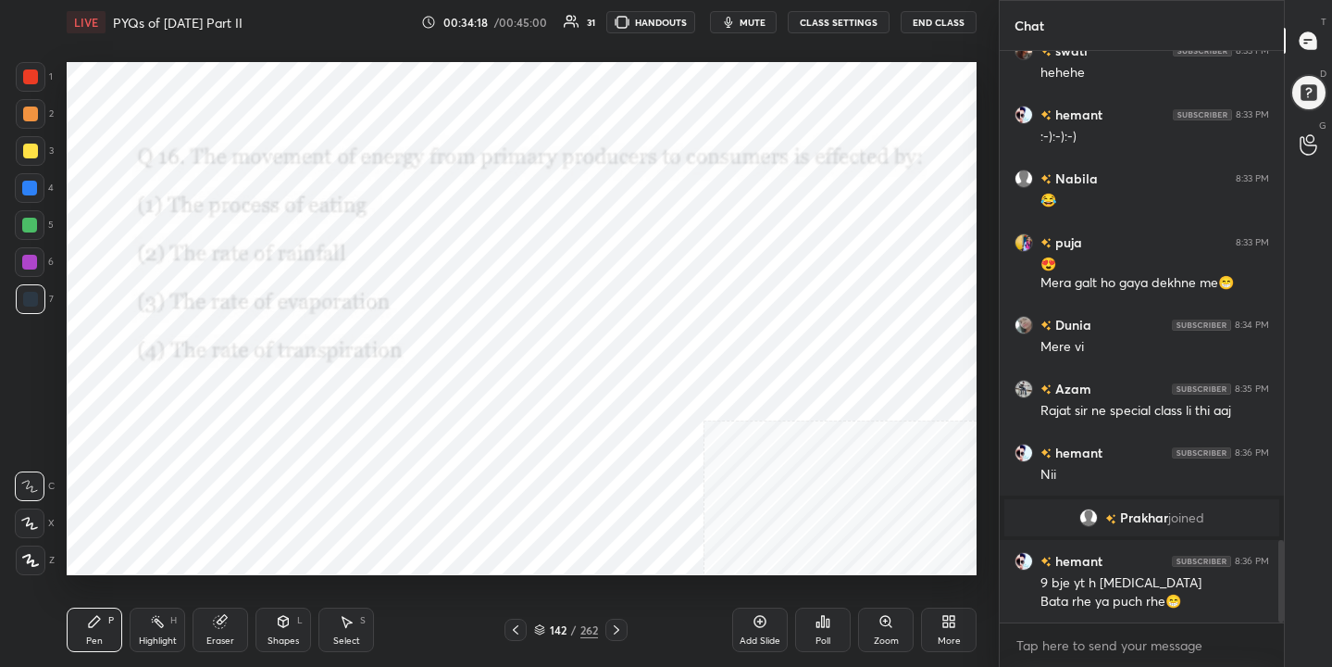
click at [747, 17] on span "mute" at bounding box center [753, 22] width 26 height 13
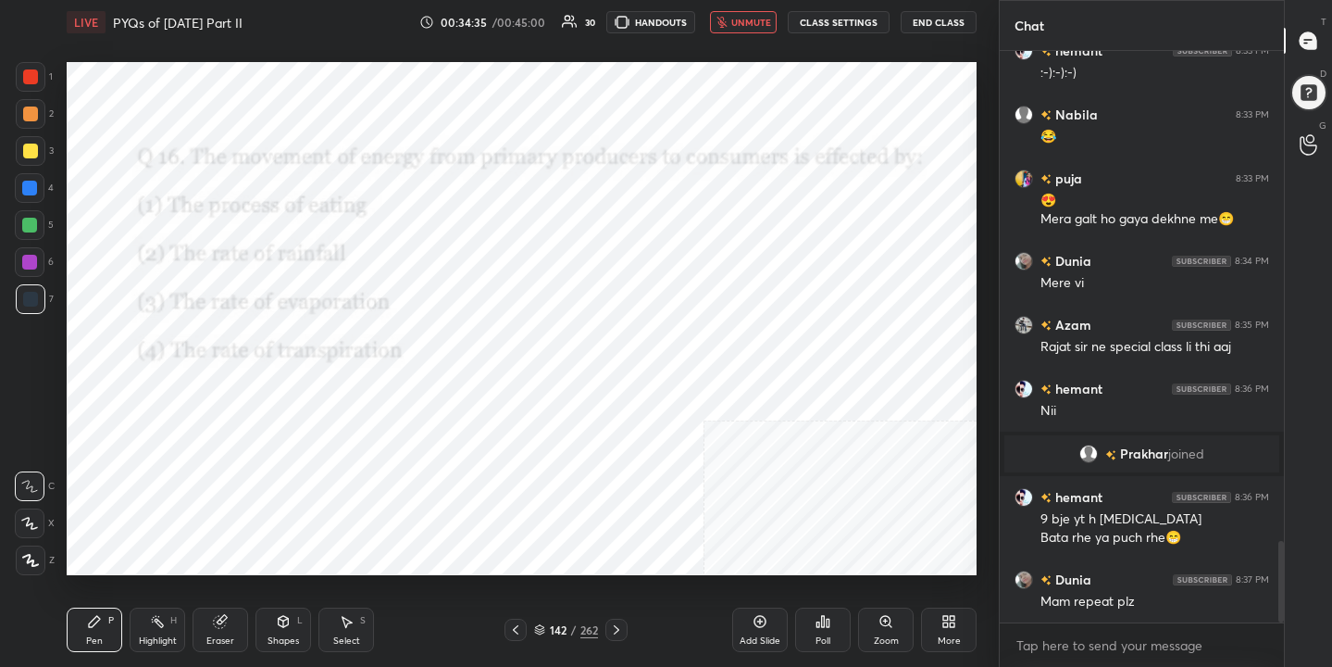
click at [776, 20] on button "unmute" at bounding box center [743, 22] width 67 height 22
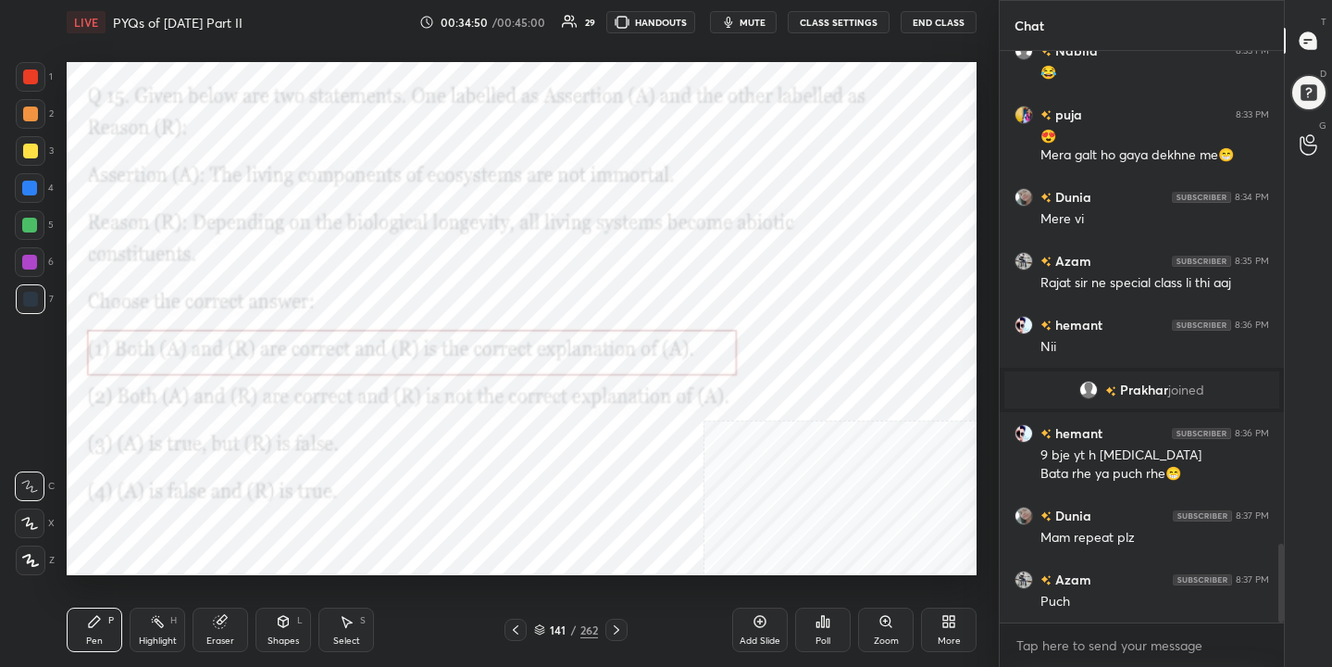
scroll to position [3572, 0]
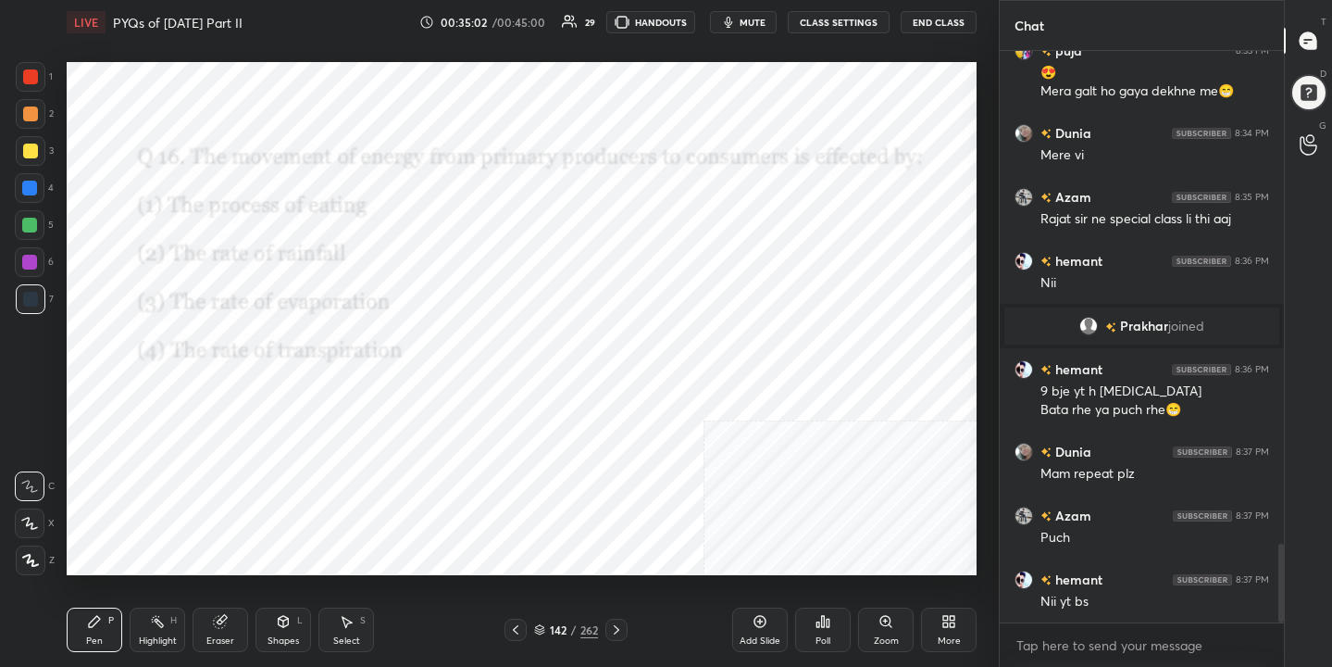
click at [726, 13] on button "mute" at bounding box center [743, 22] width 67 height 22
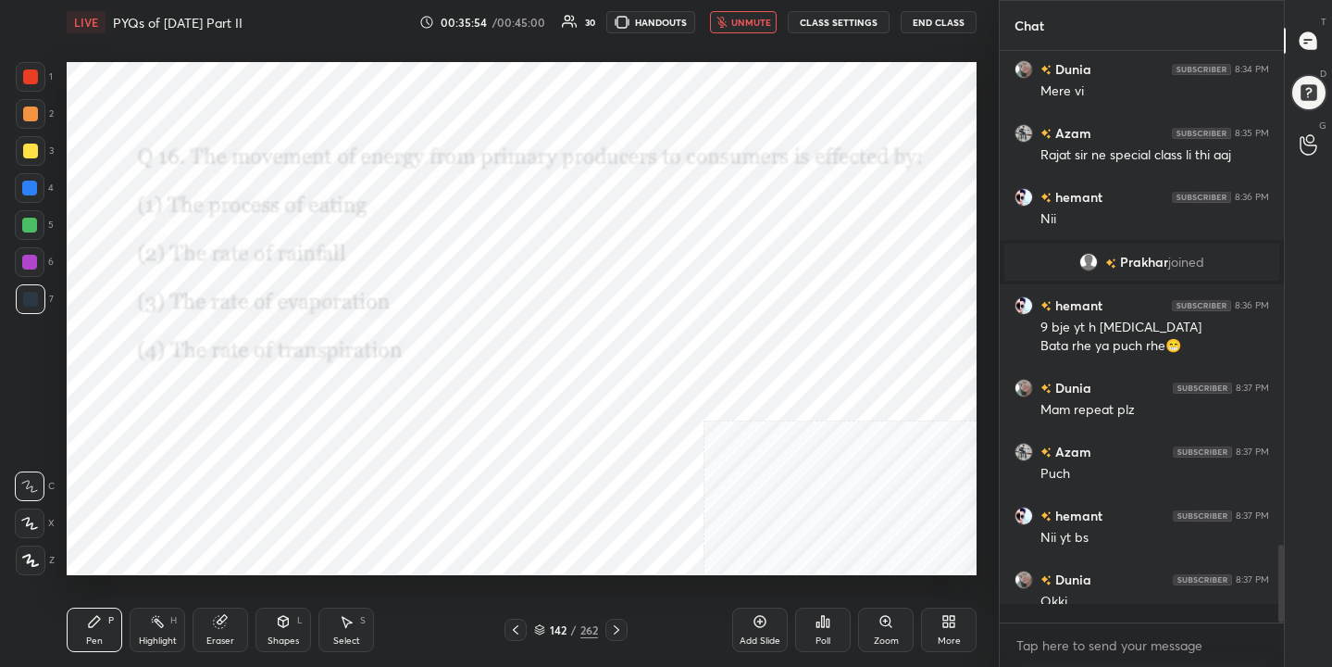
scroll to position [3636, 0]
click at [538, 633] on icon at bounding box center [539, 632] width 9 height 3
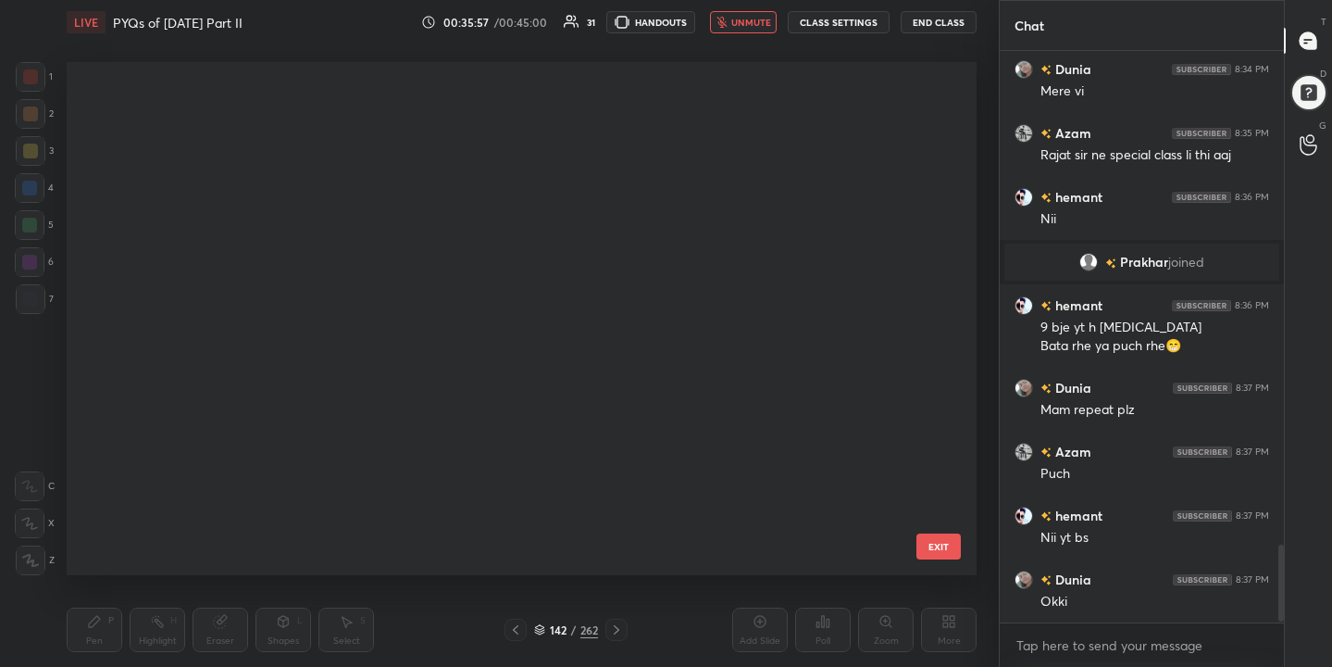
scroll to position [506, 902]
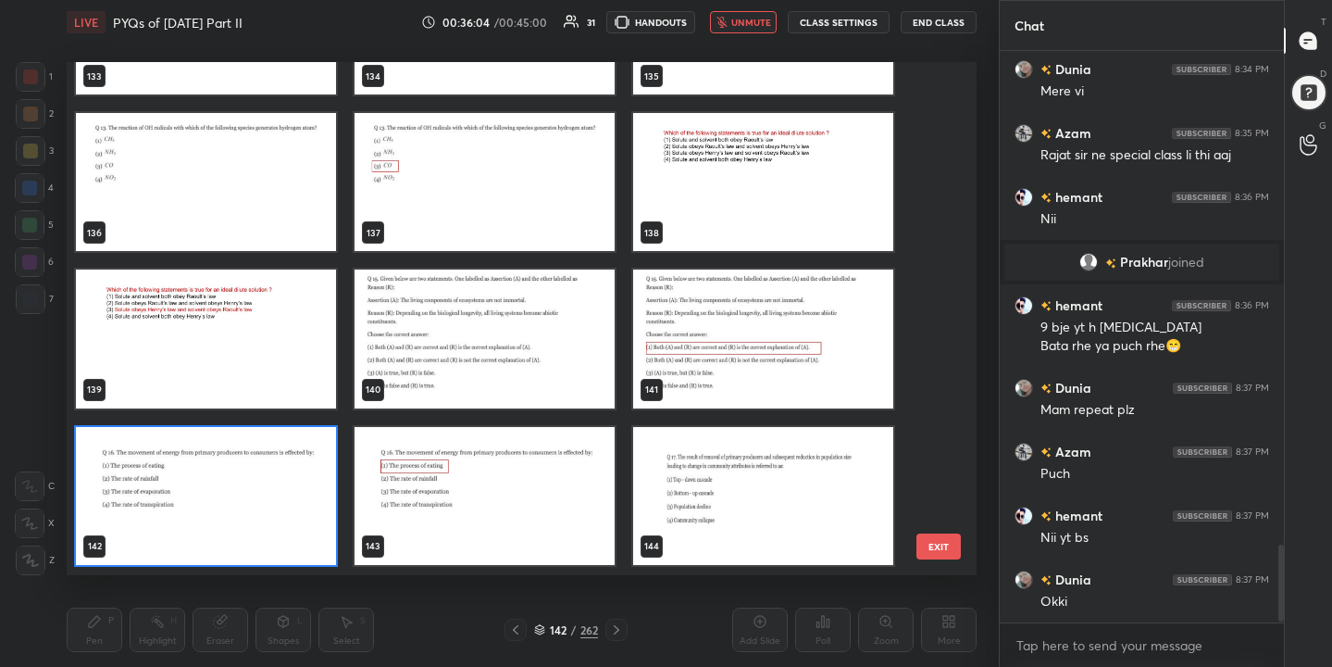
click at [277, 496] on img "grid" at bounding box center [206, 496] width 260 height 138
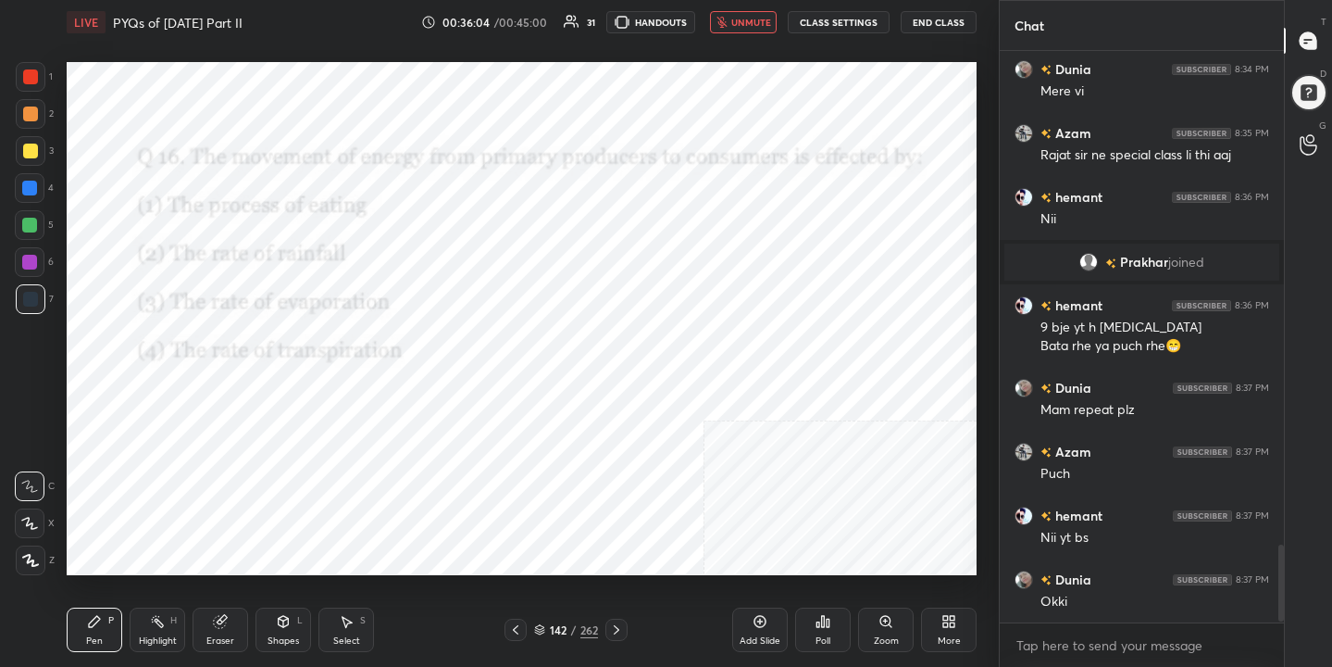
click at [277, 496] on img "grid" at bounding box center [206, 496] width 260 height 138
click at [828, 622] on icon at bounding box center [828, 623] width 3 height 8
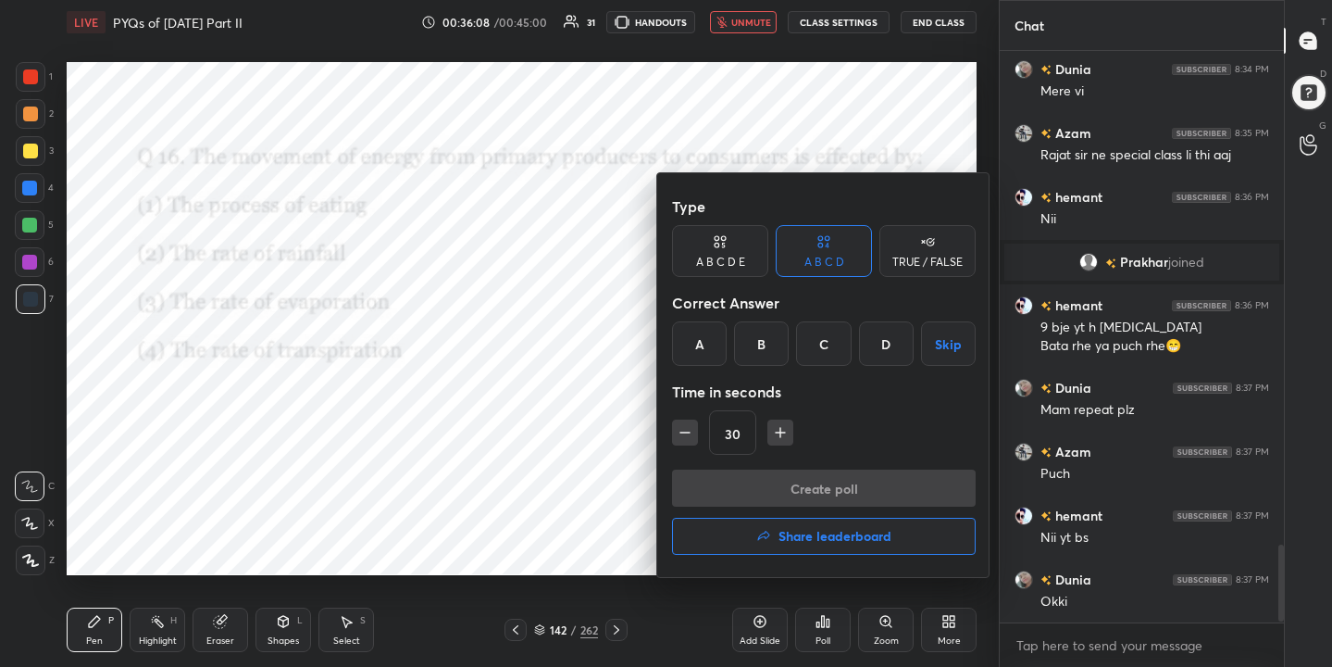
click at [699, 357] on div "A" at bounding box center [699, 343] width 55 height 44
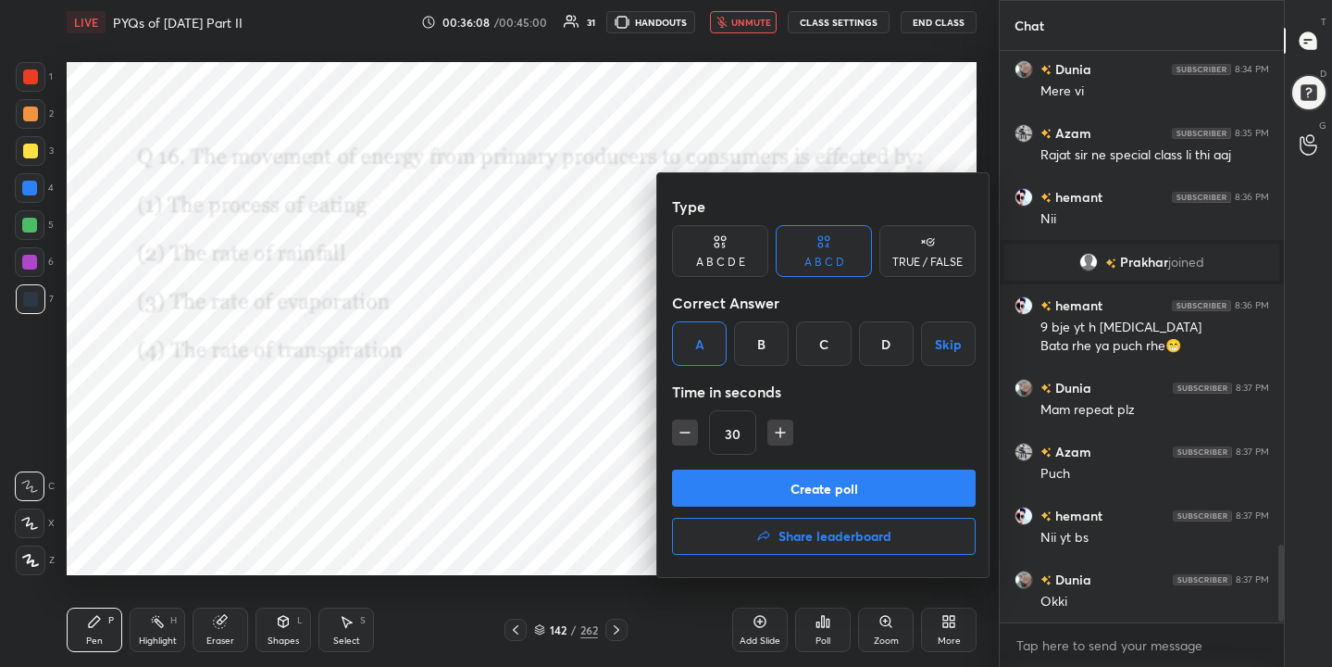
scroll to position [3700, 0]
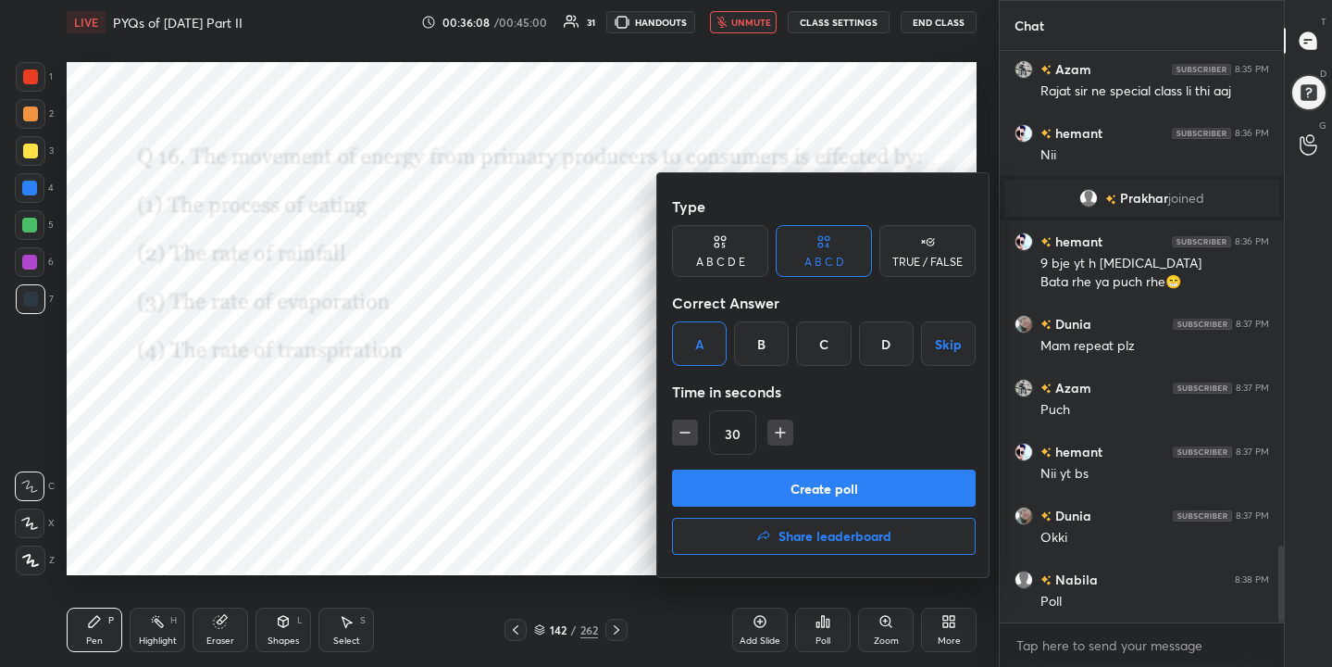
click at [806, 476] on button "Create poll" at bounding box center [824, 487] width 304 height 37
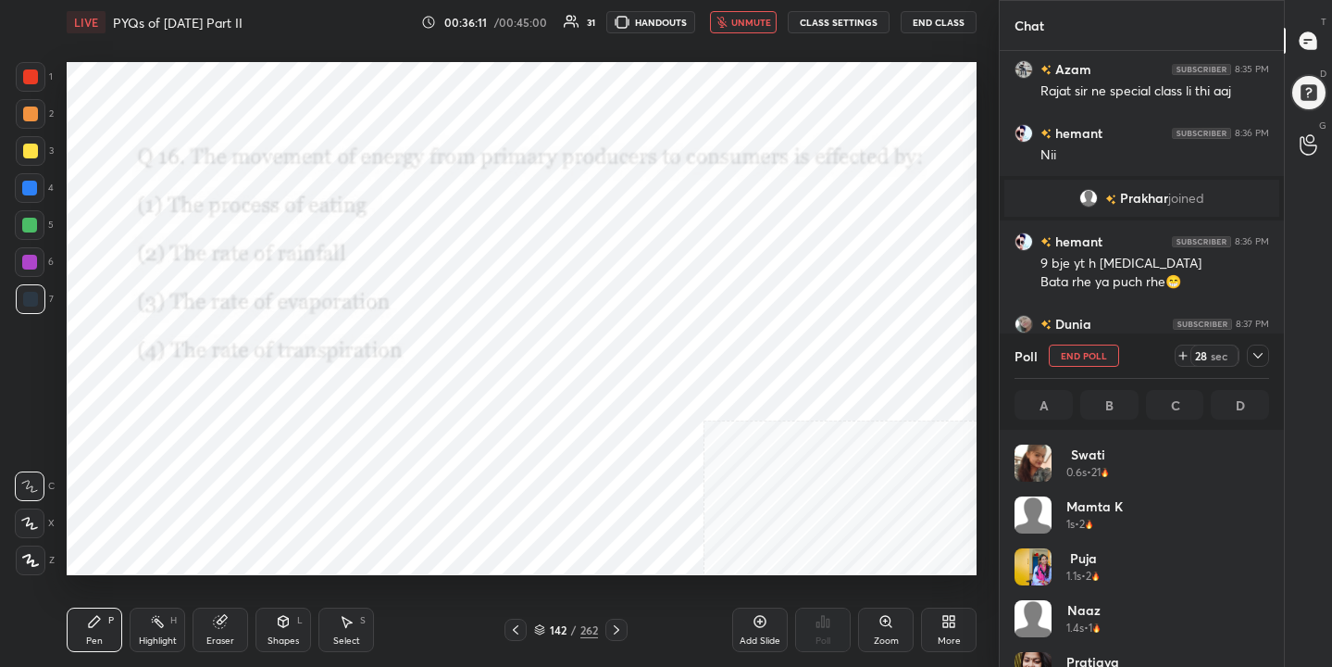
scroll to position [217, 249]
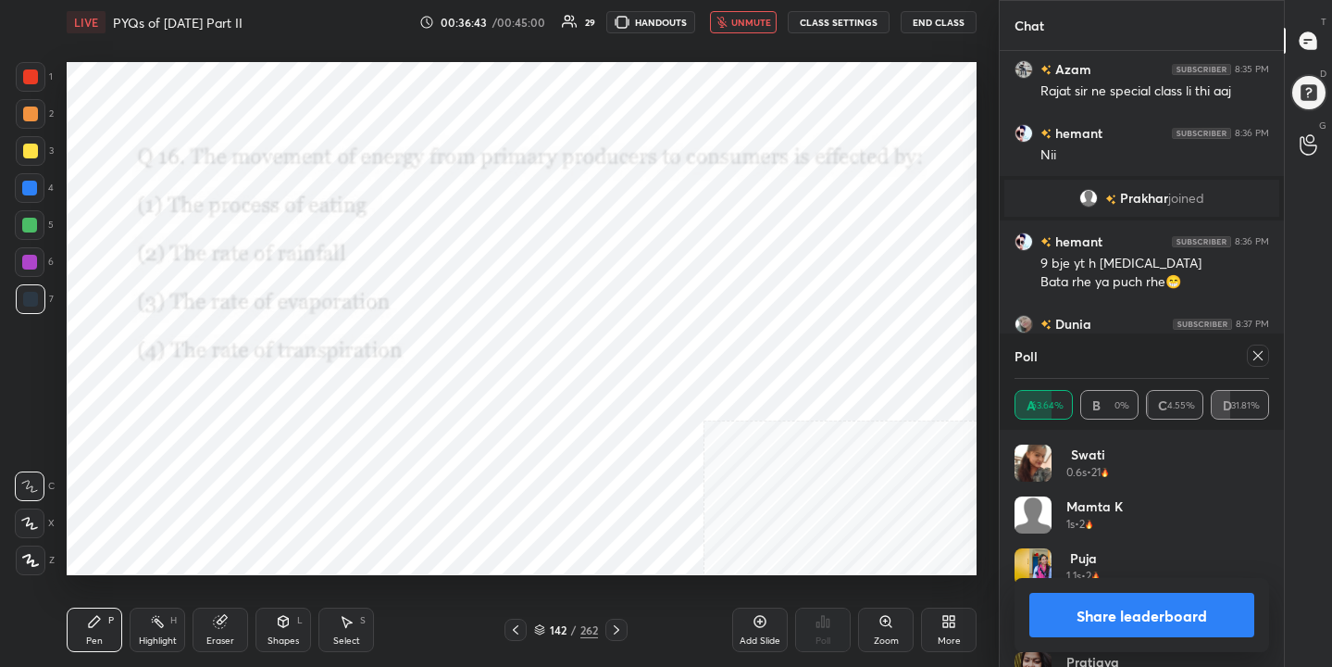
click at [1261, 356] on icon at bounding box center [1258, 355] width 15 height 15
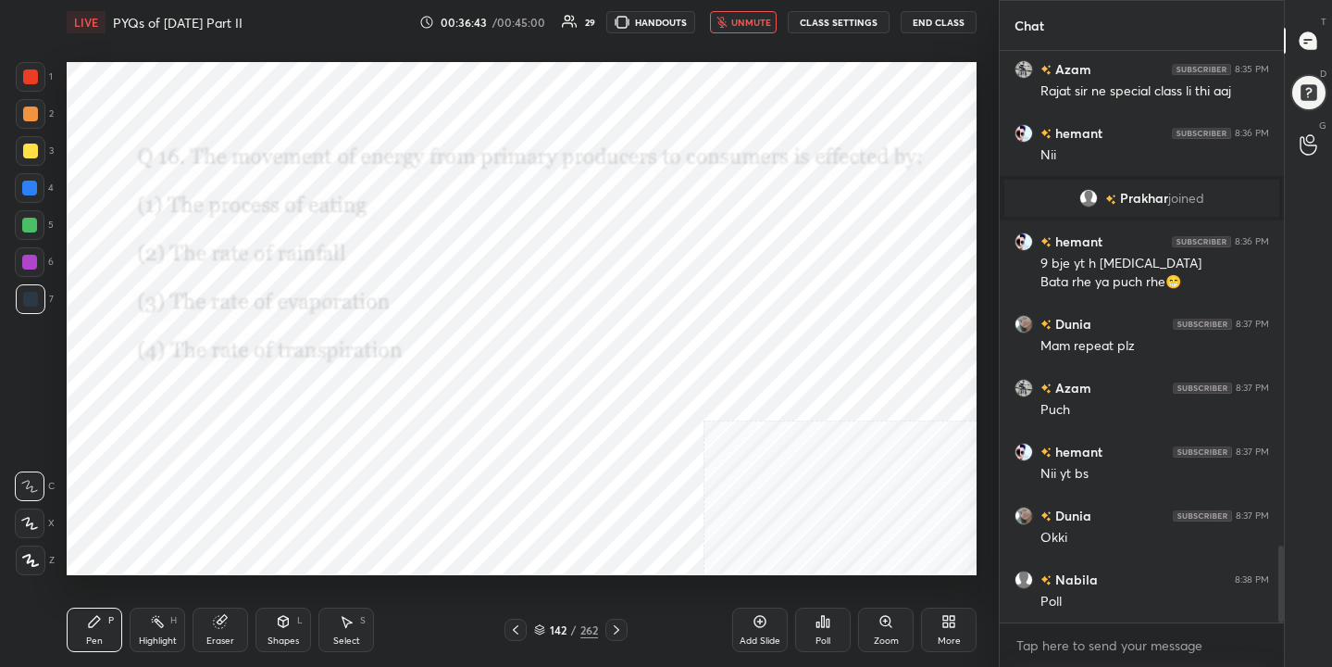
scroll to position [412, 279]
click at [728, 18] on icon "button" at bounding box center [722, 22] width 11 height 11
click at [544, 626] on div "143 / 262" at bounding box center [566, 629] width 64 height 17
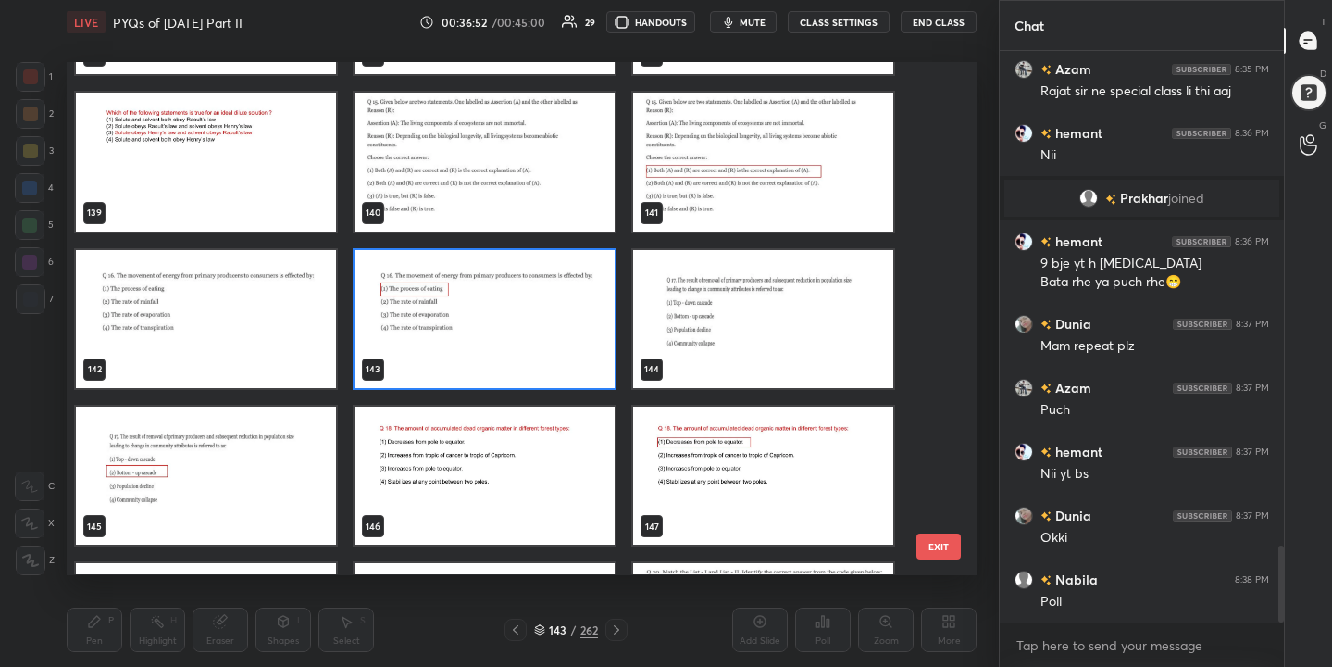
scroll to position [7191, 0]
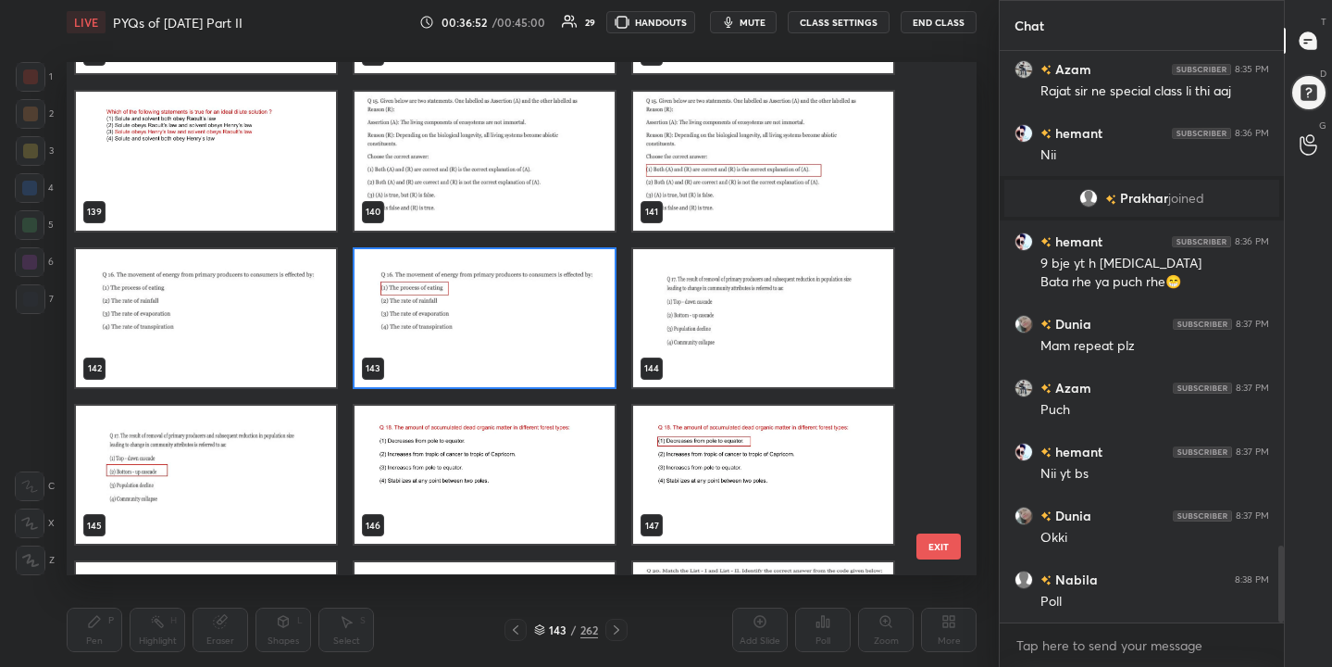
click at [744, 328] on img "grid" at bounding box center [763, 318] width 260 height 138
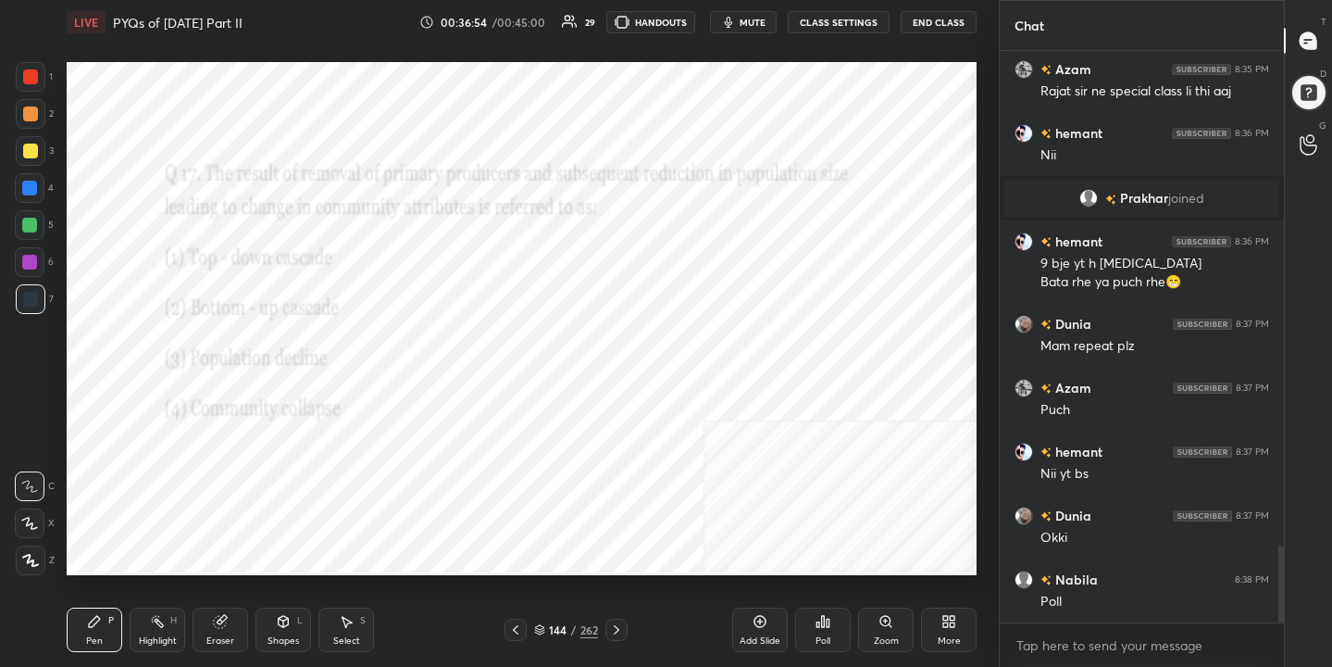
click at [747, 11] on button "mute" at bounding box center [743, 22] width 67 height 22
click at [537, 633] on icon at bounding box center [539, 629] width 11 height 11
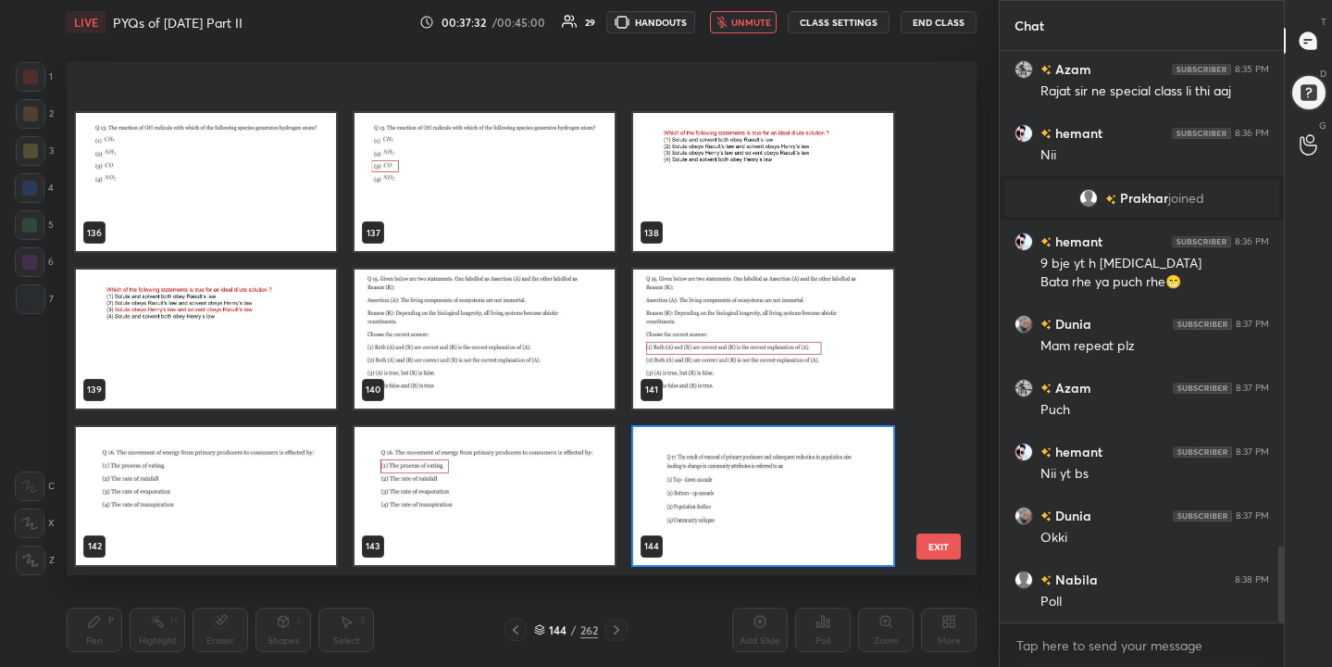
scroll to position [7187, 0]
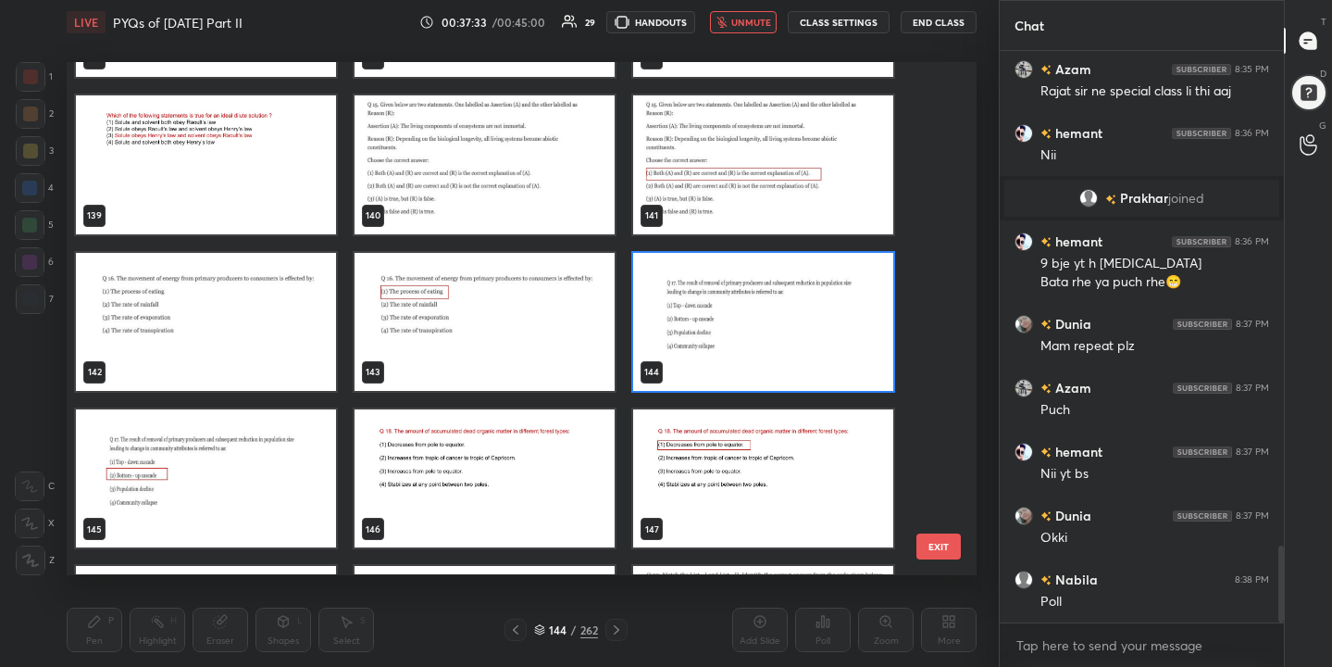
click at [708, 291] on img "grid" at bounding box center [763, 322] width 260 height 138
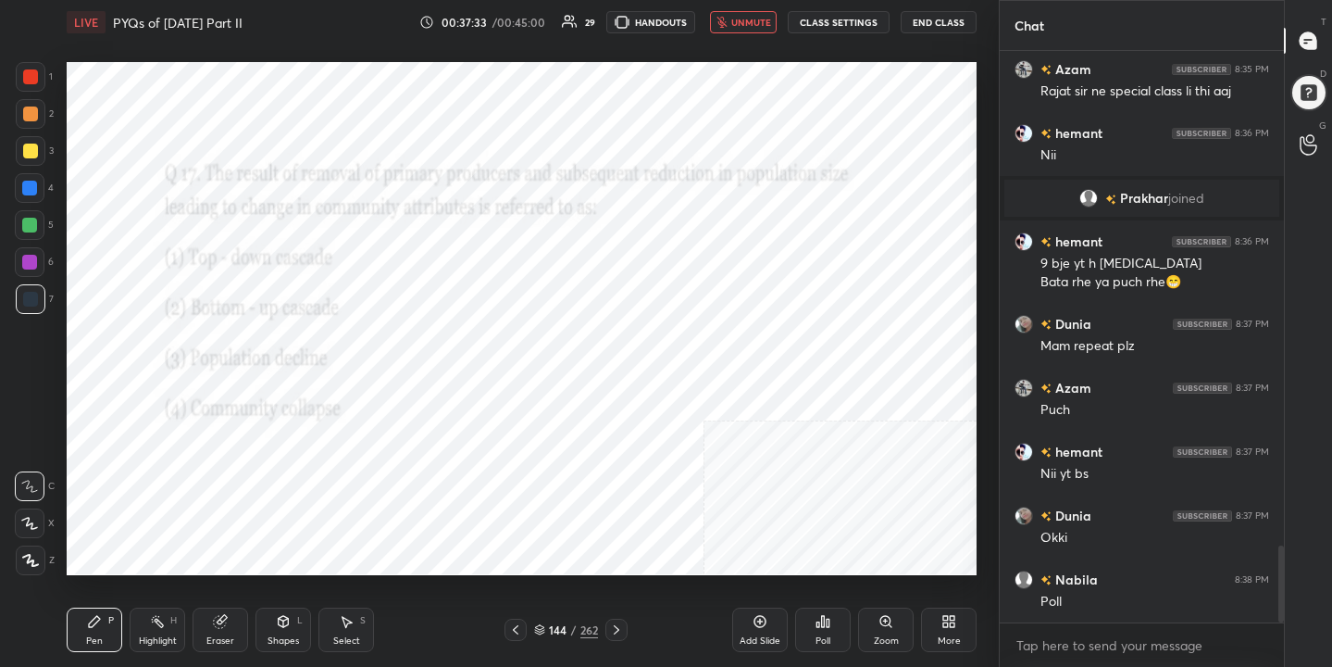
click at [708, 291] on img "grid" at bounding box center [763, 322] width 260 height 138
click at [809, 634] on div "Poll" at bounding box center [823, 629] width 56 height 44
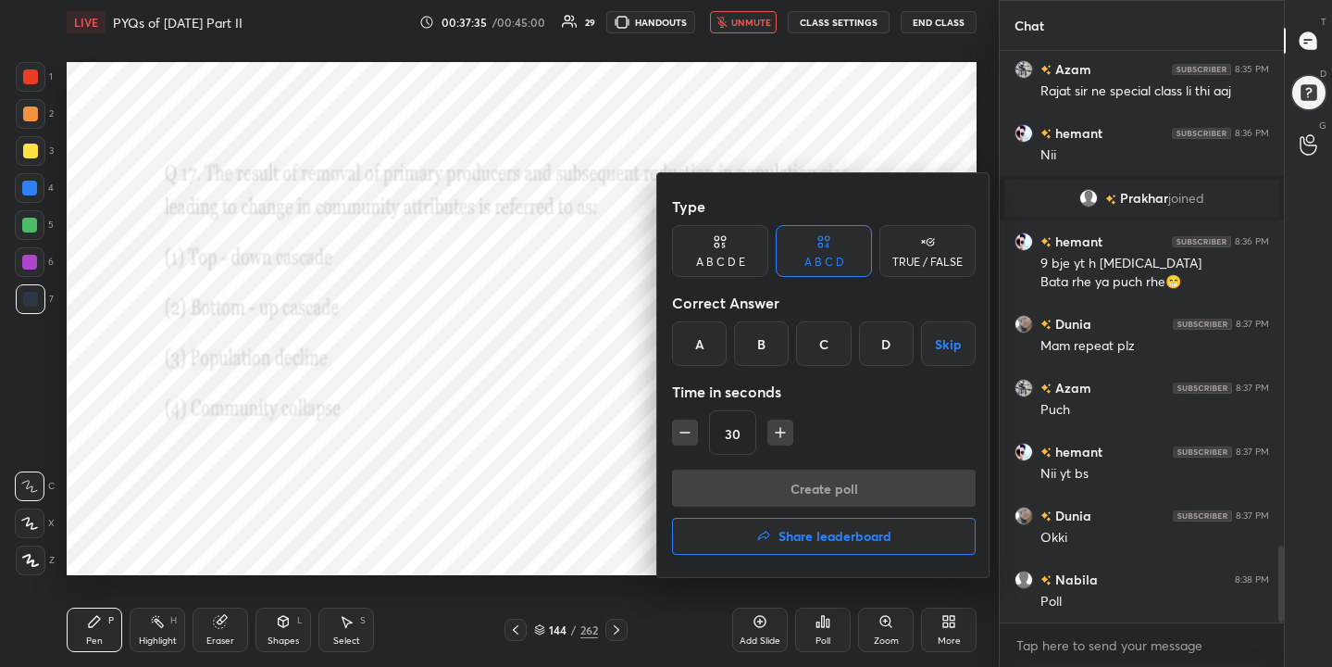
click at [763, 331] on div "B" at bounding box center [761, 343] width 55 height 44
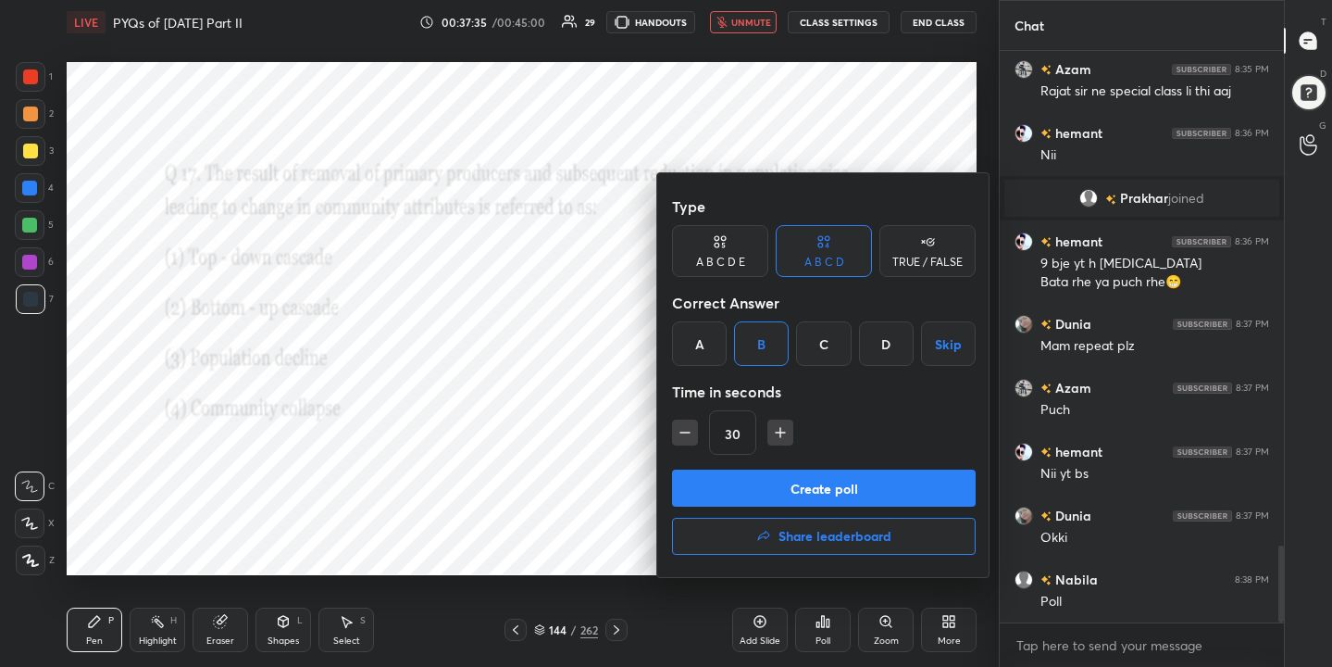
click at [818, 490] on button "Create poll" at bounding box center [824, 487] width 304 height 37
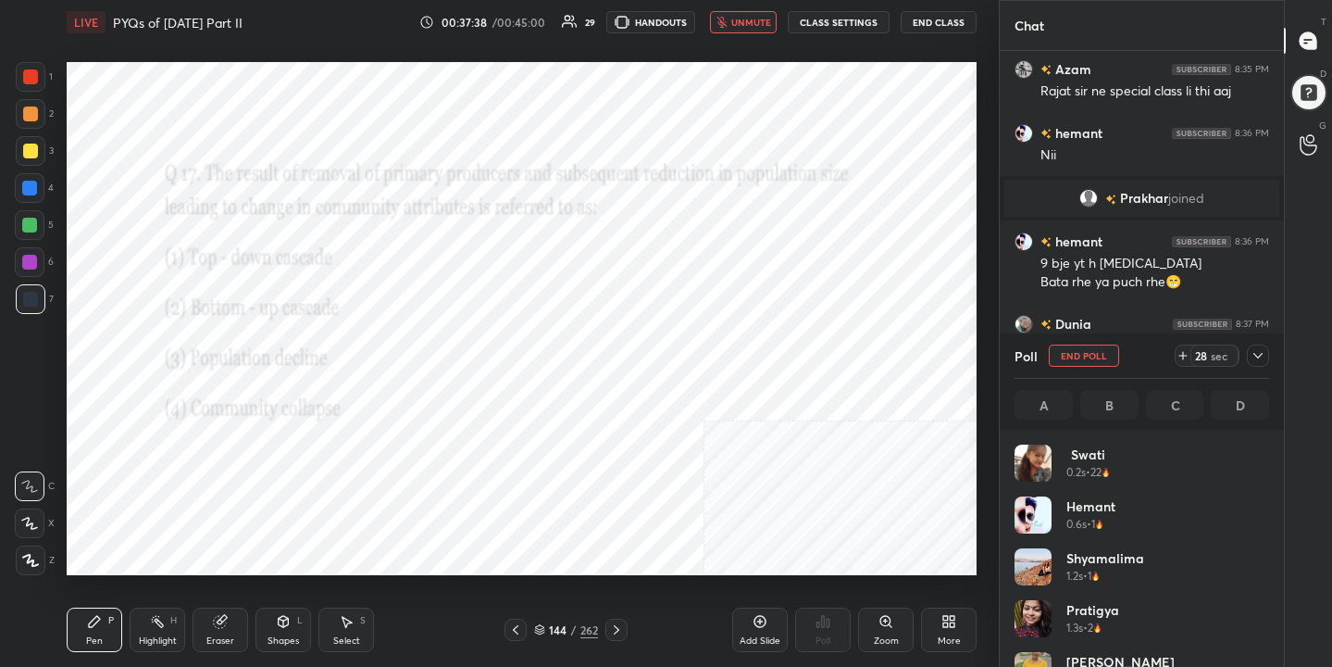
scroll to position [217, 249]
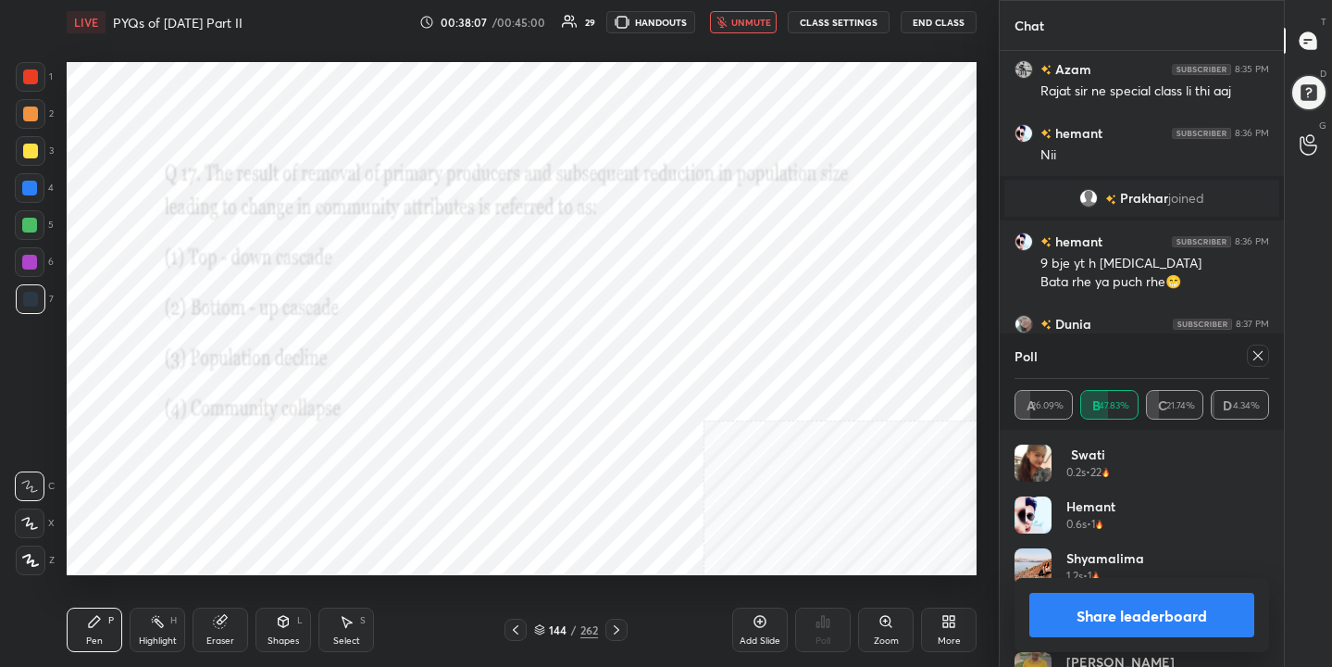
click at [1256, 356] on icon at bounding box center [1258, 355] width 15 height 15
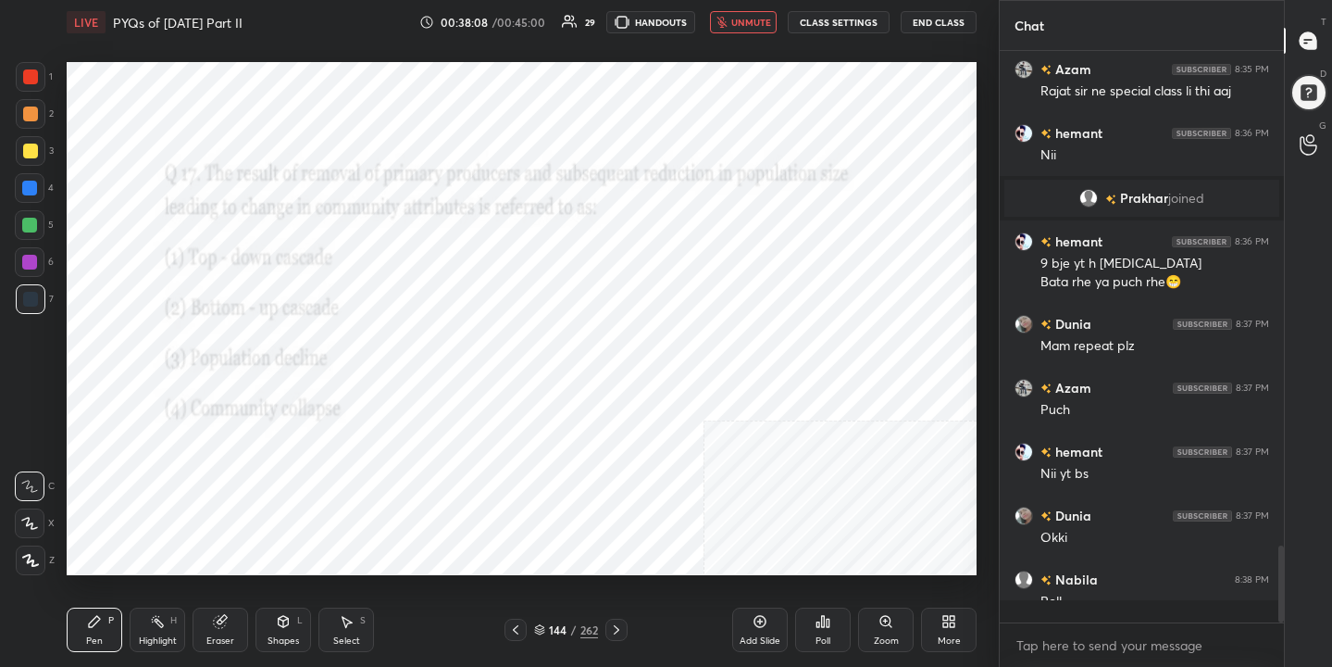
scroll to position [6, 6]
click at [755, 20] on span "unmute" at bounding box center [751, 22] width 40 height 13
click at [543, 632] on icon at bounding box center [539, 632] width 9 height 3
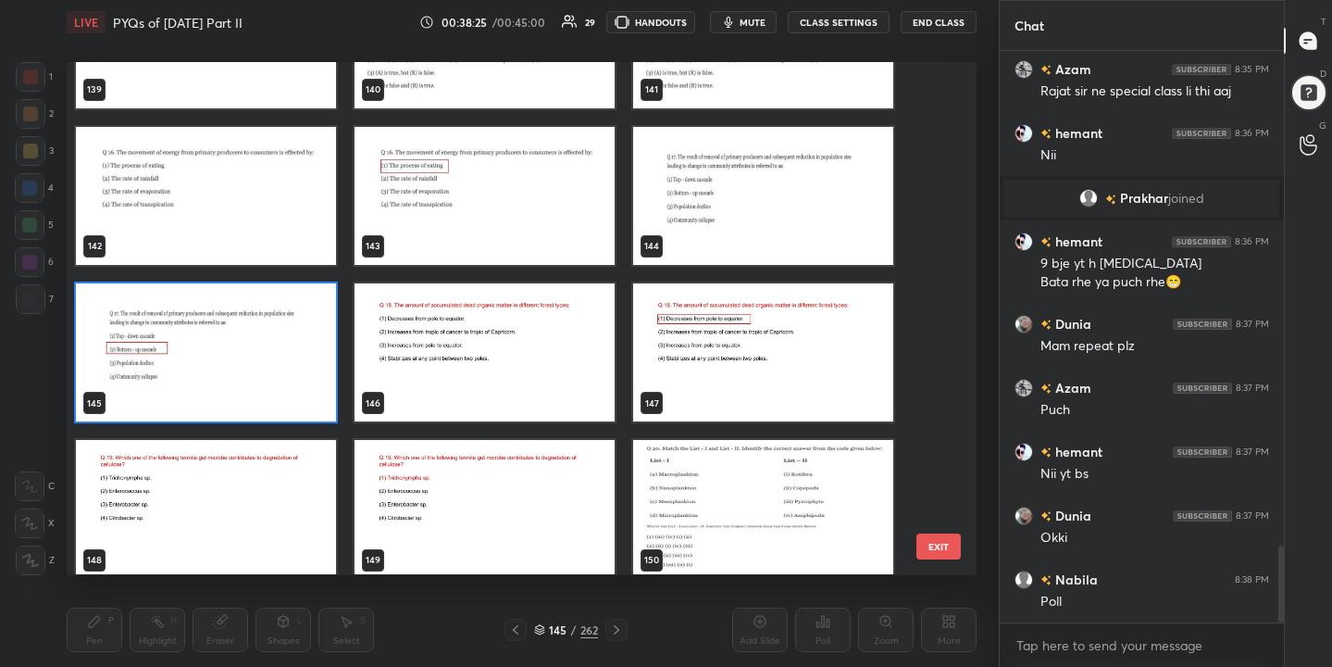
scroll to position [7314, 0]
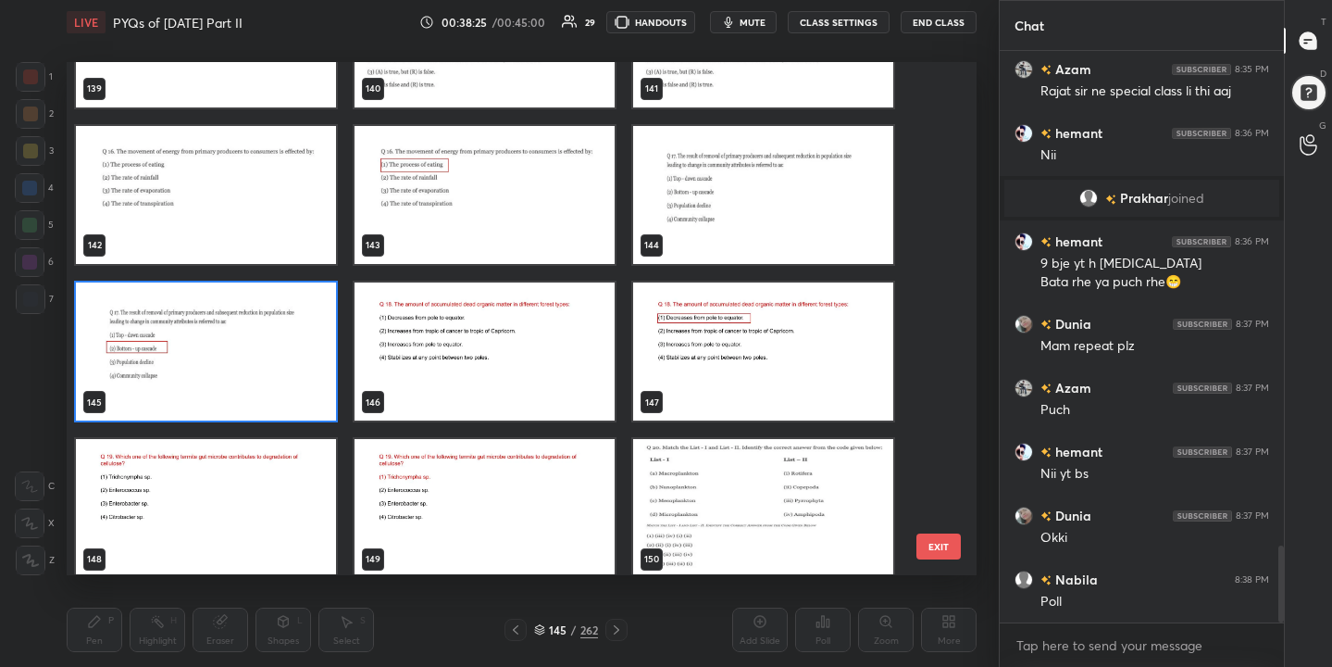
click at [535, 371] on img "grid" at bounding box center [485, 351] width 260 height 138
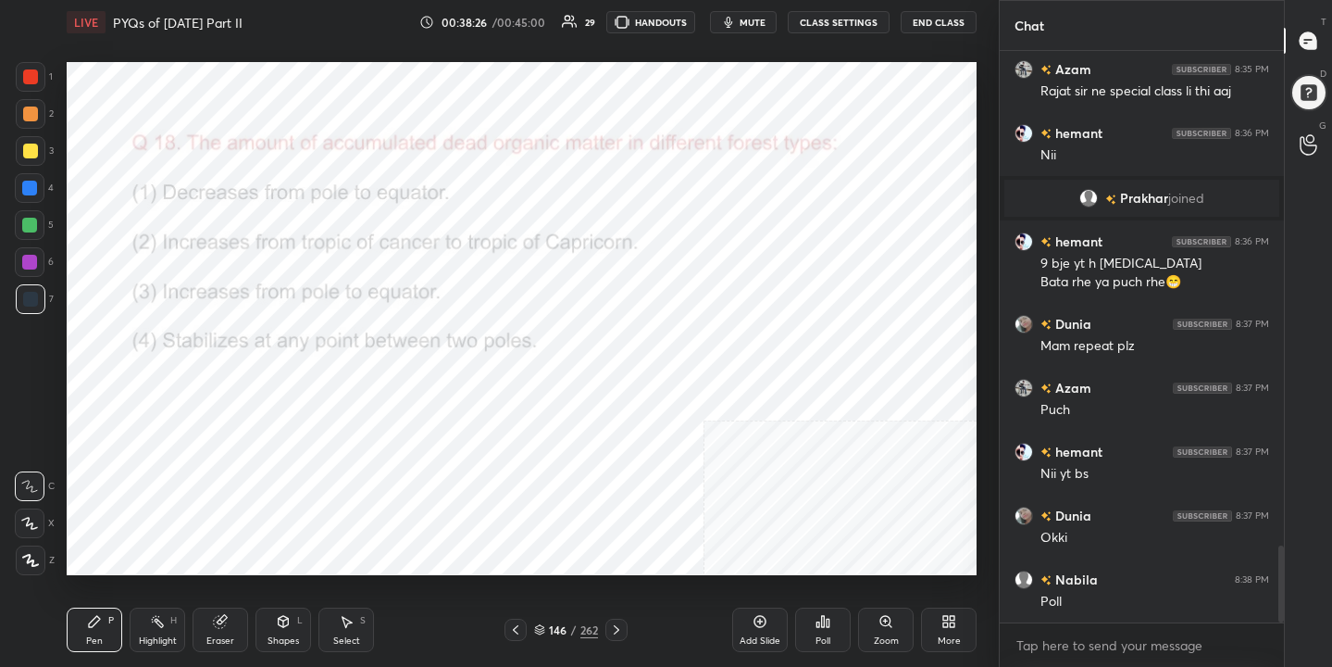
click at [535, 371] on img "grid" at bounding box center [485, 351] width 260 height 138
click at [755, 19] on span "mute" at bounding box center [753, 22] width 26 height 13
click at [539, 624] on icon at bounding box center [539, 629] width 11 height 11
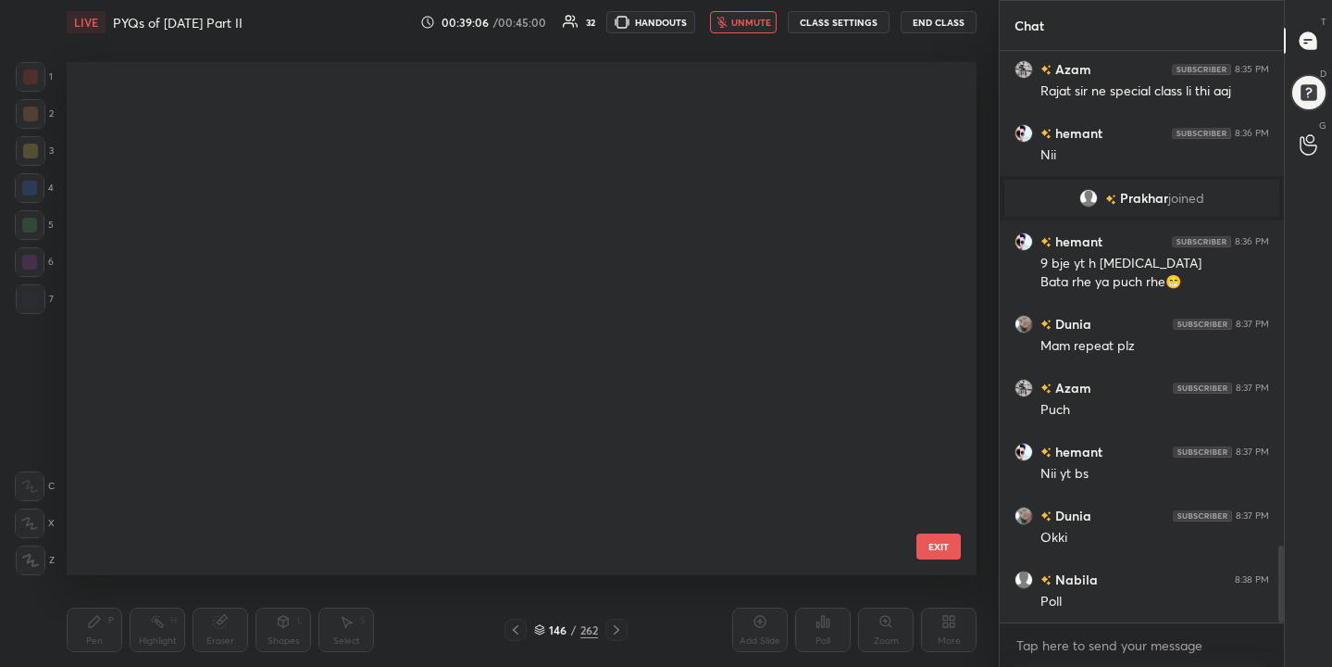
scroll to position [506, 902]
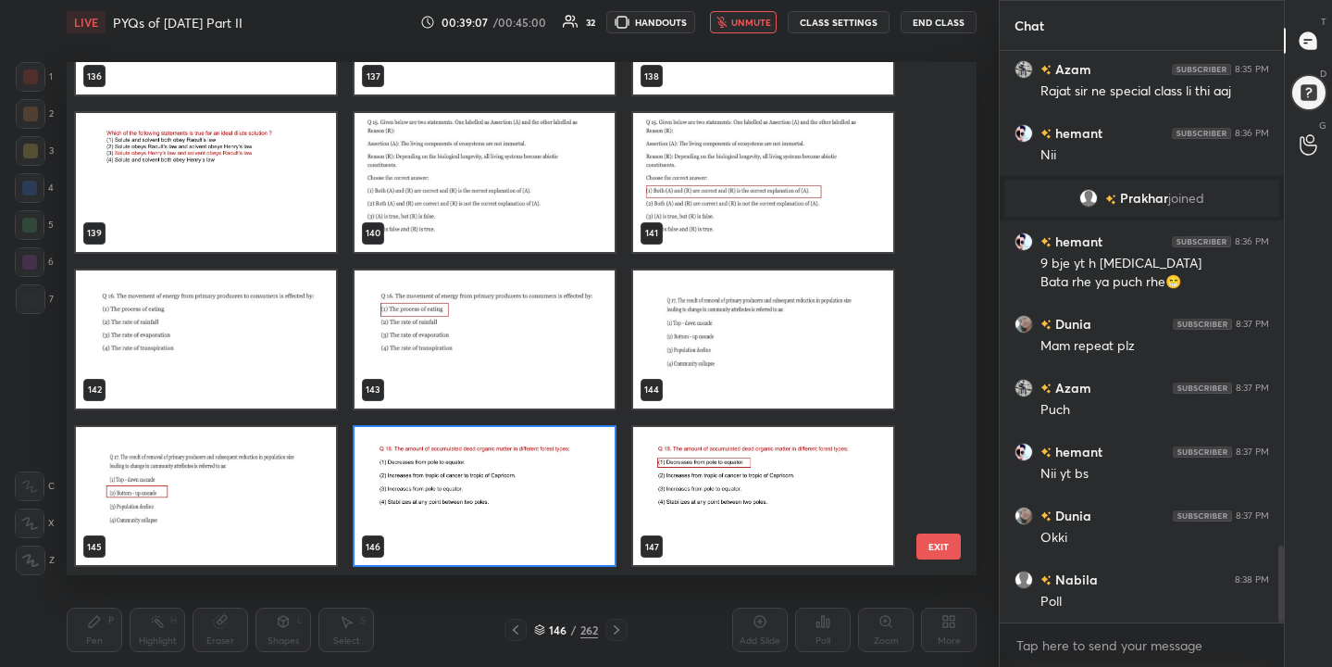
click at [447, 494] on img "grid" at bounding box center [485, 496] width 260 height 138
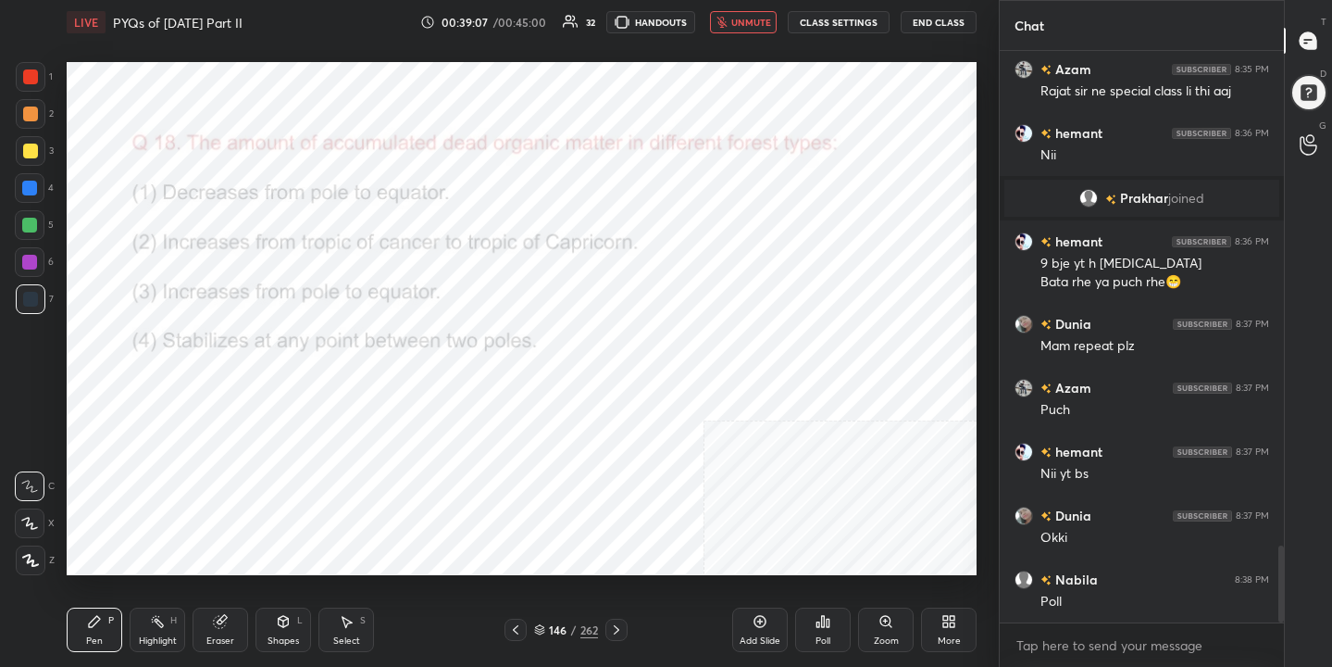
click at [447, 494] on img "grid" at bounding box center [485, 496] width 260 height 138
click at [839, 634] on div "Poll" at bounding box center [823, 629] width 56 height 44
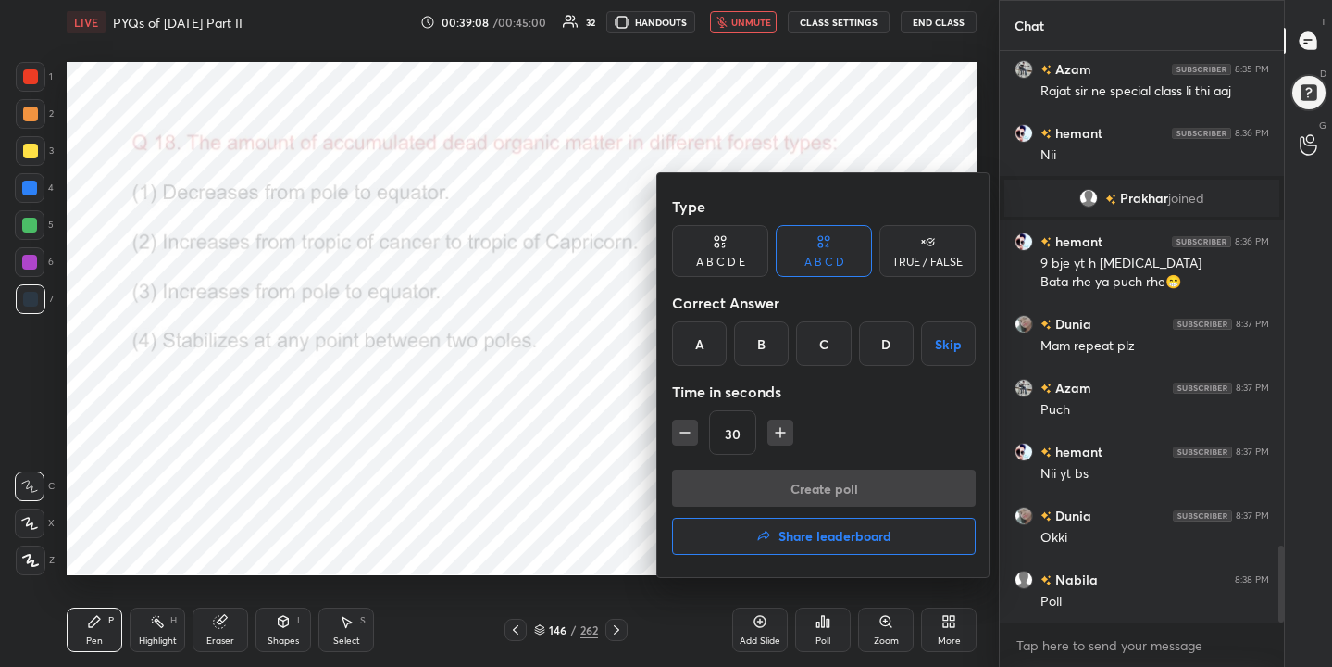
scroll to position [3764, 0]
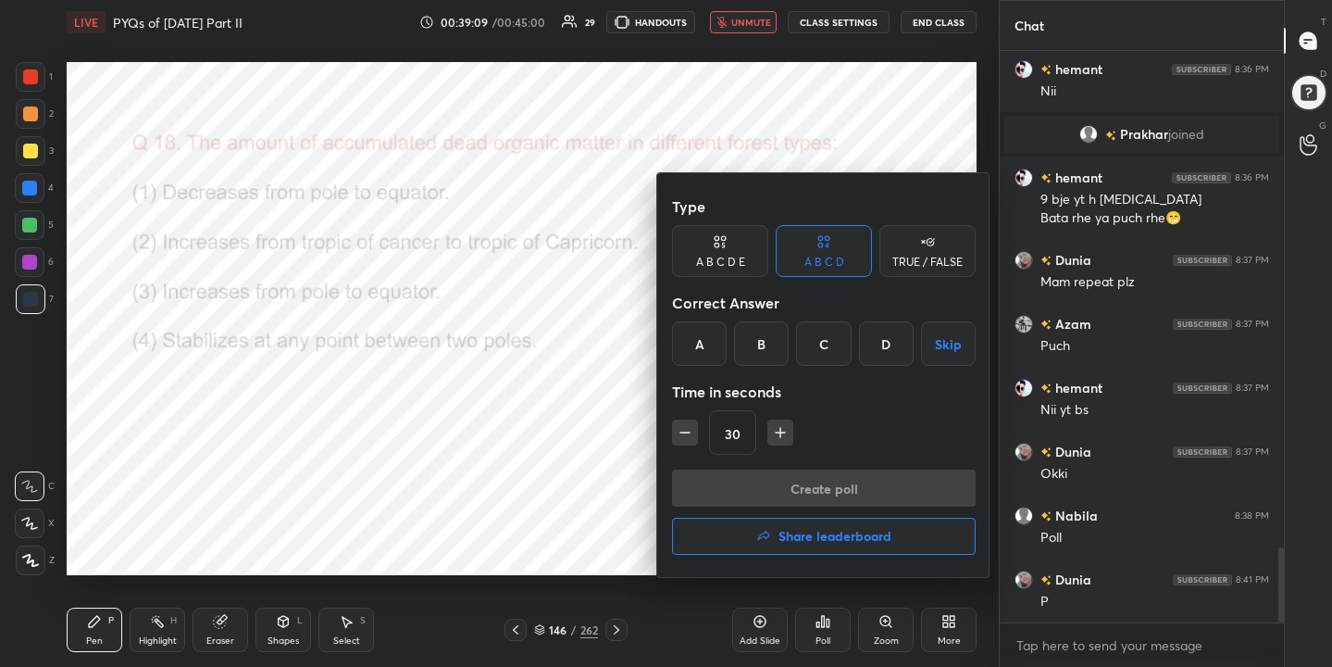
click at [702, 342] on div "A" at bounding box center [699, 343] width 55 height 44
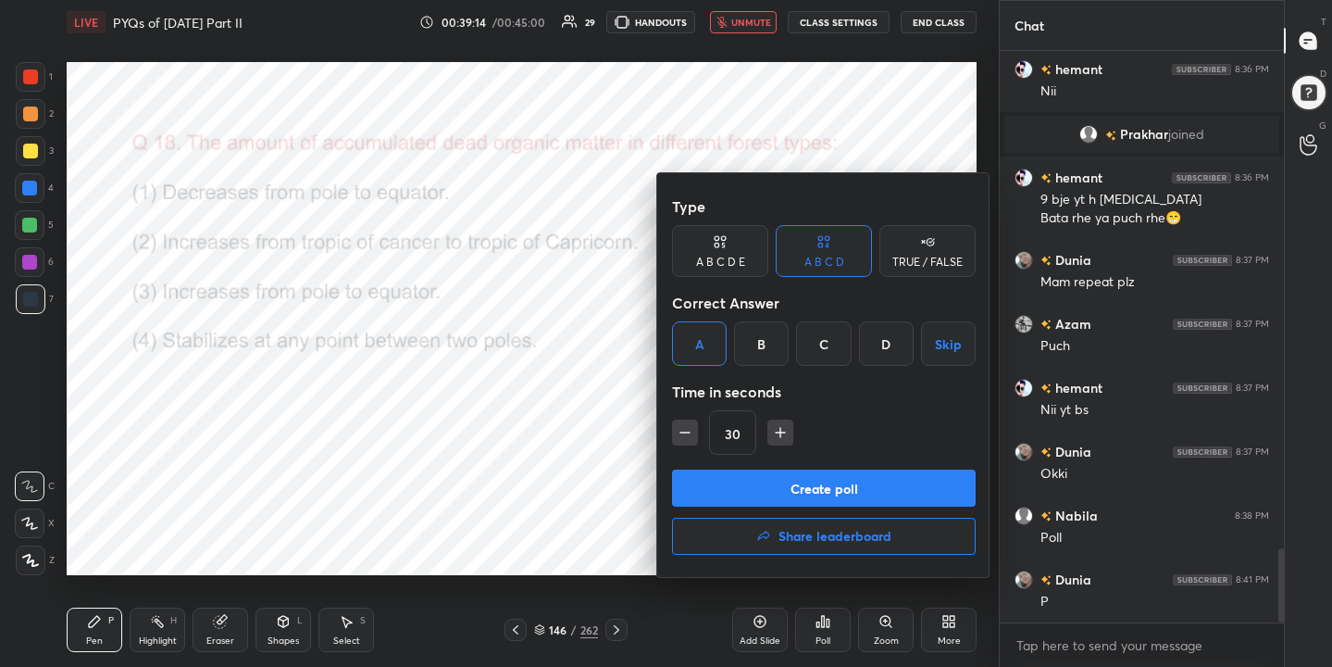
scroll to position [3828, 0]
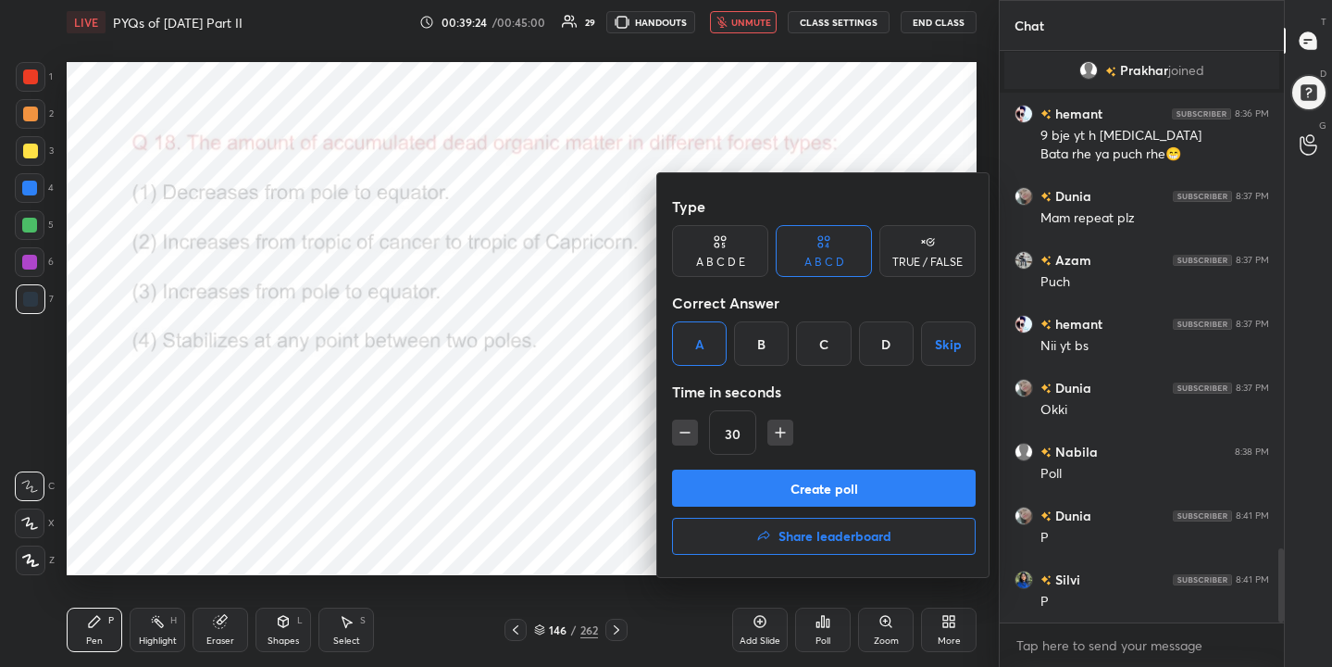
click at [801, 486] on button "Create poll" at bounding box center [824, 487] width 304 height 37
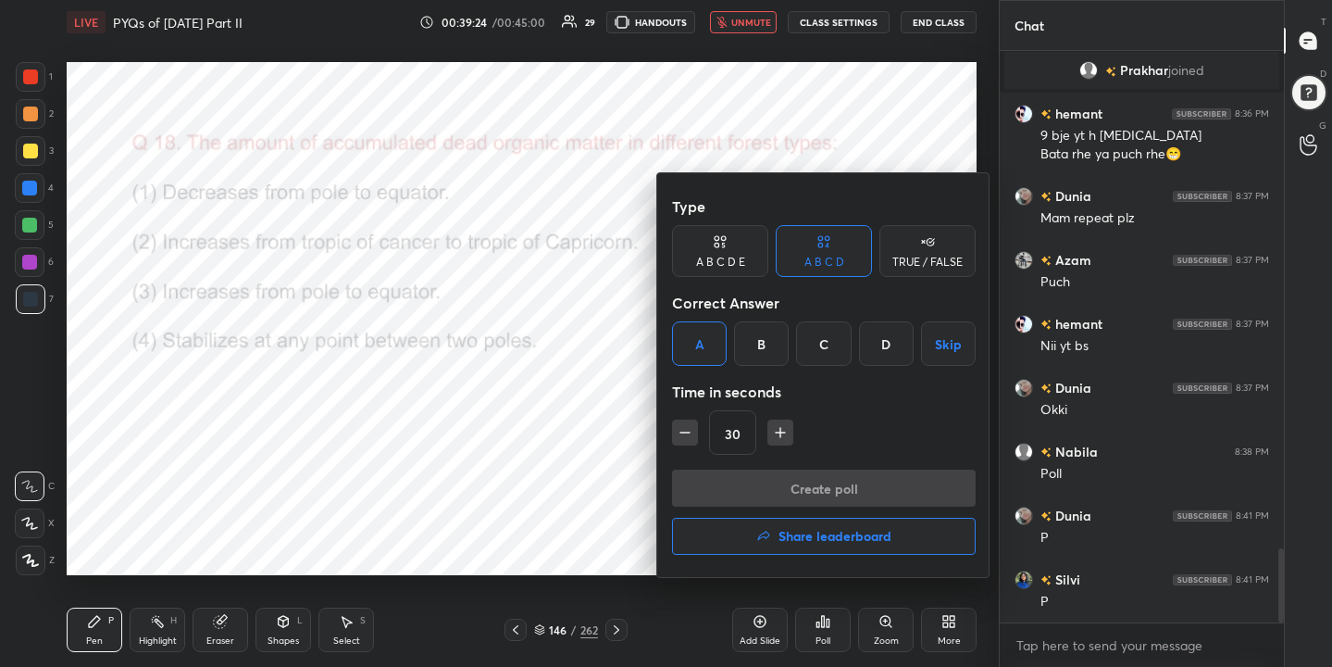
click at [801, 486] on div "Create poll Share leaderboard" at bounding box center [824, 515] width 304 height 93
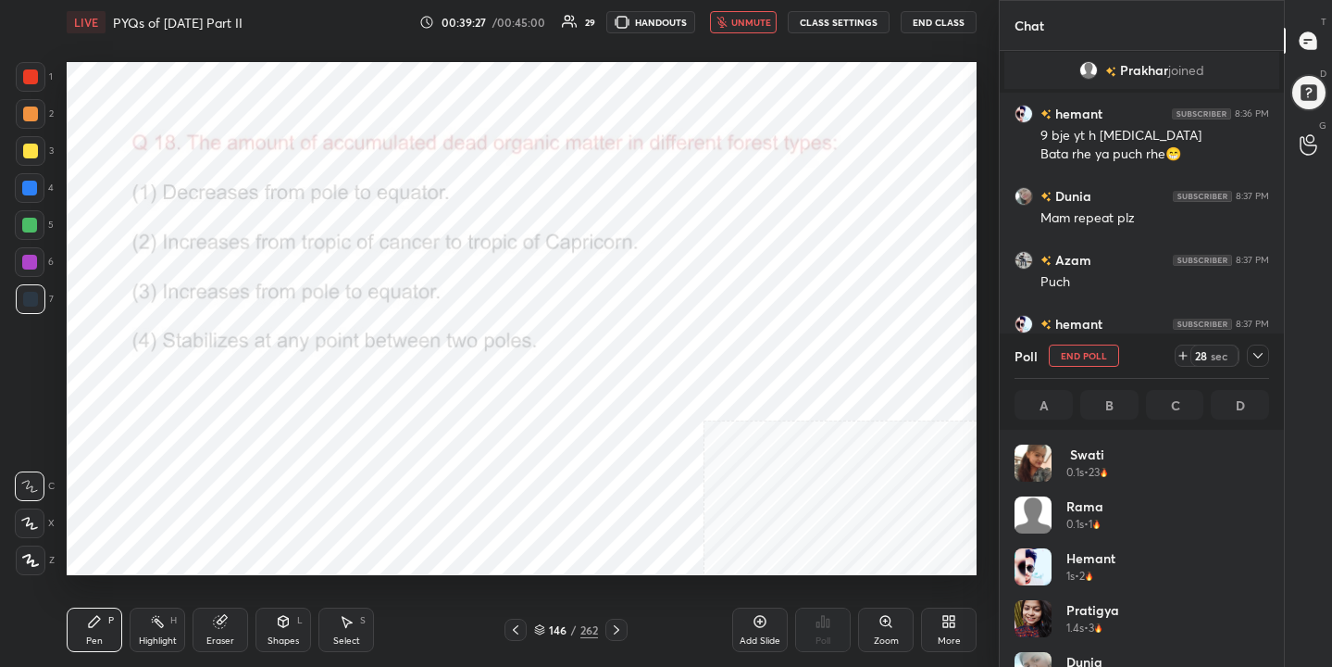
scroll to position [217, 249]
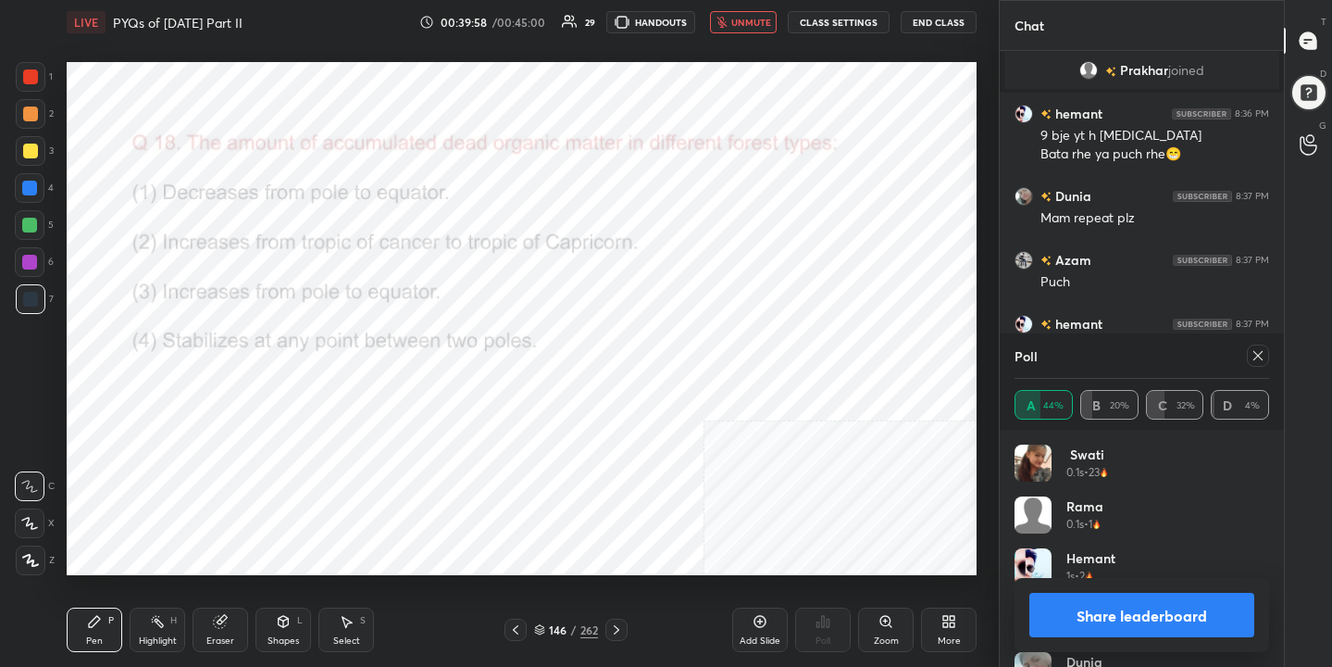
click at [1255, 351] on icon at bounding box center [1258, 355] width 9 height 9
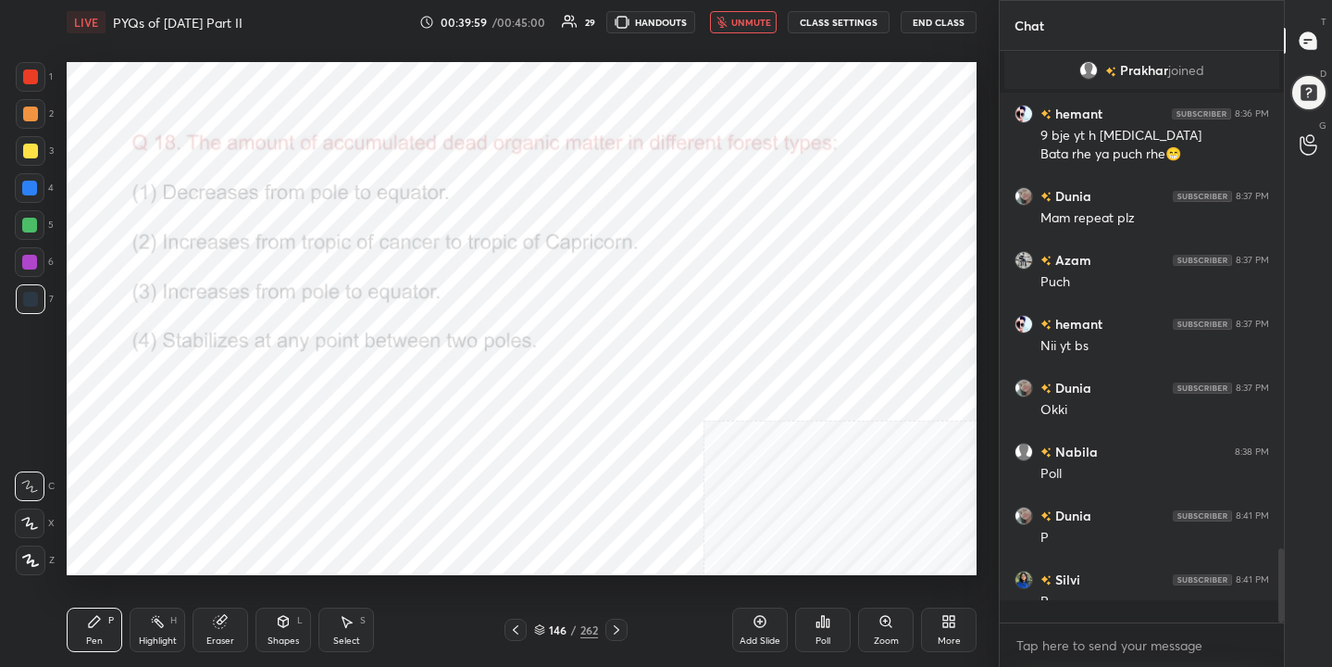
scroll to position [566, 279]
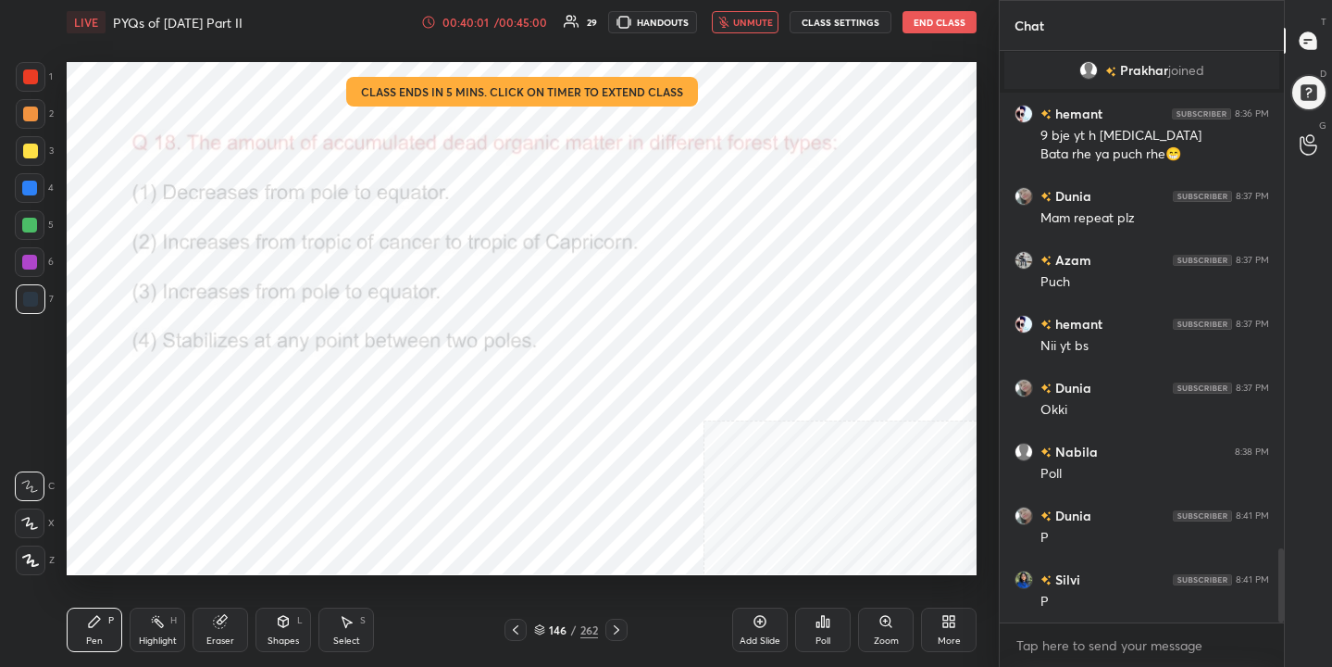
click at [760, 19] on span "unmute" at bounding box center [753, 22] width 40 height 13
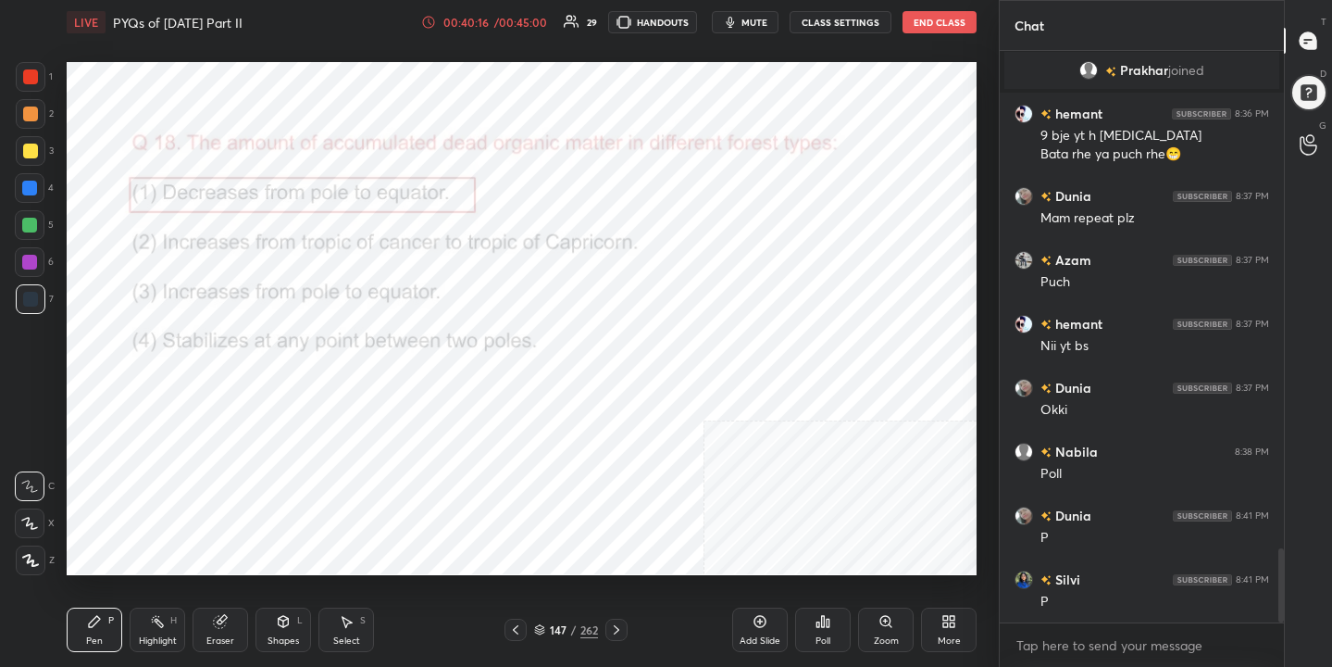
click at [531, 629] on div "147 / 262" at bounding box center [566, 630] width 123 height 22
click at [541, 633] on icon at bounding box center [539, 629] width 11 height 11
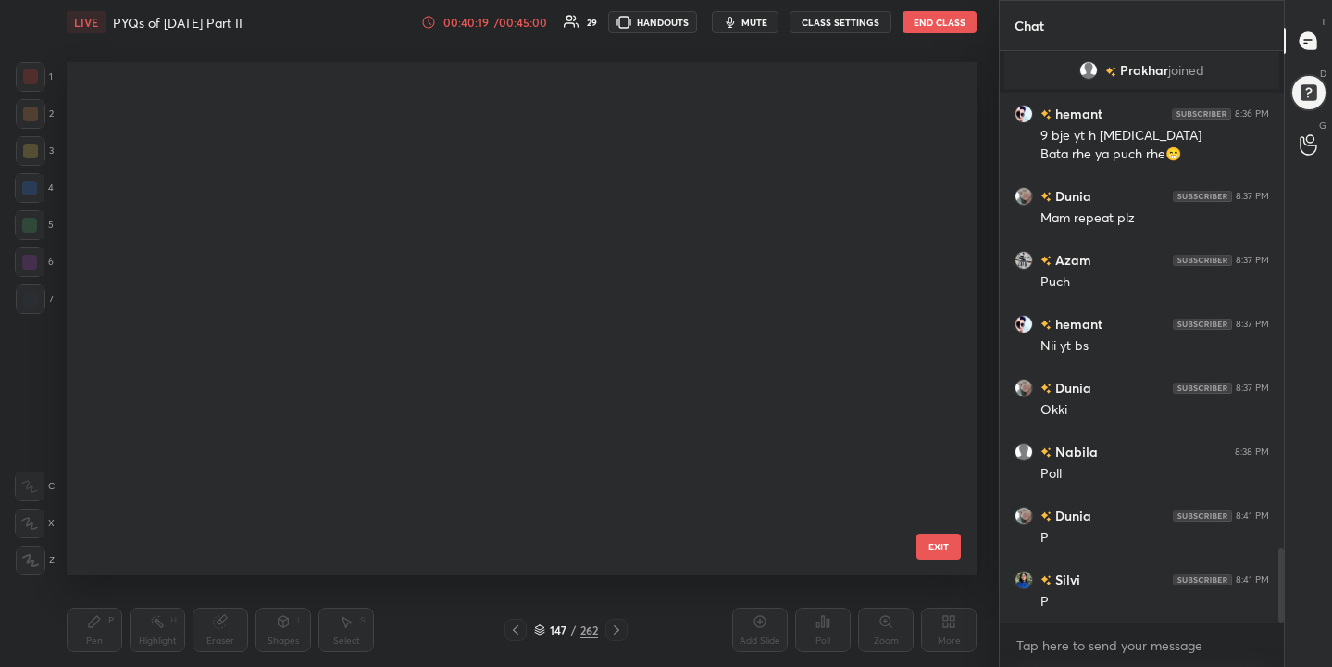
scroll to position [506, 902]
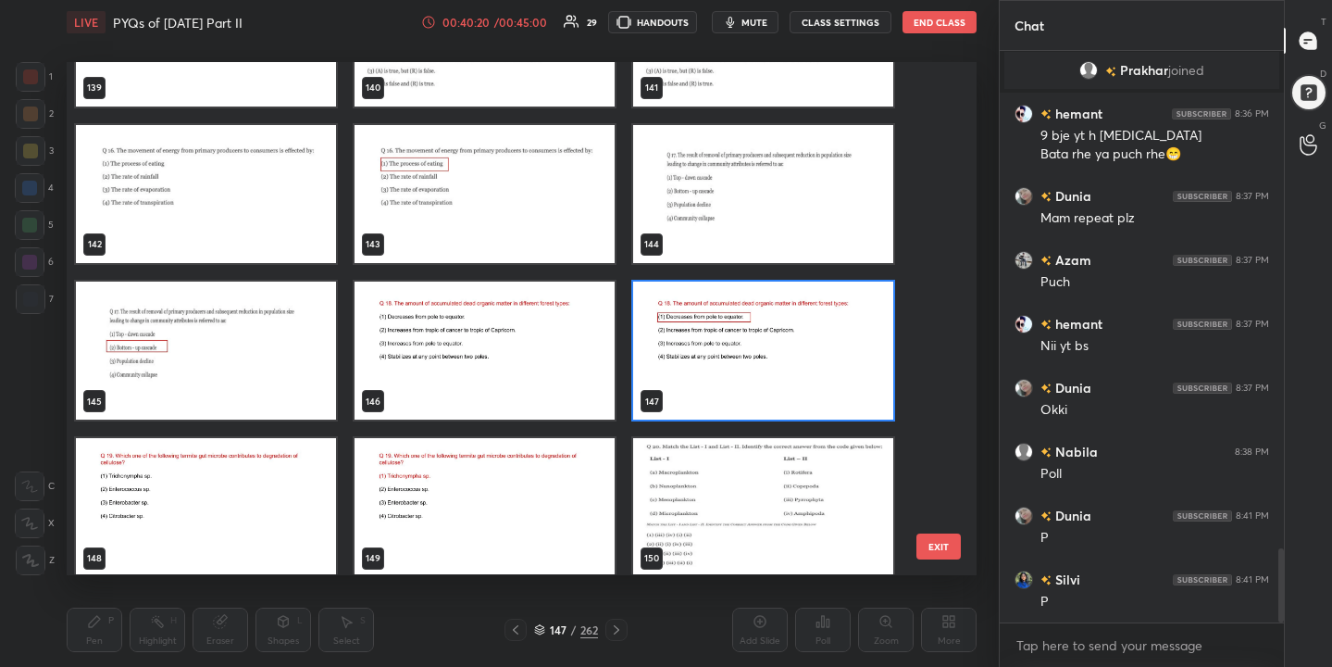
click at [292, 501] on img "grid" at bounding box center [206, 508] width 260 height 138
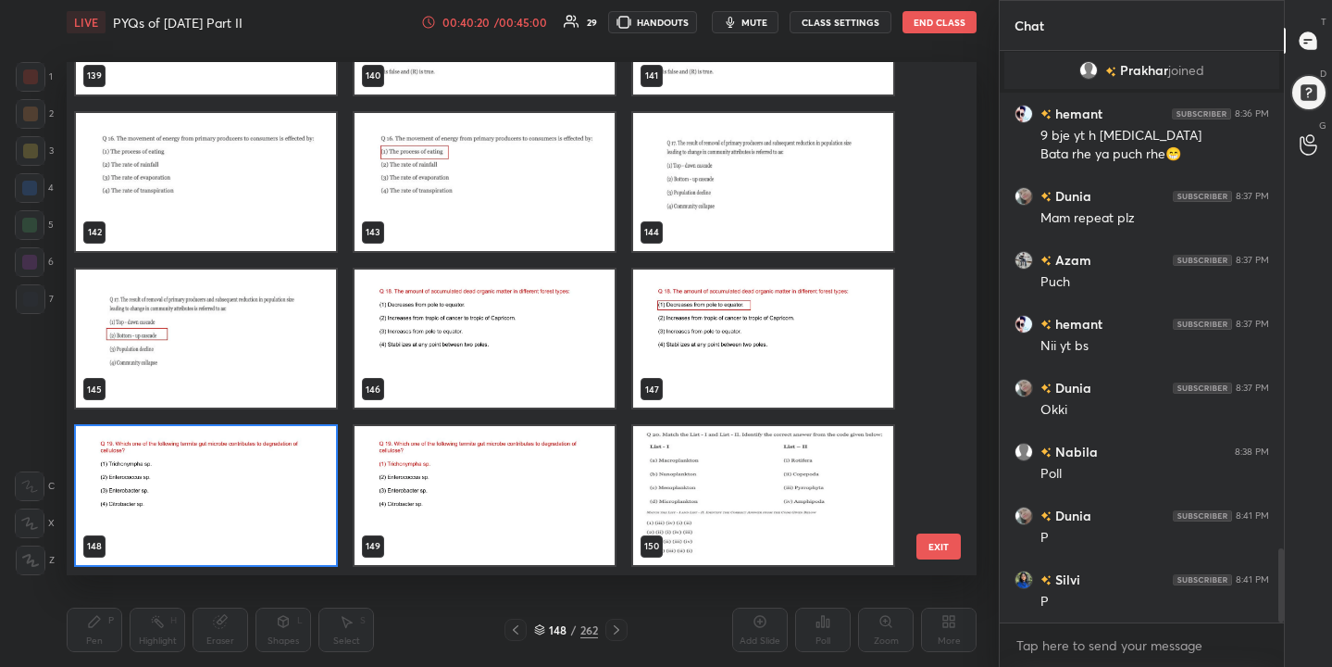
click at [292, 501] on div "139 140 141 142 143 144 145 146 147 148 149 150 151 152 153 154 155 156" at bounding box center [506, 318] width 878 height 512
click at [292, 501] on img "grid" at bounding box center [206, 496] width 260 height 138
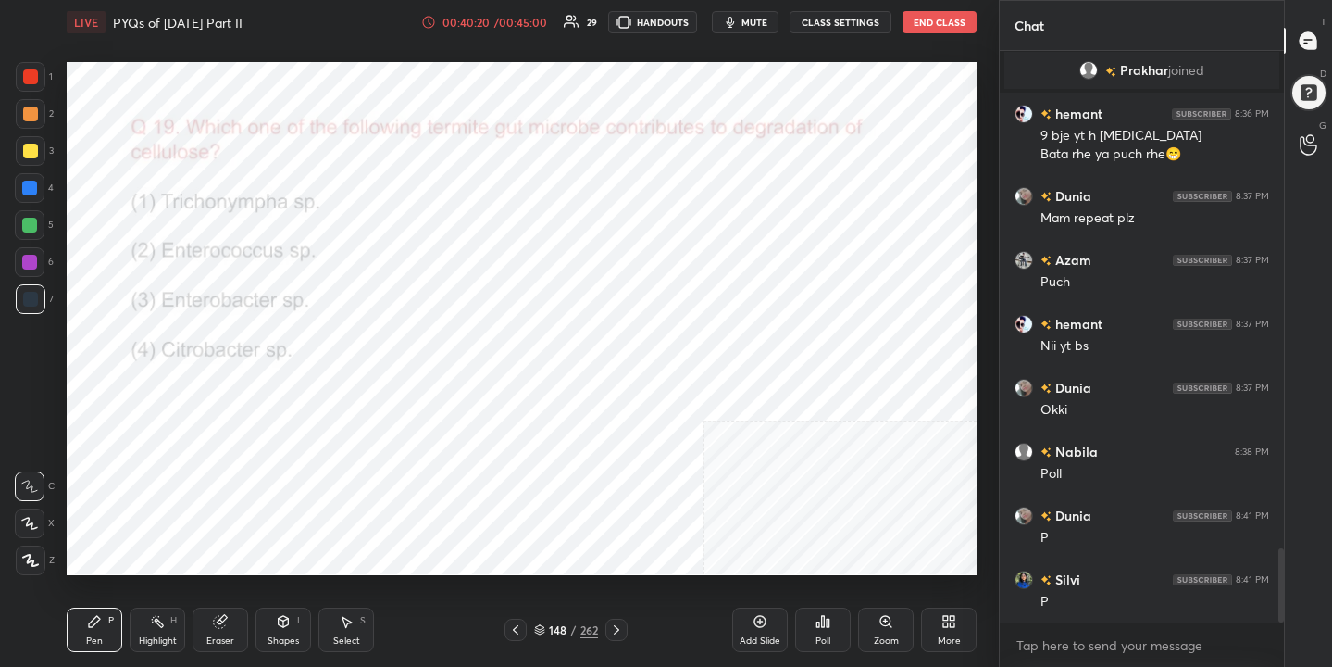
click at [292, 501] on img "grid" at bounding box center [206, 496] width 260 height 138
click at [757, 16] on span "mute" at bounding box center [755, 22] width 26 height 13
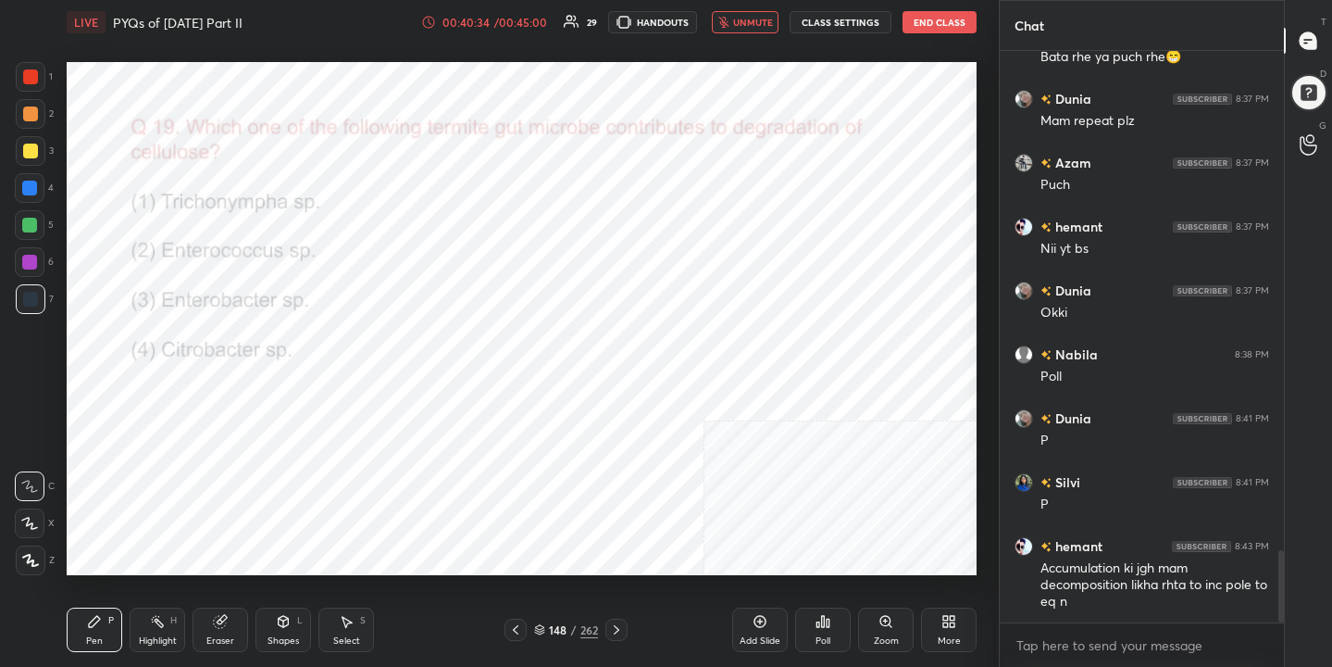
click at [745, 23] on span "unmute" at bounding box center [753, 22] width 40 height 13
click at [756, 23] on span "mute" at bounding box center [755, 22] width 26 height 13
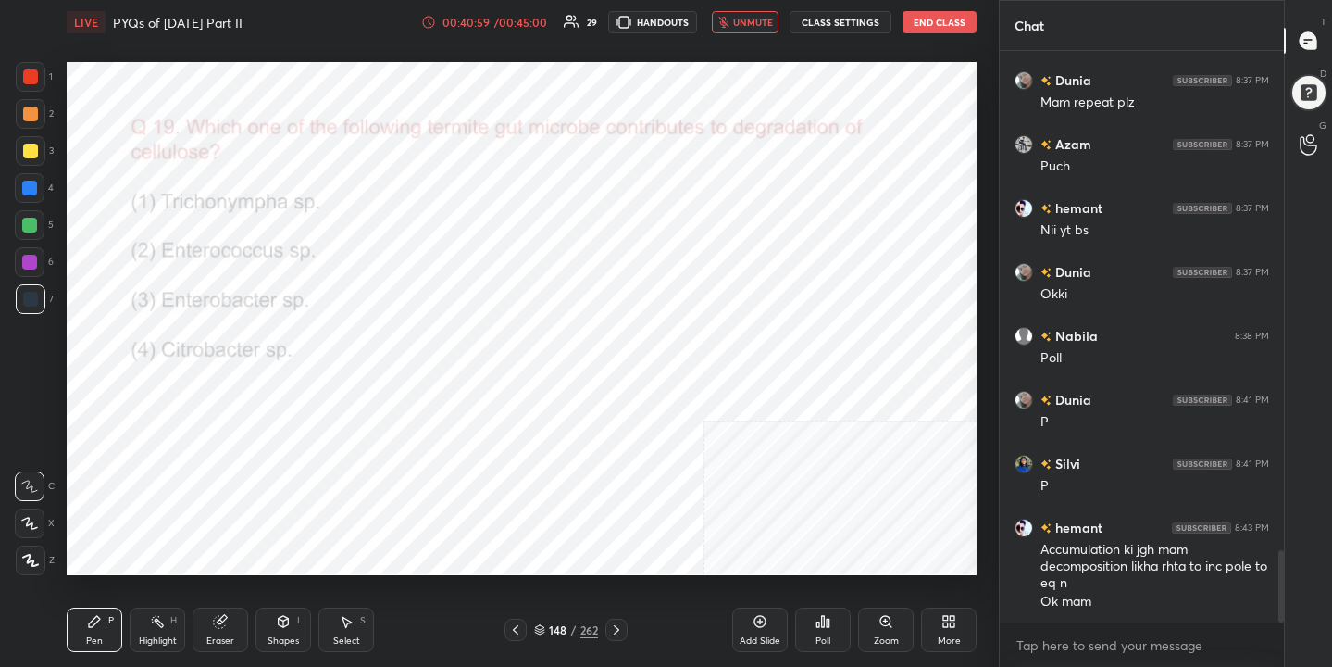
click at [560, 628] on div "148" at bounding box center [558, 629] width 19 height 11
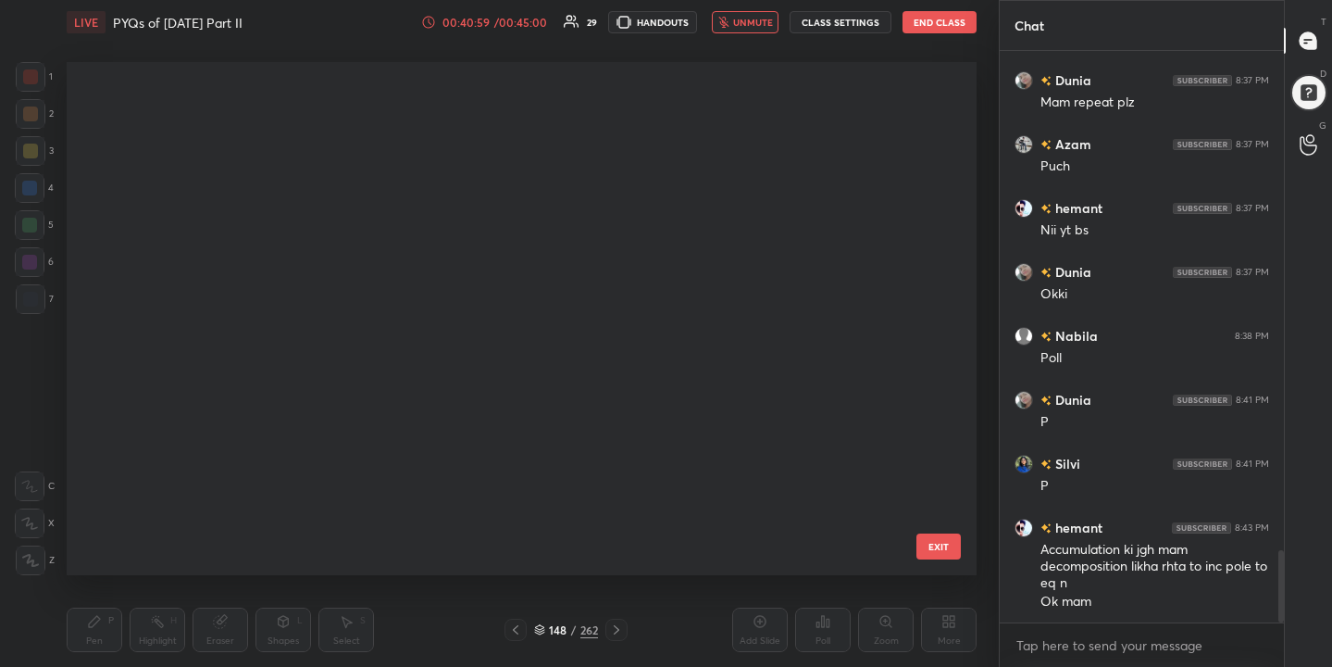
scroll to position [506, 902]
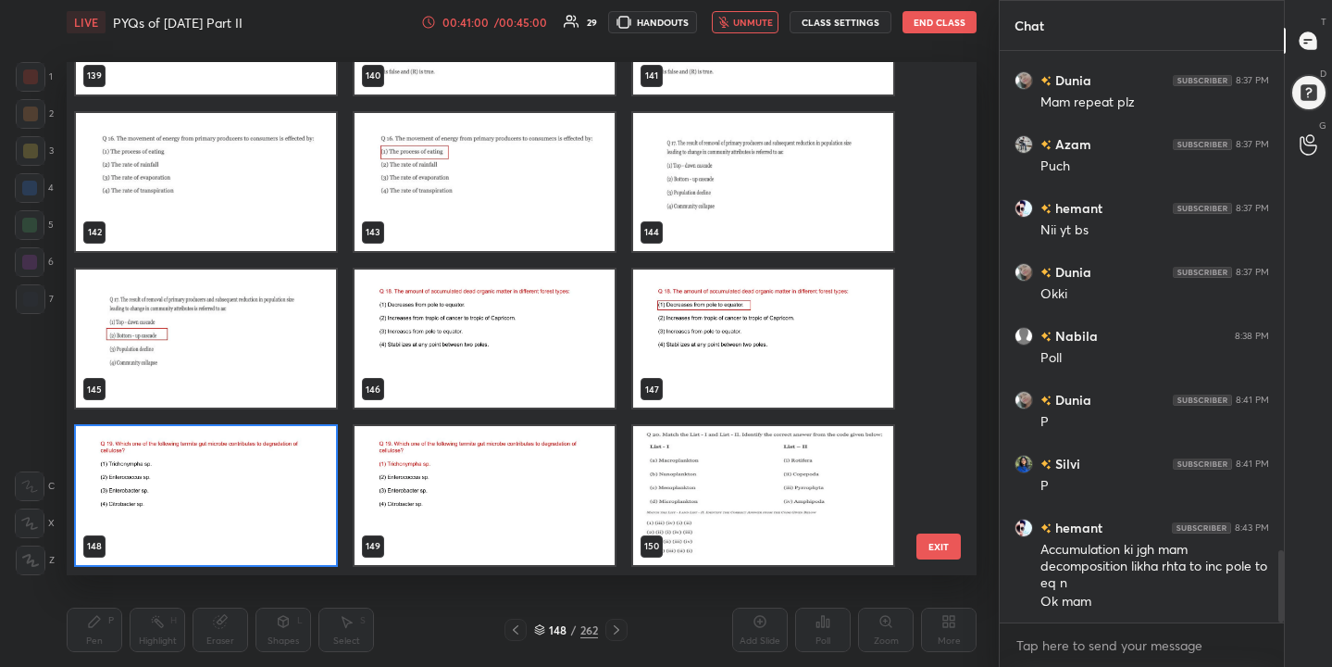
click at [321, 463] on img "grid" at bounding box center [206, 496] width 260 height 138
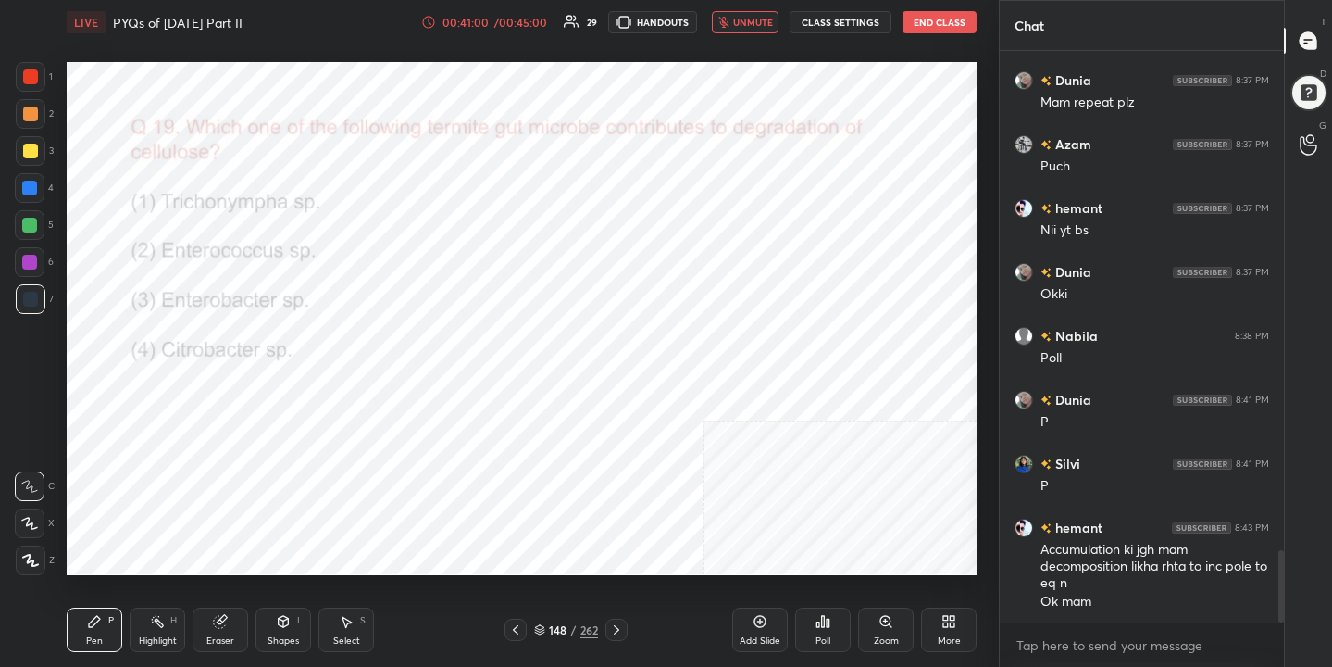
click at [321, 463] on img "grid" at bounding box center [206, 496] width 260 height 138
click at [828, 636] on div "Poll" at bounding box center [823, 640] width 15 height 9
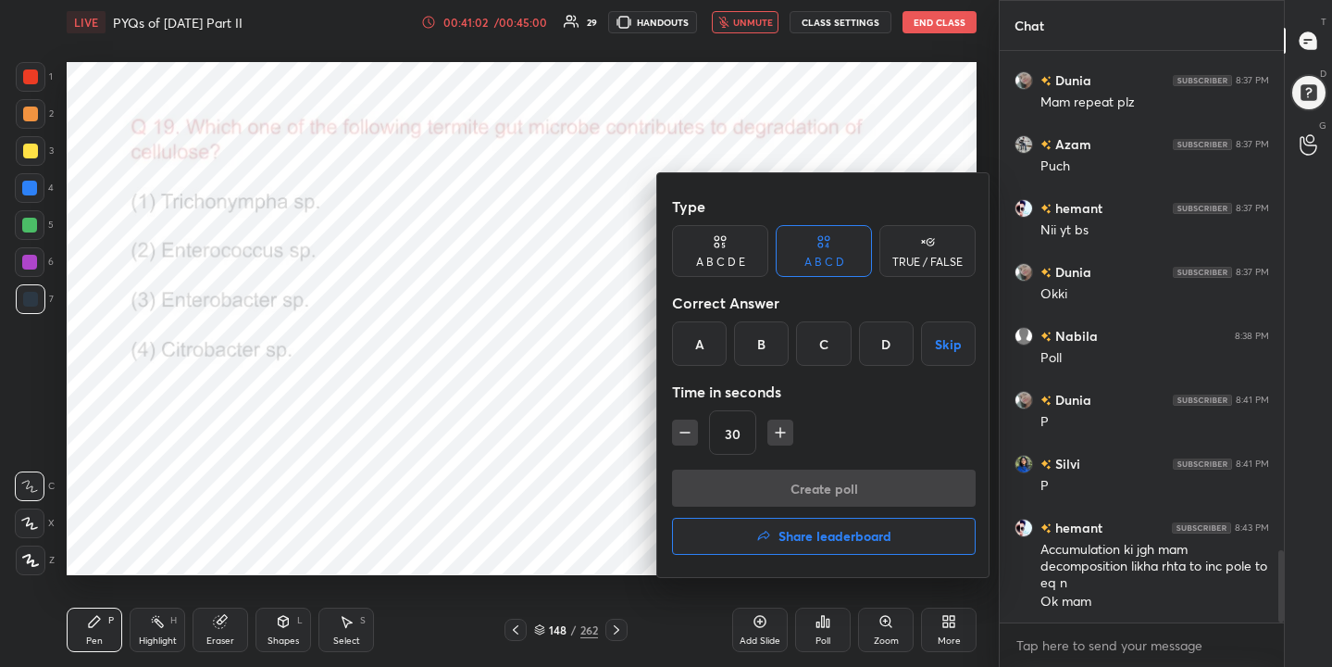
click at [715, 336] on div "A" at bounding box center [699, 343] width 55 height 44
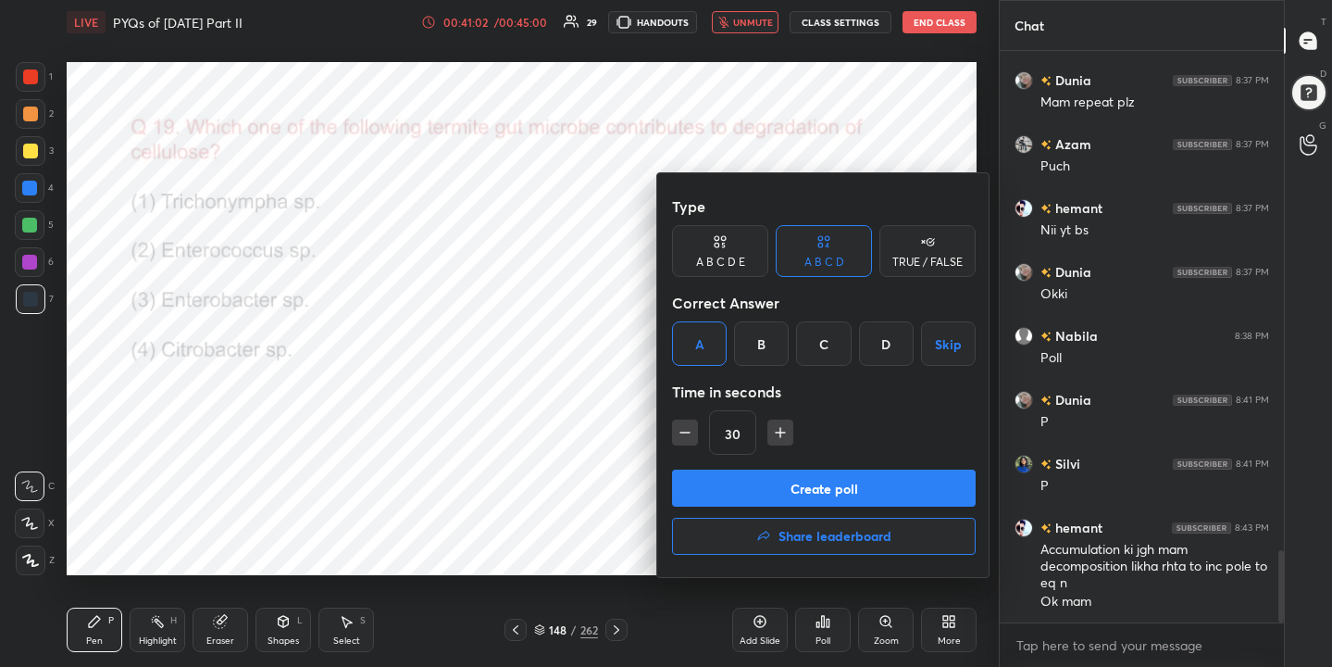
click at [803, 487] on button "Create poll" at bounding box center [824, 487] width 304 height 37
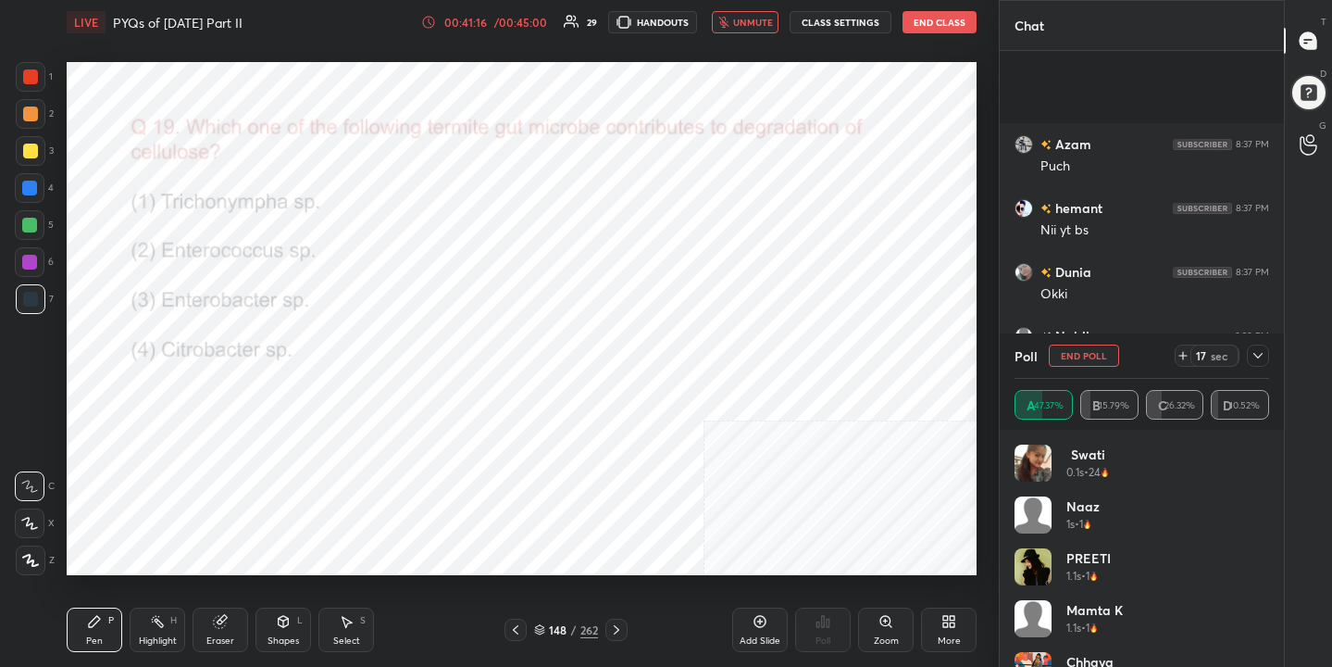
scroll to position [4084, 0]
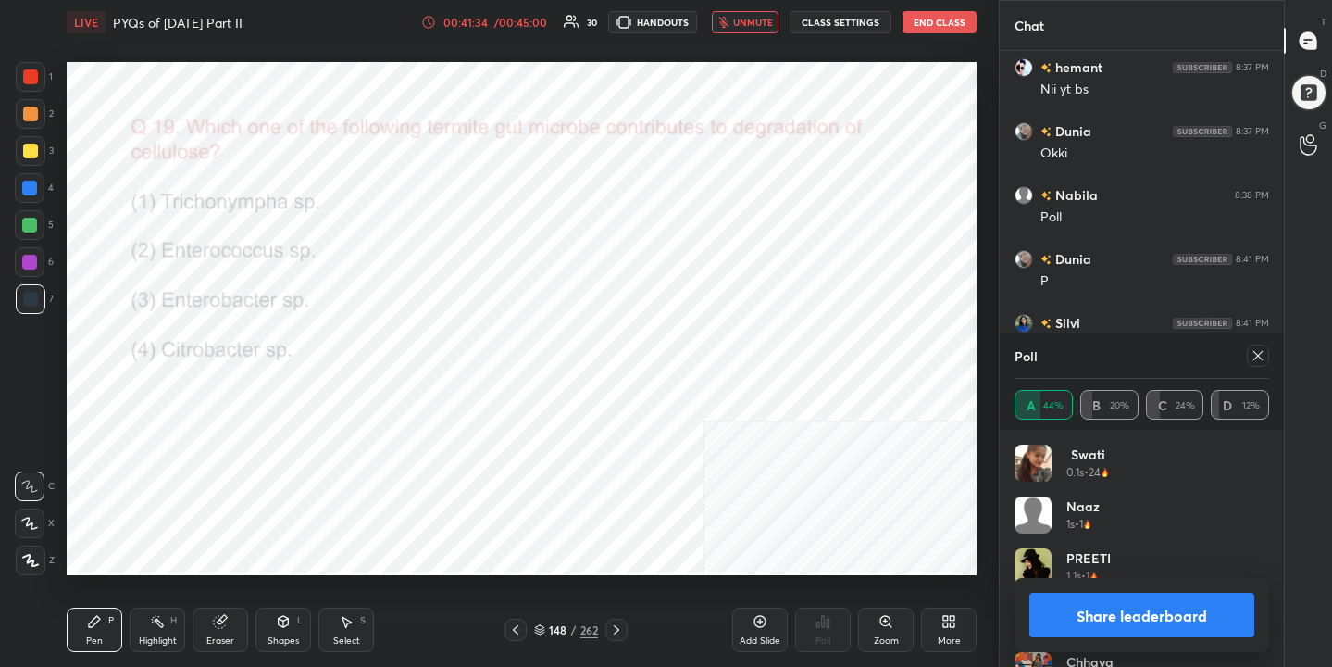
click at [1260, 361] on icon at bounding box center [1258, 355] width 15 height 15
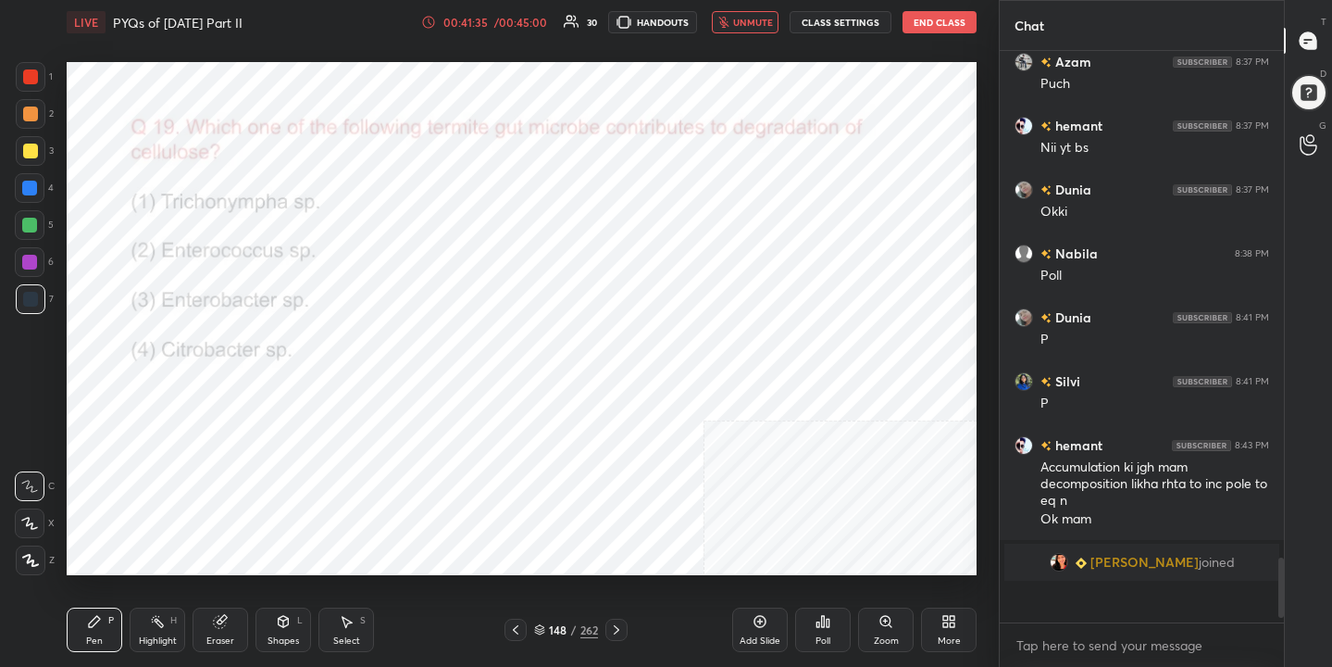
scroll to position [3988, 0]
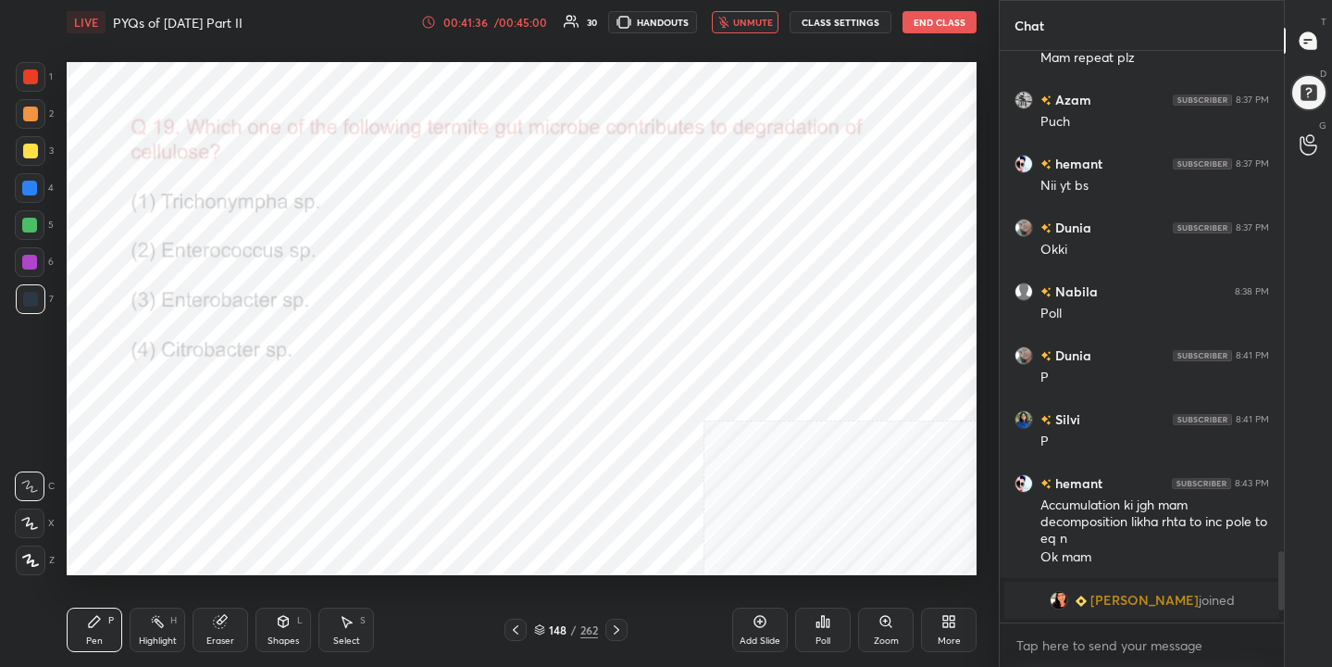
click at [763, 30] on button "unmute" at bounding box center [745, 22] width 67 height 22
click at [544, 624] on icon at bounding box center [539, 629] width 11 height 11
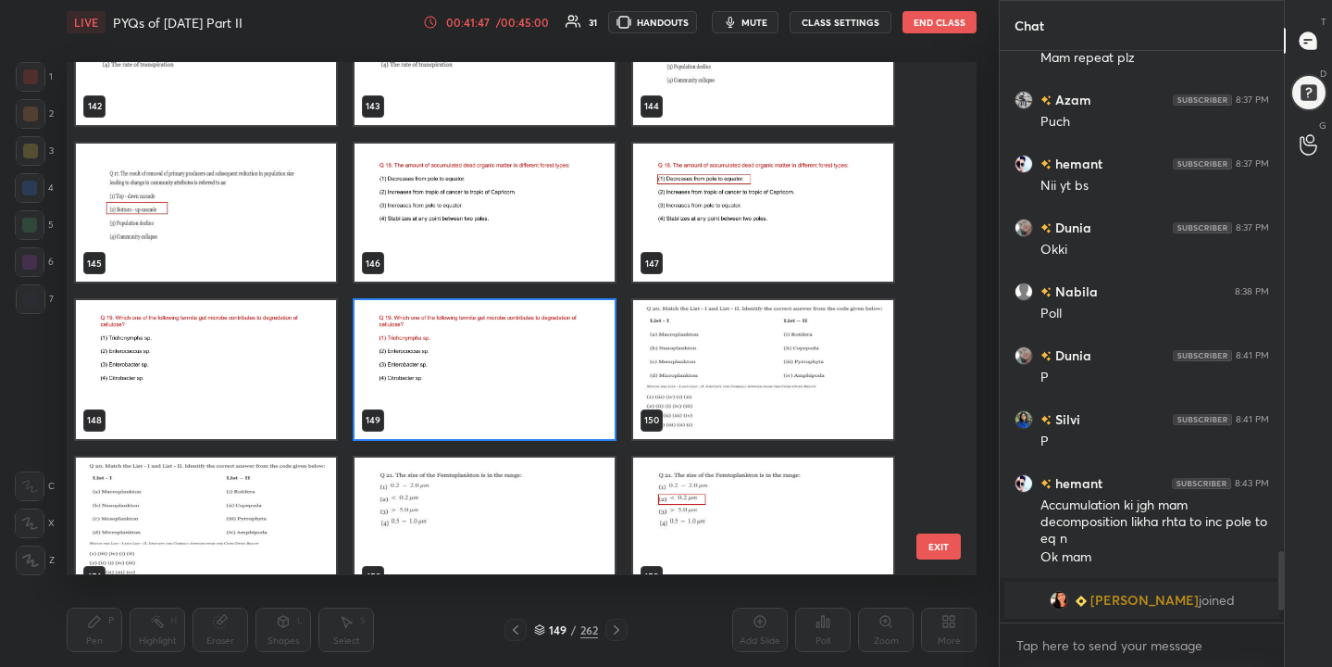
scroll to position [7469, 0]
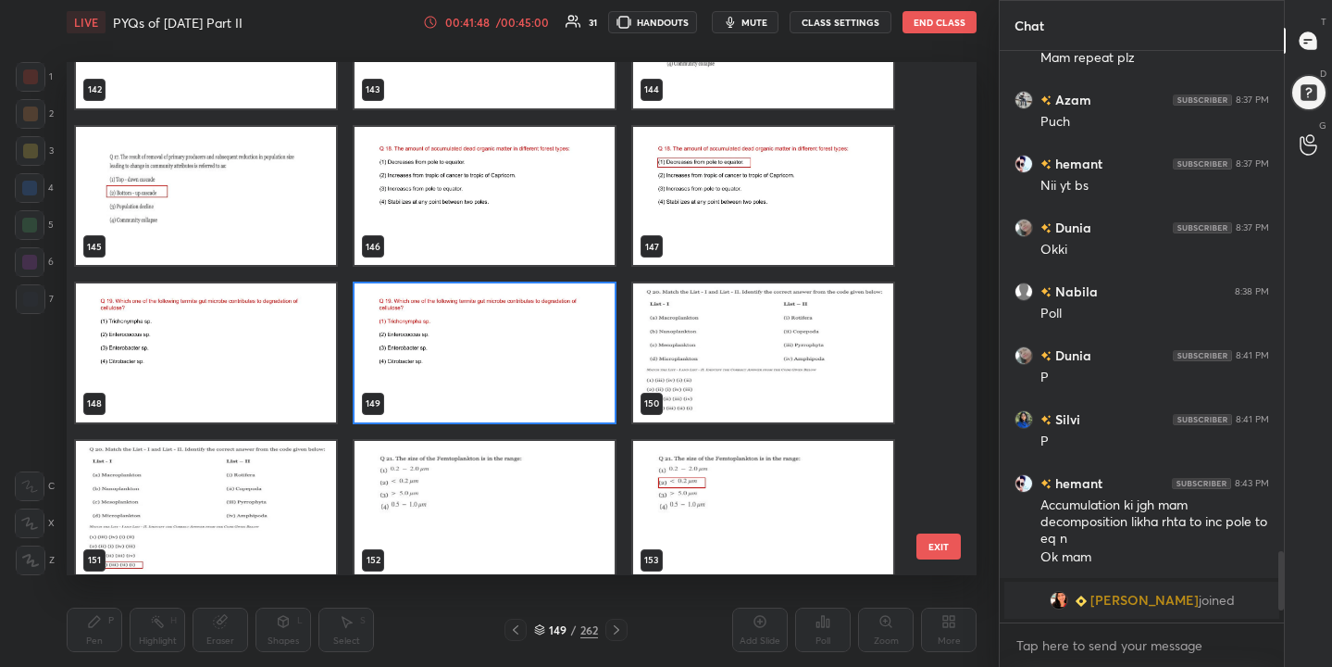
click at [720, 309] on img "grid" at bounding box center [763, 353] width 260 height 138
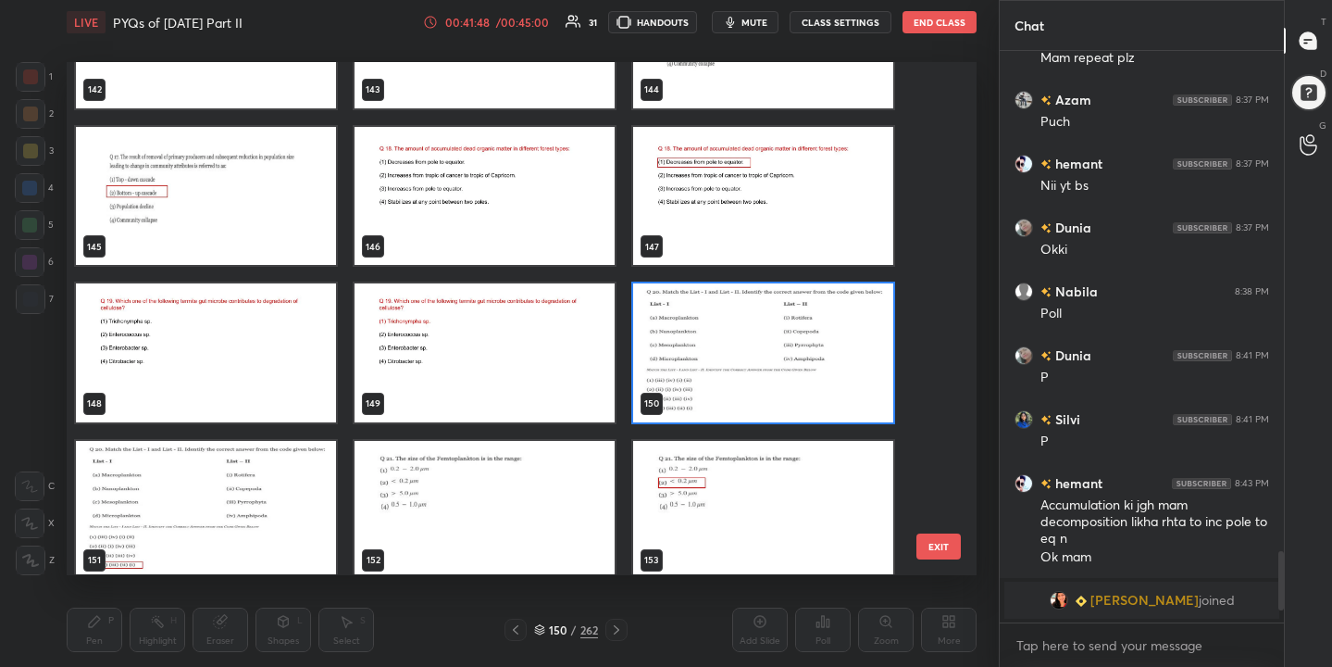
click at [720, 309] on img "grid" at bounding box center [763, 353] width 260 height 138
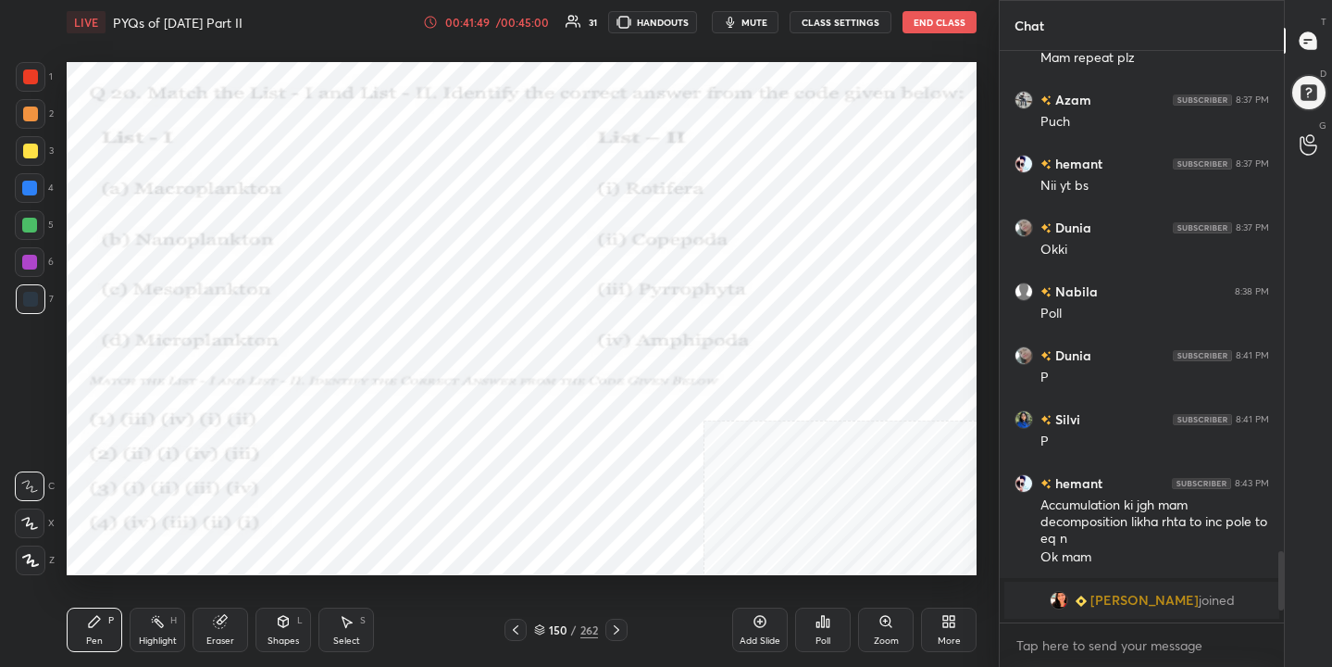
click at [761, 29] on button "mute" at bounding box center [745, 22] width 67 height 22
click at [536, 624] on icon at bounding box center [539, 629] width 11 height 11
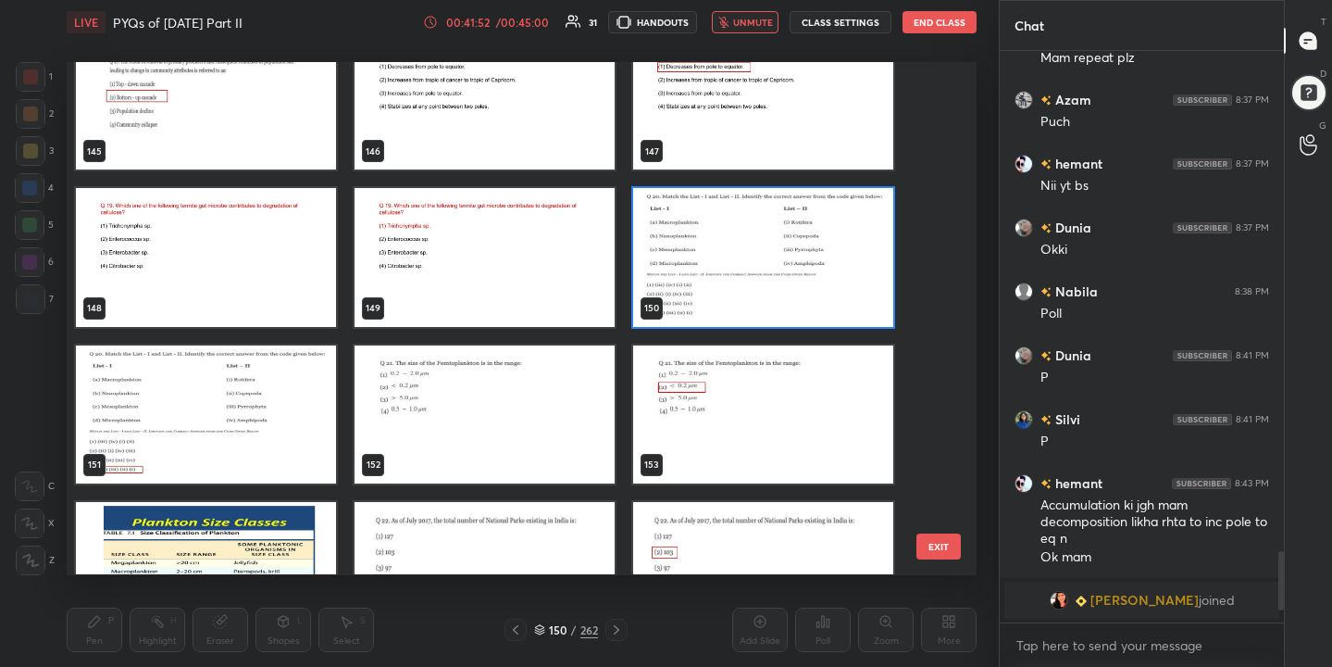
scroll to position [7575, 0]
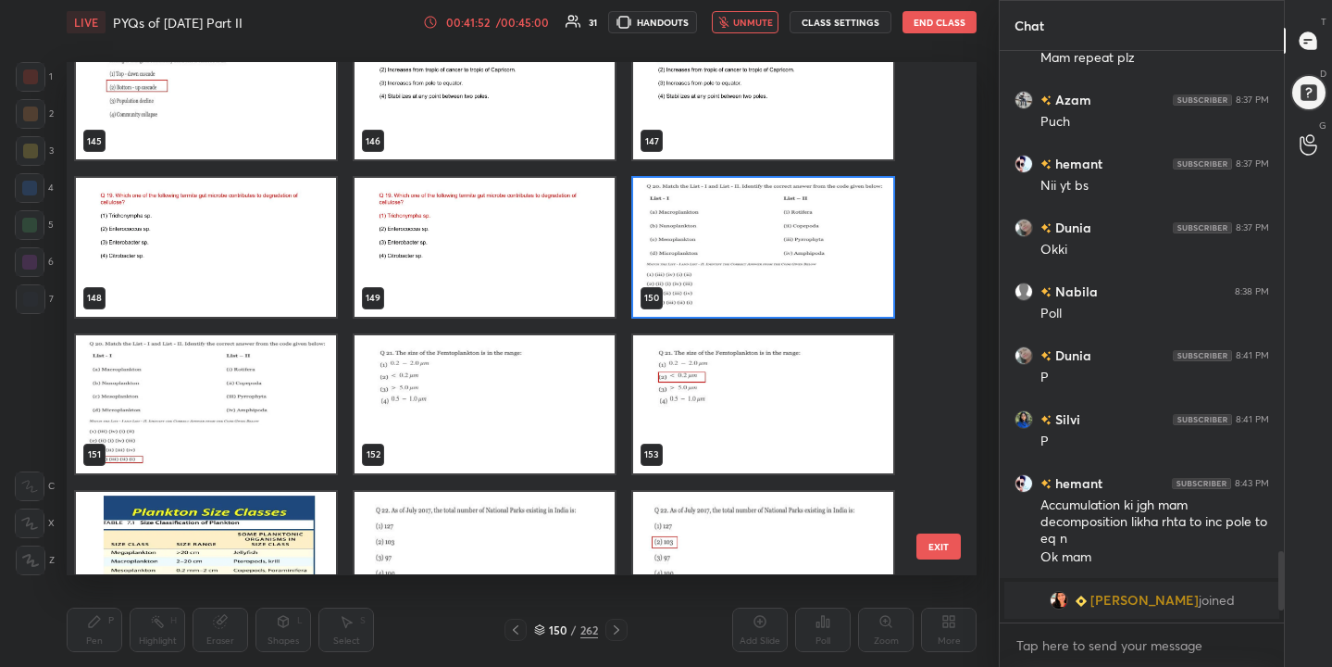
click at [740, 219] on img "grid" at bounding box center [763, 248] width 260 height 138
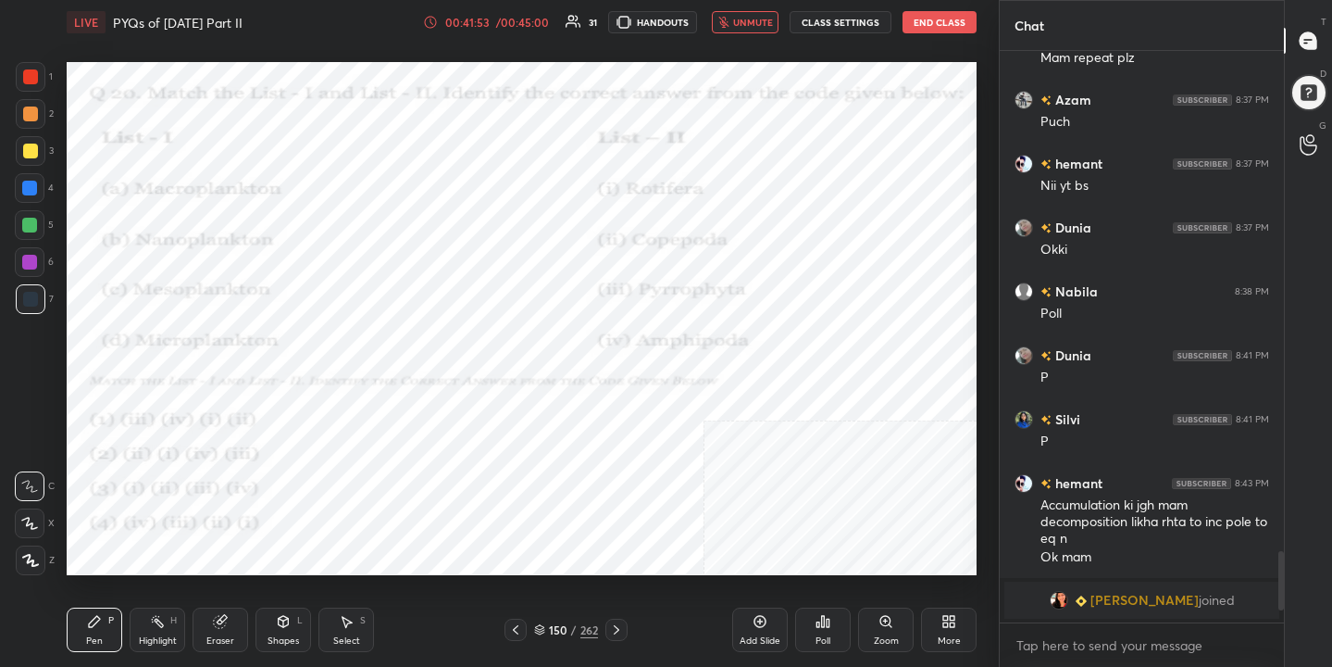
click at [828, 637] on div "Poll" at bounding box center [823, 640] width 15 height 9
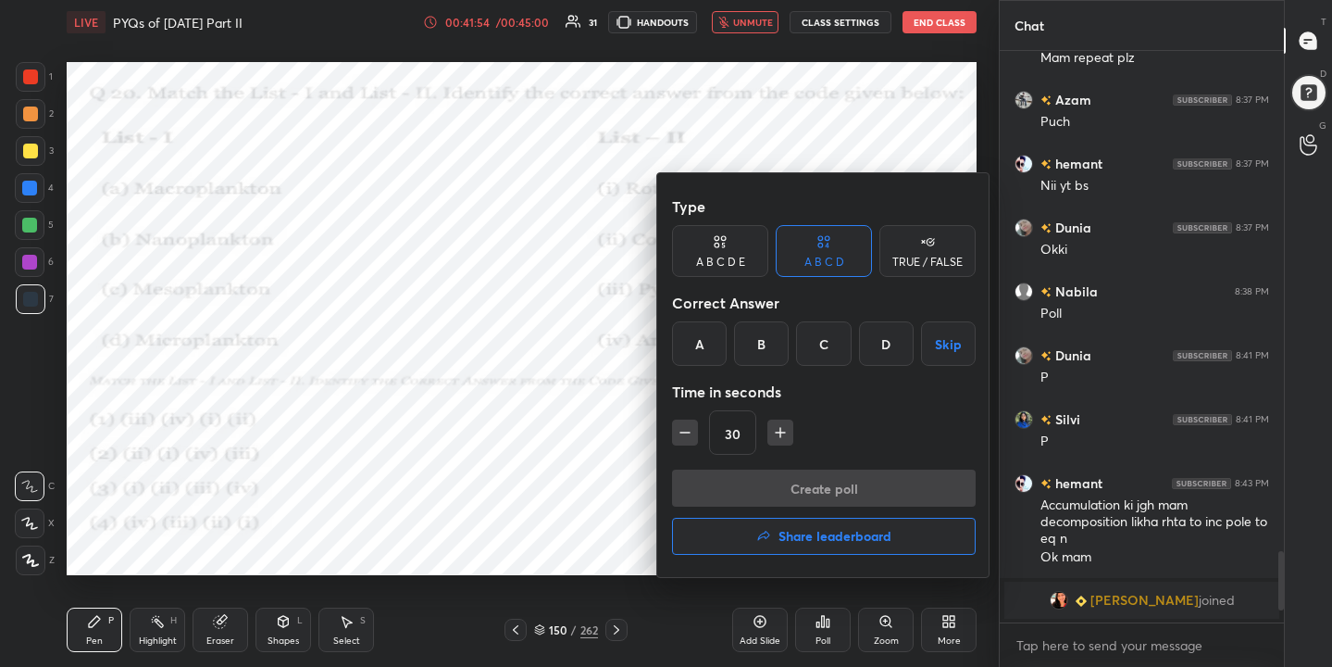
click at [881, 341] on div "D" at bounding box center [886, 343] width 55 height 44
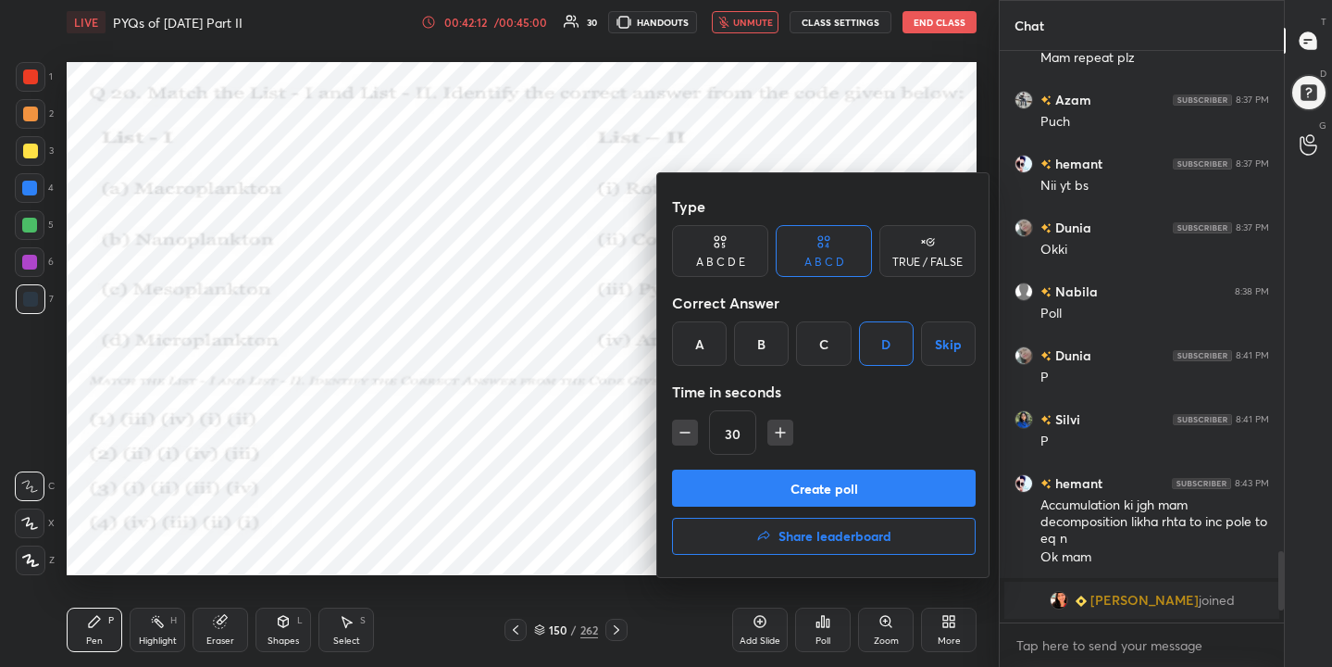
click at [898, 499] on button "Create poll" at bounding box center [824, 487] width 304 height 37
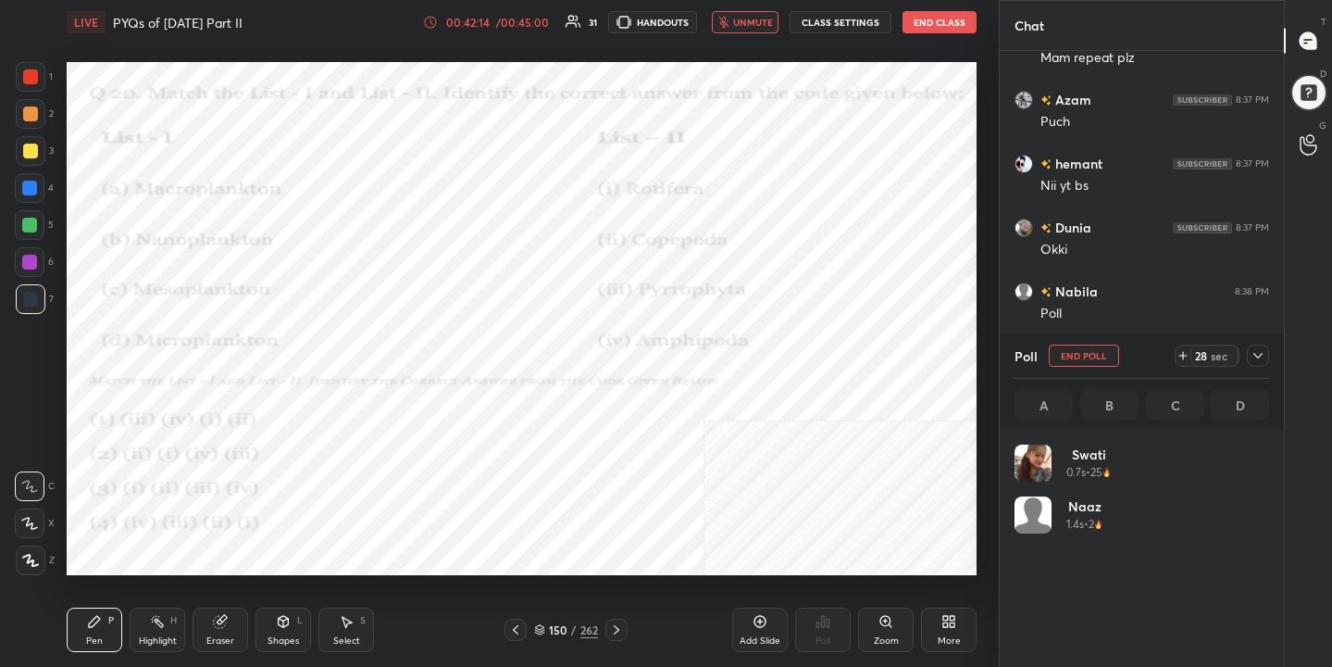
scroll to position [217, 249]
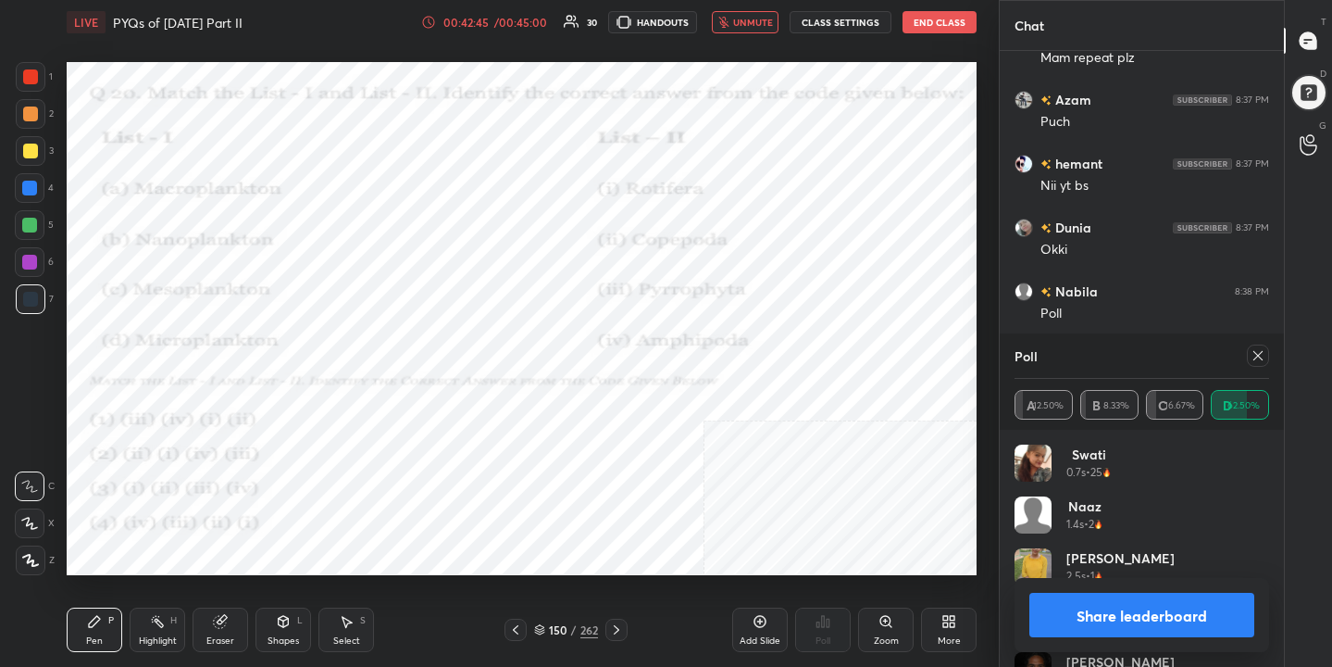
click at [1265, 358] on icon at bounding box center [1258, 355] width 15 height 15
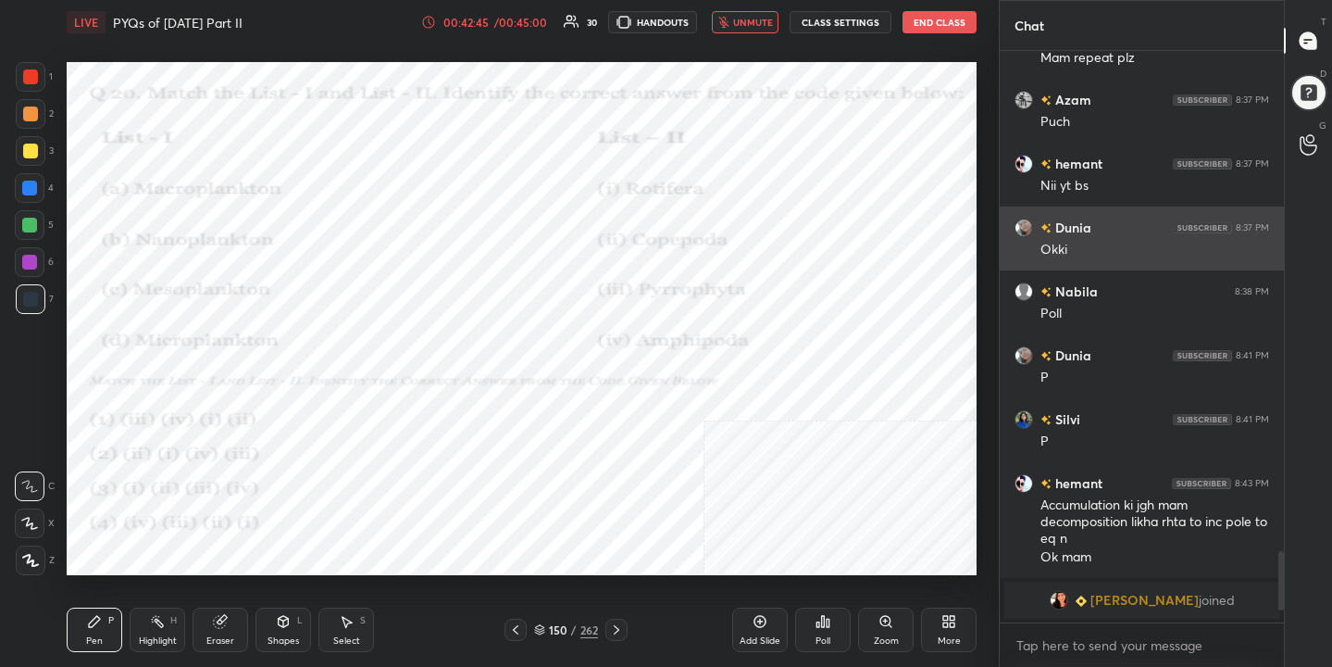
scroll to position [6, 6]
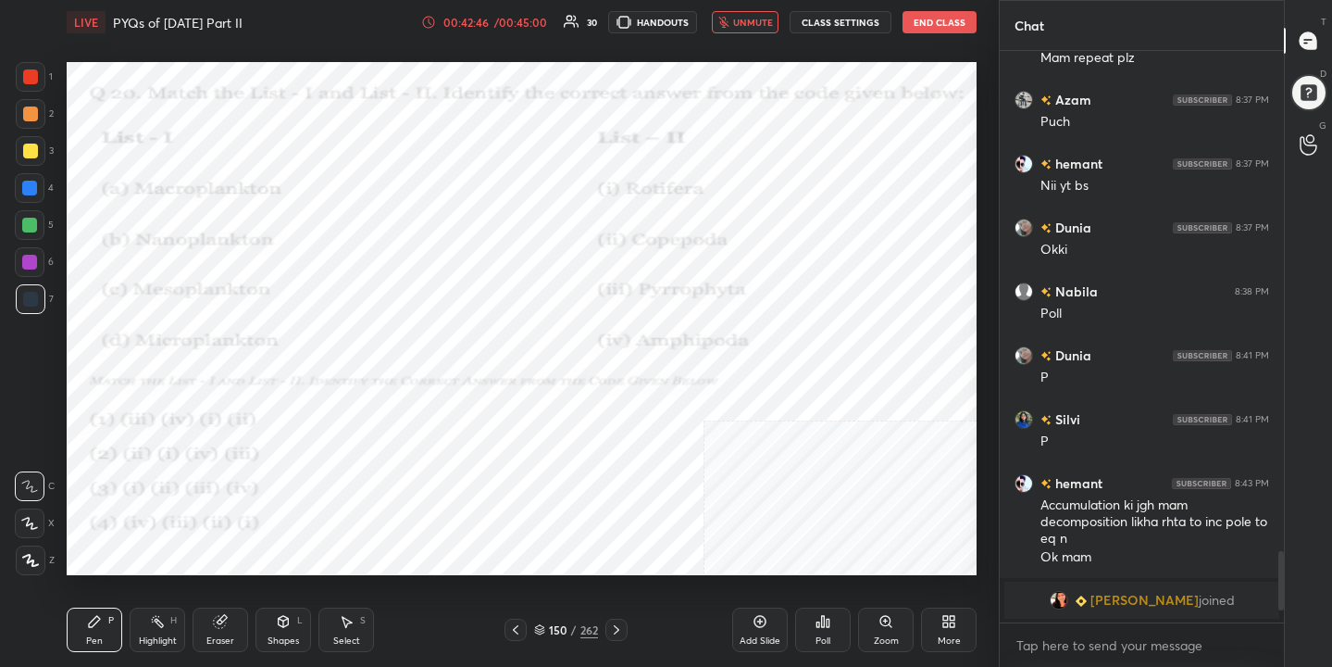
click at [765, 29] on button "unmute" at bounding box center [745, 22] width 67 height 22
click at [542, 625] on icon at bounding box center [539, 629] width 11 height 11
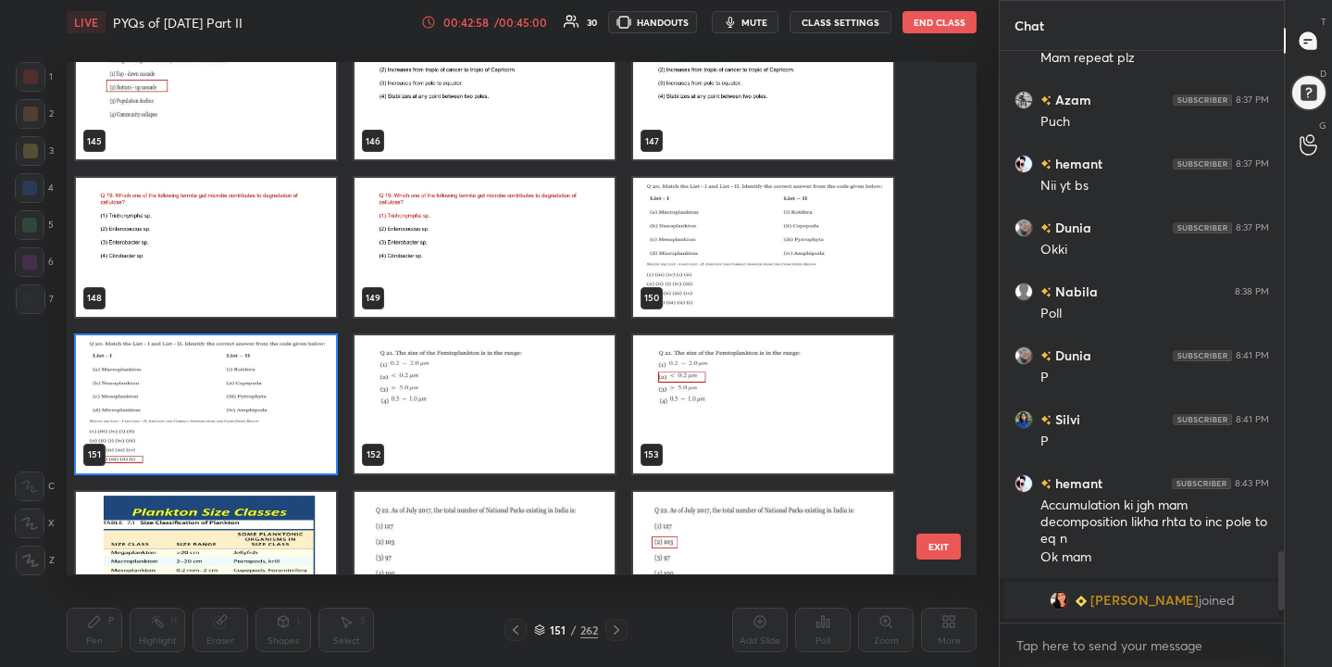
scroll to position [7631, 0]
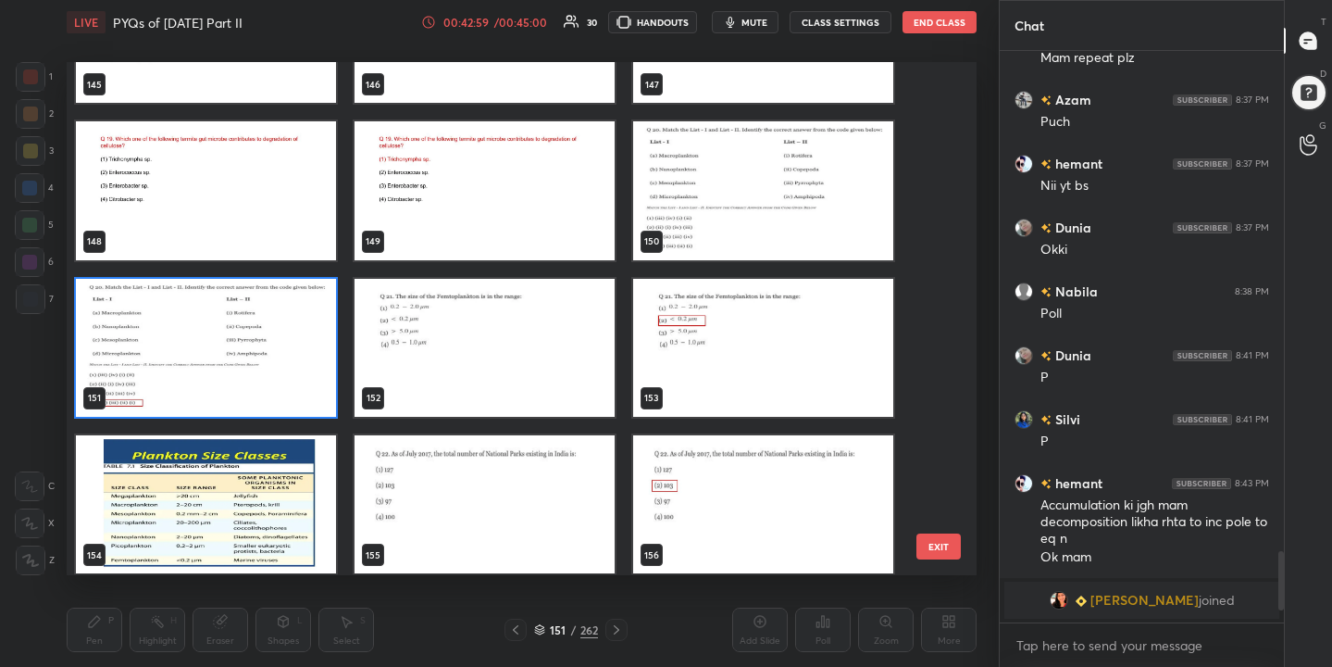
click at [445, 376] on img "grid" at bounding box center [485, 348] width 260 height 138
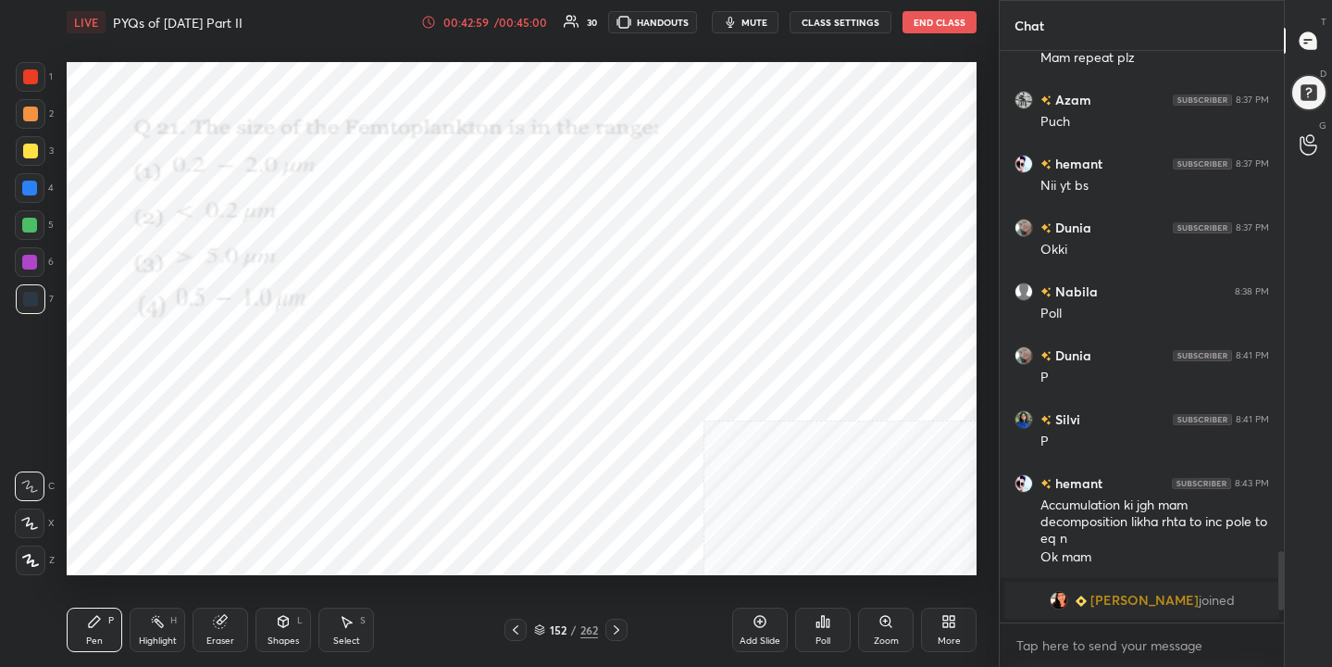
click at [445, 376] on img "grid" at bounding box center [485, 348] width 260 height 138
click at [768, 19] on span "mute" at bounding box center [755, 22] width 26 height 13
click at [542, 631] on icon at bounding box center [539, 629] width 11 height 11
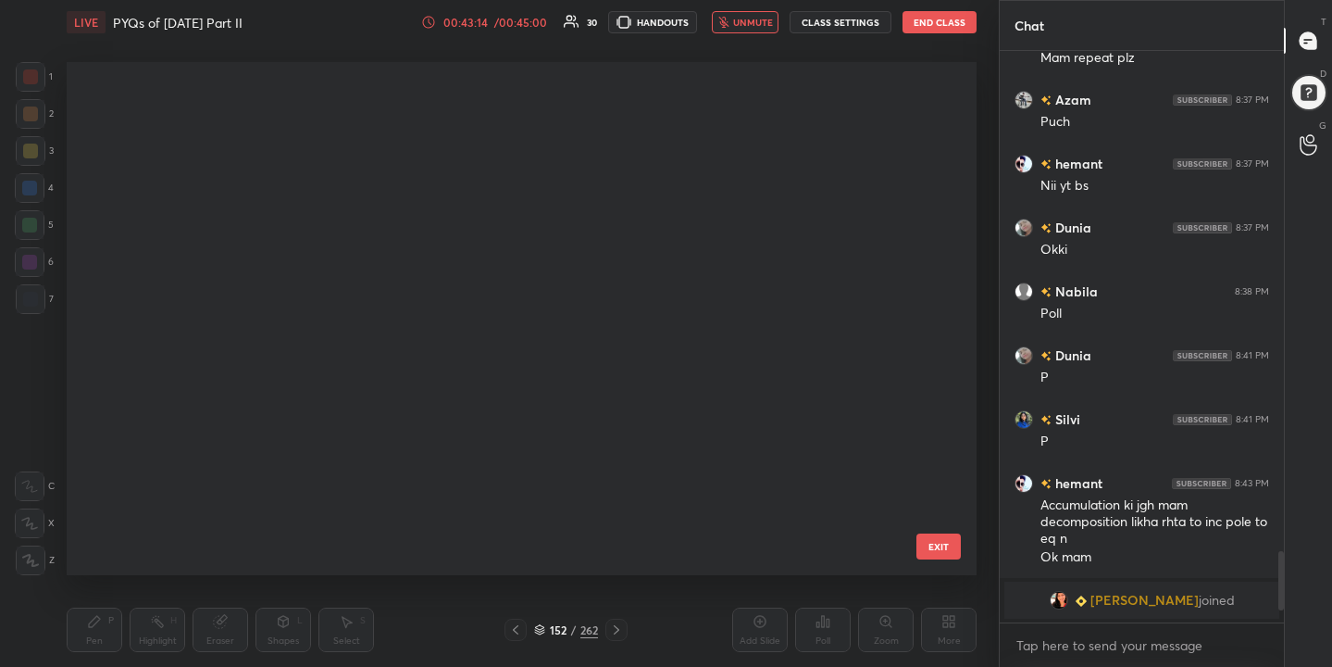
scroll to position [506, 902]
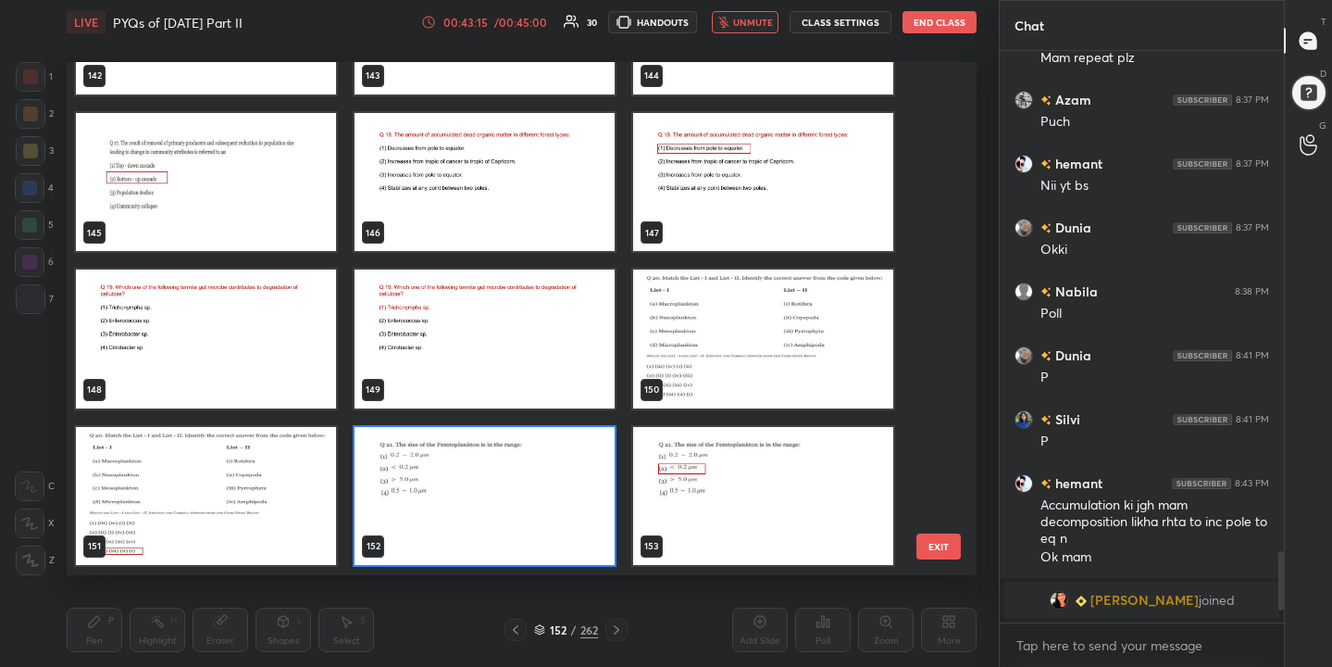
click at [455, 495] on img "grid" at bounding box center [485, 496] width 260 height 138
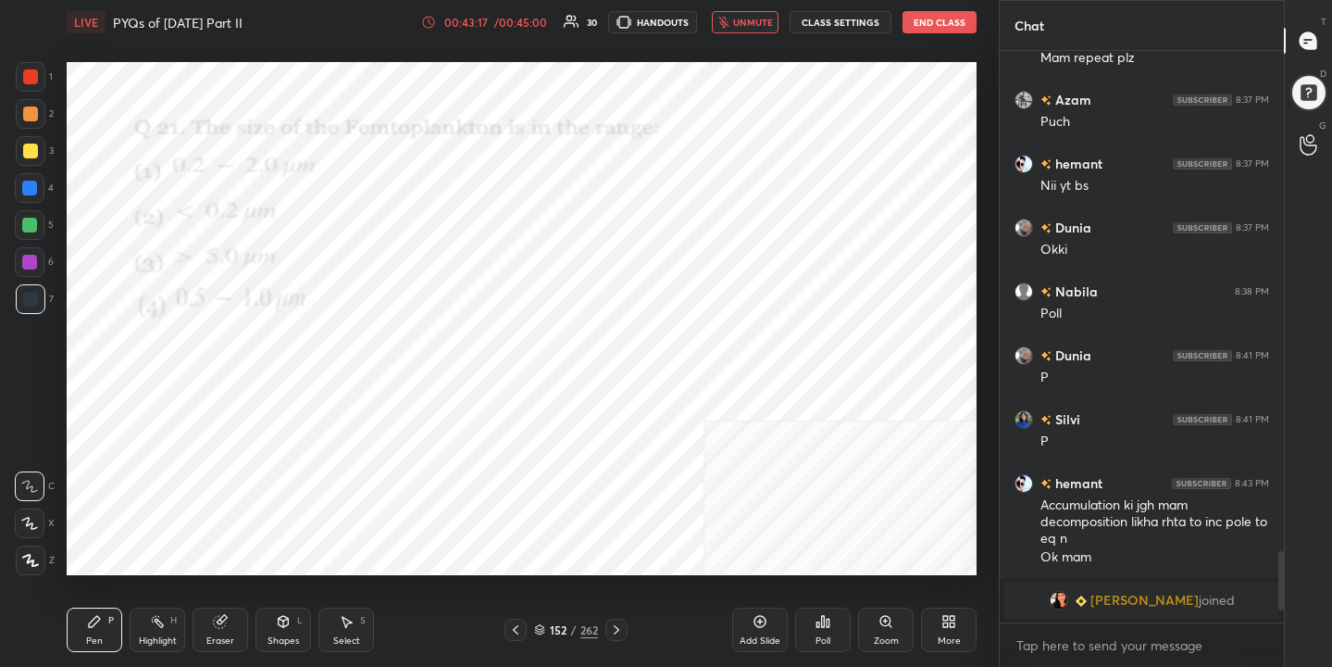
click at [817, 636] on div "Poll" at bounding box center [823, 640] width 15 height 9
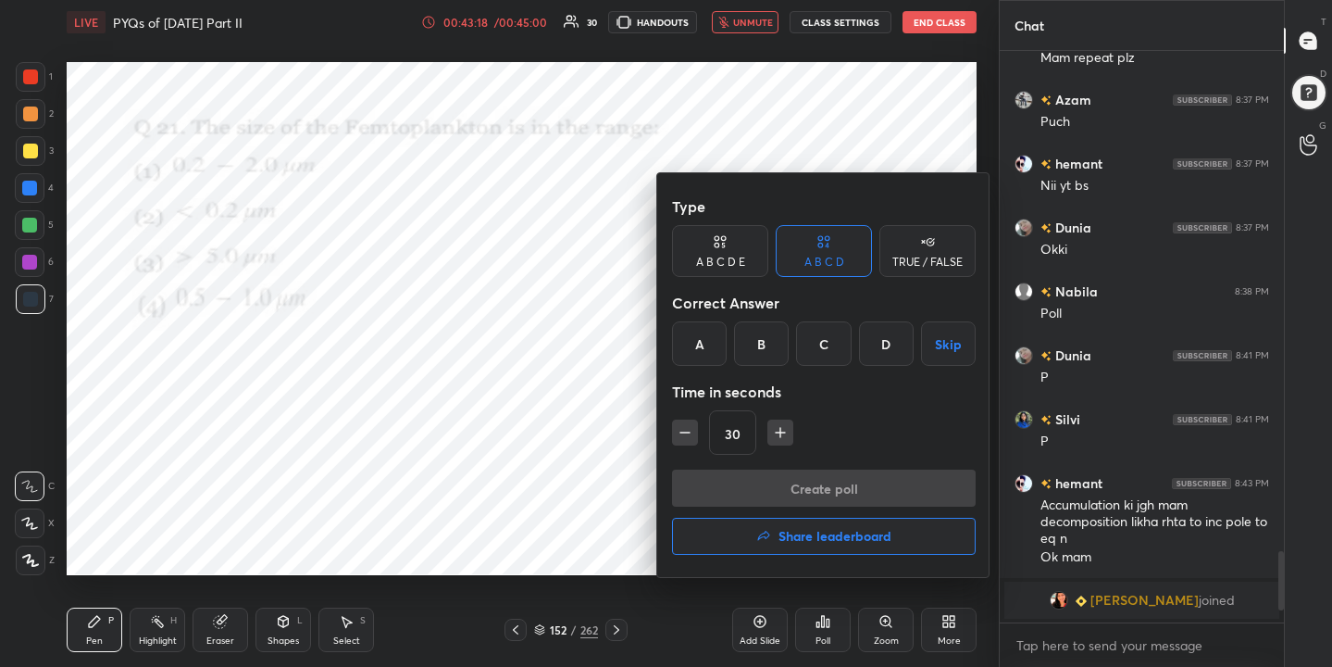
click at [759, 344] on div "B" at bounding box center [761, 343] width 55 height 44
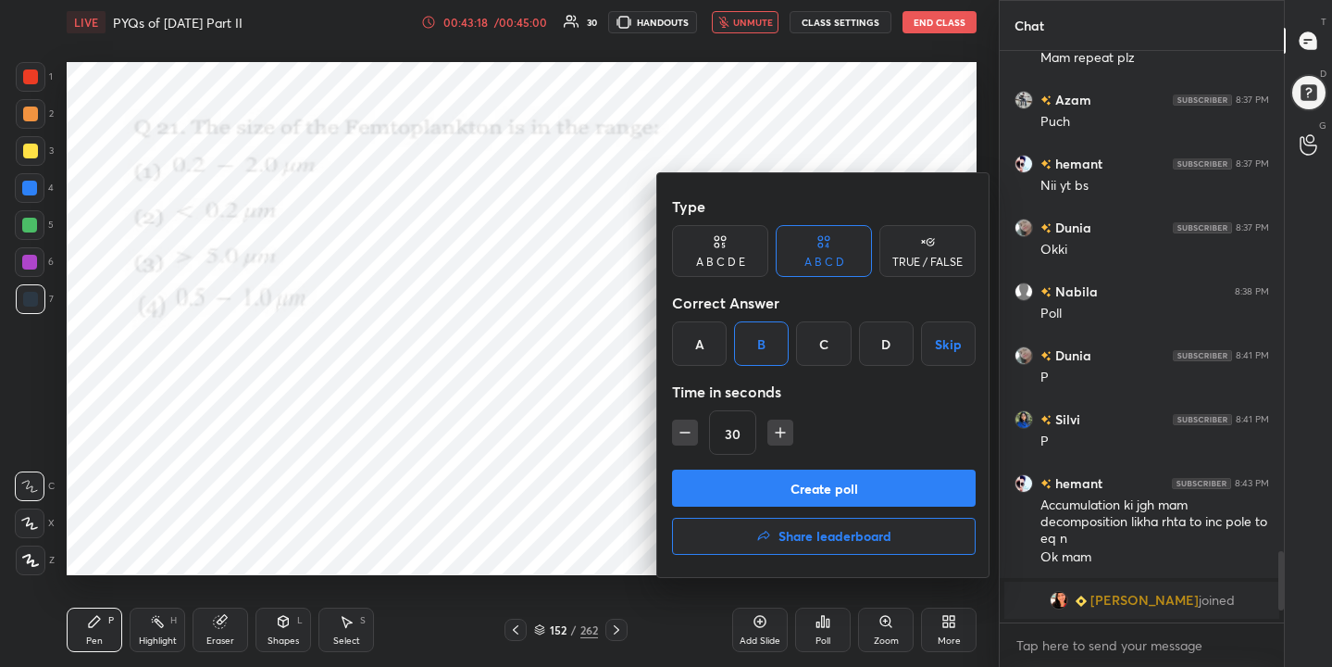
click at [815, 491] on button "Create poll" at bounding box center [824, 487] width 304 height 37
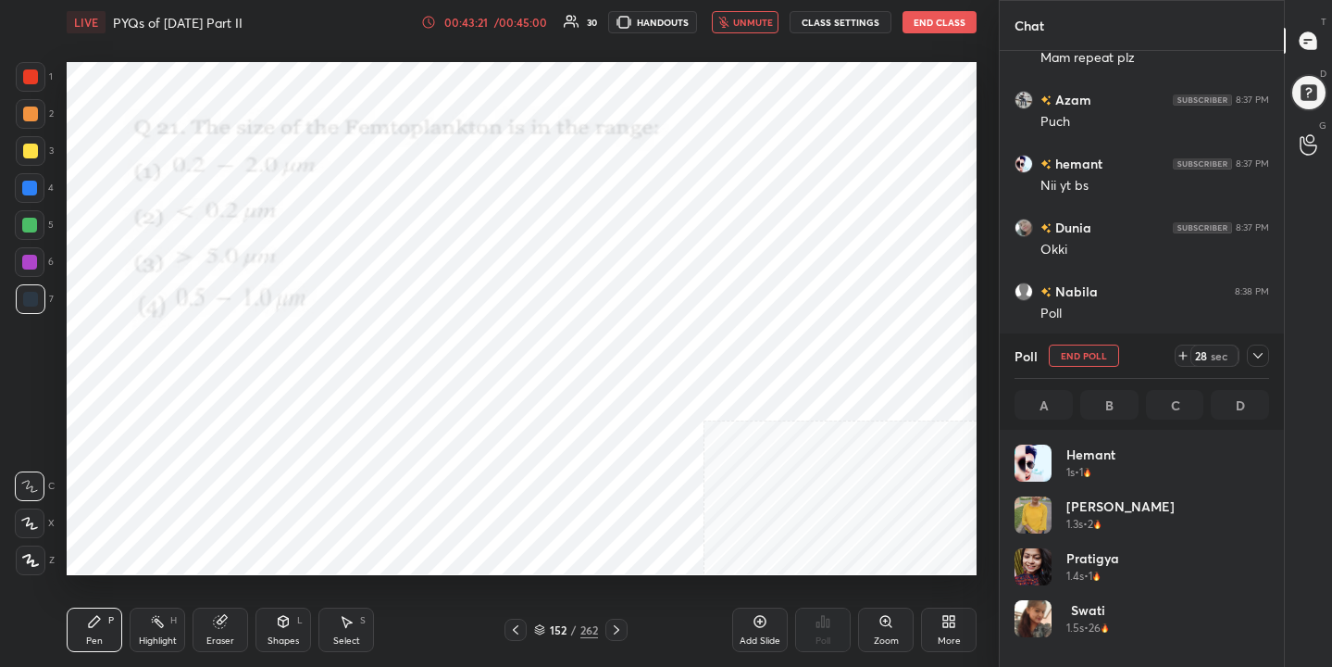
scroll to position [217, 249]
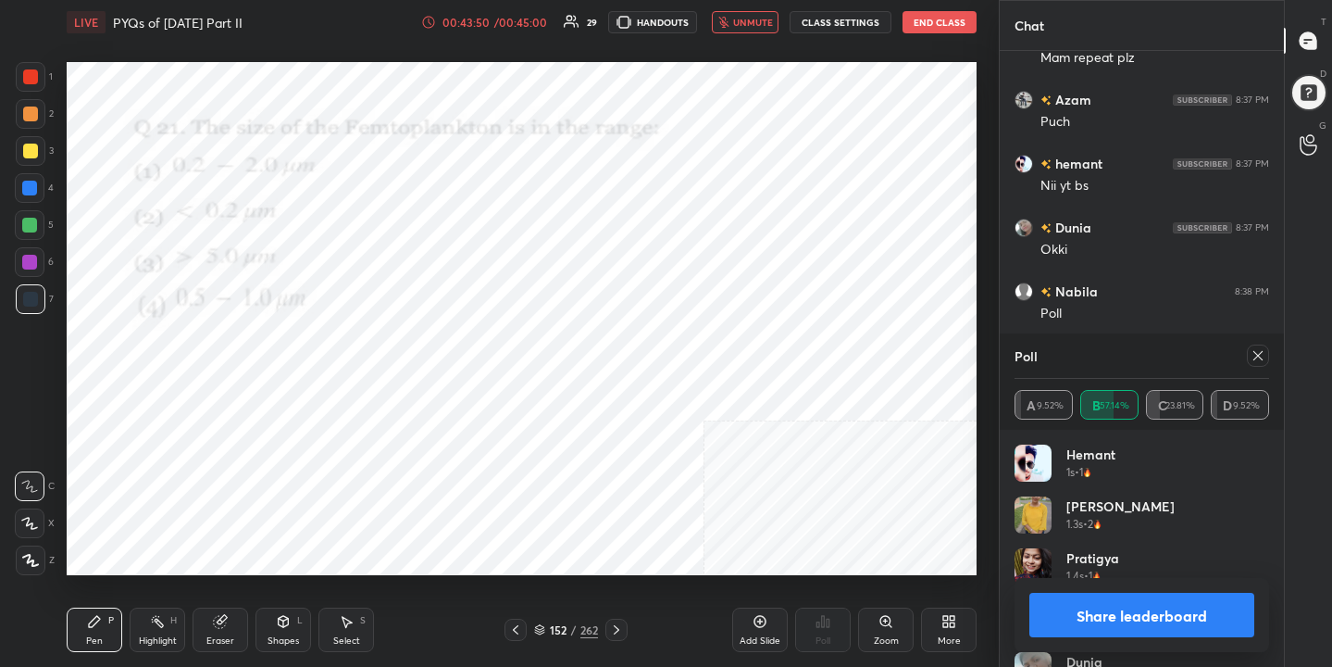
click at [1263, 356] on icon at bounding box center [1258, 355] width 15 height 15
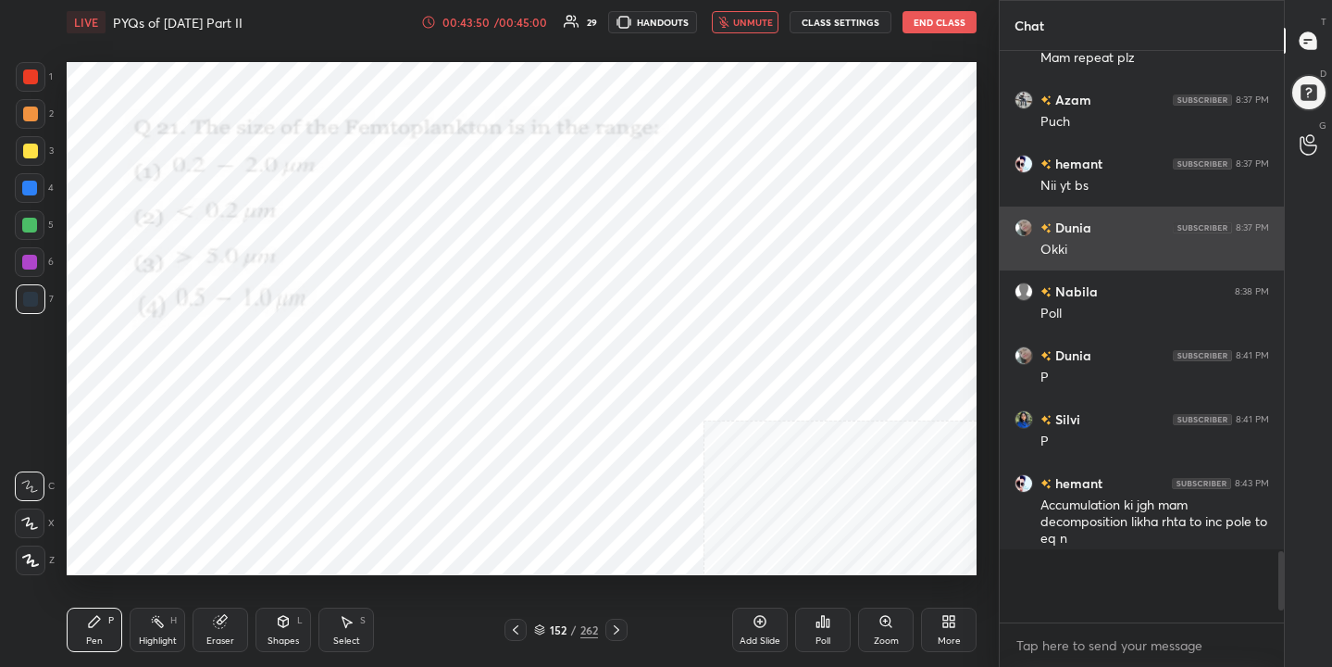
scroll to position [6, 6]
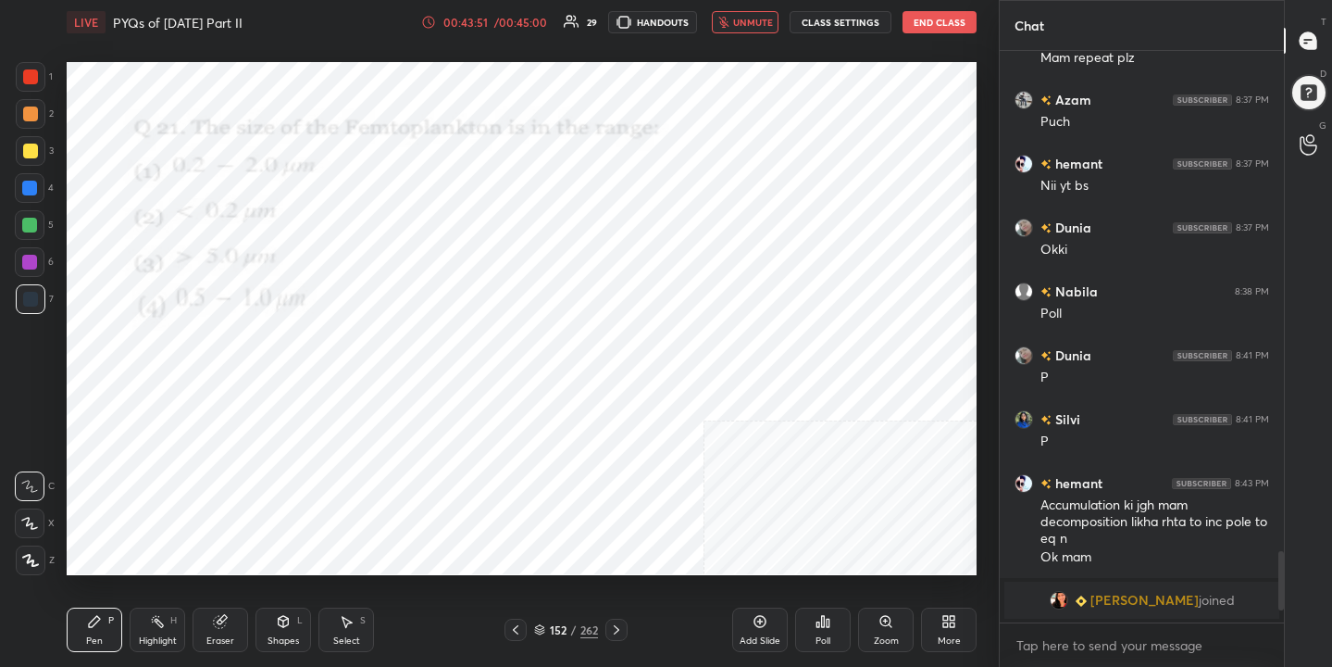
click at [748, 21] on span "unmute" at bounding box center [753, 22] width 40 height 13
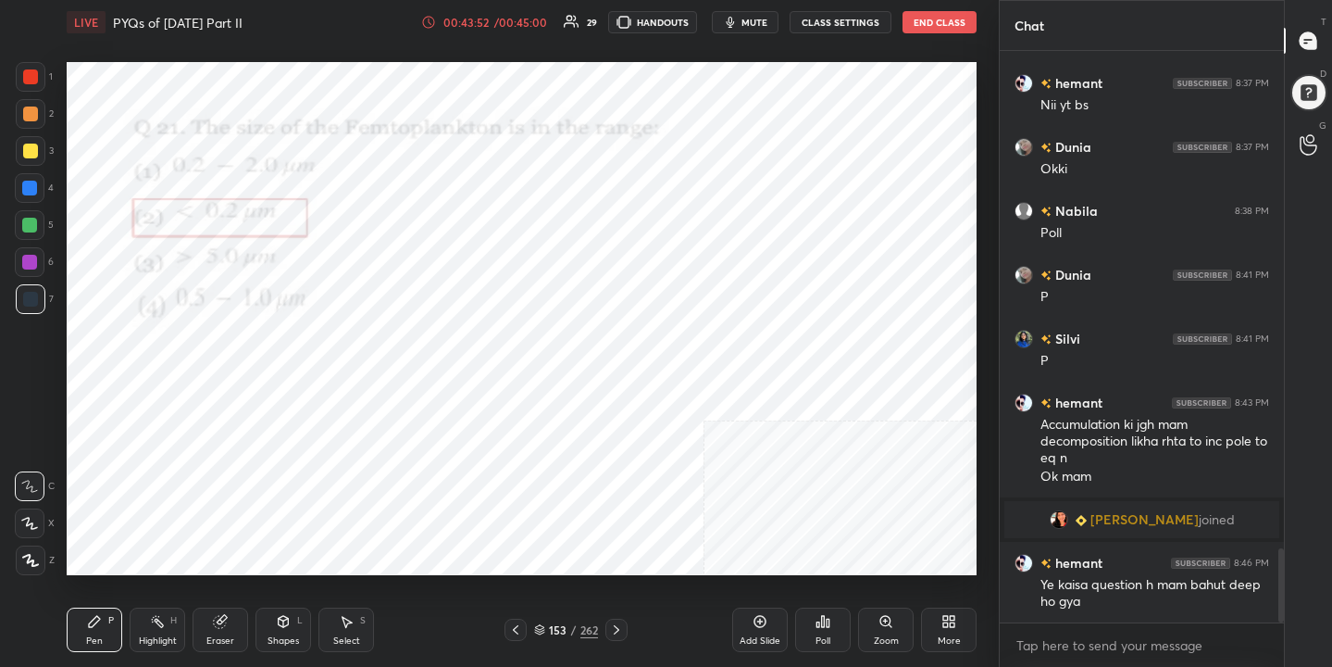
scroll to position [3829, 0]
click at [553, 625] on div "153" at bounding box center [558, 629] width 19 height 11
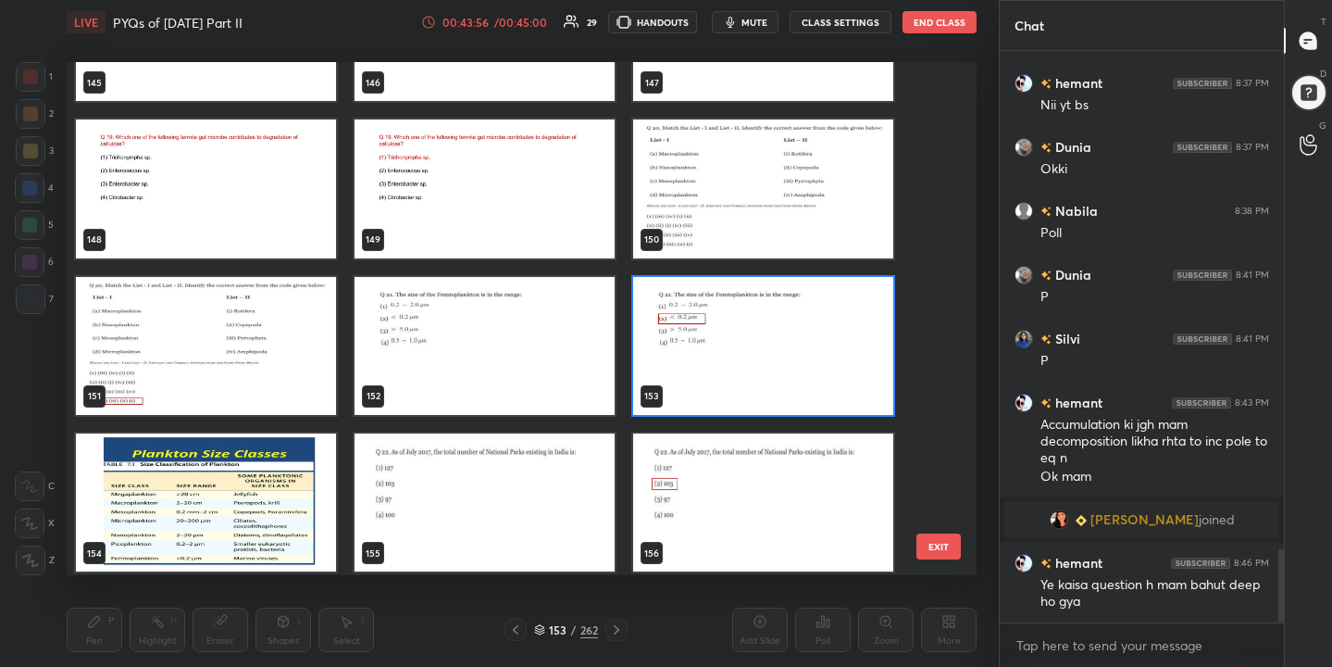
scroll to position [7631, 0]
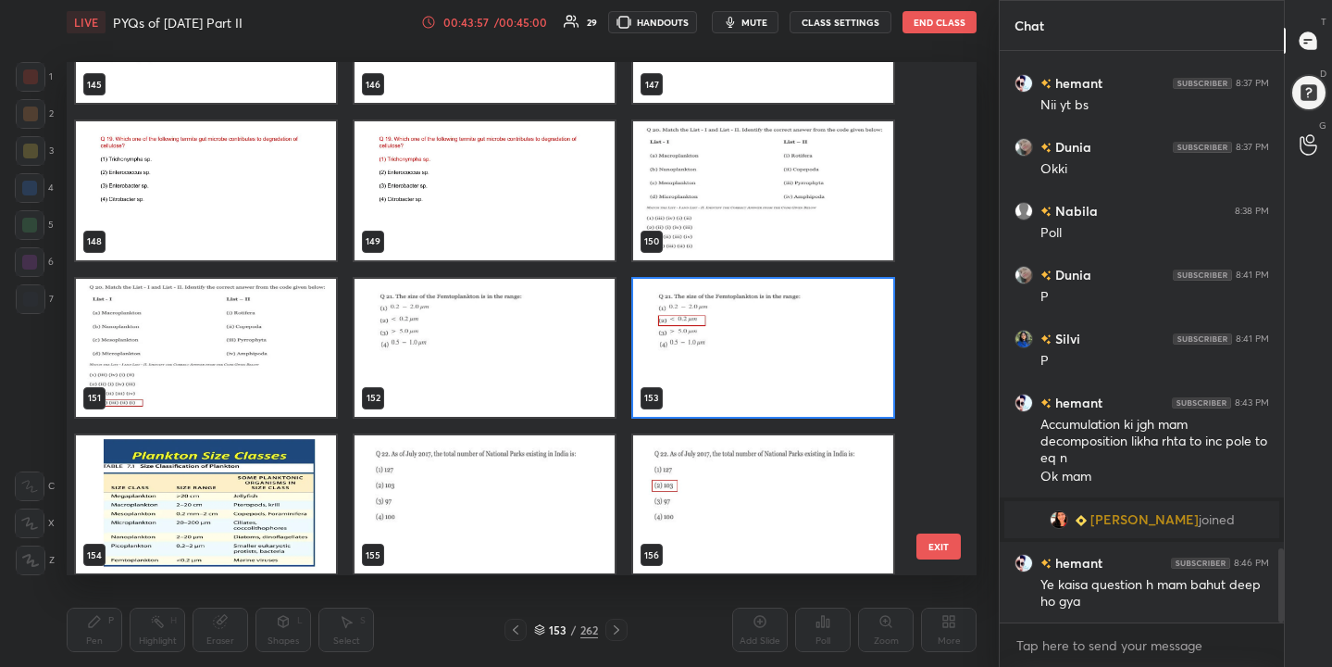
click at [268, 462] on img "grid" at bounding box center [206, 504] width 260 height 138
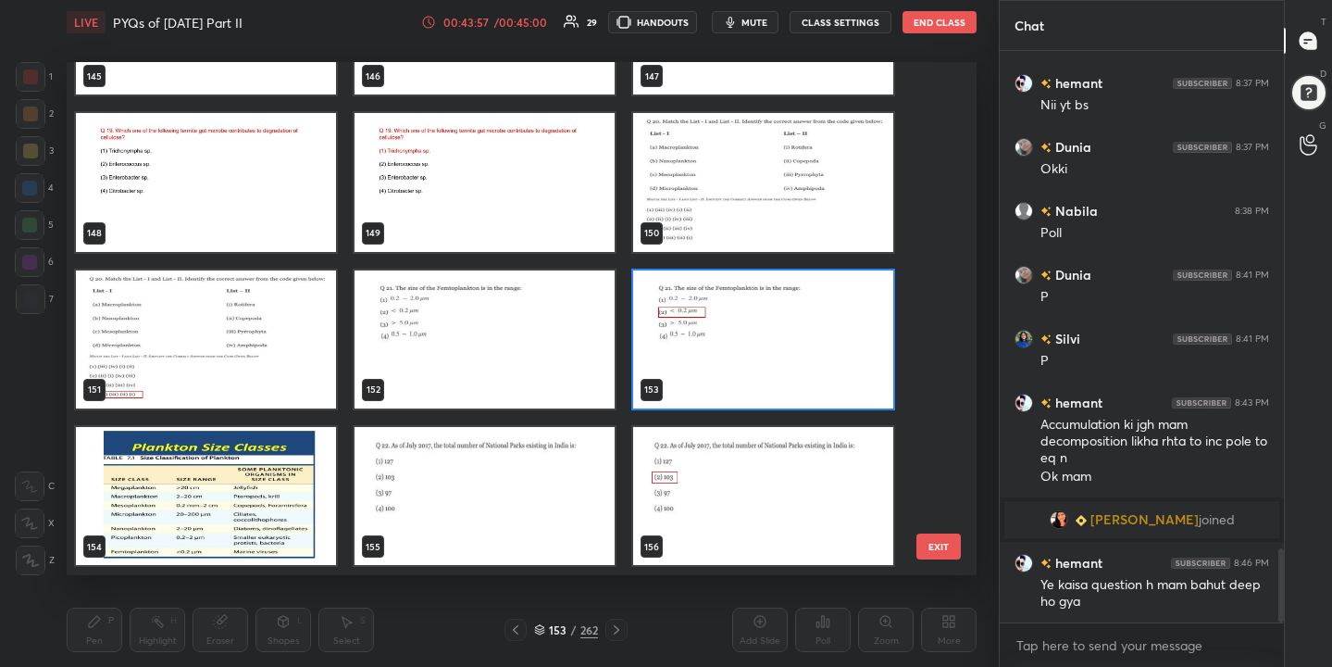
click at [268, 462] on div "142 143 144 145 146 147 148 149 150 151 152 153 154 155 156" at bounding box center [506, 318] width 878 height 512
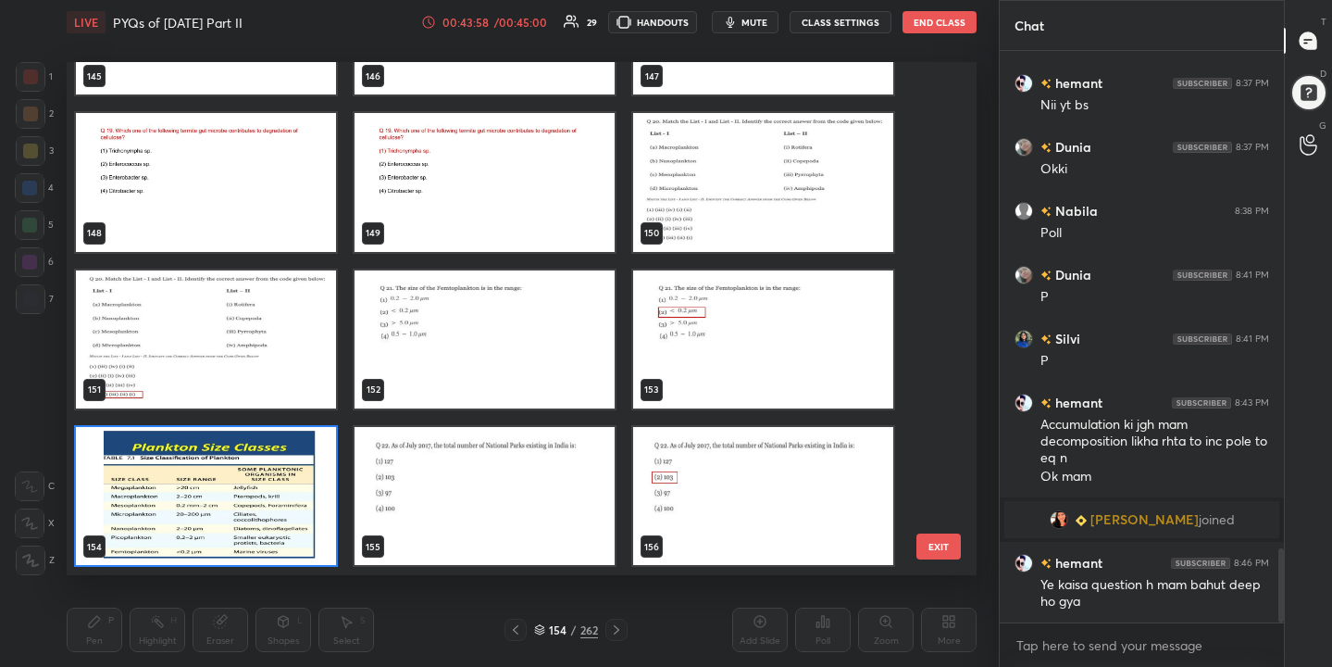
click at [253, 506] on img "grid" at bounding box center [206, 496] width 260 height 138
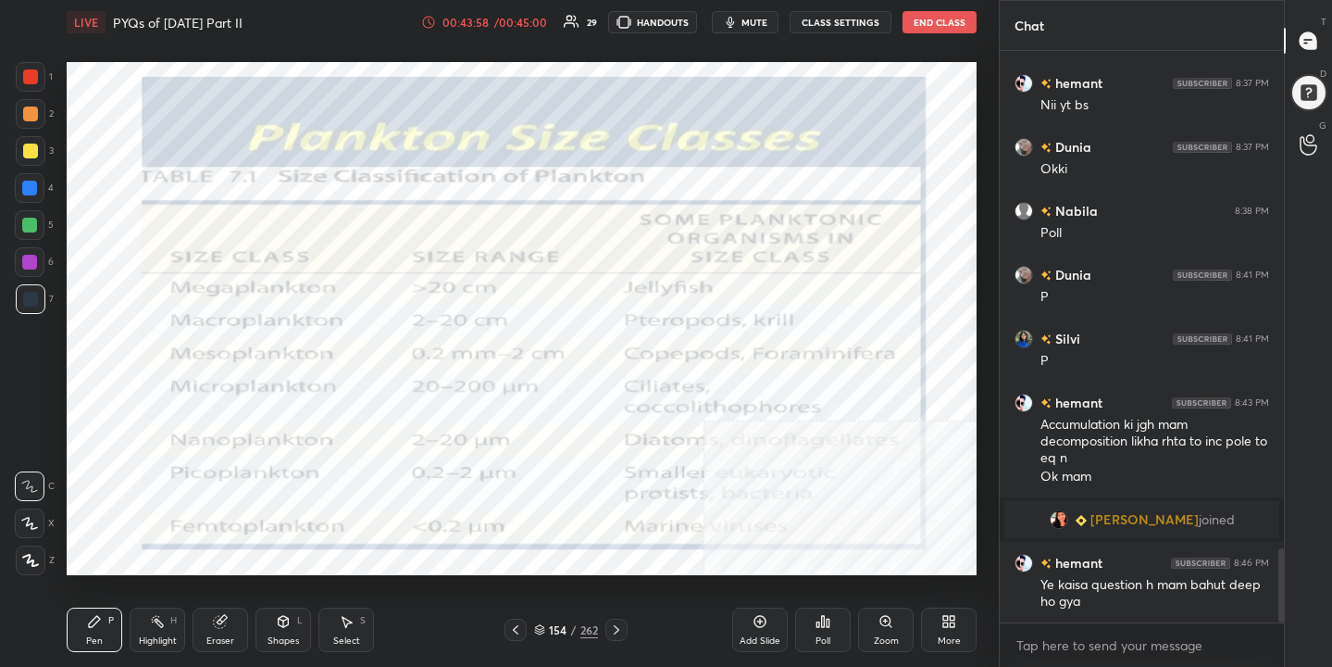
click at [253, 506] on img "grid" at bounding box center [206, 496] width 260 height 138
click at [540, 624] on icon at bounding box center [539, 629] width 11 height 11
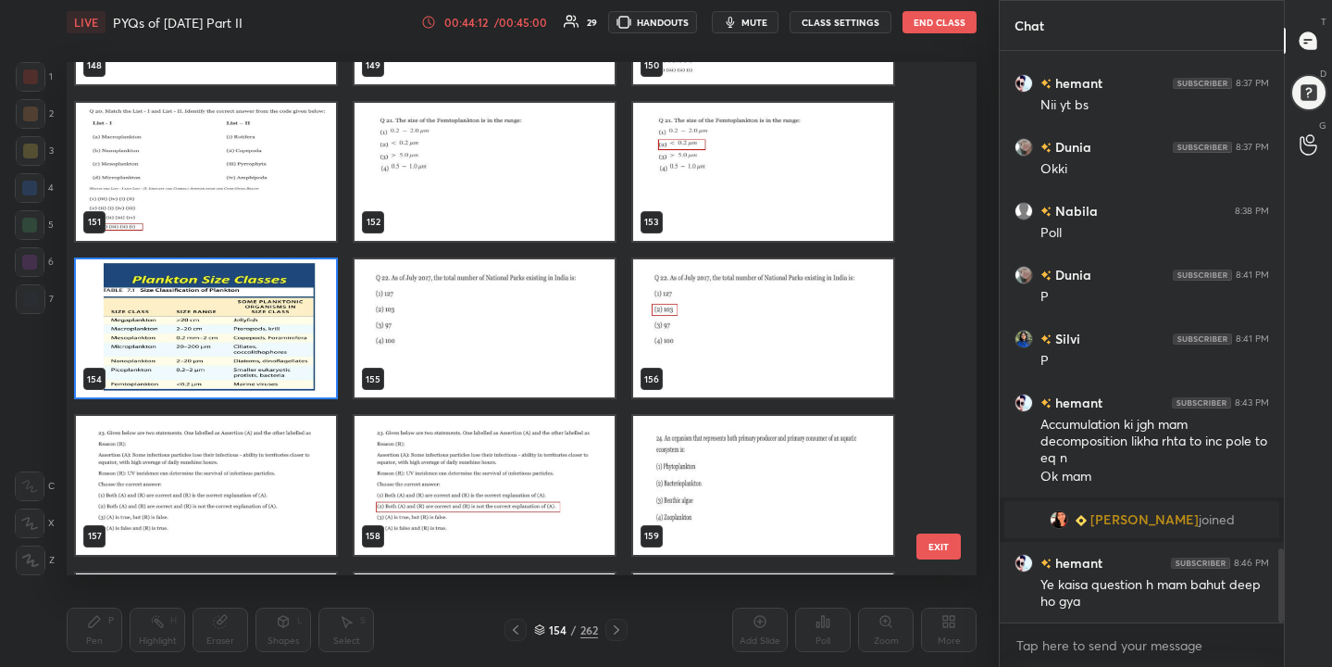
scroll to position [7815, 0]
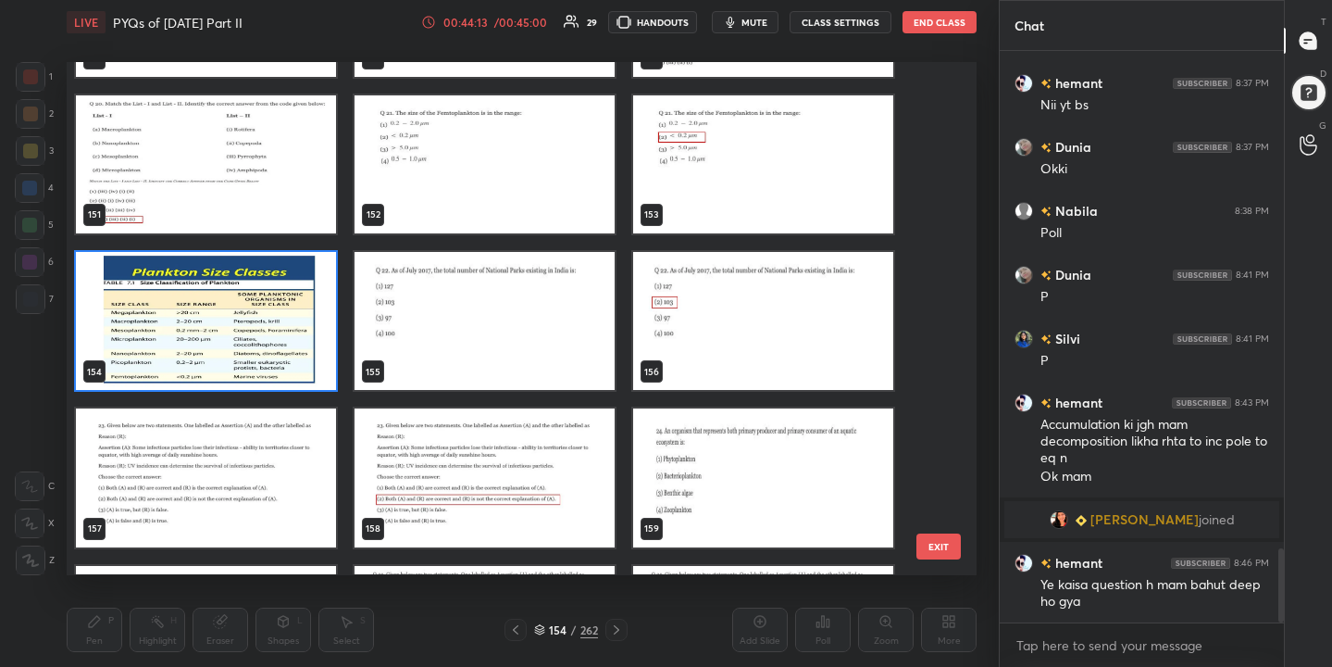
click at [555, 306] on img "grid" at bounding box center [485, 321] width 260 height 138
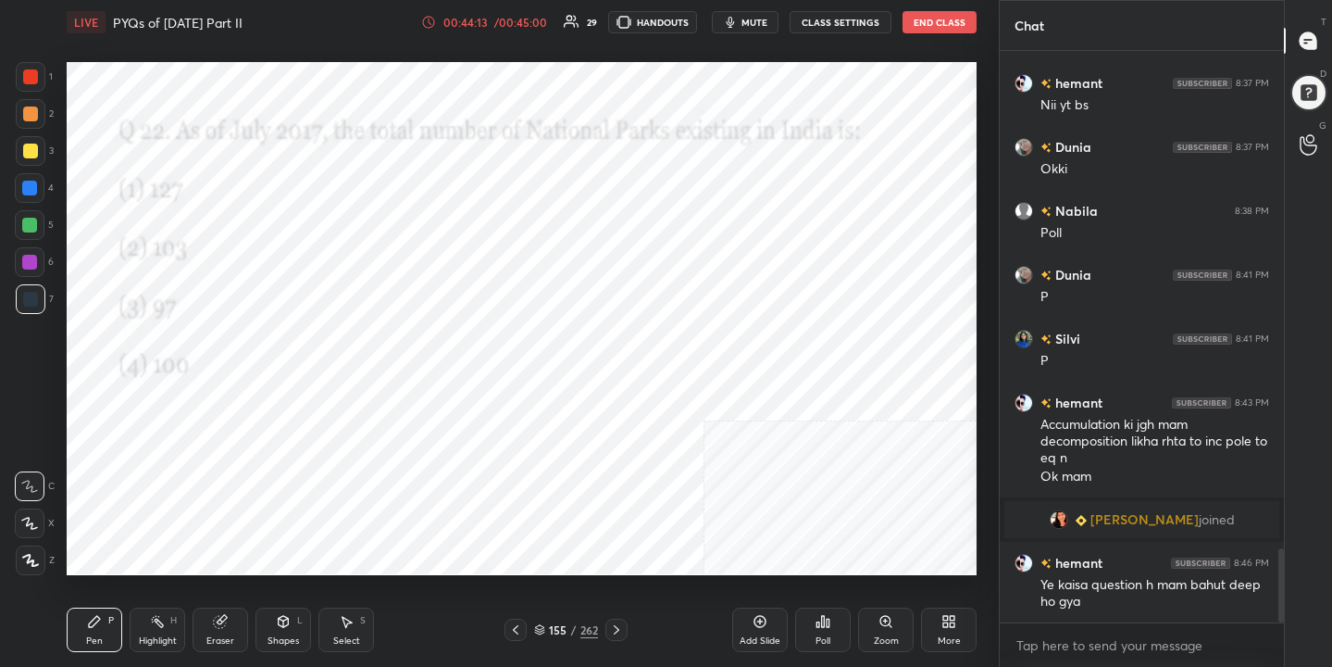
click at [555, 306] on img "grid" at bounding box center [485, 321] width 260 height 138
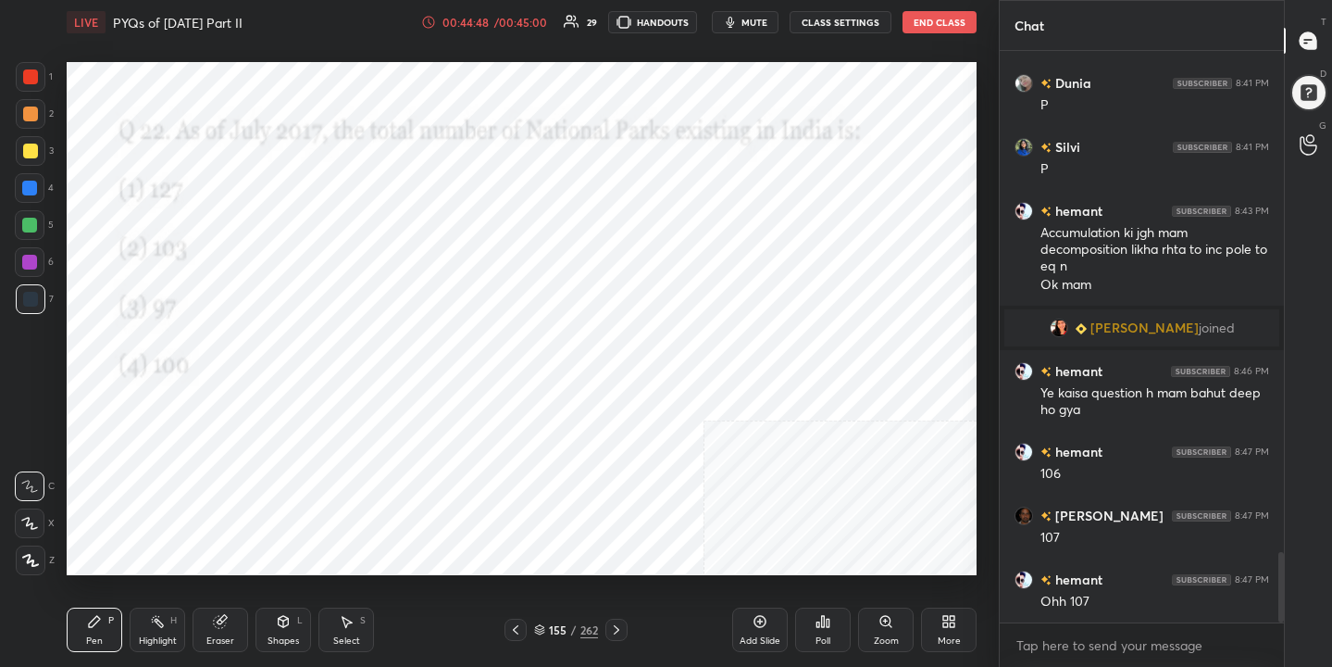
scroll to position [4084, 0]
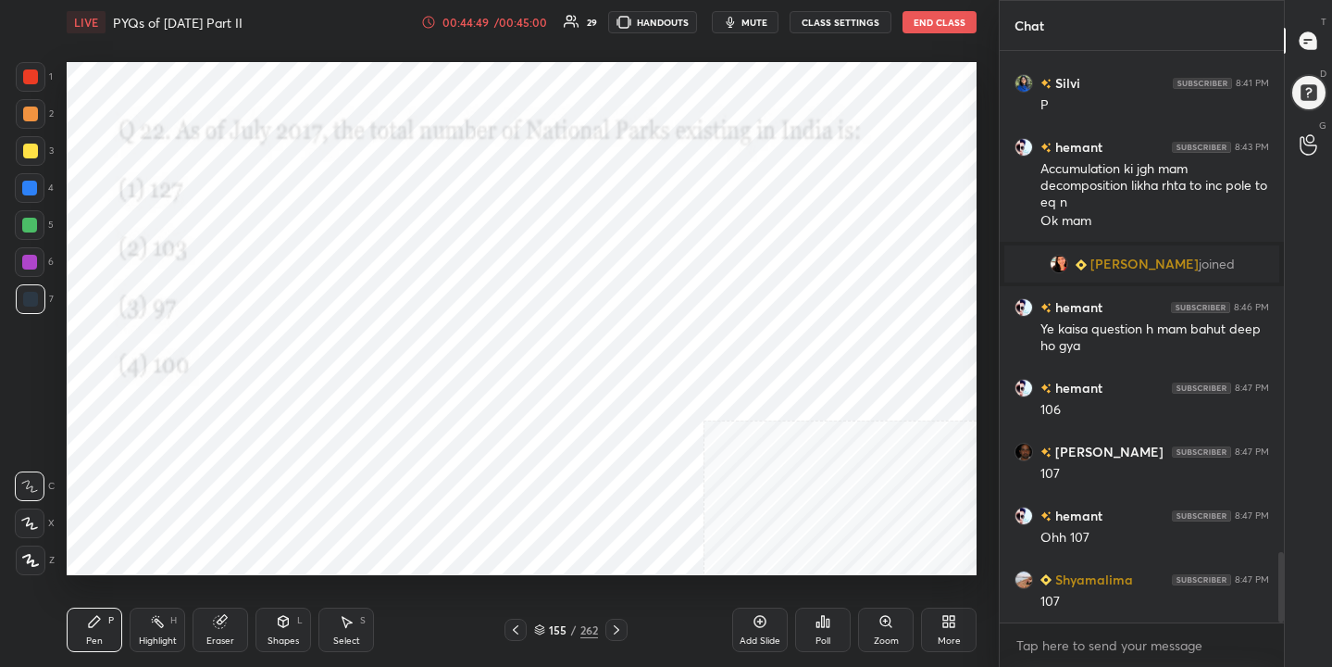
click at [818, 639] on div "Poll" at bounding box center [823, 640] width 15 height 9
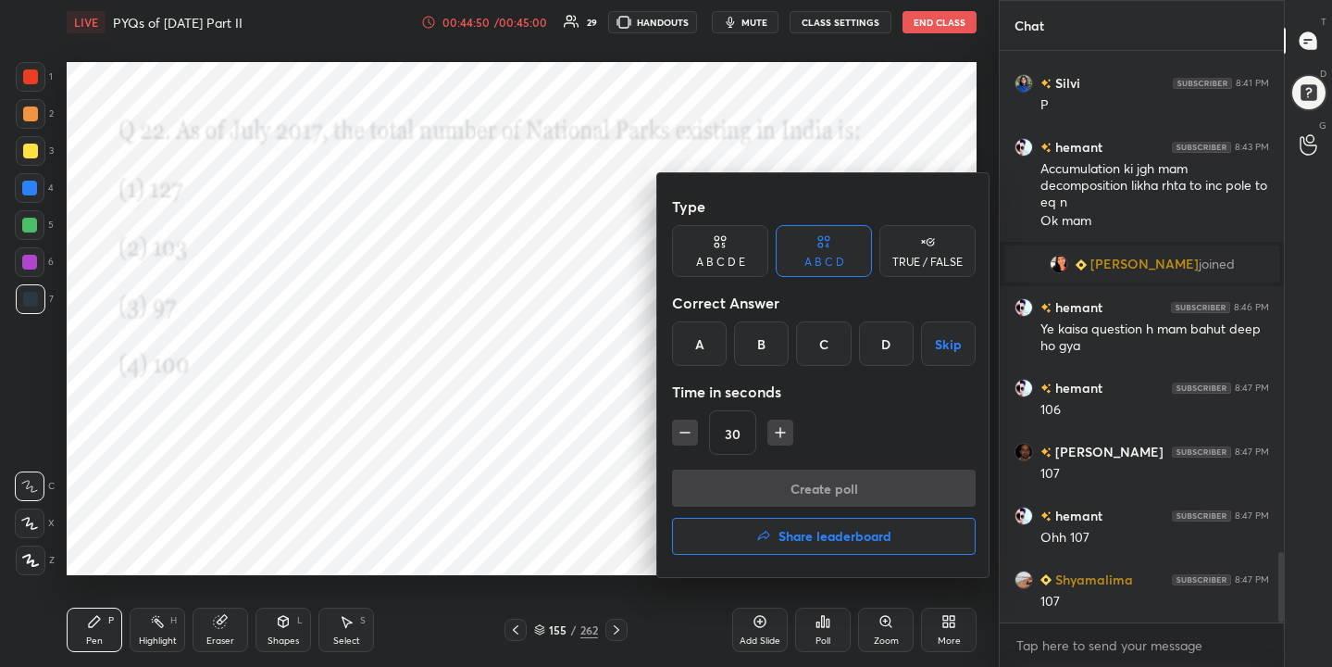
click at [846, 539] on h4 "Share leaderboard" at bounding box center [835, 536] width 113 height 13
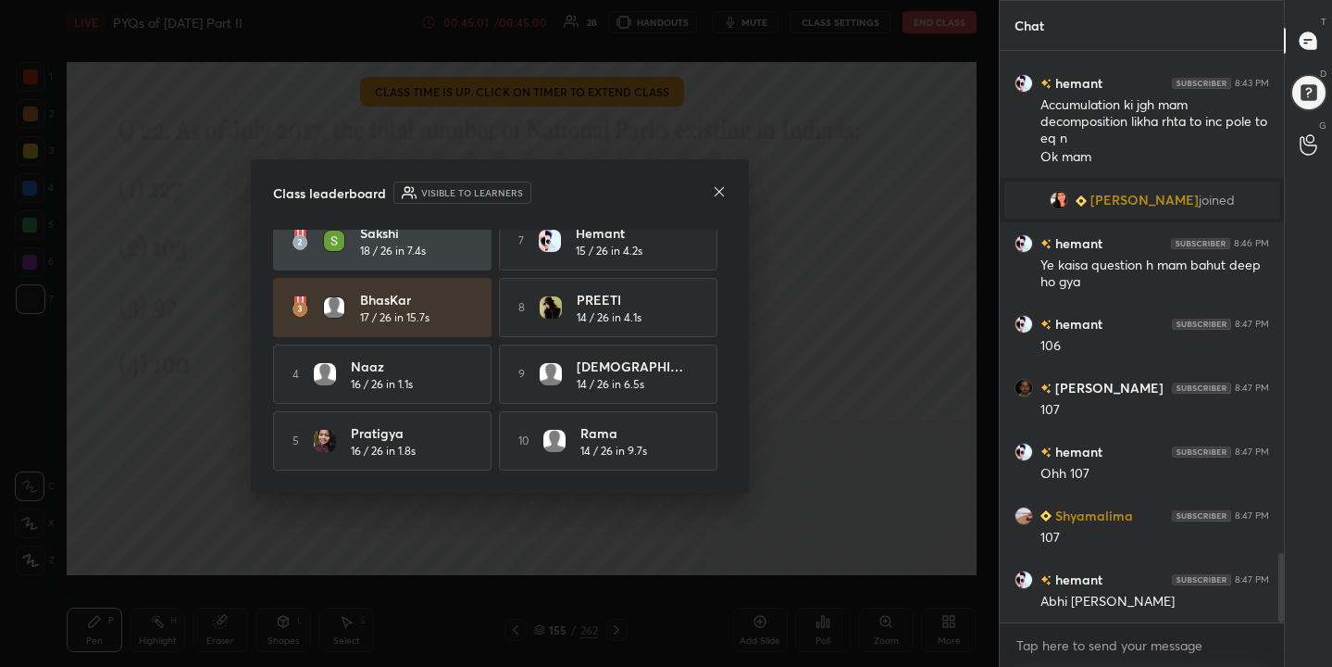
scroll to position [89, 0]
click at [714, 191] on icon at bounding box center [719, 191] width 15 height 15
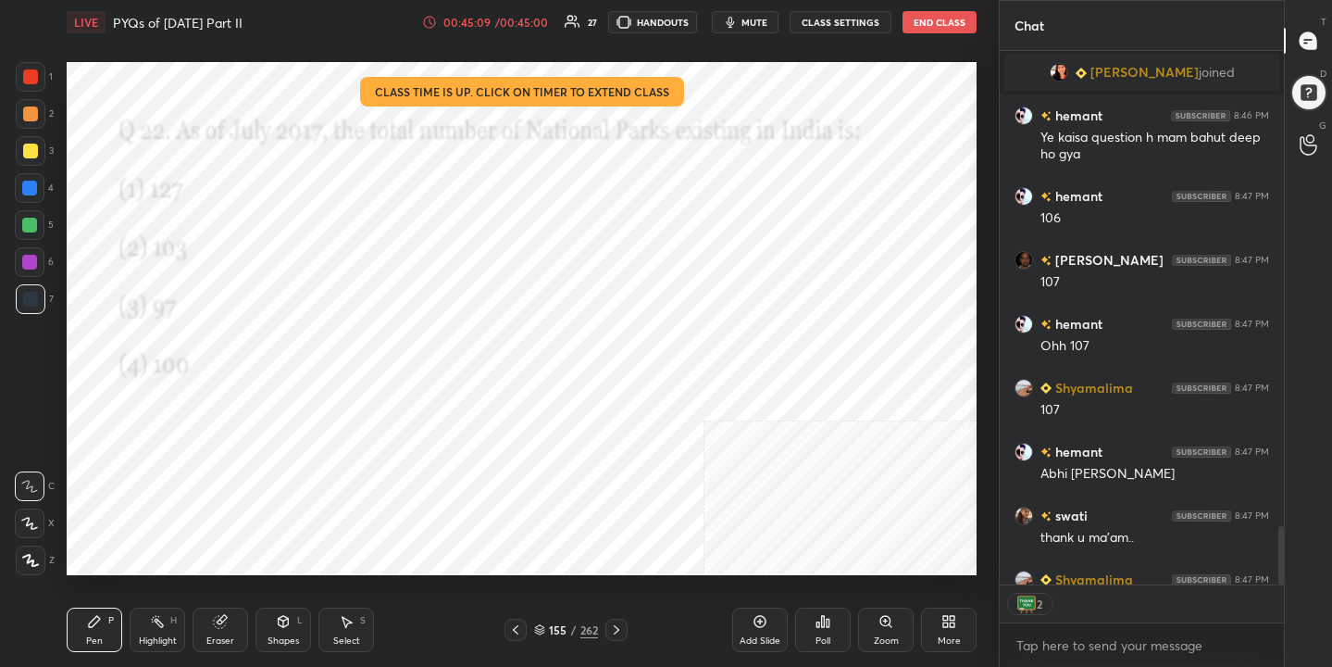
scroll to position [4378, 0]
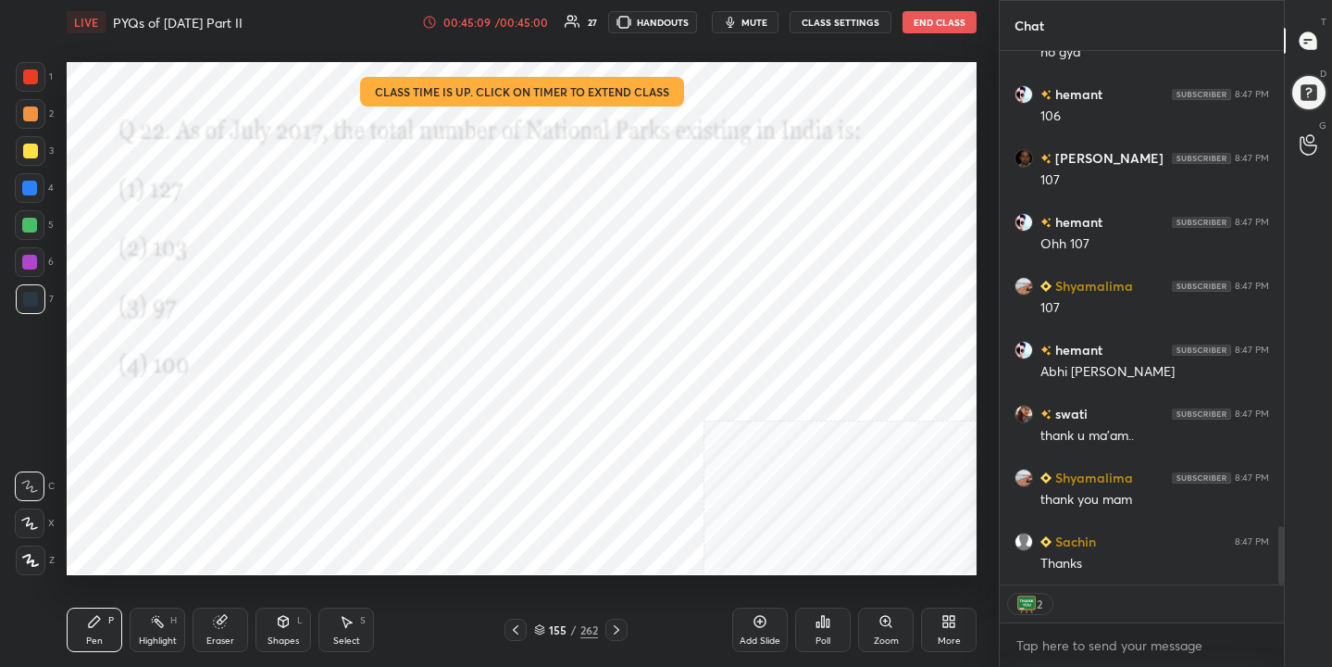
click at [919, 21] on button "End Class" at bounding box center [940, 22] width 74 height 22
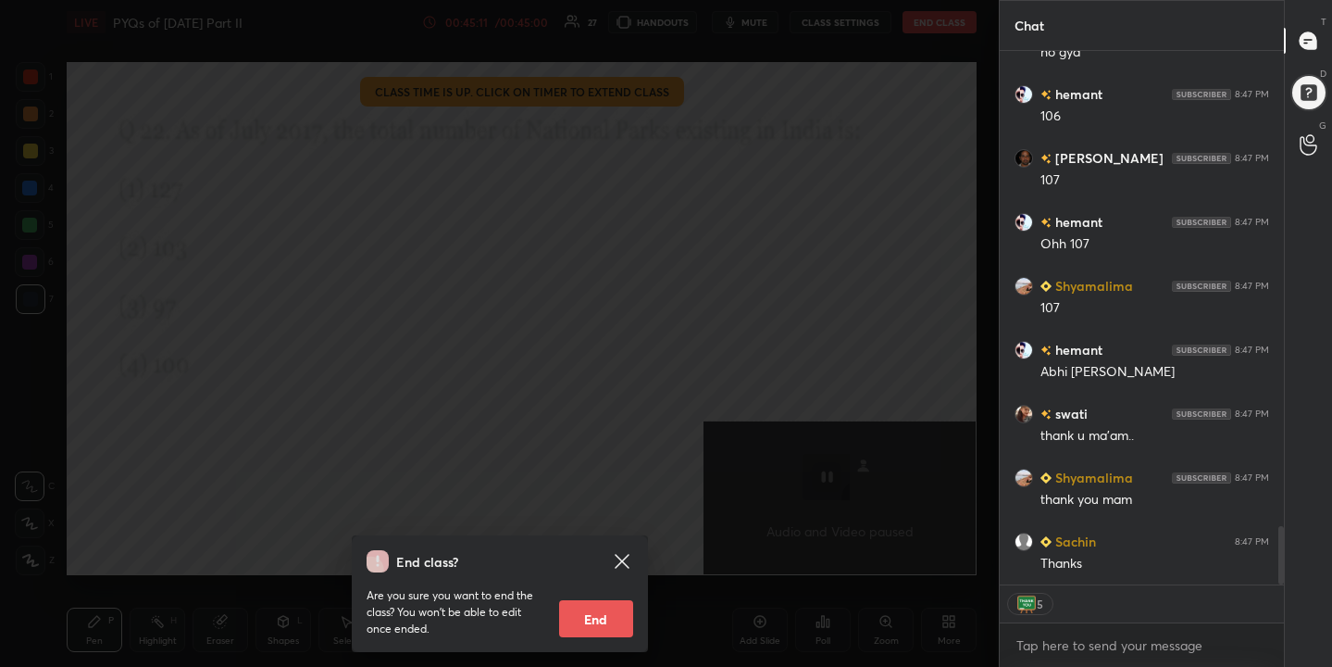
click at [627, 615] on button "End" at bounding box center [596, 618] width 74 height 37
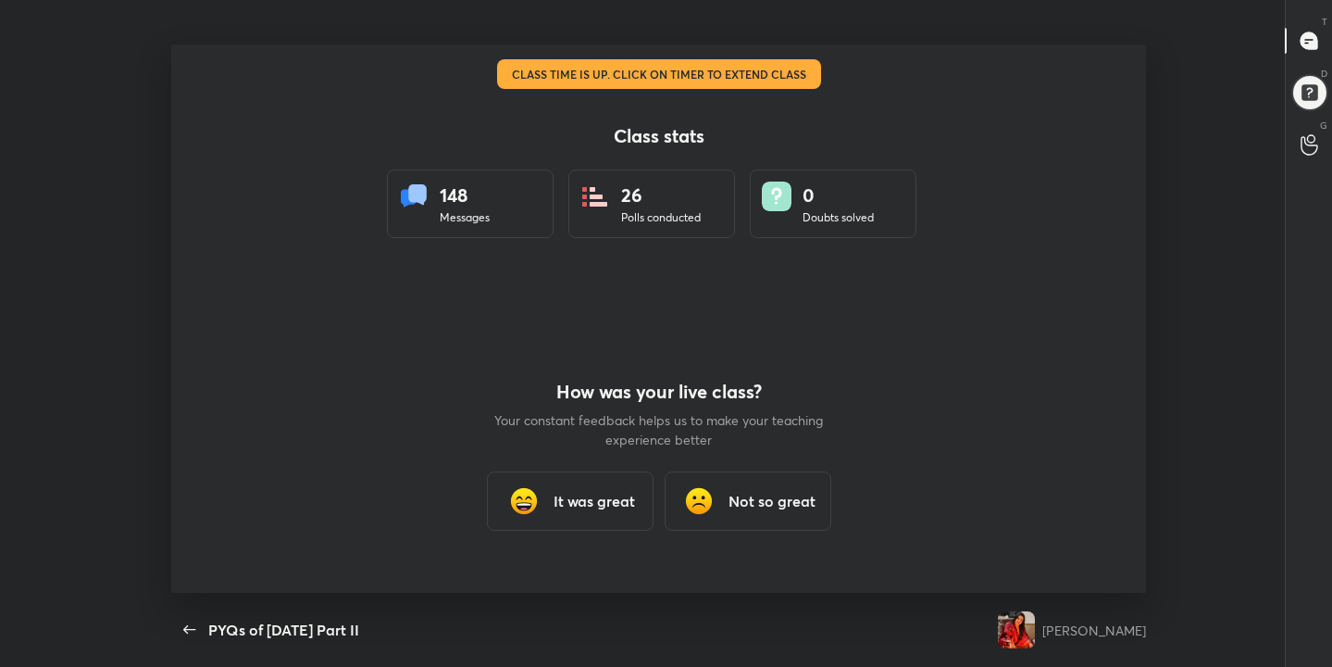
scroll to position [6, 1]
click at [619, 483] on div "It was great" at bounding box center [570, 500] width 167 height 59
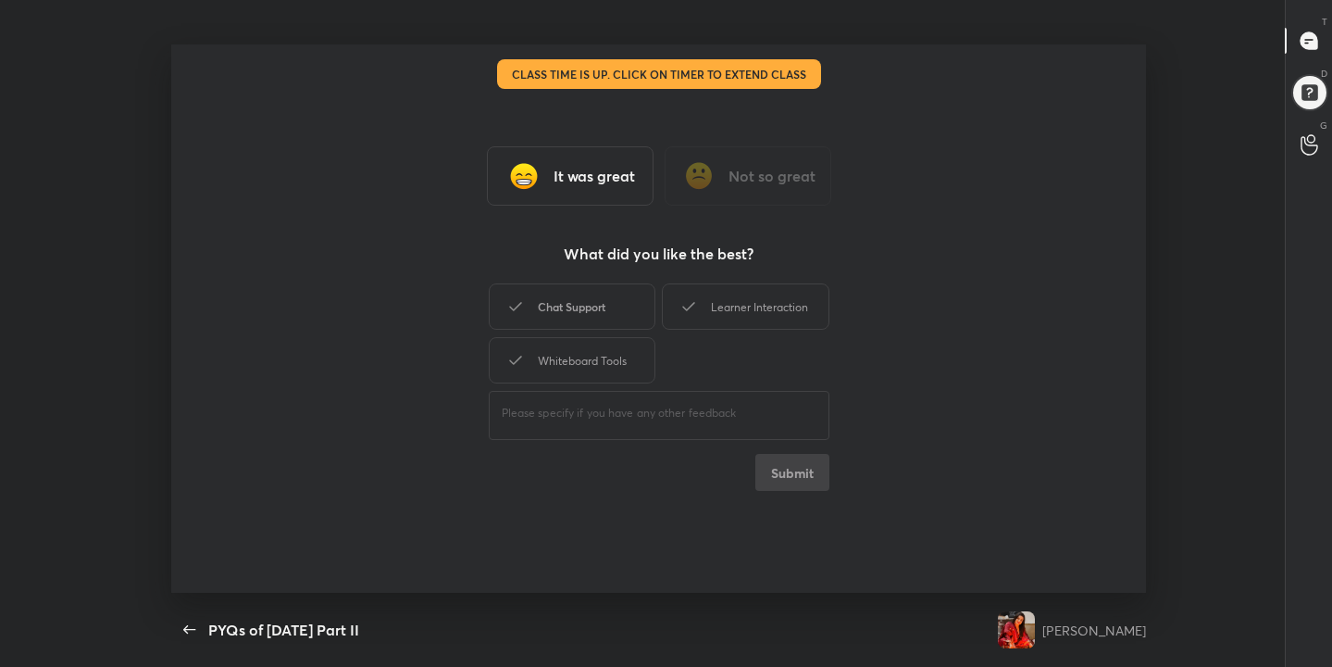
click at [615, 300] on div "Chat Support" at bounding box center [572, 306] width 167 height 46
click at [741, 298] on div "Learner Interaction" at bounding box center [745, 306] width 167 height 46
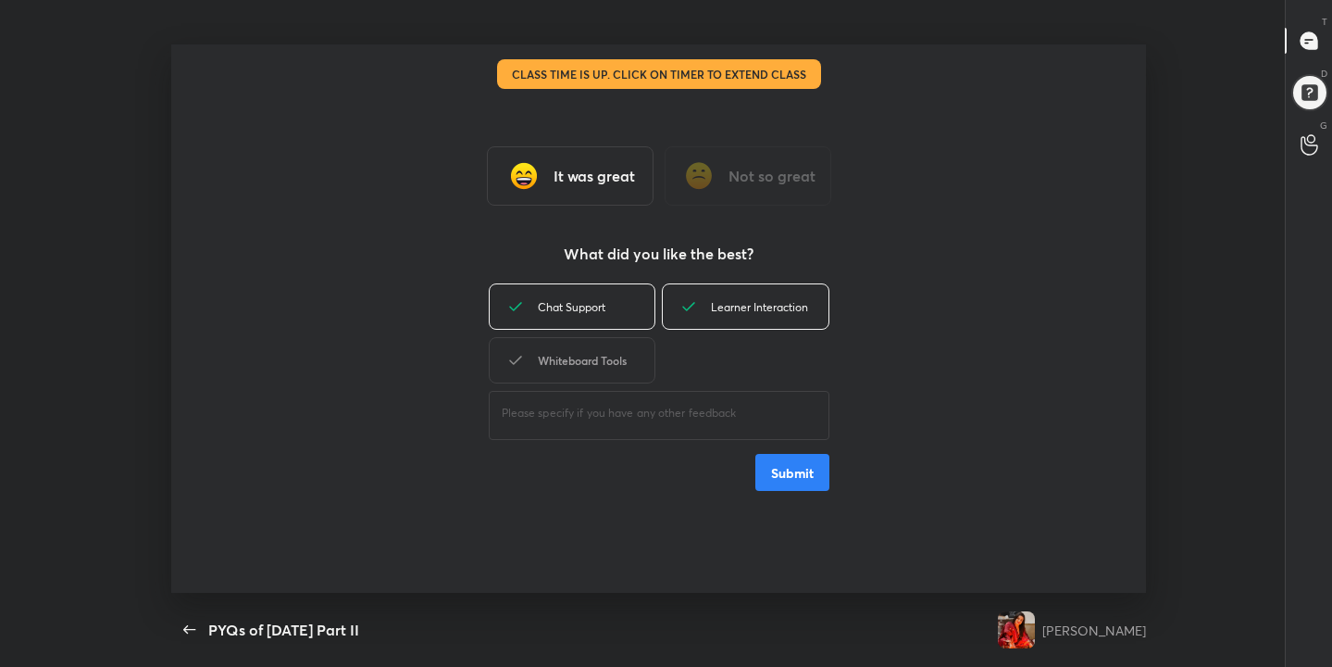
click at [624, 367] on div "Whiteboard Tools" at bounding box center [572, 360] width 167 height 46
type textarea "x"
click at [769, 467] on button "Submit" at bounding box center [793, 472] width 74 height 37
